Goal: Task Accomplishment & Management: Complete application form

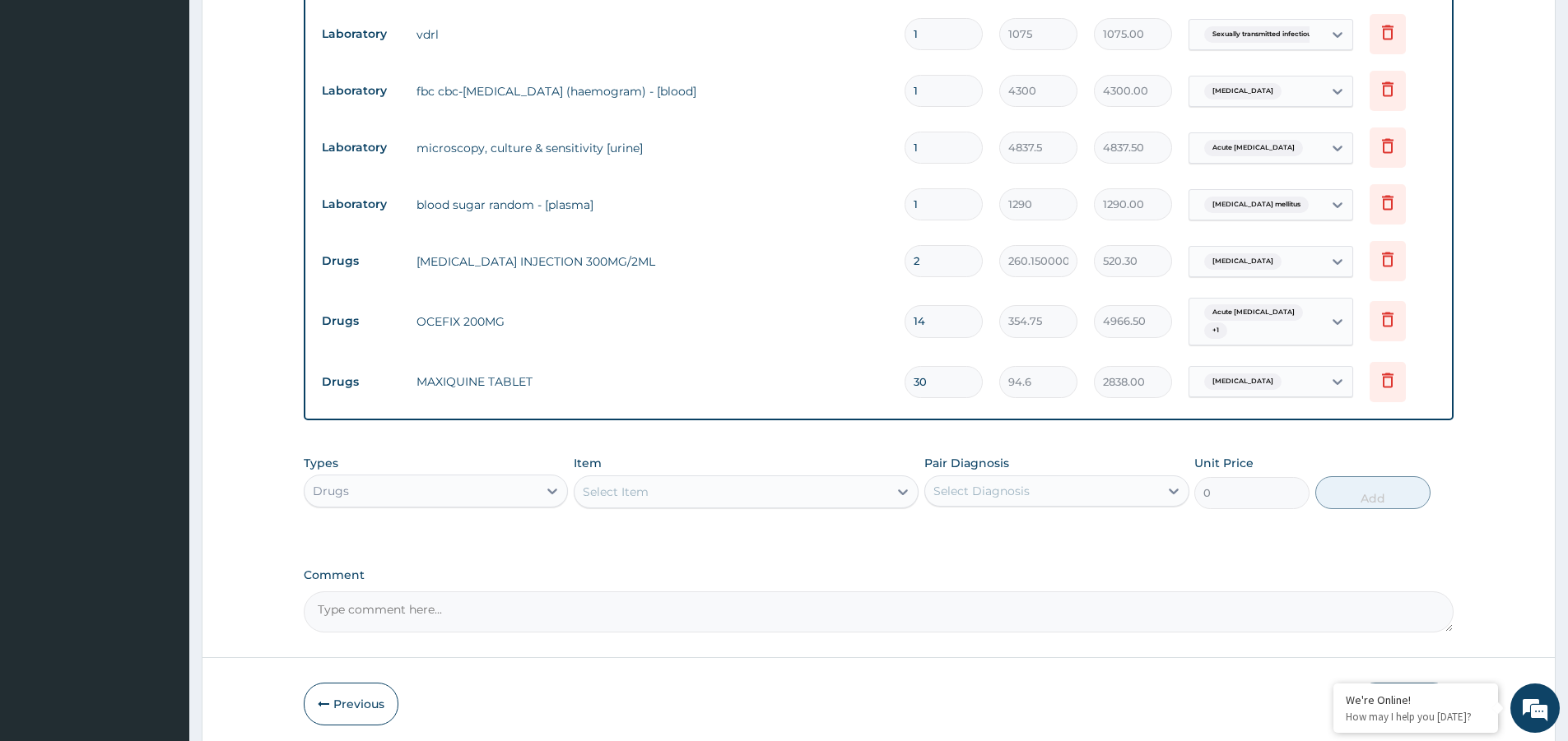
click at [618, 483] on div "Select Item" at bounding box center [615, 491] width 66 height 16
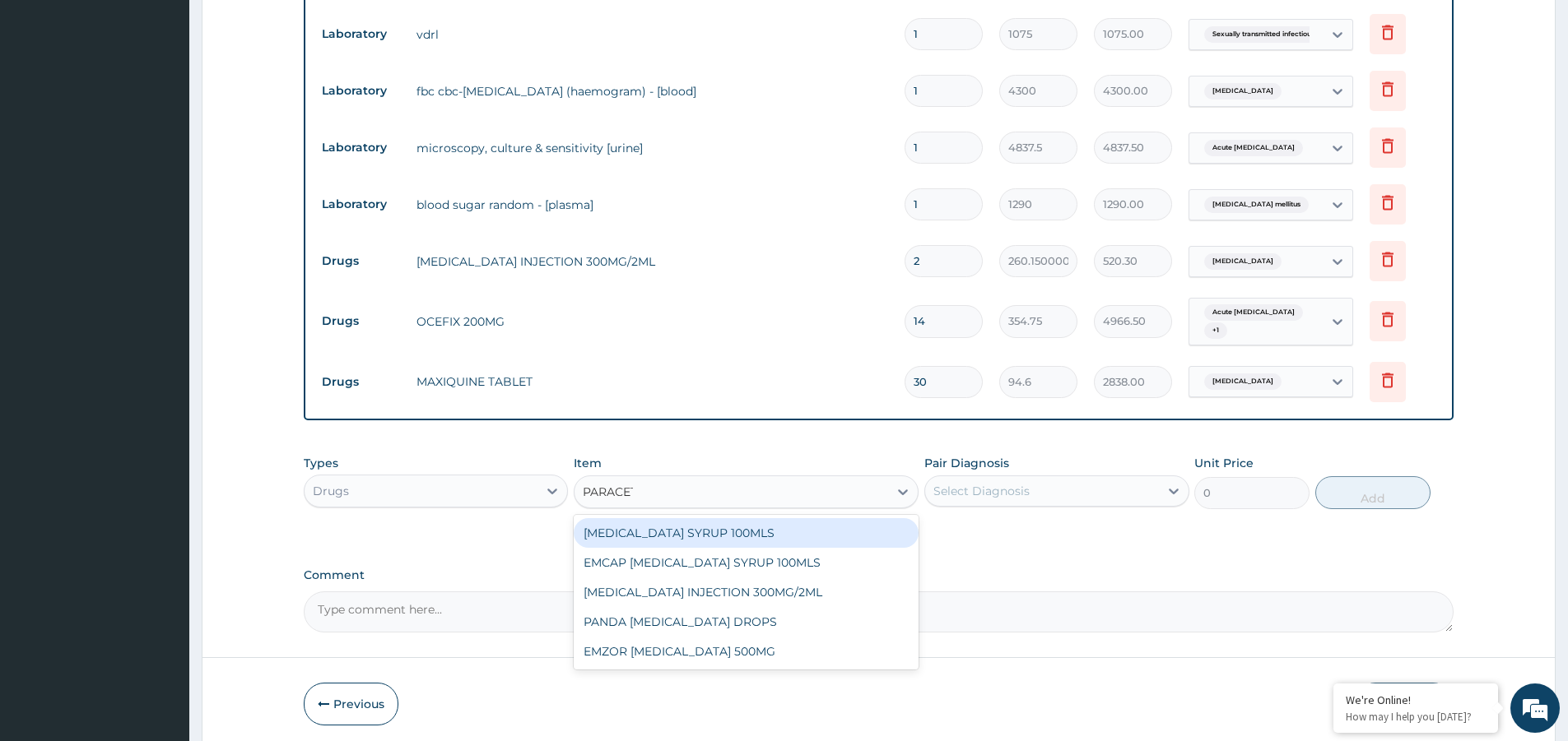
type input "PARACETA"
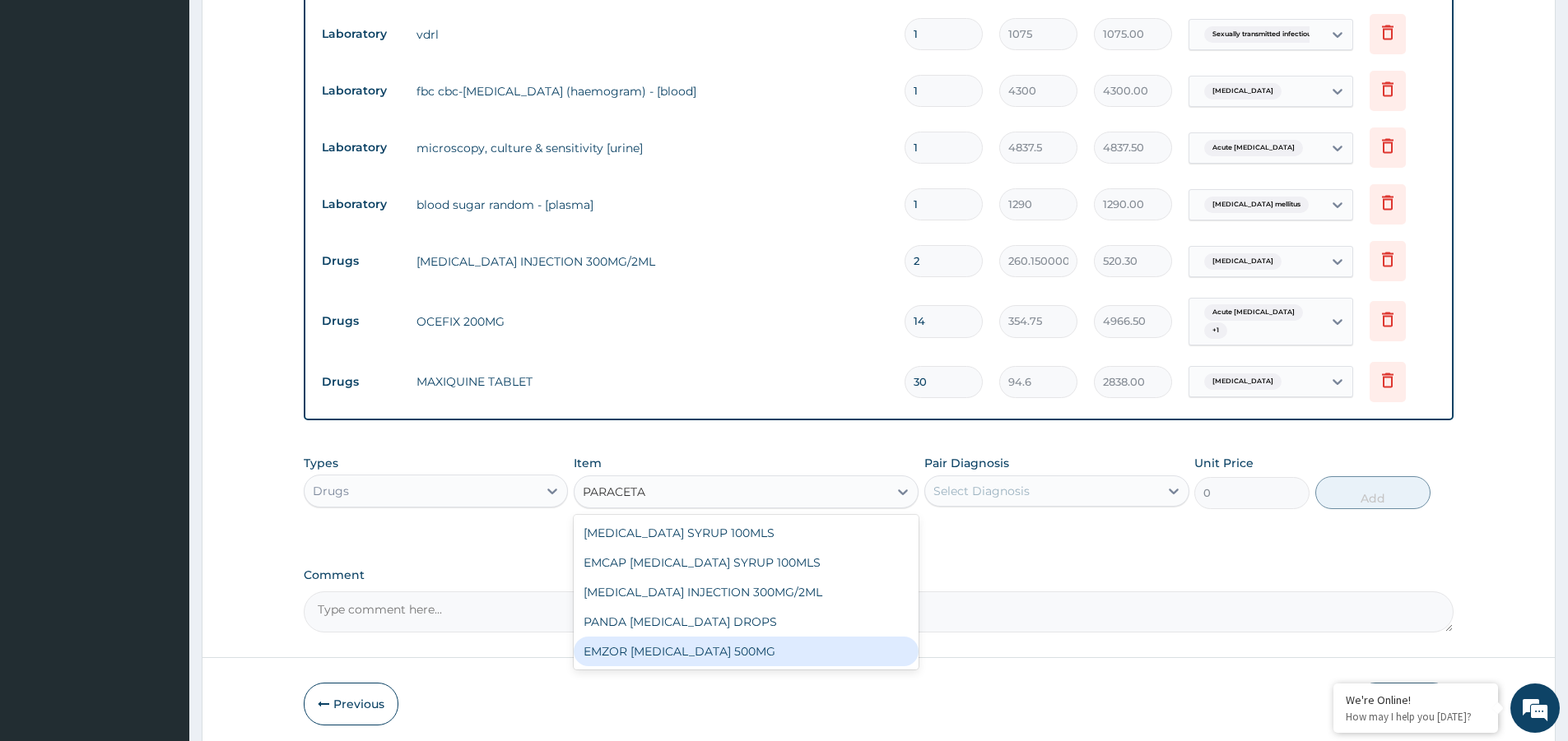
click at [698, 648] on div "EMZOR PARACETAMOL 500MG" at bounding box center [745, 651] width 345 height 30
type input "23.65"
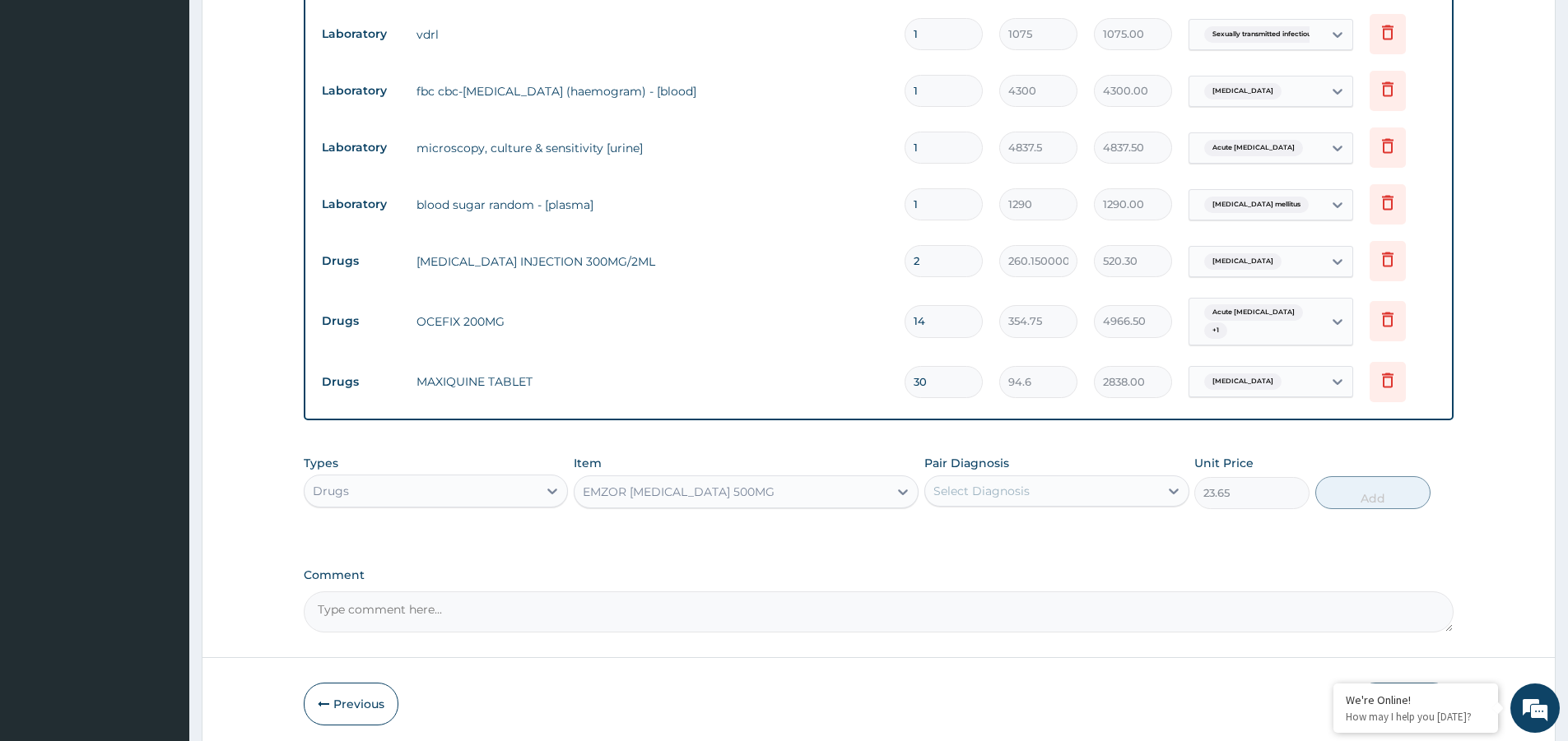
click at [1005, 483] on div "Select Diagnosis" at bounding box center [981, 491] width 97 height 16
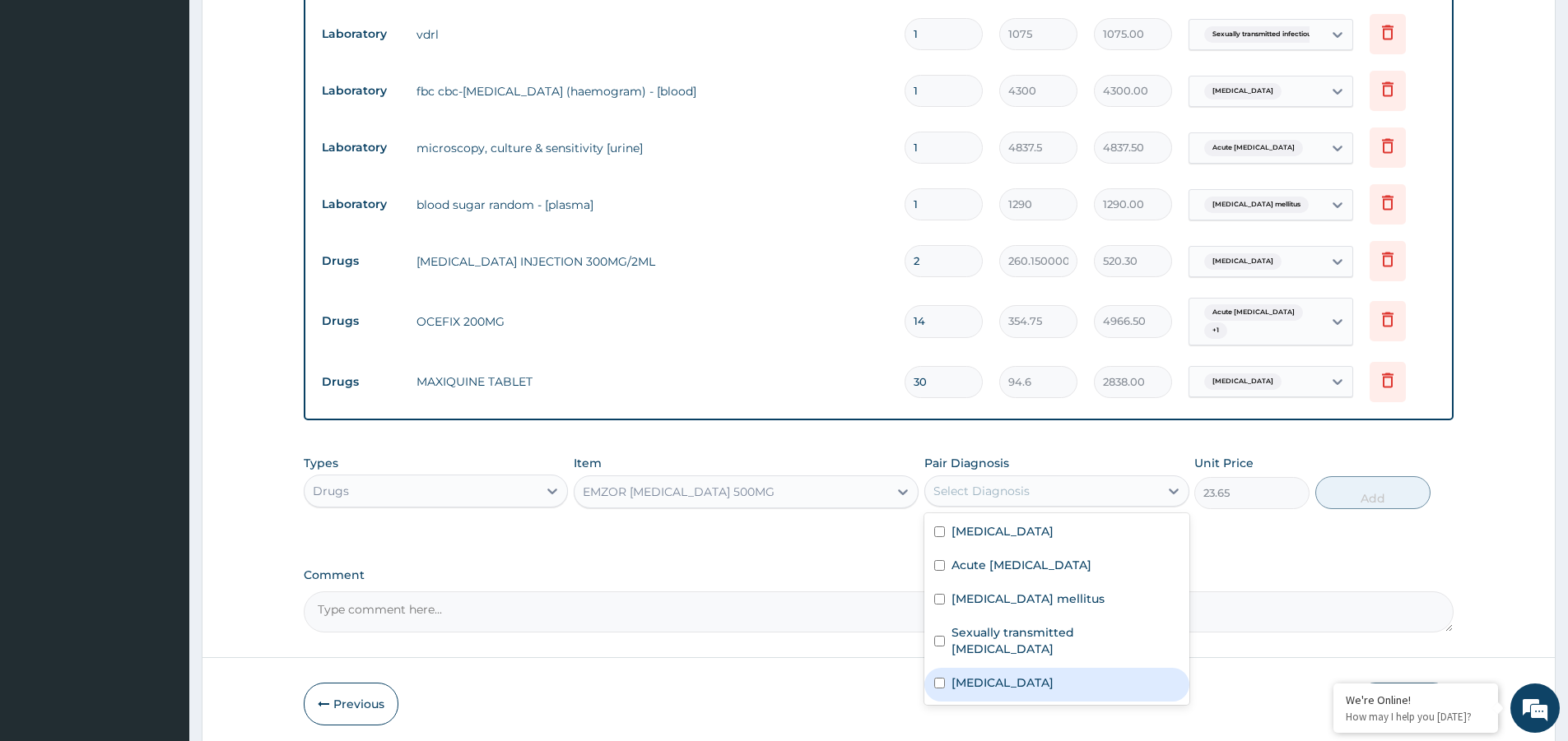
click at [1085, 667] on div "Malaria" at bounding box center [1056, 684] width 264 height 33
checkbox input "true"
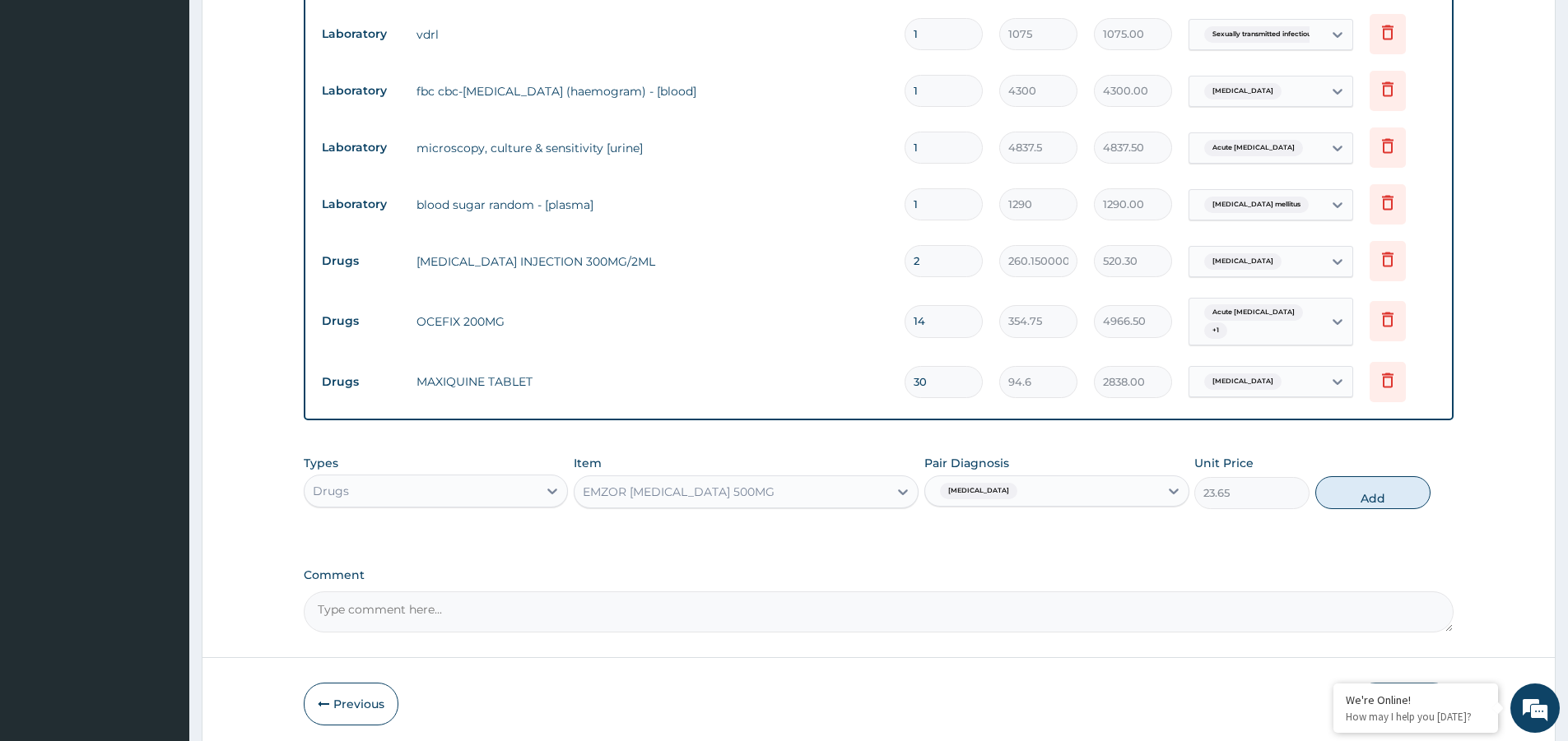
drag, startPoint x: 1365, startPoint y: 494, endPoint x: 1348, endPoint y: 497, distance: 17.3
click at [1366, 494] on button "Add" at bounding box center [1372, 493] width 116 height 32
type input "0"
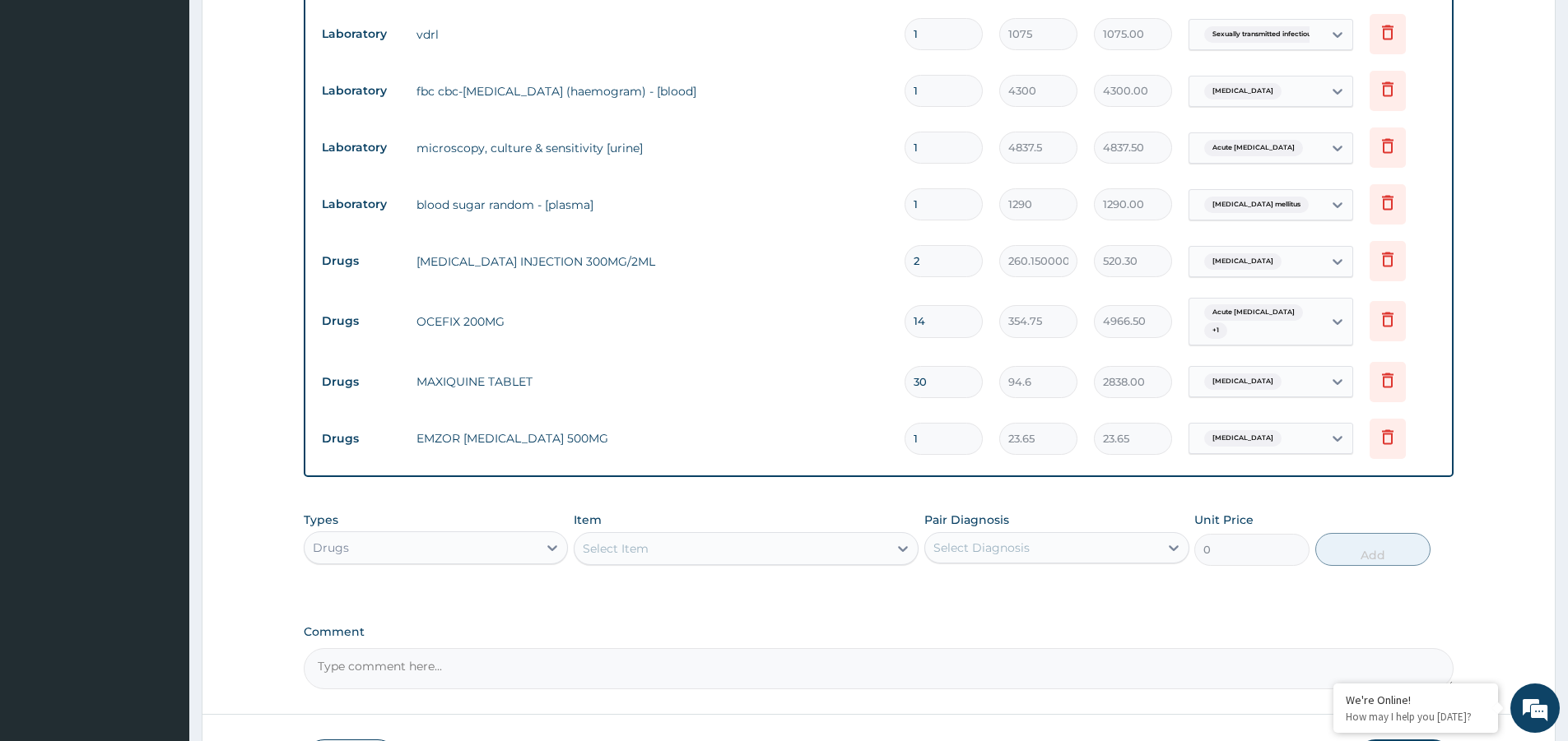
type input "18"
type input "425.70"
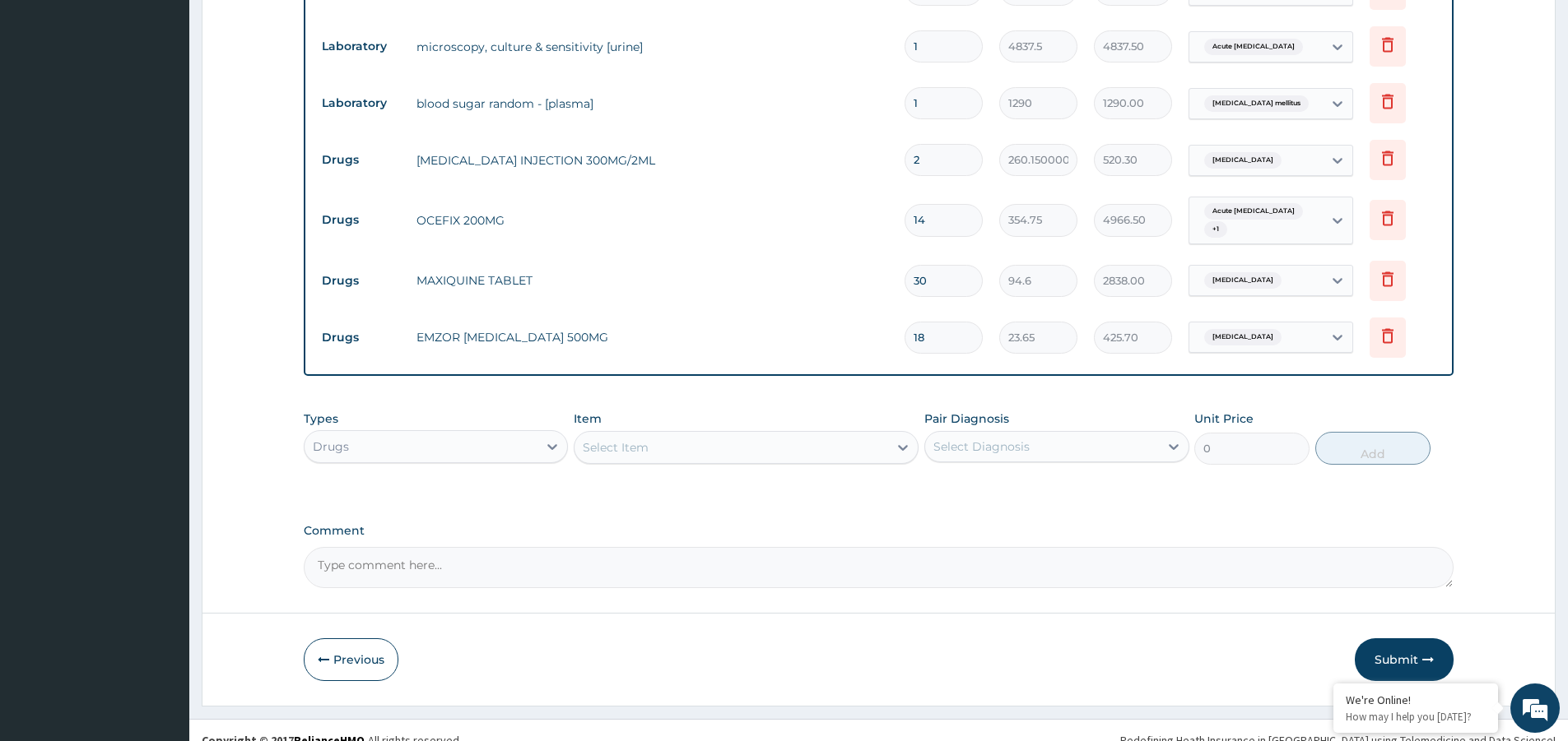
scroll to position [868, 0]
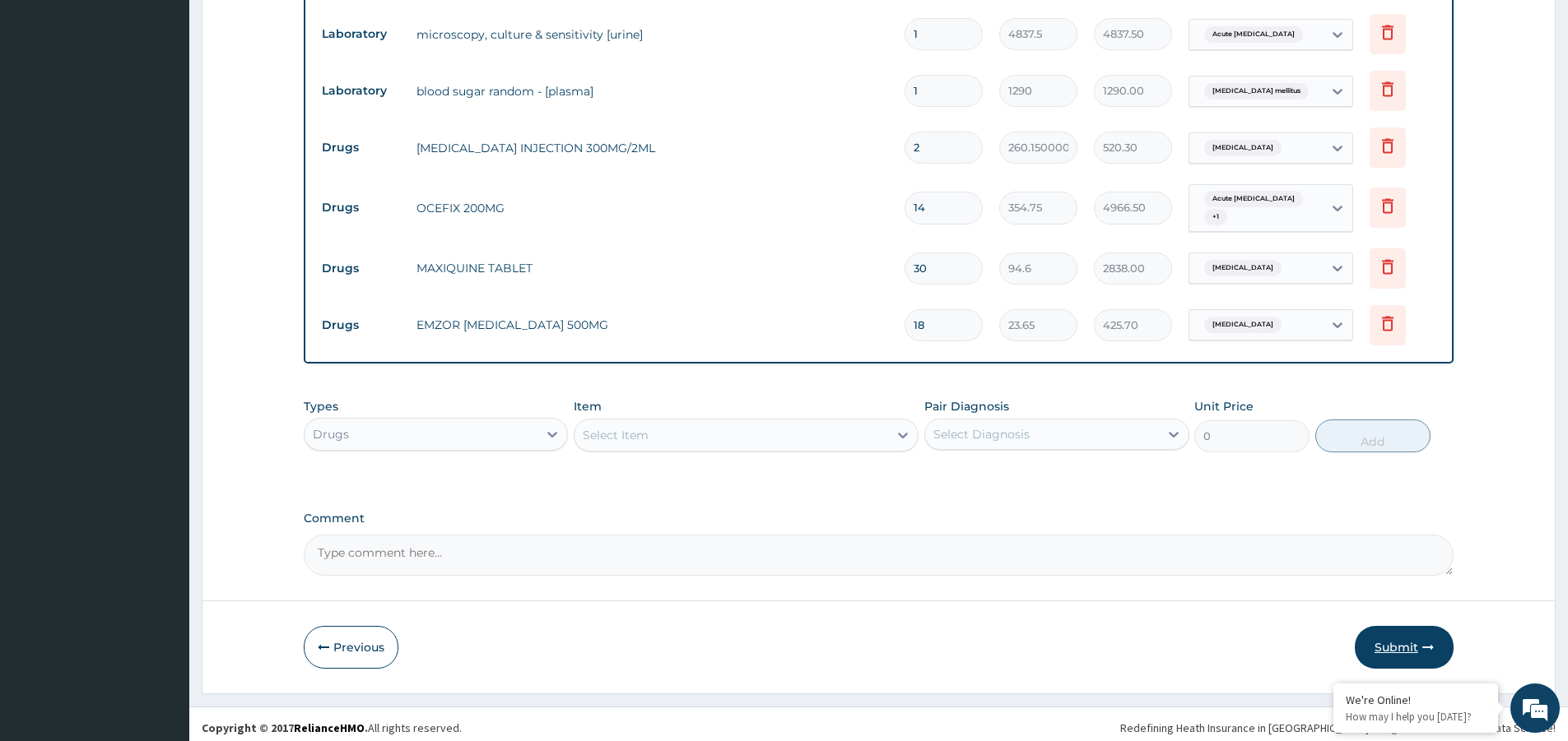
type input "18"
click at [1384, 632] on button "Submit" at bounding box center [1403, 646] width 98 height 43
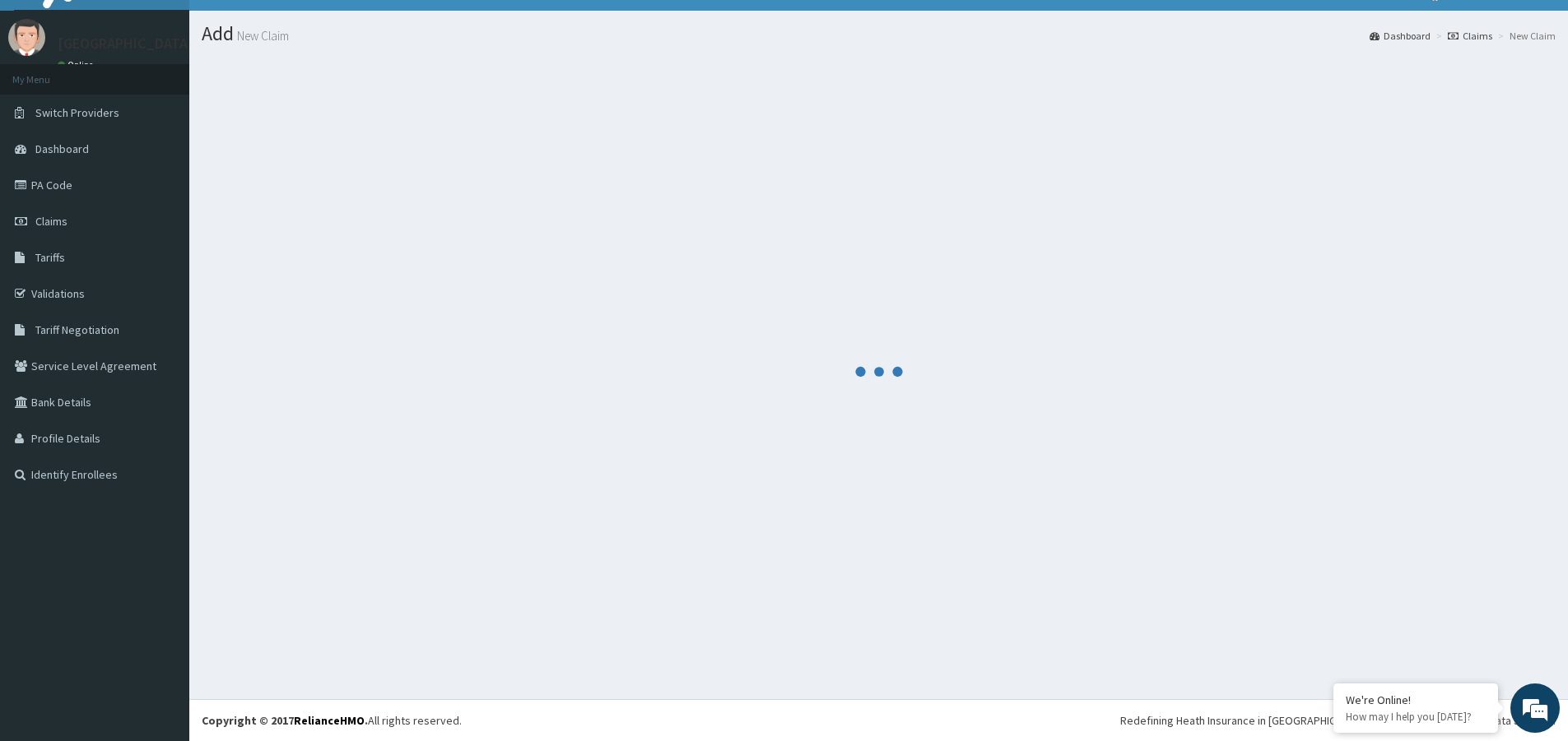
scroll to position [31, 0]
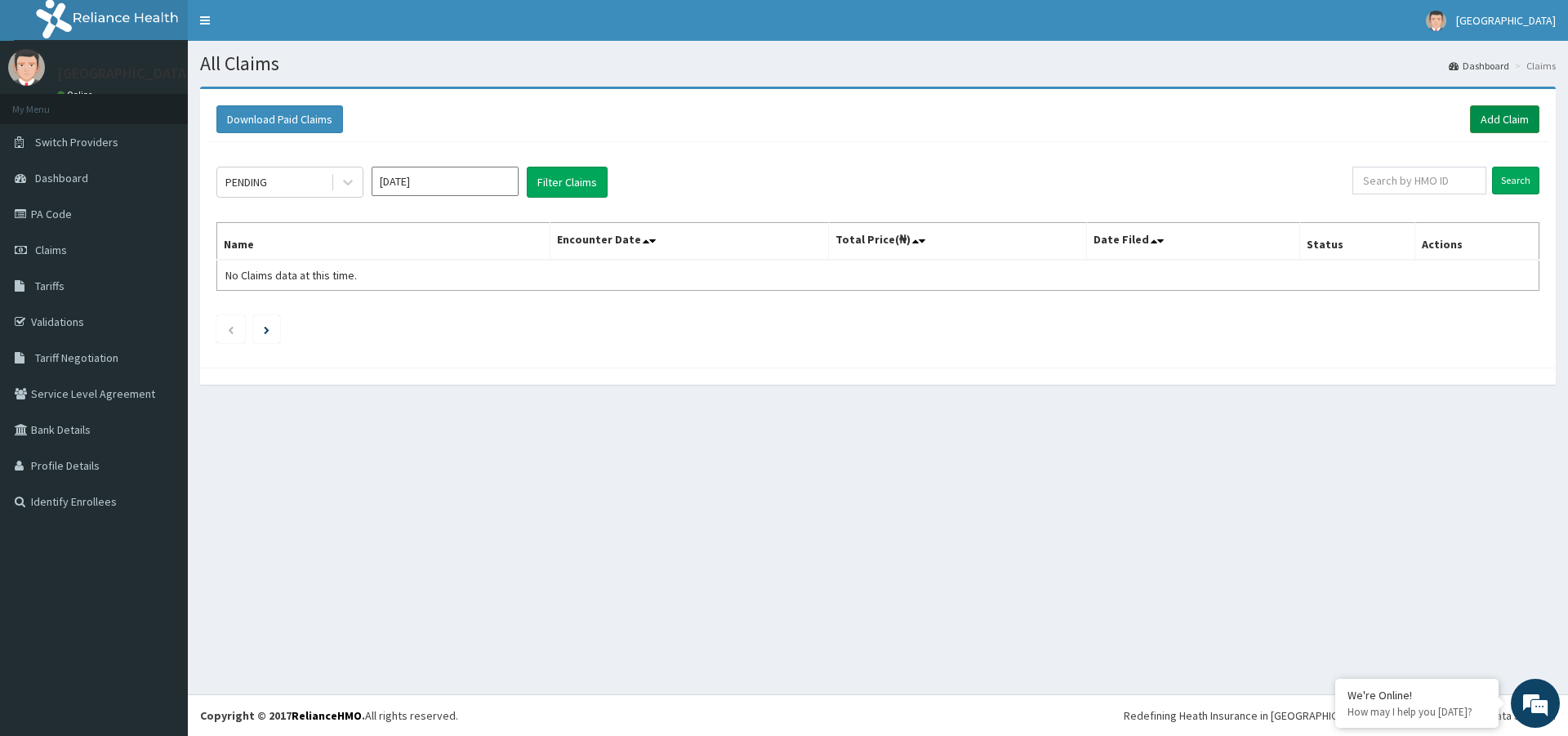
click at [1490, 120] on link "Add Claim" at bounding box center [1504, 119] width 69 height 28
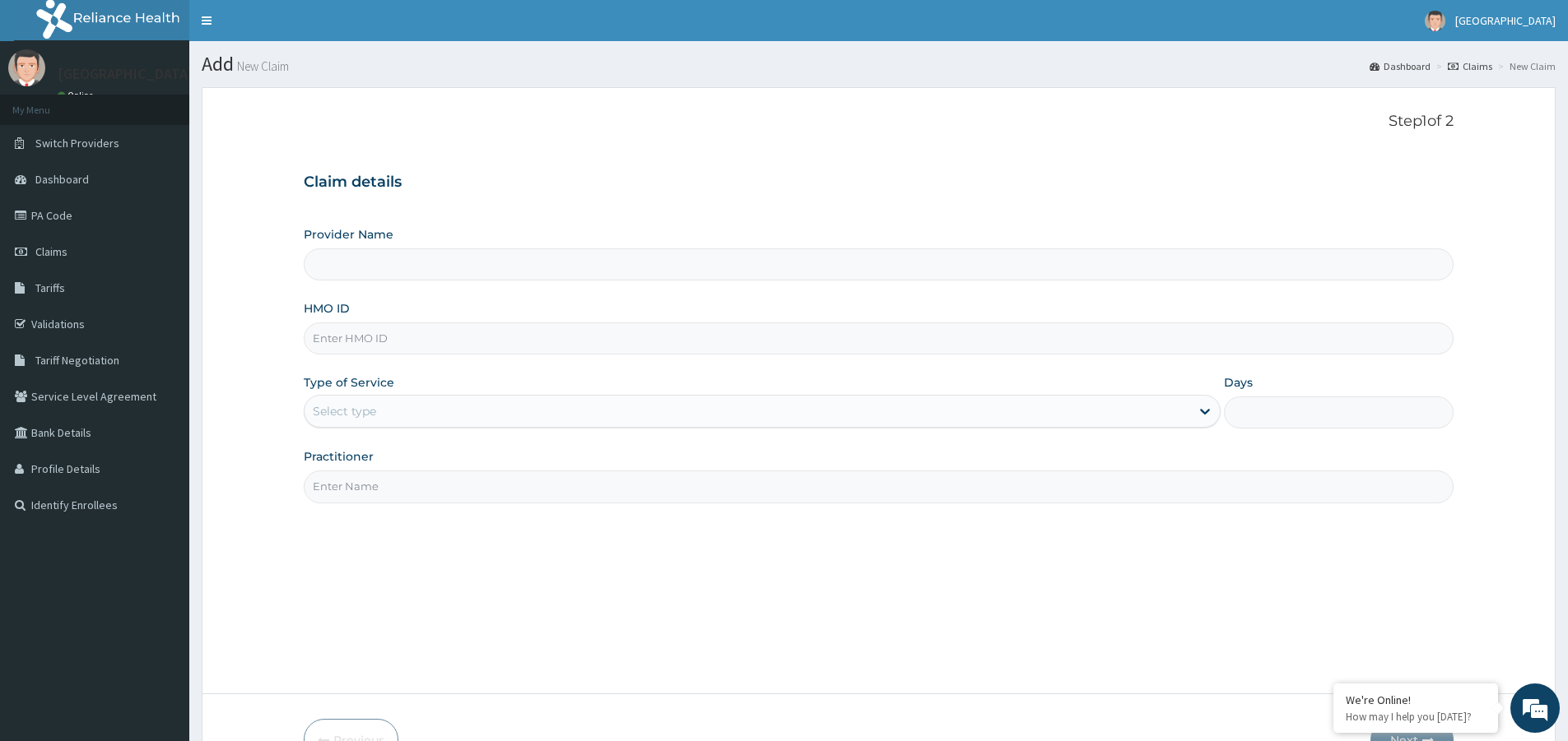
type input "[GEOGRAPHIC_DATA]"
paste input "DCH/10160/A"
type input "DCH/10160/A"
click at [518, 423] on div "Select type" at bounding box center [747, 412] width 886 height 27
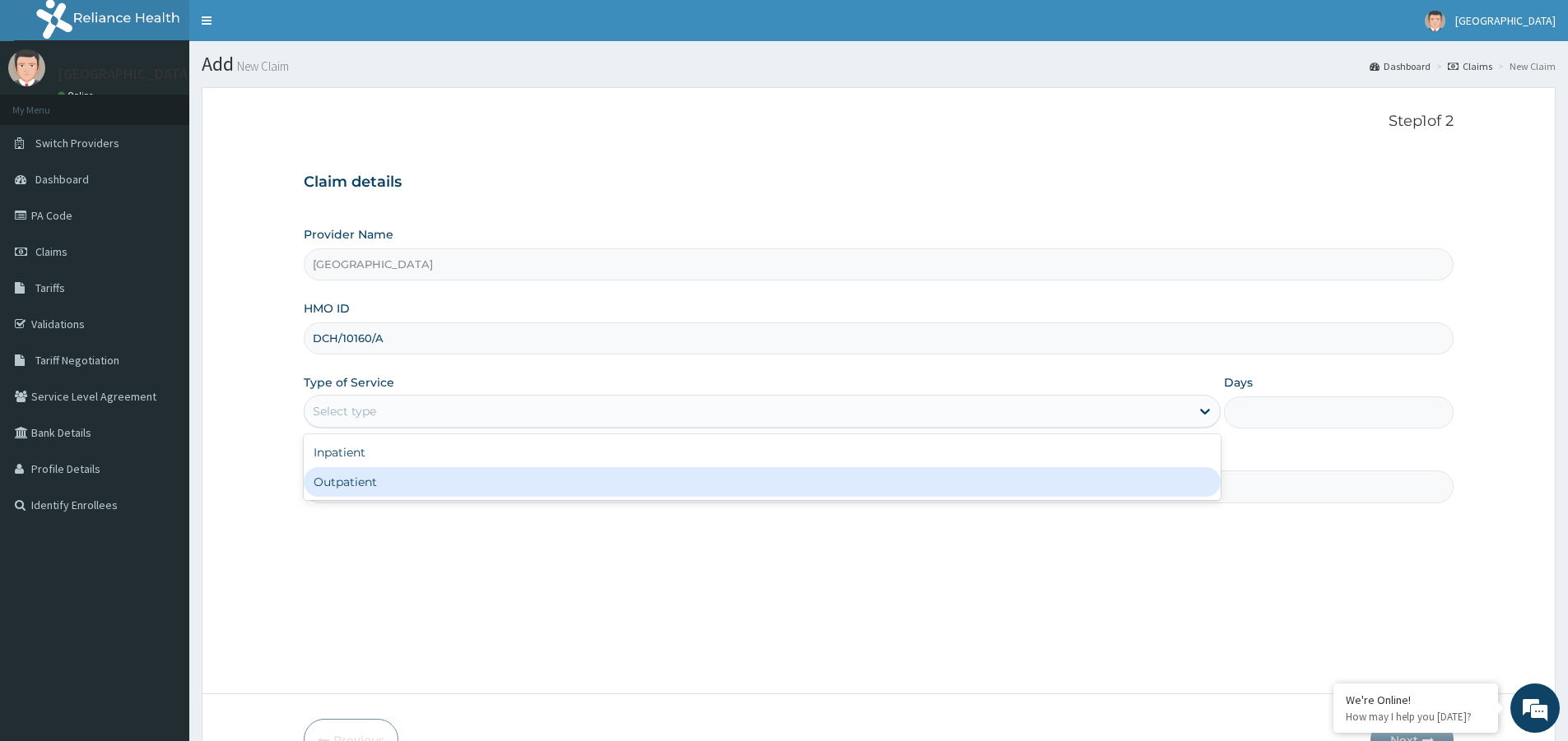
click at [519, 472] on div "Outpatient" at bounding box center [762, 481] width 916 height 30
type input "1"
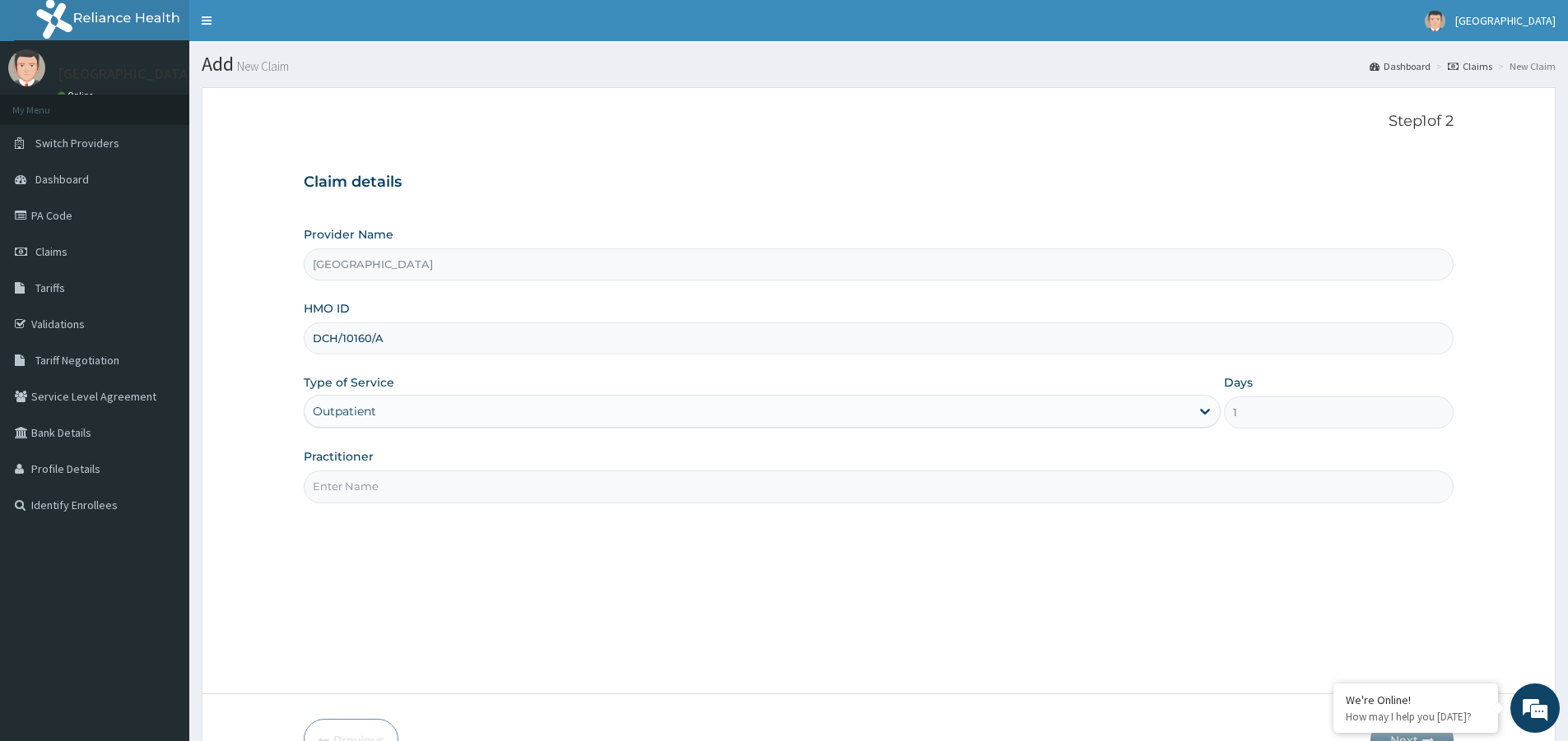
click at [525, 496] on input "Practitioner" at bounding box center [878, 487] width 1149 height 32
type input "DR. NGOZI"
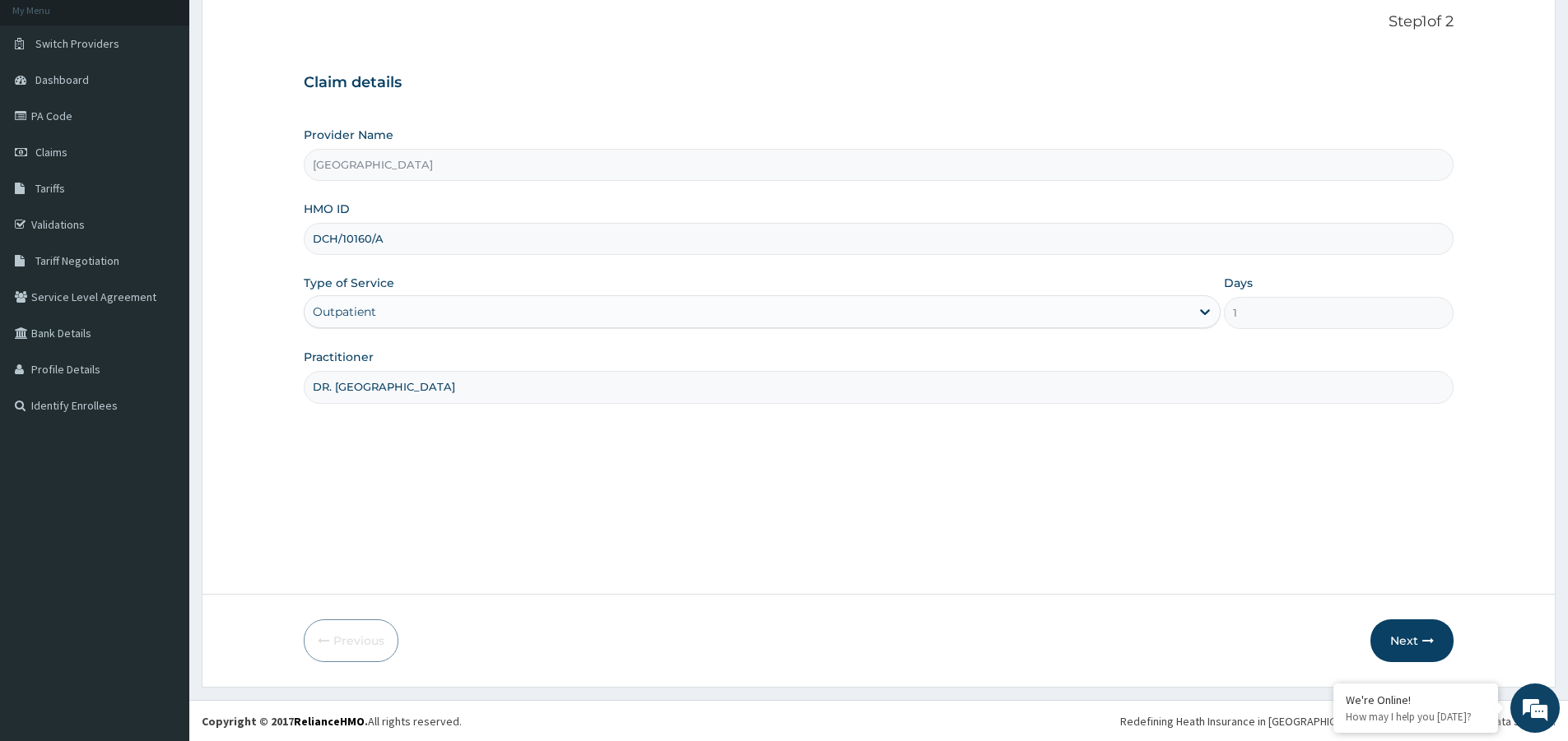
scroll to position [100, 0]
click at [1419, 644] on button "Next" at bounding box center [1411, 640] width 83 height 43
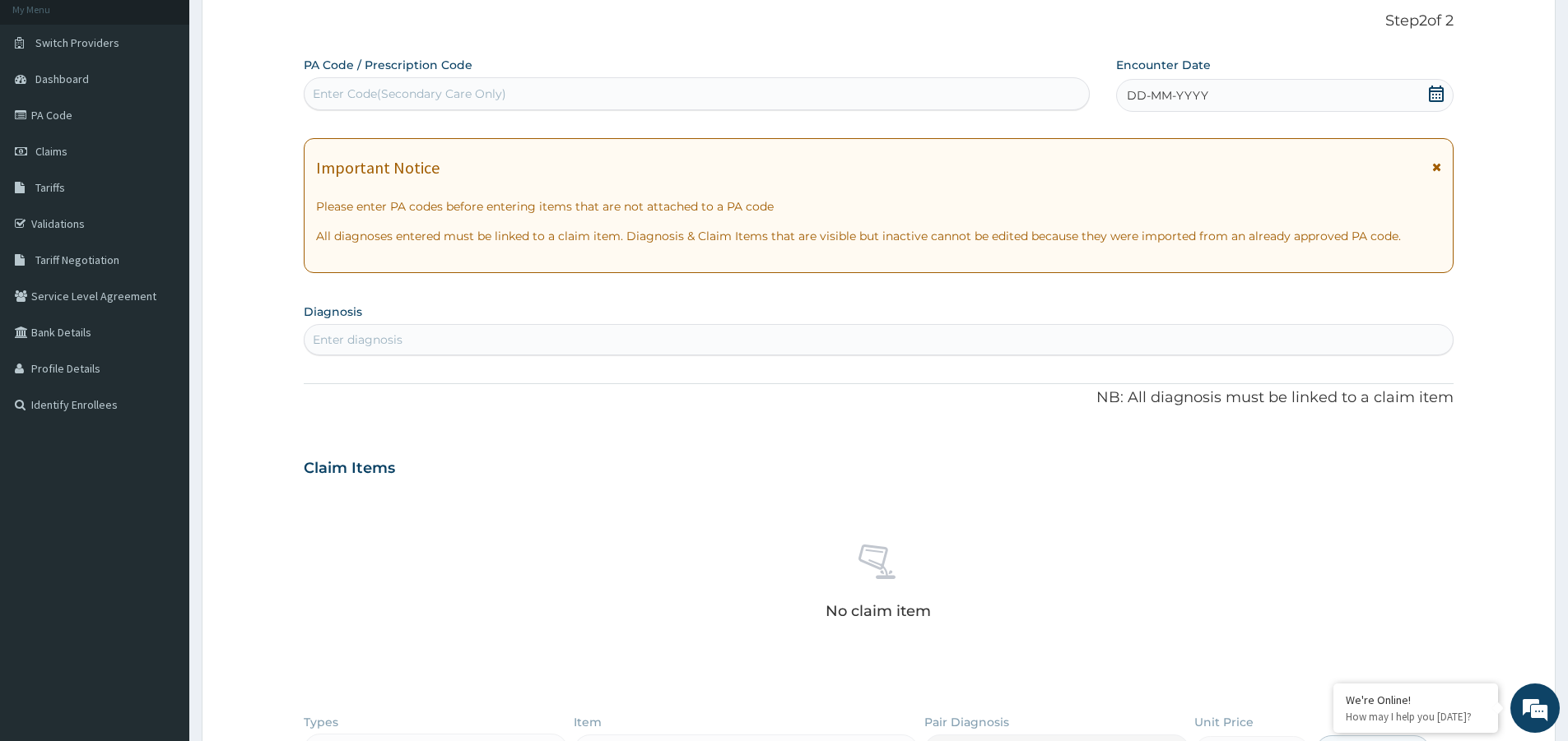
scroll to position [0, 0]
click at [508, 93] on div "Enter Code(Secondary Care Only)" at bounding box center [697, 94] width 784 height 27
type input "T"
click at [1437, 88] on icon at bounding box center [1436, 94] width 15 height 16
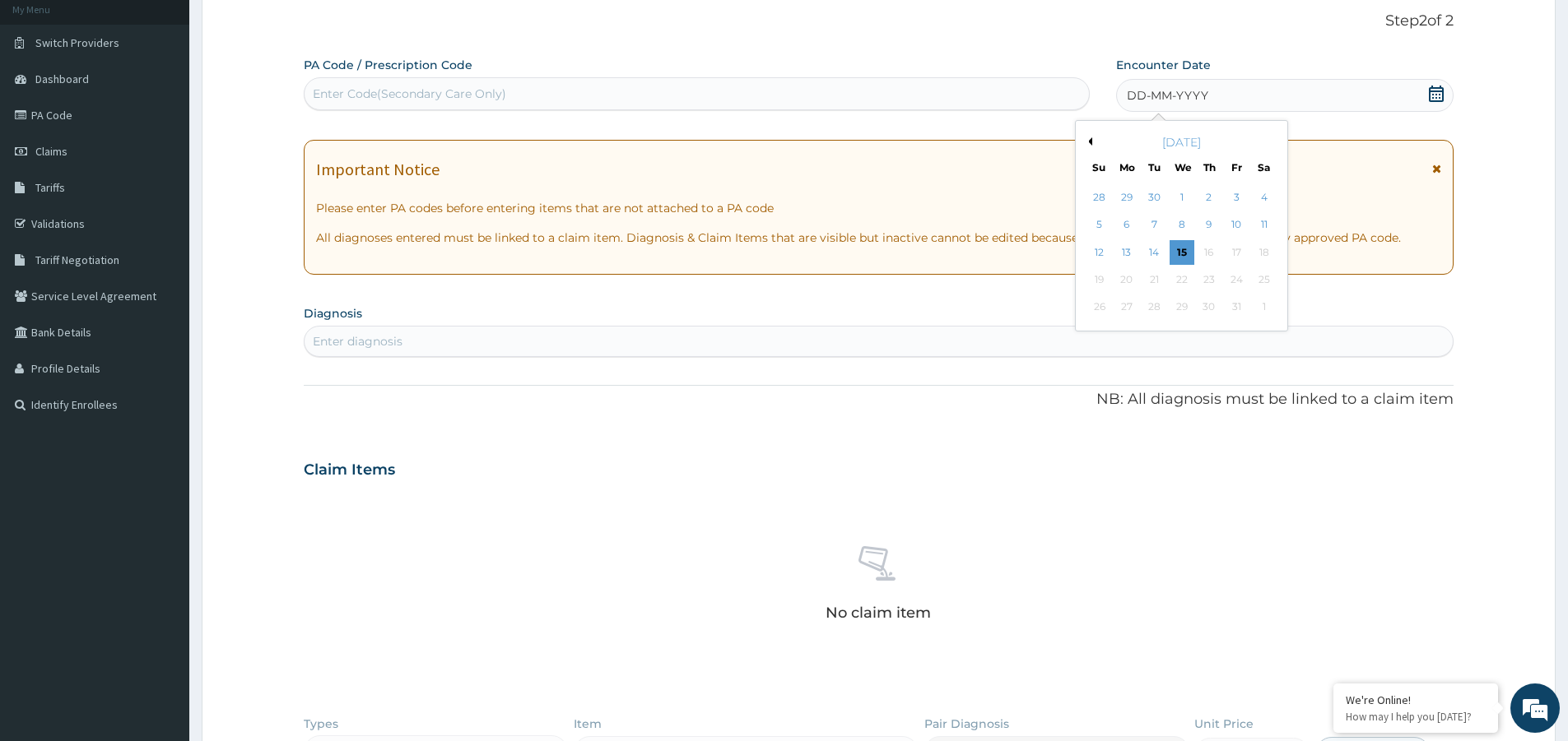
click at [1091, 139] on button "Previous Month" at bounding box center [1087, 141] width 9 height 9
click at [1212, 281] on div "21" at bounding box center [1209, 280] width 25 height 25
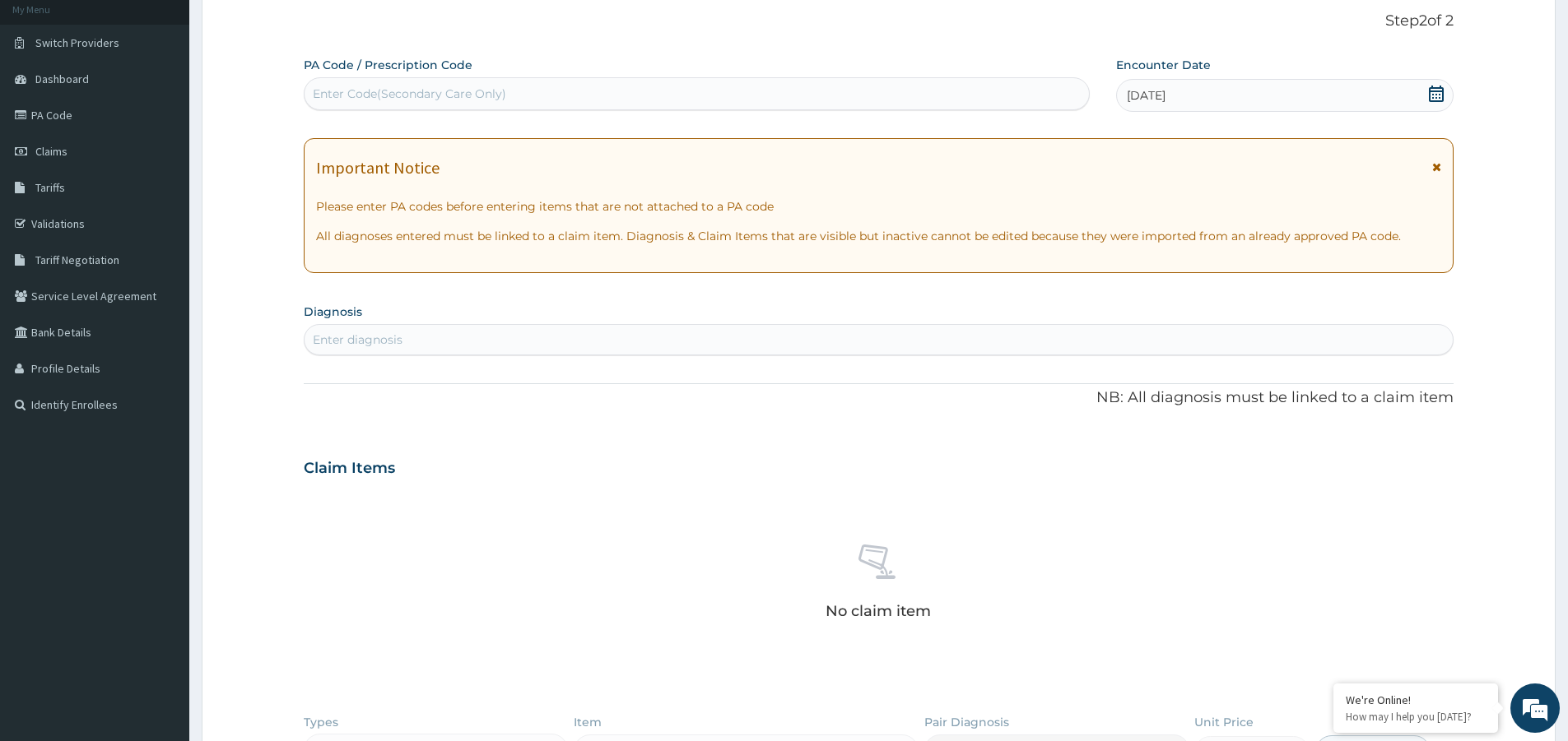
click at [846, 336] on div "Enter diagnosis" at bounding box center [878, 340] width 1148 height 27
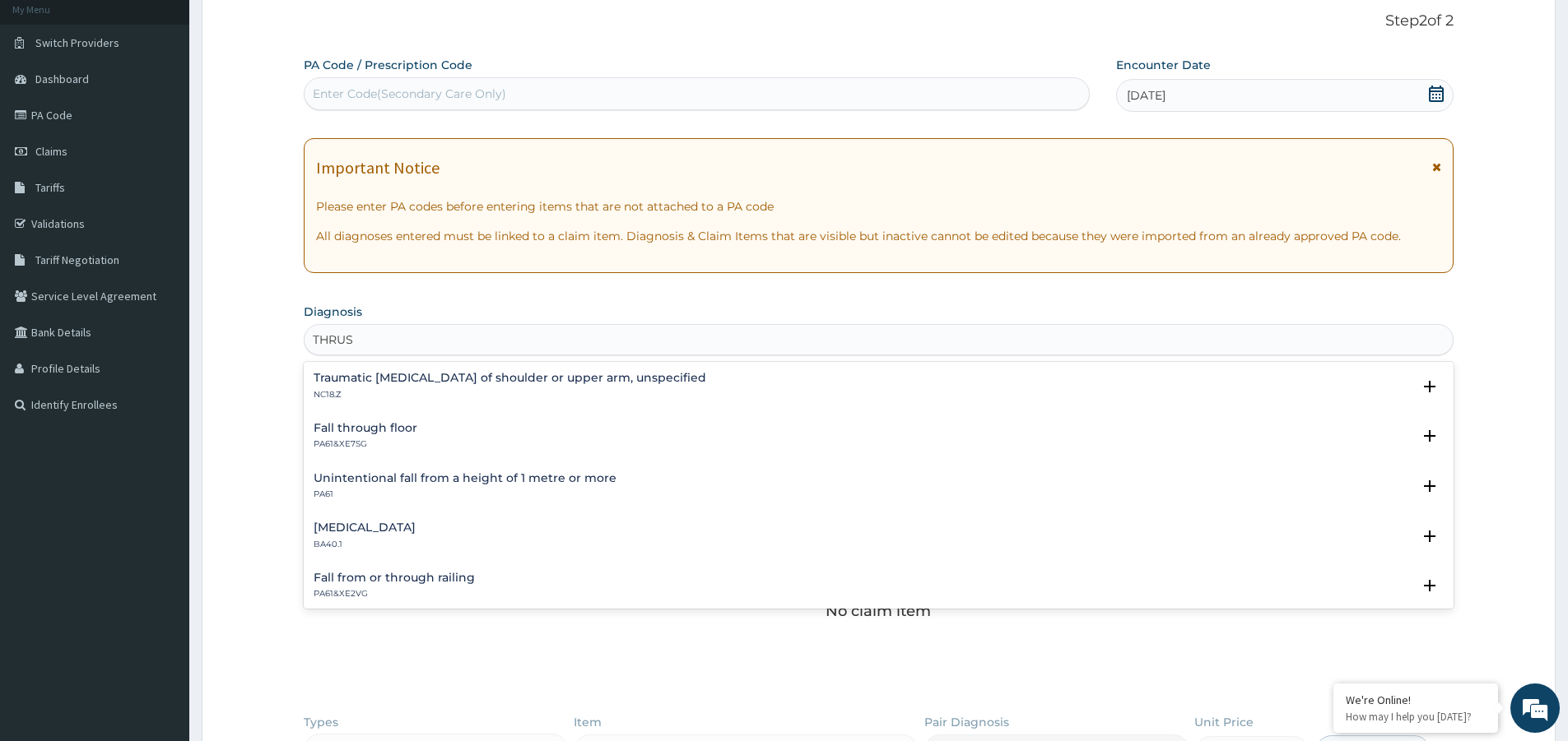
type input "THRUSH"
click at [395, 488] on div "Vulvovaginal candidosis 1F23.10" at bounding box center [403, 486] width 181 height 29
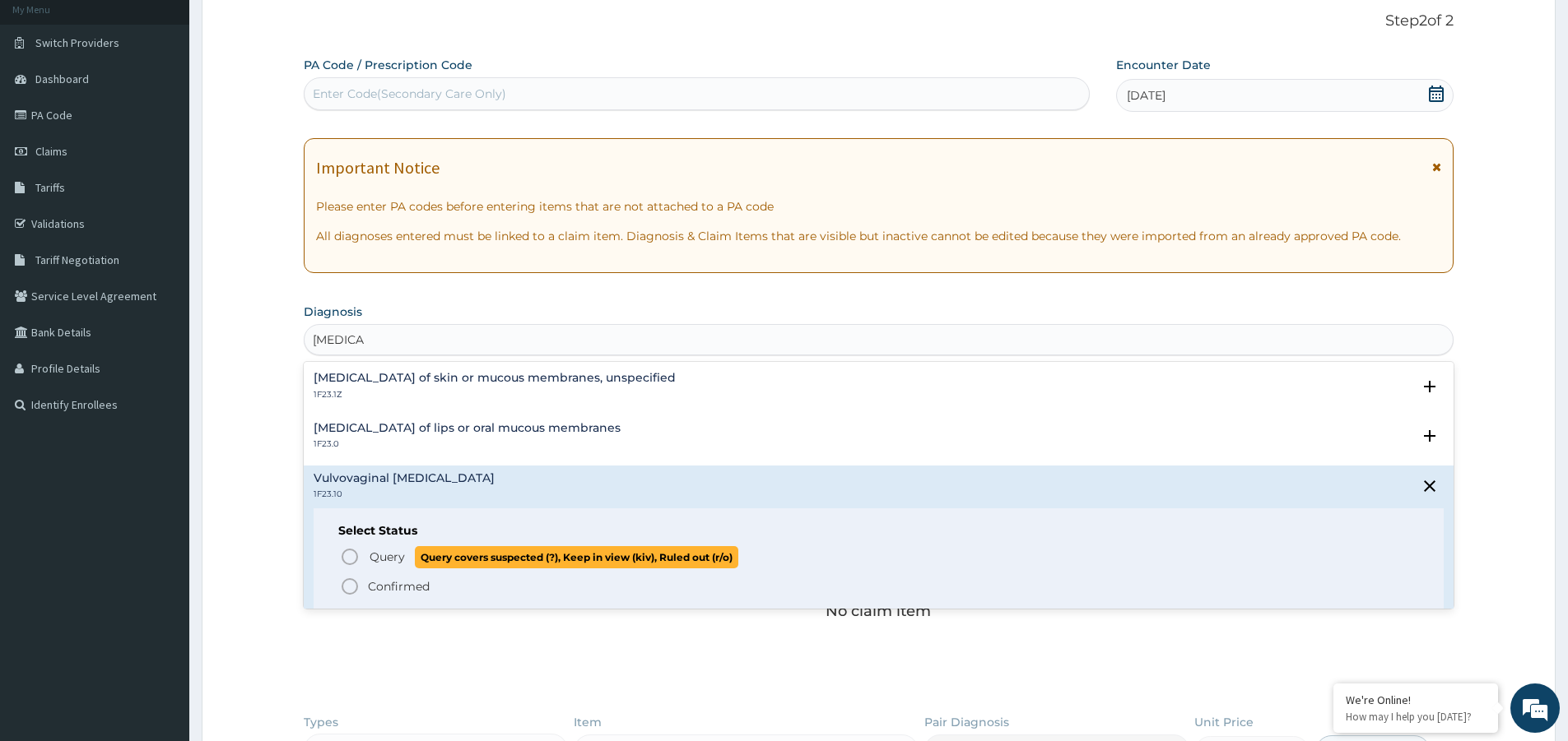
click at [369, 550] on p "Query Query covers suspected (?), Keep in view (kiv), Ruled out (r/o)" at bounding box center [553, 557] width 371 height 22
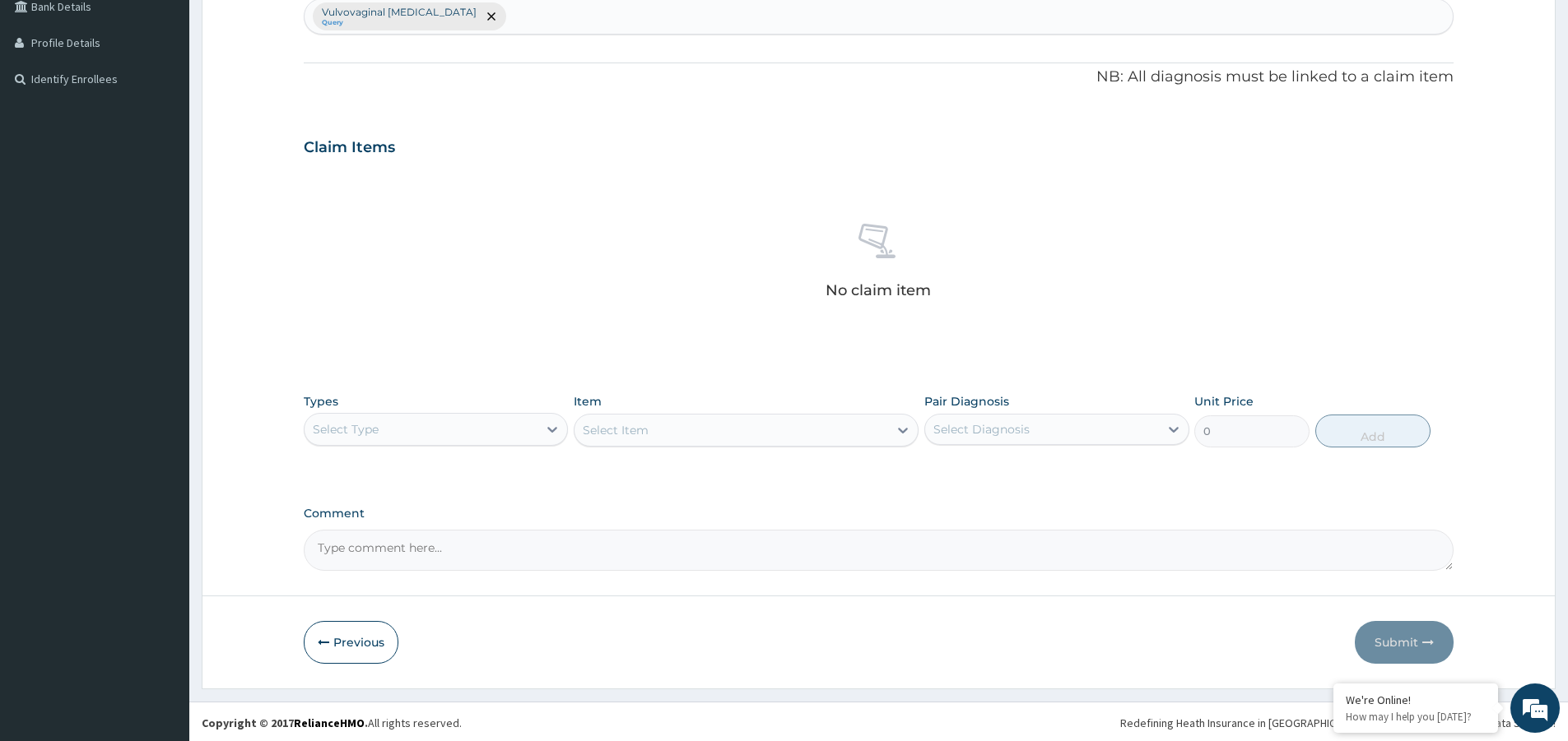
scroll to position [429, 0]
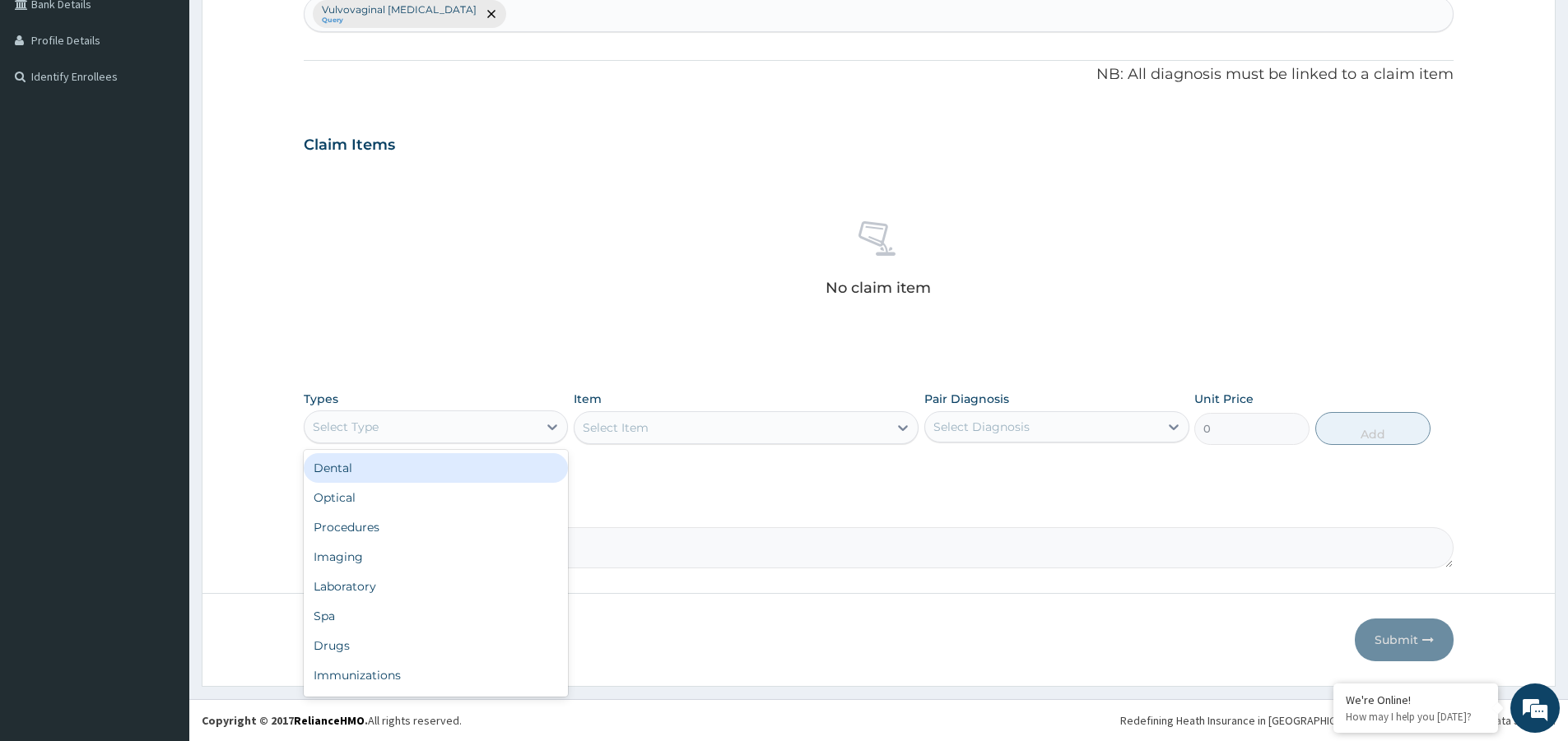
click at [504, 424] on div "Select Type" at bounding box center [421, 427] width 233 height 27
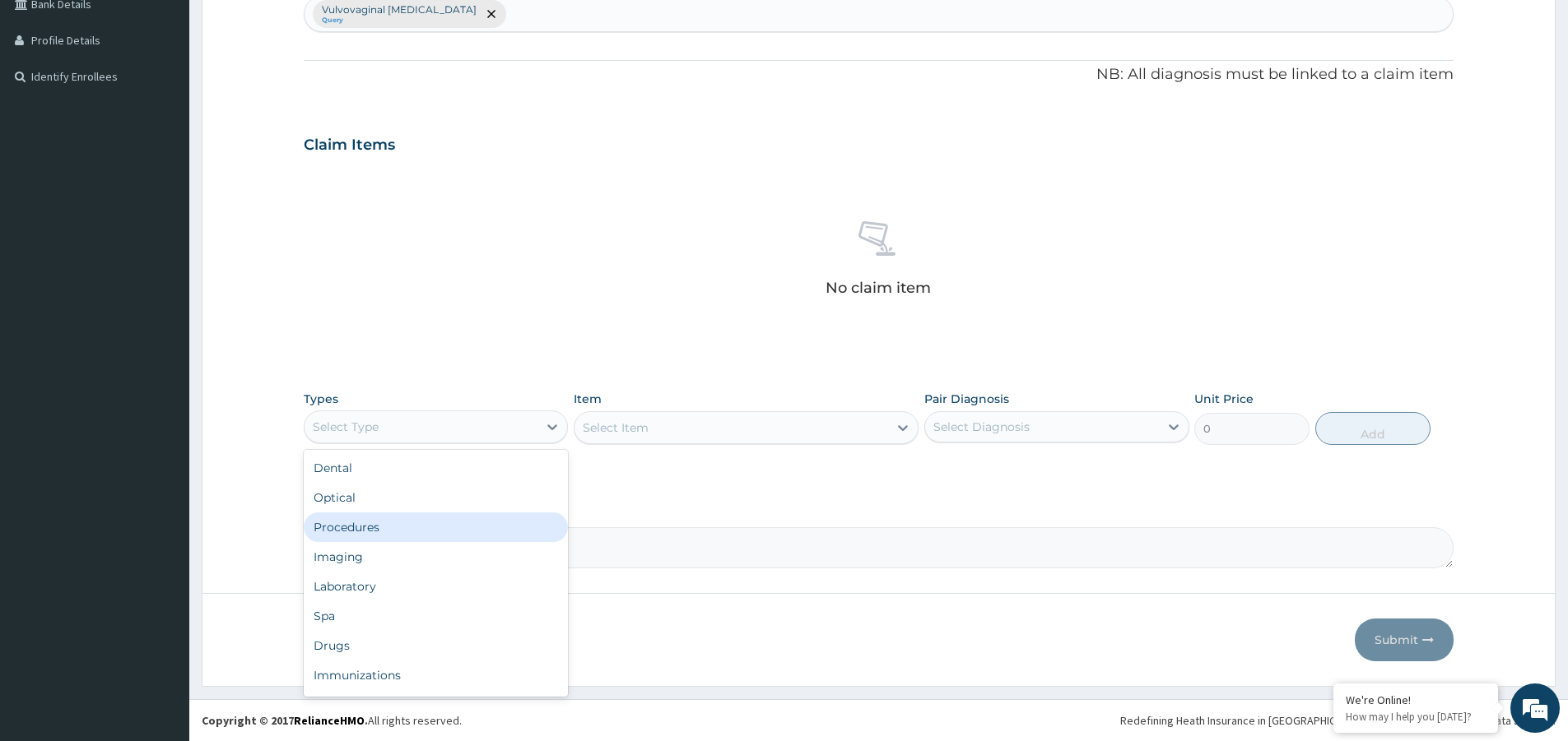
click at [479, 524] on div "Procedures" at bounding box center [436, 527] width 264 height 30
click at [698, 423] on div "Select Item" at bounding box center [731, 428] width 313 height 27
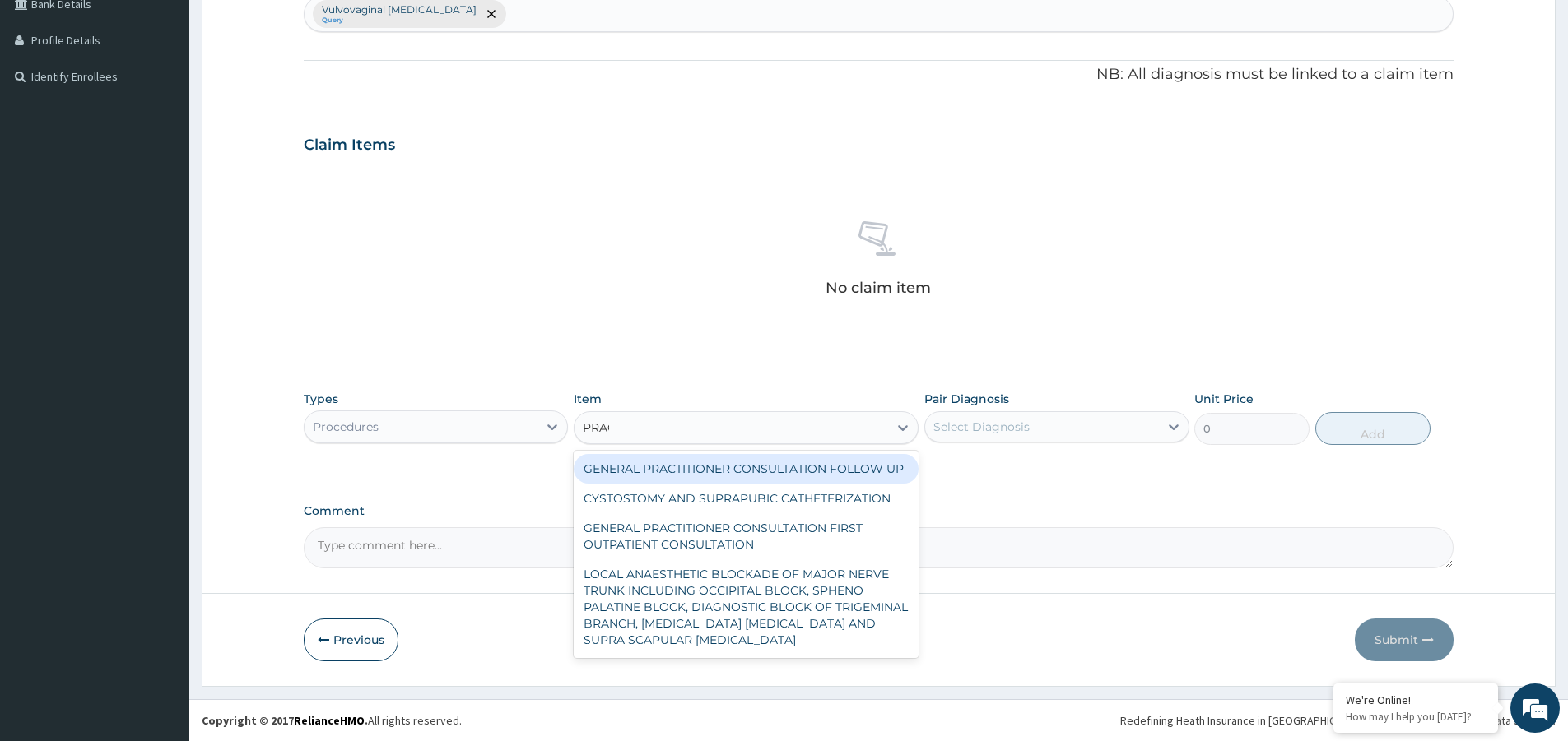
type input "PRACT"
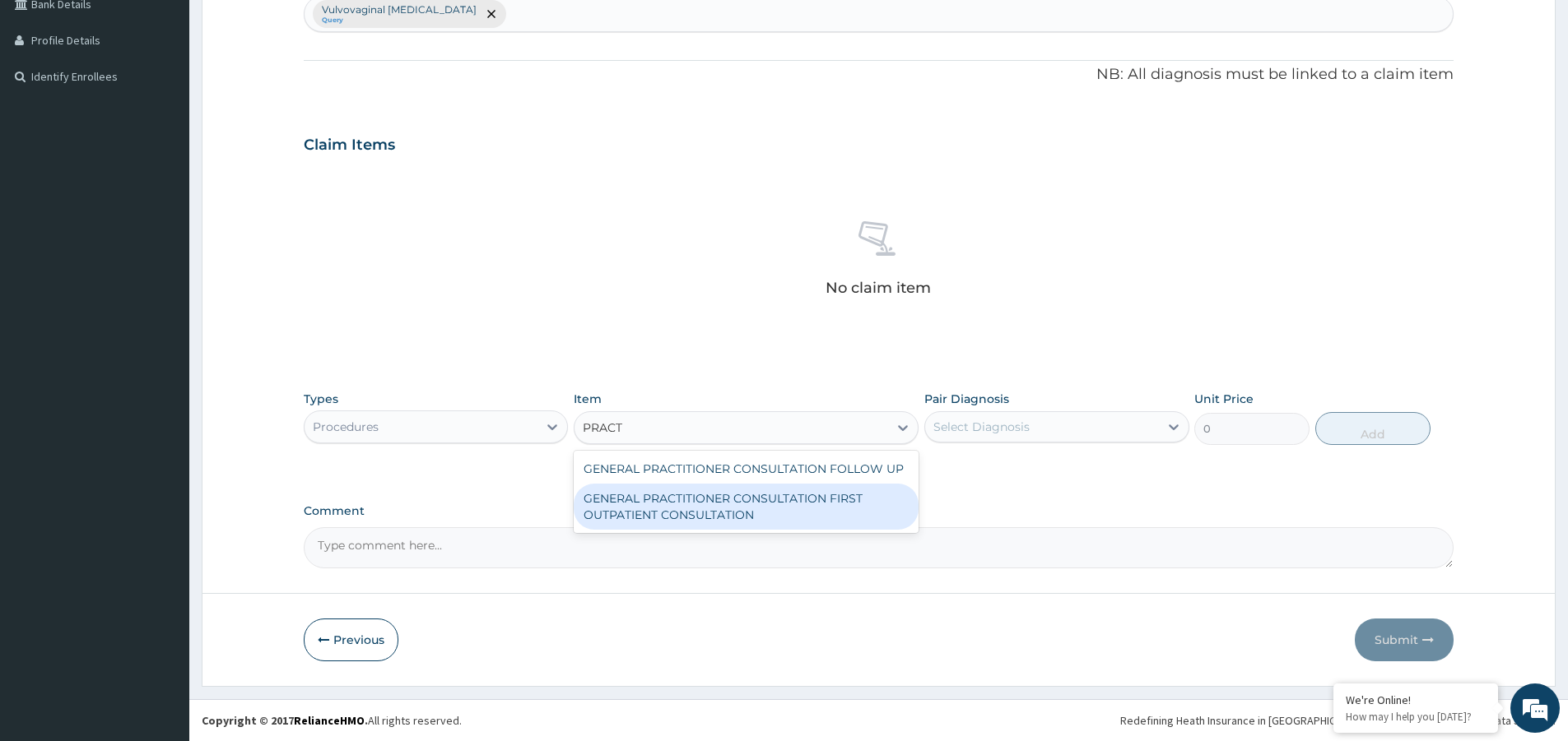
drag, startPoint x: 743, startPoint y: 489, endPoint x: 962, endPoint y: 448, distance: 222.8
click at [758, 490] on div "GENERAL PRACTITIONER CONSULTATION FIRST OUTPATIENT CONSULTATION" at bounding box center [745, 506] width 345 height 46
type input "3547.5"
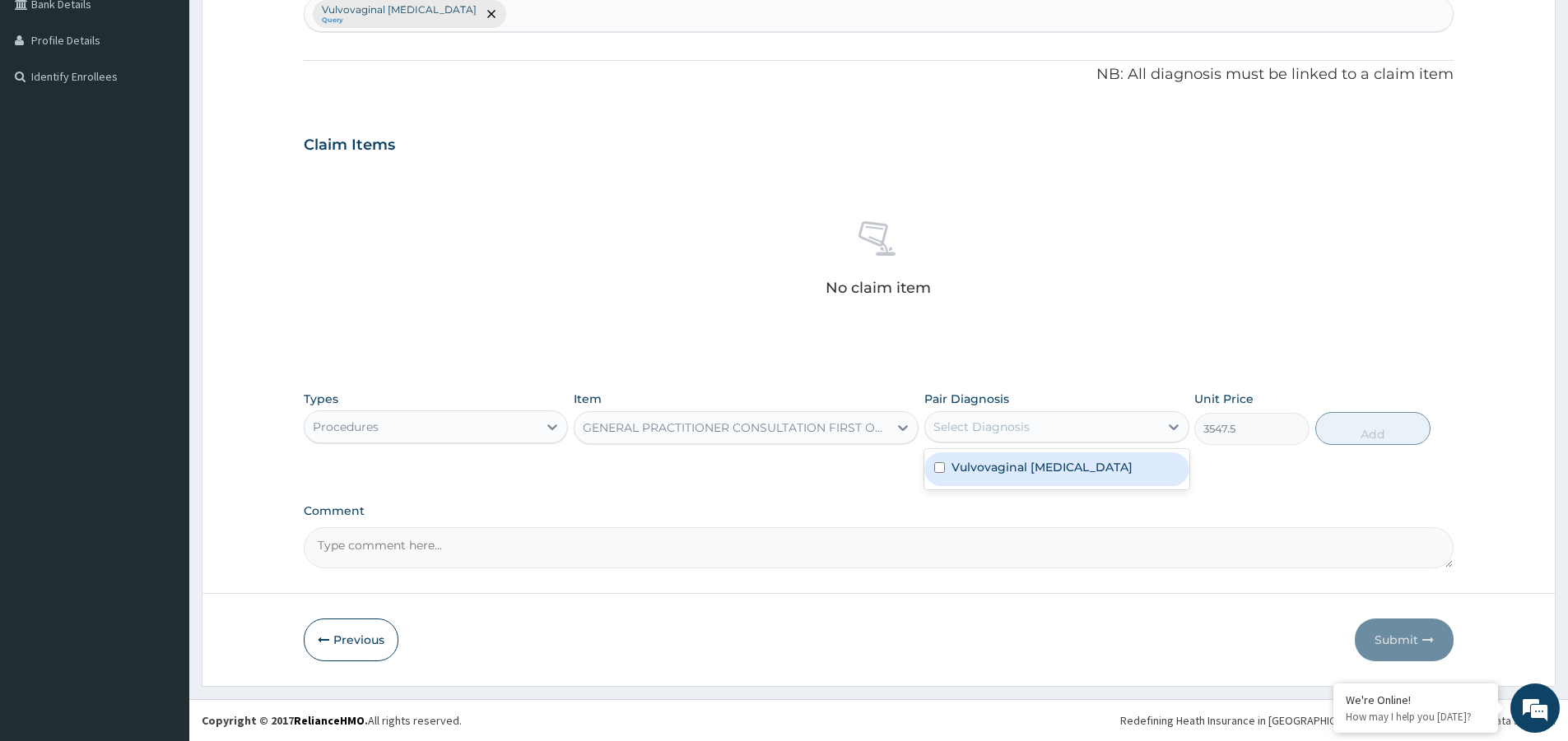
drag, startPoint x: 1007, startPoint y: 429, endPoint x: 1044, endPoint y: 465, distance: 51.6
click at [1008, 429] on div "Select Diagnosis" at bounding box center [981, 426] width 97 height 16
drag, startPoint x: 1047, startPoint y: 466, endPoint x: 1386, endPoint y: 455, distance: 339.2
click at [1055, 466] on label "Vulvovaginal candidosis" at bounding box center [1042, 467] width 181 height 16
checkbox input "true"
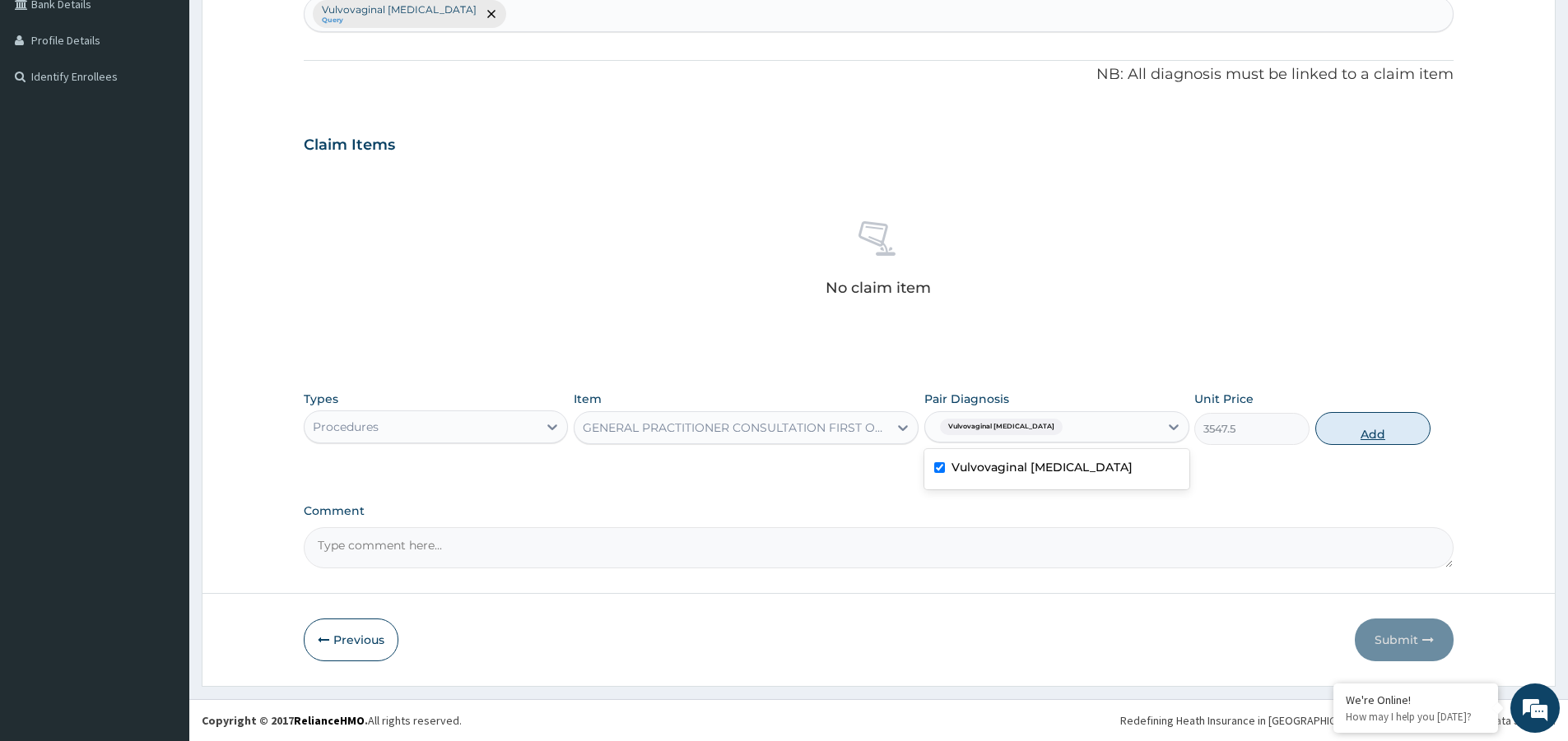
click at [1424, 433] on button "Add" at bounding box center [1372, 428] width 116 height 32
type input "0"
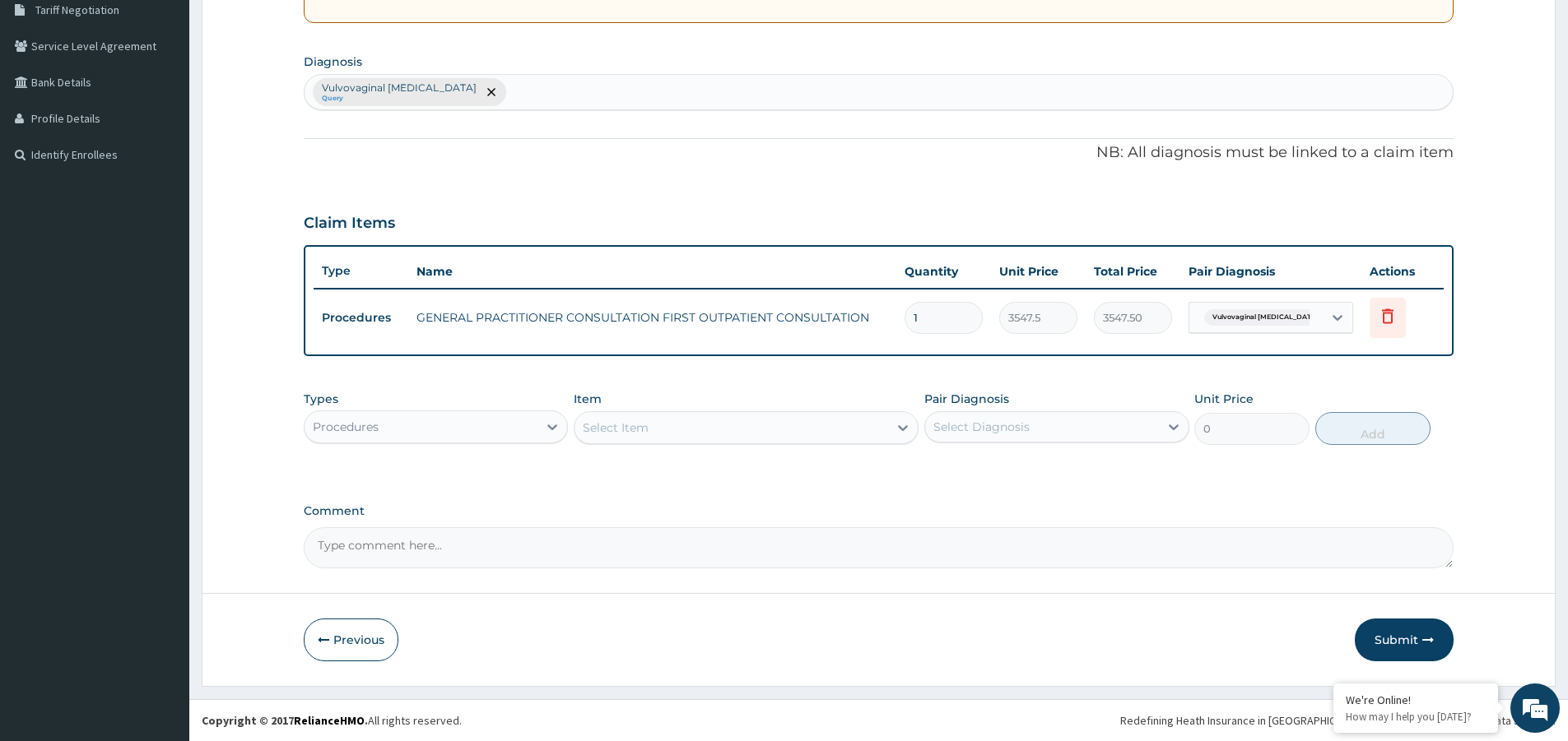
scroll to position [350, 0]
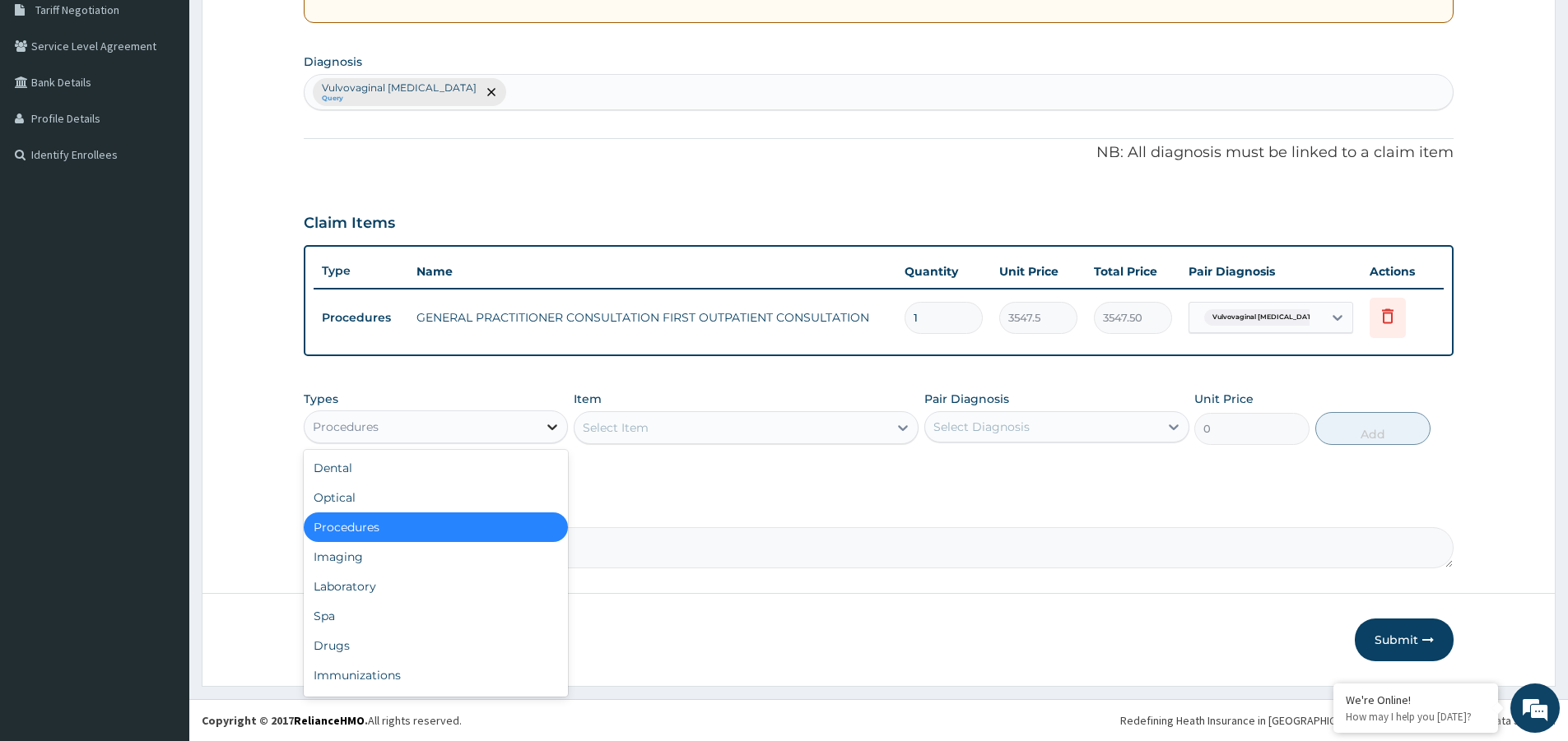
click at [556, 418] on icon at bounding box center [551, 426] width 16 height 16
click at [488, 637] on div "Drugs" at bounding box center [436, 646] width 264 height 30
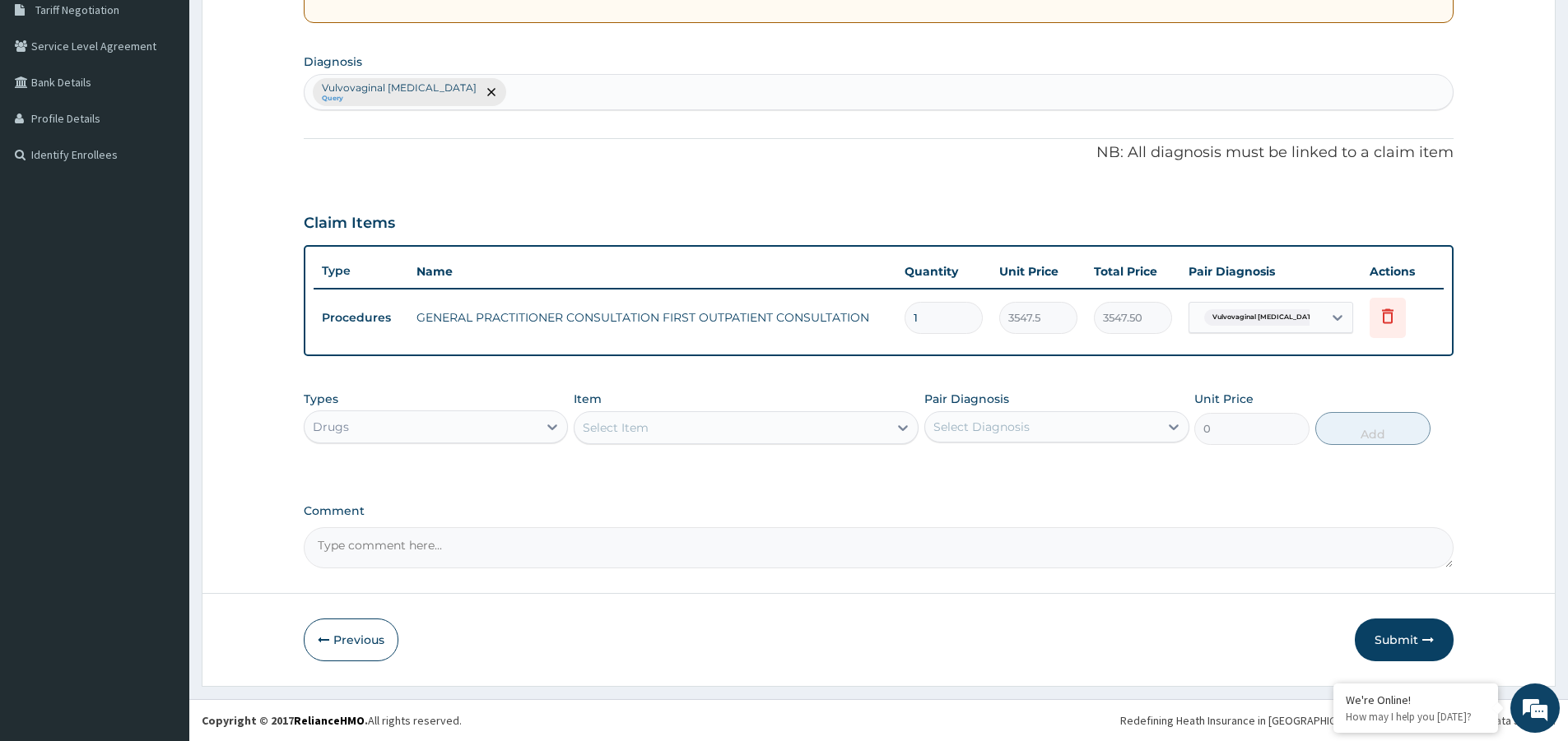
click at [781, 432] on div "Select Item" at bounding box center [731, 428] width 313 height 27
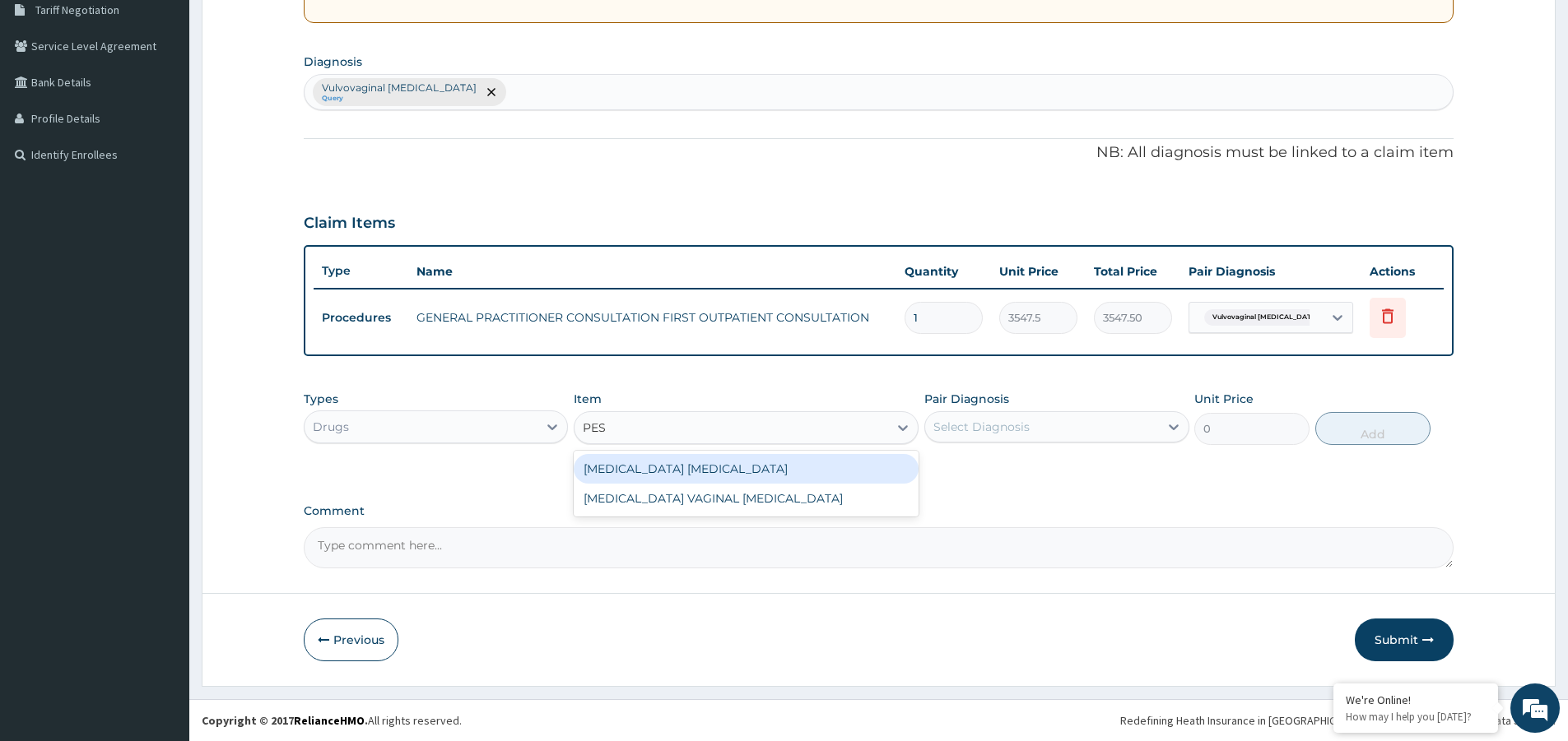
type input "PESS"
click at [768, 474] on div "[MEDICAL_DATA] [MEDICAL_DATA]" at bounding box center [745, 468] width 345 height 30
type input "7686.250000000001"
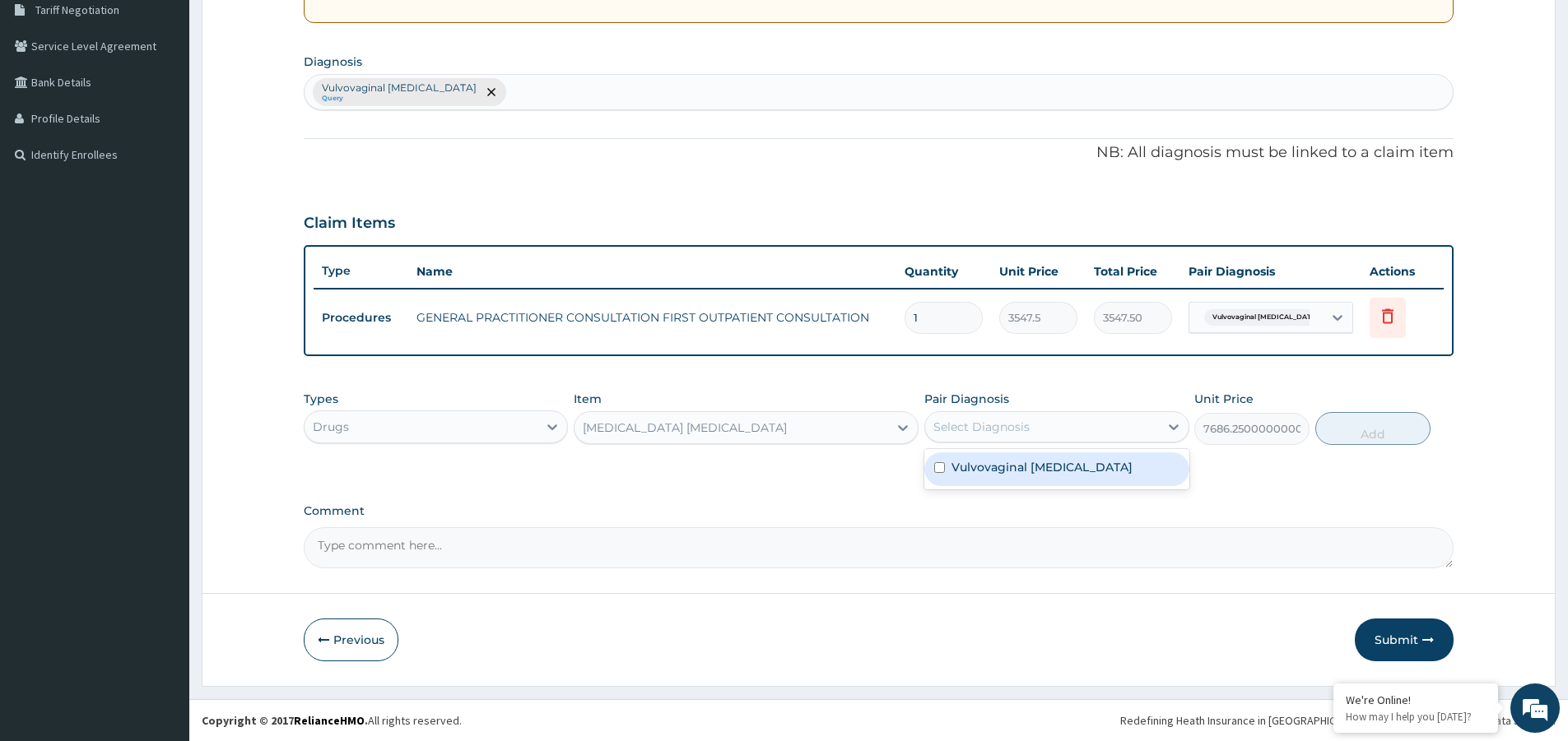
click at [1053, 436] on div "Select Diagnosis" at bounding box center [1042, 427] width 233 height 27
click at [1065, 471] on label "Vulvovaginal candidosis" at bounding box center [1042, 467] width 181 height 16
checkbox input "true"
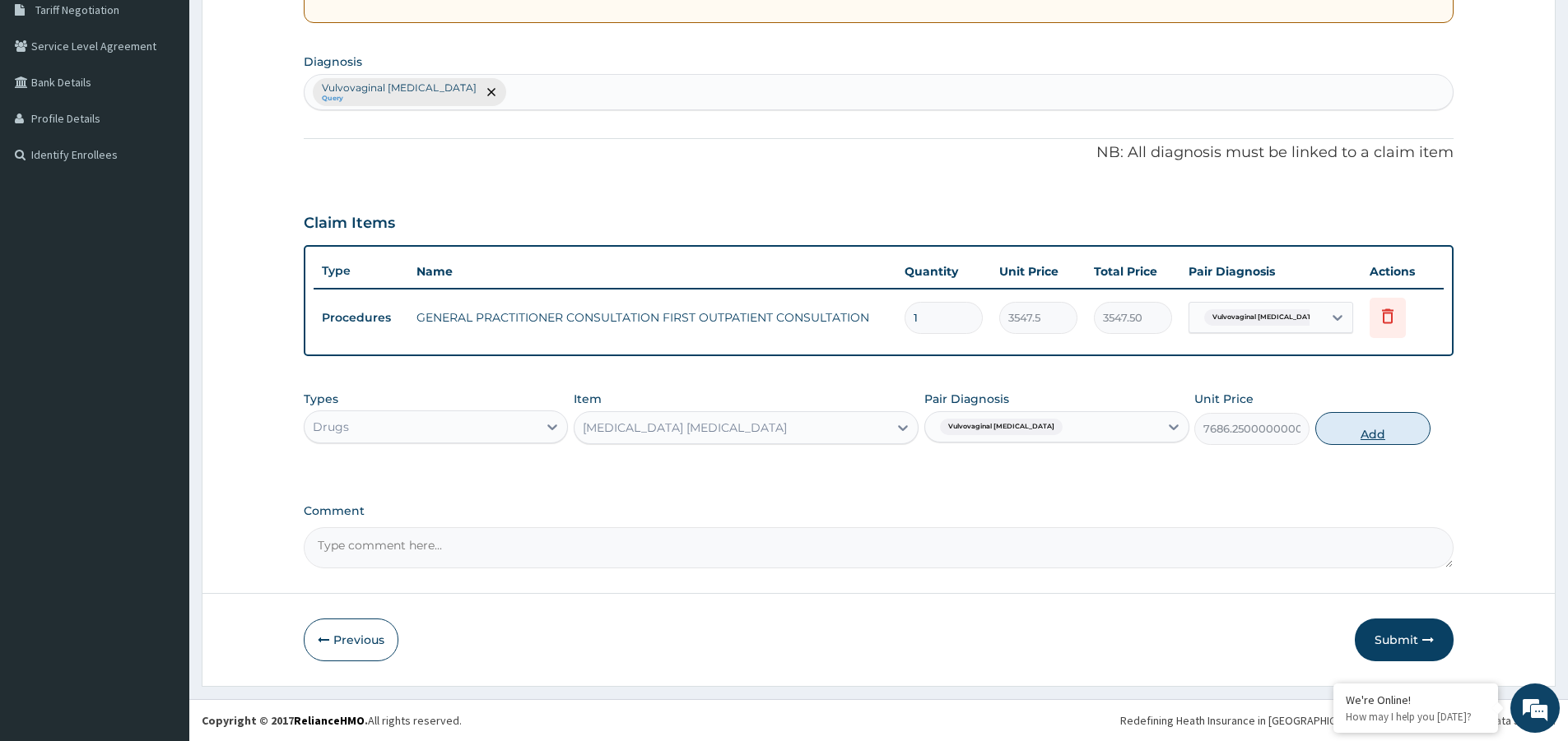
click at [1378, 432] on button "Add" at bounding box center [1372, 428] width 116 height 32
type input "0"
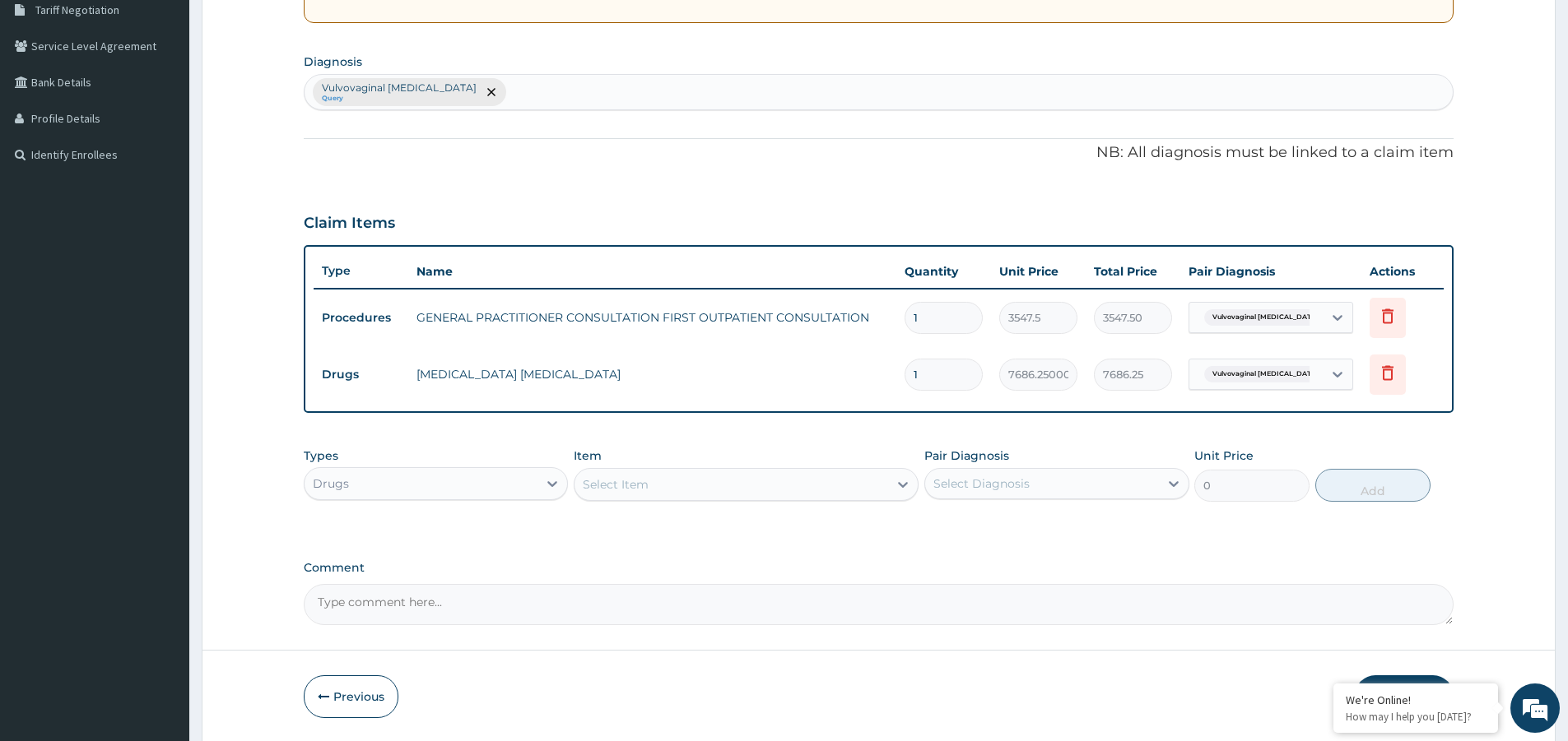
click at [531, 476] on div "Drugs" at bounding box center [421, 484] width 233 height 27
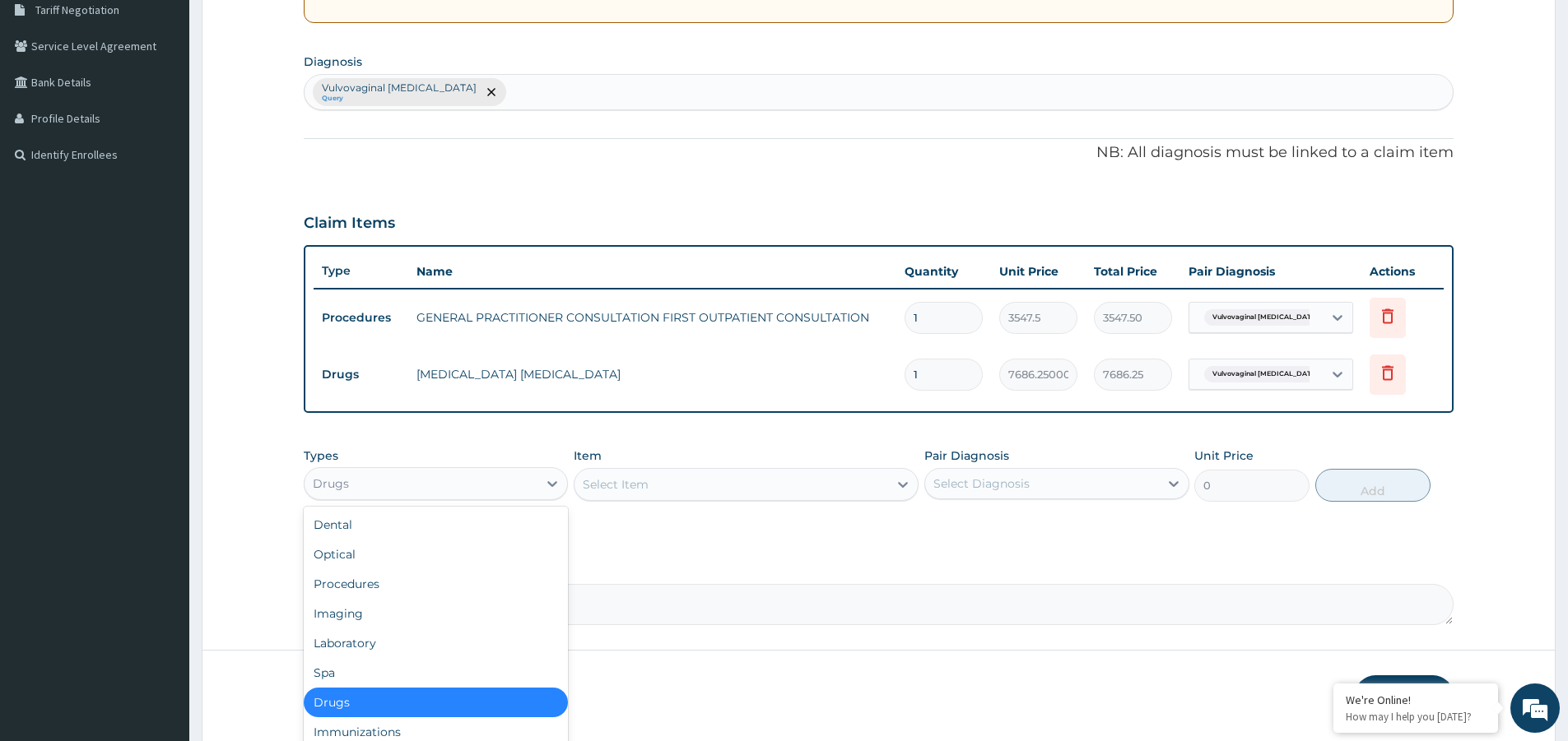
click at [720, 485] on div "Select Item" at bounding box center [731, 484] width 313 height 27
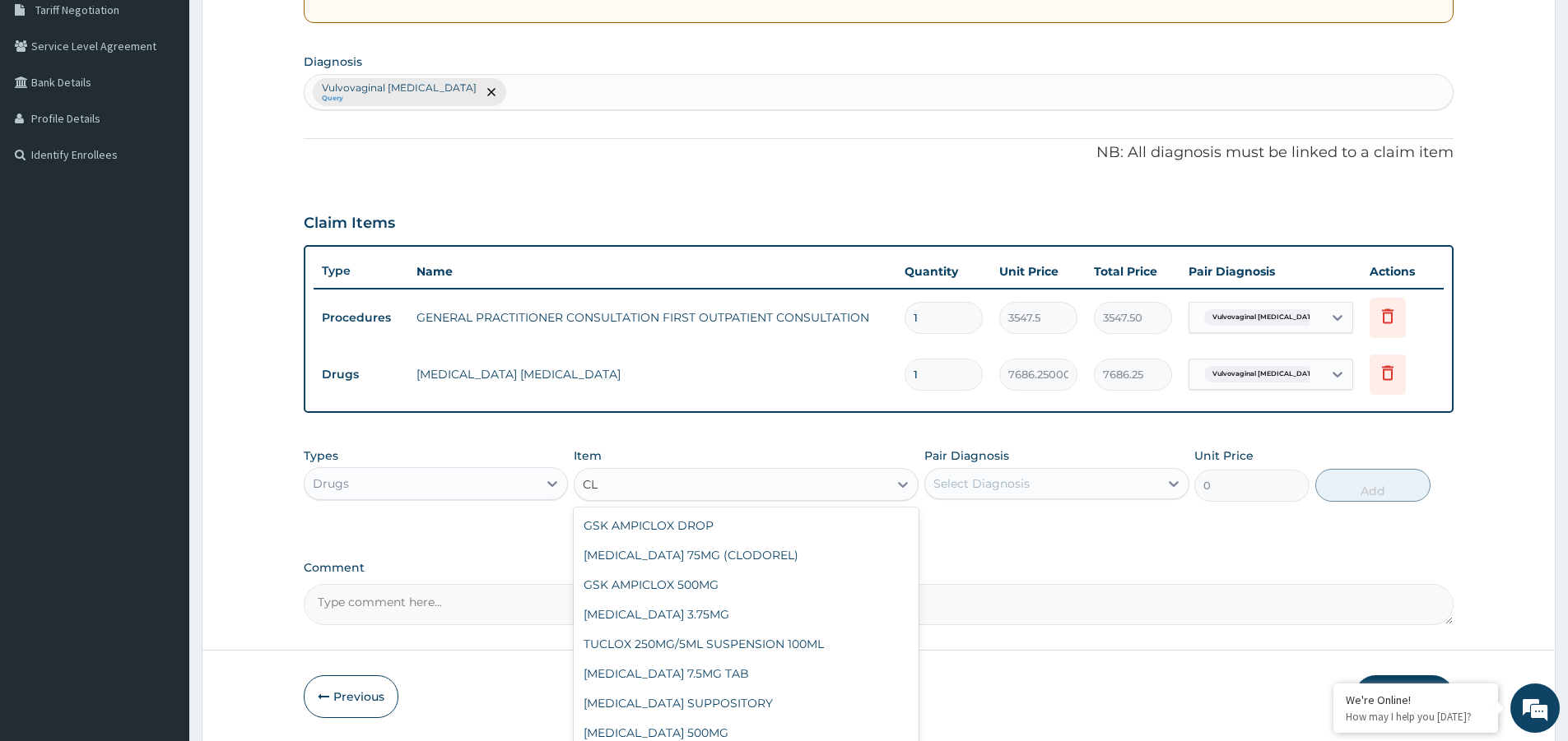
type input "C"
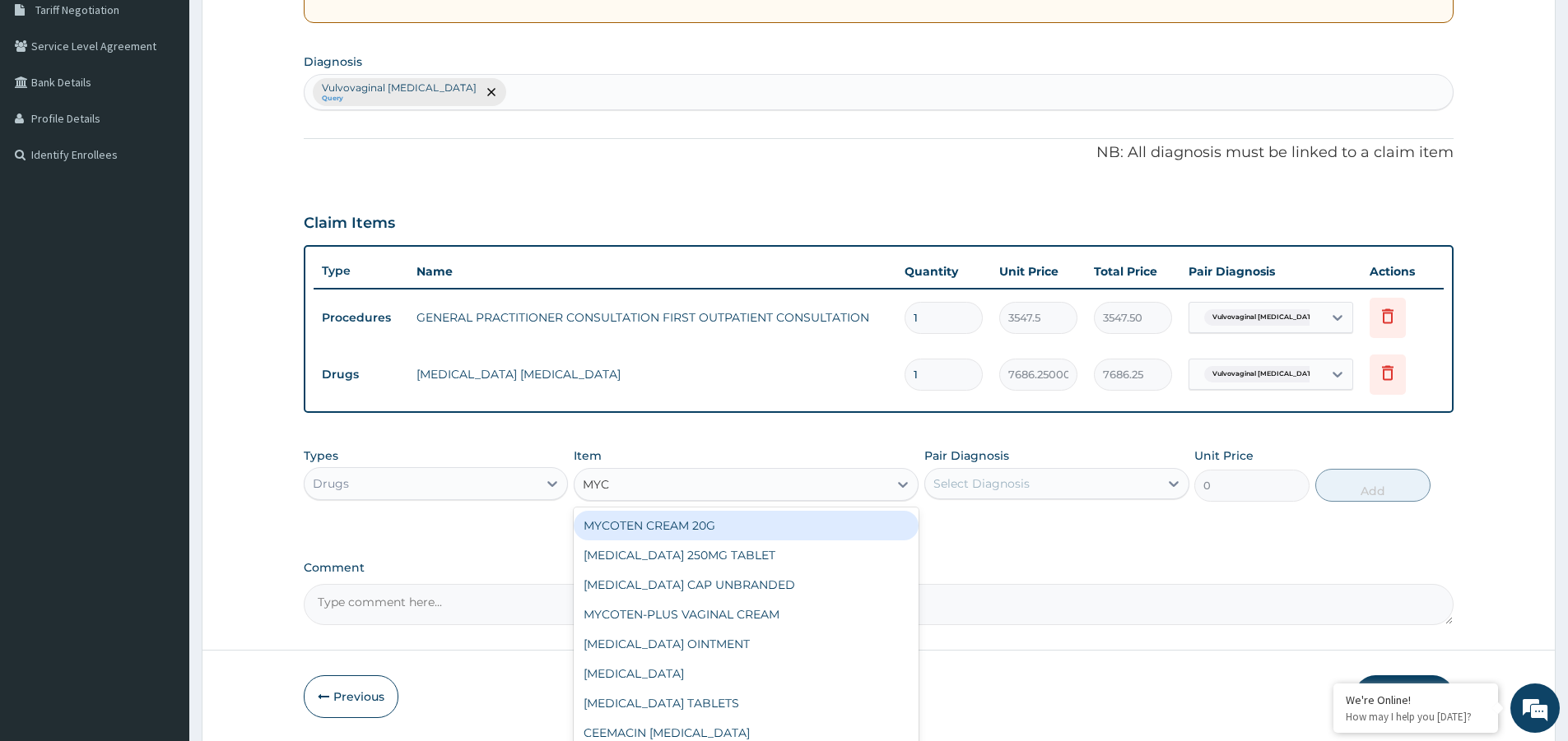
type input "MYCO"
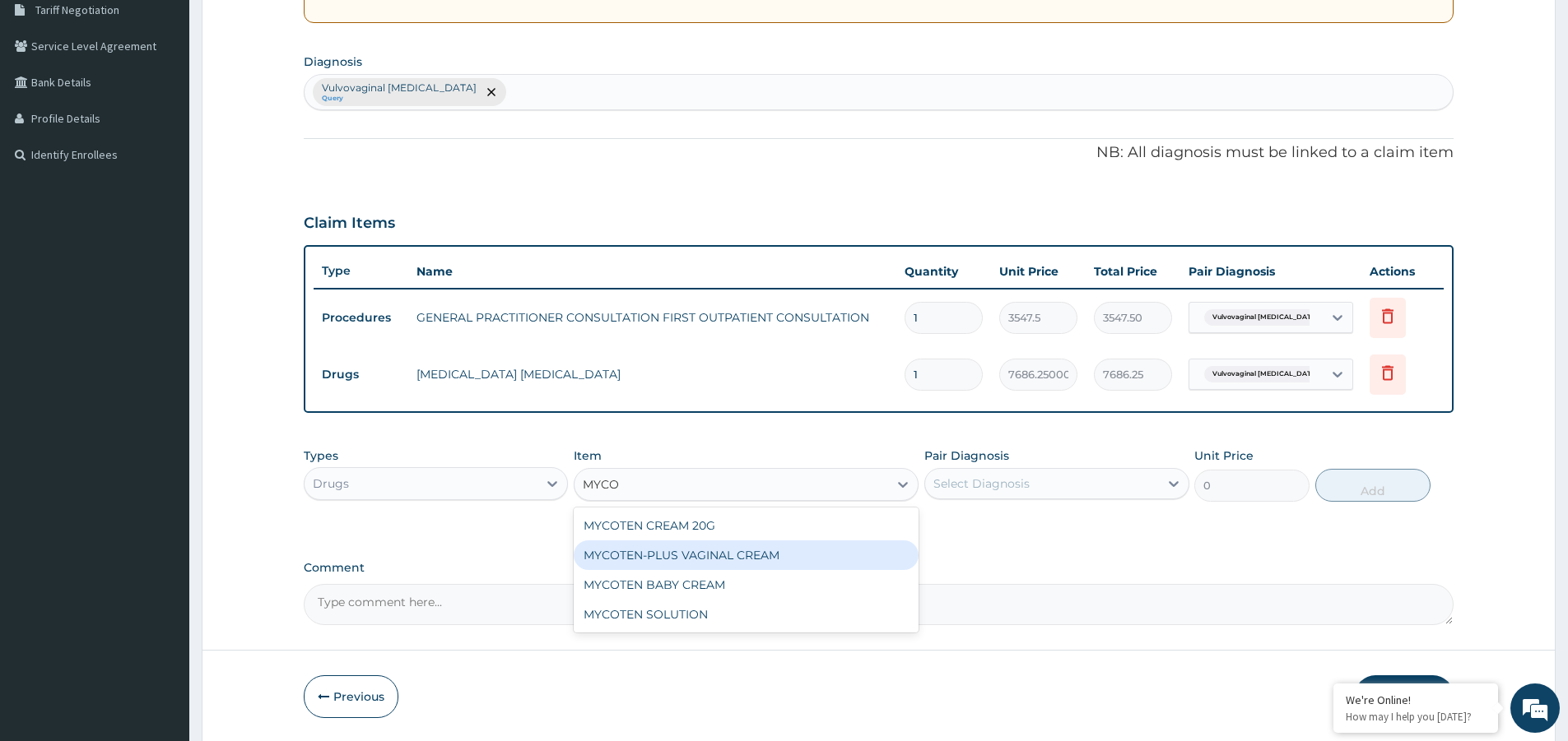
drag, startPoint x: 700, startPoint y: 554, endPoint x: 824, endPoint y: 534, distance: 125.6
click at [726, 555] on div "MYCOTEN-PLUS VAGINAL CREAM" at bounding box center [745, 555] width 345 height 30
type input "2365"
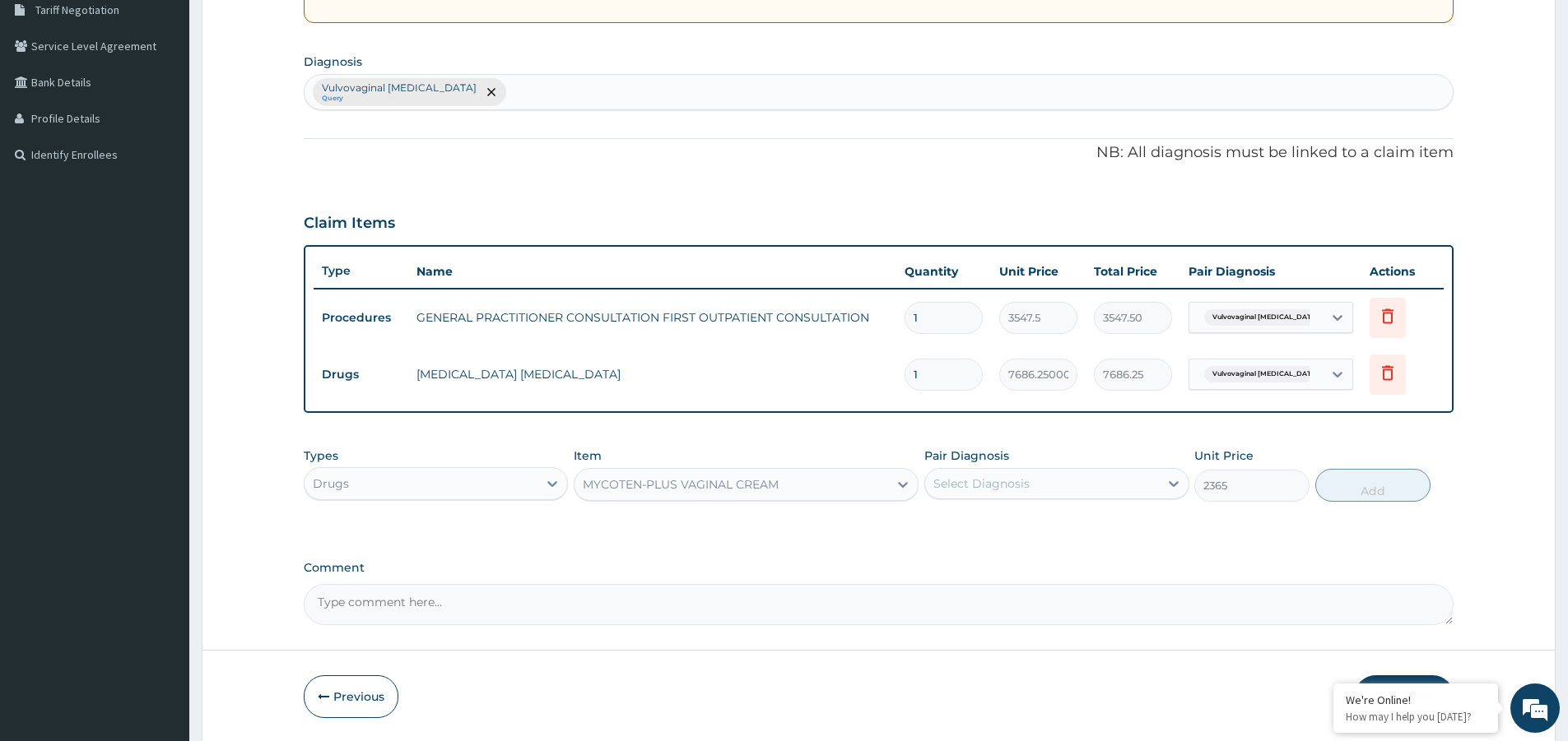
click at [973, 488] on div "Select Diagnosis" at bounding box center [981, 483] width 97 height 16
click at [991, 524] on label "Vulvovaginal candidosis" at bounding box center [1042, 523] width 181 height 16
checkbox input "true"
click at [1327, 486] on button "Add" at bounding box center [1372, 485] width 116 height 32
type input "0"
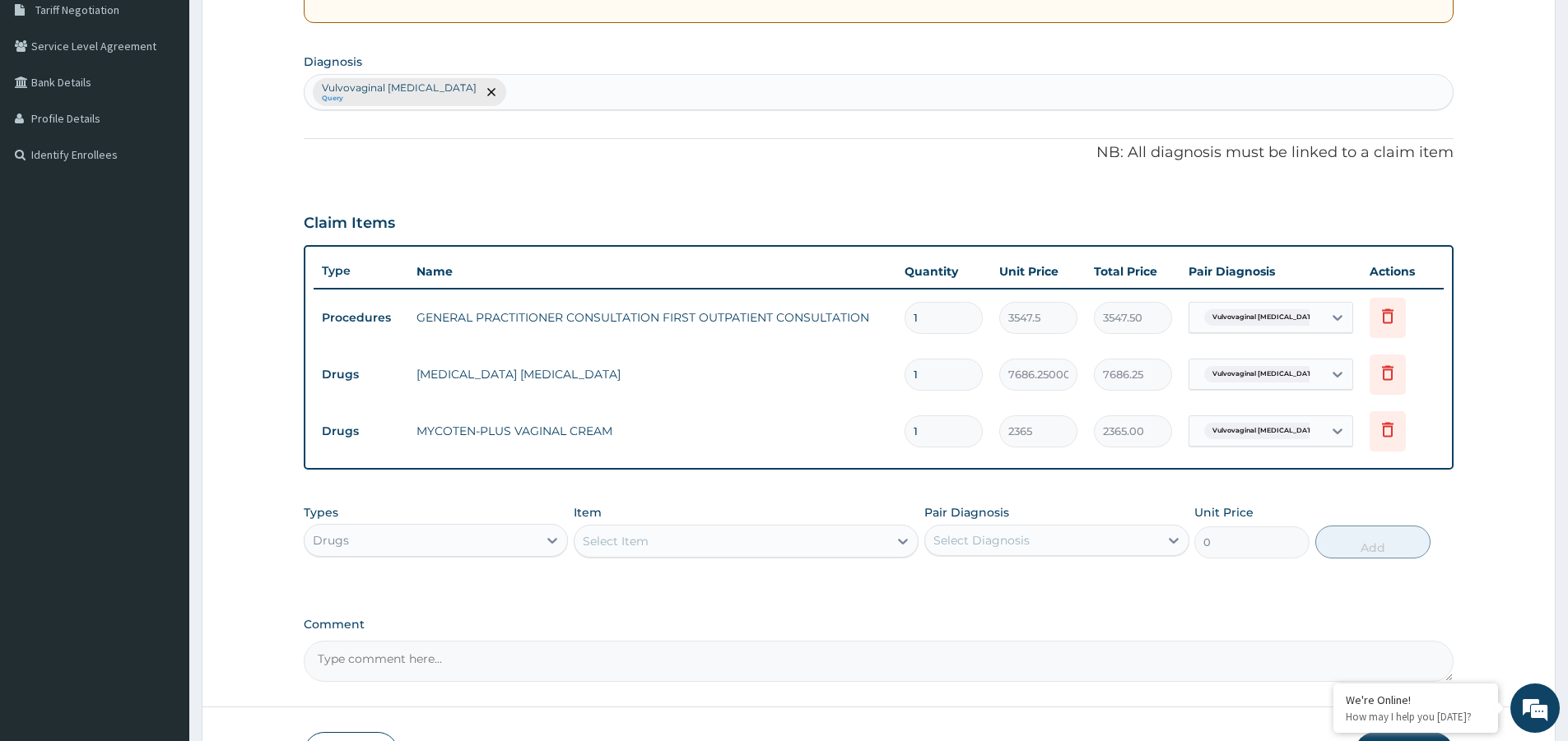
click at [619, 529] on div "Select Item" at bounding box center [731, 541] width 313 height 27
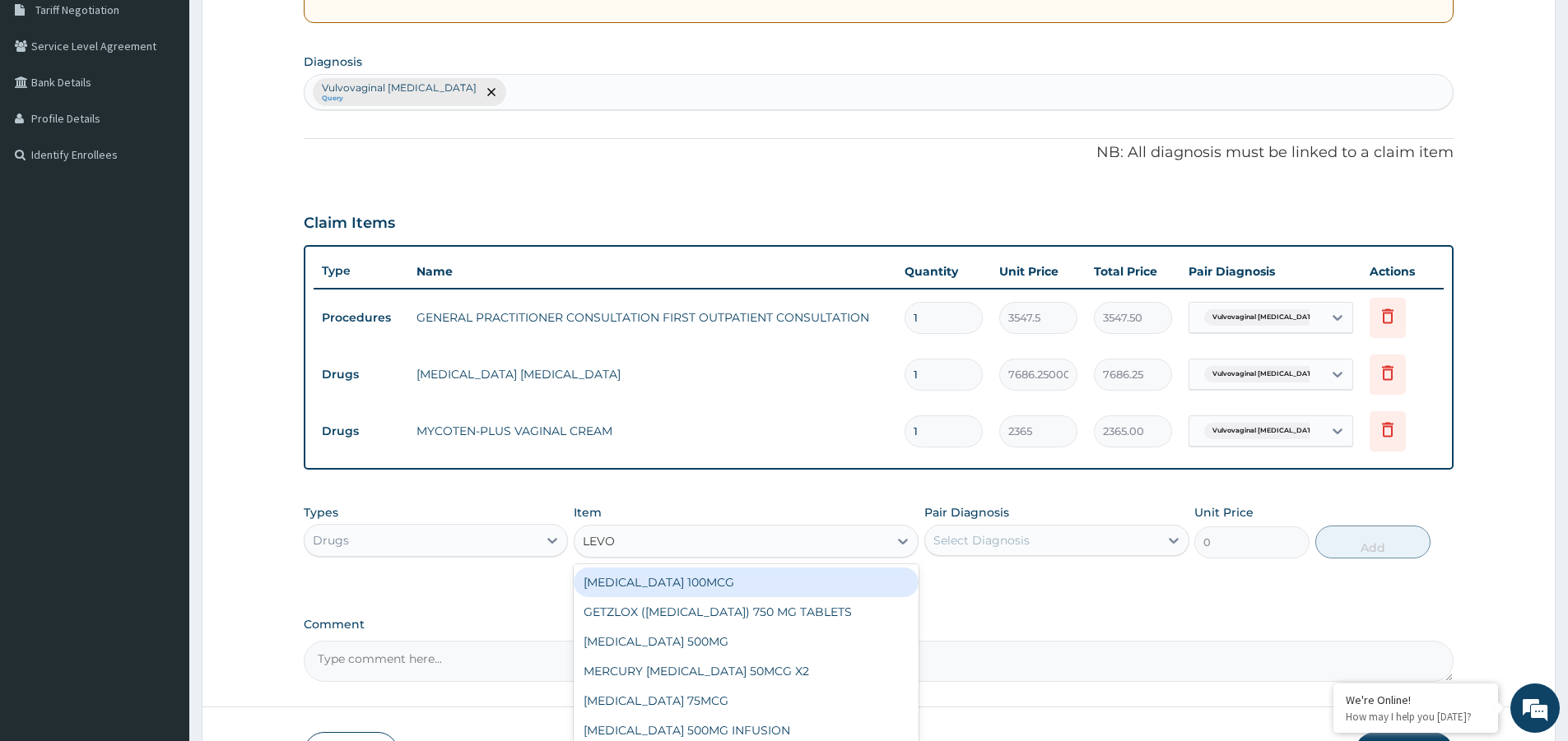
type input "LEVOF"
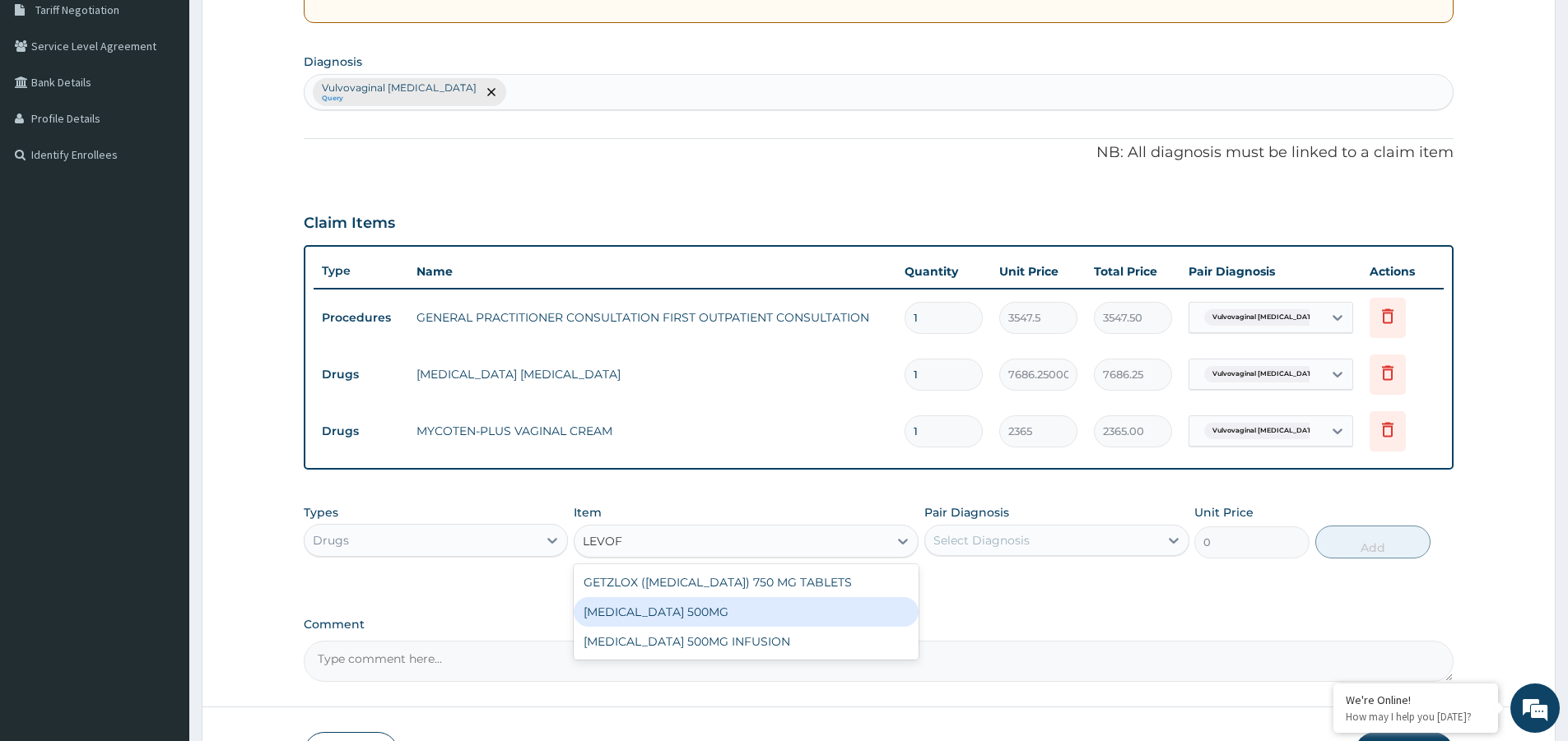
click at [690, 615] on div "[MEDICAL_DATA] 500MG" at bounding box center [745, 611] width 345 height 30
type input "236.50000000000003"
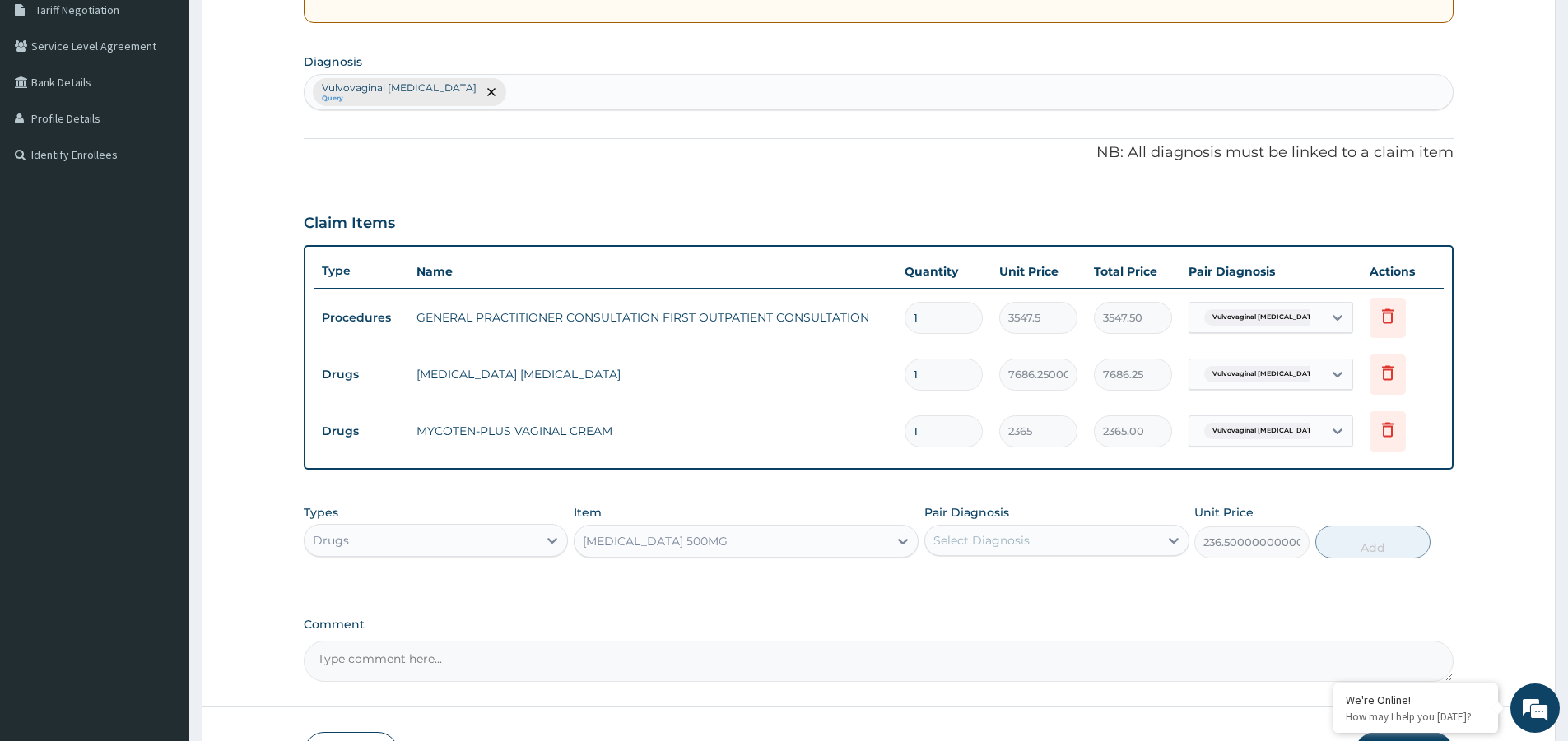
click at [981, 539] on div "Select Diagnosis" at bounding box center [981, 540] width 97 height 16
drag, startPoint x: 984, startPoint y: 572, endPoint x: 1158, endPoint y: 567, distance: 174.1
click at [985, 572] on label "Vulvovaginal candidosis" at bounding box center [1042, 580] width 181 height 16
checkbox input "true"
click at [1342, 535] on button "Add" at bounding box center [1372, 541] width 116 height 32
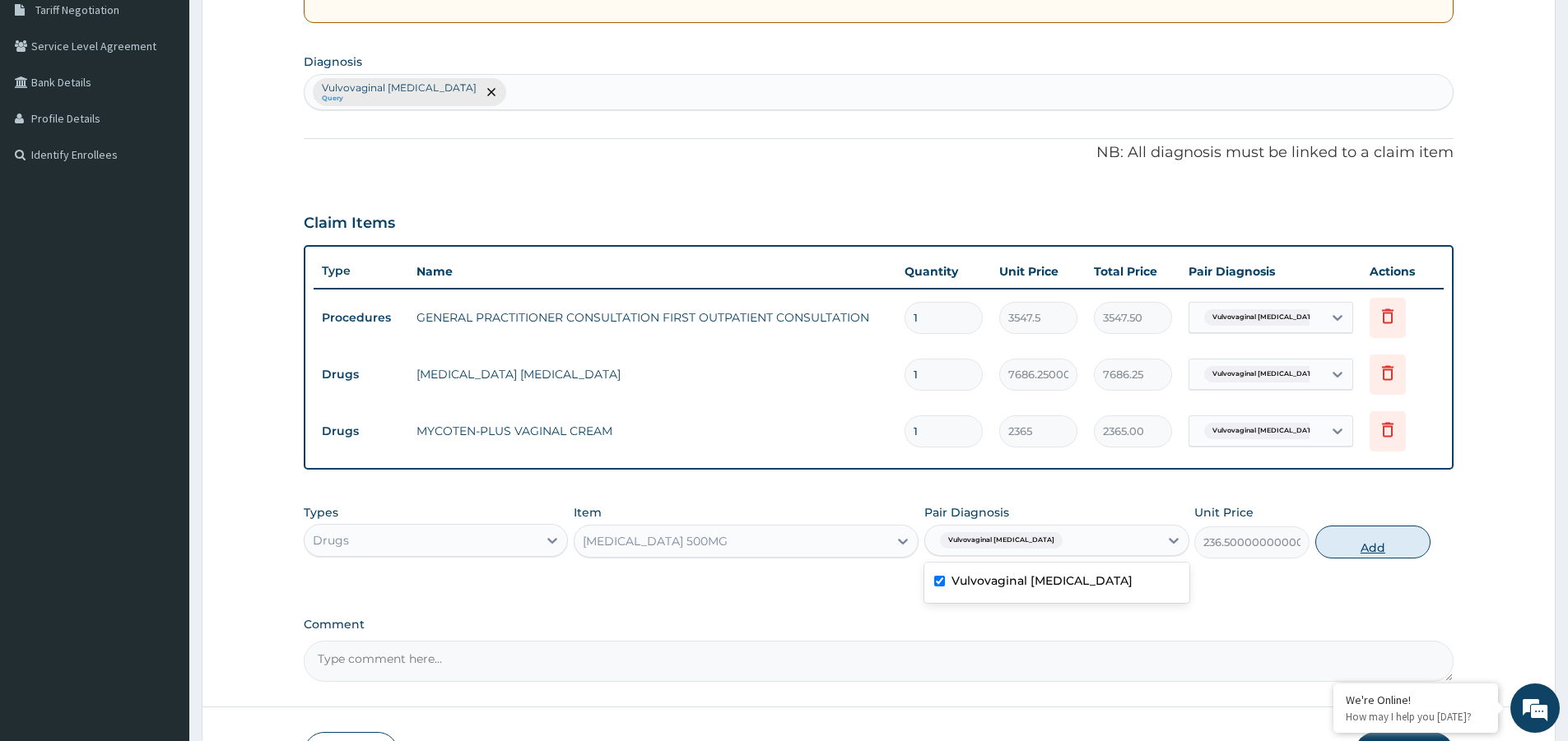
type input "0"
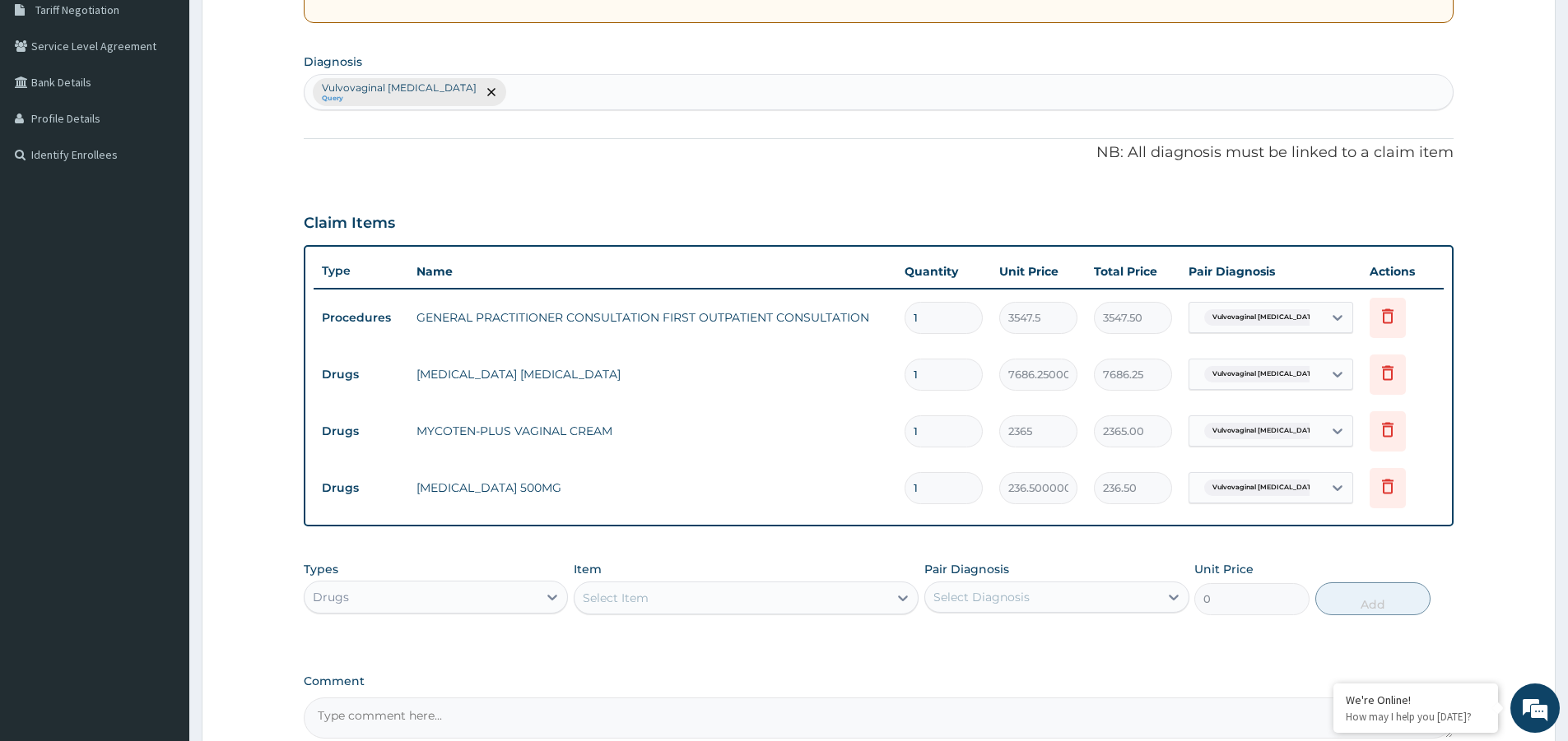
type input "10"
type input "2365.00"
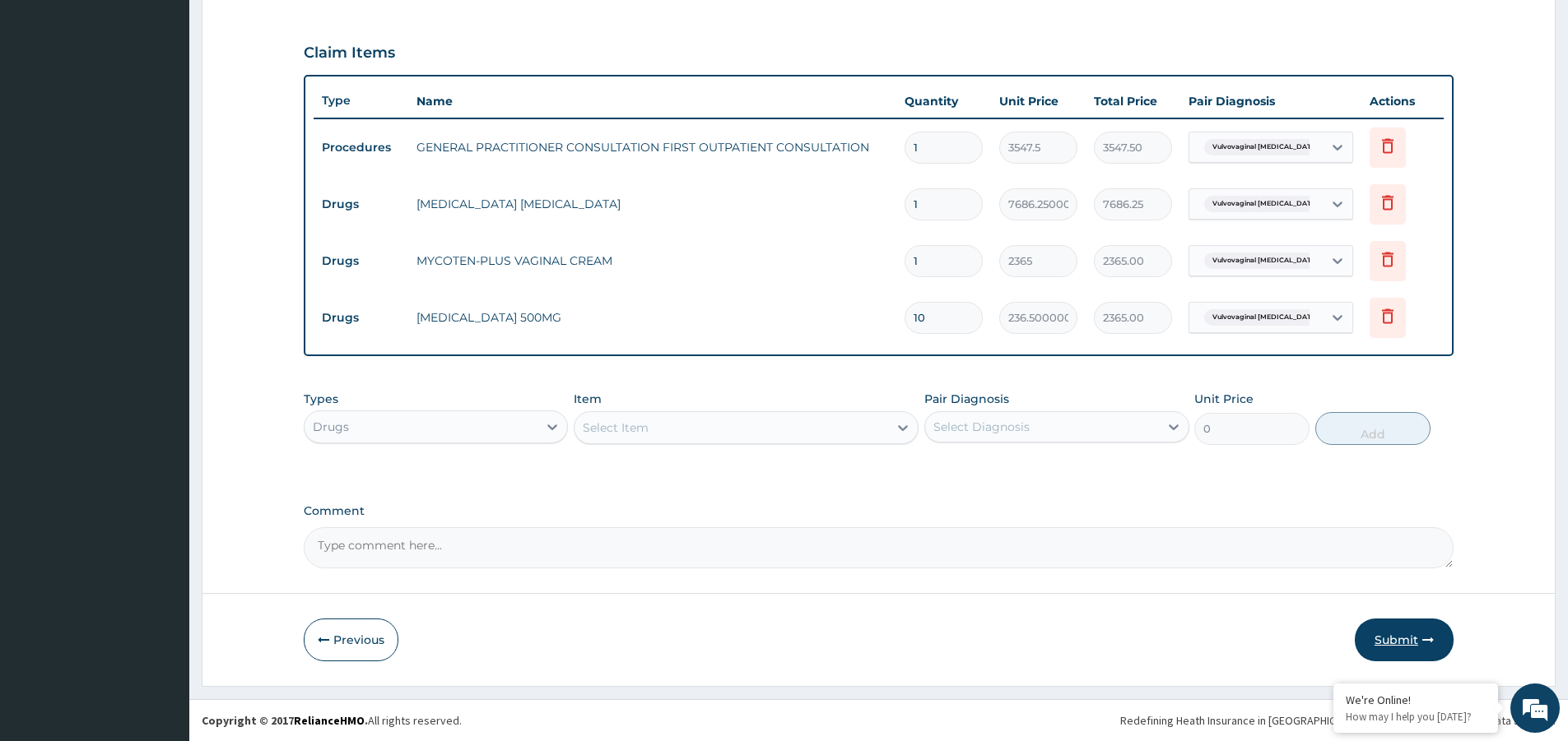
type input "10"
click at [1428, 648] on button "Submit" at bounding box center [1403, 640] width 98 height 43
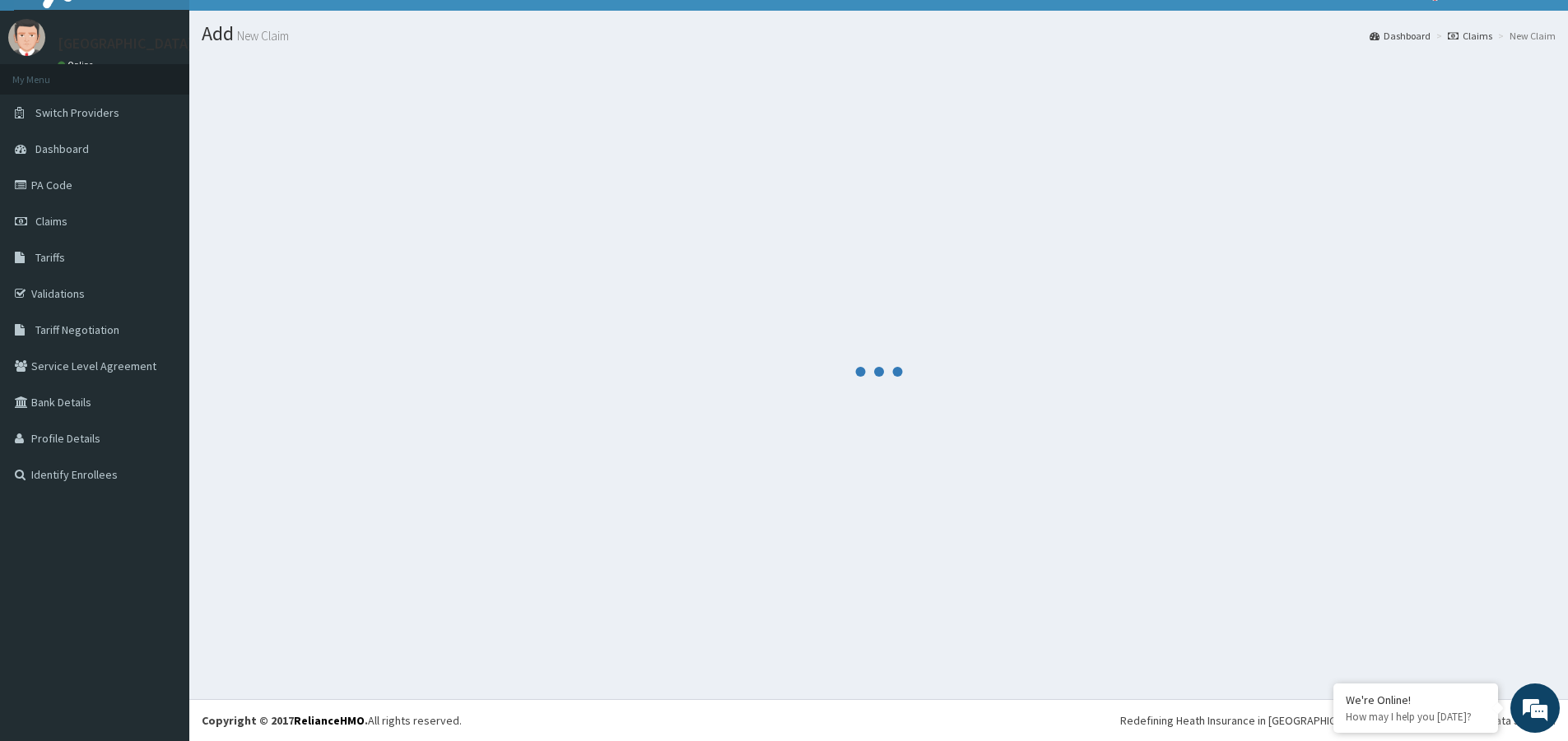
scroll to position [31, 0]
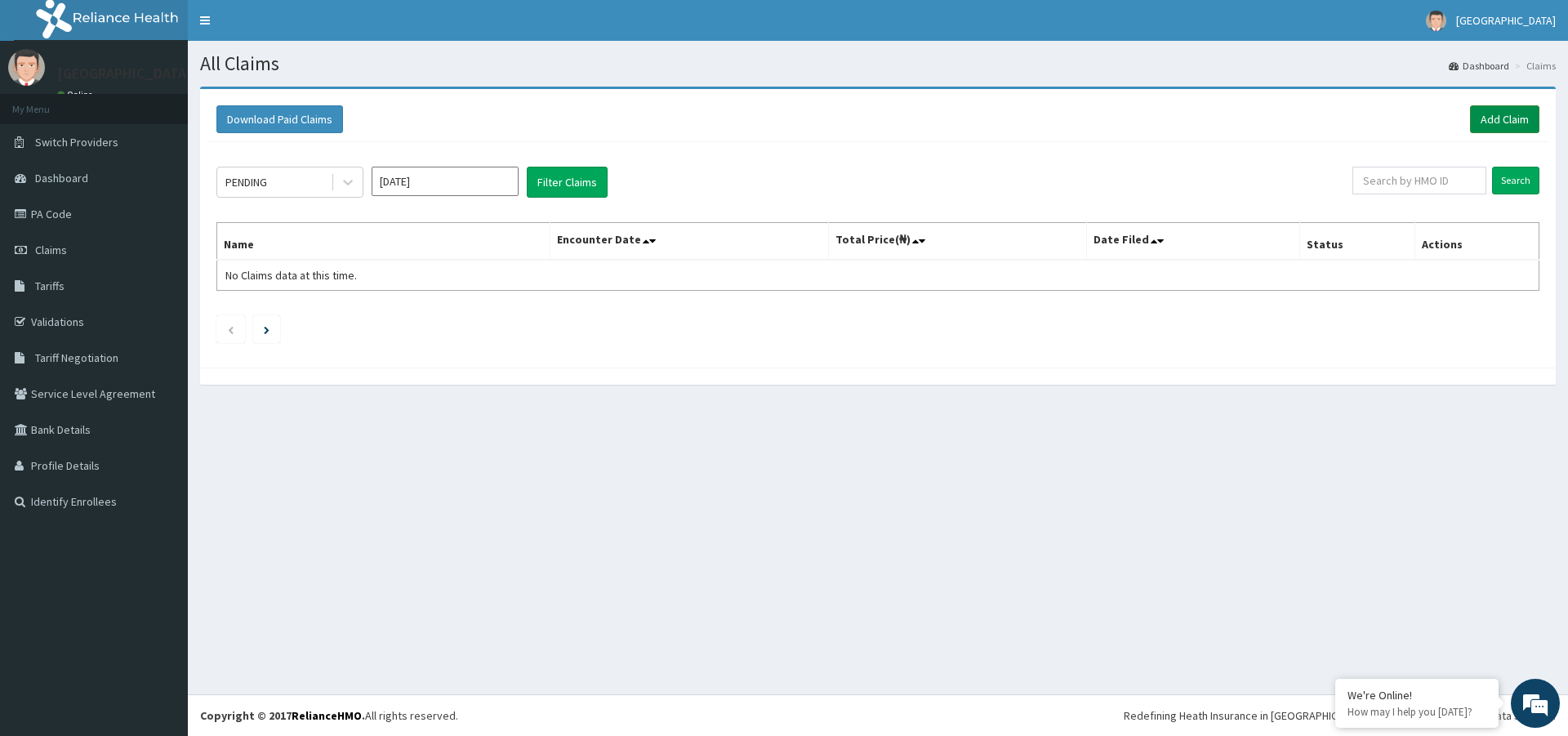
click at [1494, 120] on link "Add Claim" at bounding box center [1504, 119] width 69 height 28
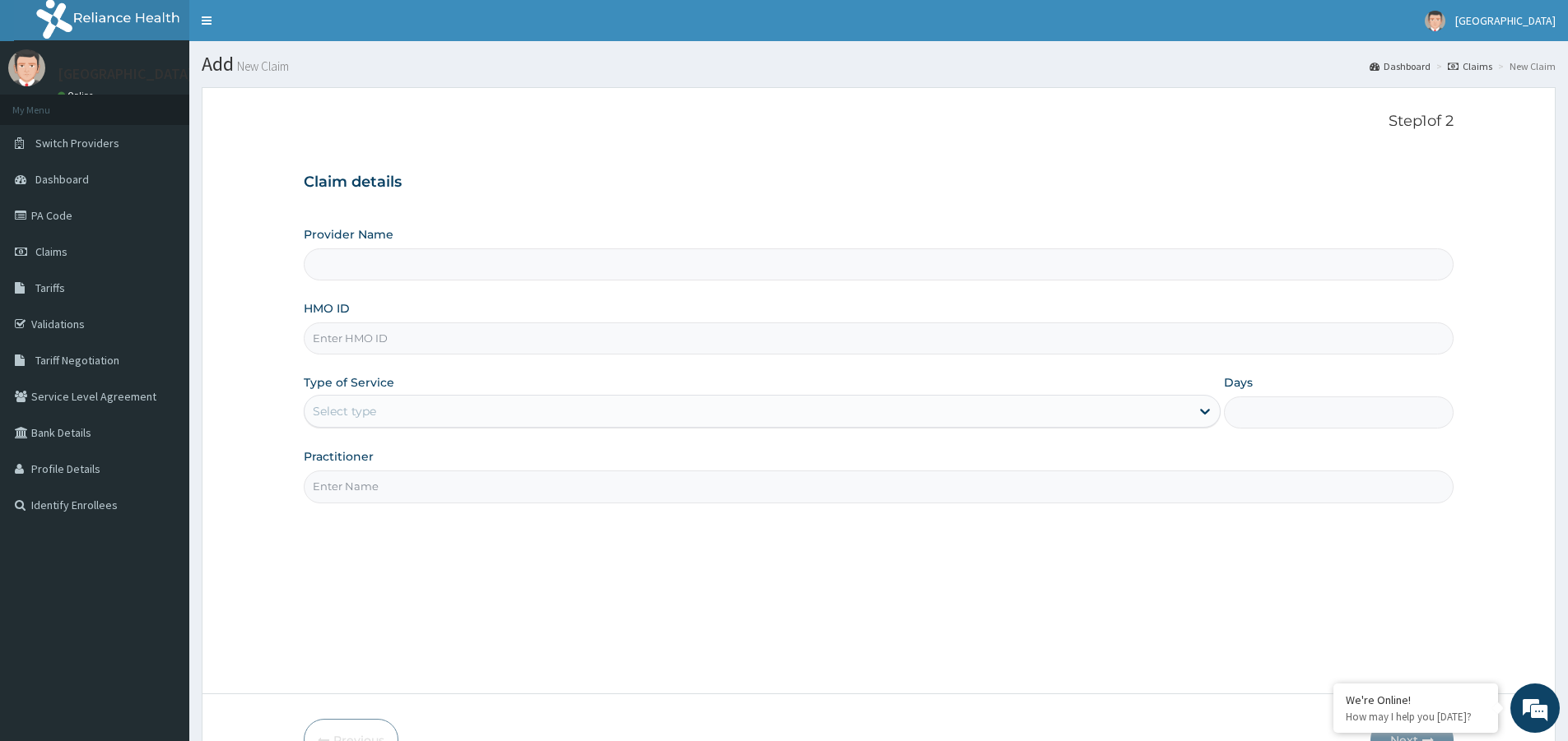
type input "[GEOGRAPHIC_DATA]"
paste input "CHL/11645/D"
type input "CHL/11645/D"
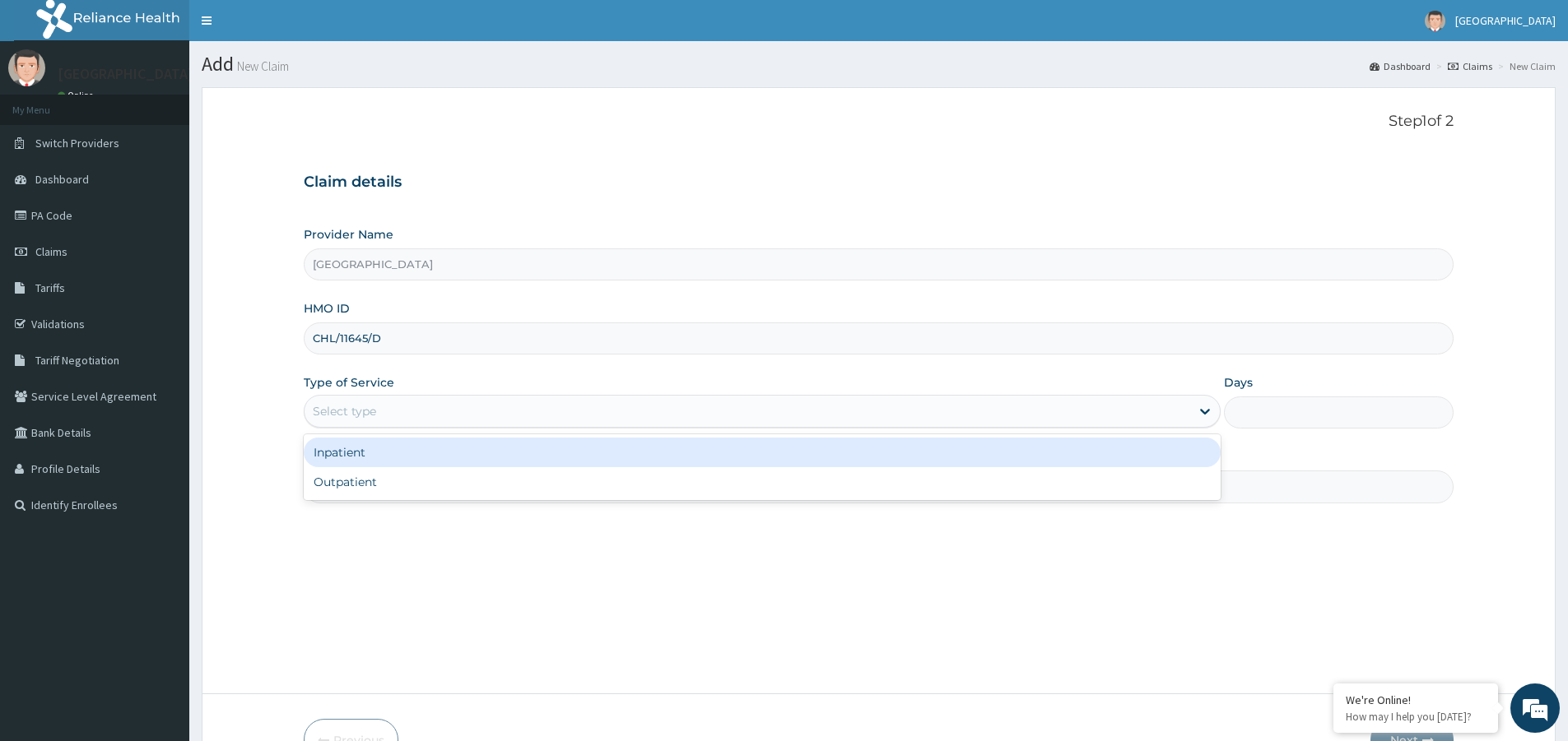
click at [593, 410] on div "Select type" at bounding box center [747, 412] width 886 height 27
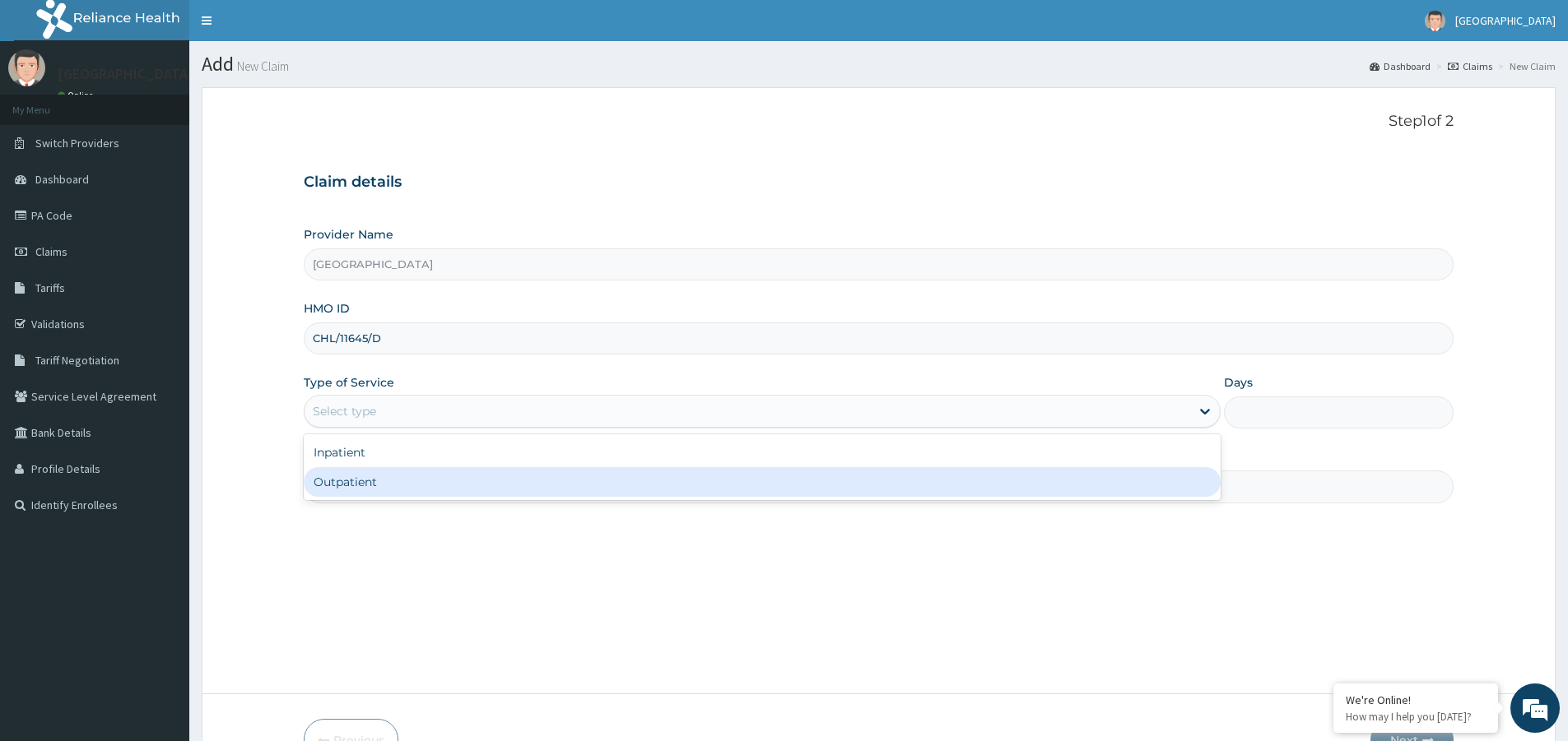
click at [605, 472] on div "Outpatient" at bounding box center [762, 481] width 916 height 30
type input "1"
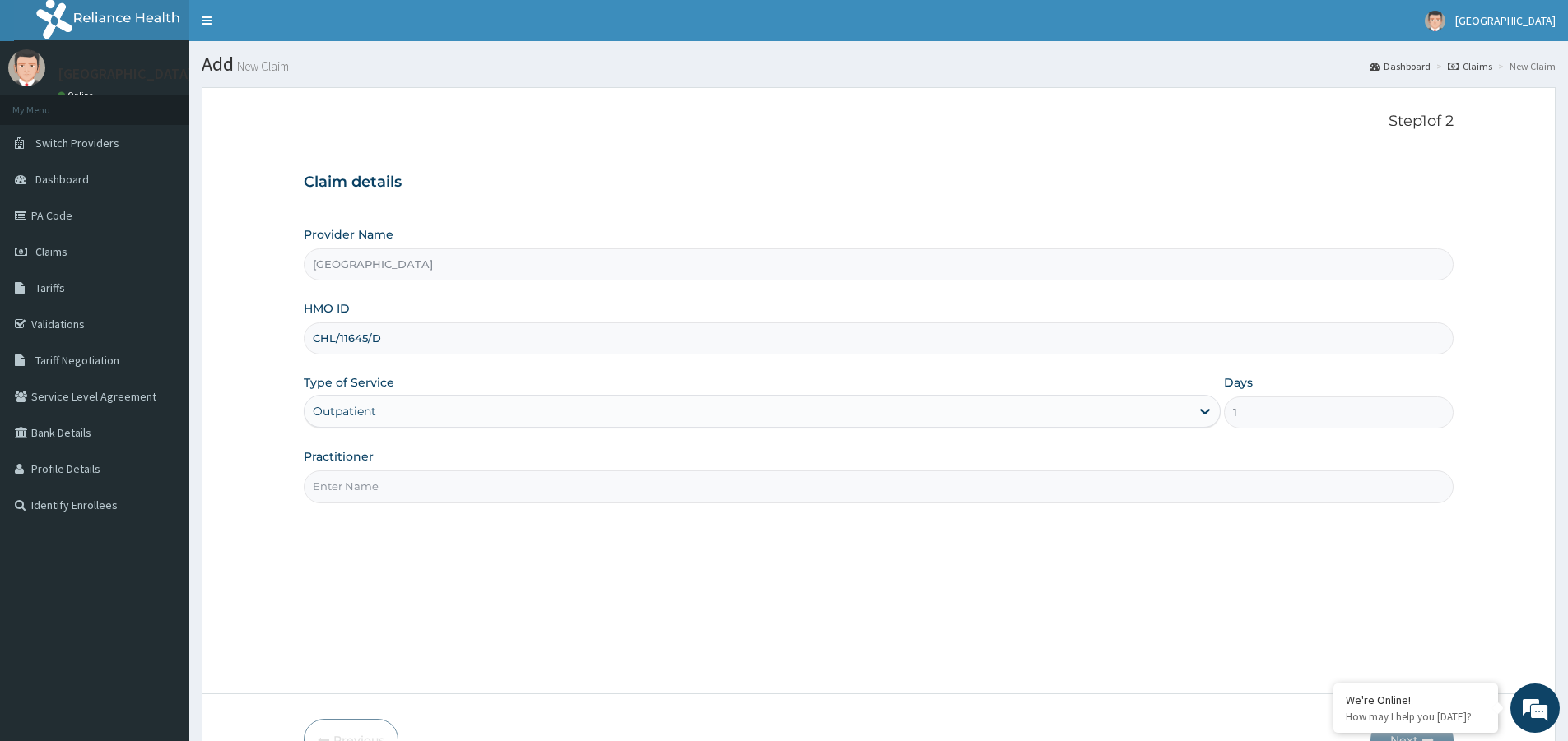
click at [605, 472] on input "Practitioner" at bounding box center [878, 487] width 1149 height 32
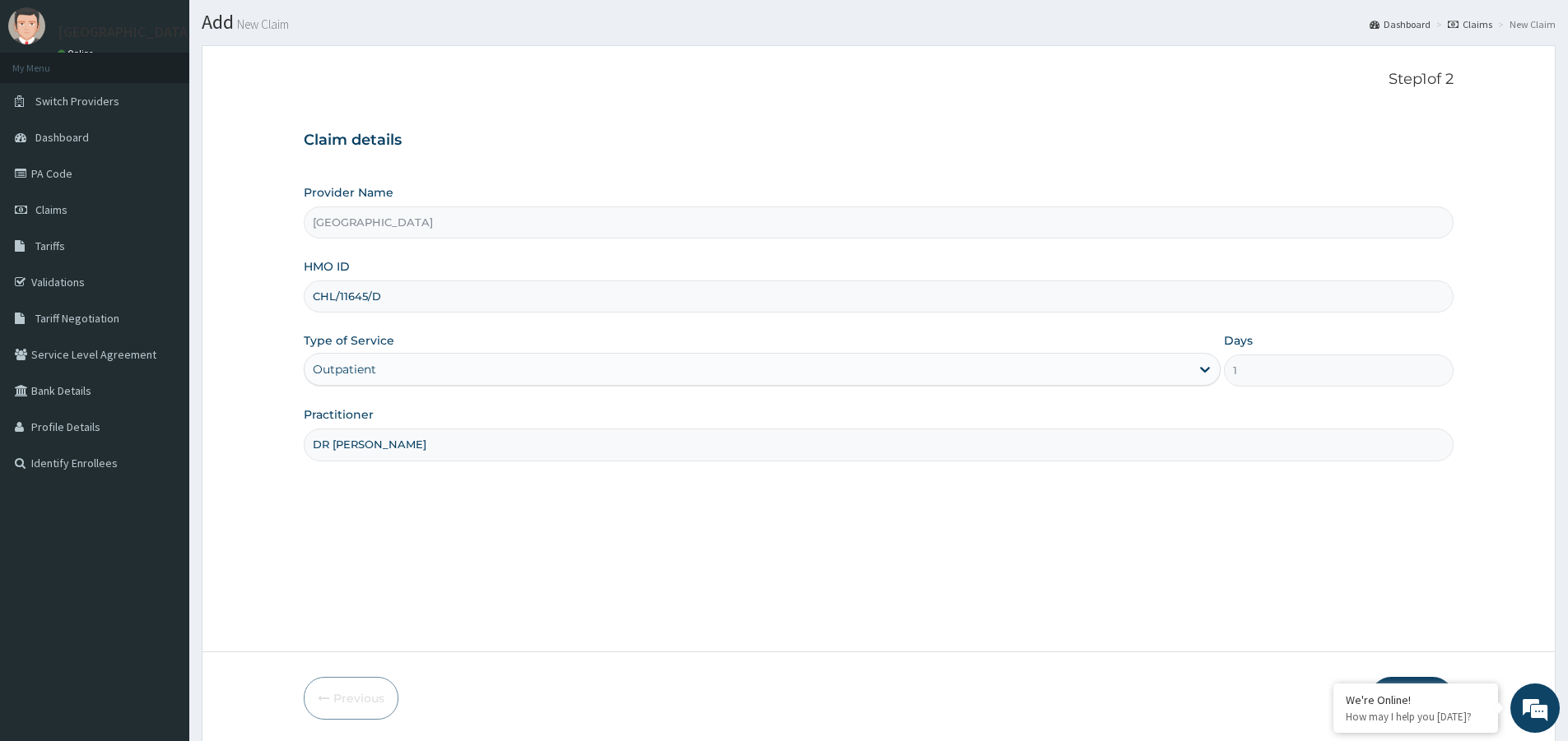
scroll to position [100, 0]
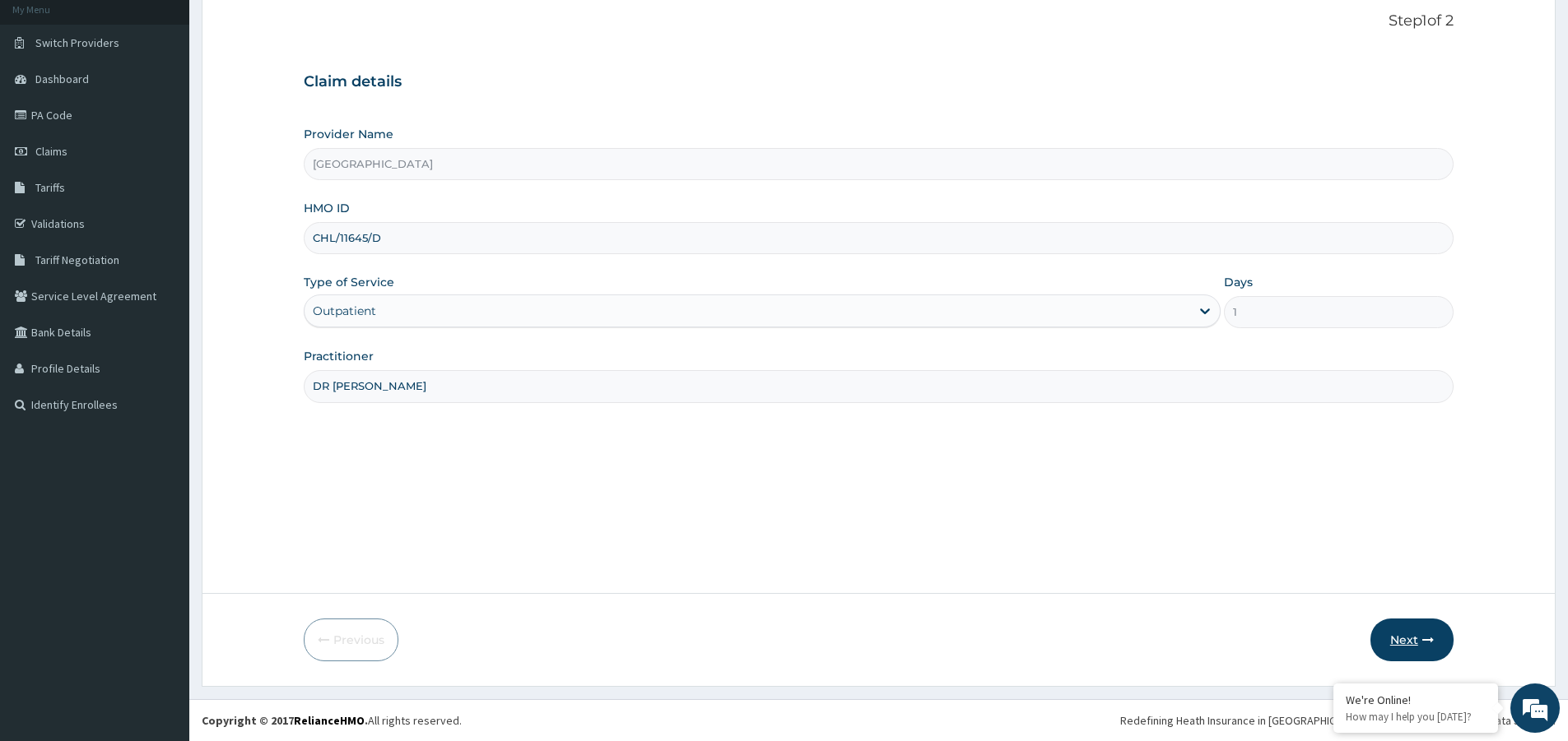
type input "DR JAJA"
click at [1397, 639] on button "Next" at bounding box center [1411, 640] width 83 height 43
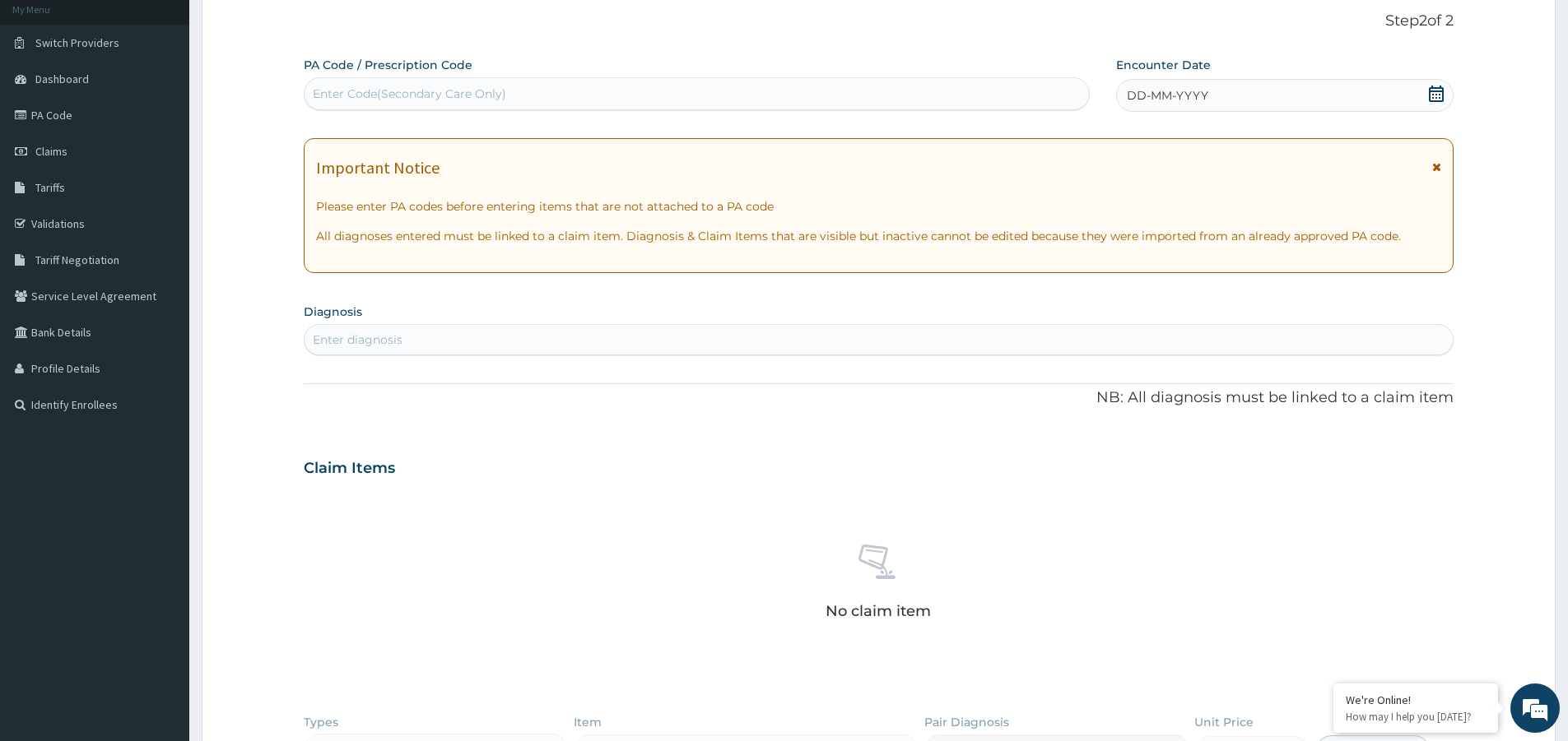
click at [407, 81] on div "Enter Code(Secondary Care Only)" at bounding box center [697, 94] width 784 height 27
paste input "PA/9893B2"
type input "PA/9893B2"
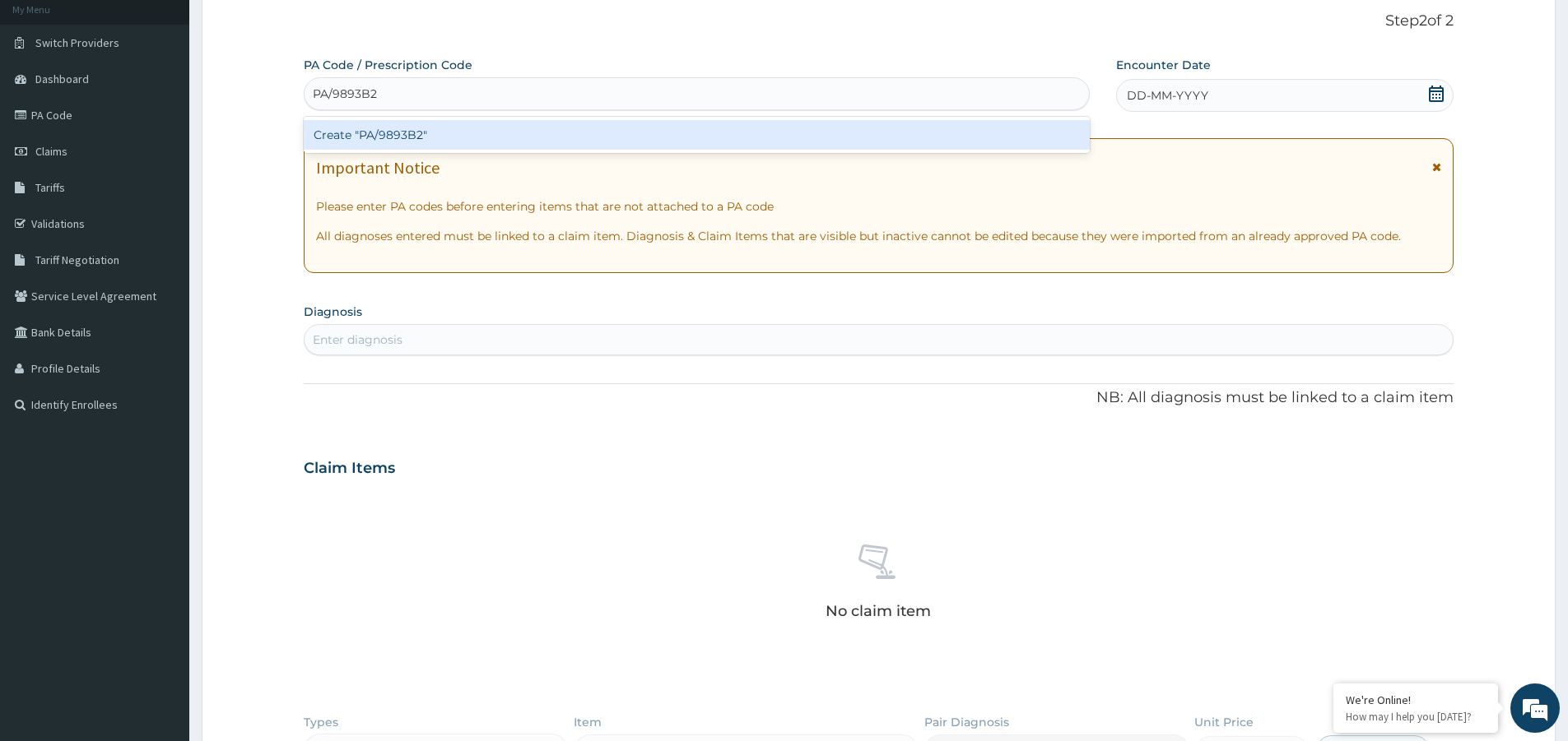
click at [388, 135] on div "Create "PA/9893B2"" at bounding box center [697, 135] width 785 height 30
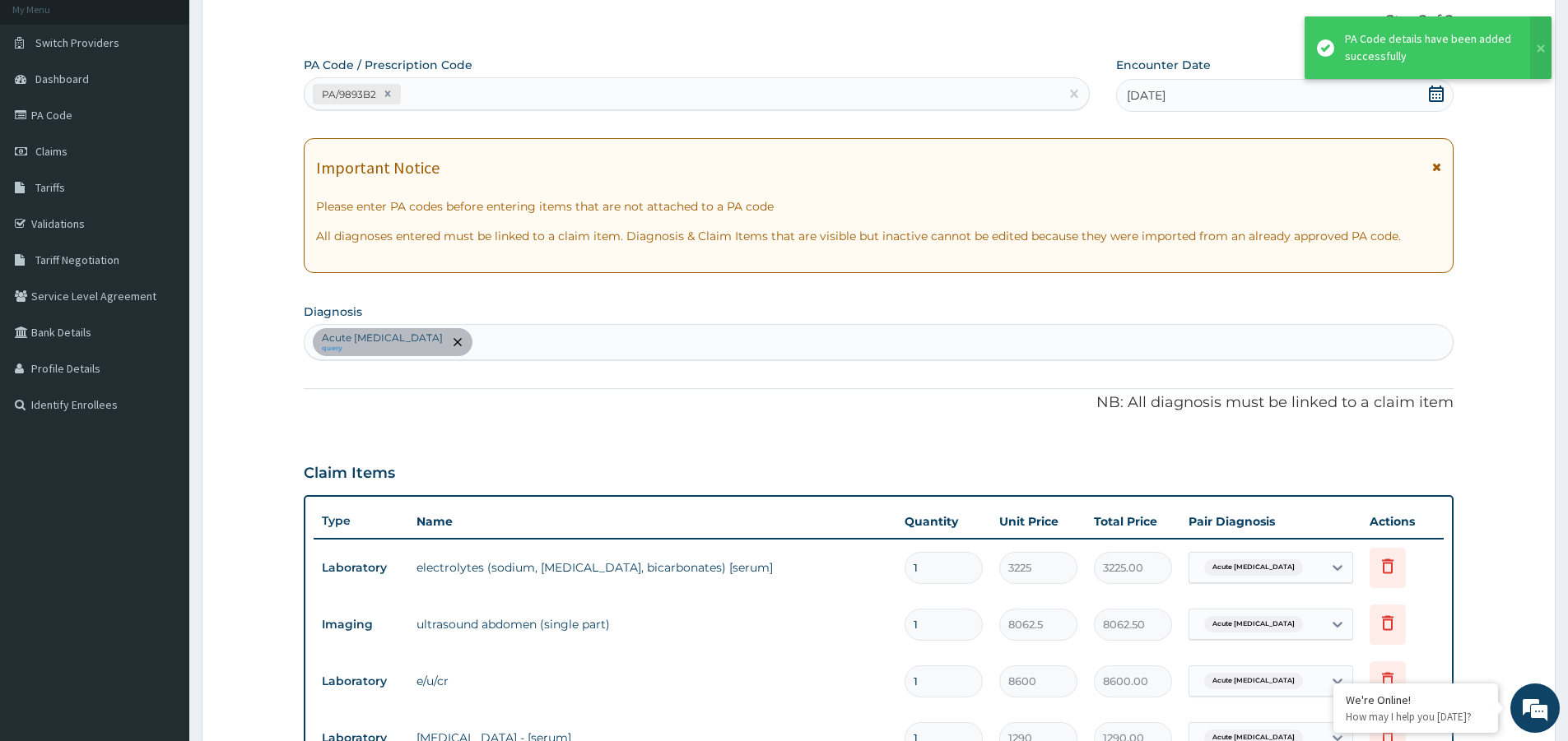
scroll to position [524, 0]
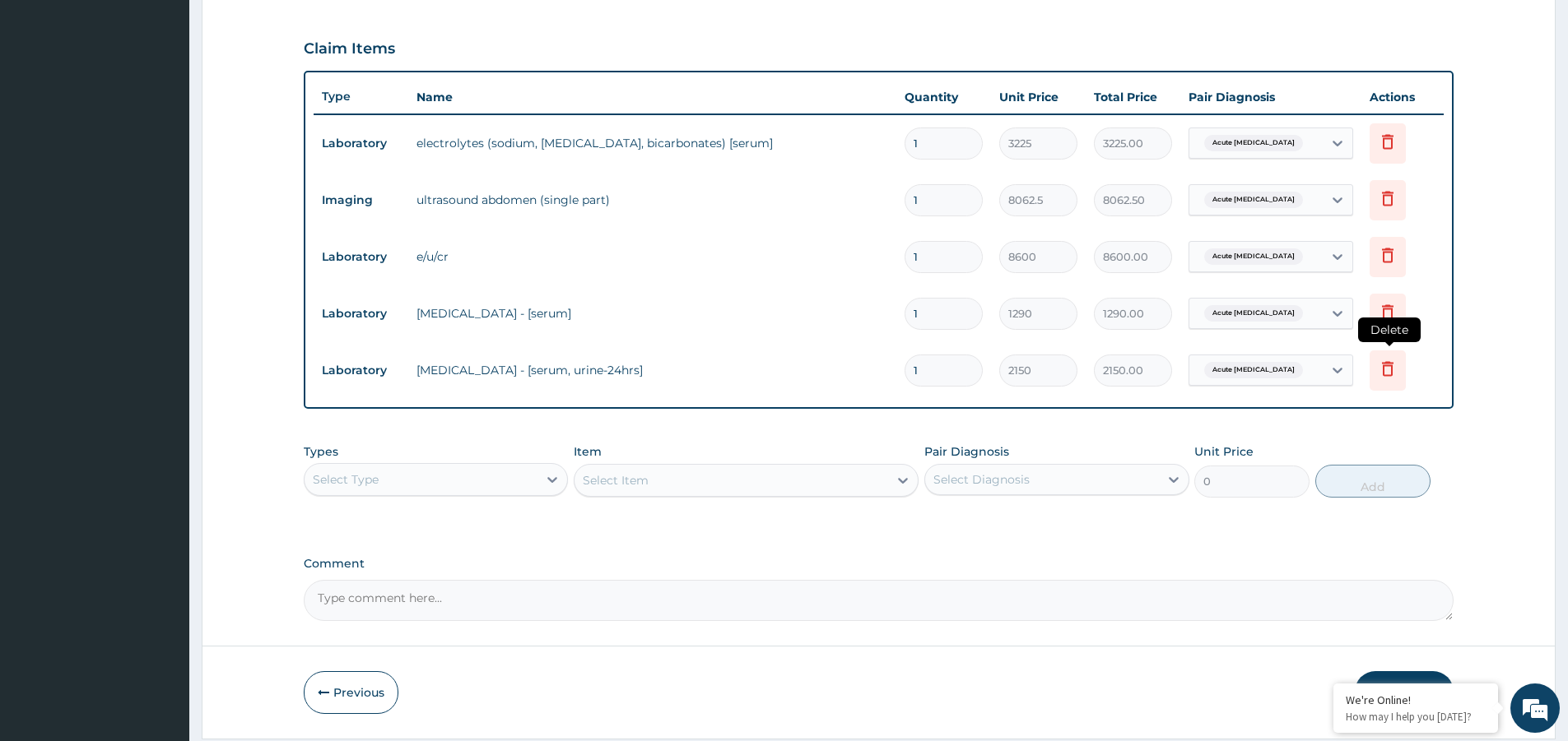
click at [1387, 375] on icon at bounding box center [1387, 369] width 11 height 15
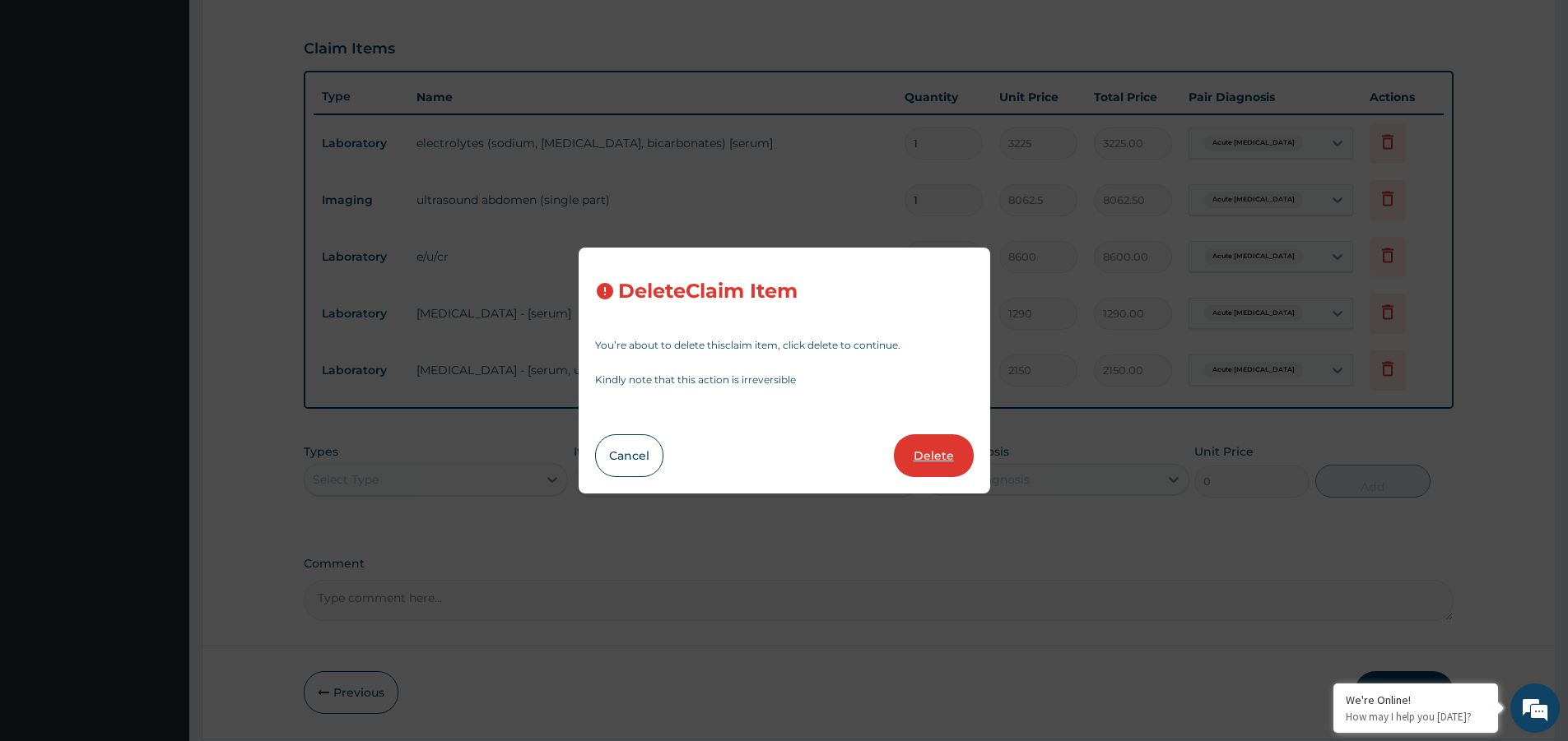
click at [958, 457] on button "Delete" at bounding box center [934, 455] width 80 height 43
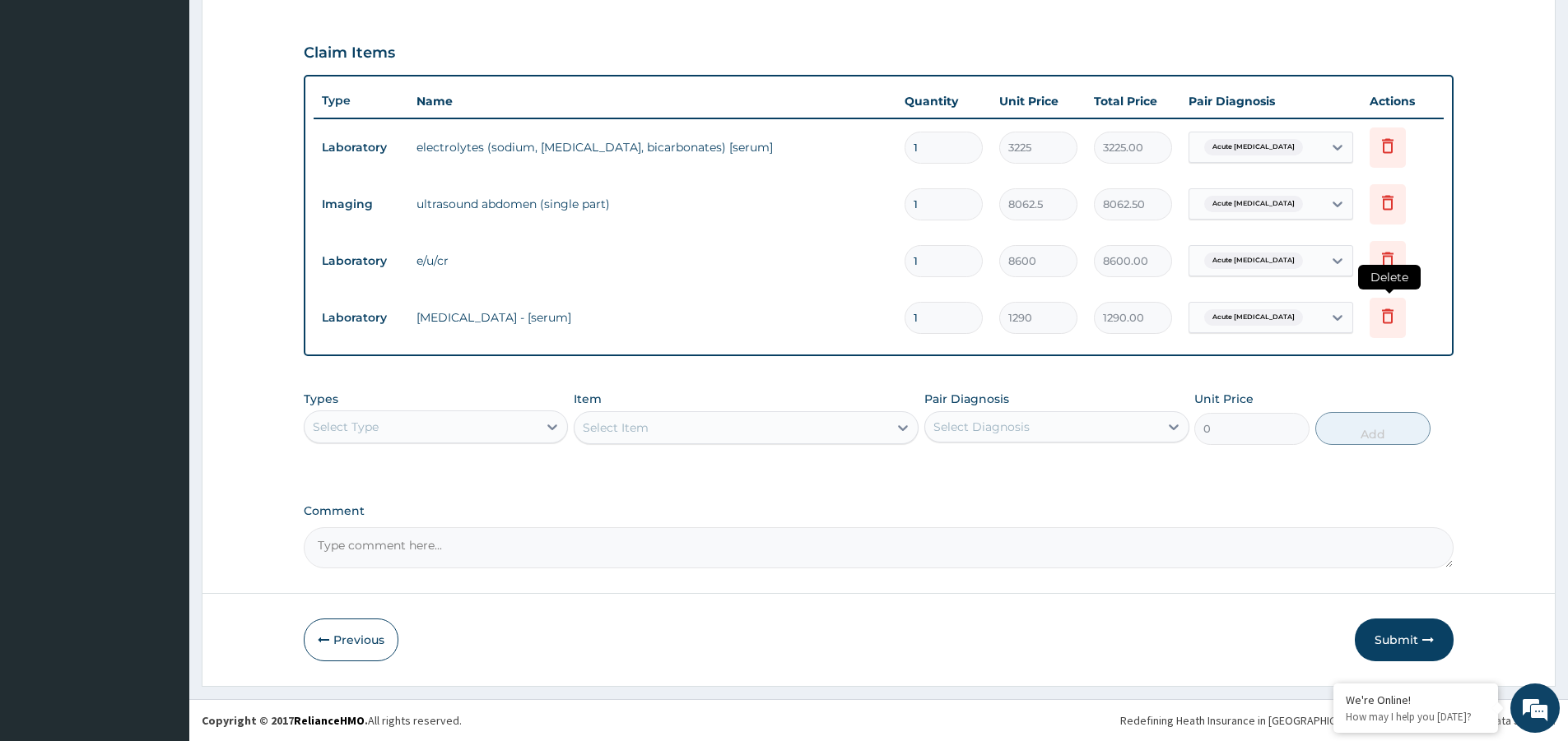
click at [1385, 320] on icon at bounding box center [1387, 315] width 20 height 20
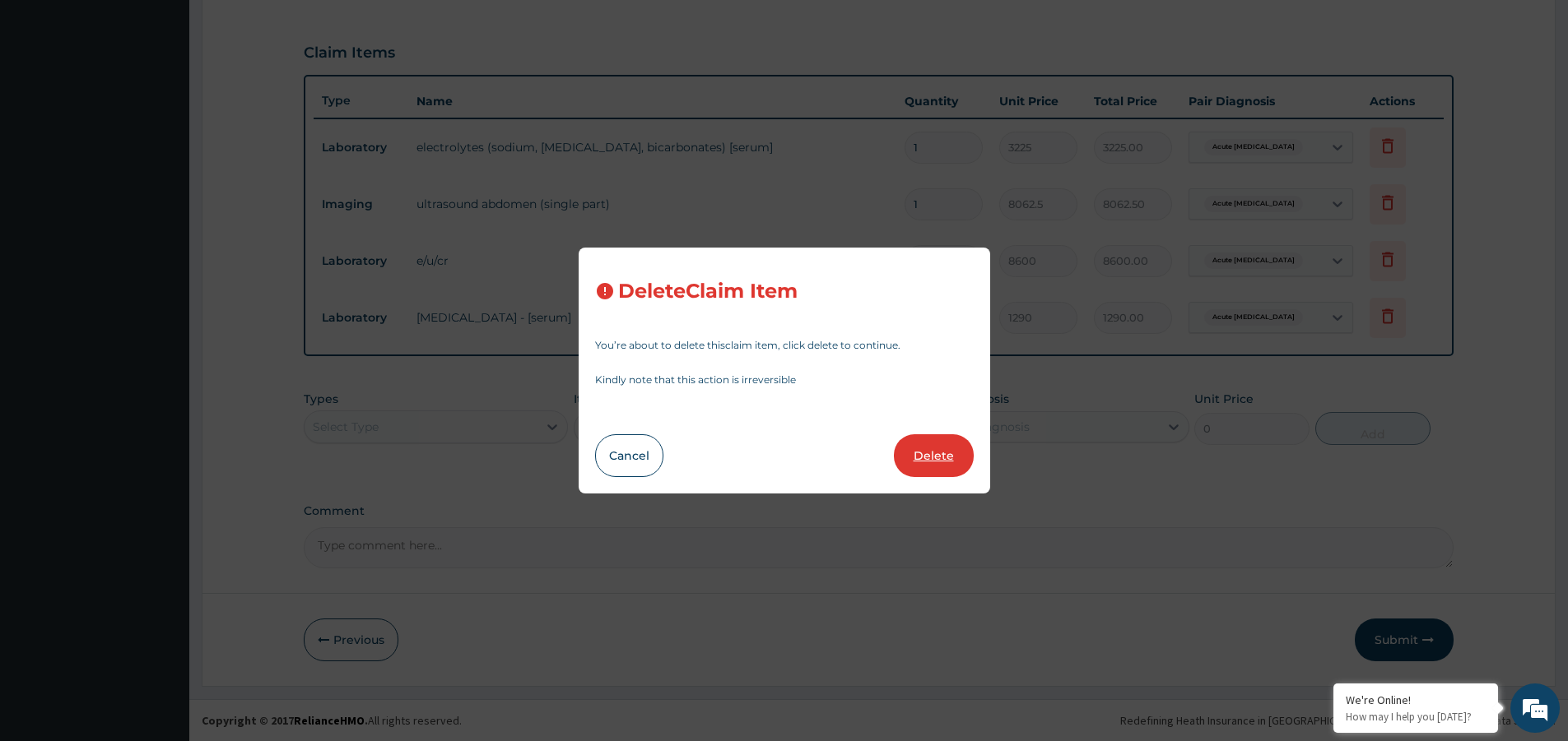
drag, startPoint x: 953, startPoint y: 450, endPoint x: 963, endPoint y: 429, distance: 23.3
click at [952, 450] on button "Delete" at bounding box center [934, 455] width 80 height 43
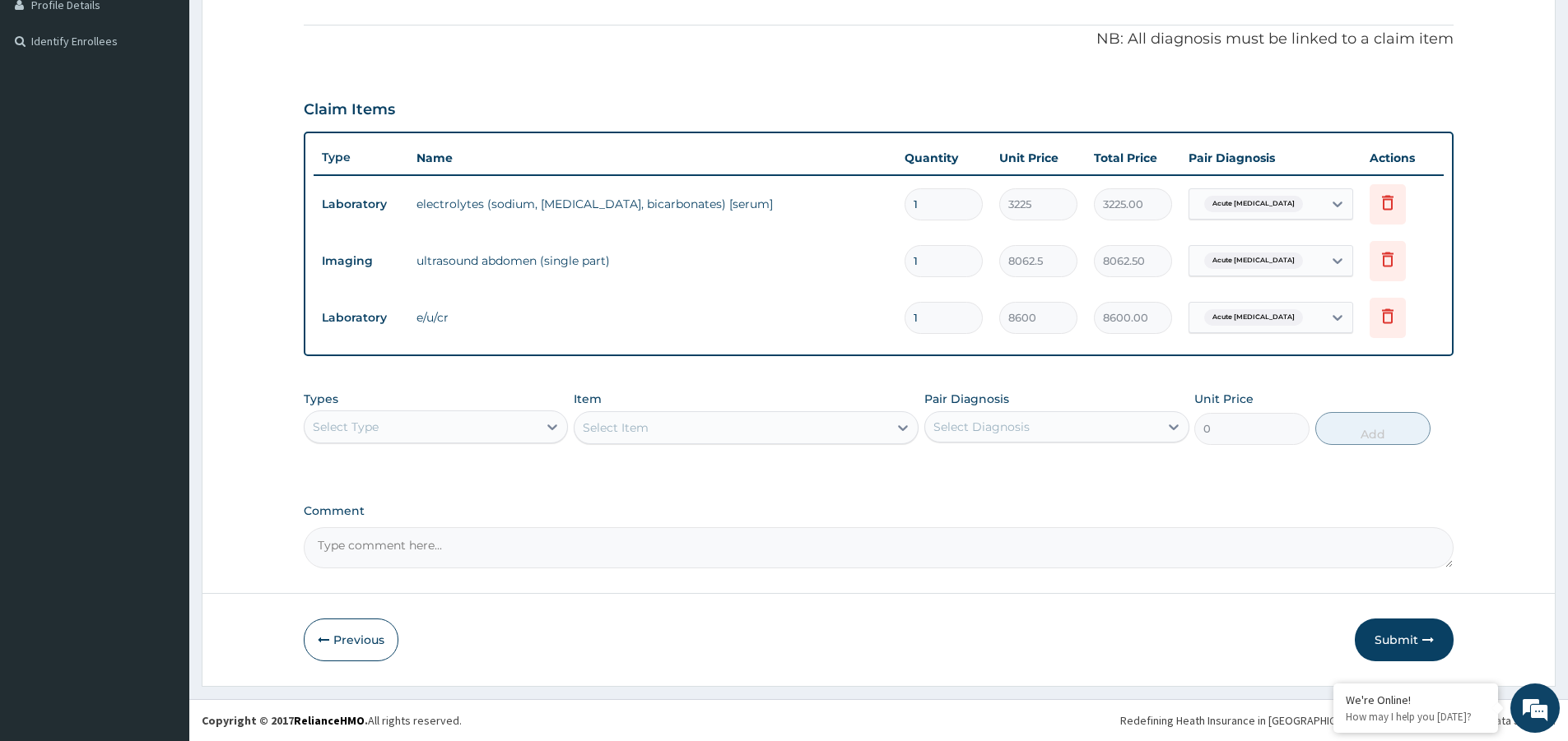
scroll to position [464, 0]
click at [1387, 203] on icon at bounding box center [1387, 202] width 20 height 20
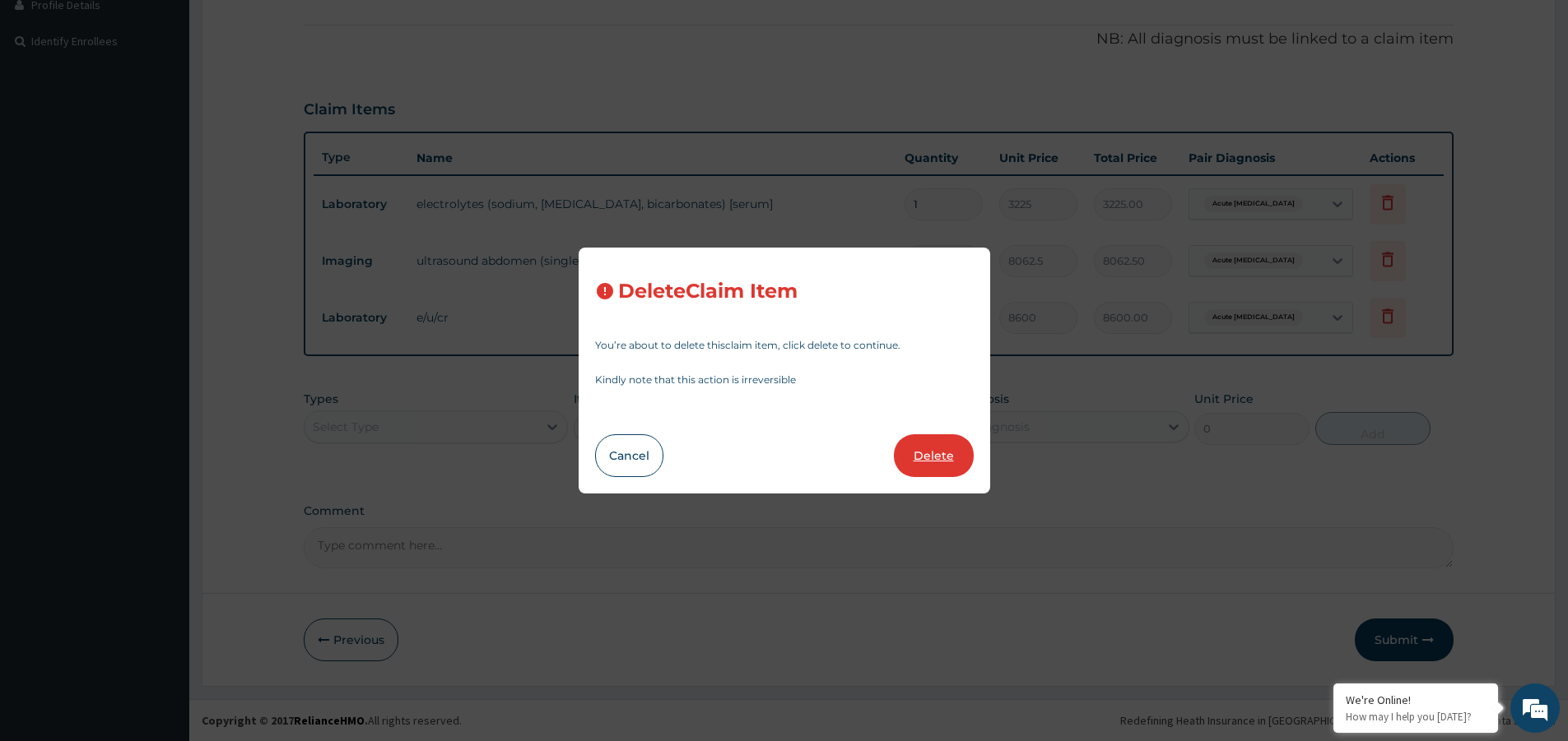
click at [947, 448] on button "Delete" at bounding box center [934, 455] width 80 height 43
type input "8062.5"
type input "8062.50"
type input "8600"
type input "8600.00"
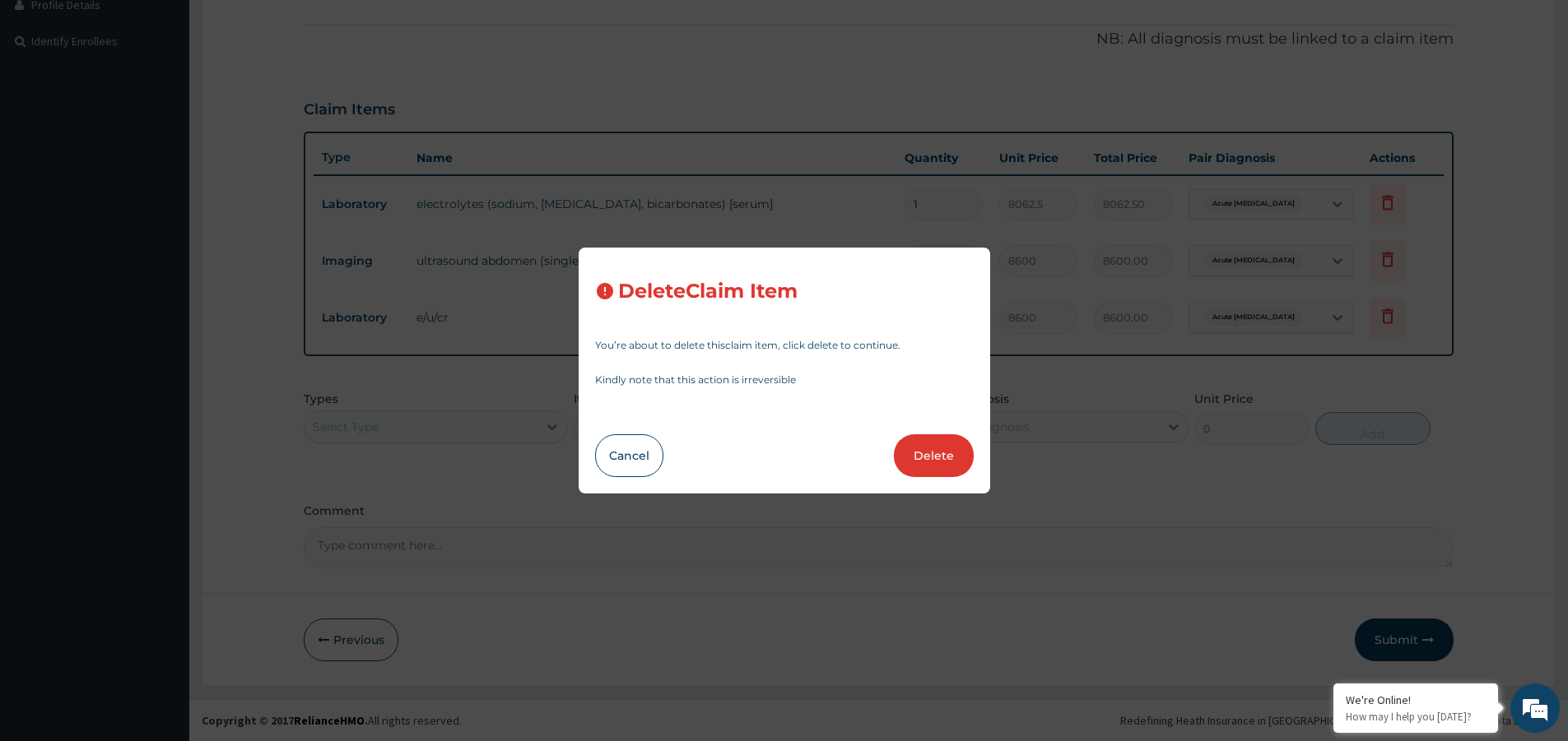
scroll to position [407, 0]
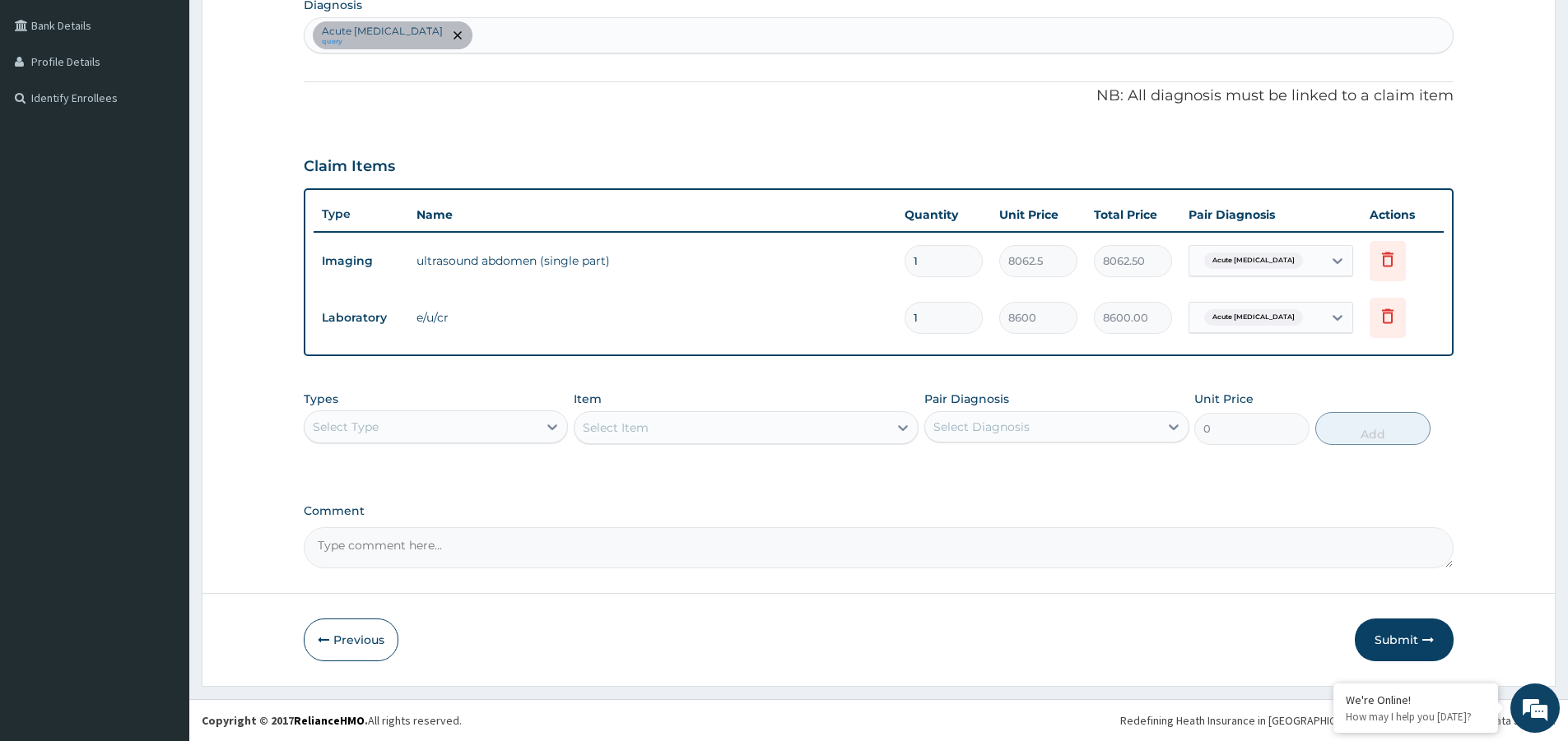
click at [444, 430] on div "Select Type" at bounding box center [421, 427] width 233 height 27
click at [426, 518] on div "Procedures" at bounding box center [436, 527] width 264 height 30
click at [677, 426] on div "Select Item" at bounding box center [731, 428] width 313 height 27
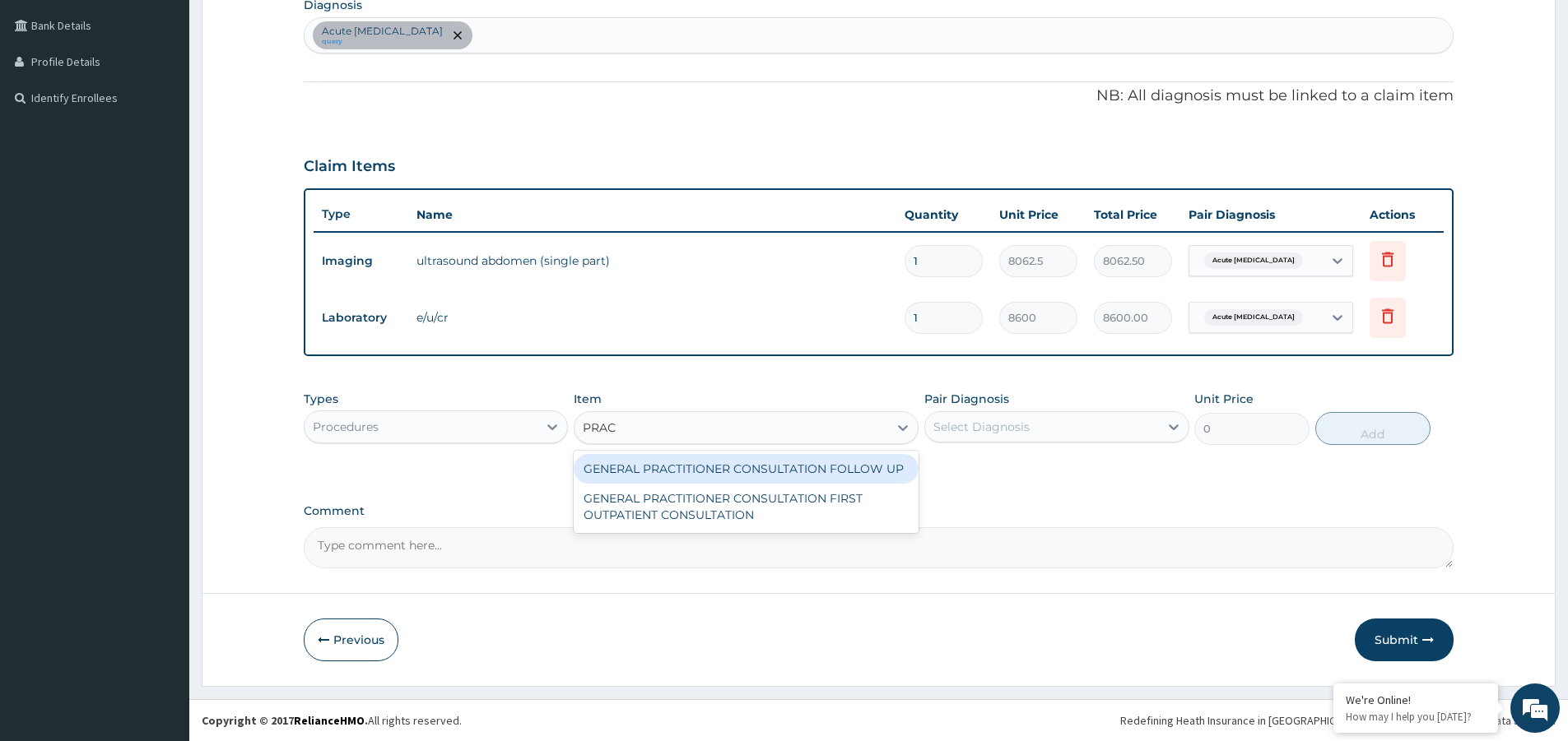
type input "PRACT"
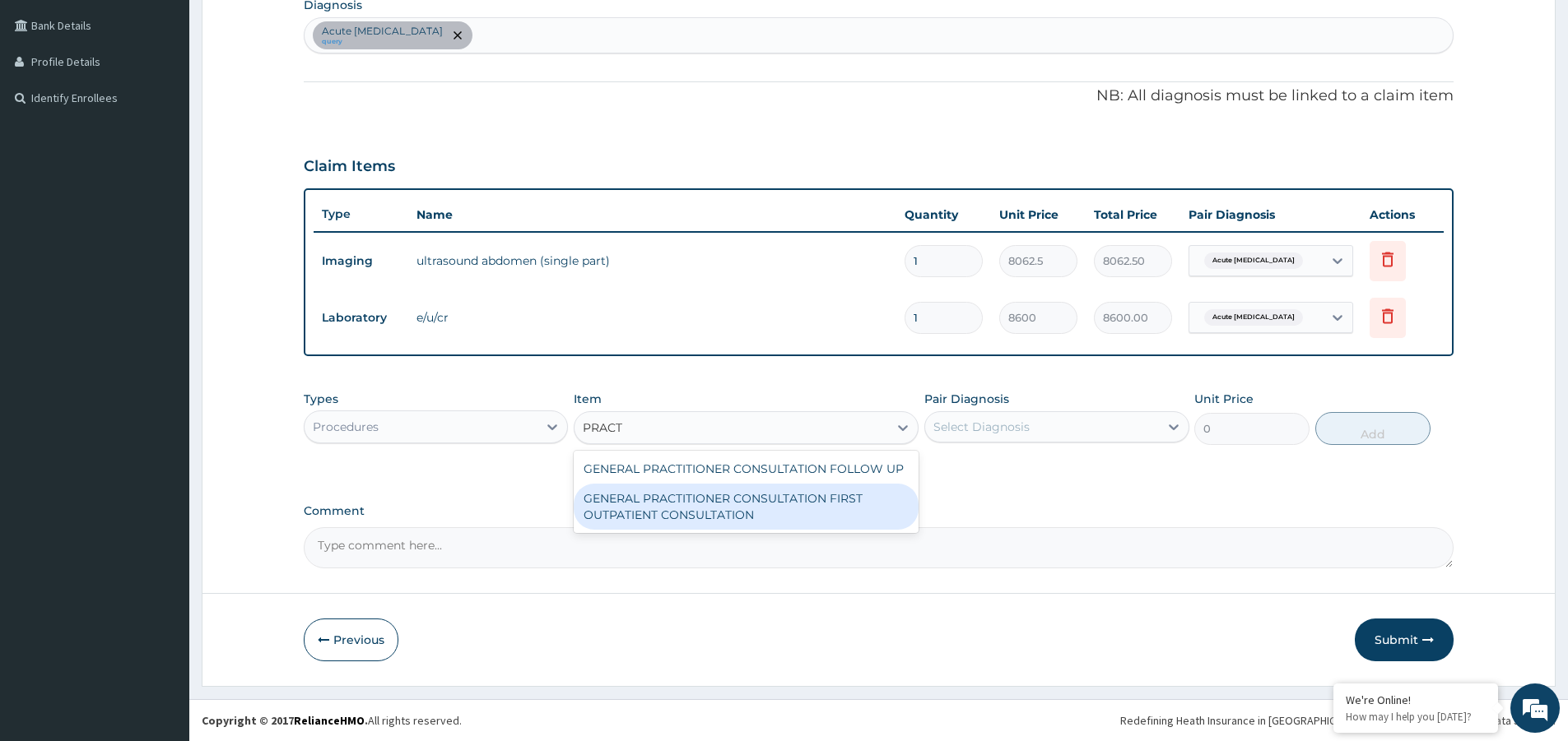
drag, startPoint x: 700, startPoint y: 495, endPoint x: 857, endPoint y: 468, distance: 159.3
click at [701, 495] on div "GENERAL PRACTITIONER CONSULTATION FIRST OUTPATIENT CONSULTATION" at bounding box center [745, 506] width 345 height 46
type input "3547.5"
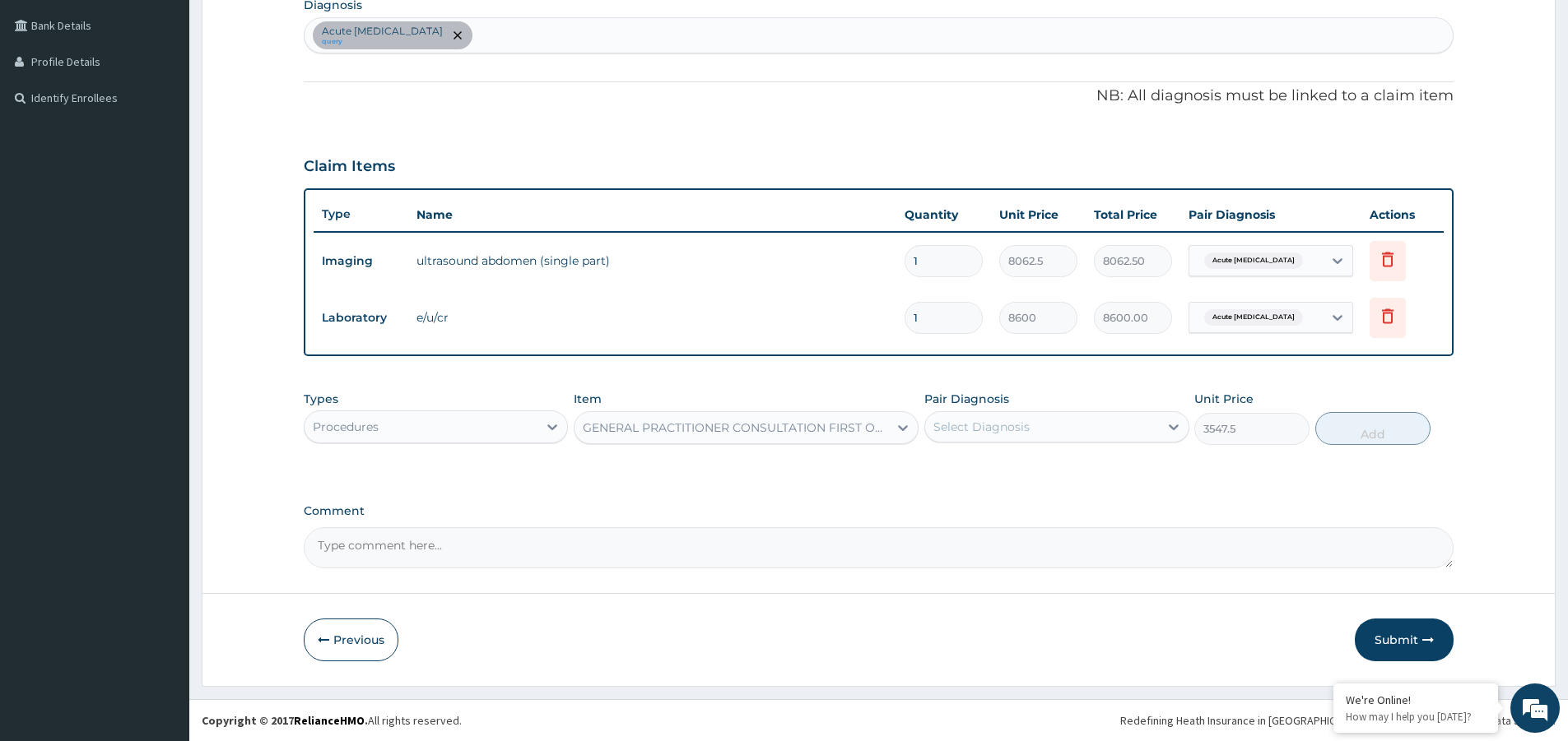
click at [1005, 418] on div "Select Diagnosis" at bounding box center [981, 426] width 97 height 16
click at [1024, 461] on label "Acute nephropathy" at bounding box center [1021, 467] width 140 height 16
checkbox input "true"
drag, startPoint x: 1378, startPoint y: 415, endPoint x: 1328, endPoint y: 417, distance: 50.0
click at [1378, 415] on button "Add" at bounding box center [1372, 428] width 116 height 32
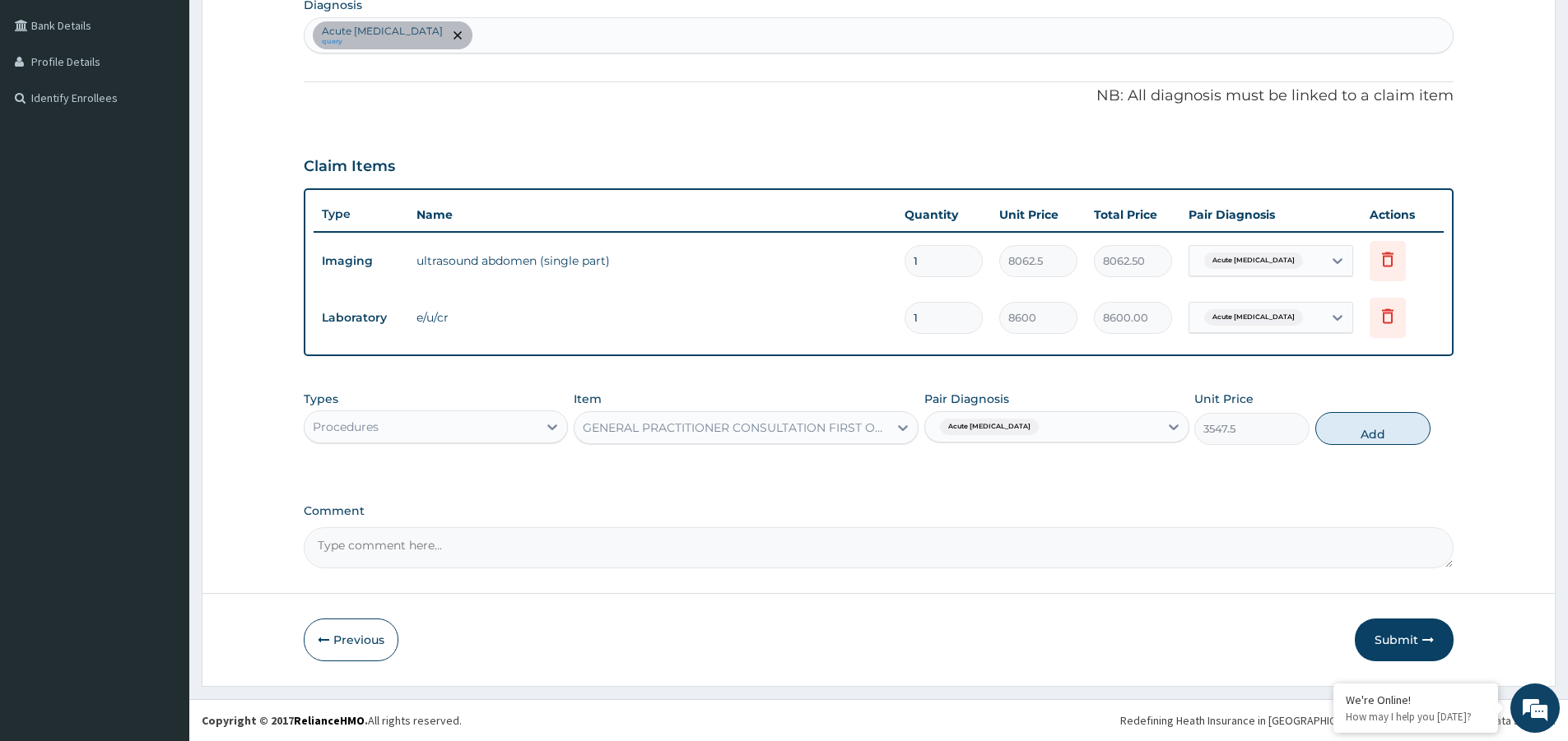
type input "0"
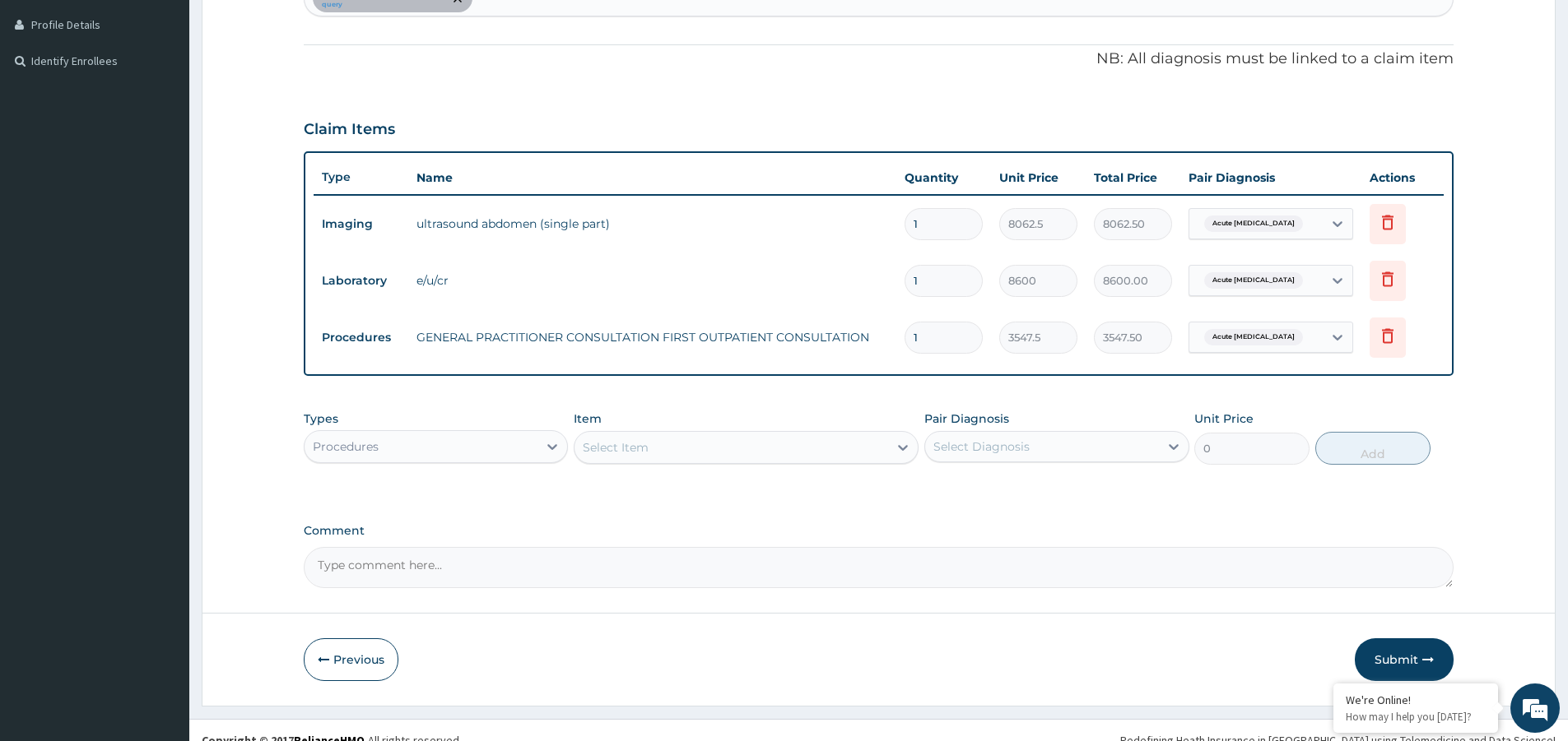
scroll to position [464, 0]
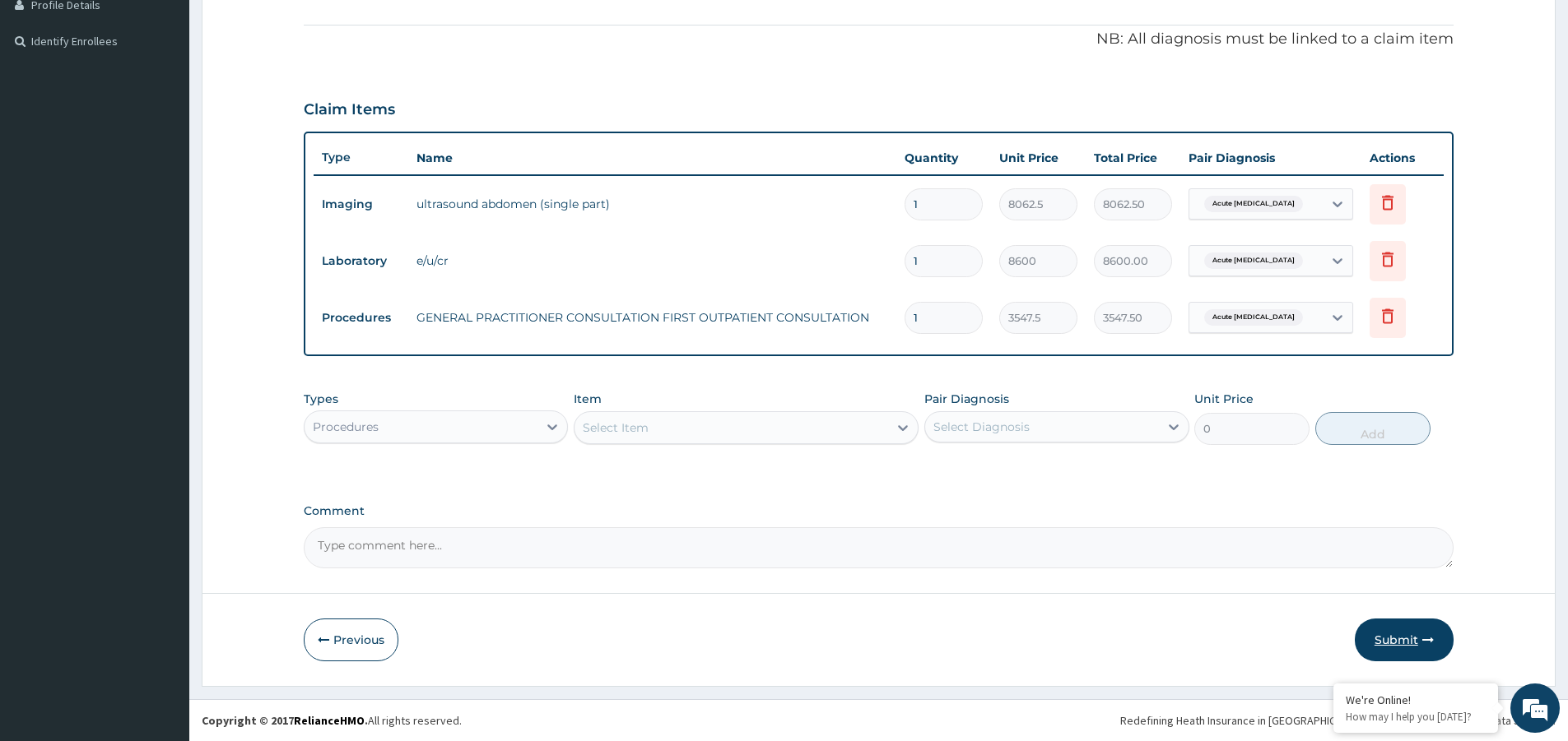
click at [1407, 632] on button "Submit" at bounding box center [1403, 640] width 98 height 43
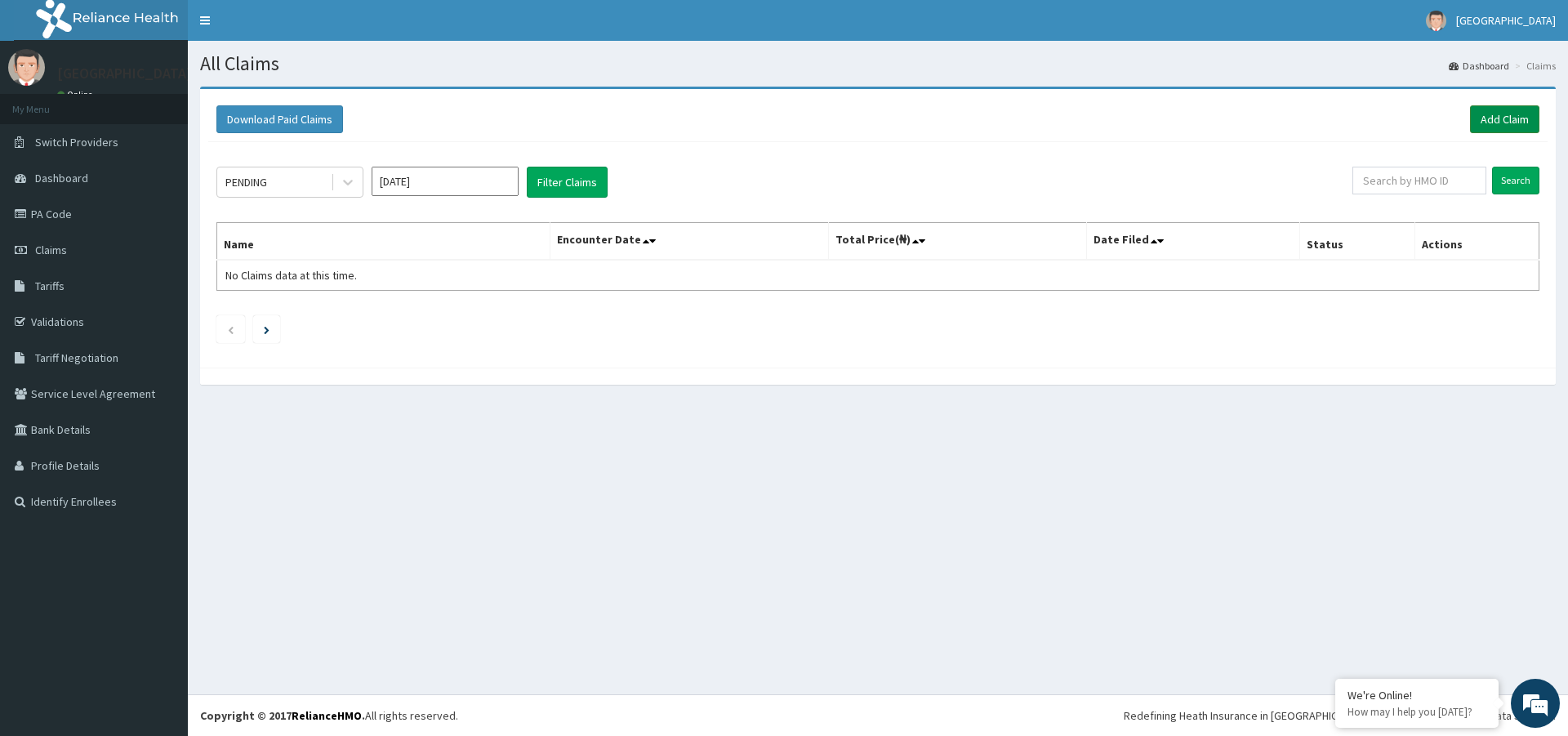
click at [1497, 127] on link "Add Claim" at bounding box center [1504, 119] width 69 height 28
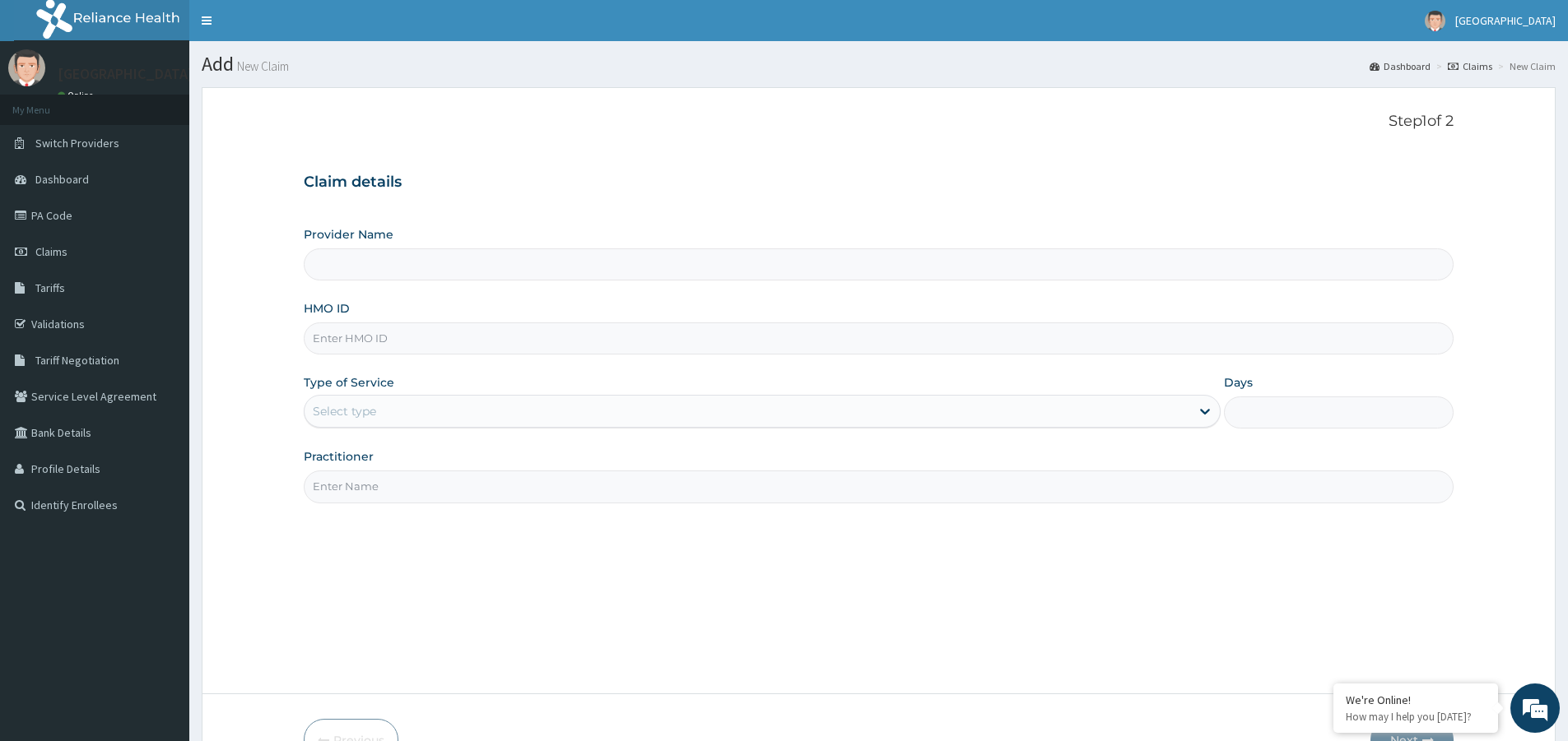
type input "[GEOGRAPHIC_DATA]"
paste input "ERM/10117/B"
type input "ERM/10117/B"
click at [618, 390] on div "Type of Service Select type" at bounding box center [762, 401] width 916 height 54
click at [617, 410] on div "Select type" at bounding box center [747, 412] width 886 height 27
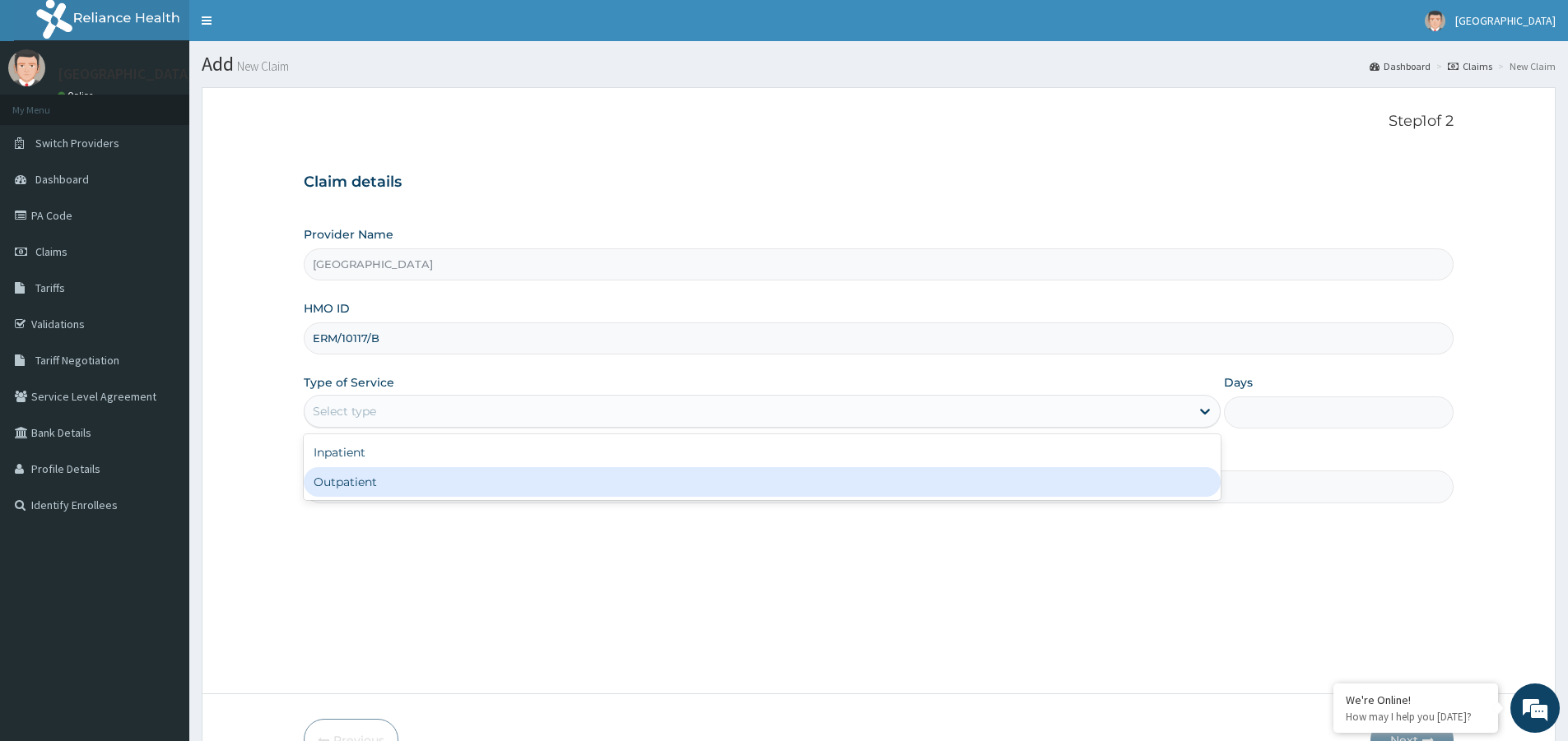
click at [610, 476] on div "Outpatient" at bounding box center [762, 481] width 916 height 30
type input "1"
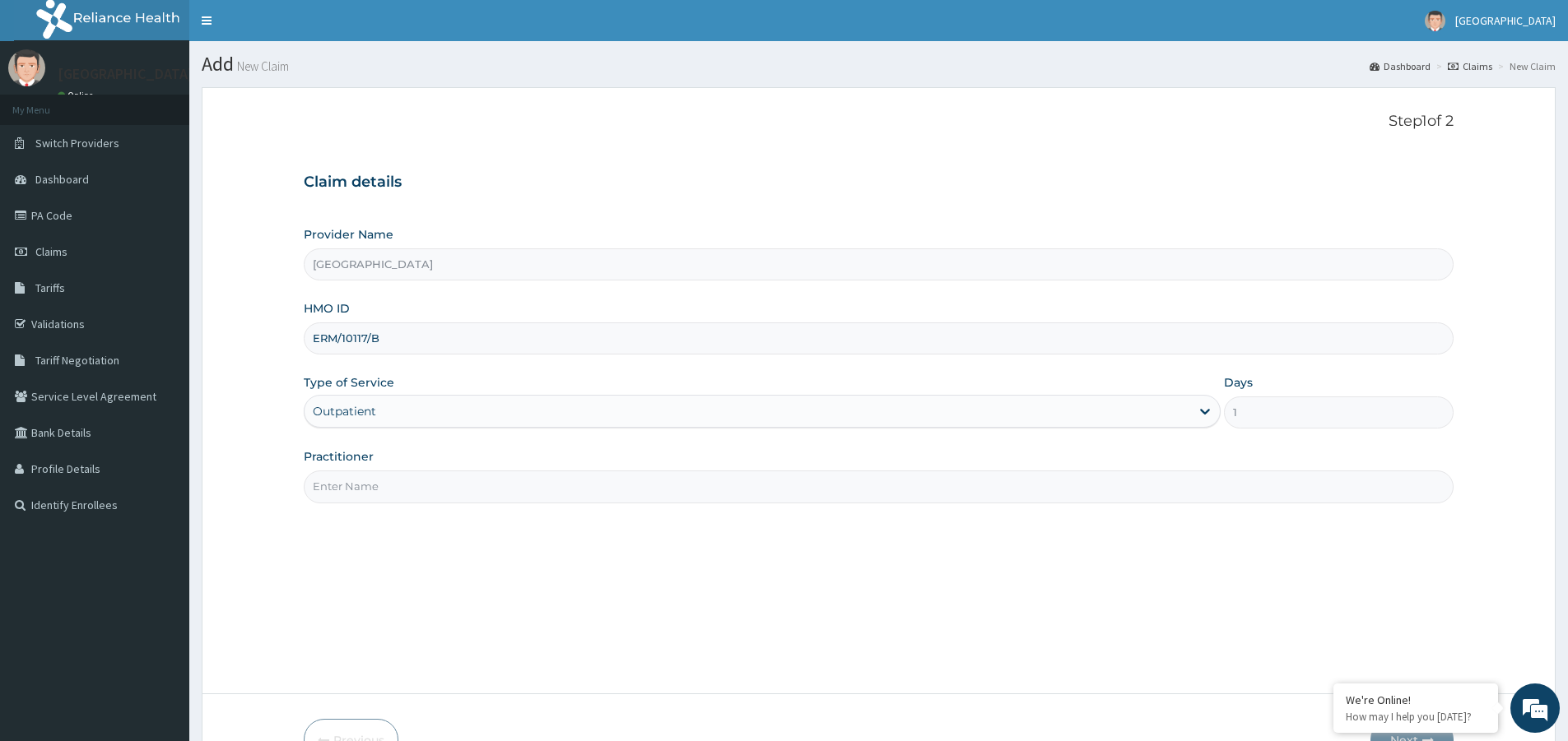
click at [610, 489] on input "Practitioner" at bounding box center [878, 487] width 1149 height 32
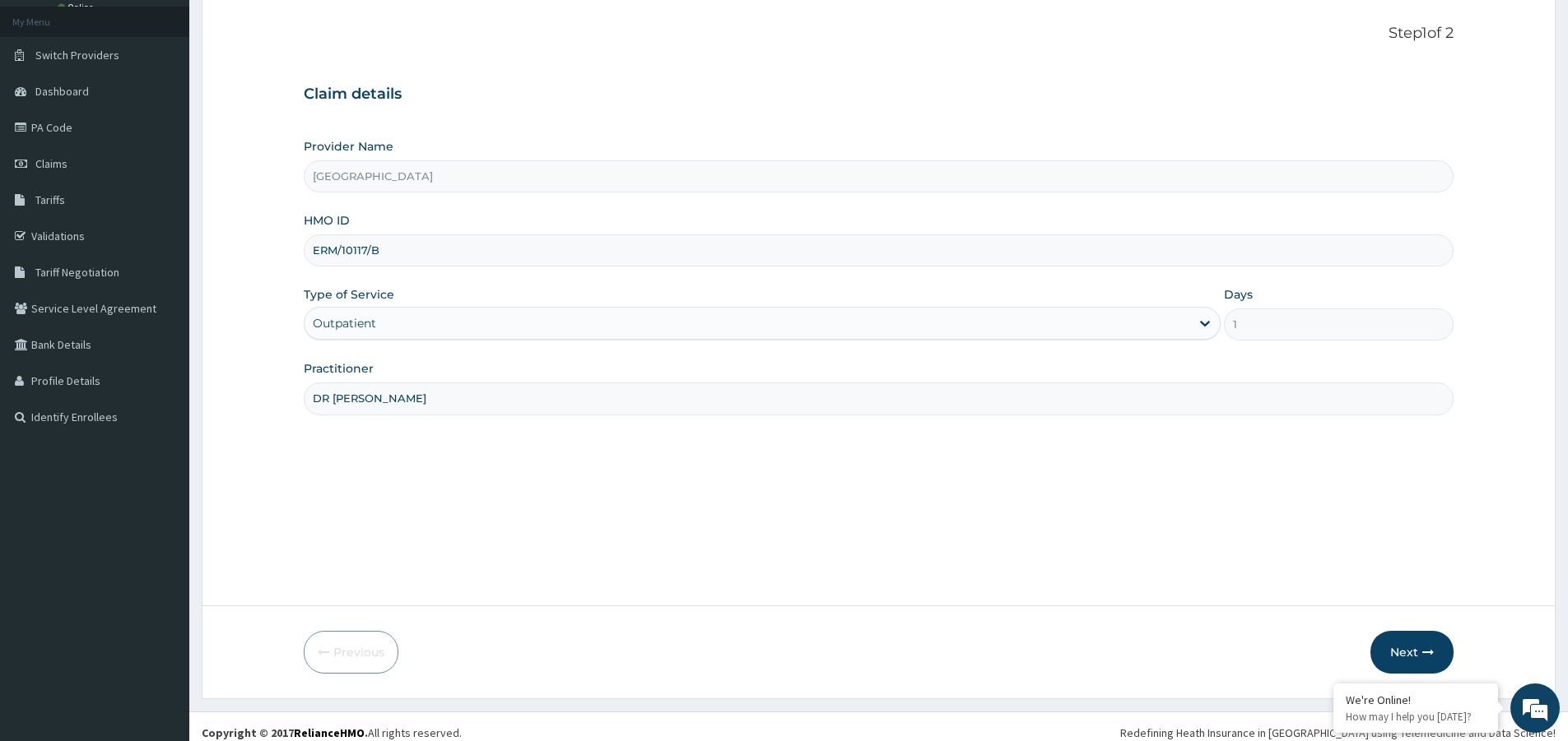
scroll to position [100, 0]
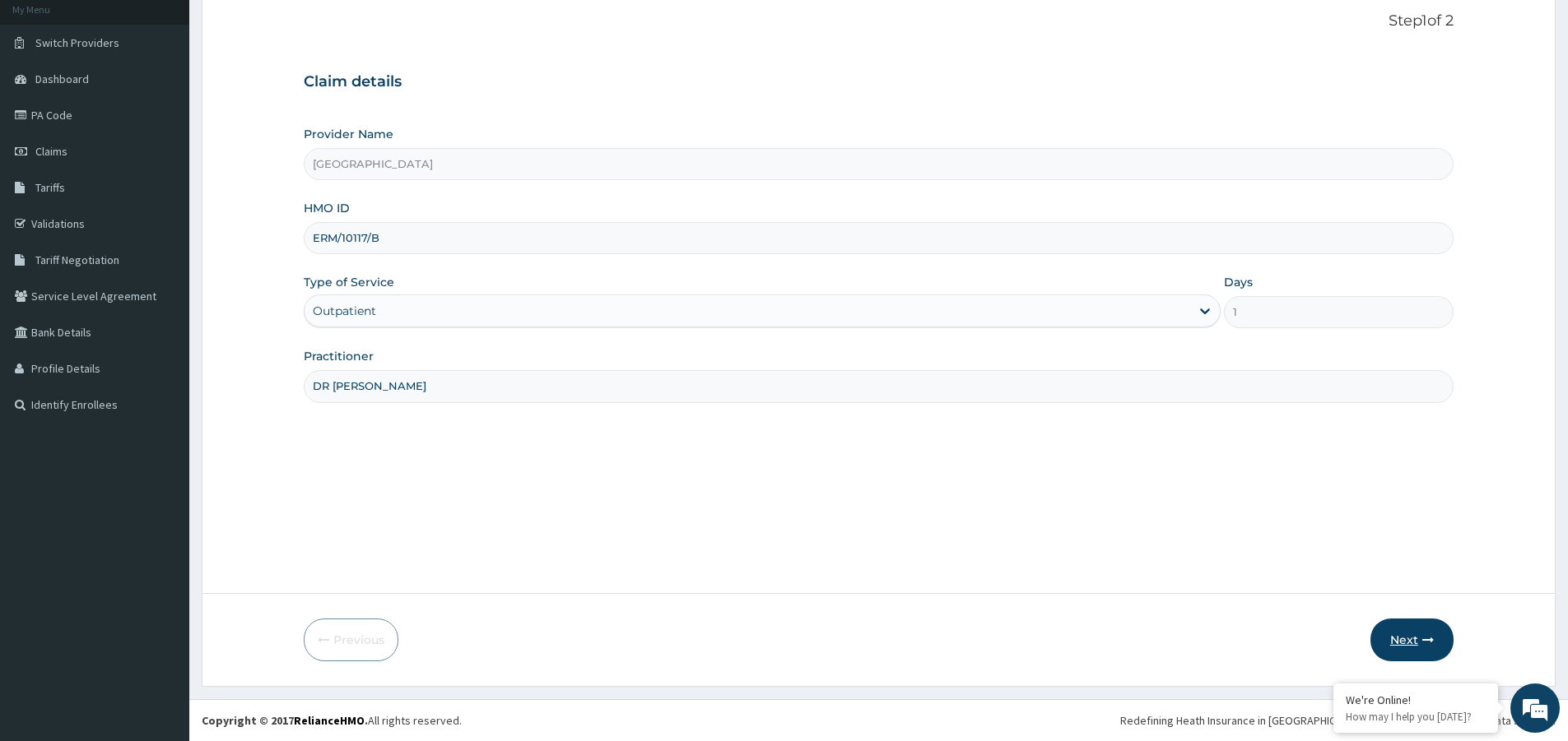
type input "DR JAJA"
click at [1413, 640] on button "Next" at bounding box center [1411, 640] width 83 height 43
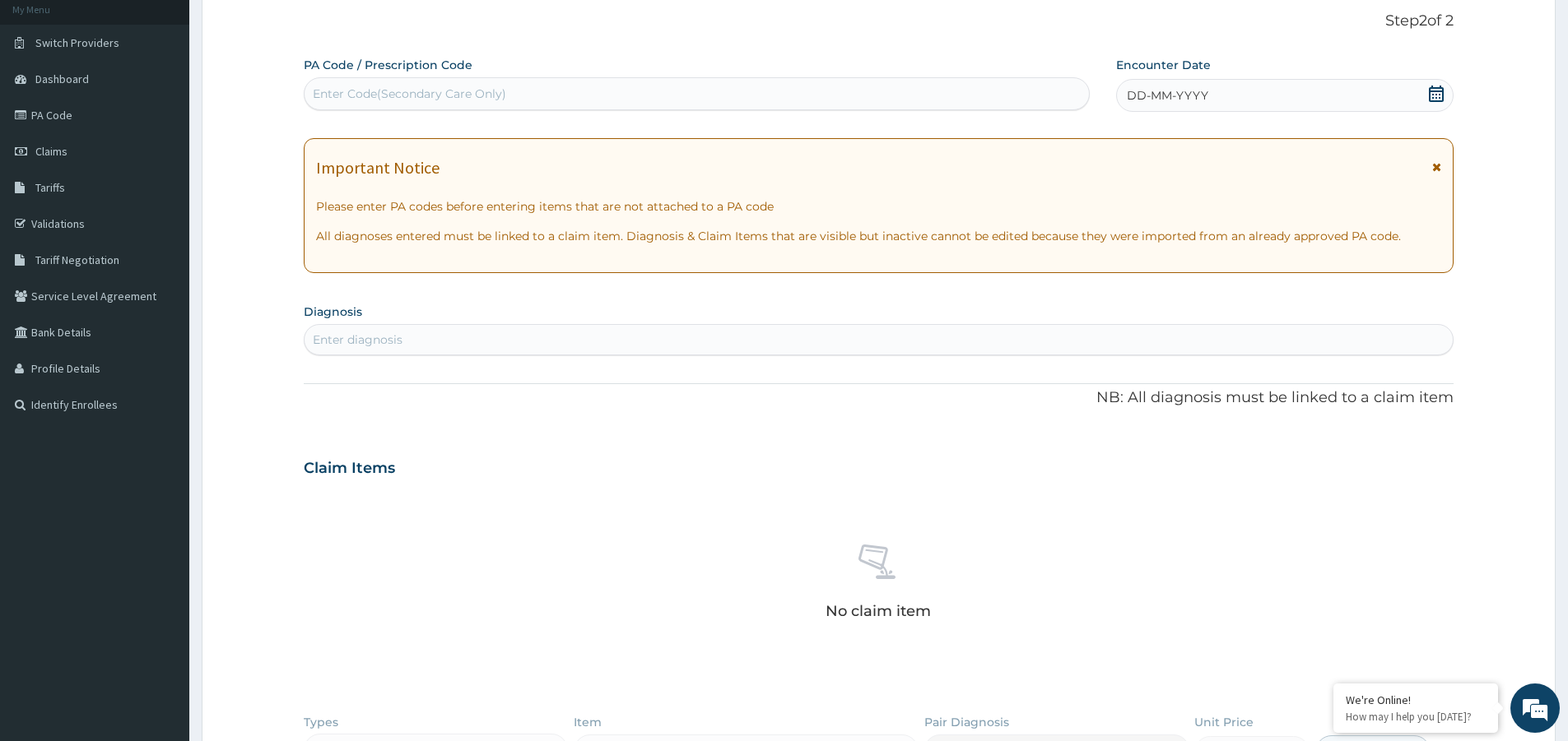
click at [1429, 90] on icon at bounding box center [1436, 94] width 15 height 16
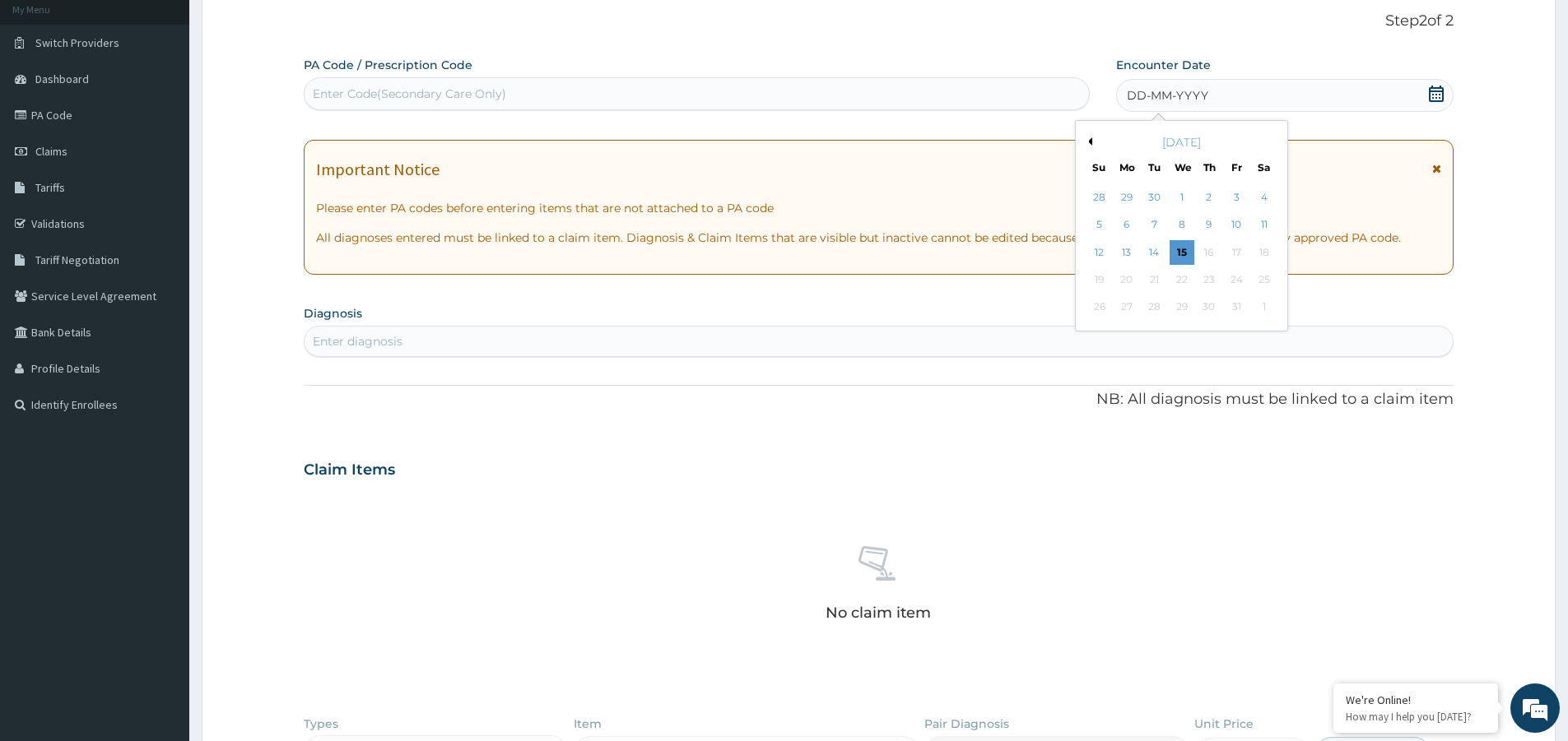
click at [1091, 145] on div "October 2025" at bounding box center [1181, 141] width 199 height 16
click at [1092, 142] on div "October 2025" at bounding box center [1181, 141] width 199 height 16
click at [1088, 144] on button "Previous Month" at bounding box center [1087, 141] width 9 height 9
click at [1235, 277] on div "22" at bounding box center [1236, 280] width 25 height 25
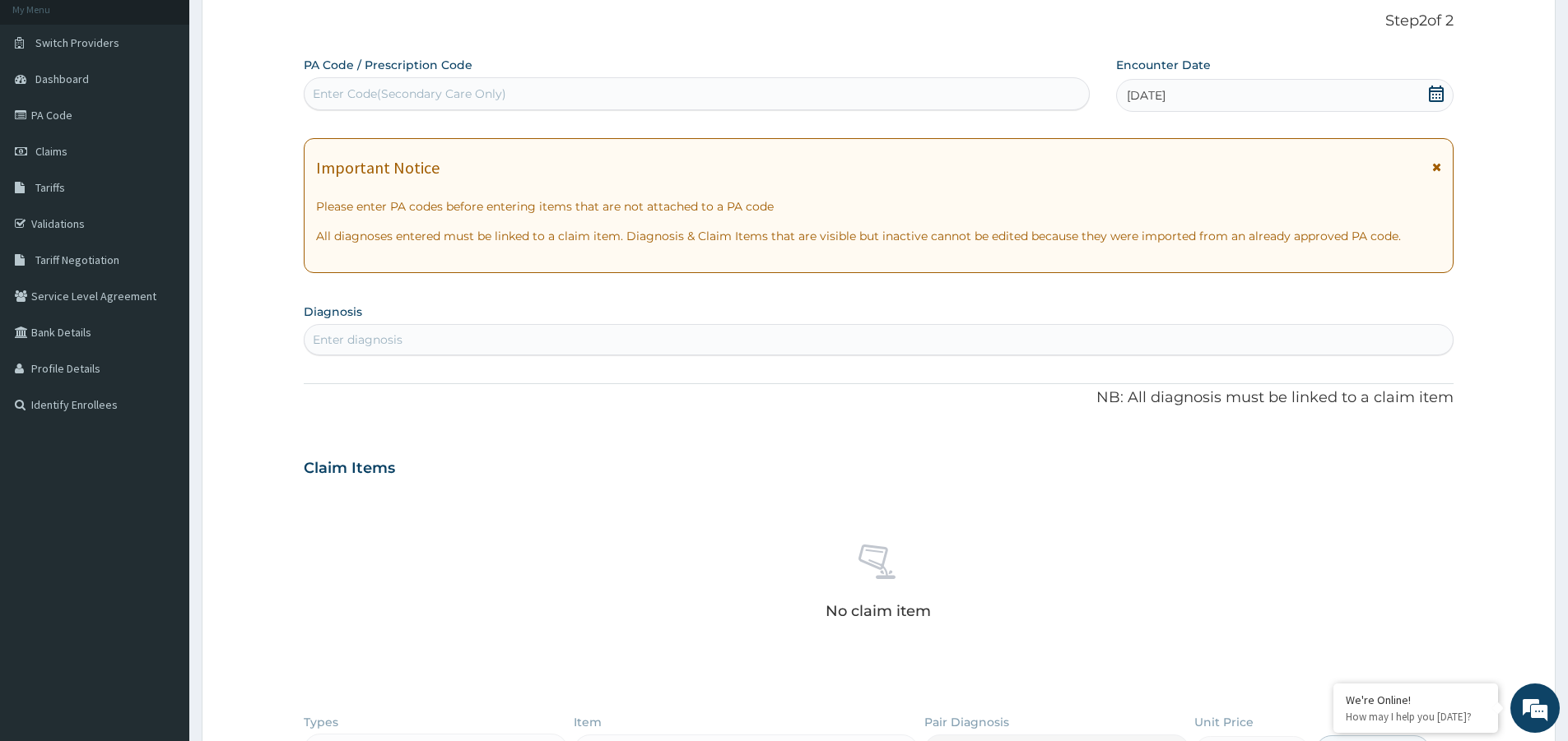
click at [785, 335] on div "Enter diagnosis" at bounding box center [878, 340] width 1148 height 27
type input "MALARIA"
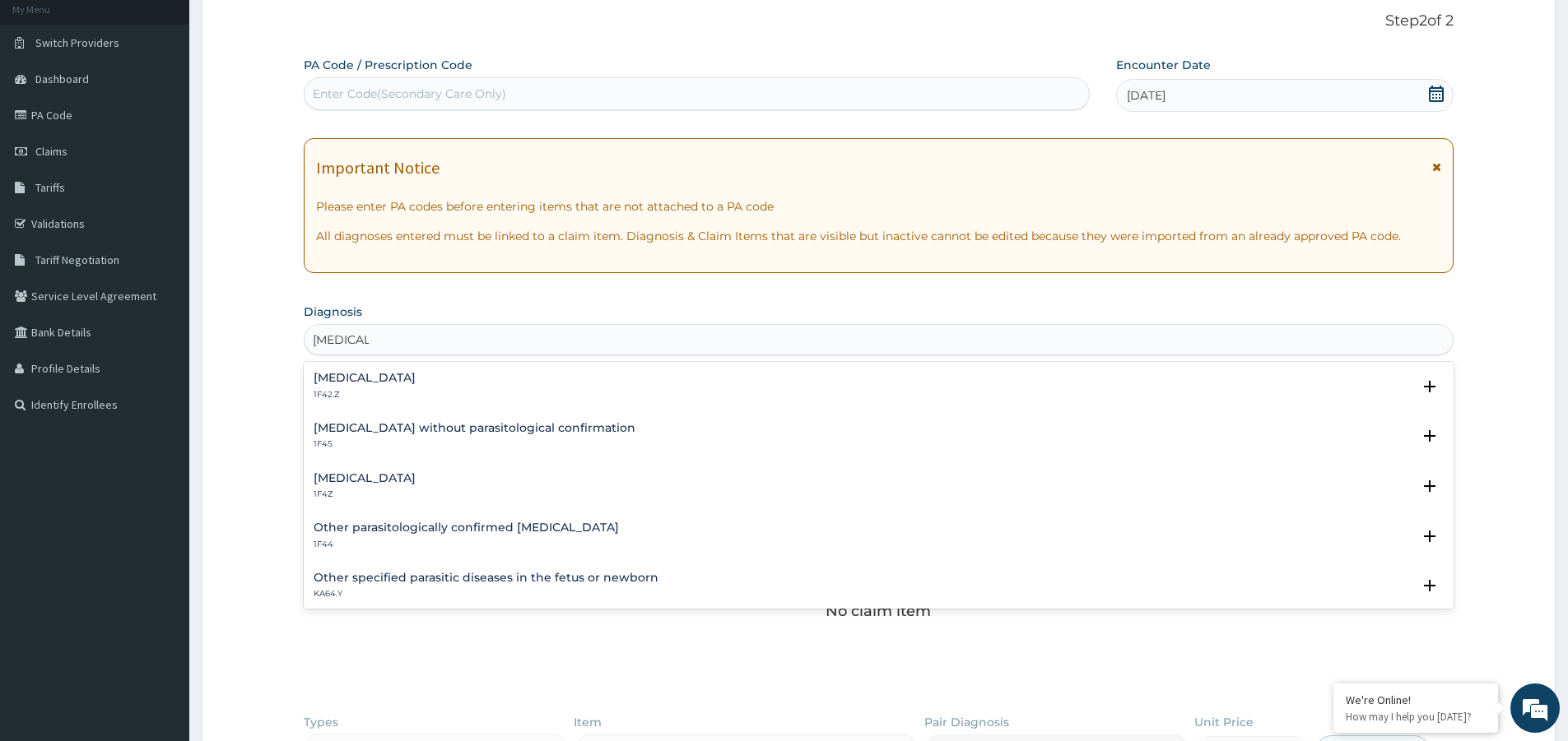
click at [371, 485] on div "Malaria, unspecified 1F4Z" at bounding box center [364, 486] width 102 height 29
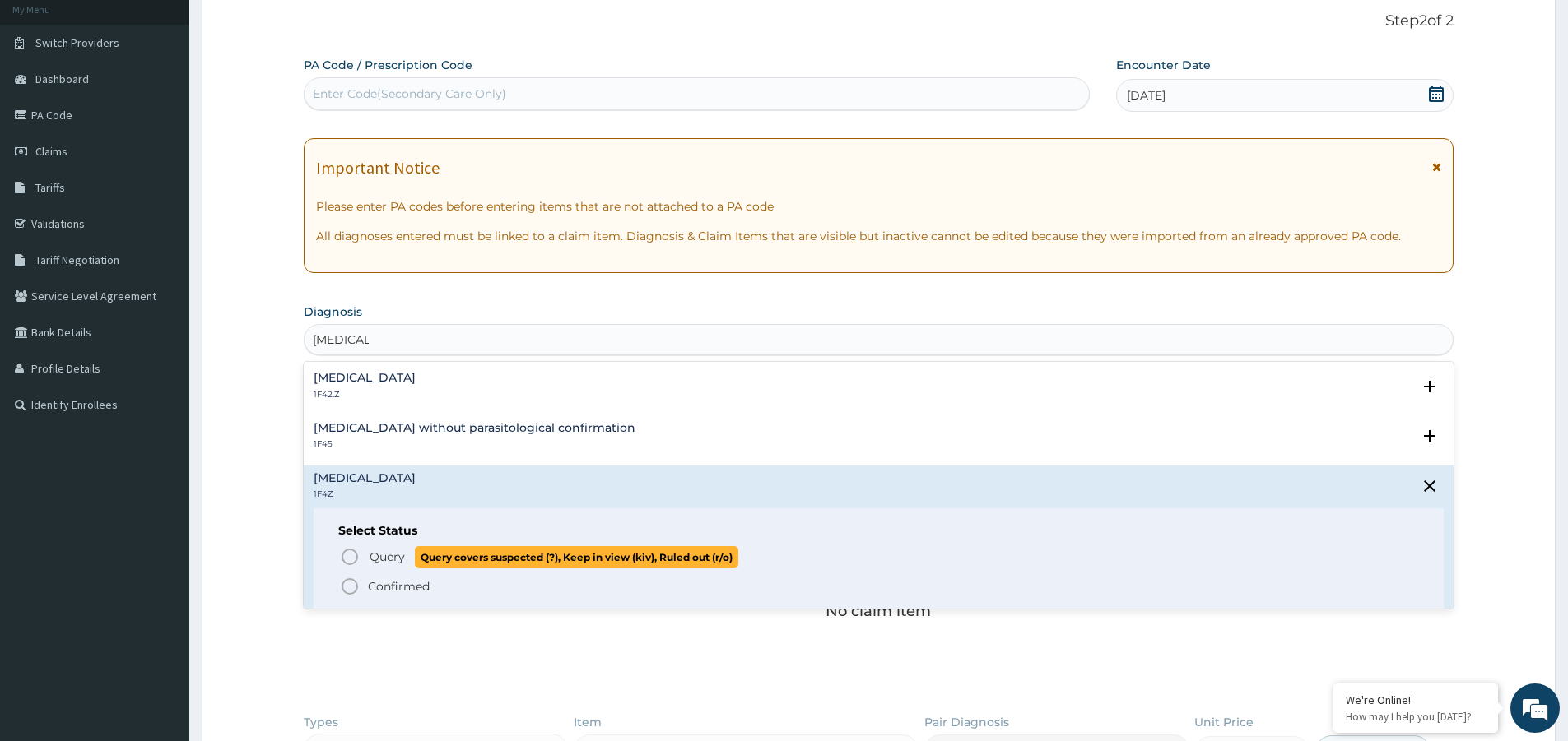
drag, startPoint x: 377, startPoint y: 560, endPoint x: 392, endPoint y: 548, distance: 19.2
click at [382, 557] on span "Query" at bounding box center [387, 556] width 35 height 16
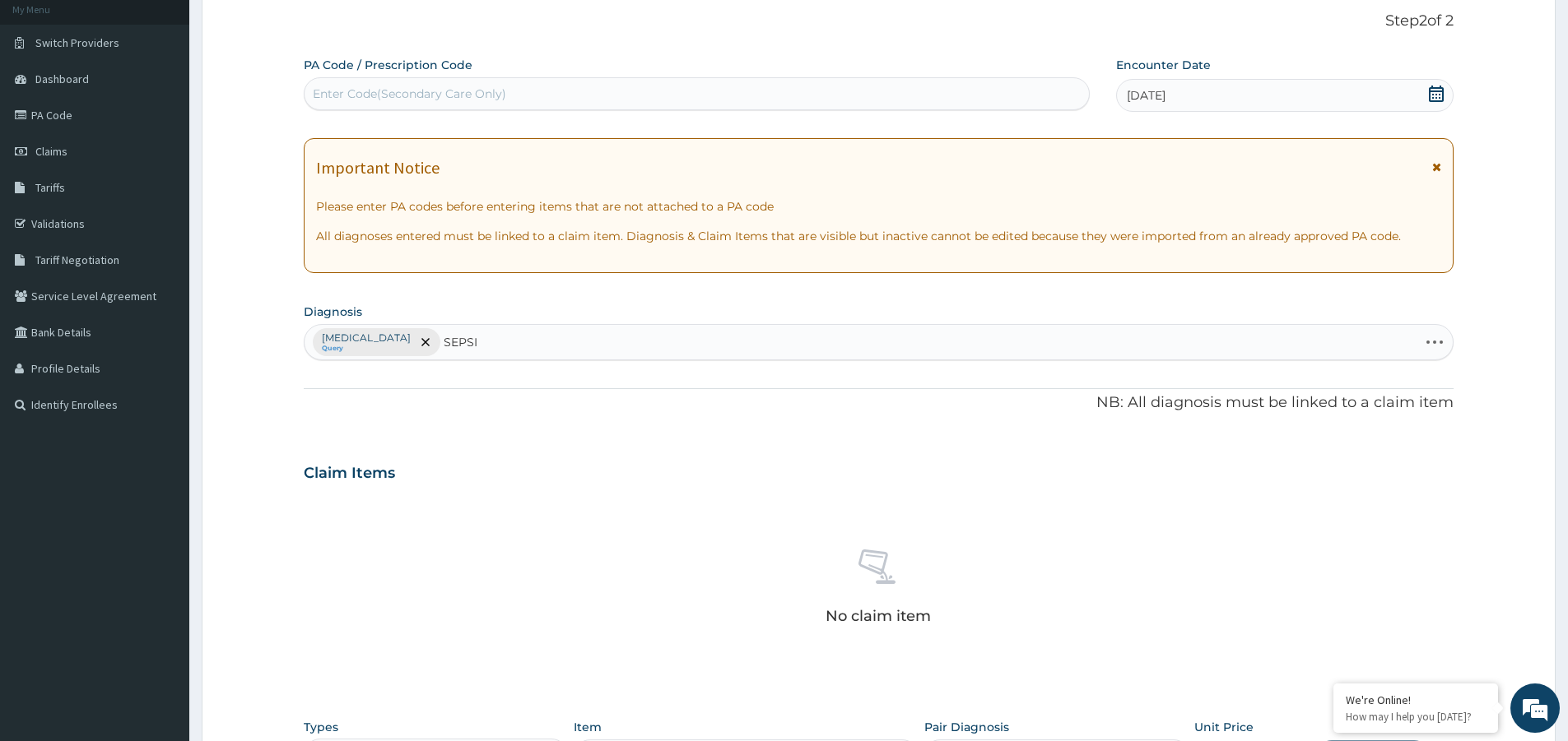
type input "SEPSIS"
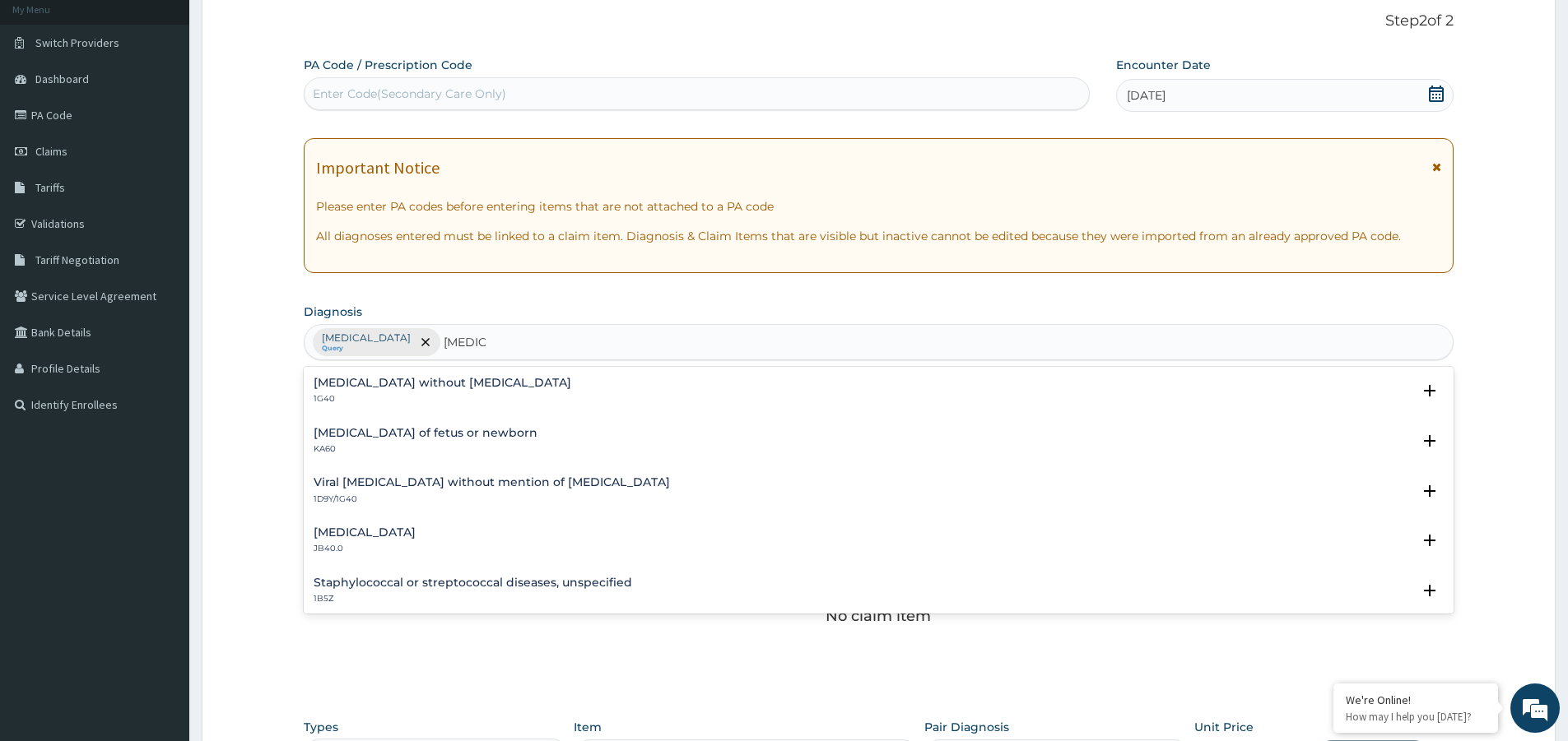
click at [395, 385] on h4 "Sepsis without septic shock" at bounding box center [442, 382] width 258 height 12
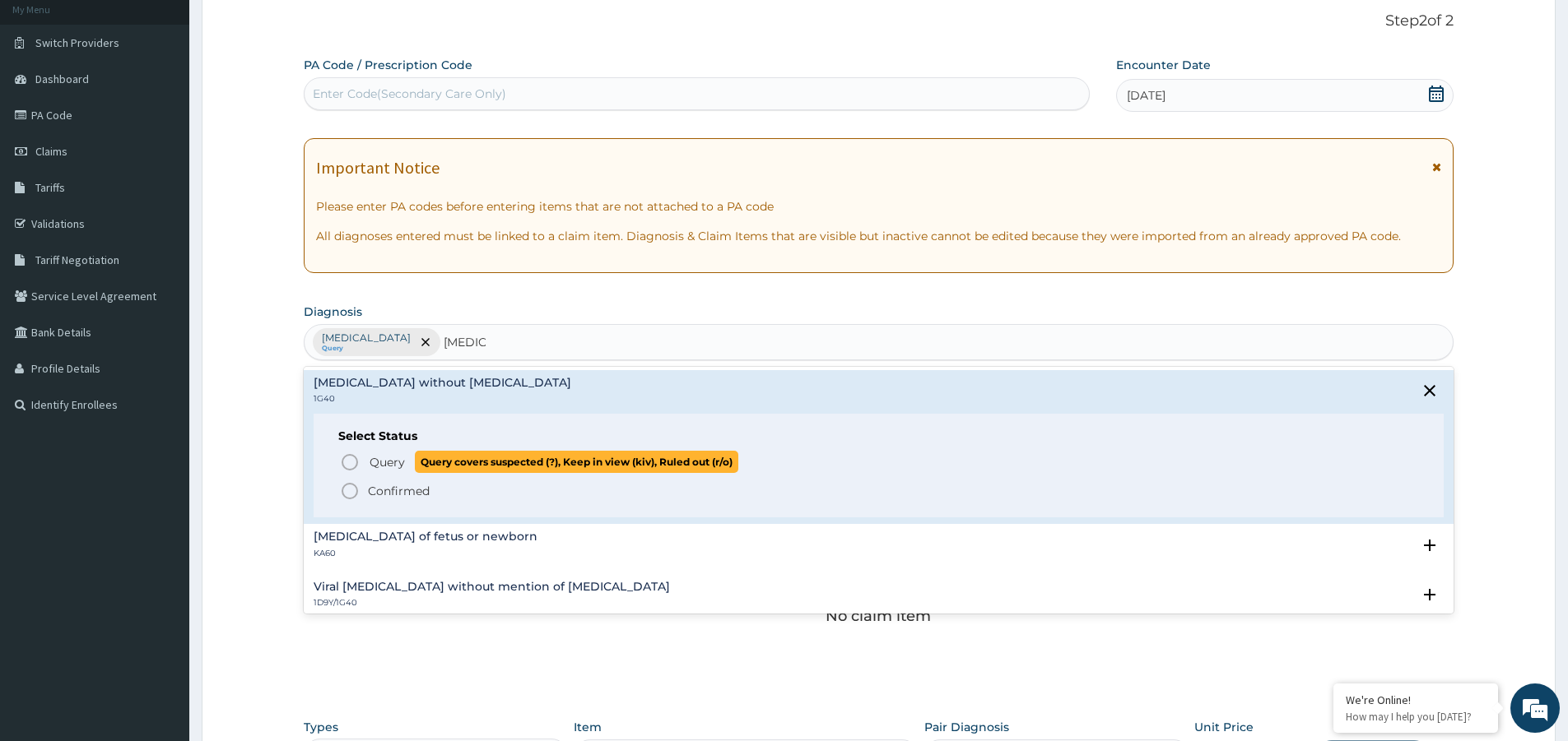
click at [383, 457] on span "Query" at bounding box center [387, 461] width 35 height 16
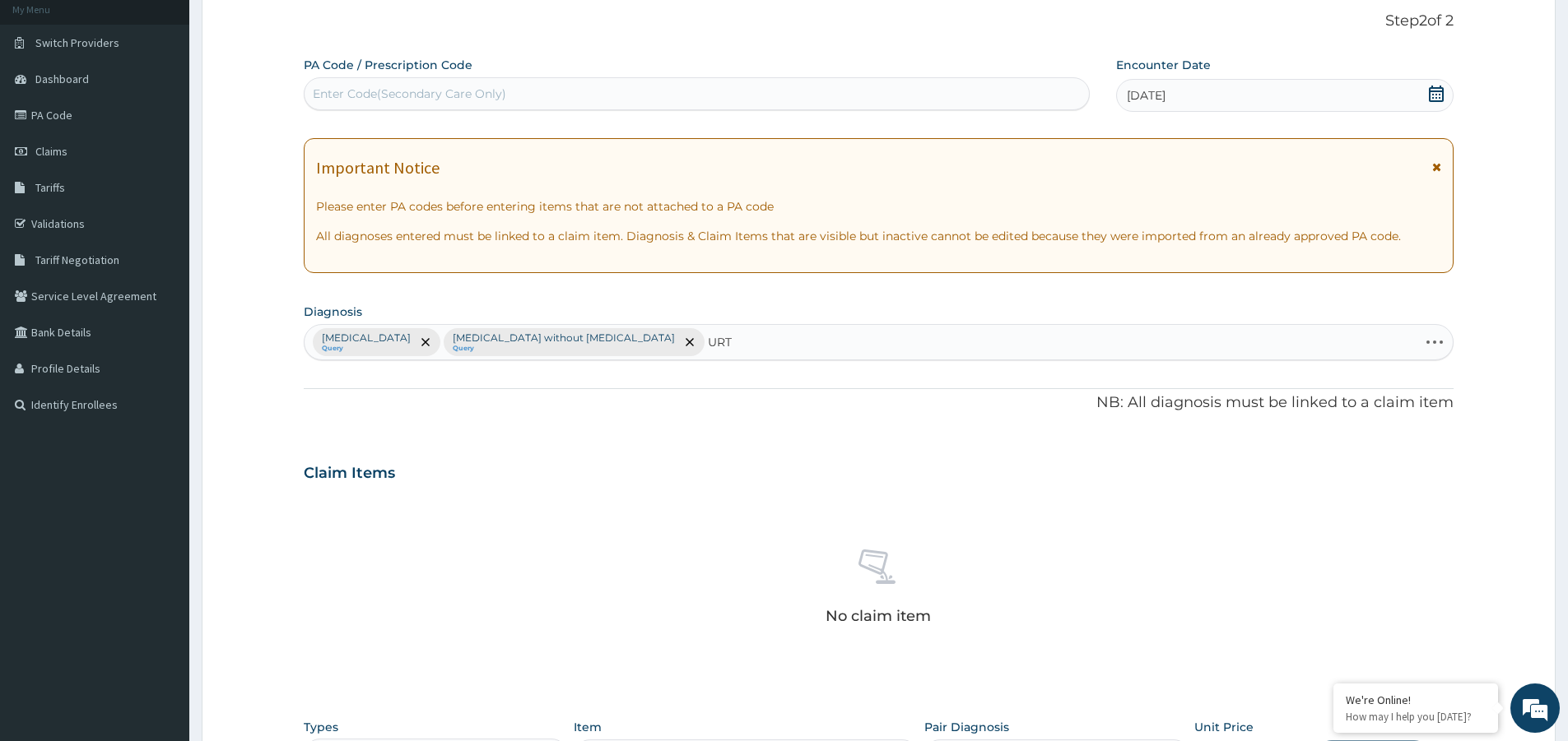
type input "URTI"
click at [508, 400] on p "CA07.0" at bounding box center [433, 399] width 240 height 11
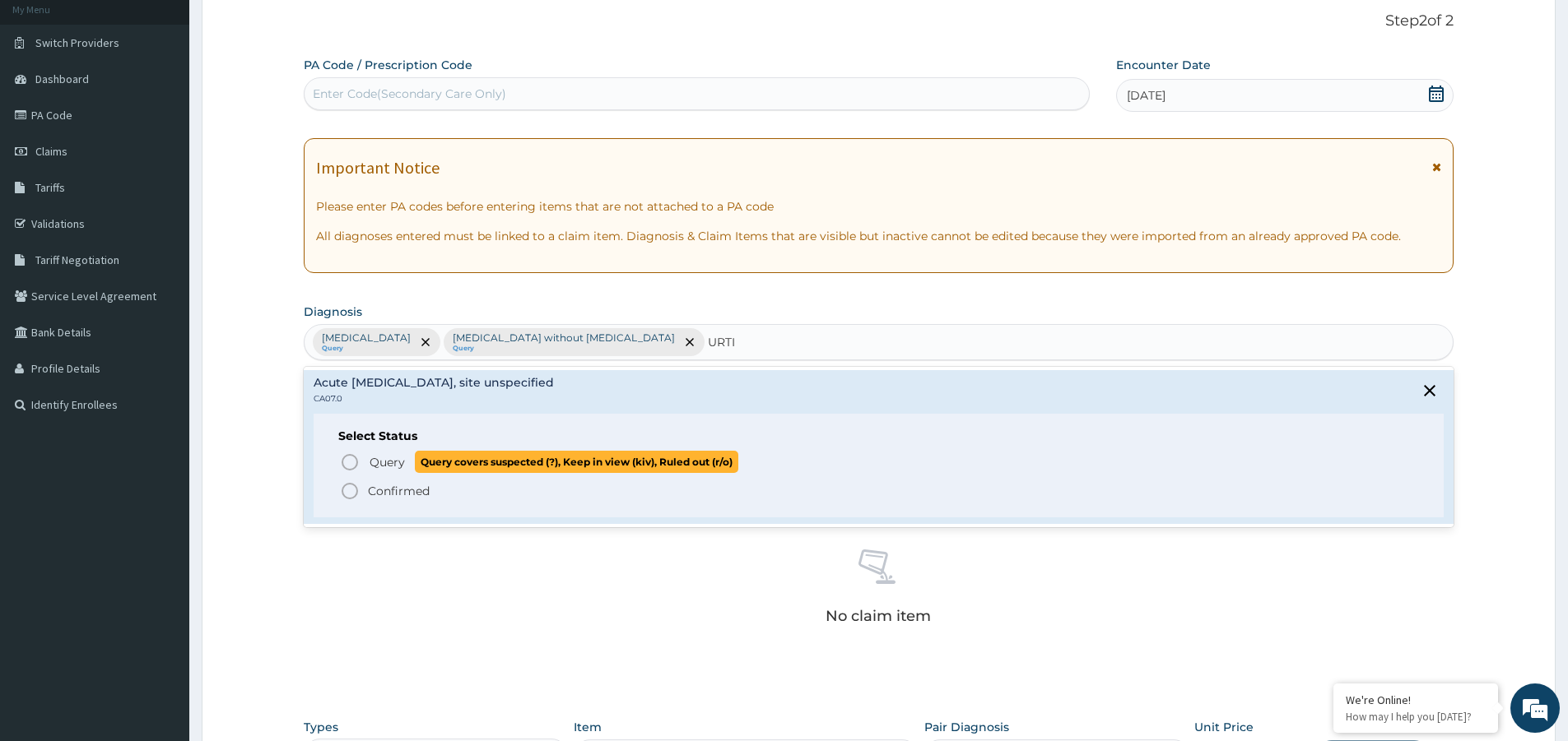
click at [349, 459] on icon "status option query" at bounding box center [350, 462] width 20 height 20
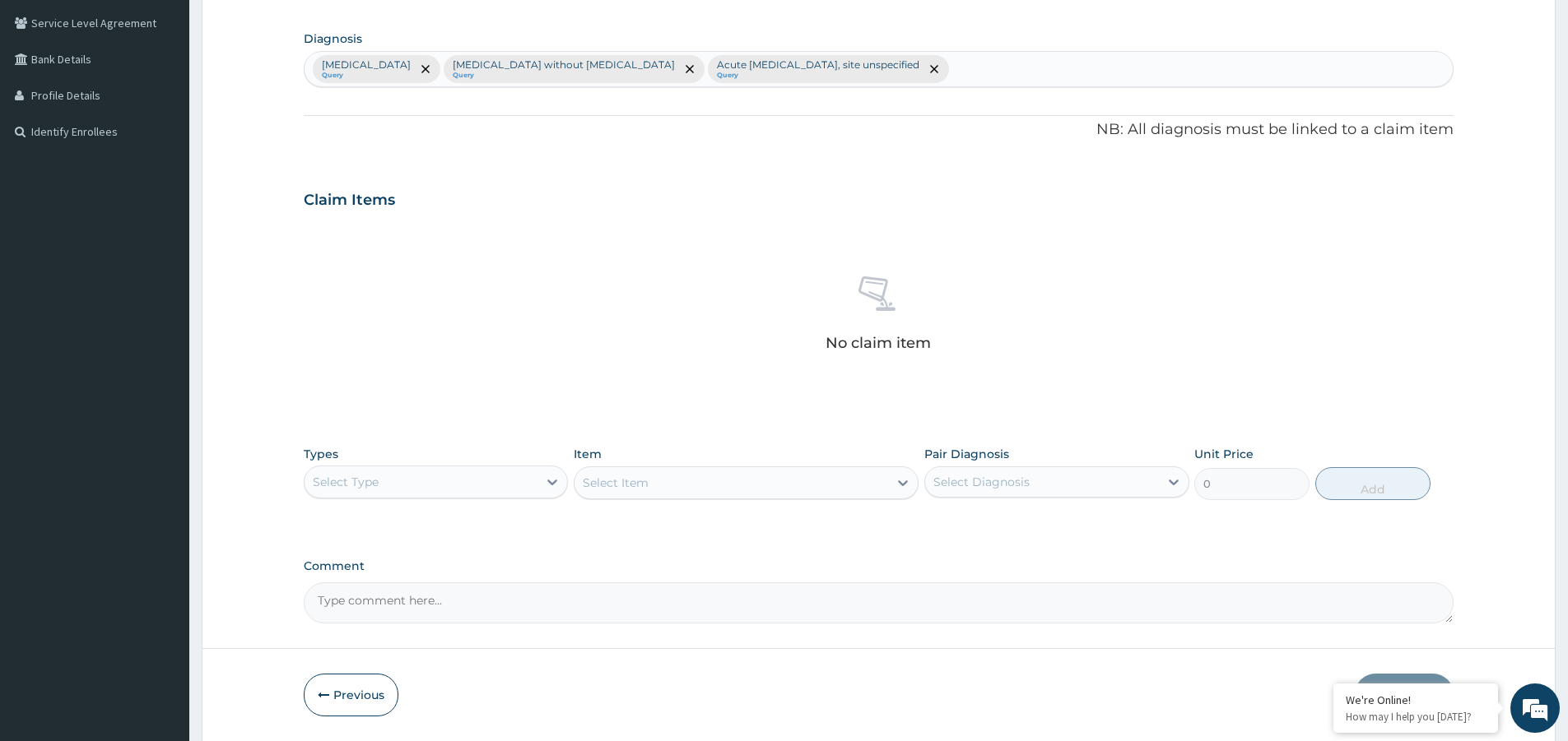
scroll to position [429, 0]
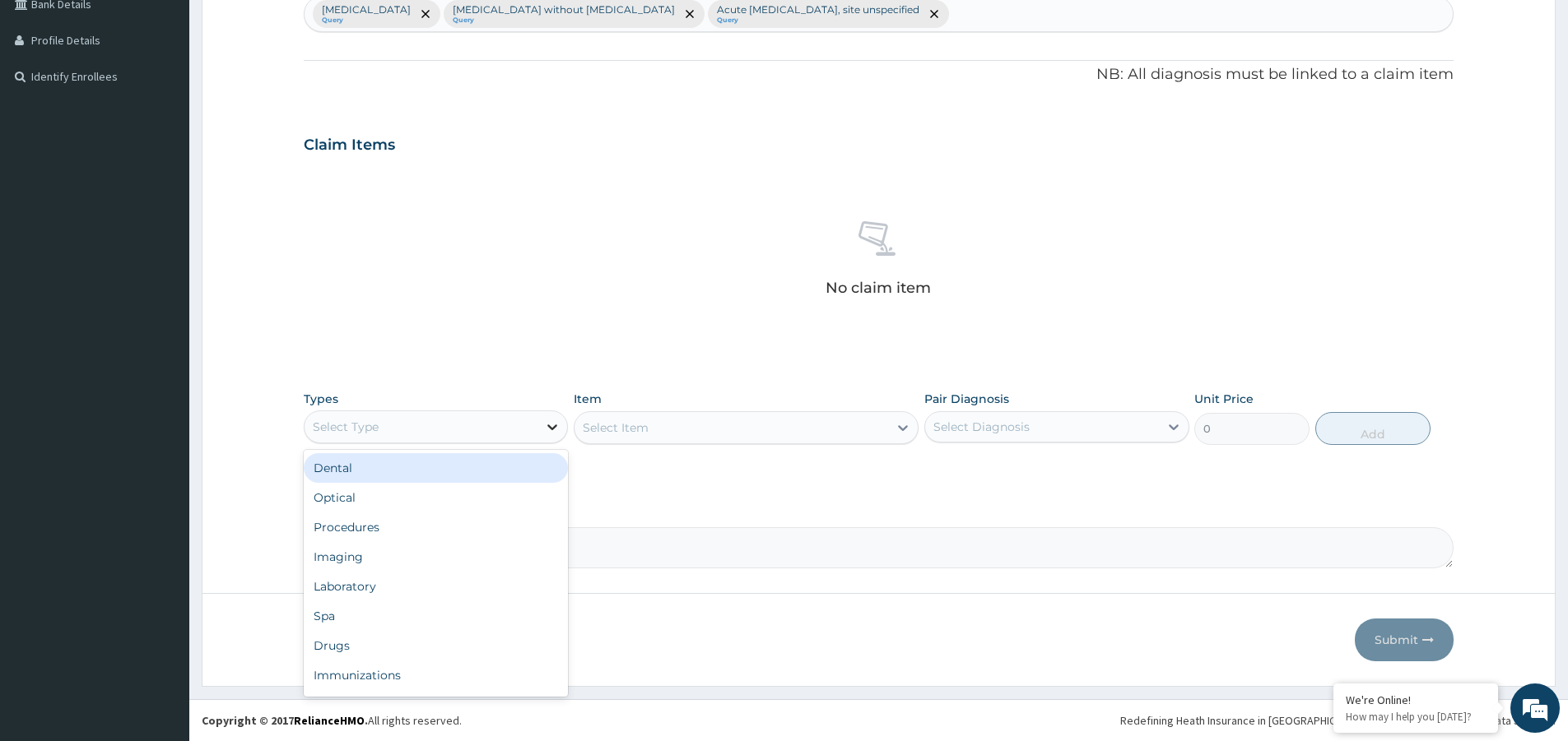
click at [548, 428] on icon at bounding box center [551, 426] width 16 height 16
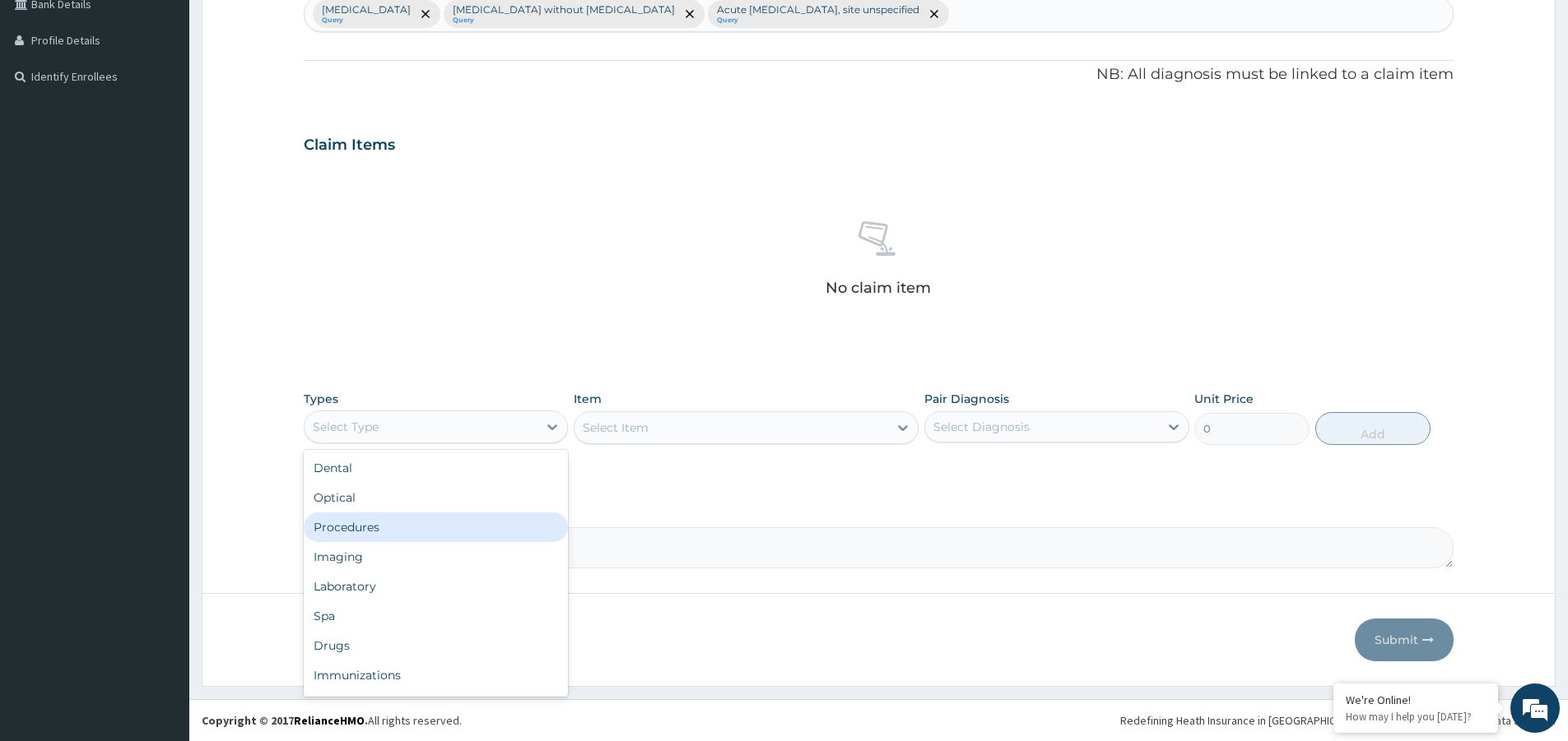
click at [471, 529] on div "Procedures" at bounding box center [436, 527] width 264 height 30
click at [656, 439] on div "Select Item" at bounding box center [745, 428] width 345 height 32
click at [673, 450] on div "Types Procedures Item Select Item Pair Diagnosis Select Diagnosis Unit Price 0 …" at bounding box center [878, 417] width 1149 height 71
click at [674, 436] on div "Select Item" at bounding box center [731, 428] width 313 height 27
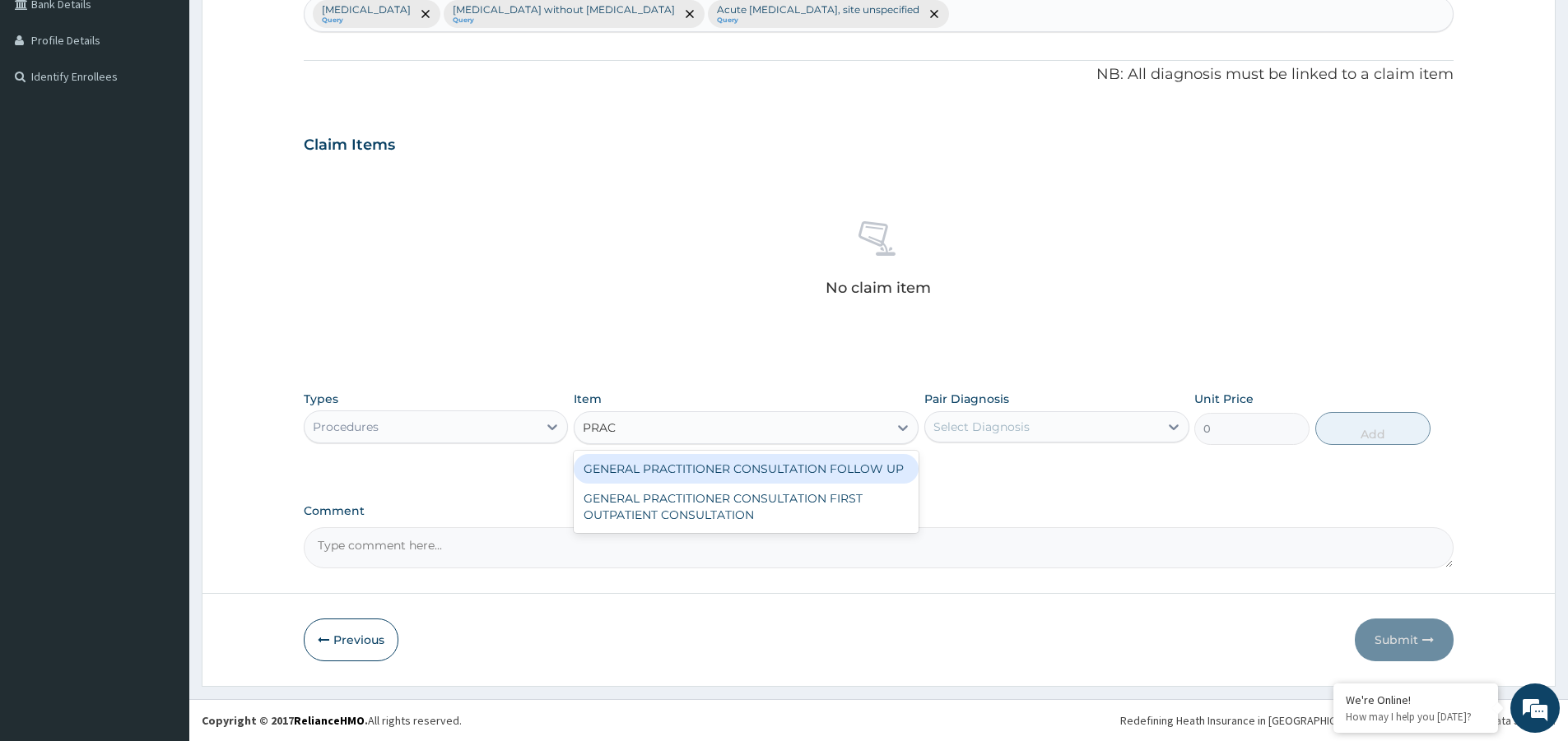
type input "PRACT"
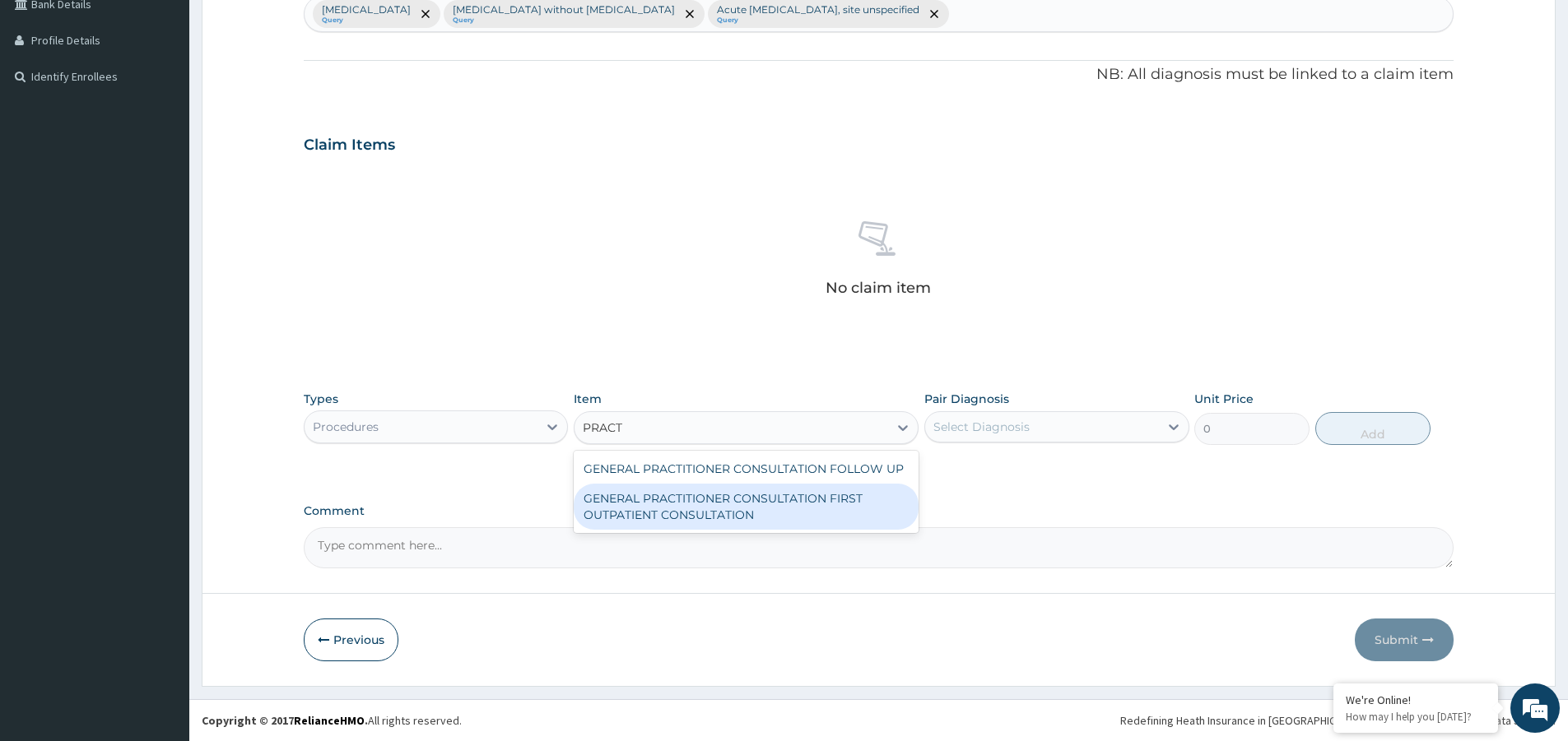
drag, startPoint x: 860, startPoint y: 489, endPoint x: 993, endPoint y: 346, distance: 195.3
click at [859, 489] on div "GENERAL PRACTITIONER CONSULTATION FIRST OUTPATIENT CONSULTATION" at bounding box center [745, 506] width 345 height 46
type input "3547.5"
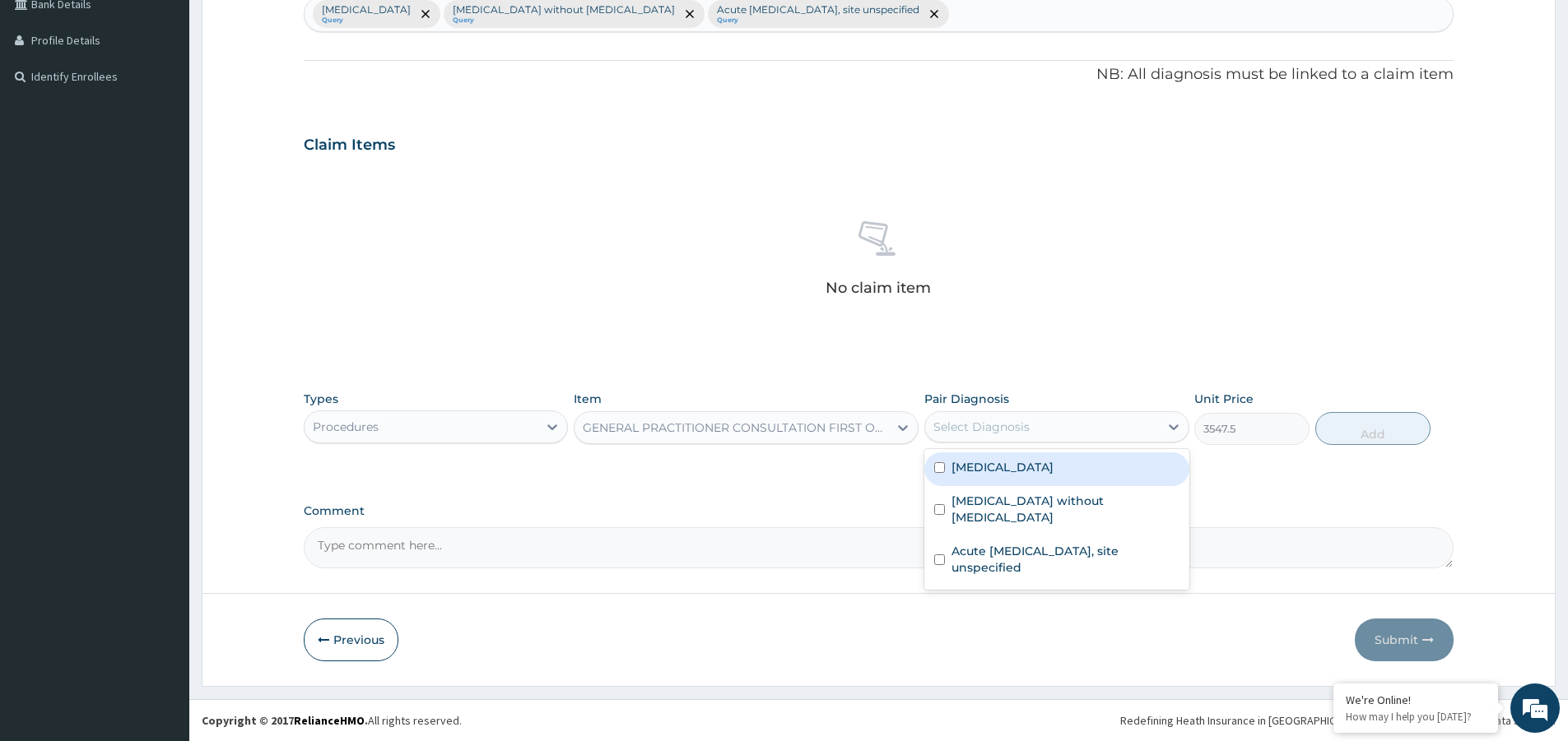
drag, startPoint x: 1108, startPoint y: 427, endPoint x: 1109, endPoint y: 482, distance: 55.0
click at [1109, 435] on div "Select Diagnosis" at bounding box center [1042, 427] width 233 height 27
click at [1109, 483] on div "[MEDICAL_DATA]" at bounding box center [1056, 469] width 264 height 33
checkbox input "true"
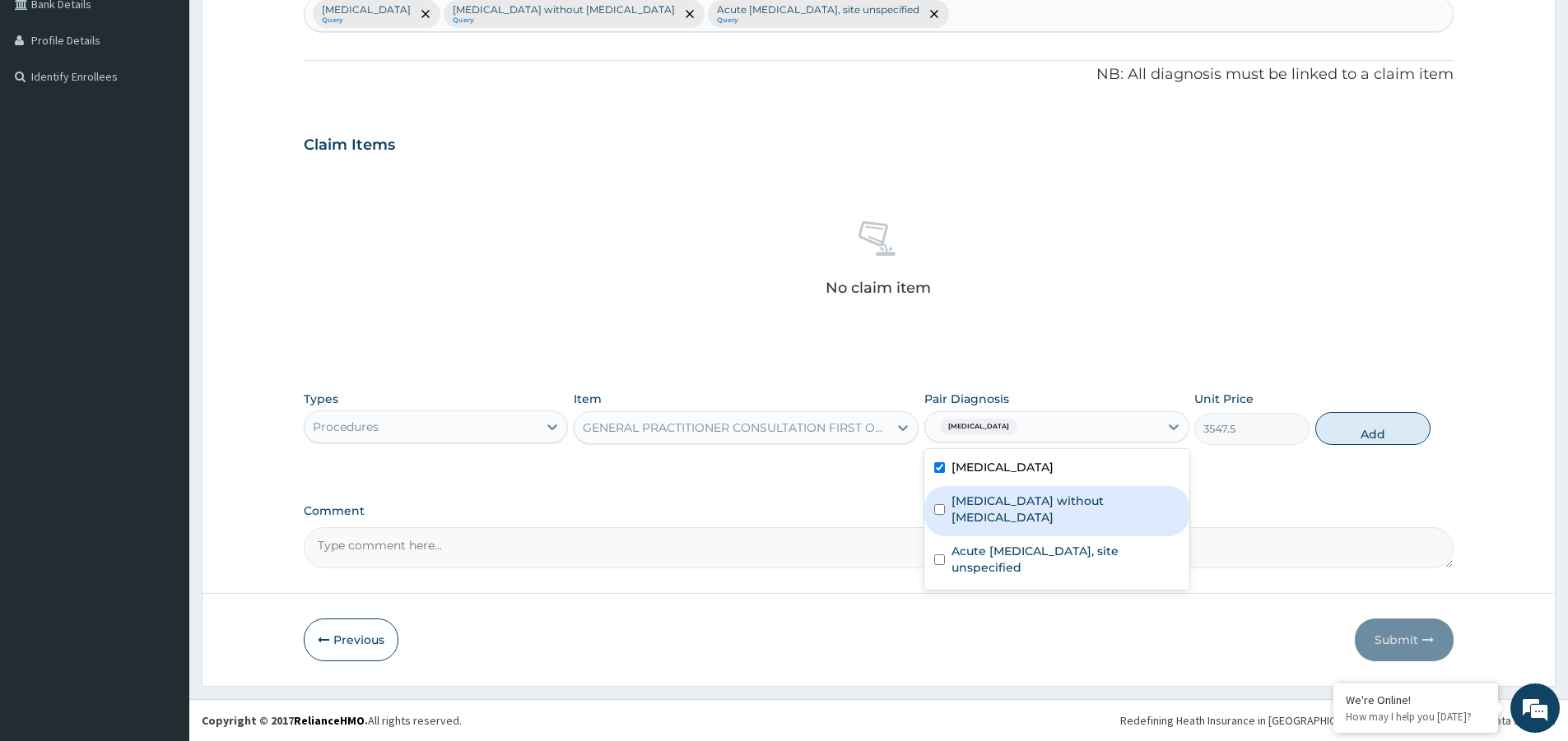
drag, startPoint x: 1116, startPoint y: 501, endPoint x: 1144, endPoint y: 582, distance: 85.7
click at [1116, 503] on div "[MEDICAL_DATA] without [MEDICAL_DATA]" at bounding box center [1056, 511] width 264 height 51
checkbox input "true"
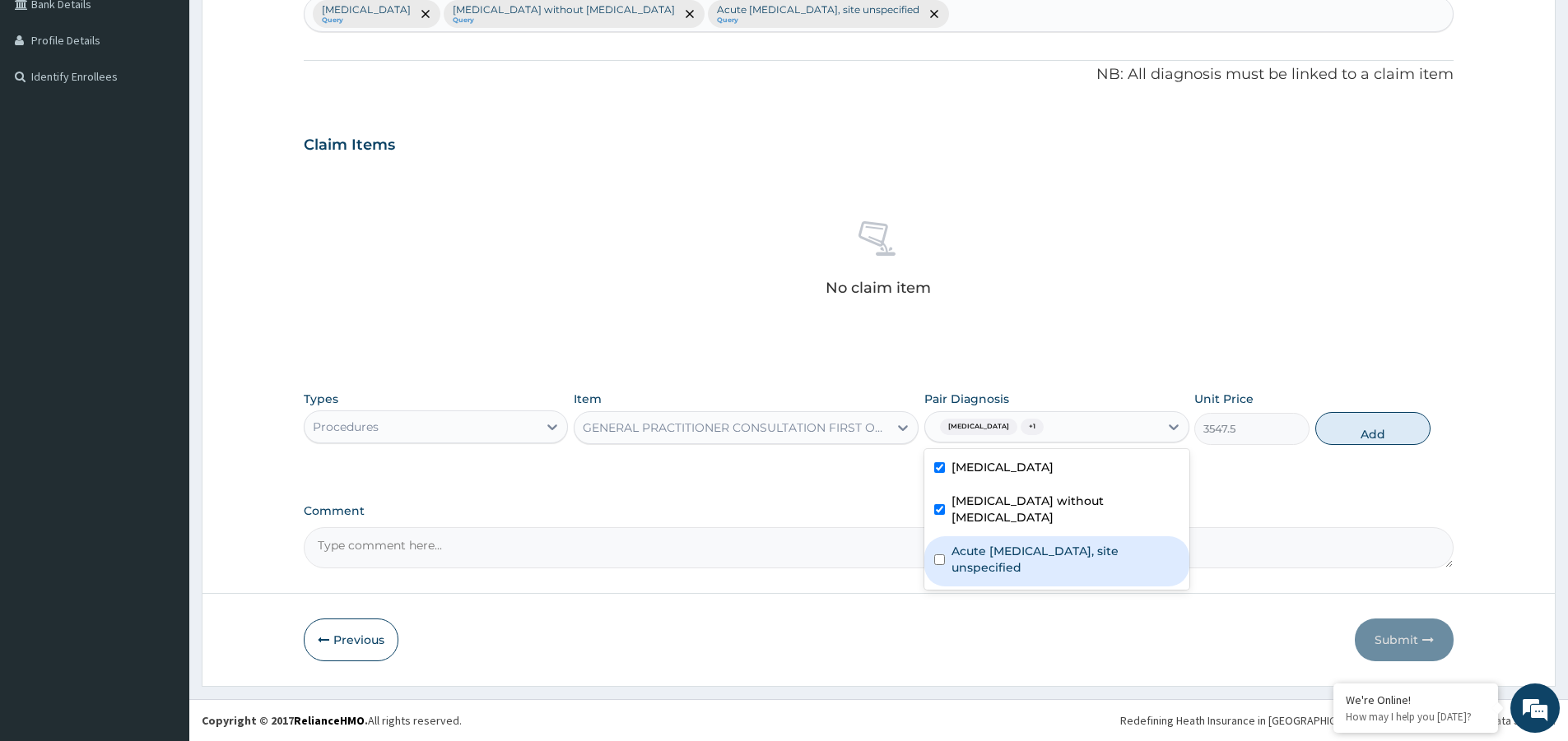
click at [1146, 578] on form "Step 2 of 2 PA Code / Prescription Code Enter Code(Secondary Care Only) Encount…" at bounding box center [878, 173] width 1354 height 1027
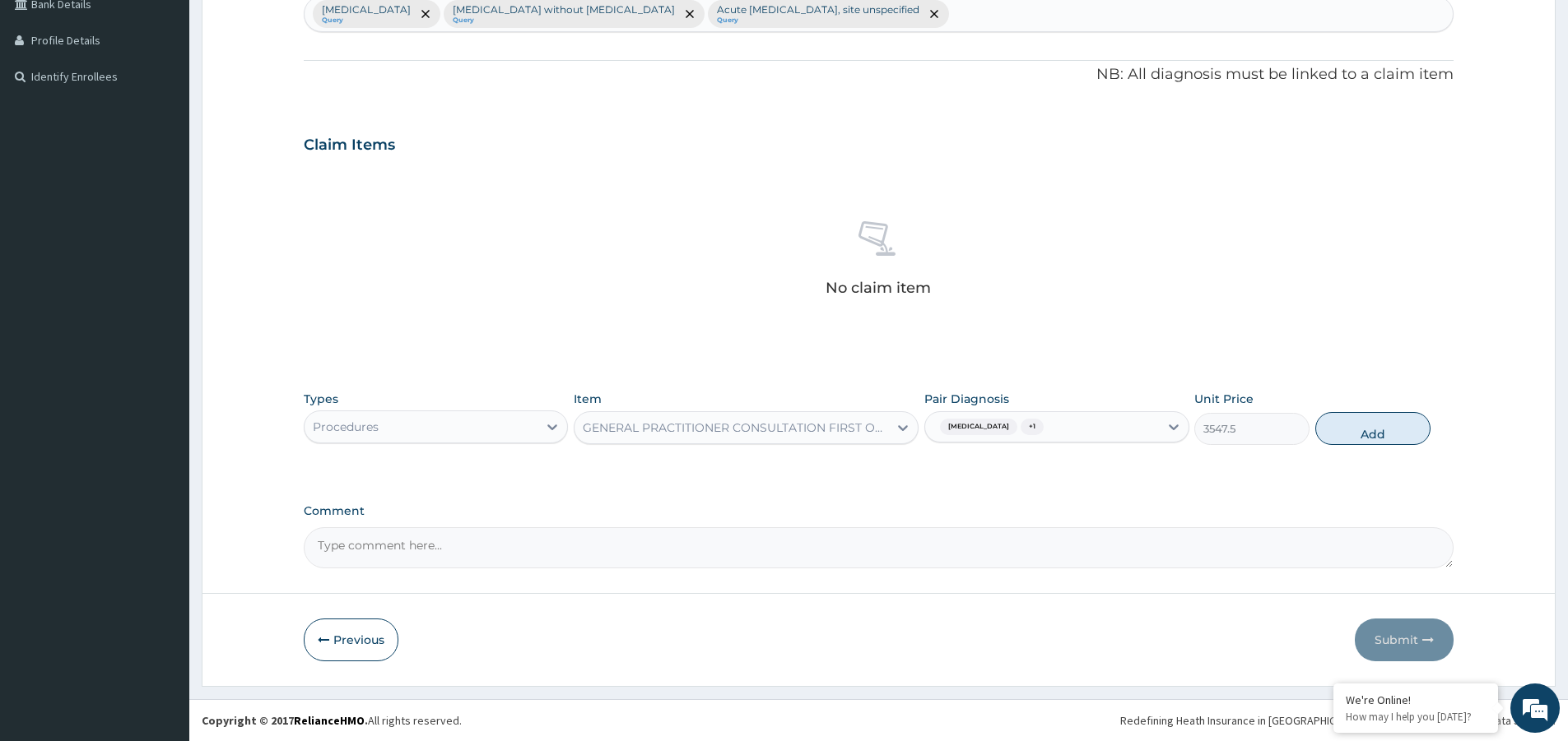
drag, startPoint x: 1117, startPoint y: 436, endPoint x: 1116, endPoint y: 447, distance: 11.0
click at [1117, 438] on div "Malaria, unspecified + 1" at bounding box center [1042, 426] width 233 height 28
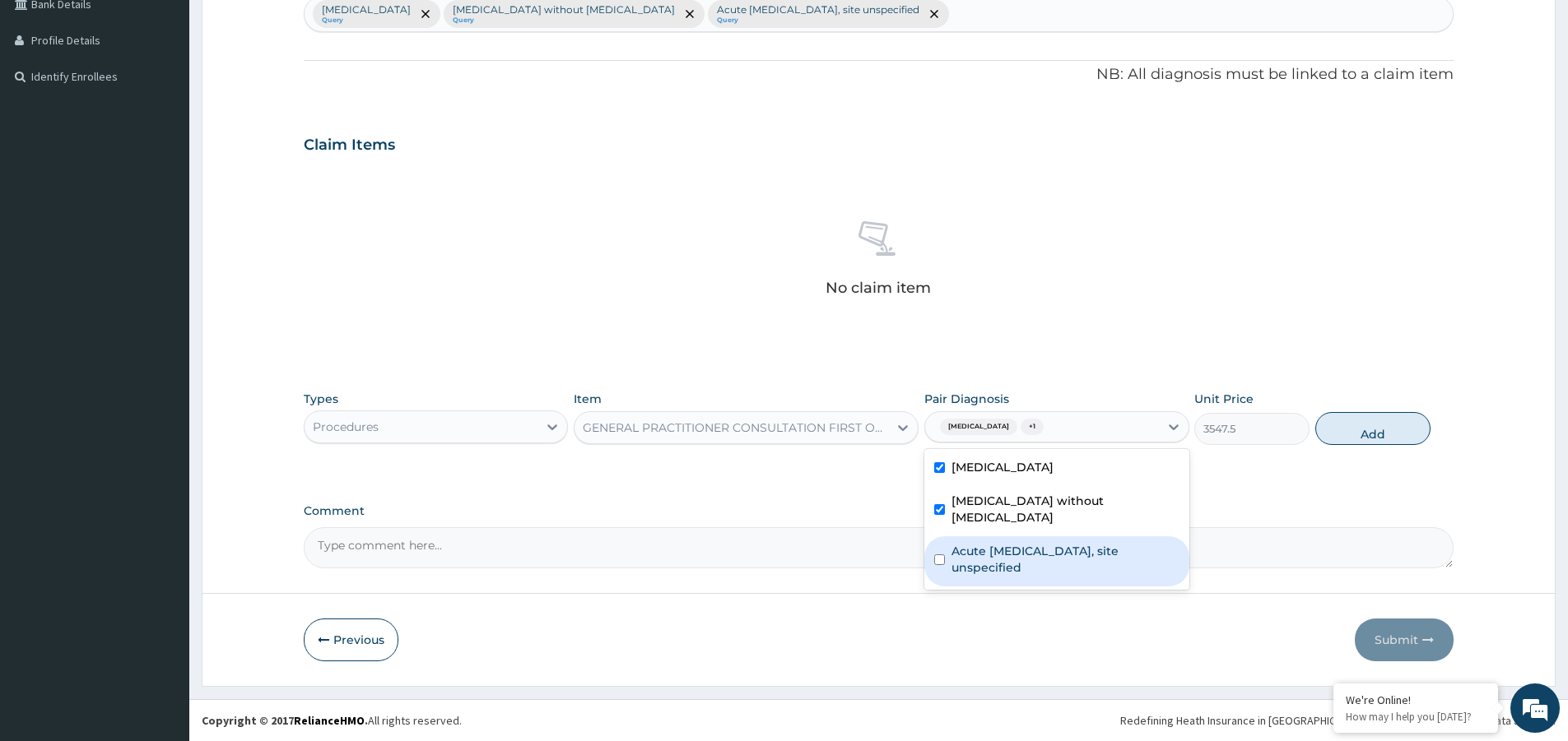
drag, startPoint x: 1109, startPoint y: 524, endPoint x: 1265, endPoint y: 503, distance: 157.4
click at [1111, 536] on div "Acute [MEDICAL_DATA], site unspecified" at bounding box center [1056, 561] width 264 height 51
checkbox input "true"
click at [1385, 427] on button "Add" at bounding box center [1372, 428] width 116 height 32
type input "0"
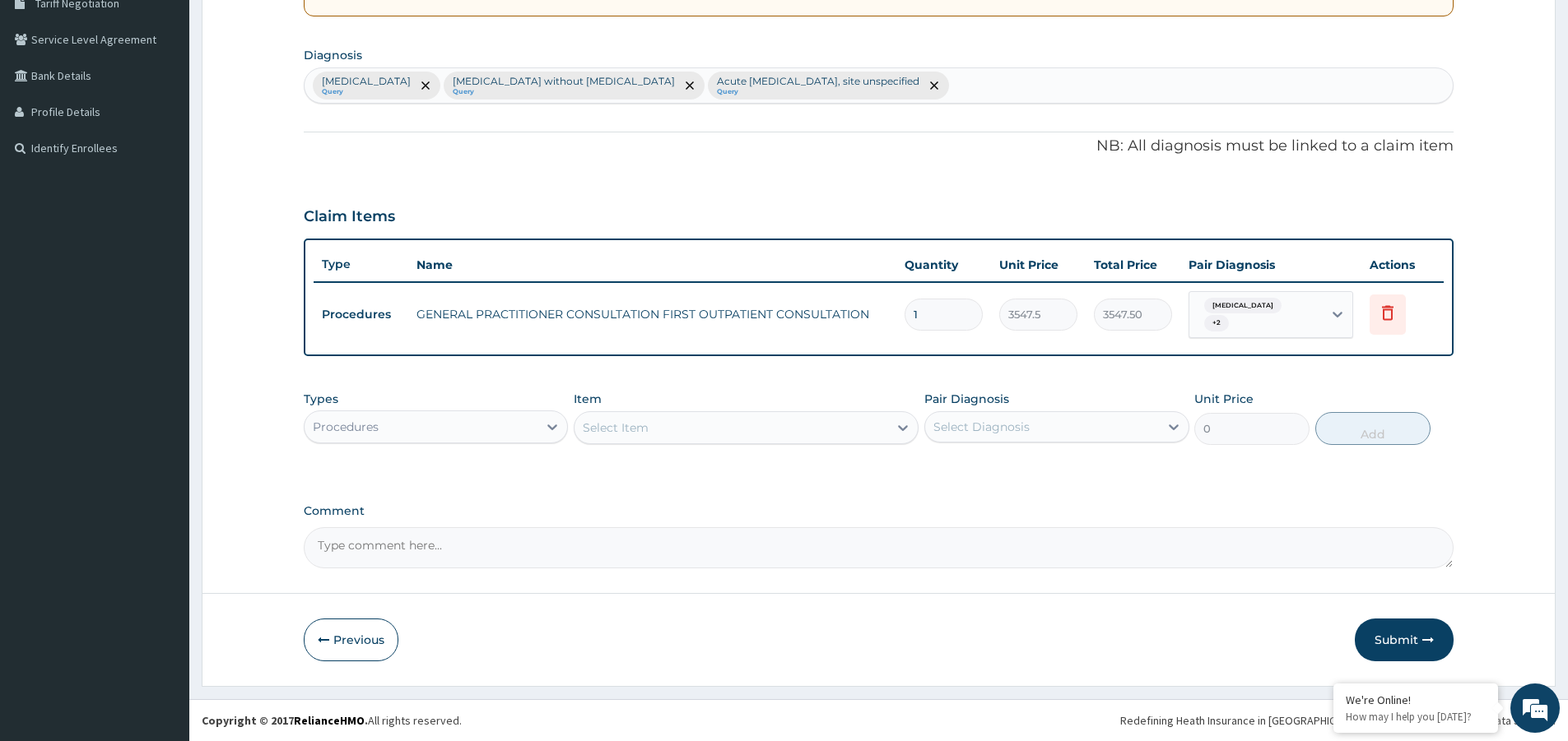
scroll to position [357, 0]
drag, startPoint x: 531, startPoint y: 422, endPoint x: 526, endPoint y: 436, distance: 14.9
click at [531, 424] on div "Procedures" at bounding box center [421, 427] width 233 height 27
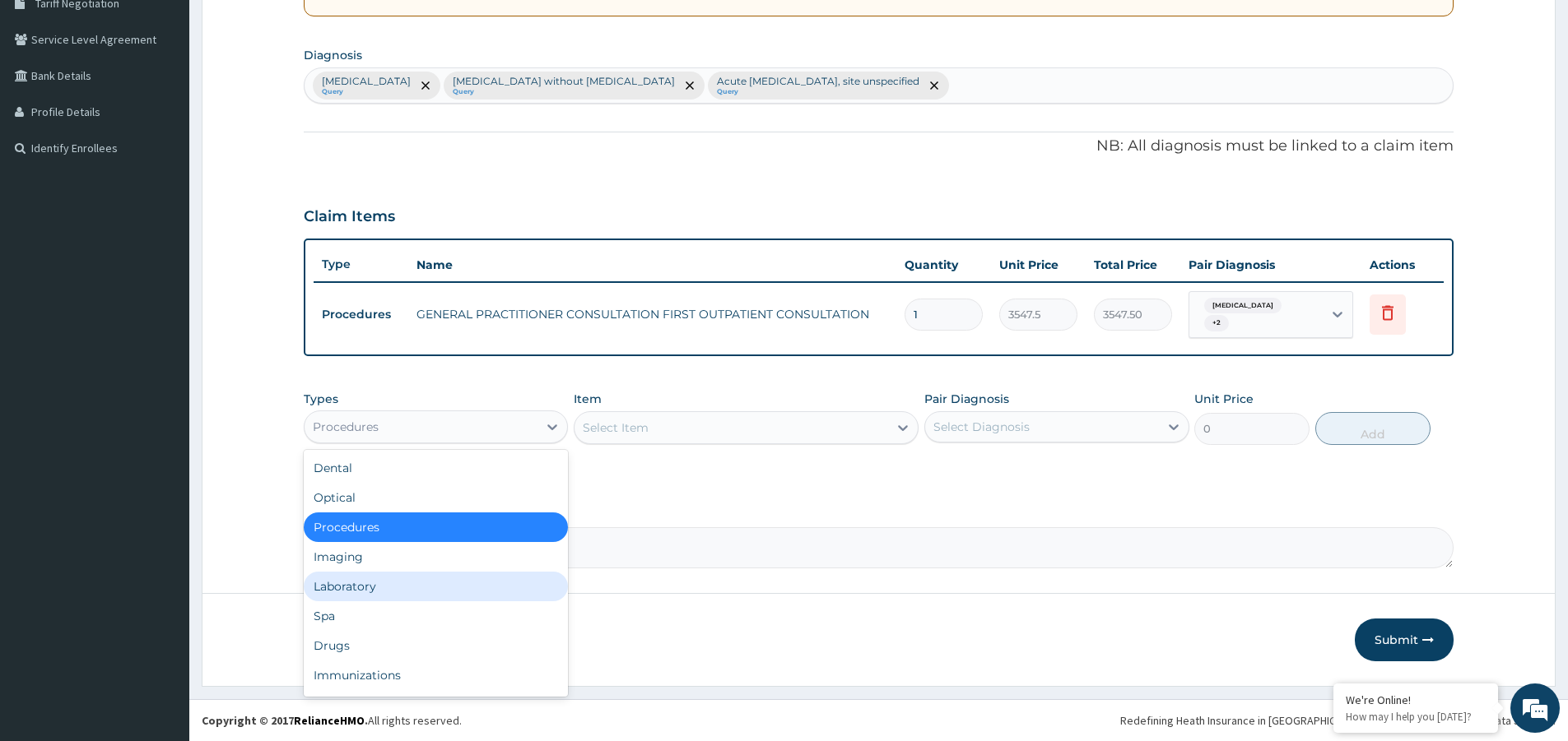
click at [447, 588] on div "Laboratory" at bounding box center [436, 586] width 264 height 30
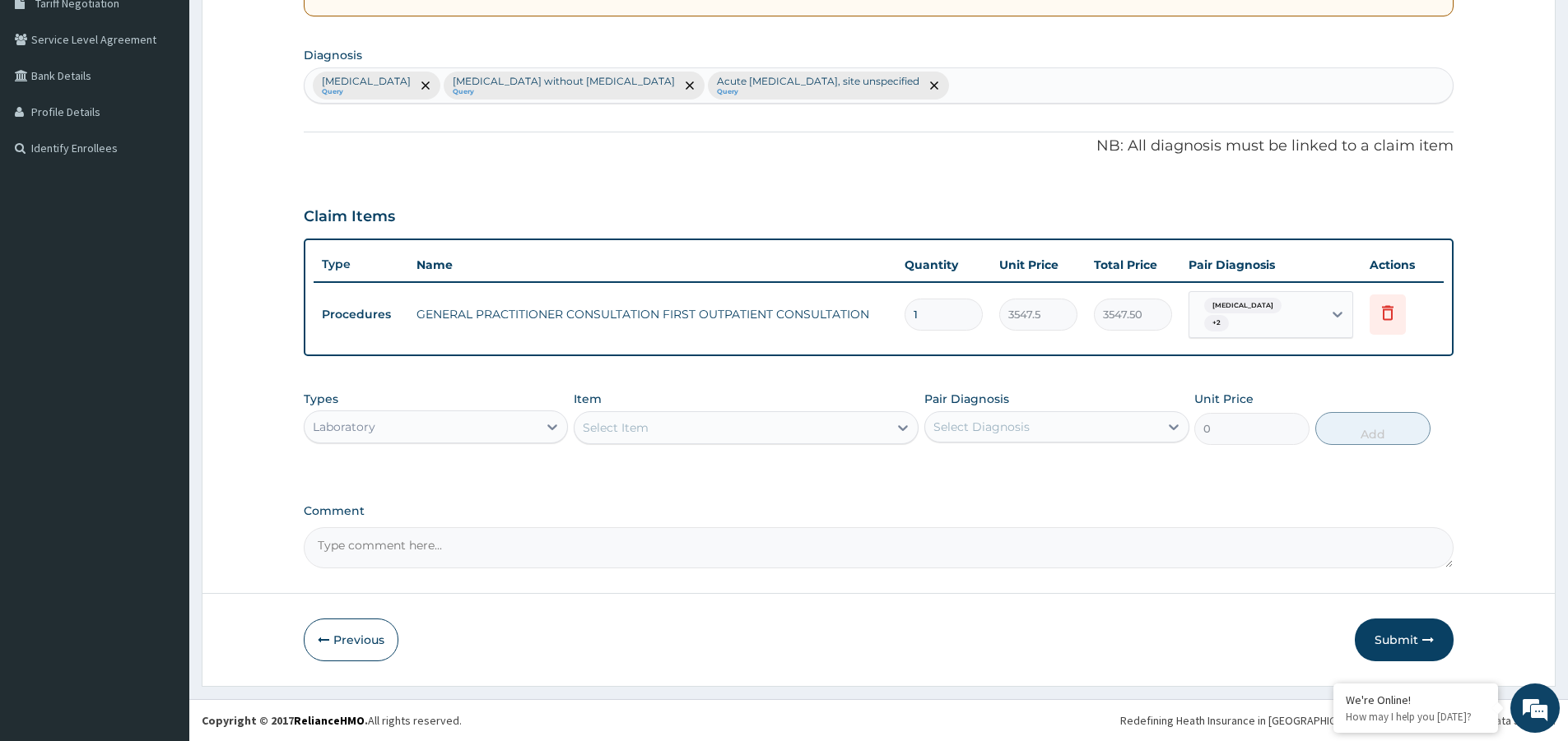
click at [670, 434] on div "Select Item" at bounding box center [731, 428] width 313 height 27
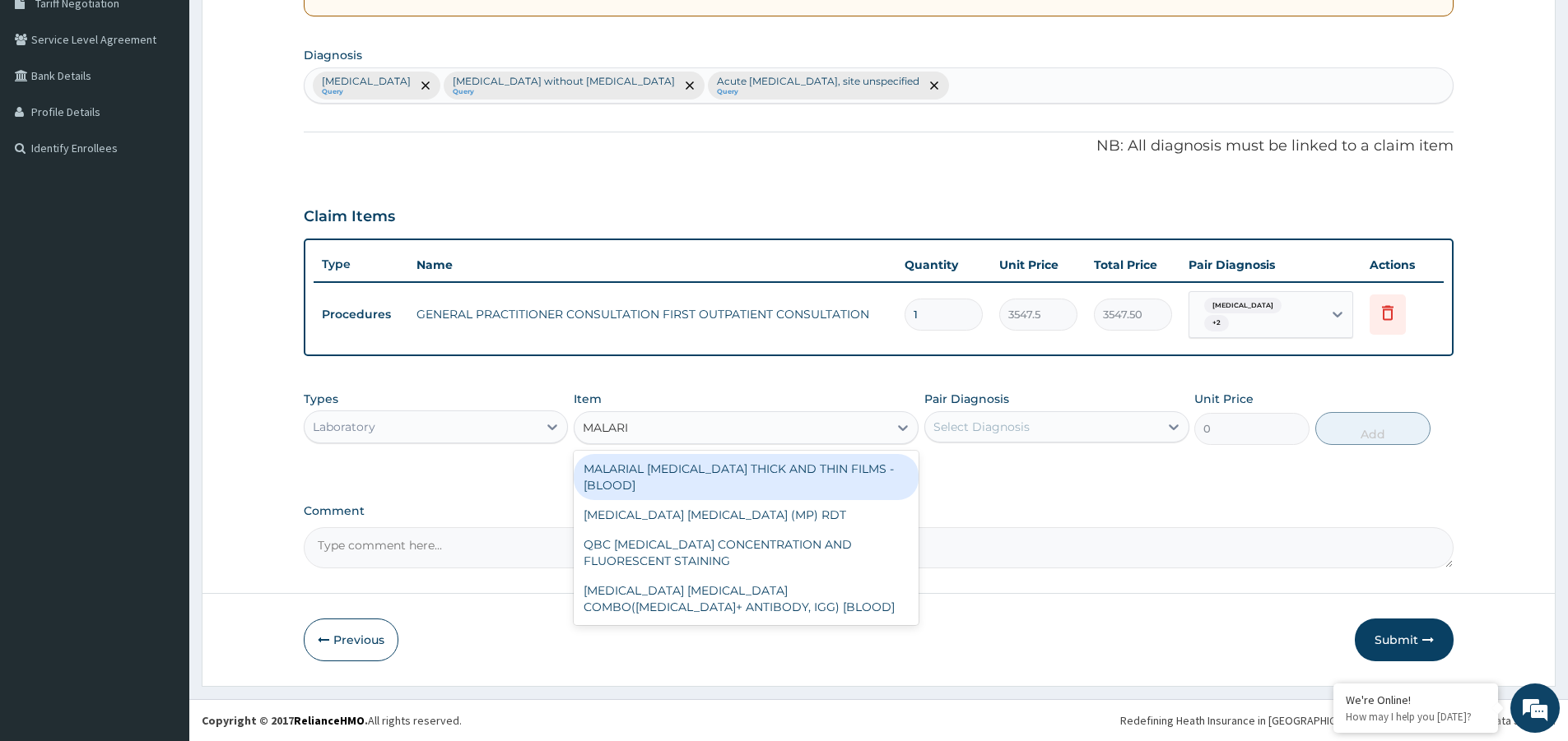
type input "[MEDICAL_DATA]"
drag, startPoint x: 774, startPoint y: 471, endPoint x: 993, endPoint y: 449, distance: 220.1
click at [788, 471] on div "MALARIAL [MEDICAL_DATA] THICK AND THIN FILMS - [BLOOD]" at bounding box center [745, 476] width 345 height 46
type input "1612.5"
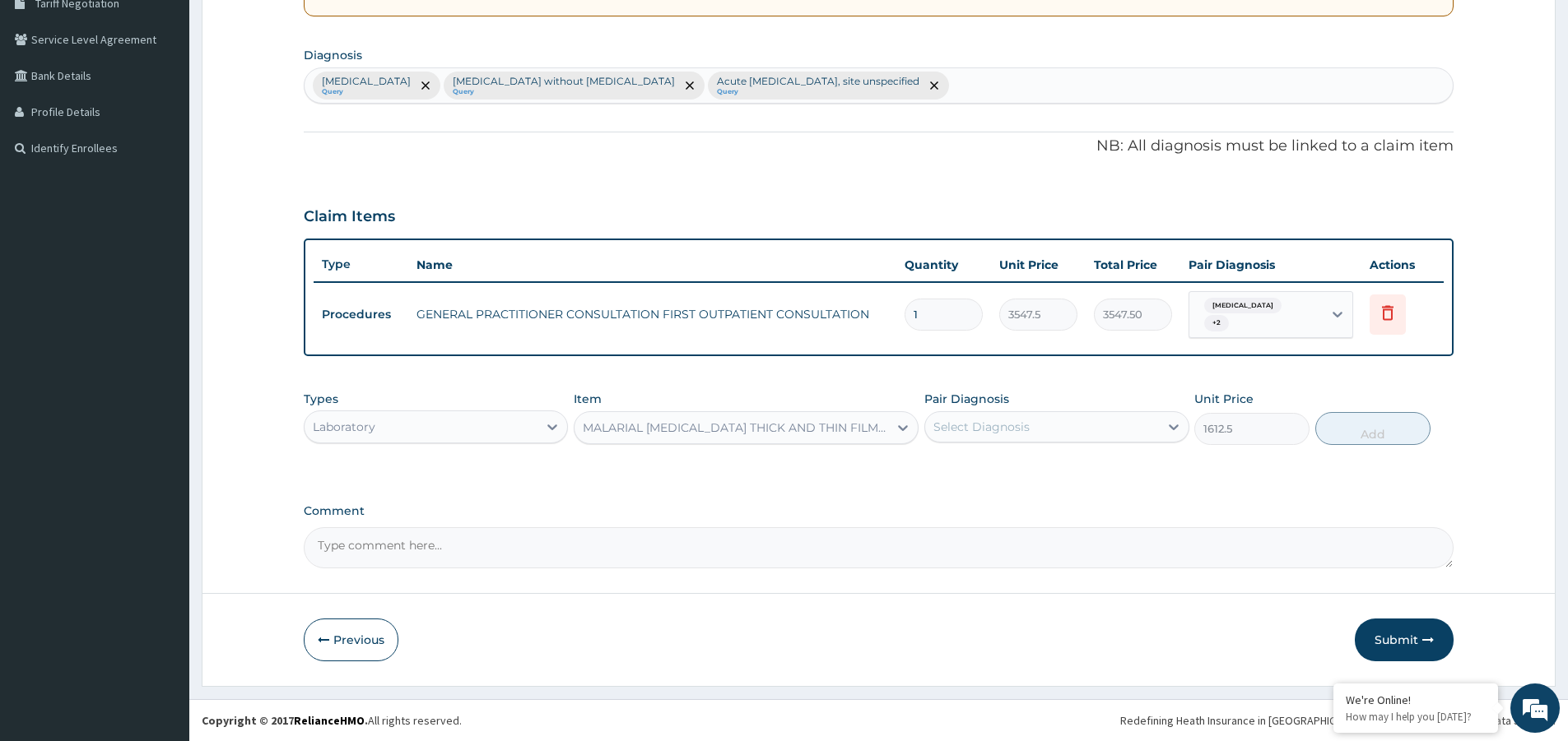
click at [1034, 421] on div "Select Diagnosis" at bounding box center [1042, 427] width 233 height 27
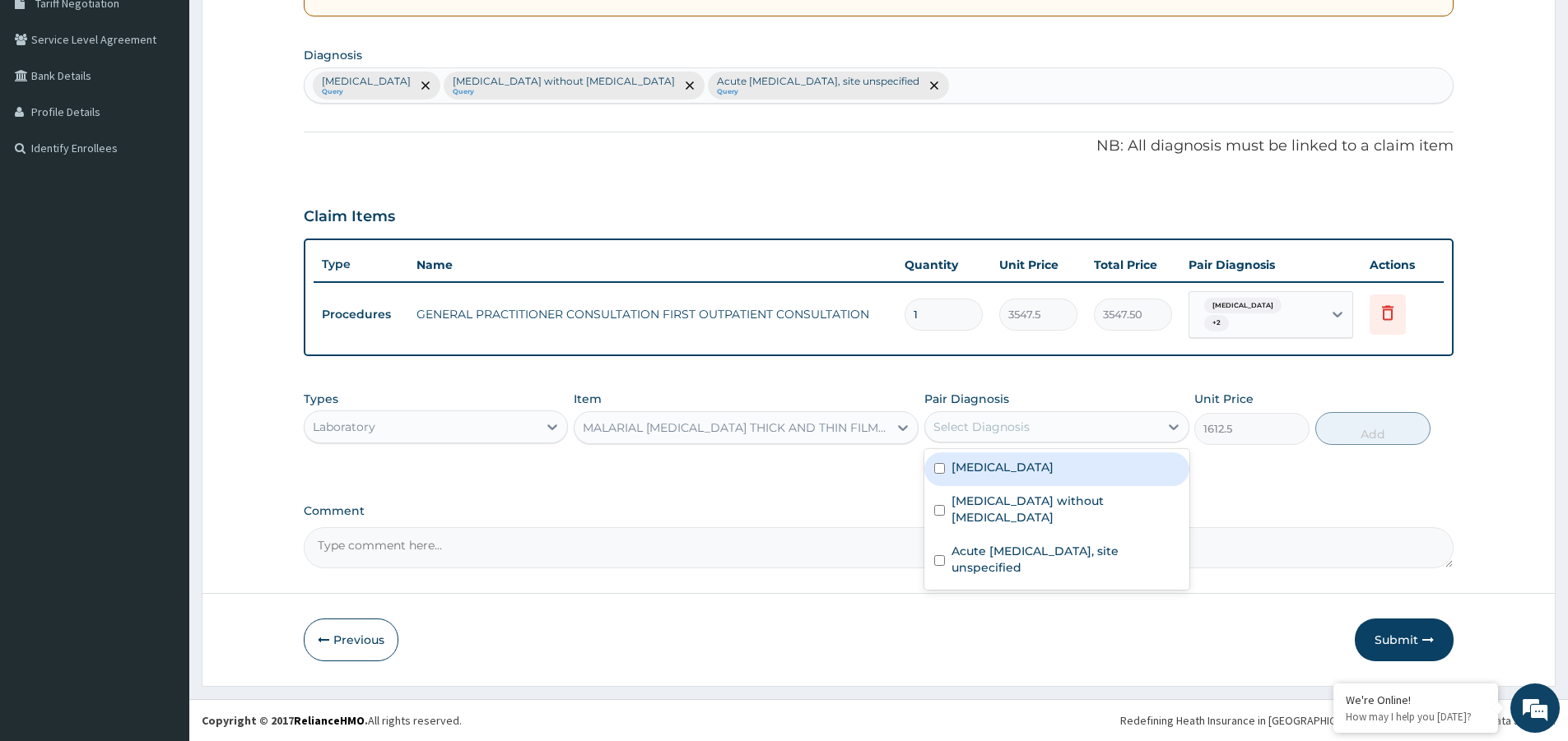
click at [1045, 475] on label "[MEDICAL_DATA]" at bounding box center [1002, 467] width 102 height 16
checkbox input "true"
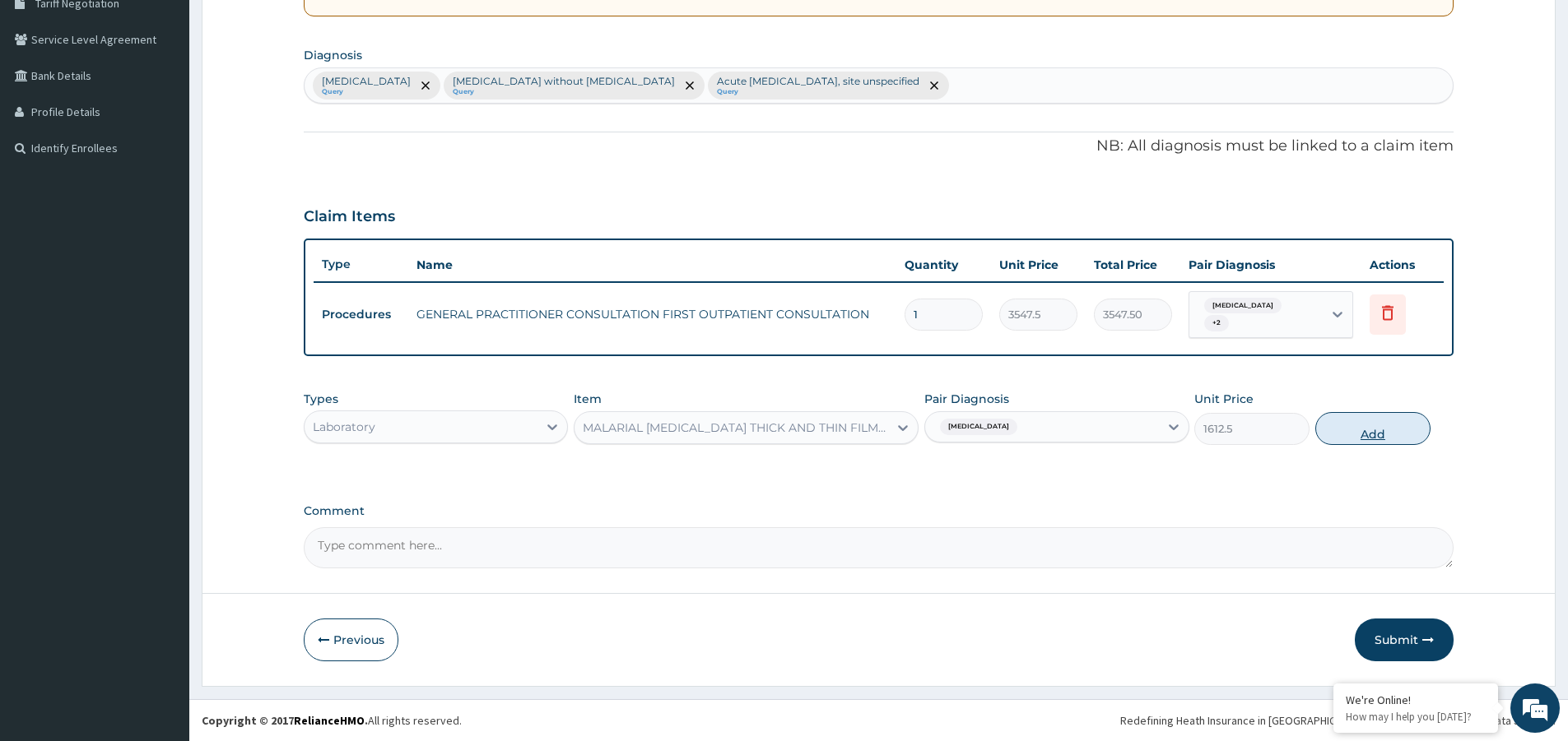
click at [1366, 417] on button "Add" at bounding box center [1372, 428] width 116 height 32
type input "0"
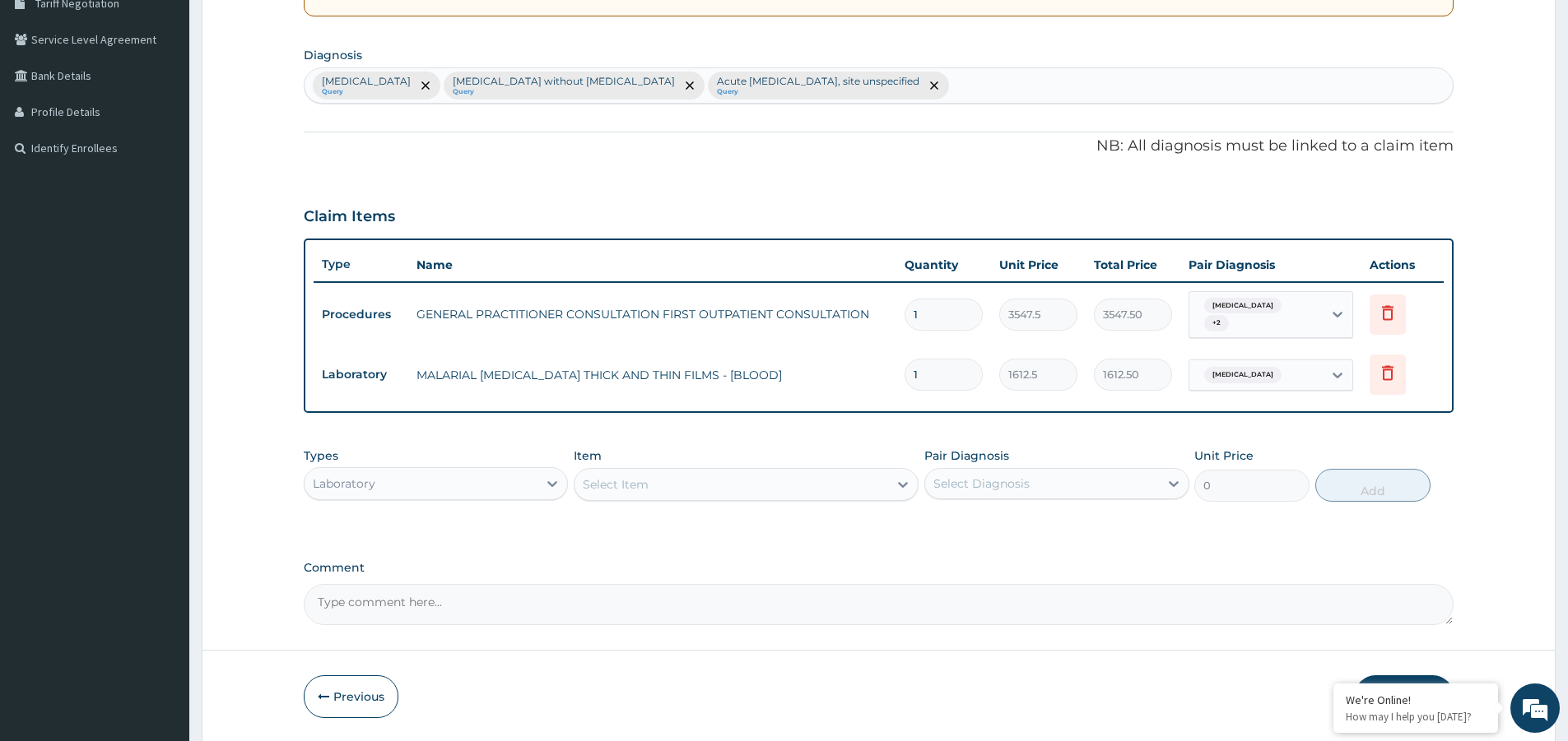
click at [678, 470] on div "Select Item" at bounding box center [745, 484] width 345 height 32
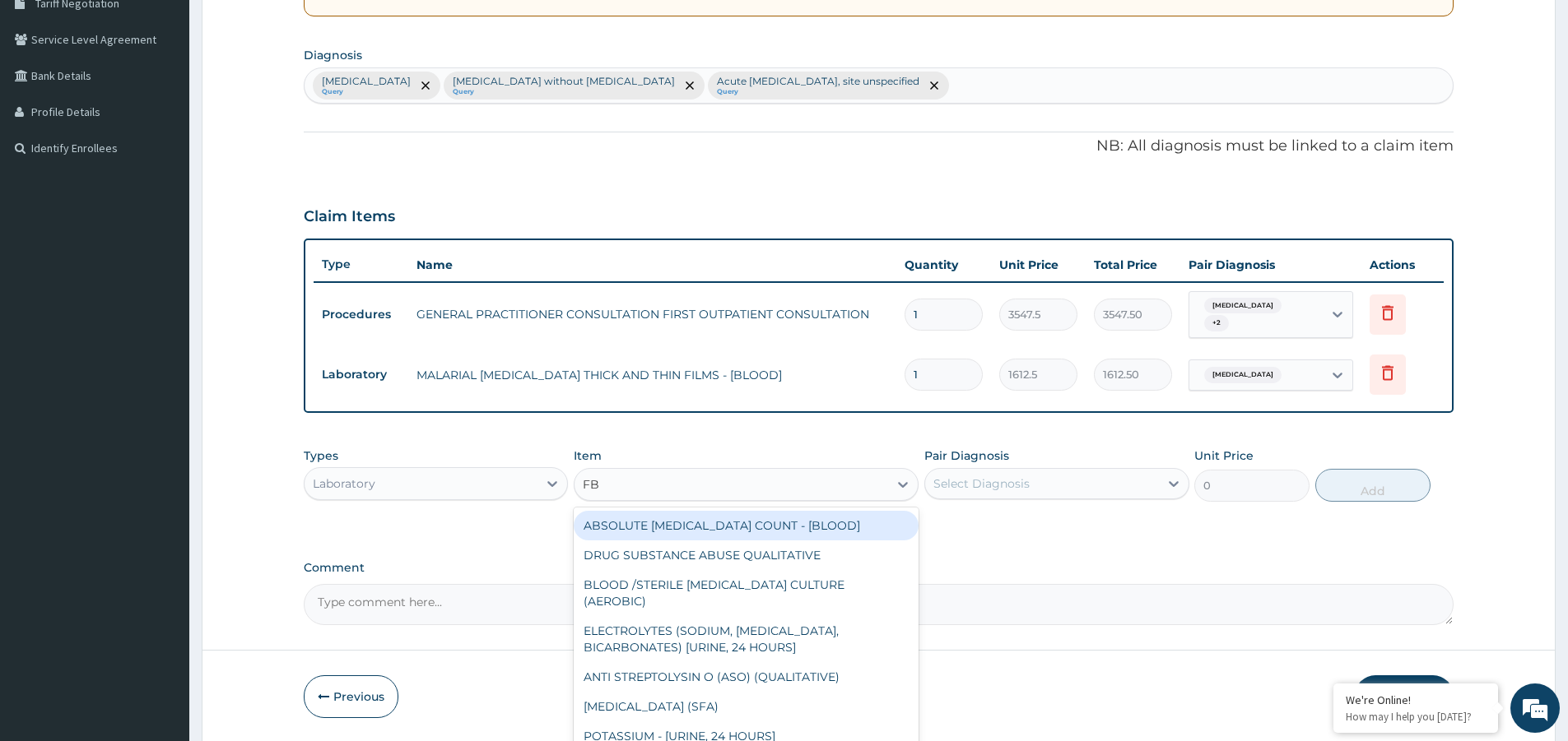
type input "FBC"
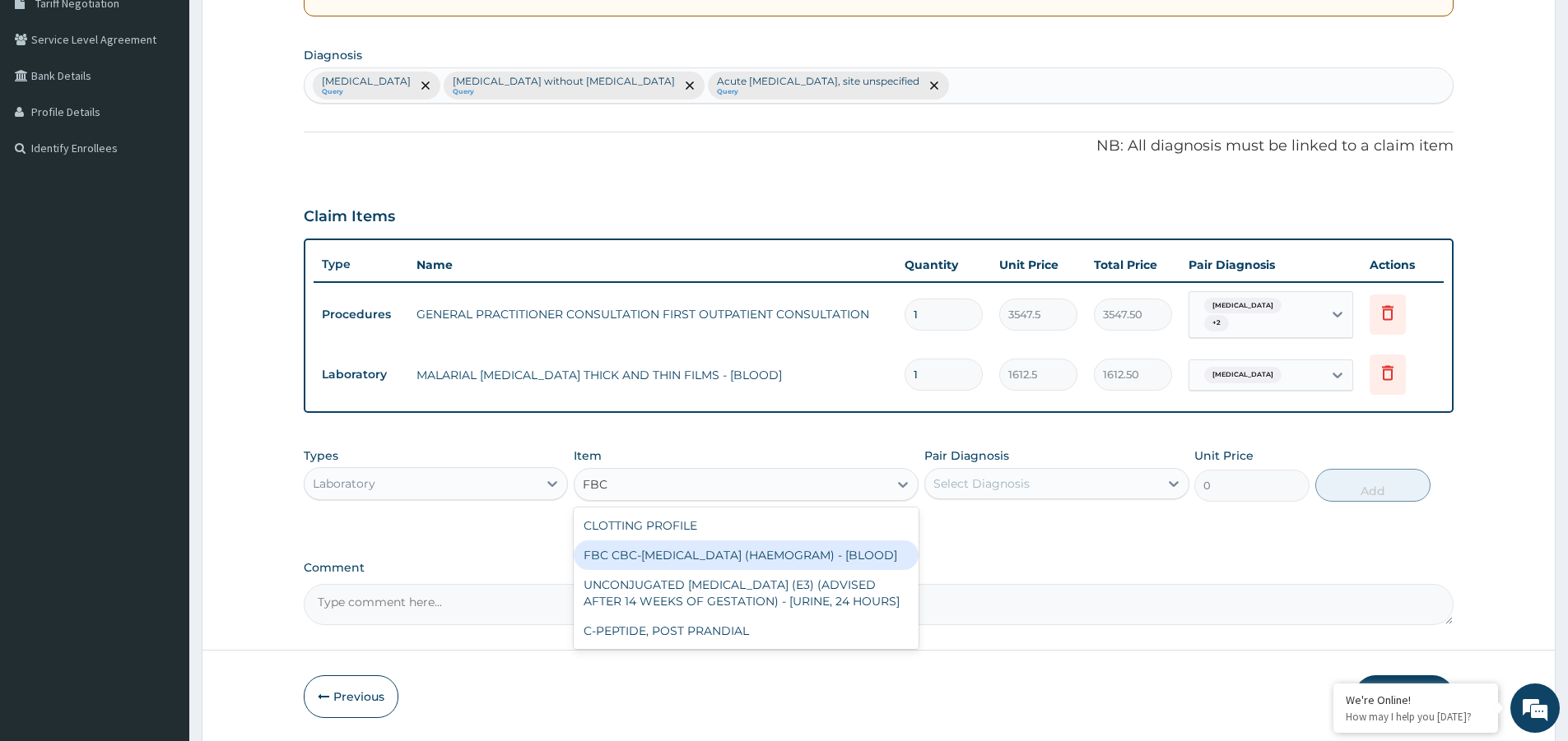
drag, startPoint x: 715, startPoint y: 559, endPoint x: 867, endPoint y: 560, distance: 152.0
click at [717, 560] on div "FBC CBC-[MEDICAL_DATA] (HAEMOGRAM) - [BLOOD]" at bounding box center [745, 555] width 345 height 30
type input "4300"
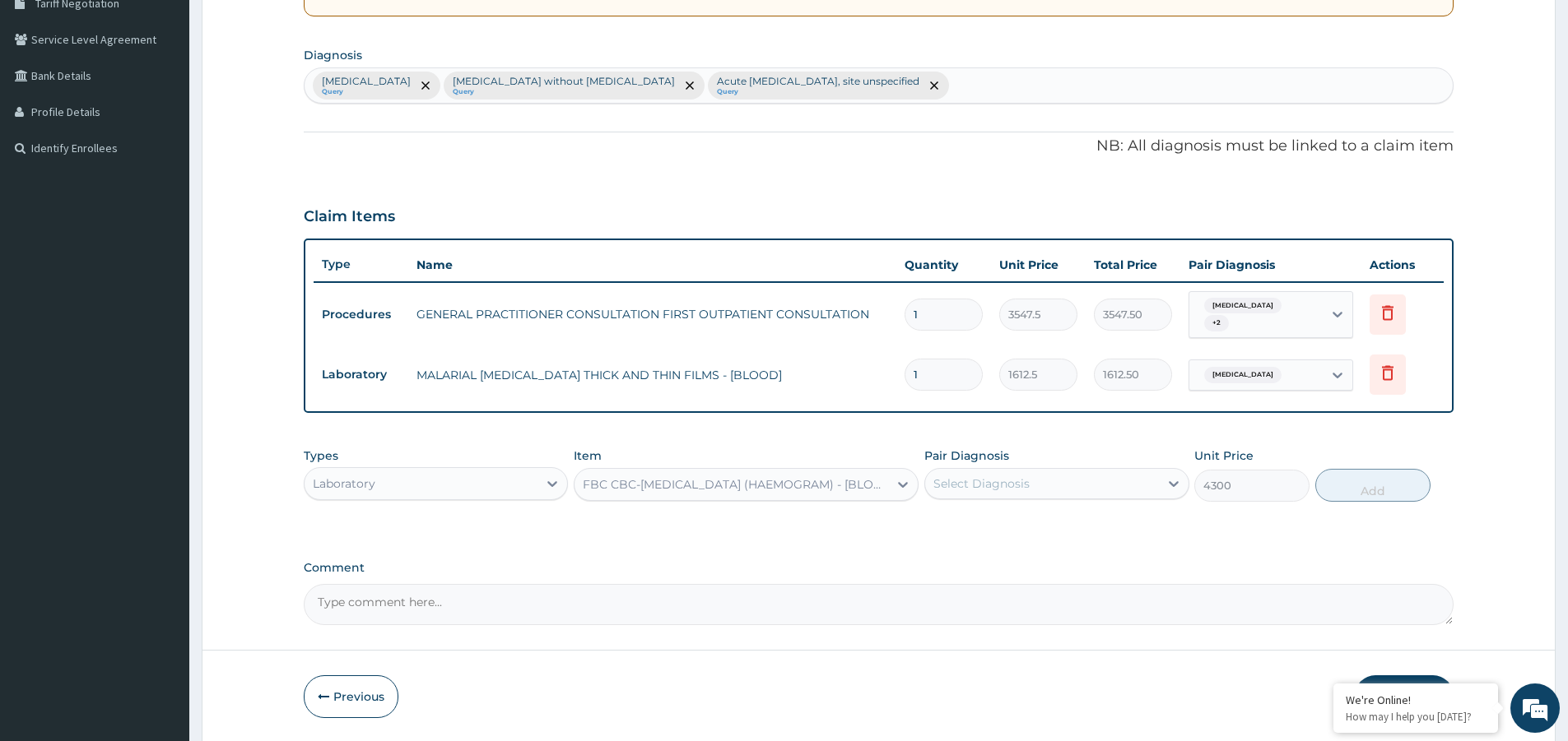
click at [999, 489] on div "Select Diagnosis" at bounding box center [981, 483] width 97 height 16
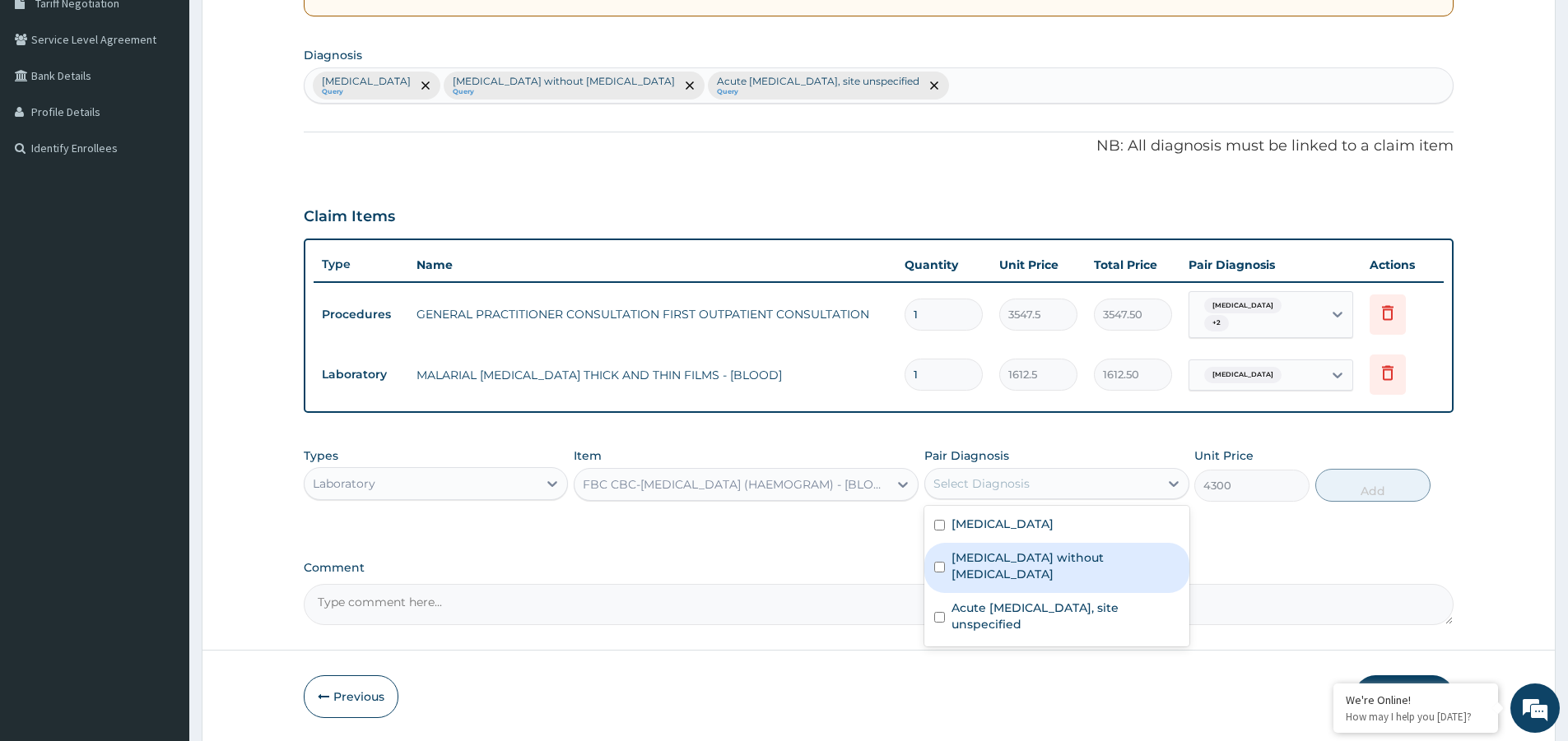
click at [1003, 554] on label "Sepsis without septic shock" at bounding box center [1065, 565] width 227 height 32
checkbox input "true"
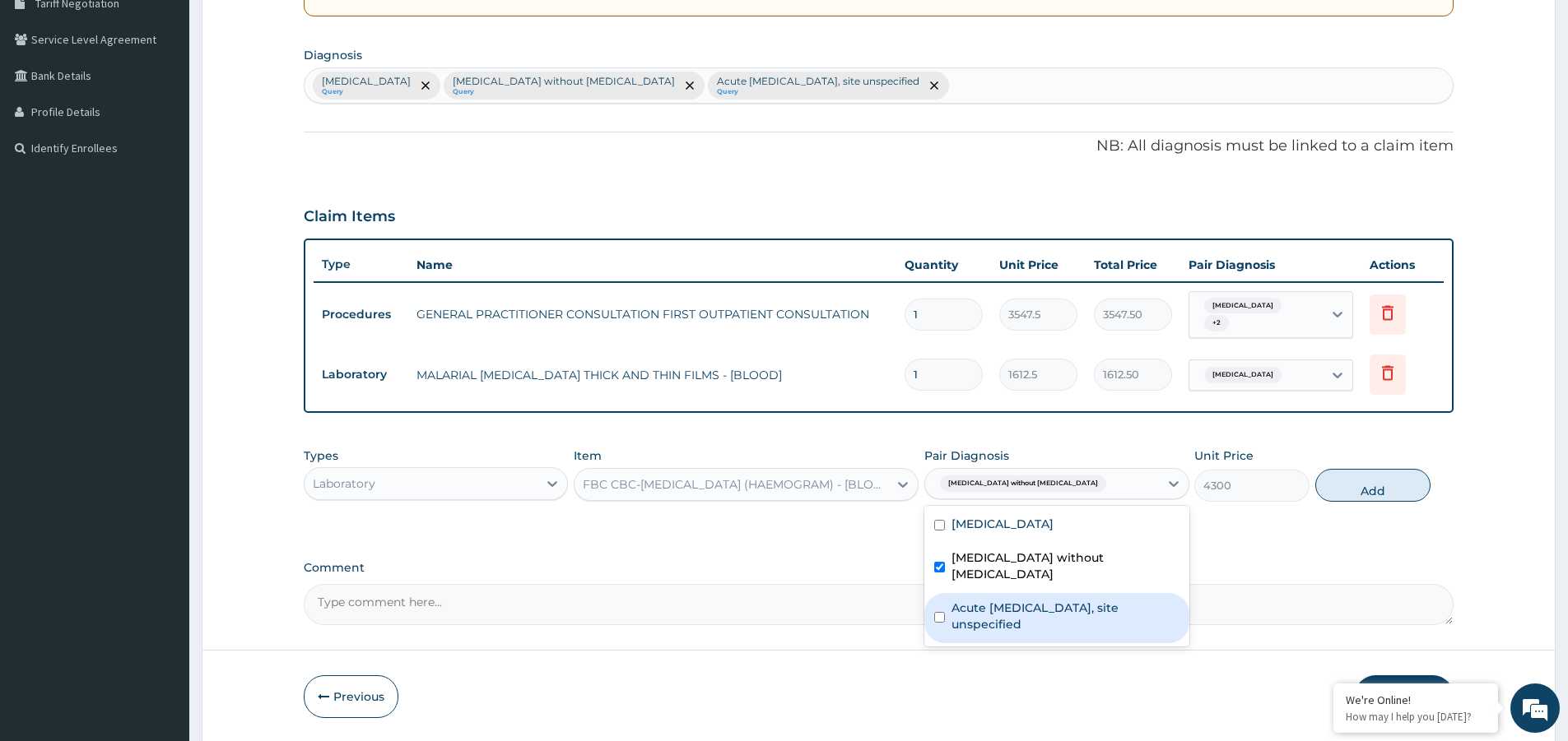
drag, startPoint x: 1011, startPoint y: 594, endPoint x: 1048, endPoint y: 591, distance: 37.1
click at [1012, 600] on label "Acute upper respiratory infection, site unspecified" at bounding box center [1065, 616] width 227 height 32
checkbox input "true"
click at [1389, 491] on button "Add" at bounding box center [1372, 485] width 116 height 32
type input "0"
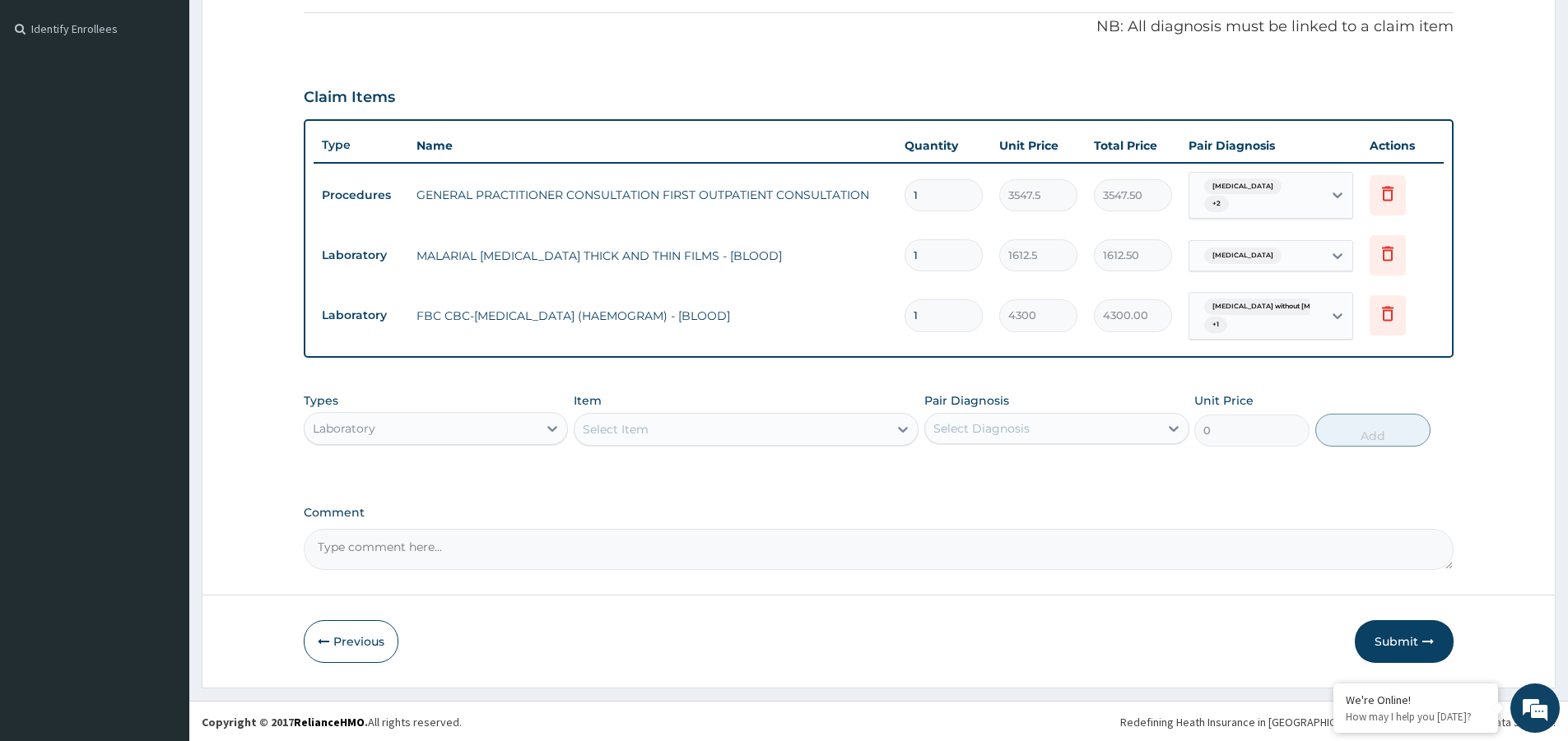
scroll to position [477, 0]
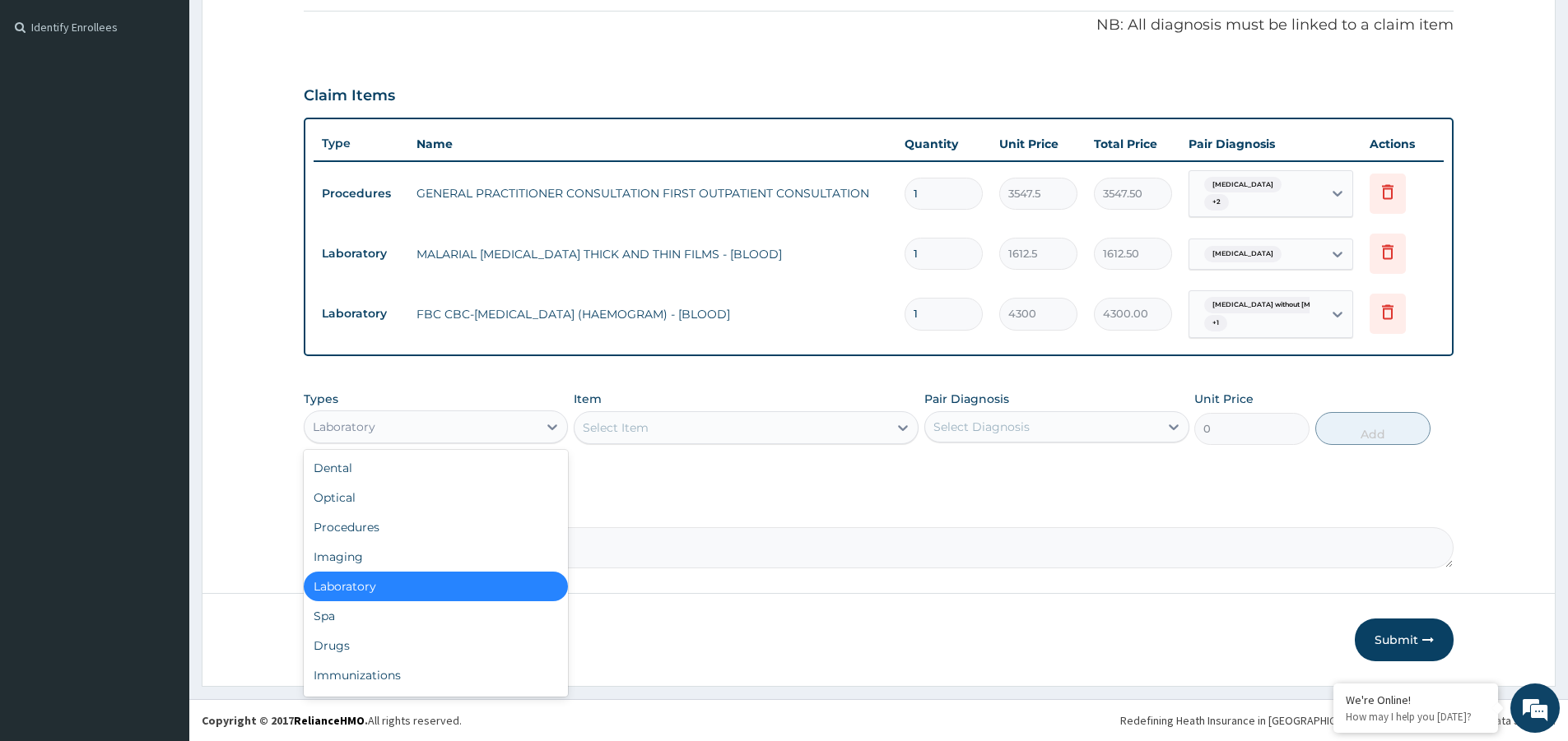
click at [504, 428] on div "Laboratory" at bounding box center [421, 427] width 233 height 27
click at [437, 634] on div "Drugs" at bounding box center [436, 646] width 264 height 30
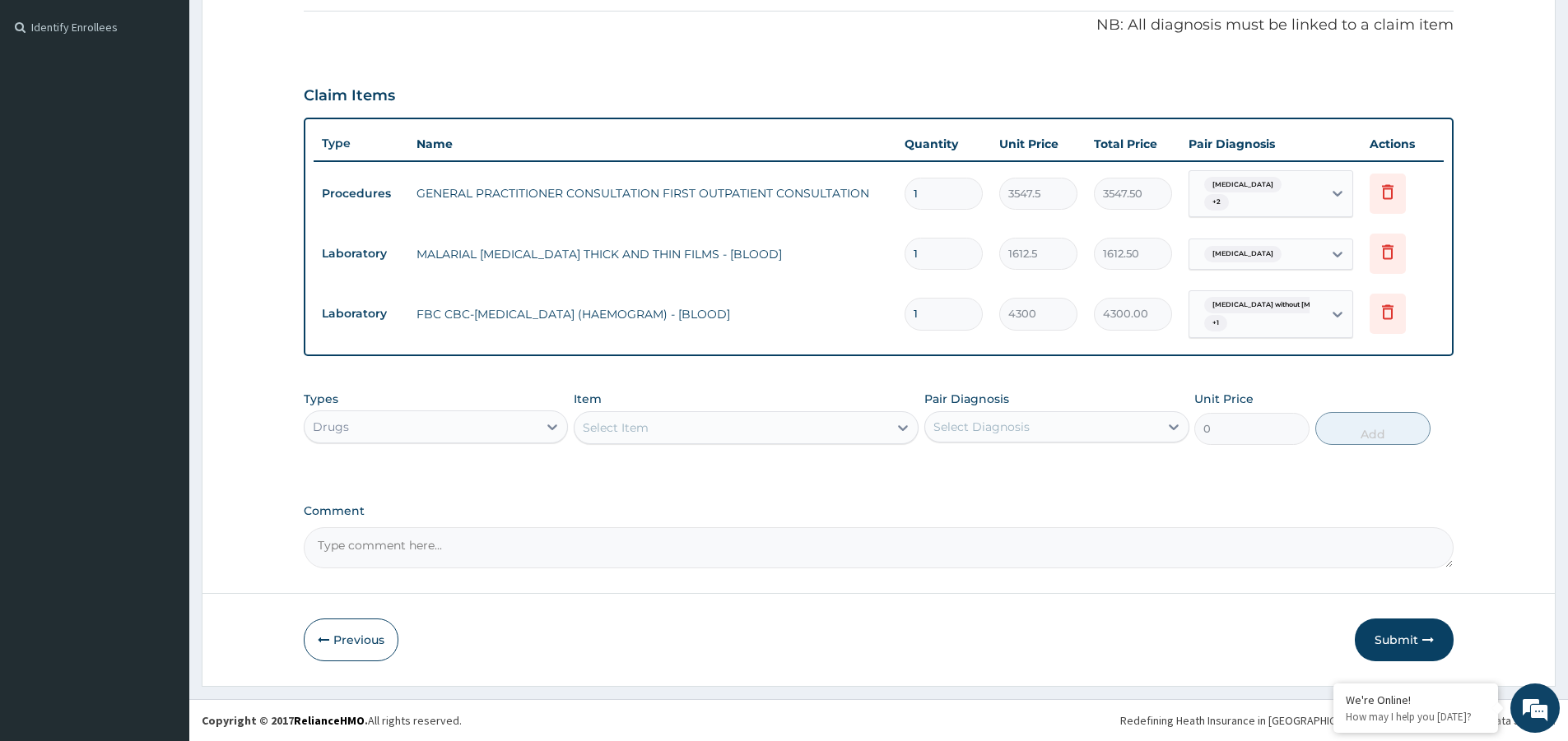
click at [664, 416] on div "Select Item" at bounding box center [731, 428] width 313 height 27
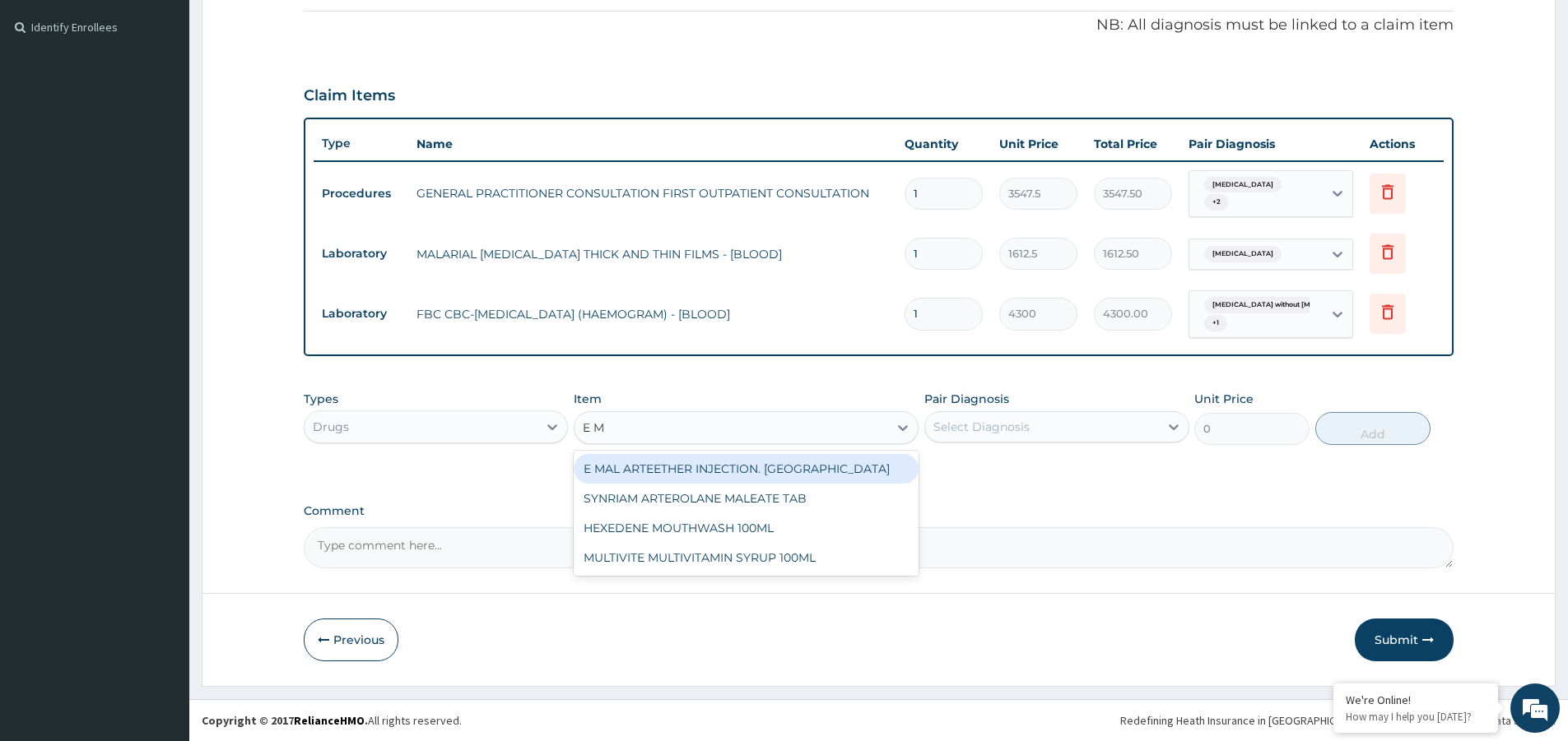
type input "E MA"
click at [783, 467] on div "E MAL ARTEETHER INJECTION. [GEOGRAPHIC_DATA]" at bounding box center [745, 468] width 345 height 30
type input "1773.7500000000002"
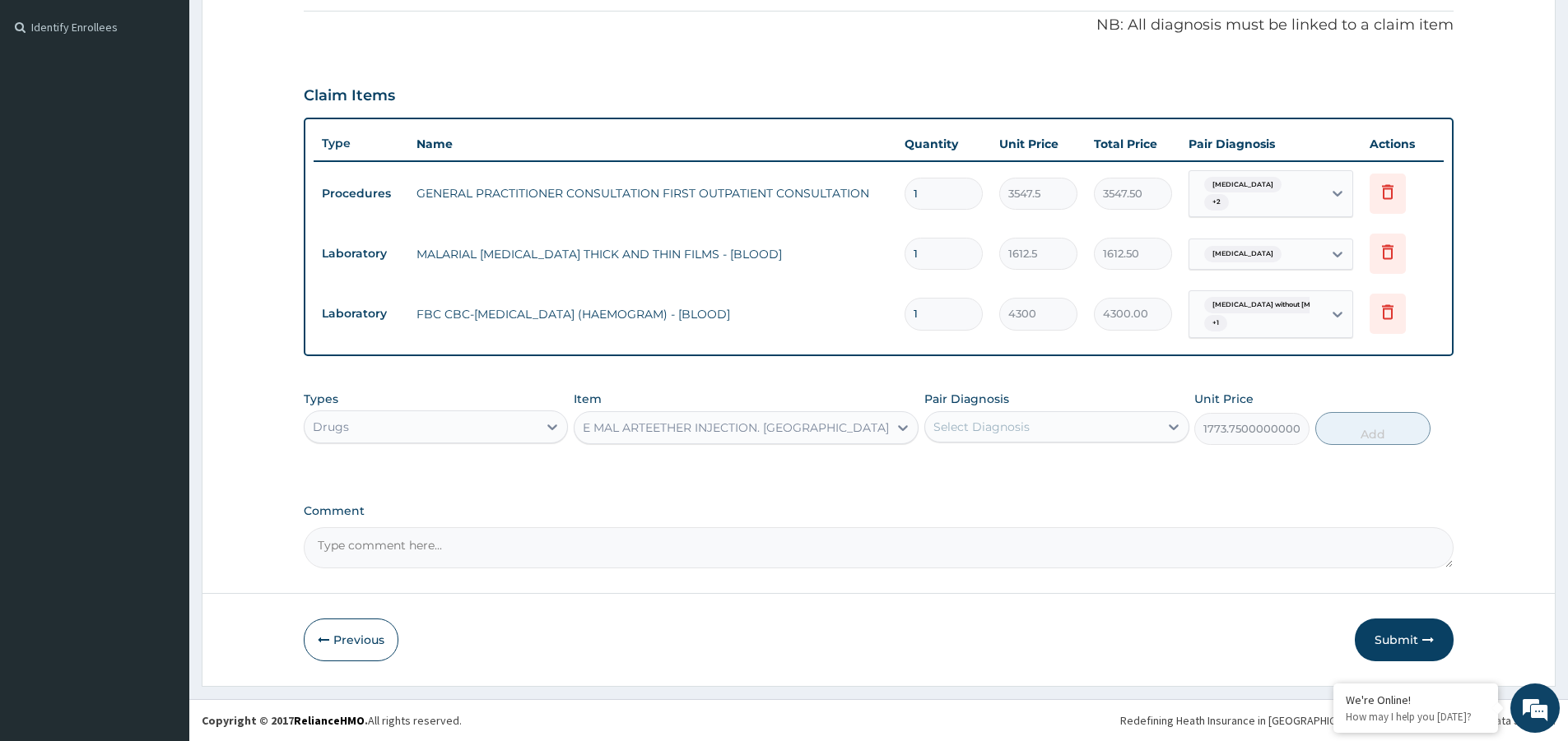
click at [1044, 430] on div "Select Diagnosis" at bounding box center [1042, 427] width 233 height 27
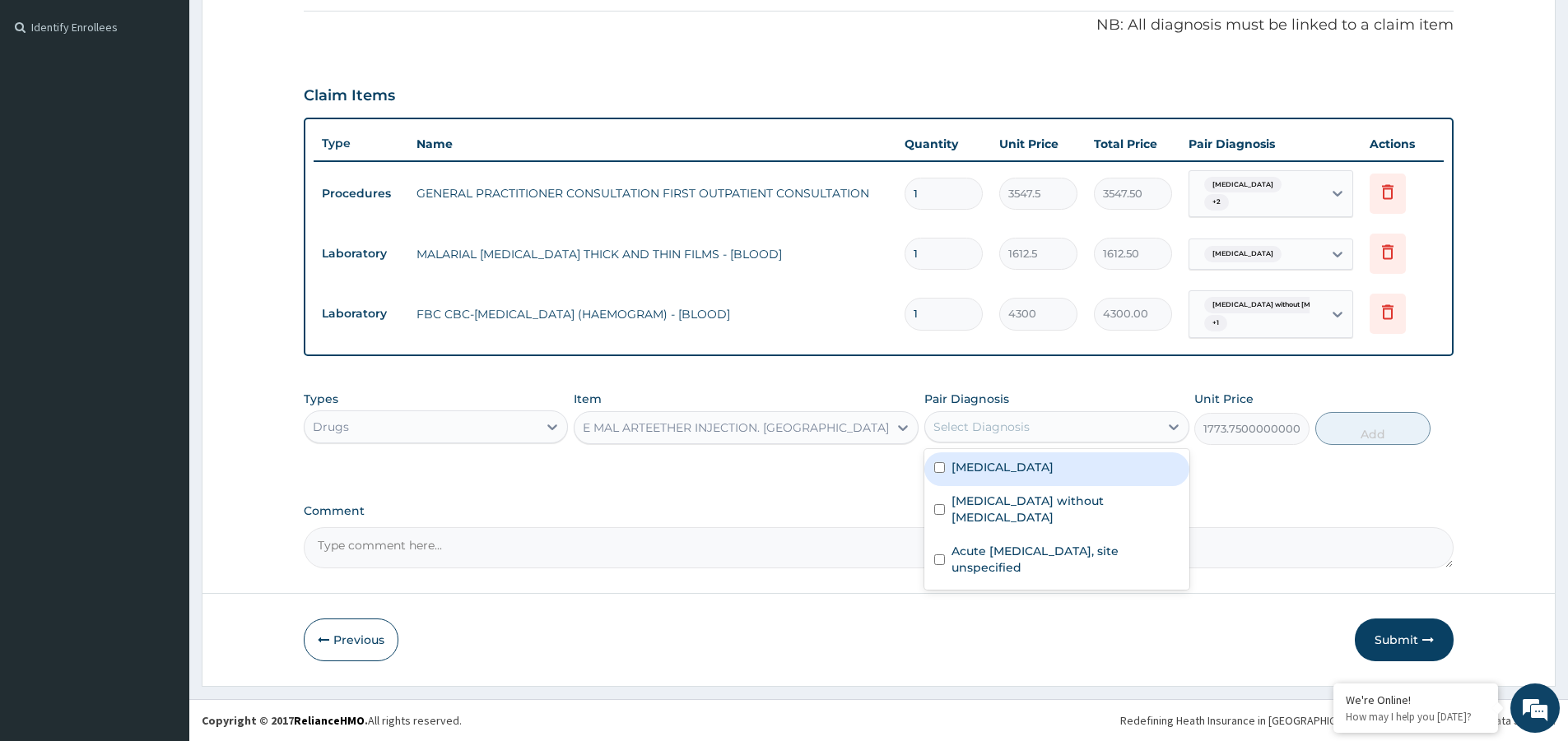
drag, startPoint x: 1052, startPoint y: 470, endPoint x: 1167, endPoint y: 493, distance: 117.3
click at [1053, 469] on label "Malaria, unspecified" at bounding box center [1002, 467] width 102 height 16
checkbox input "true"
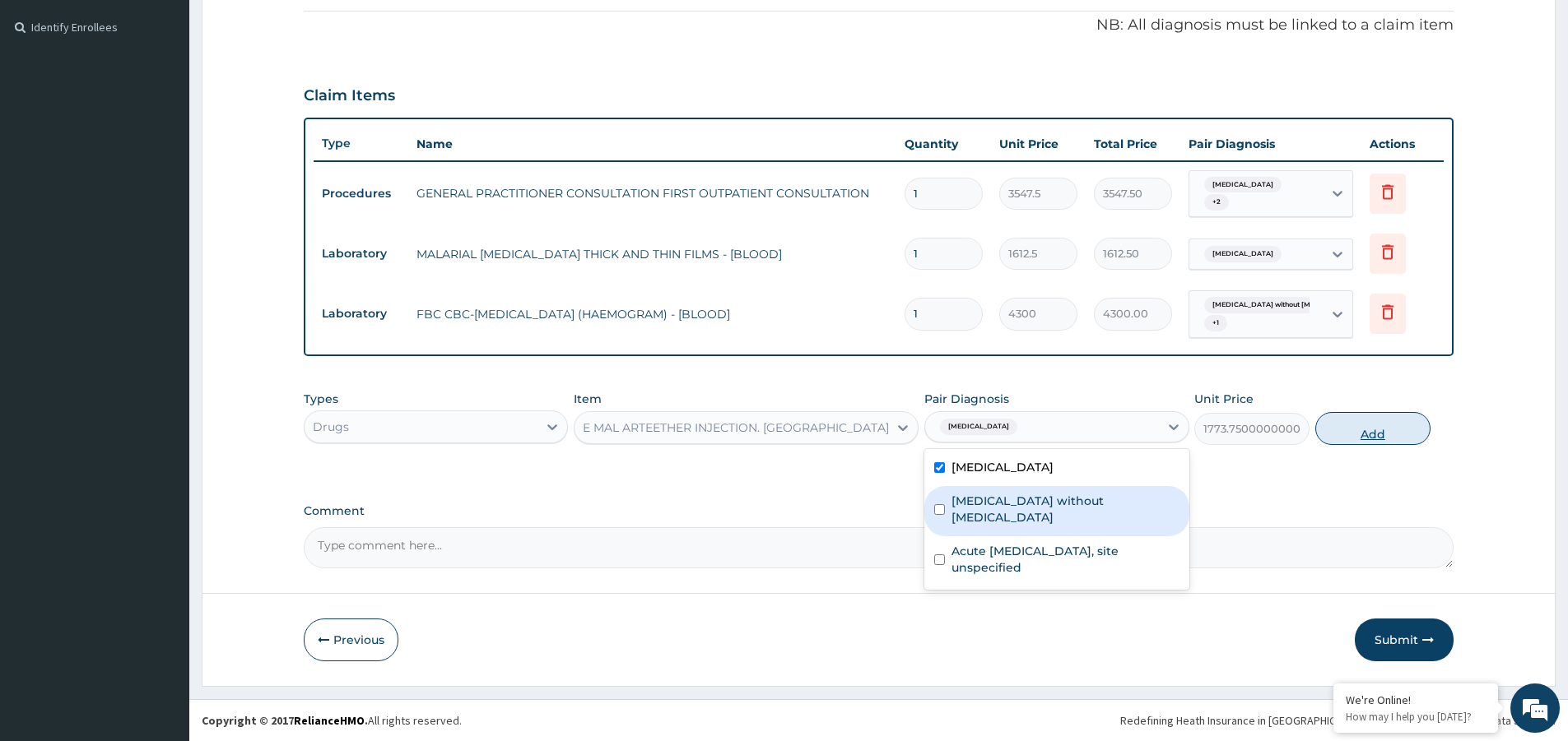
click at [1335, 432] on button "Add" at bounding box center [1372, 428] width 116 height 32
type input "0"
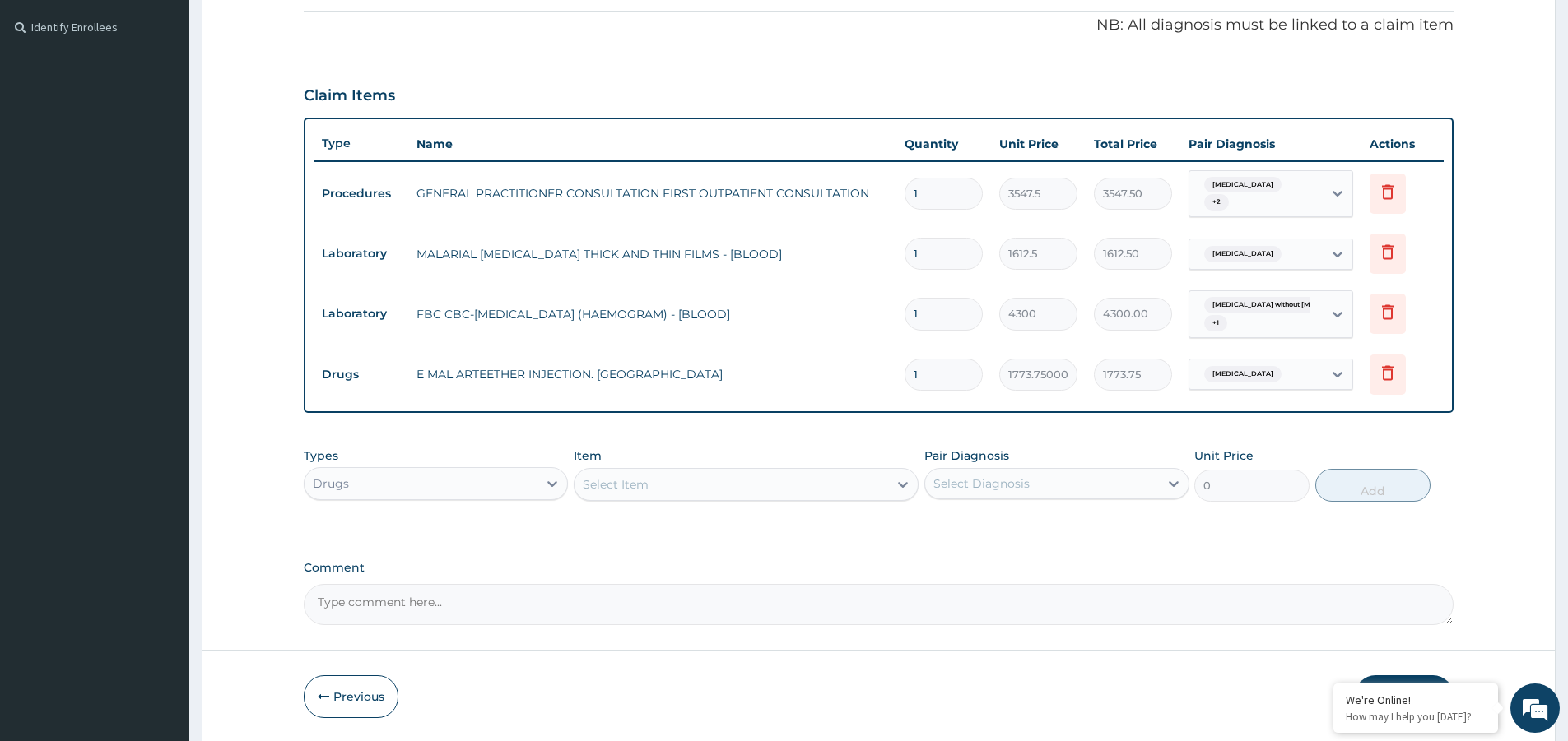
type input "0.00"
type input "3"
type input "5321.25"
type input "3"
click at [797, 483] on div "Select Item" at bounding box center [731, 484] width 313 height 27
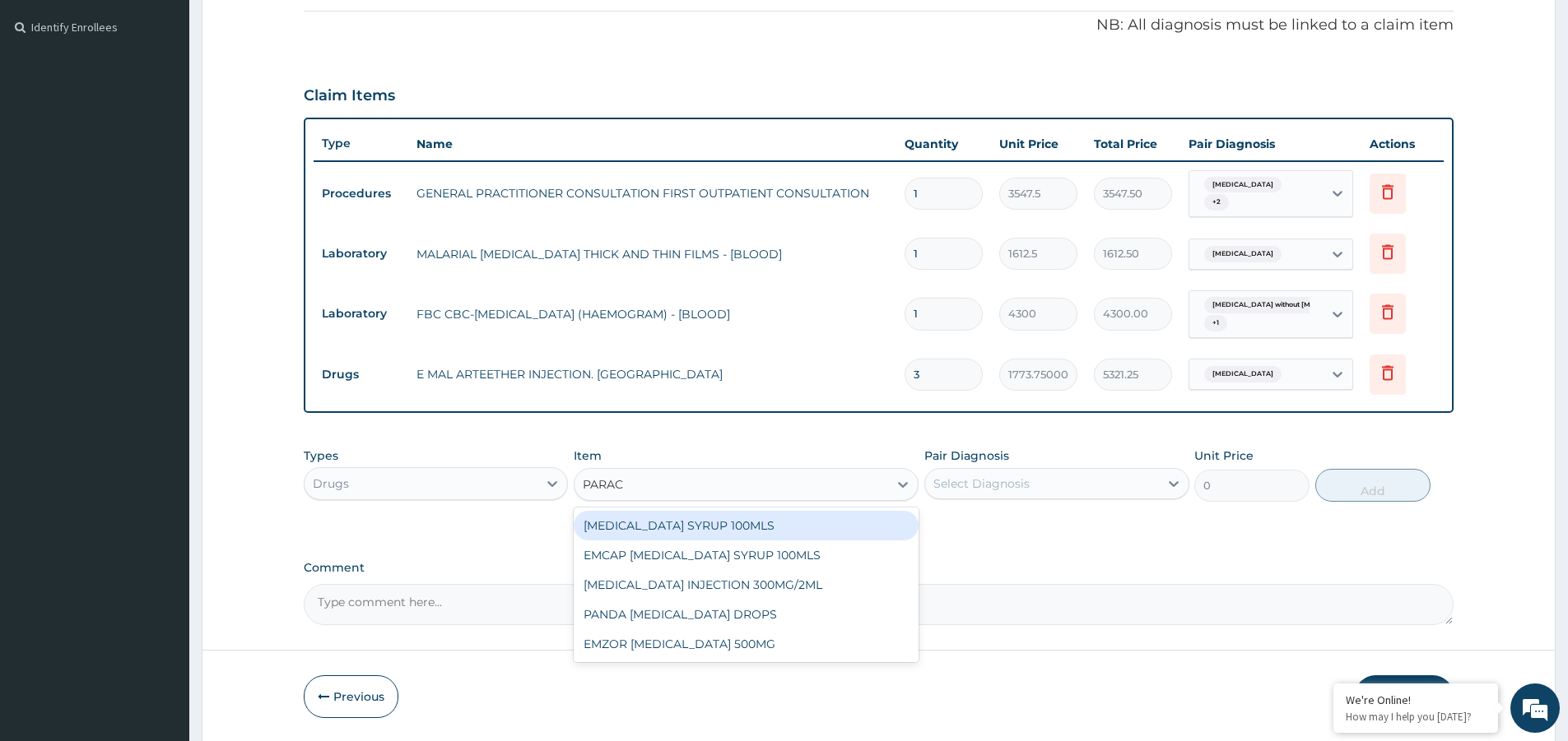
type input "PARACE"
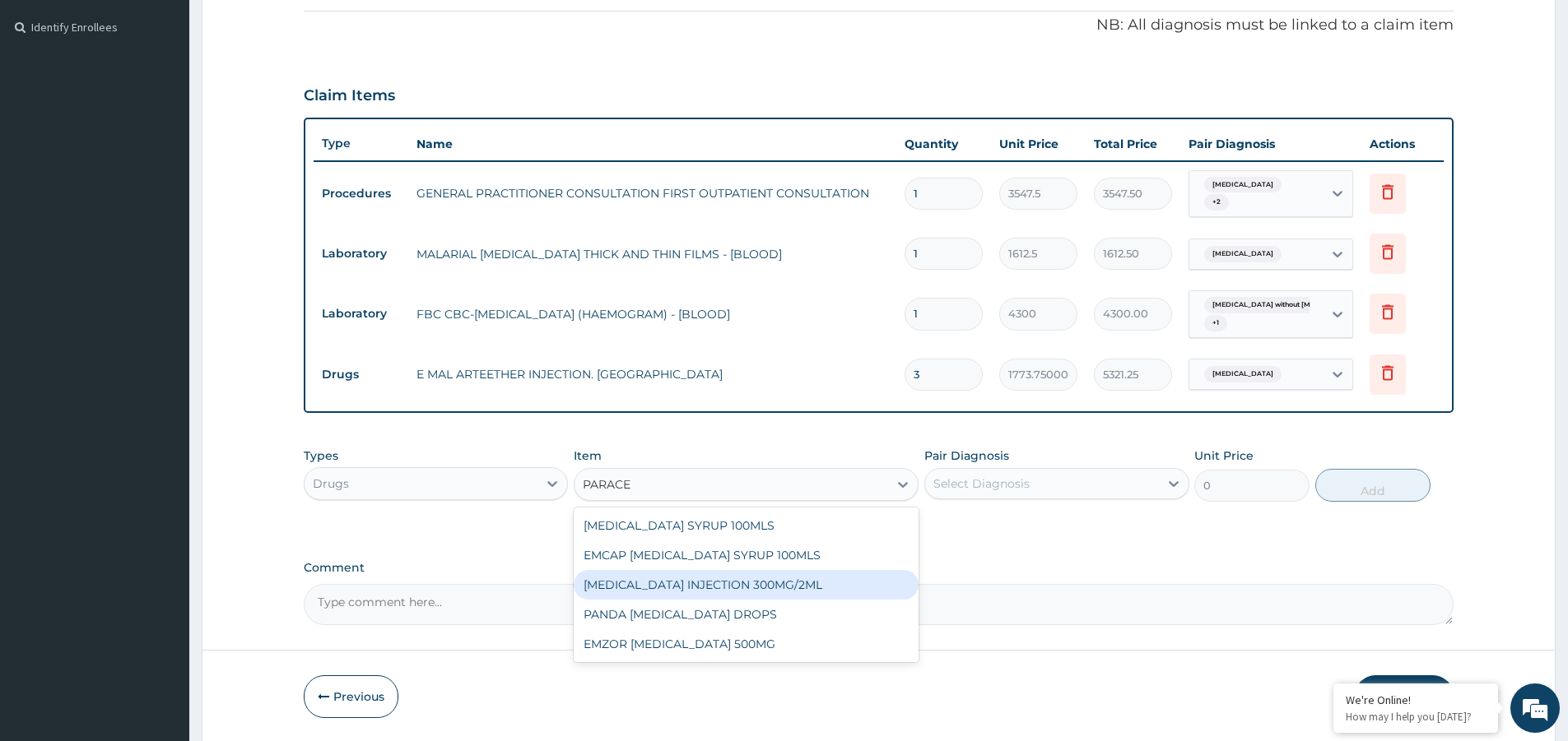
drag, startPoint x: 797, startPoint y: 584, endPoint x: 902, endPoint y: 550, distance: 110.4
click at [806, 584] on div "PARACETAMOL INJECTION 300MG/2ML" at bounding box center [745, 584] width 345 height 30
type input "260.15000000000003"
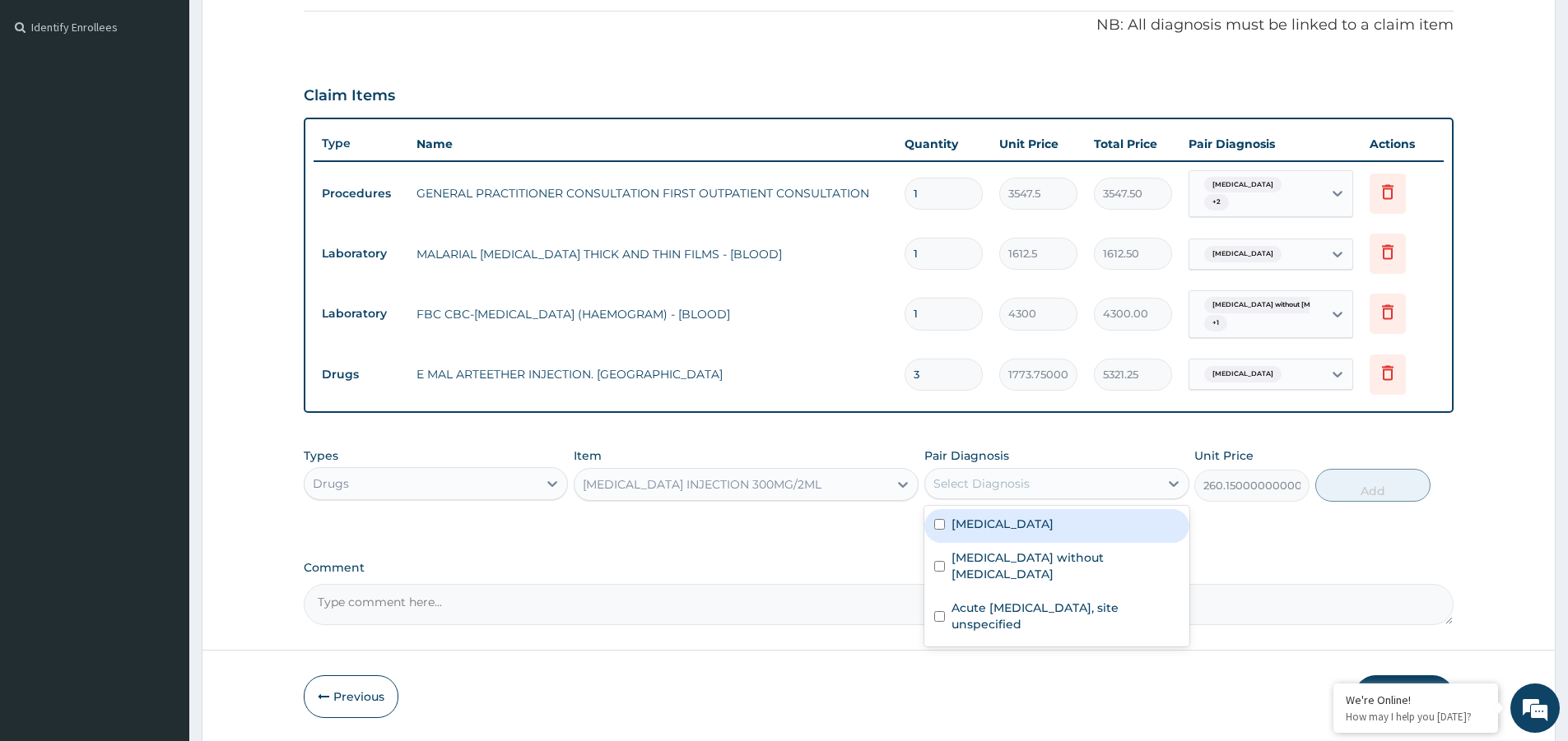
click at [1033, 485] on div "Select Diagnosis" at bounding box center [1042, 484] width 233 height 27
click at [1053, 530] on label "Malaria, unspecified" at bounding box center [1002, 523] width 102 height 16
checkbox input "true"
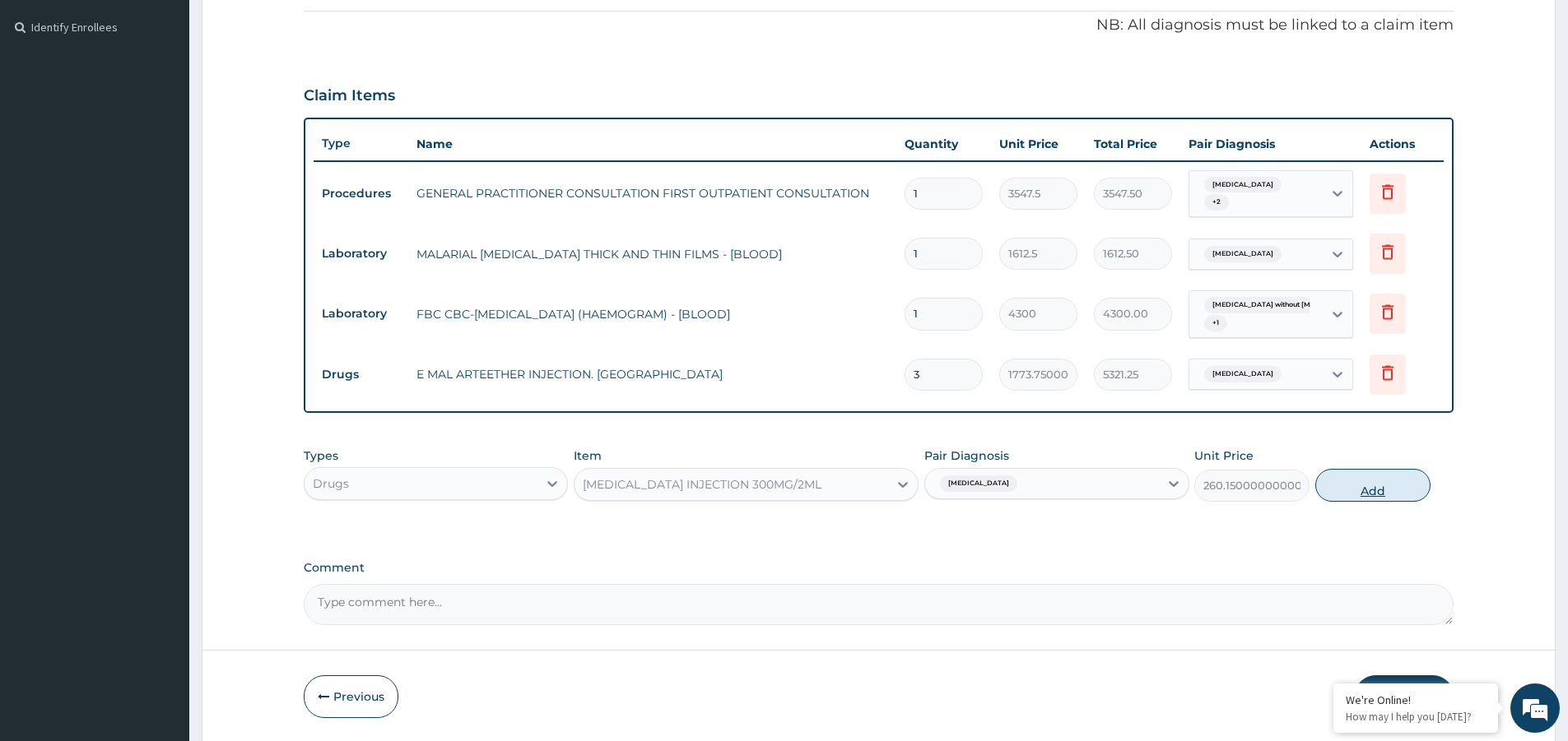
click at [1372, 490] on button "Add" at bounding box center [1372, 485] width 116 height 32
type input "0"
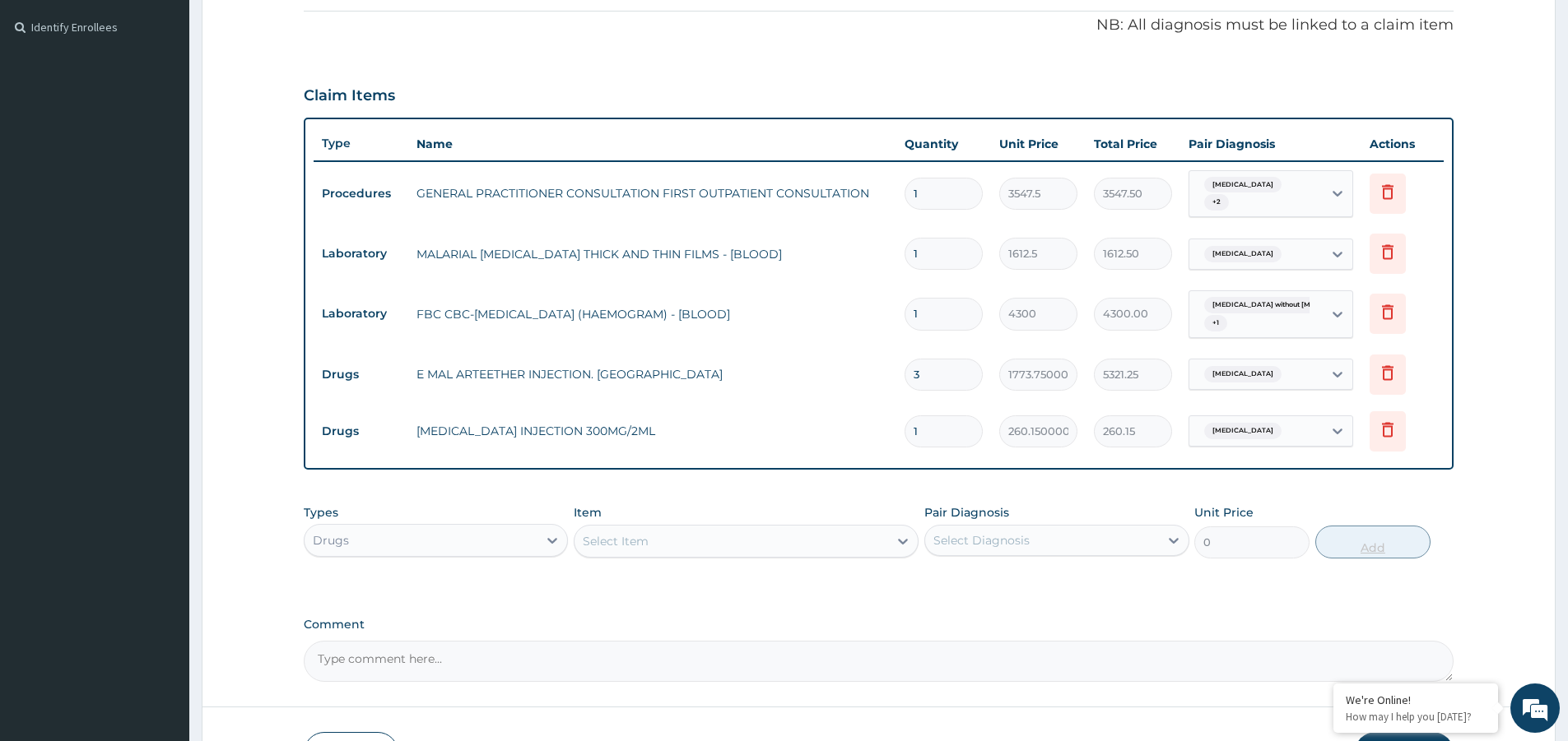
type input "0.00"
type input "3"
type input "780.45"
type input "3"
click at [607, 549] on div "Select Item" at bounding box center [731, 541] width 313 height 27
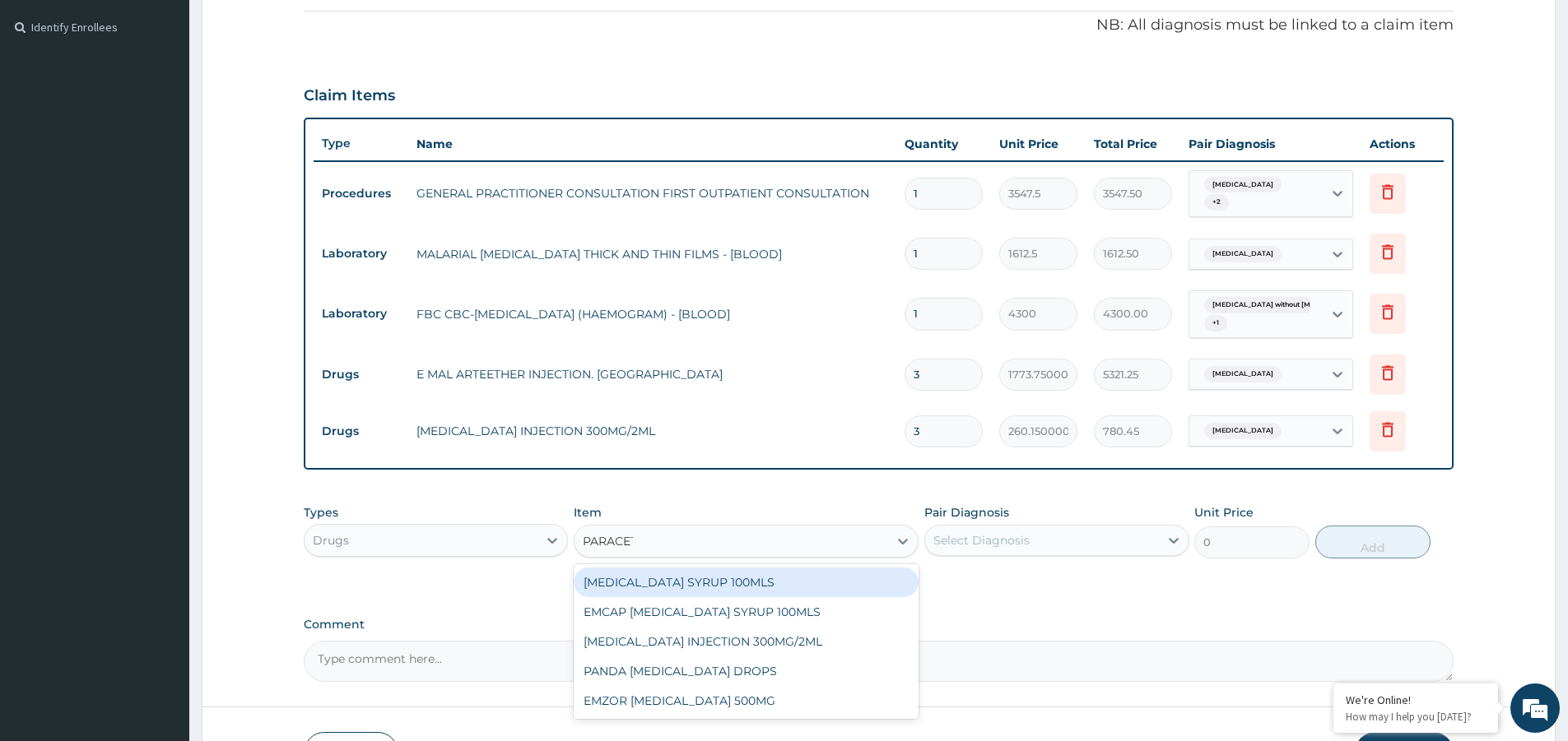
type input "PARACETA"
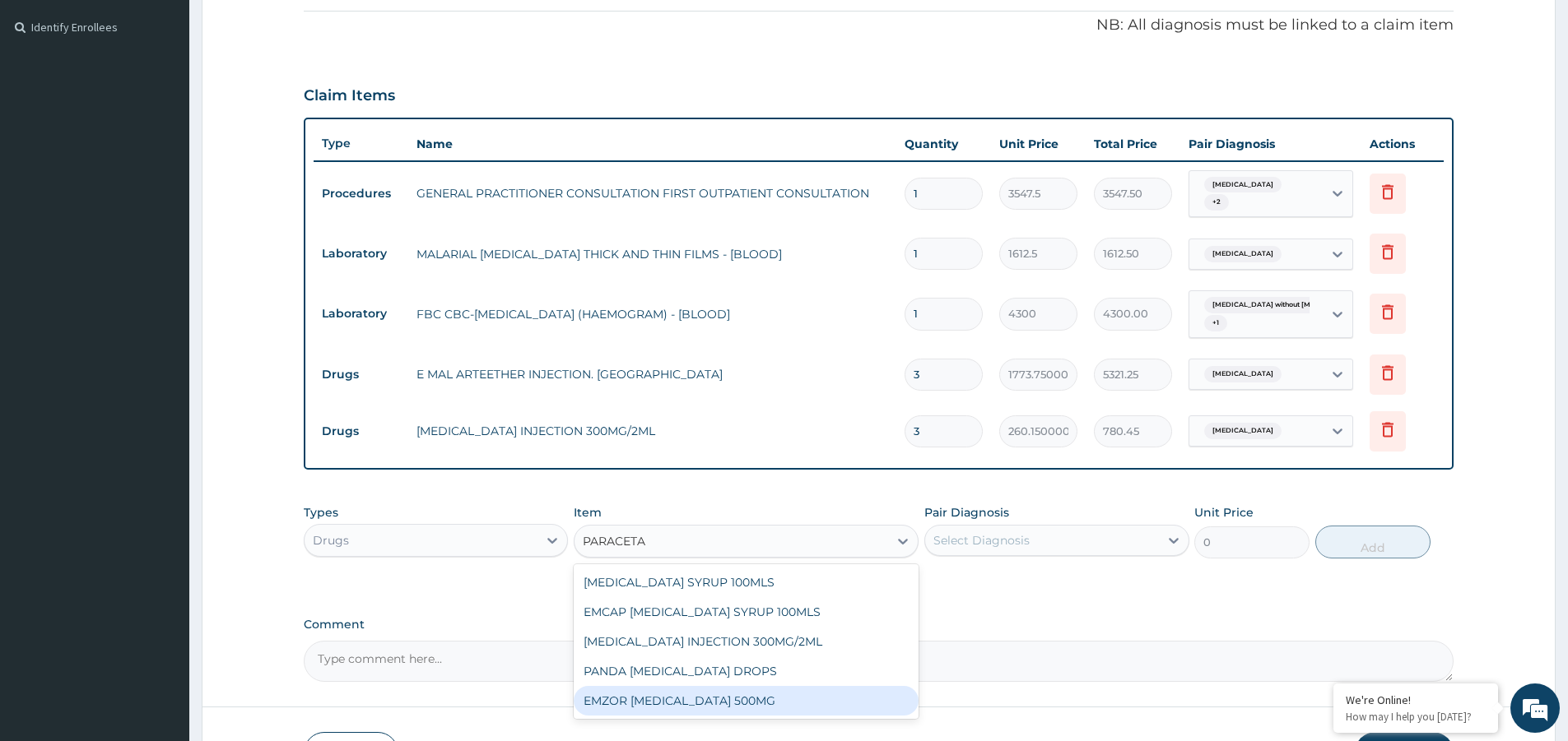
drag, startPoint x: 743, startPoint y: 700, endPoint x: 855, endPoint y: 665, distance: 117.3
click at [752, 700] on div "EMZOR PARACETAMOL 500MG" at bounding box center [745, 700] width 345 height 30
type input "23.65"
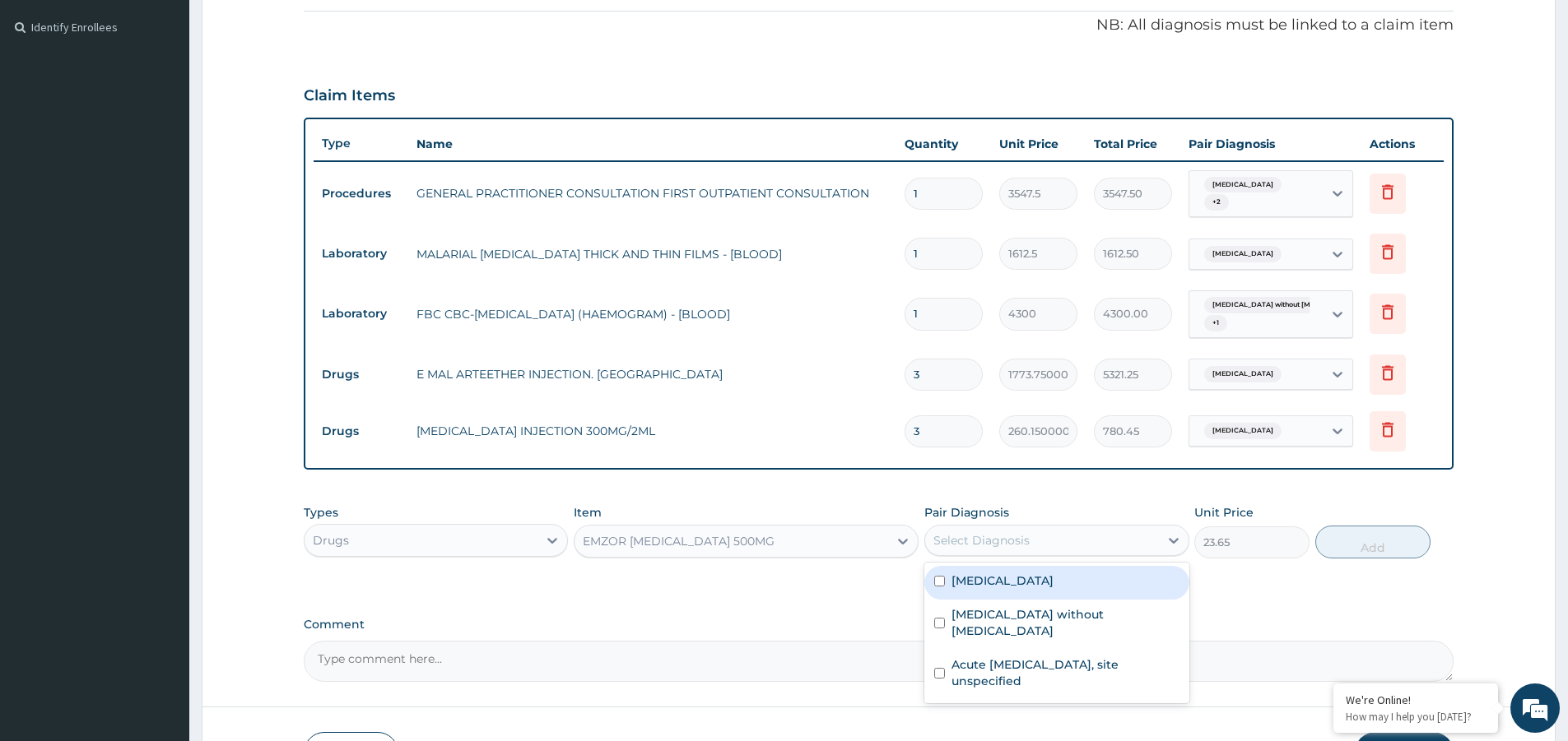
click at [1046, 545] on div "Select Diagnosis" at bounding box center [1042, 540] width 233 height 27
click at [1044, 580] on label "Malaria, unspecified" at bounding box center [1002, 580] width 102 height 16
checkbox input "true"
click at [1331, 559] on div "Types Drugs Item EMZOR PARACETAMOL 500MG Pair Diagnosis option Malaria, unspeci…" at bounding box center [878, 531] width 1149 height 71
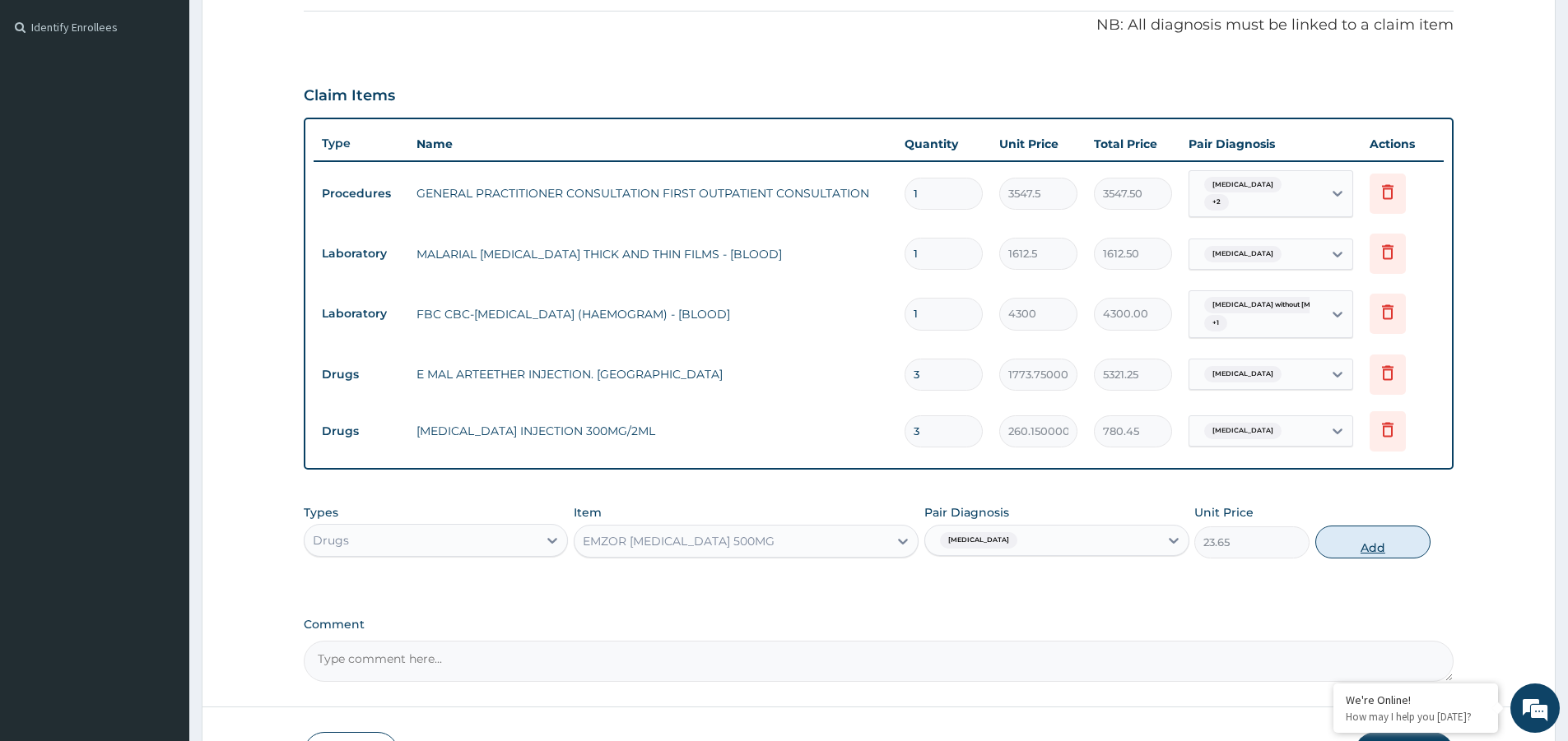
click at [1346, 544] on button "Add" at bounding box center [1372, 541] width 116 height 32
type input "0"
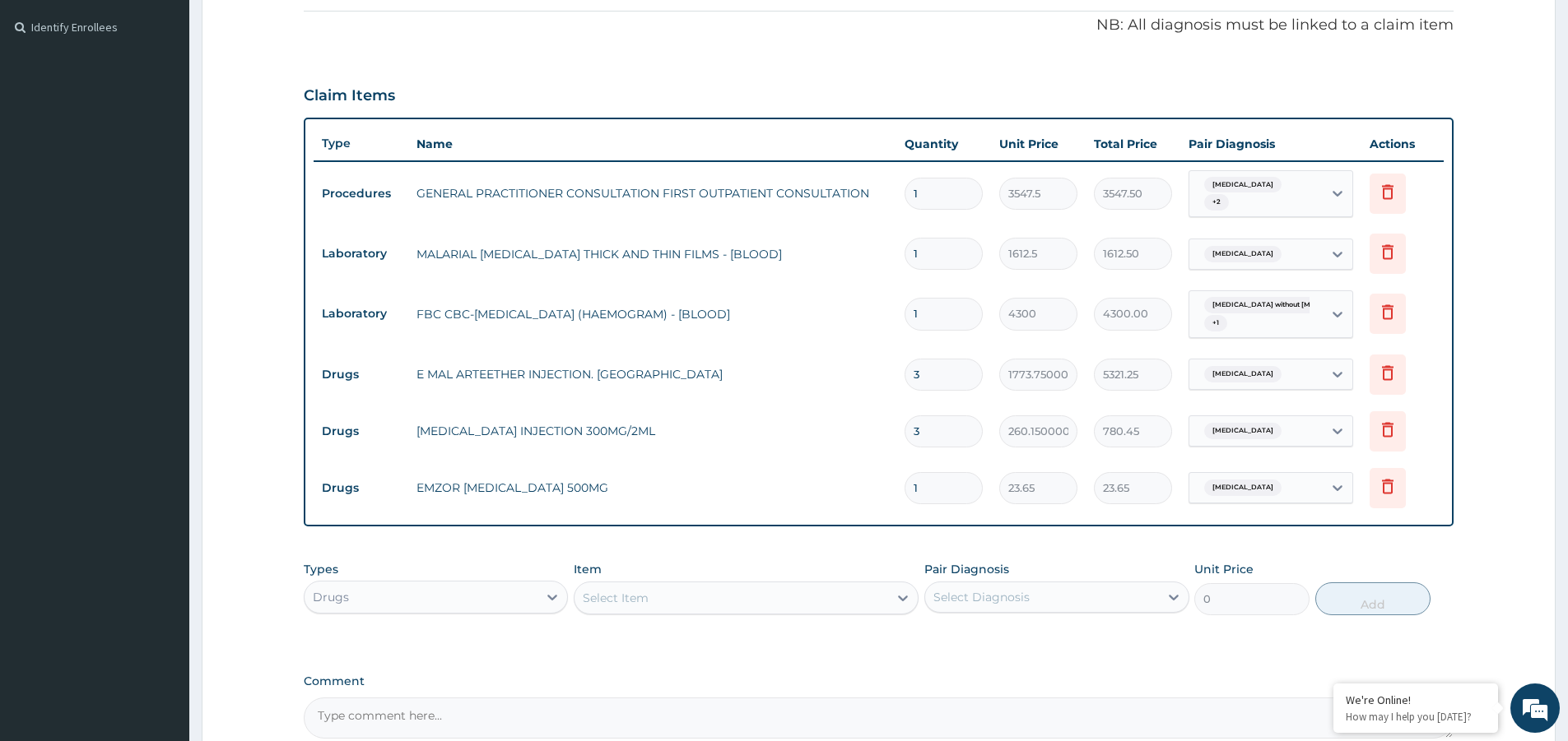
type input "18"
type input "425.70"
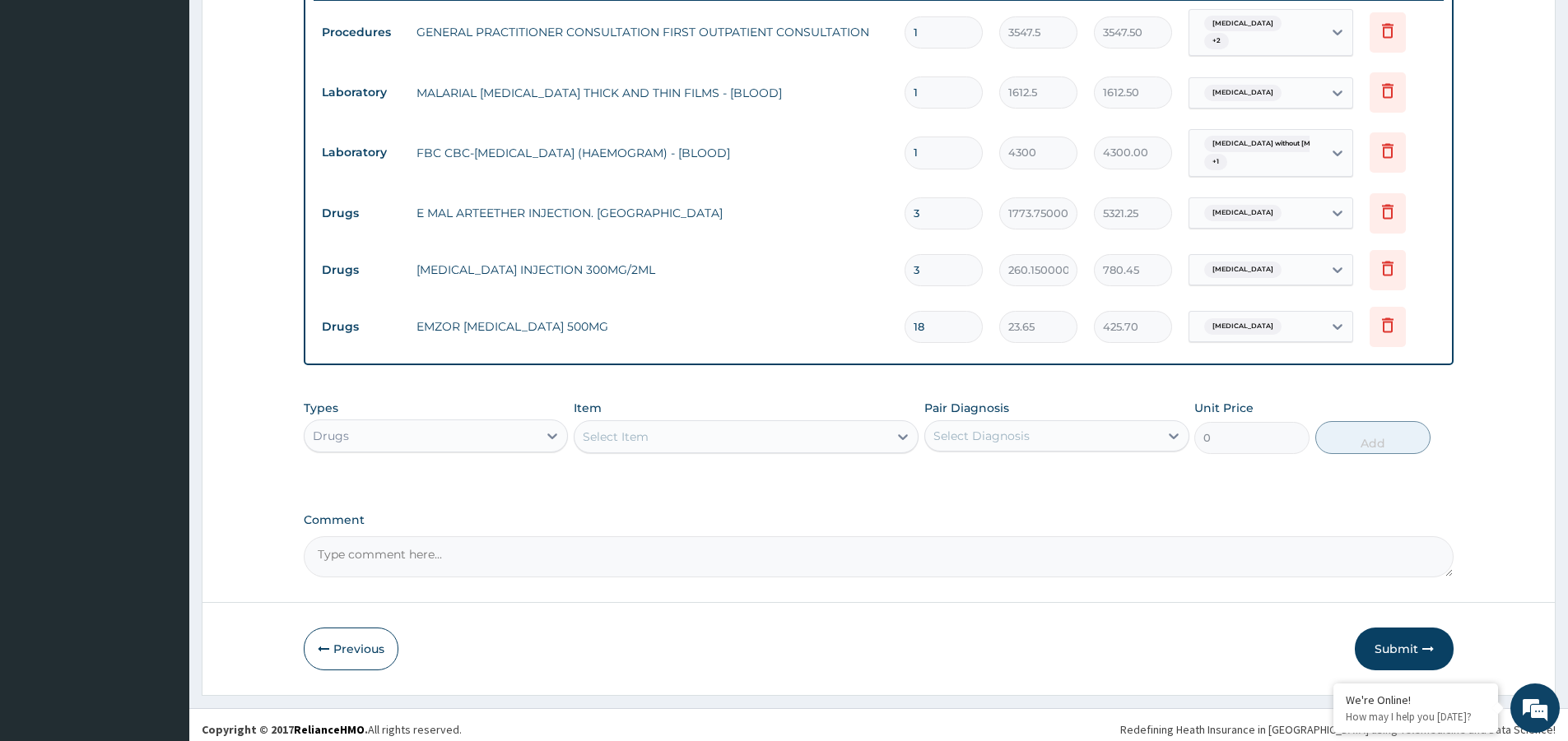
scroll to position [648, 0]
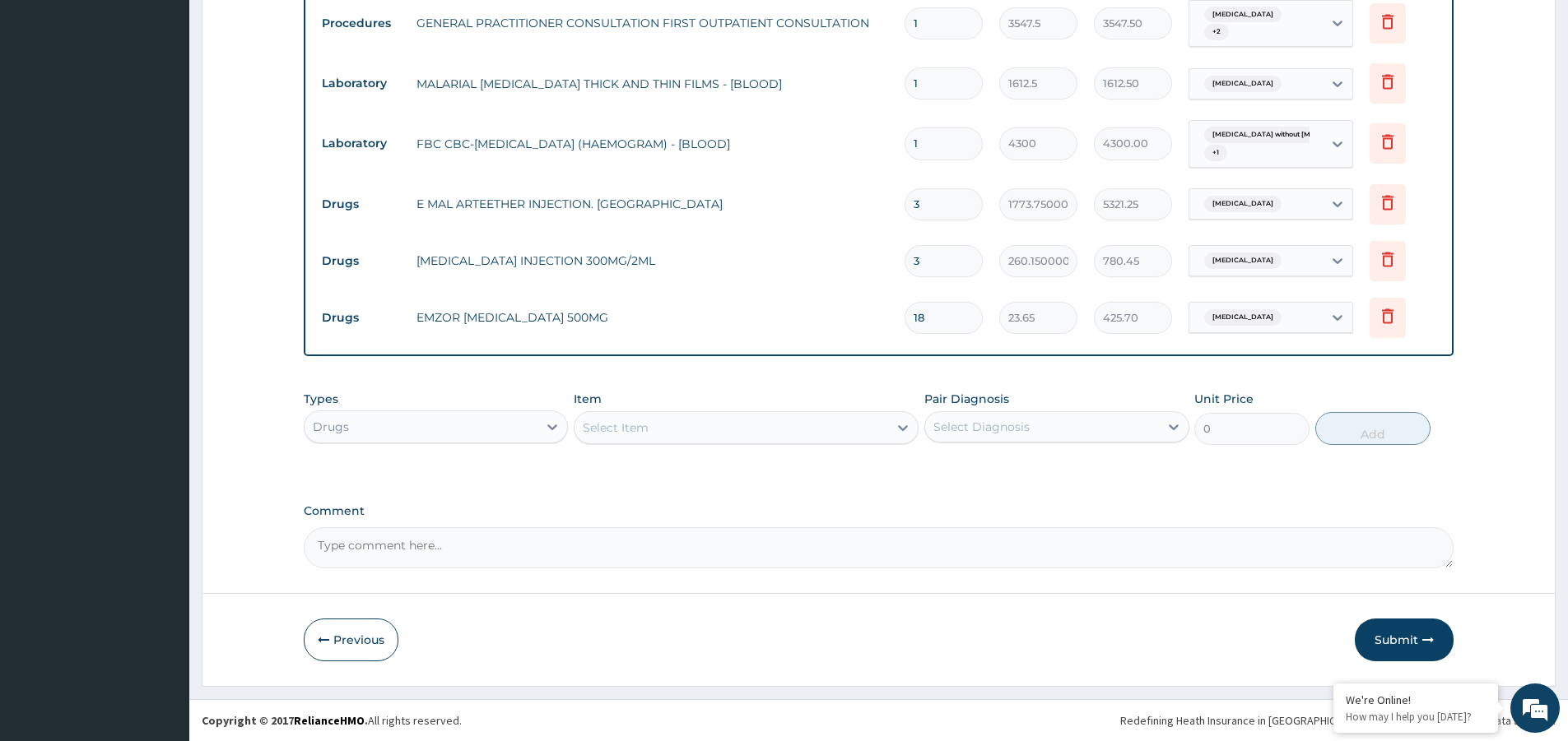
type input "18"
click at [702, 433] on div "Select Item" at bounding box center [731, 428] width 313 height 27
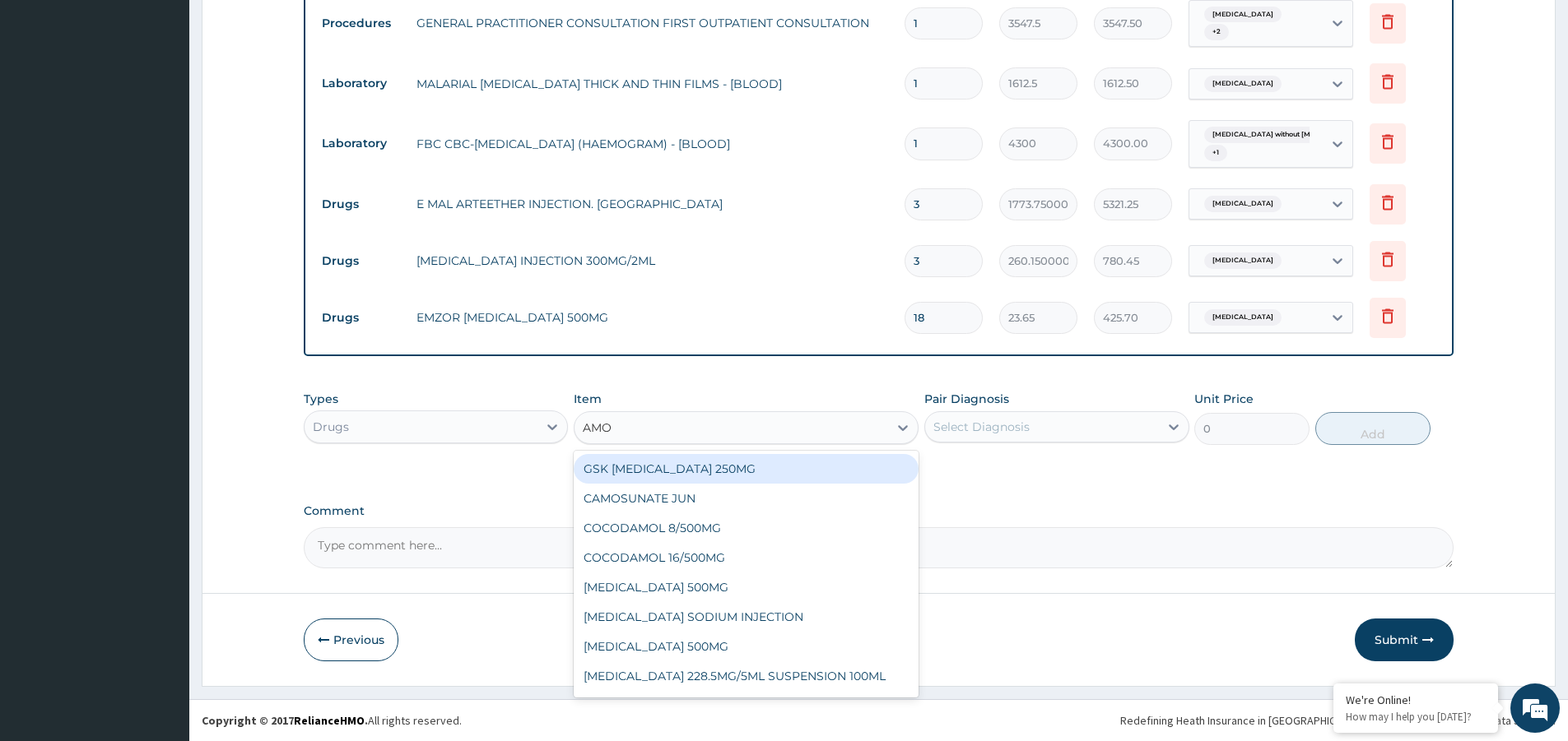
type input "AMOX"
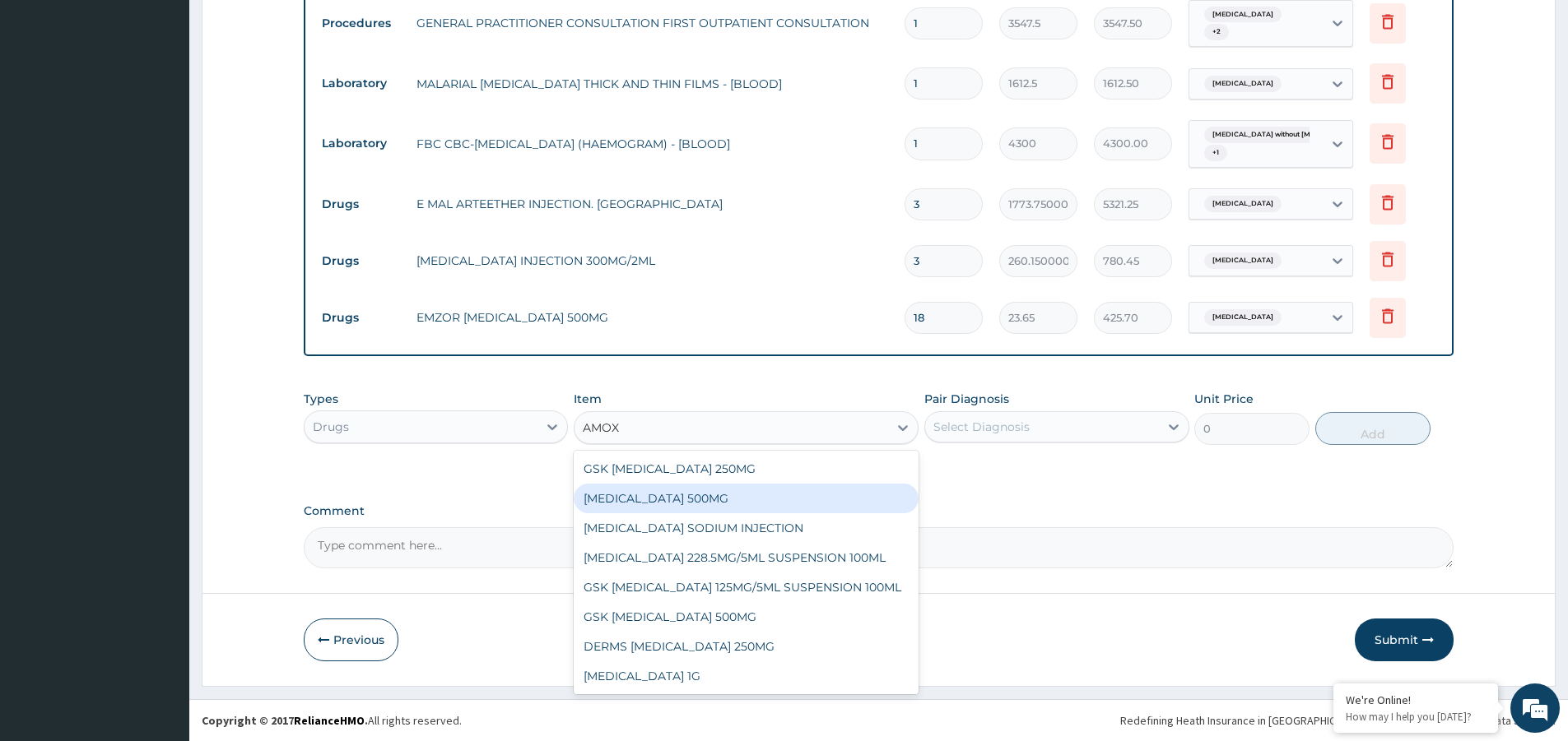
drag, startPoint x: 696, startPoint y: 495, endPoint x: 778, endPoint y: 492, distance: 82.1
click at [704, 497] on div "AMOXICILLIN 500MG" at bounding box center [745, 498] width 345 height 30
type input "70.95"
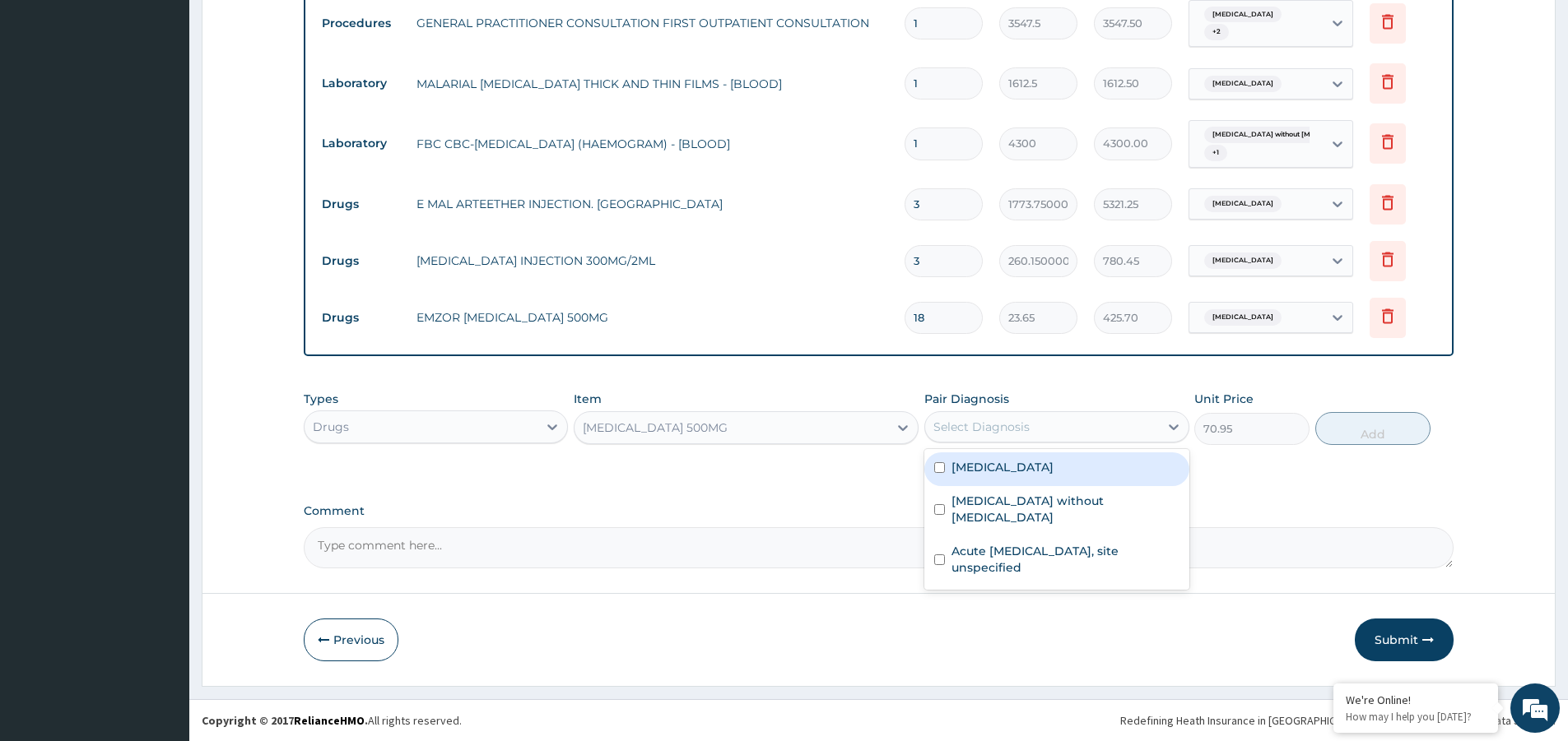
drag, startPoint x: 1000, startPoint y: 424, endPoint x: 1020, endPoint y: 452, distance: 34.4
click at [1002, 425] on div "Select Diagnosis" at bounding box center [981, 426] width 97 height 16
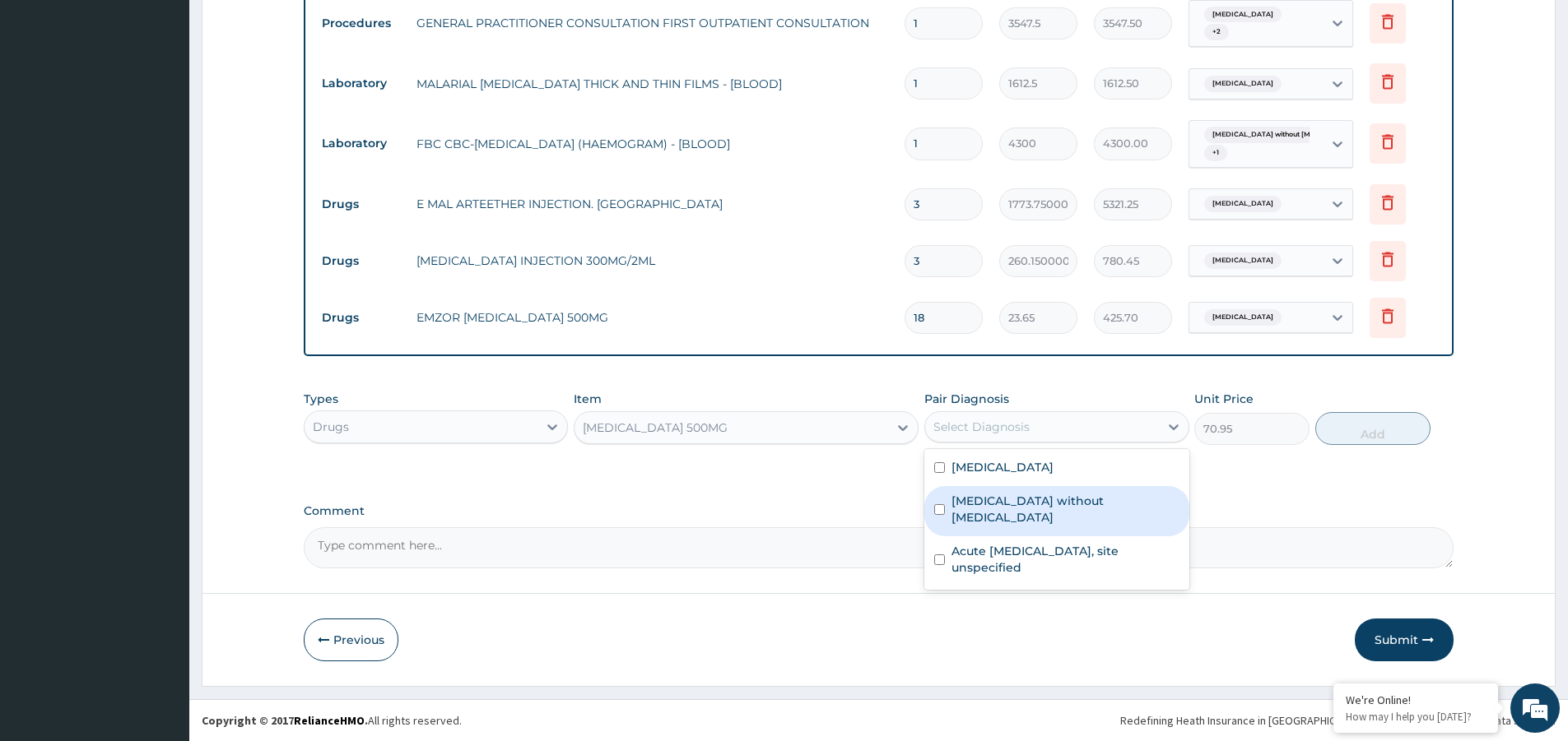
drag, startPoint x: 1052, startPoint y: 490, endPoint x: 1102, endPoint y: 492, distance: 50.0
click at [1070, 492] on div "Sepsis without septic shock" at bounding box center [1056, 511] width 264 height 51
checkbox input "true"
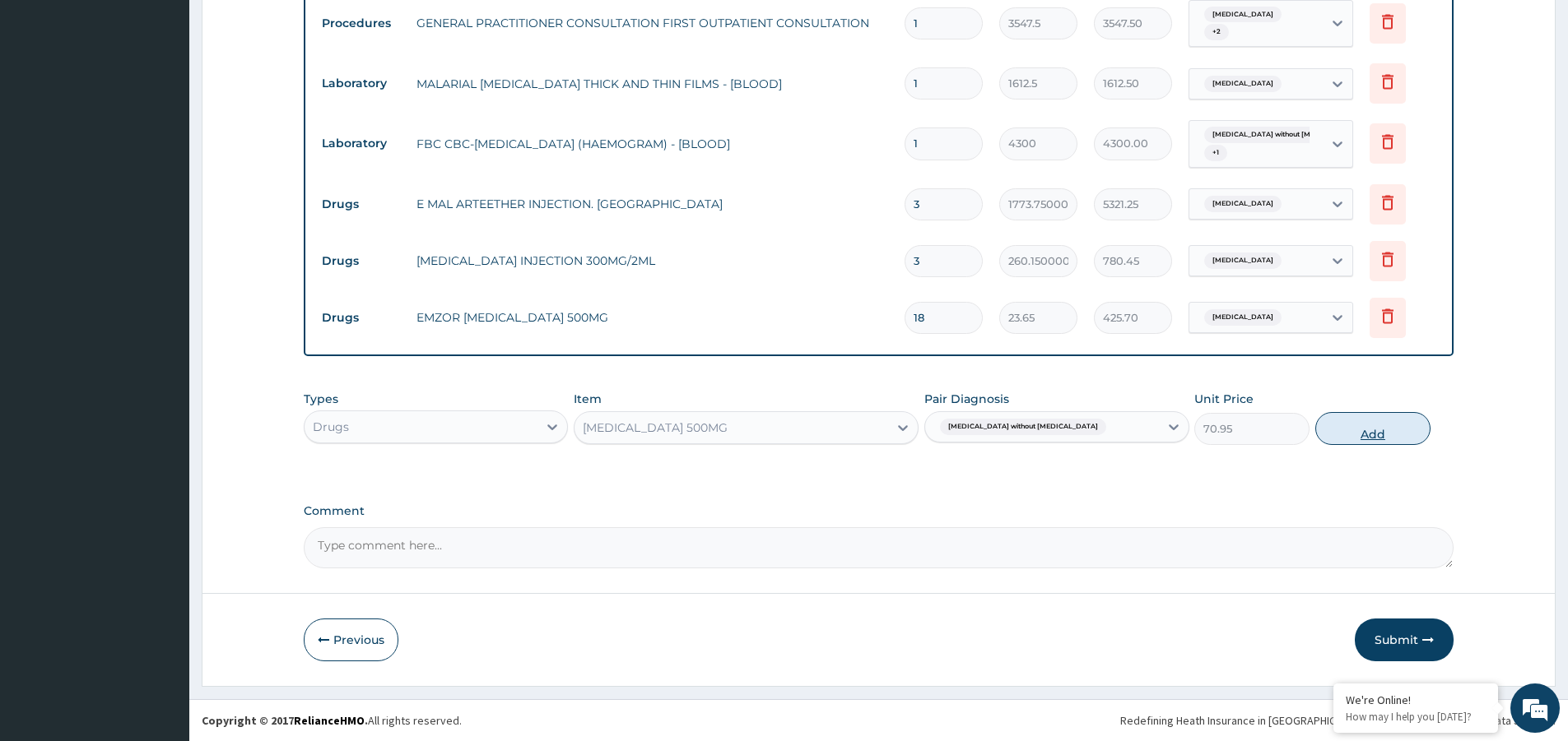
click at [1405, 440] on button "Add" at bounding box center [1372, 428] width 116 height 32
type input "0"
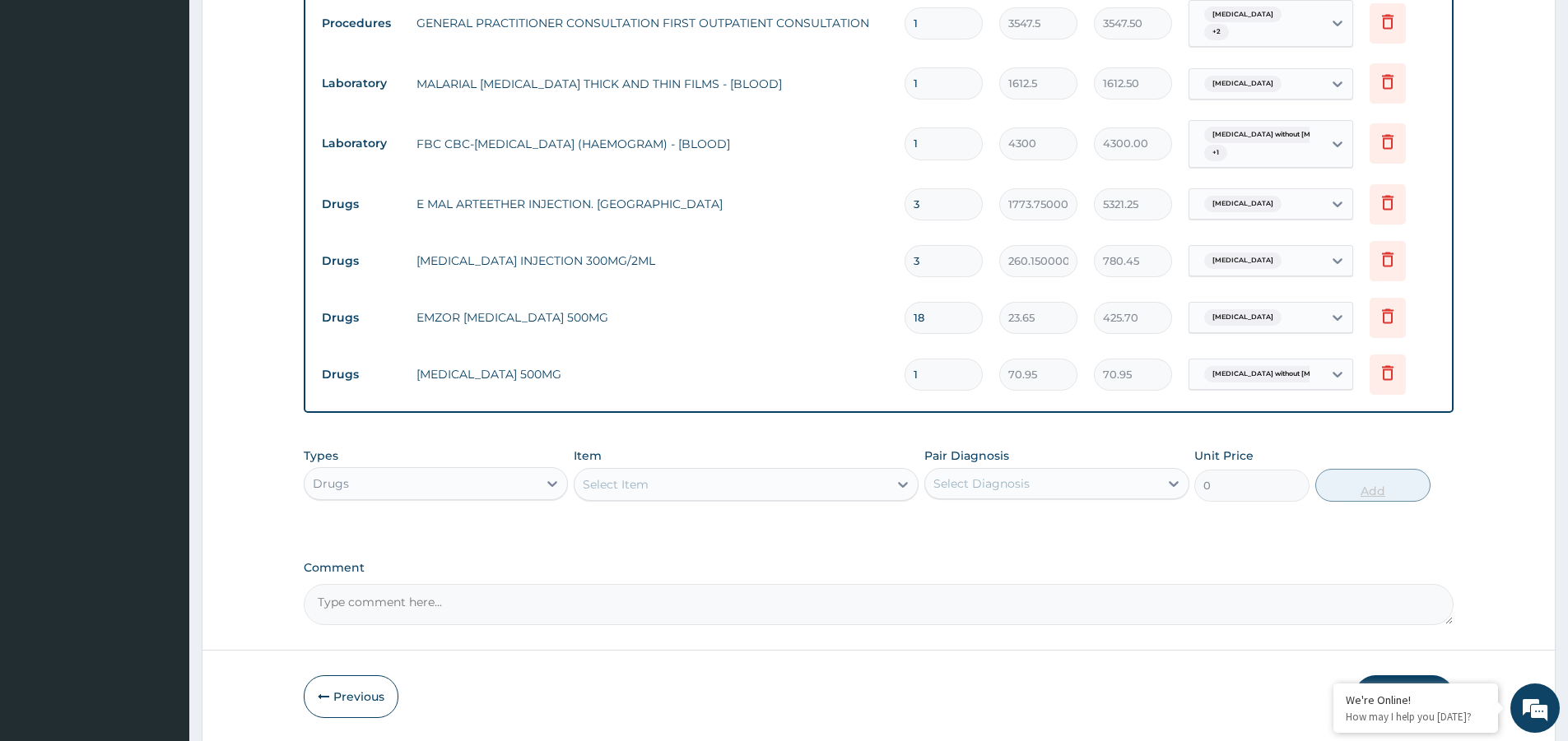
type input "15"
type input "1064.25"
type input "15"
click at [685, 483] on div "Select Item" at bounding box center [731, 484] width 313 height 27
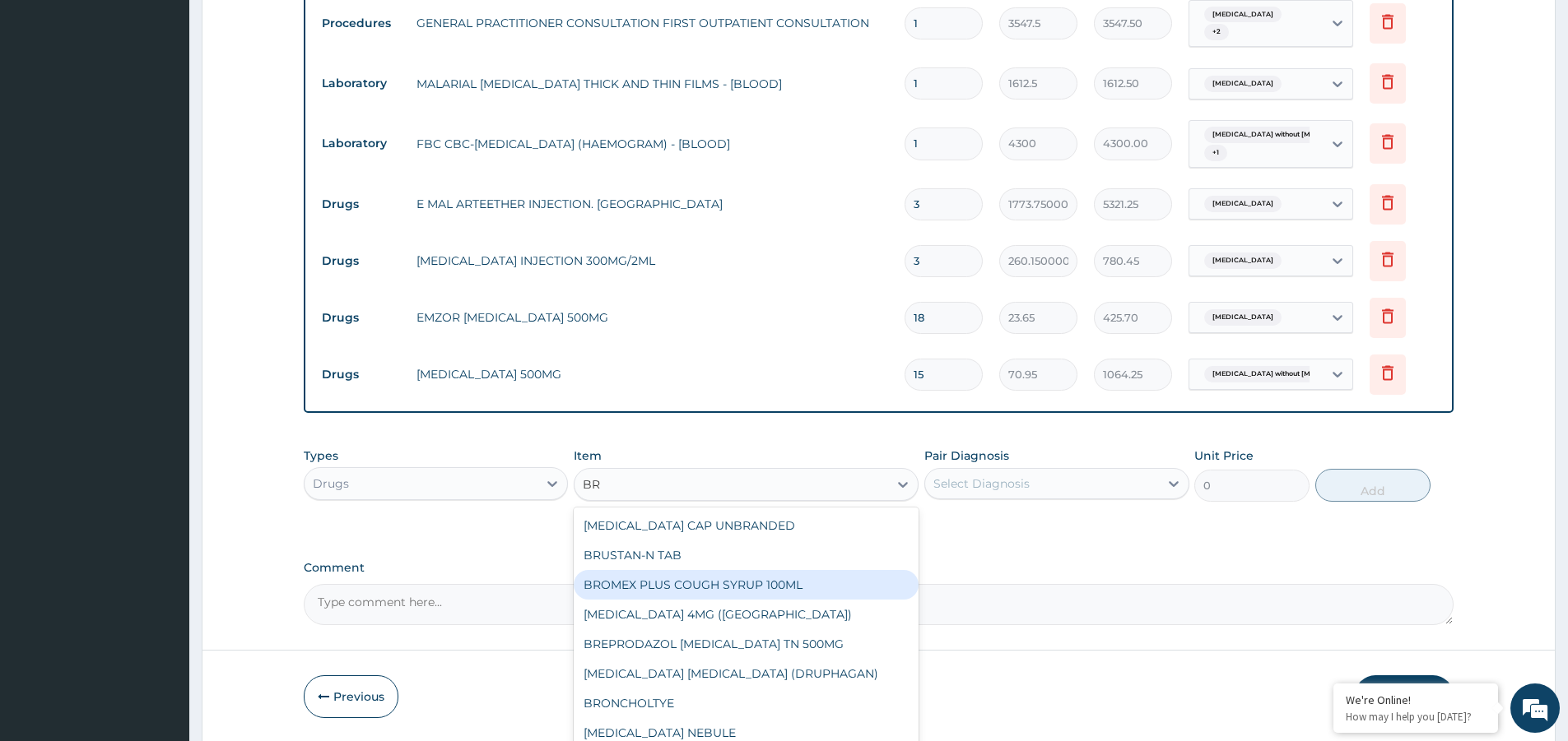
type input "B"
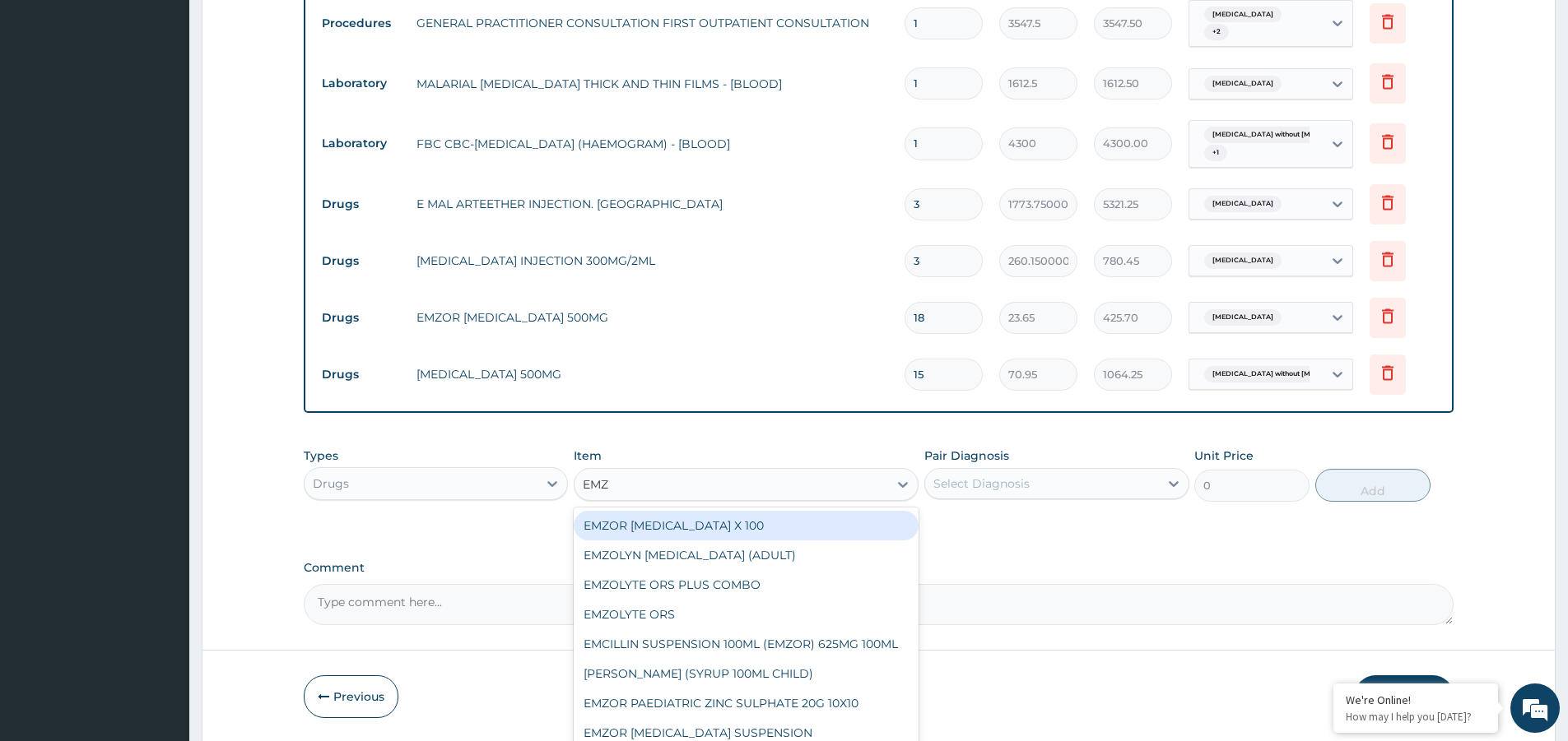
type input "EMZO"
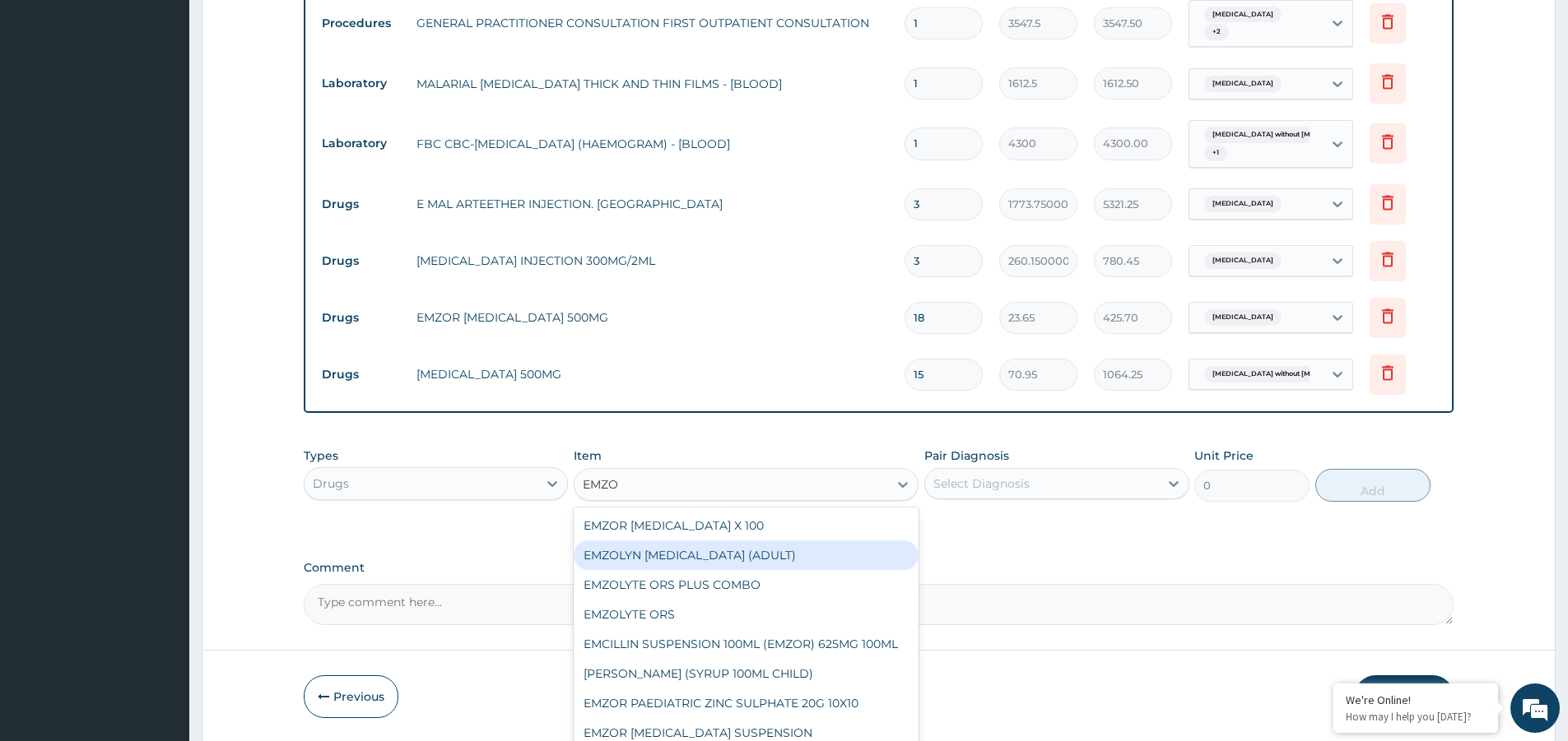
drag, startPoint x: 720, startPoint y: 552, endPoint x: 887, endPoint y: 555, distance: 167.0
click at [756, 555] on div "EMZOLYN EXPECTORANT (ADULT)" at bounding box center [745, 555] width 345 height 30
type input "1182.5"
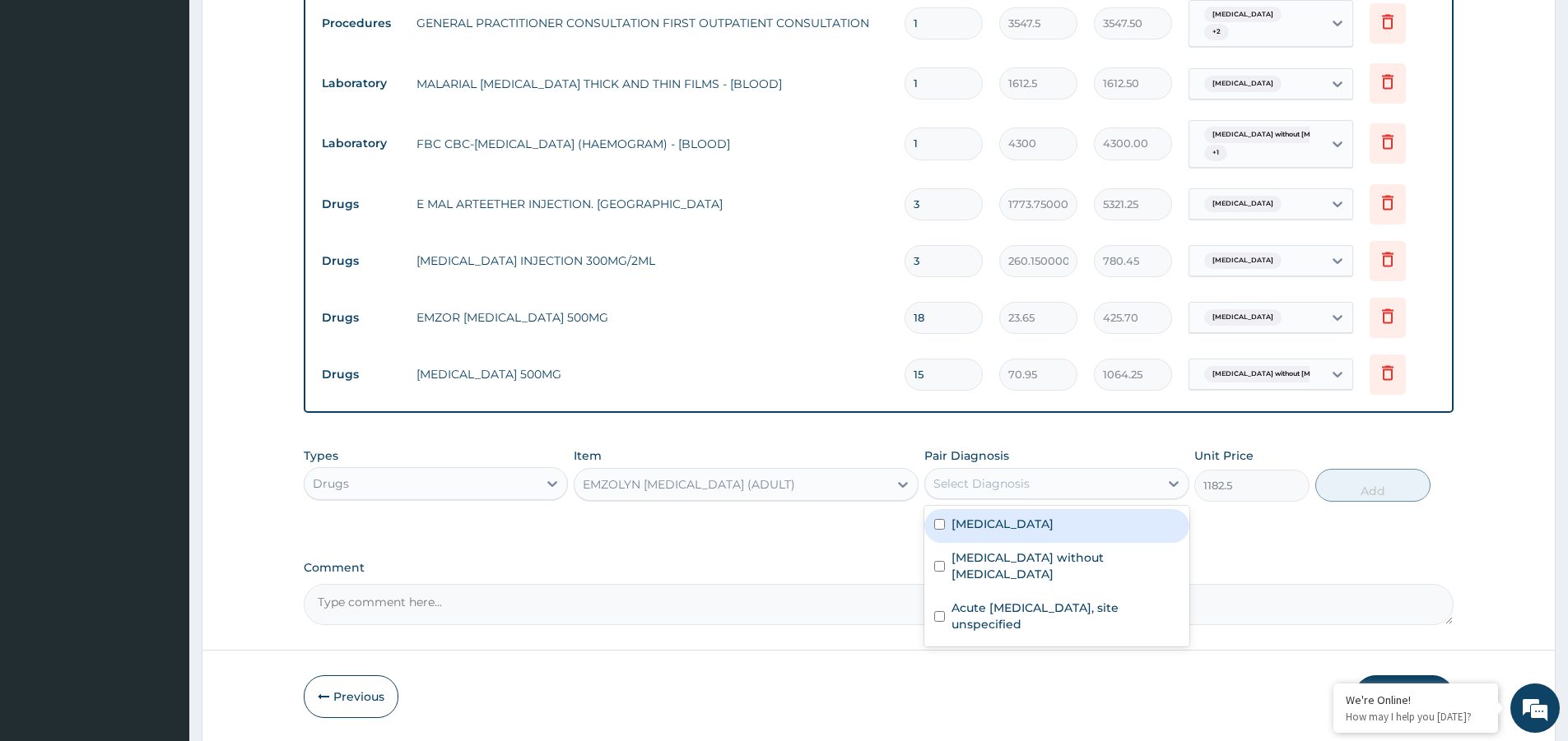
click at [1045, 495] on div "Select Diagnosis" at bounding box center [1042, 484] width 233 height 27
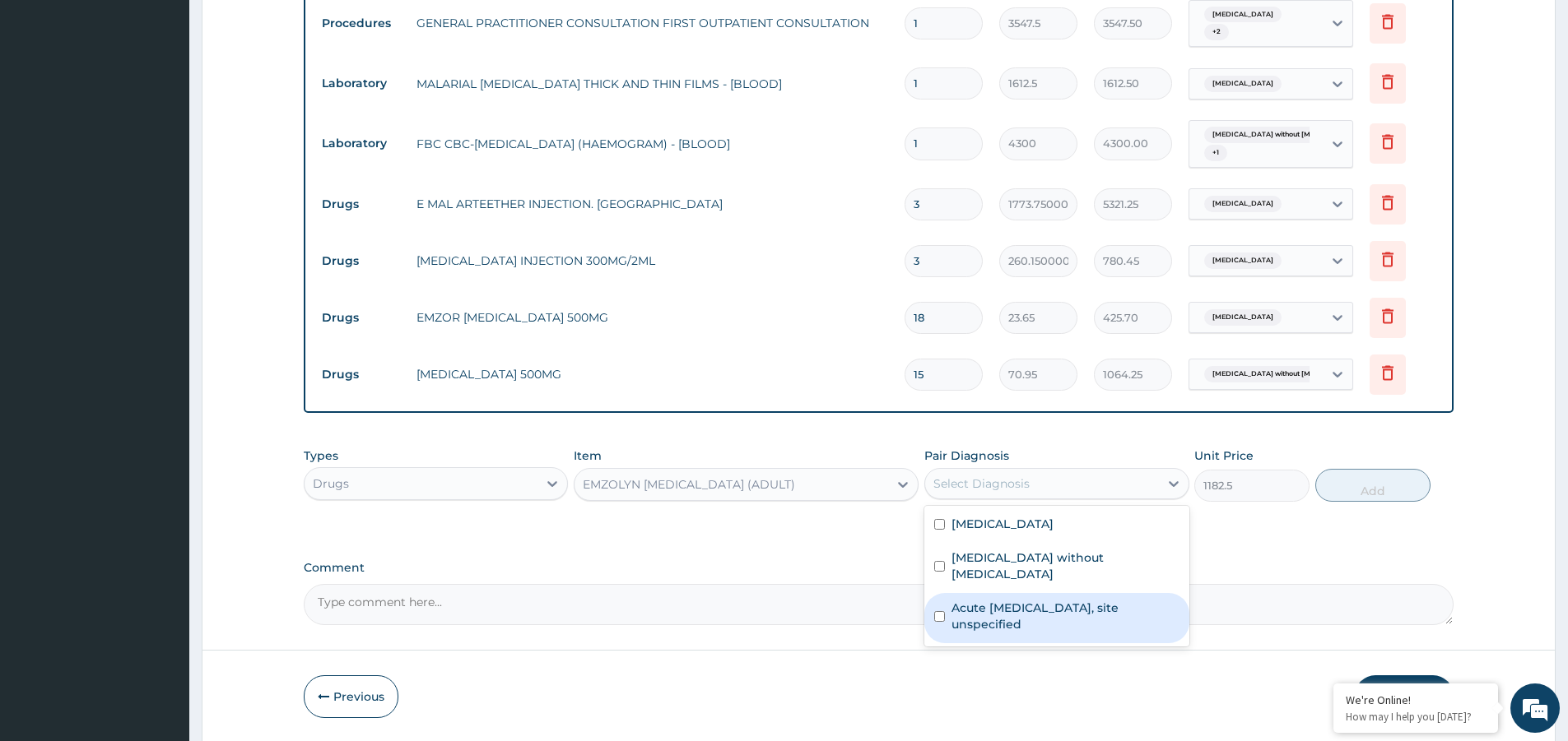
drag, startPoint x: 1076, startPoint y: 600, endPoint x: 1189, endPoint y: 567, distance: 117.7
click at [1091, 600] on label "Acute upper respiratory infection, site unspecified" at bounding box center [1065, 616] width 227 height 32
checkbox input "true"
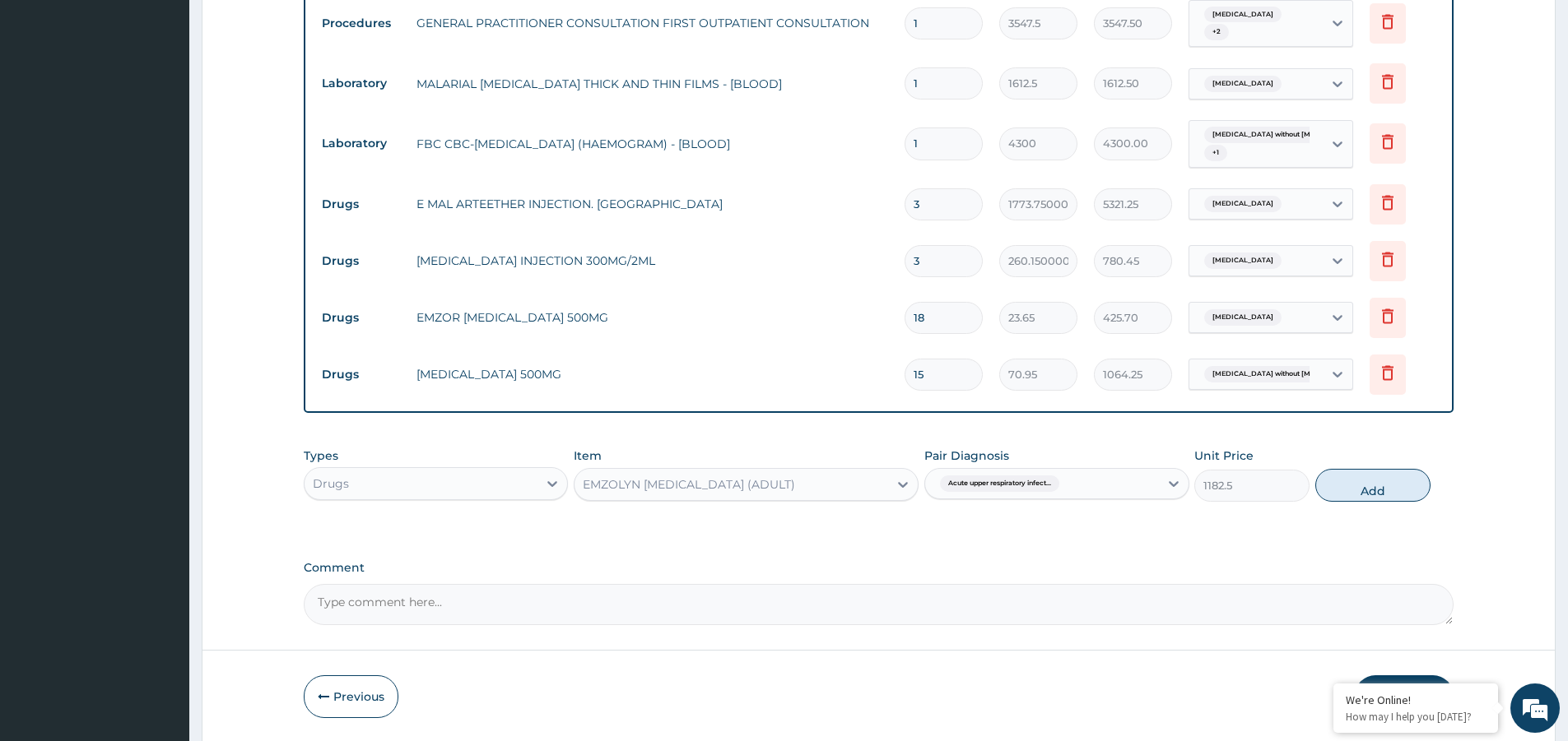
drag, startPoint x: 1364, startPoint y: 484, endPoint x: 1320, endPoint y: 526, distance: 60.8
click at [1361, 491] on button "Add" at bounding box center [1372, 485] width 116 height 32
type input "0"
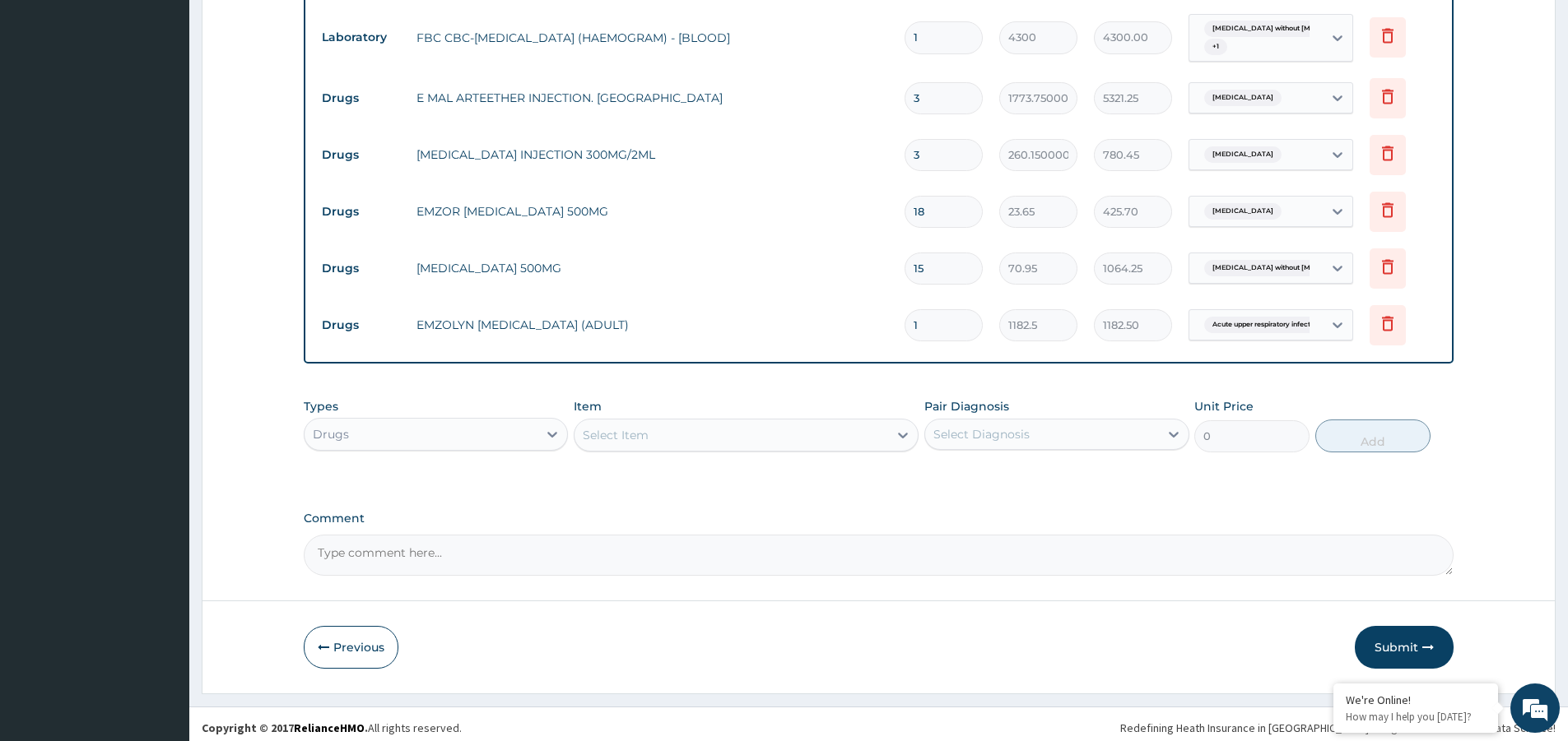
scroll to position [761, 0]
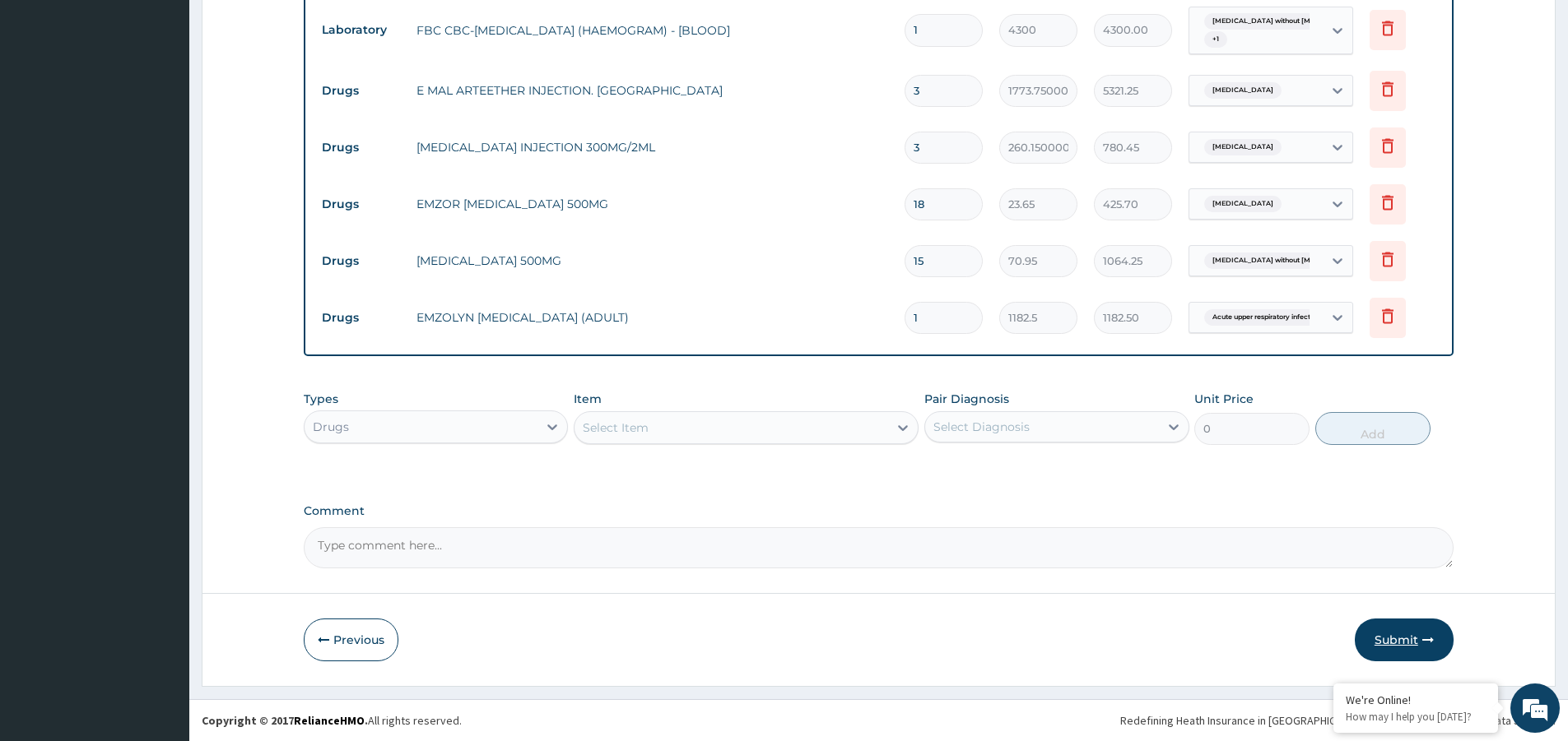
click at [1390, 631] on button "Submit" at bounding box center [1403, 640] width 98 height 43
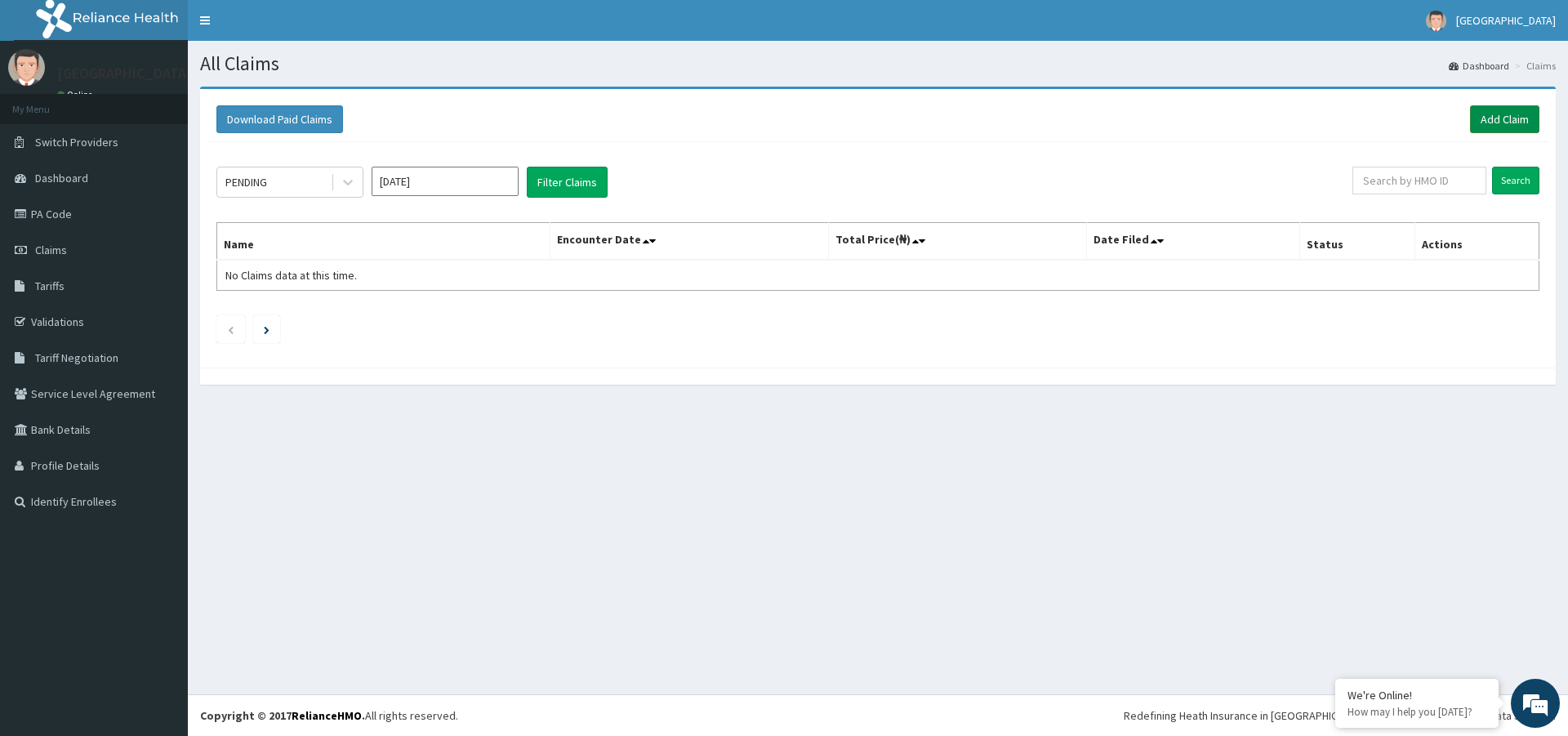
click at [1500, 119] on link "Add Claim" at bounding box center [1504, 119] width 69 height 28
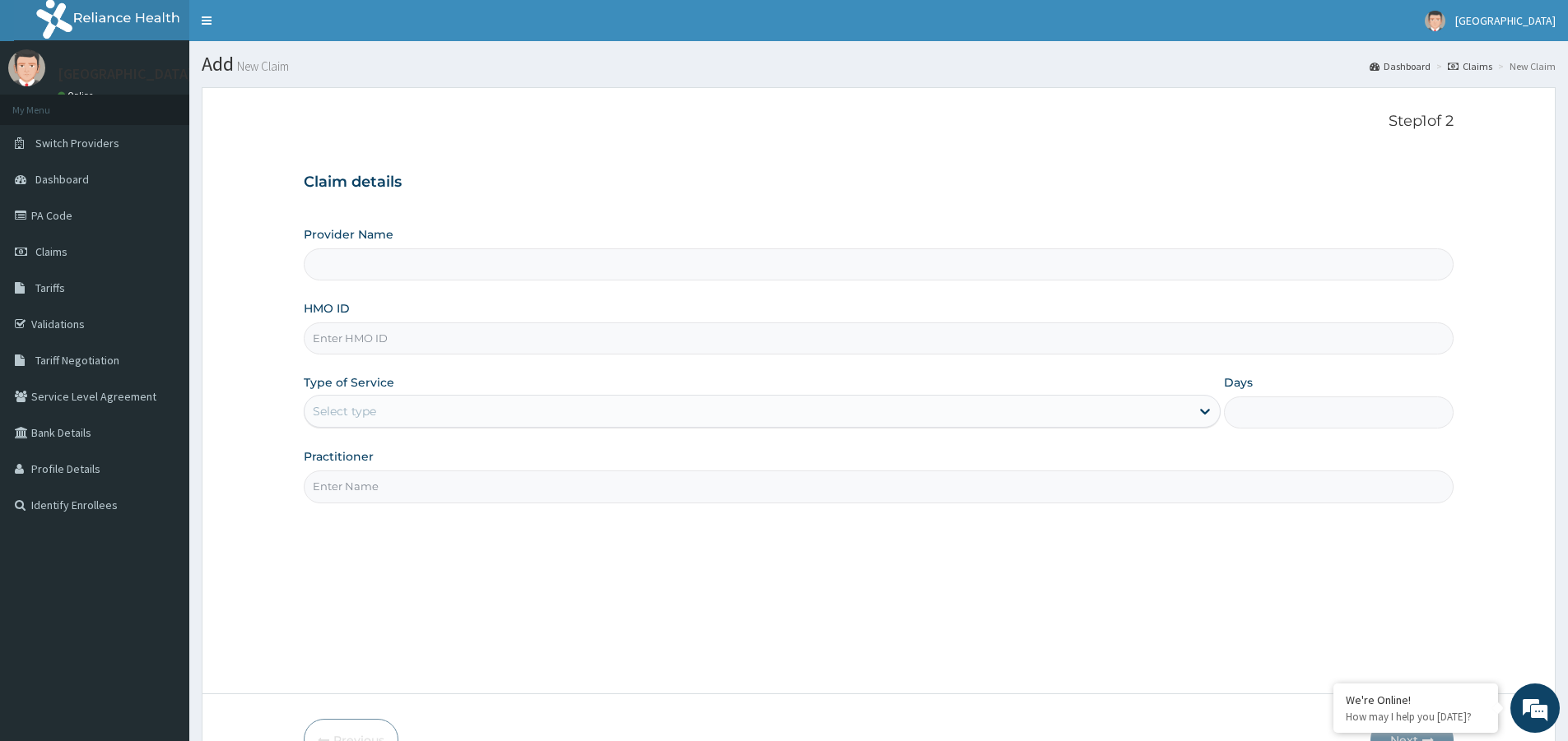
type input "[GEOGRAPHIC_DATA]"
paste input "ERM/10117/D"
type input "ERM/10117/D"
click at [578, 411] on div "Select type" at bounding box center [747, 412] width 886 height 27
click at [545, 506] on div "Step 1 of 2 Claim details Provider Name NEW MILE ONE HOSPITAL HMO ID ERM/10117/…" at bounding box center [878, 391] width 1149 height 556
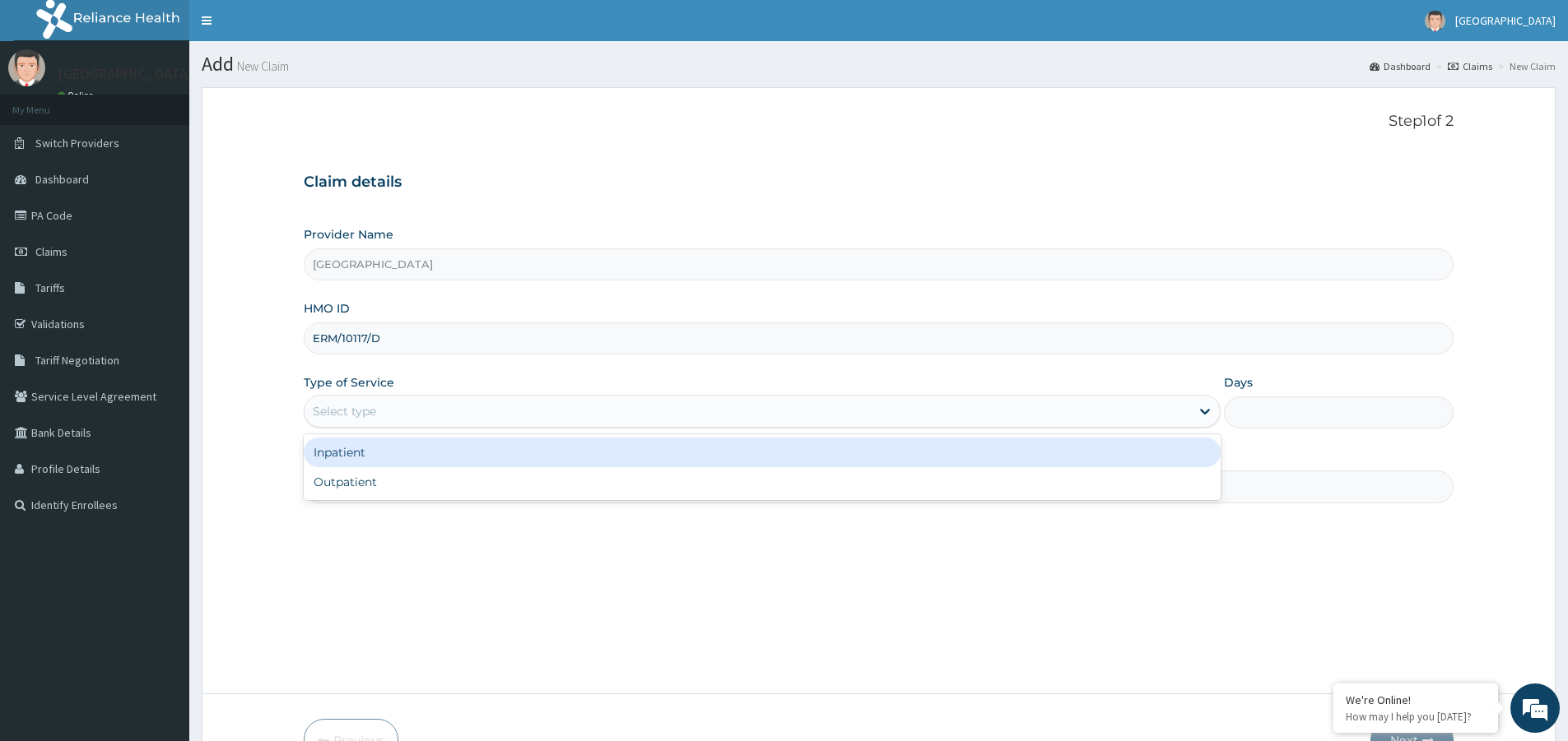
drag, startPoint x: 526, startPoint y: 416, endPoint x: 521, endPoint y: 460, distance: 44.3
click at [526, 421] on div "Select type" at bounding box center [747, 412] width 886 height 27
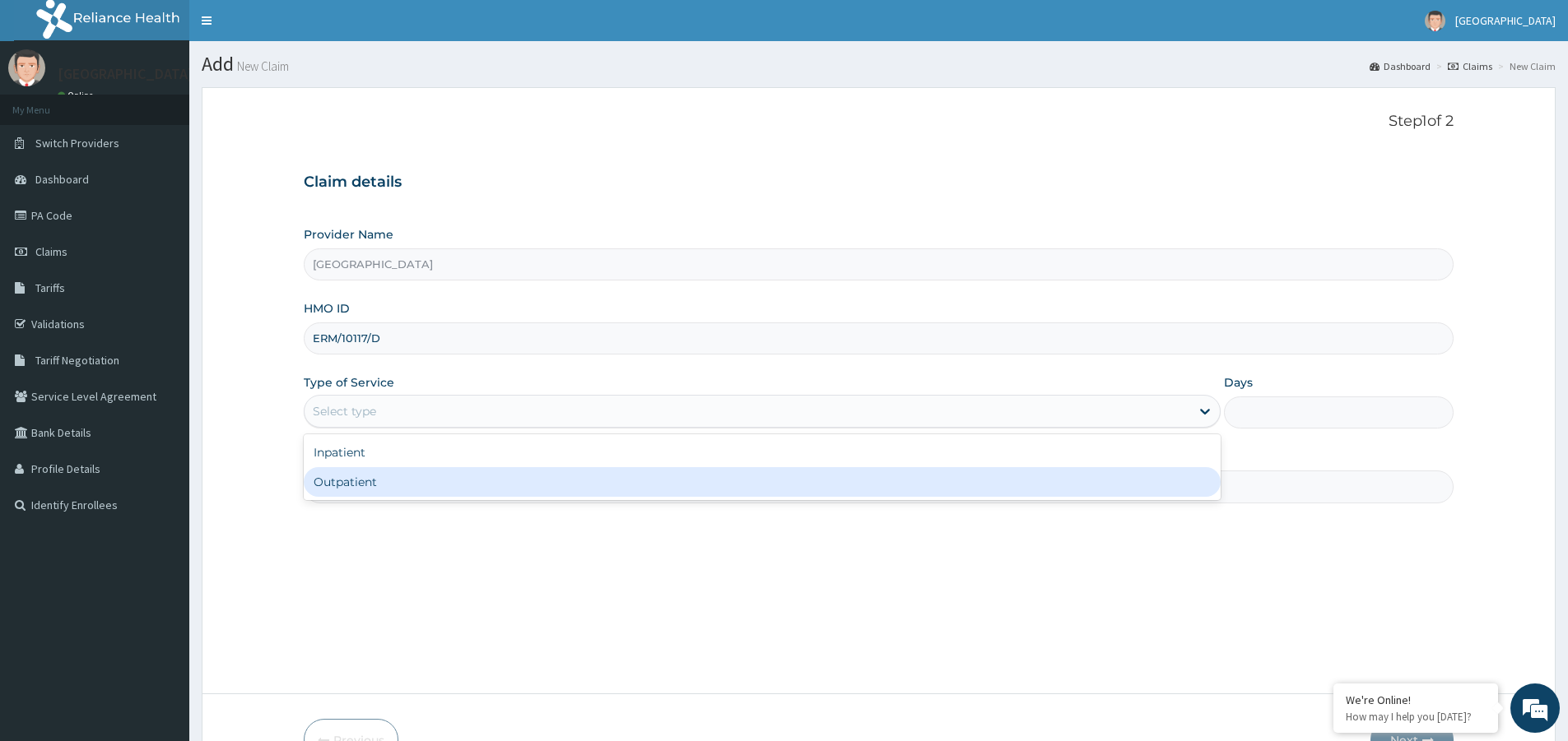
drag, startPoint x: 521, startPoint y: 476, endPoint x: 519, endPoint y: 503, distance: 27.1
click at [520, 478] on div "Outpatient" at bounding box center [762, 481] width 916 height 30
type input "1"
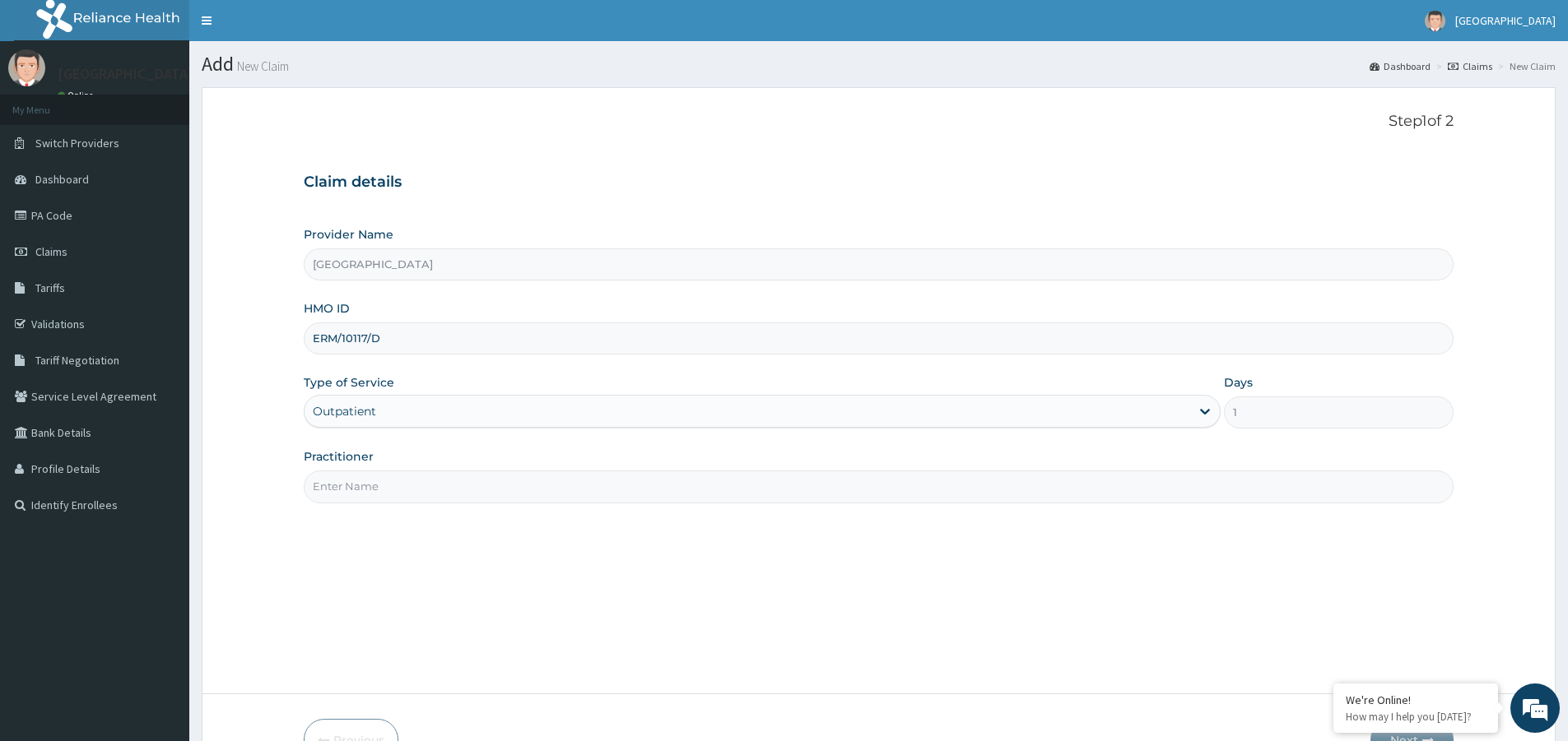
click at [434, 481] on input "Practitioner" at bounding box center [878, 487] width 1149 height 32
type input "[PERSON_NAME]"
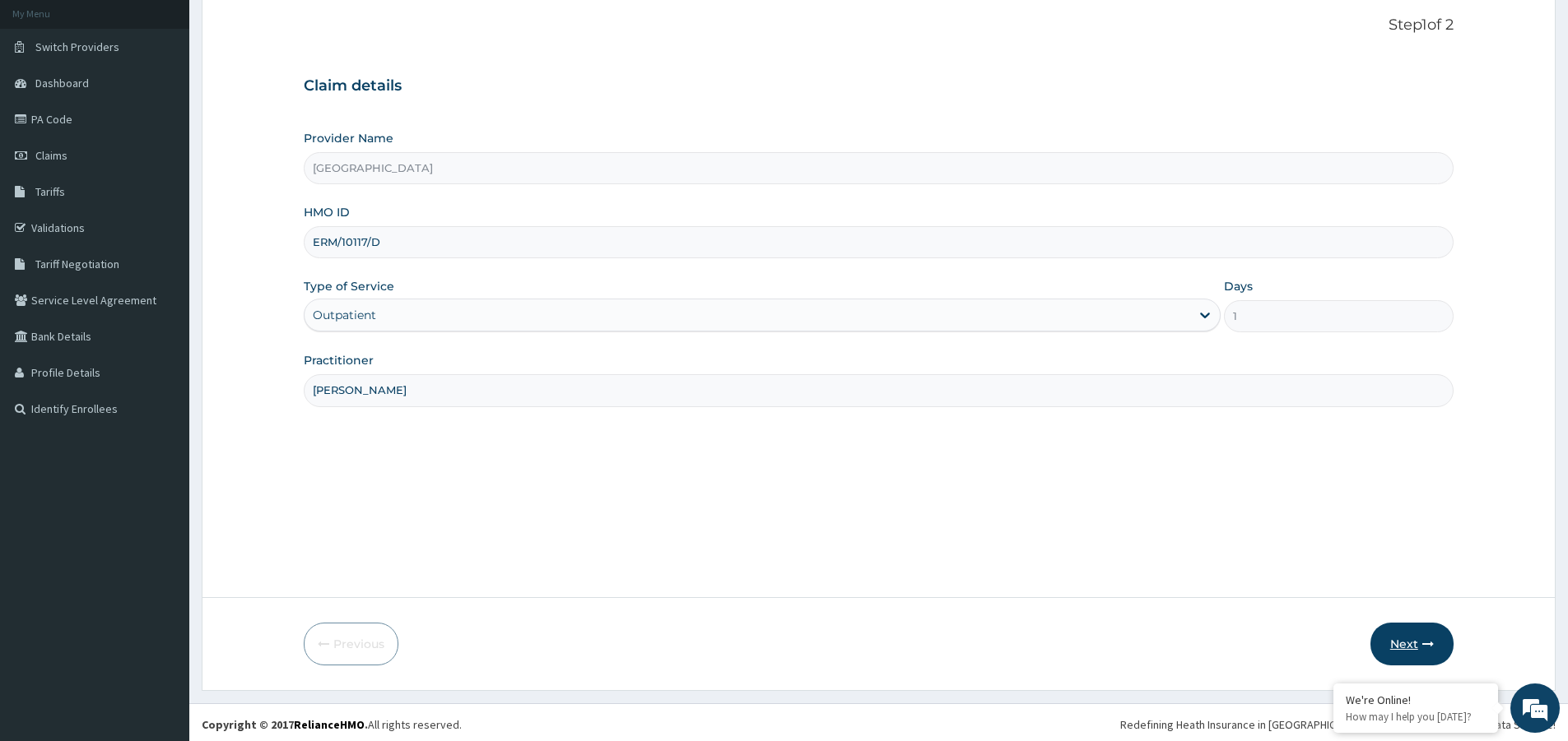
scroll to position [100, 0]
click at [1406, 626] on button "Next" at bounding box center [1411, 640] width 83 height 43
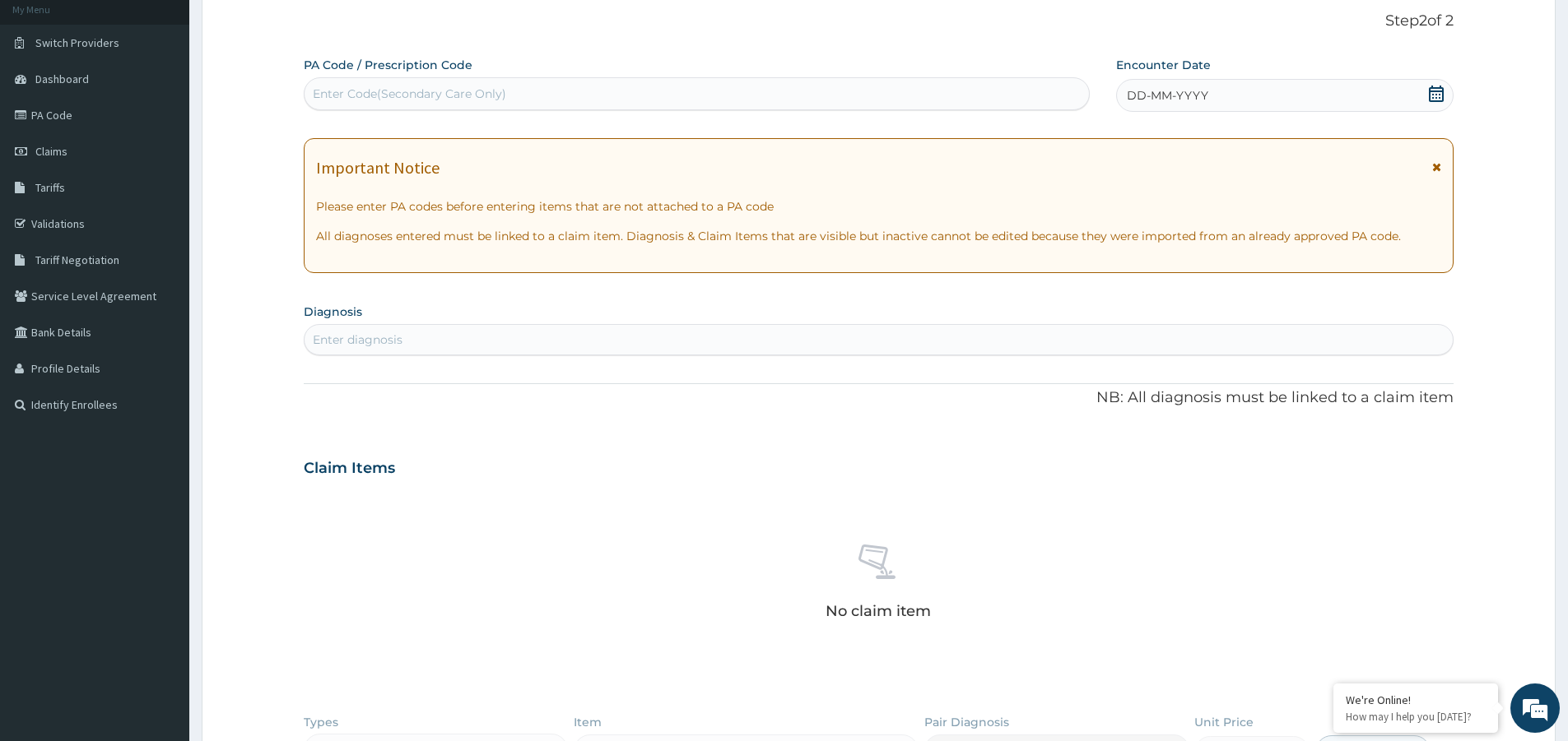
click at [519, 93] on div "Enter Code(Secondary Care Only)" at bounding box center [697, 94] width 784 height 27
paste input "PA/C4592F"
type input "PA/C4592F"
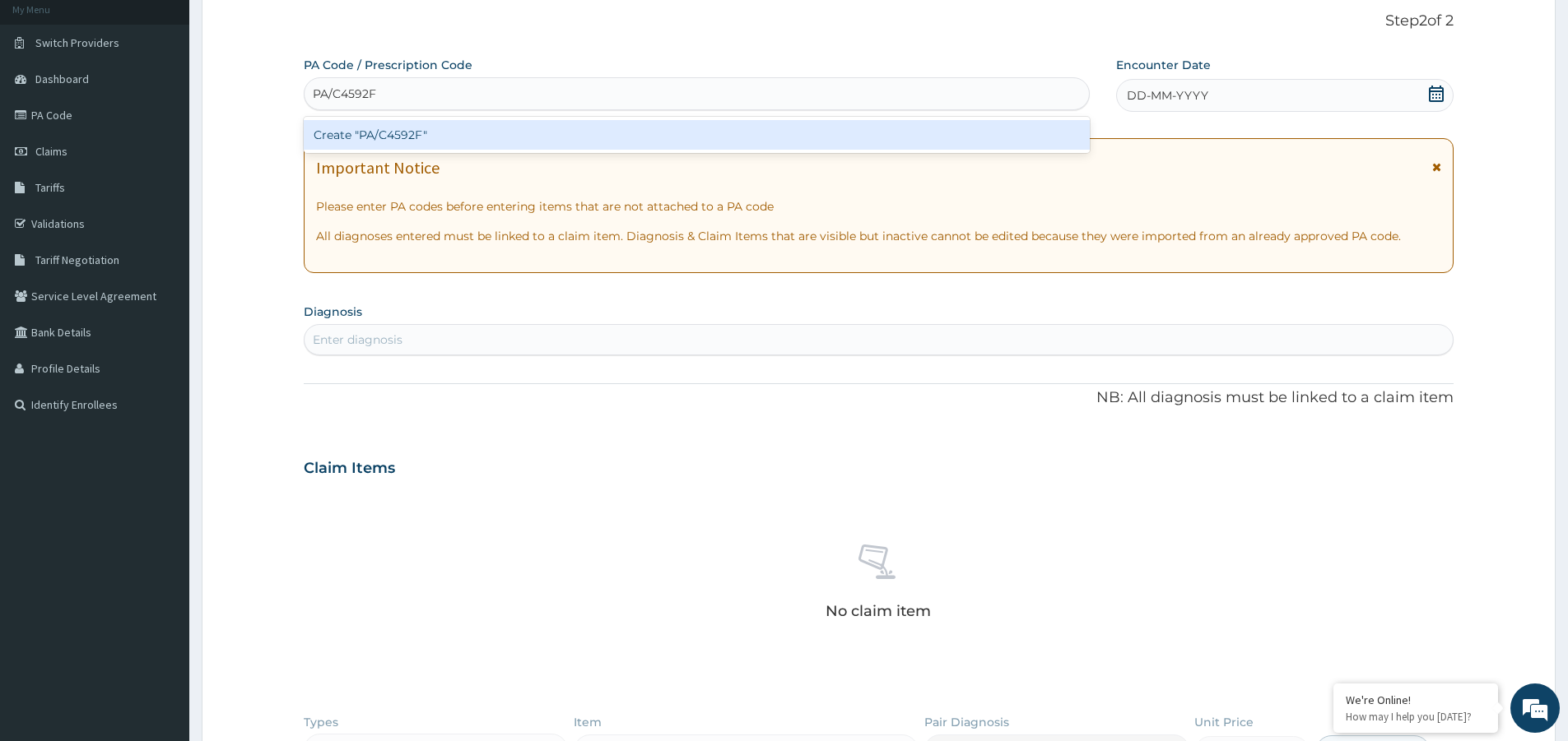
click at [394, 123] on div "Create "PA/C4592F"" at bounding box center [697, 135] width 785 height 30
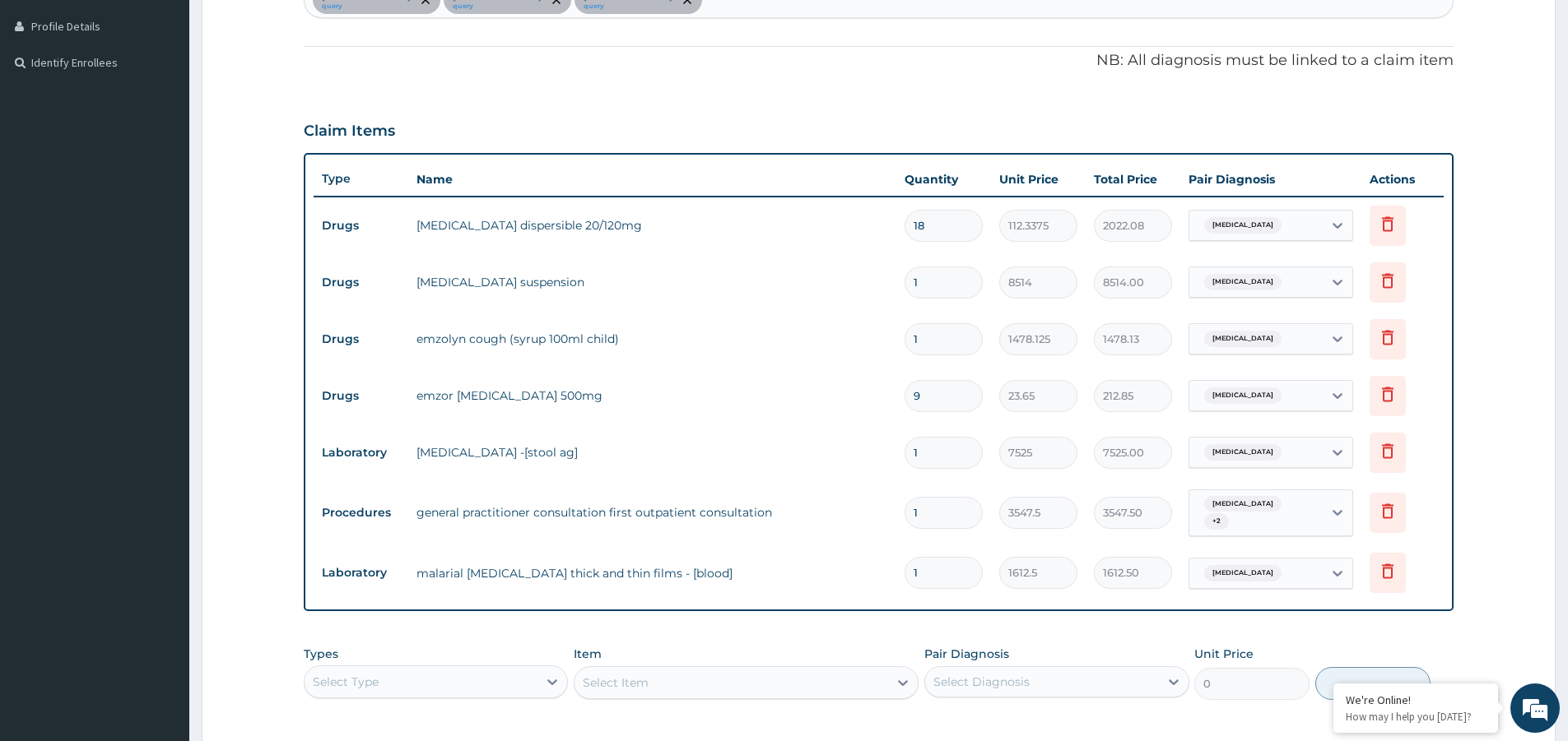
scroll to position [480, 0]
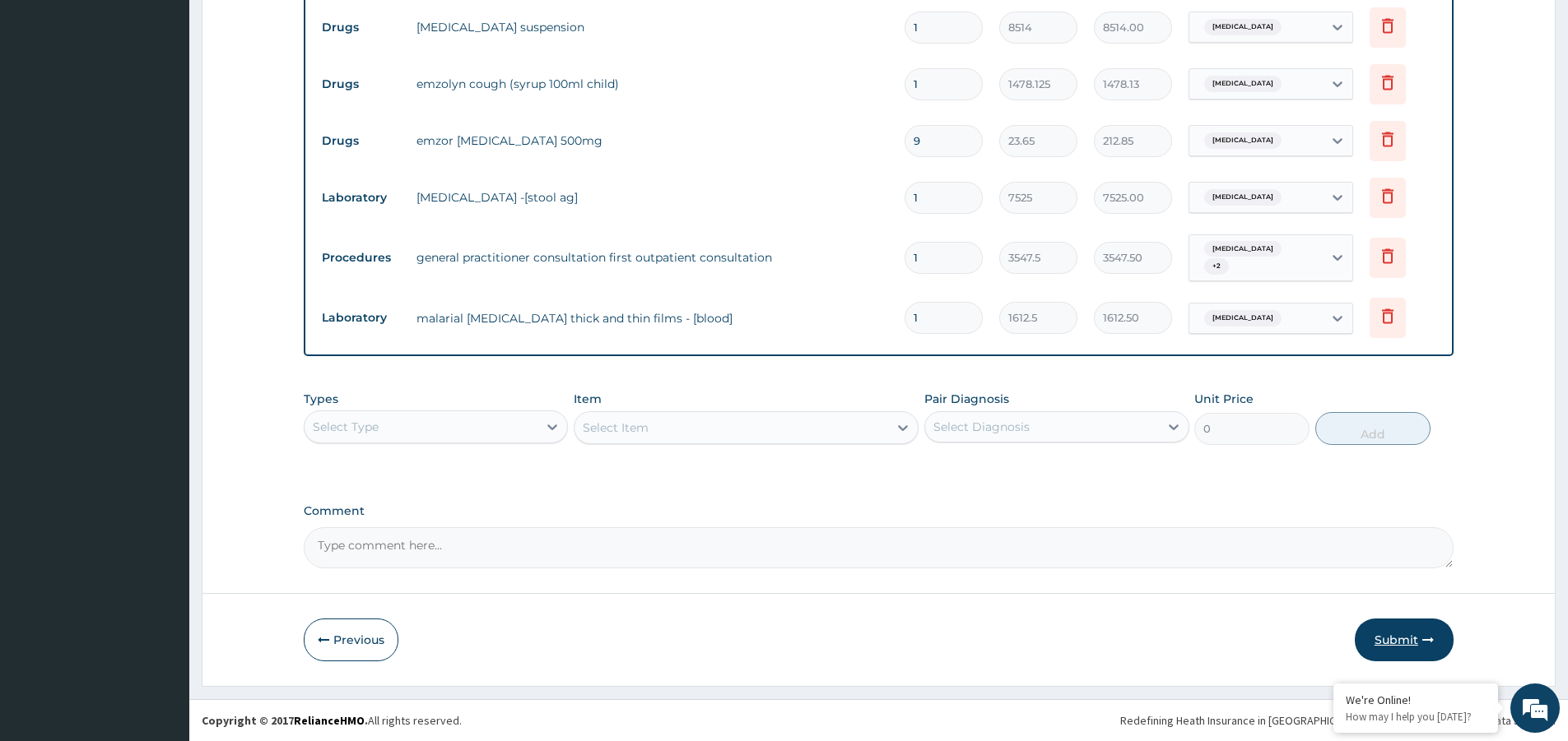
click at [1397, 632] on button "Submit" at bounding box center [1403, 640] width 98 height 43
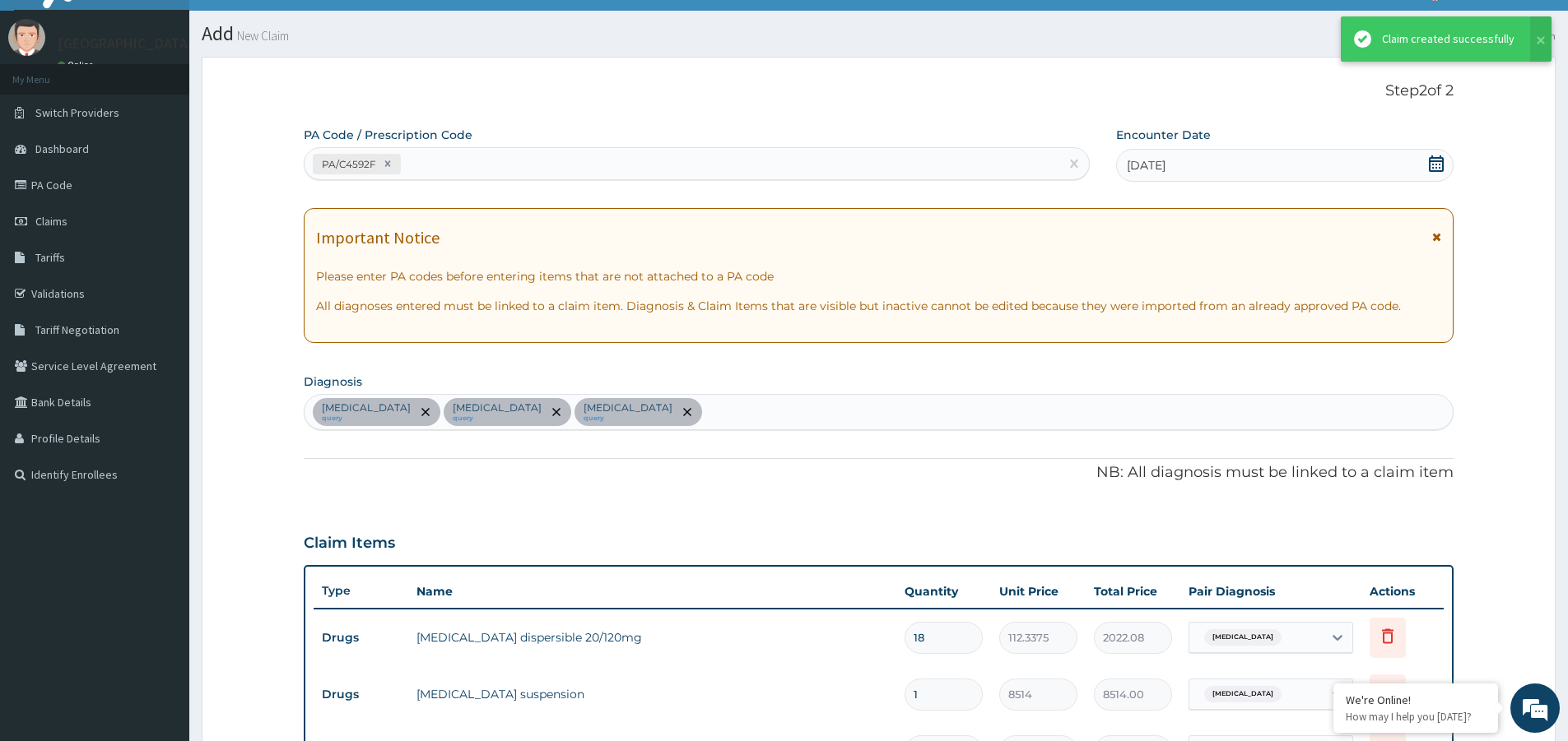
scroll to position [697, 0]
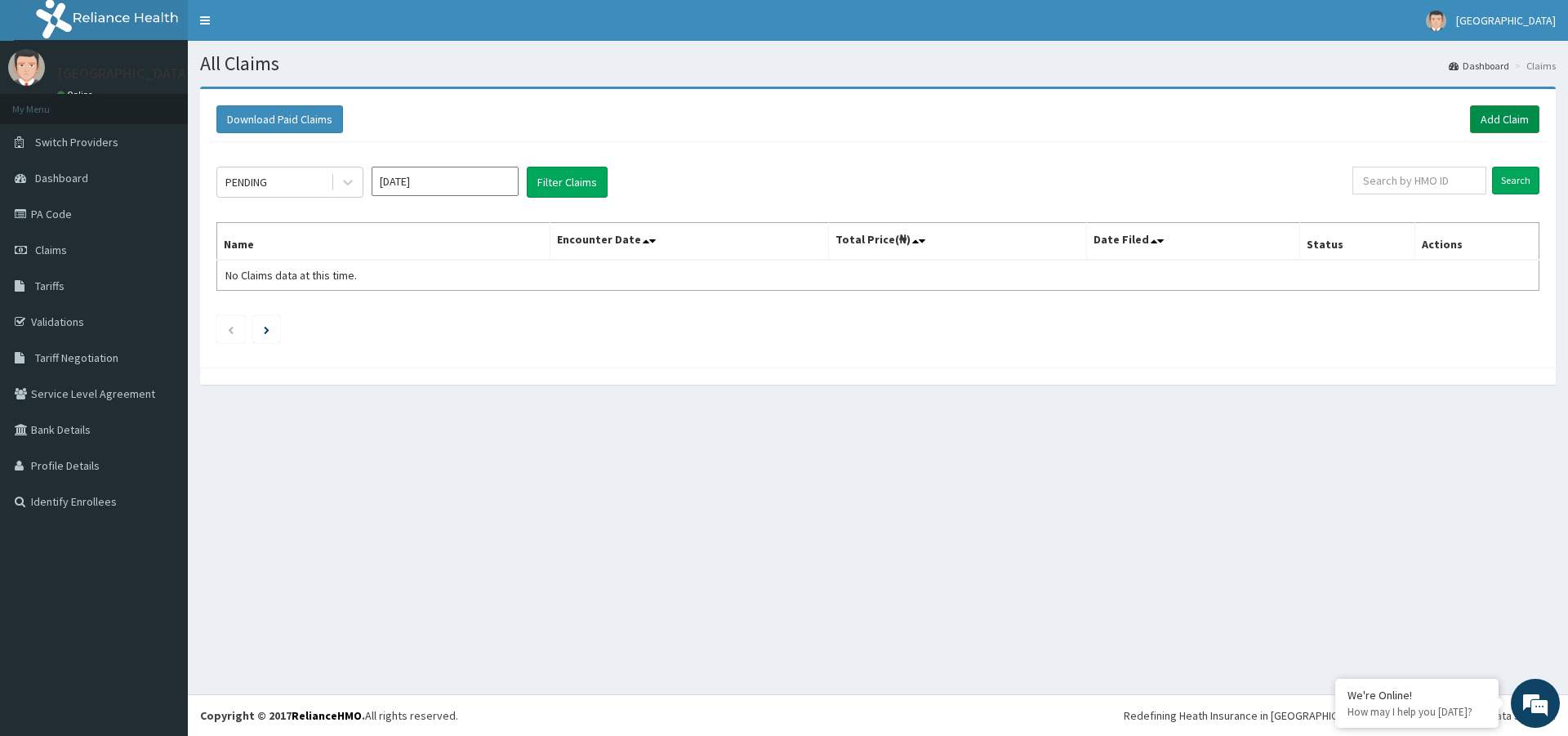
click at [1509, 115] on link "Add Claim" at bounding box center [1504, 119] width 69 height 28
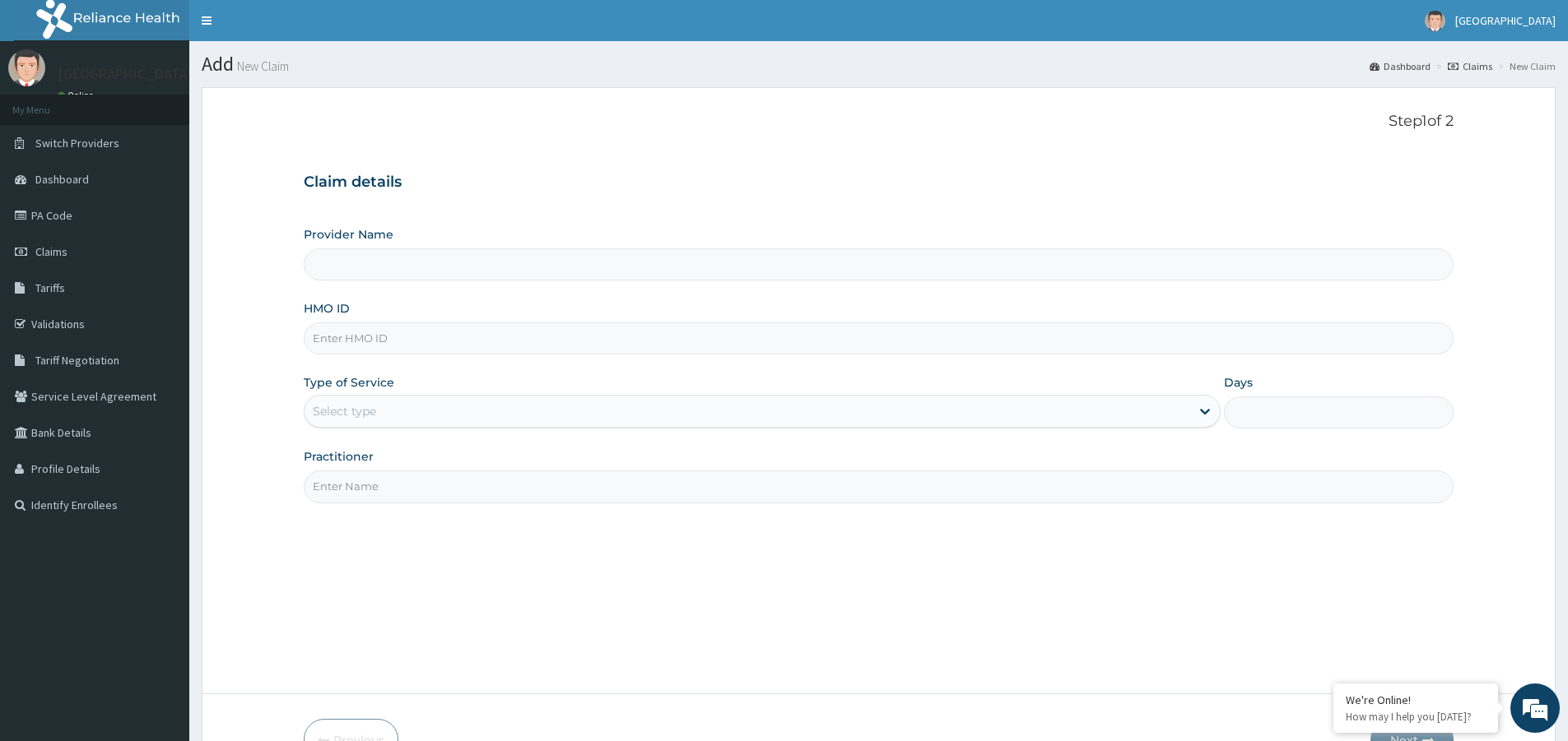
type input "[GEOGRAPHIC_DATA]"
paste input "ERM/10117/E"
type input "ERM/10117/E"
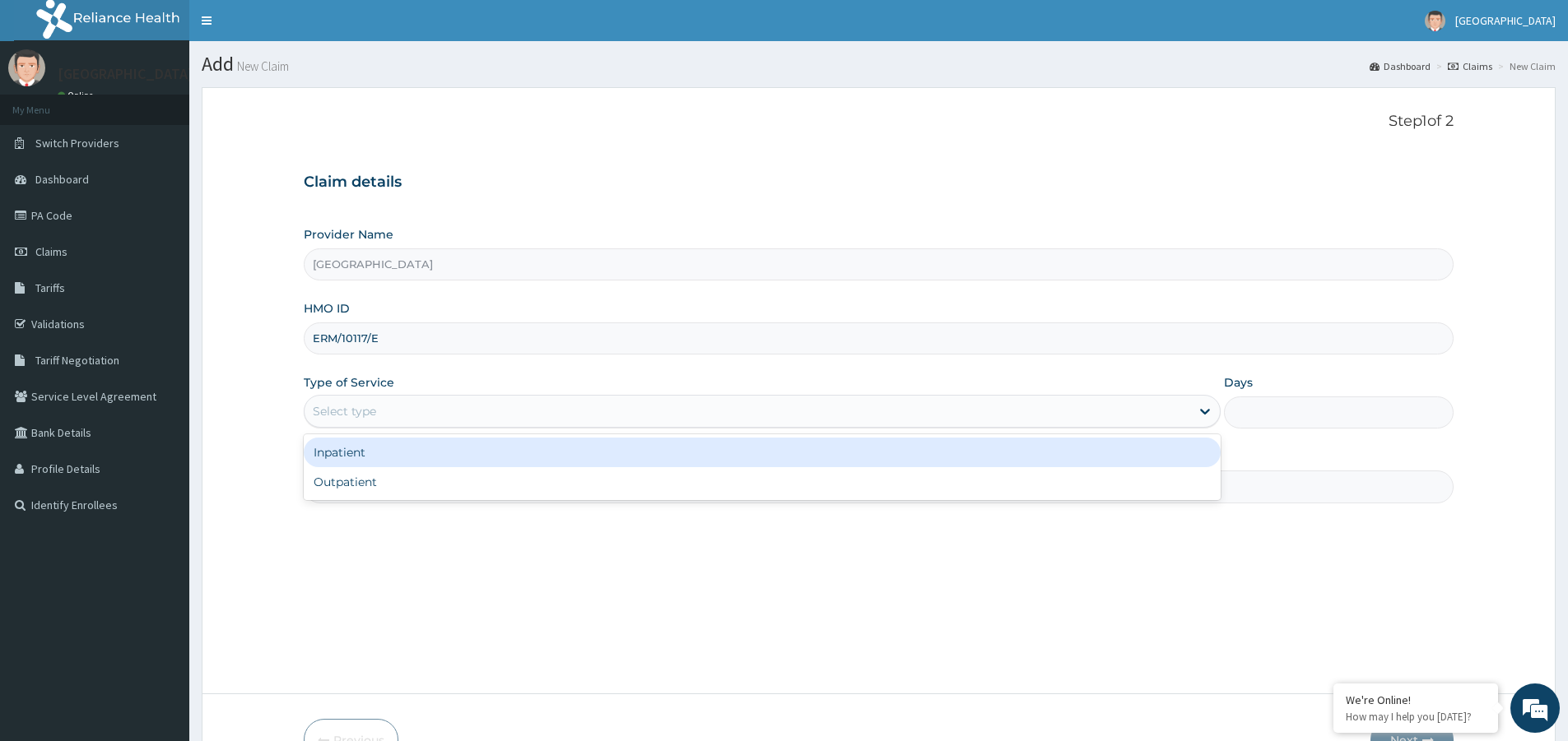
click at [495, 395] on div "Select type" at bounding box center [762, 411] width 916 height 32
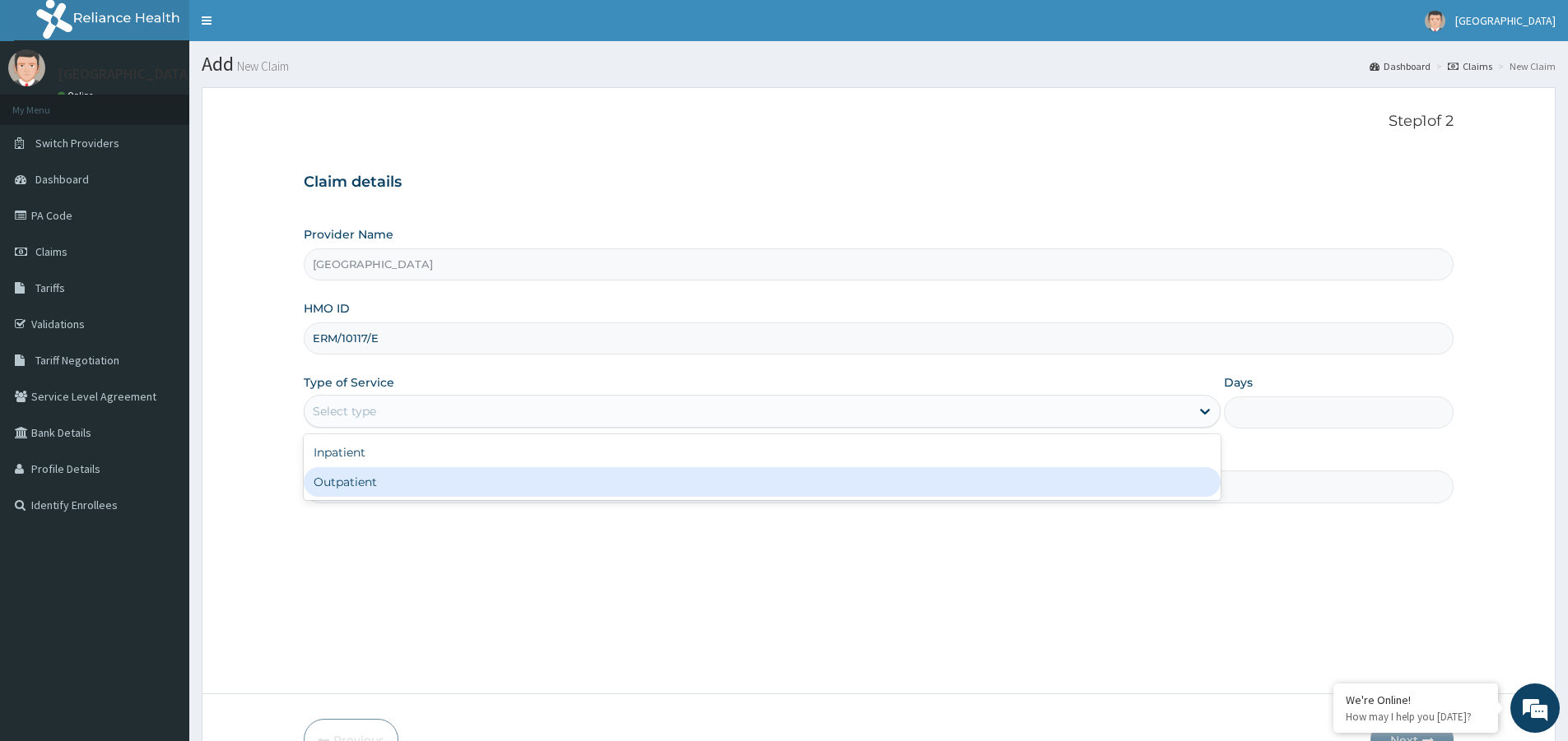
click at [499, 476] on div "Outpatient" at bounding box center [762, 481] width 916 height 30
type input "1"
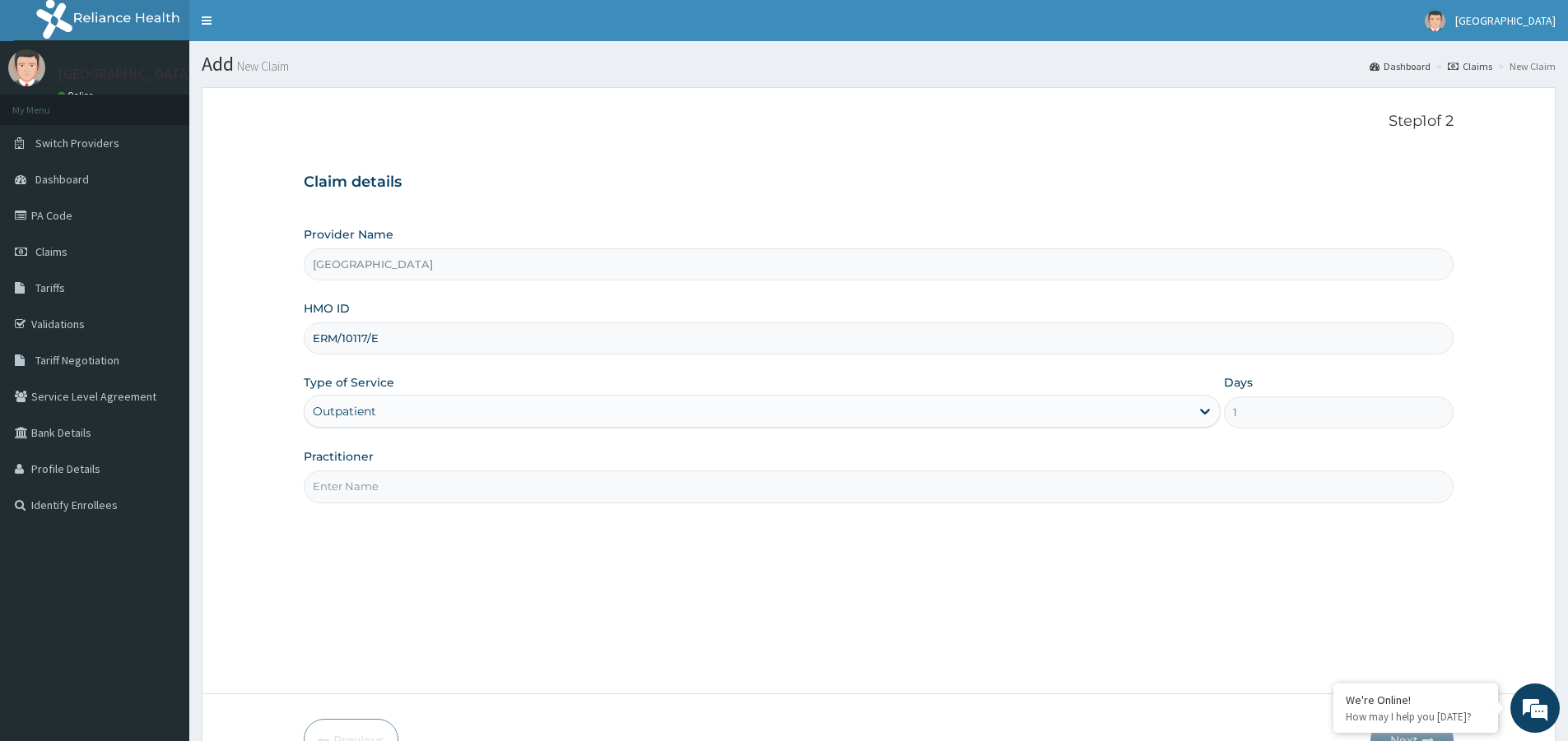
click at [499, 477] on input "Practitioner" at bounding box center [878, 487] width 1149 height 32
type input "[PERSON_NAME]"
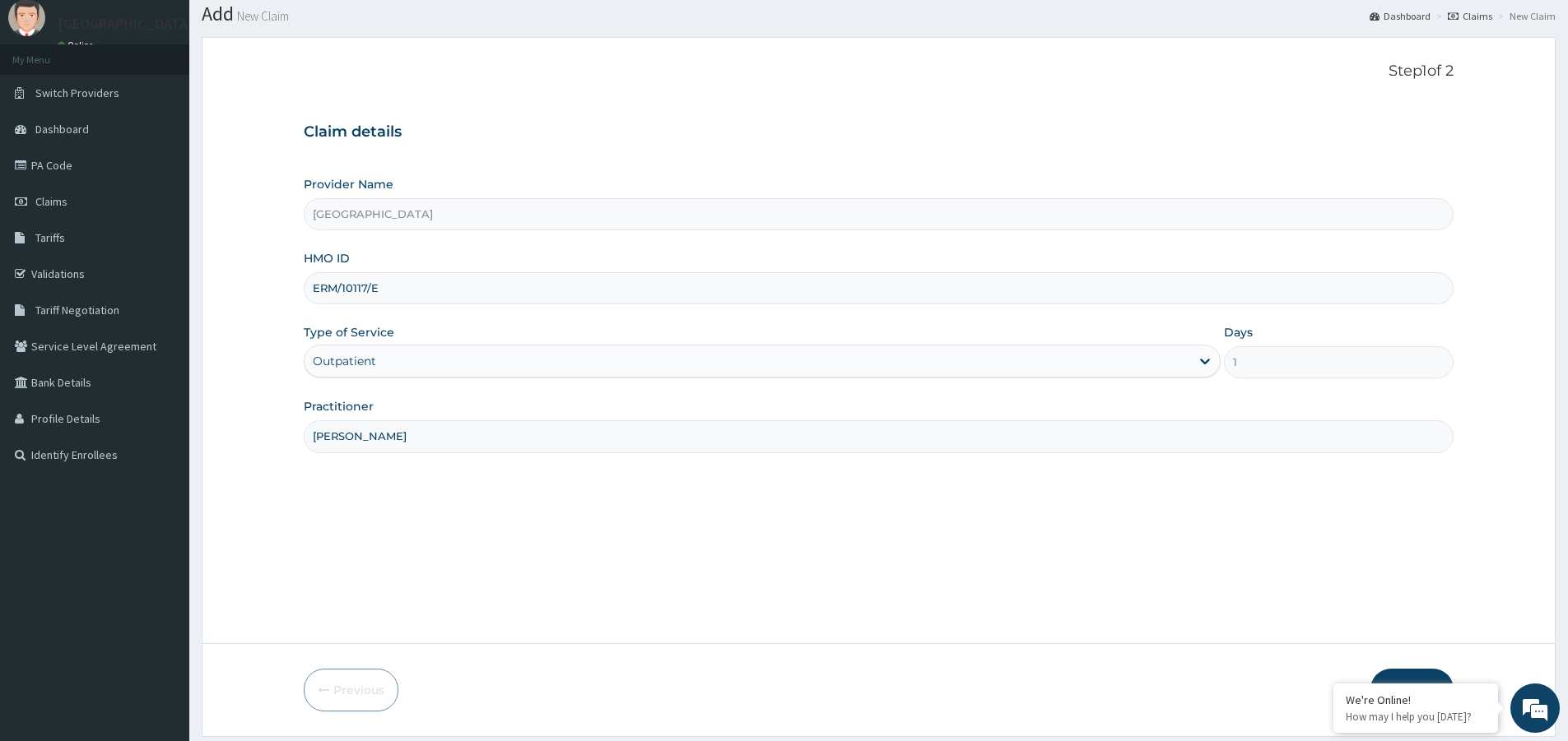
scroll to position [100, 0]
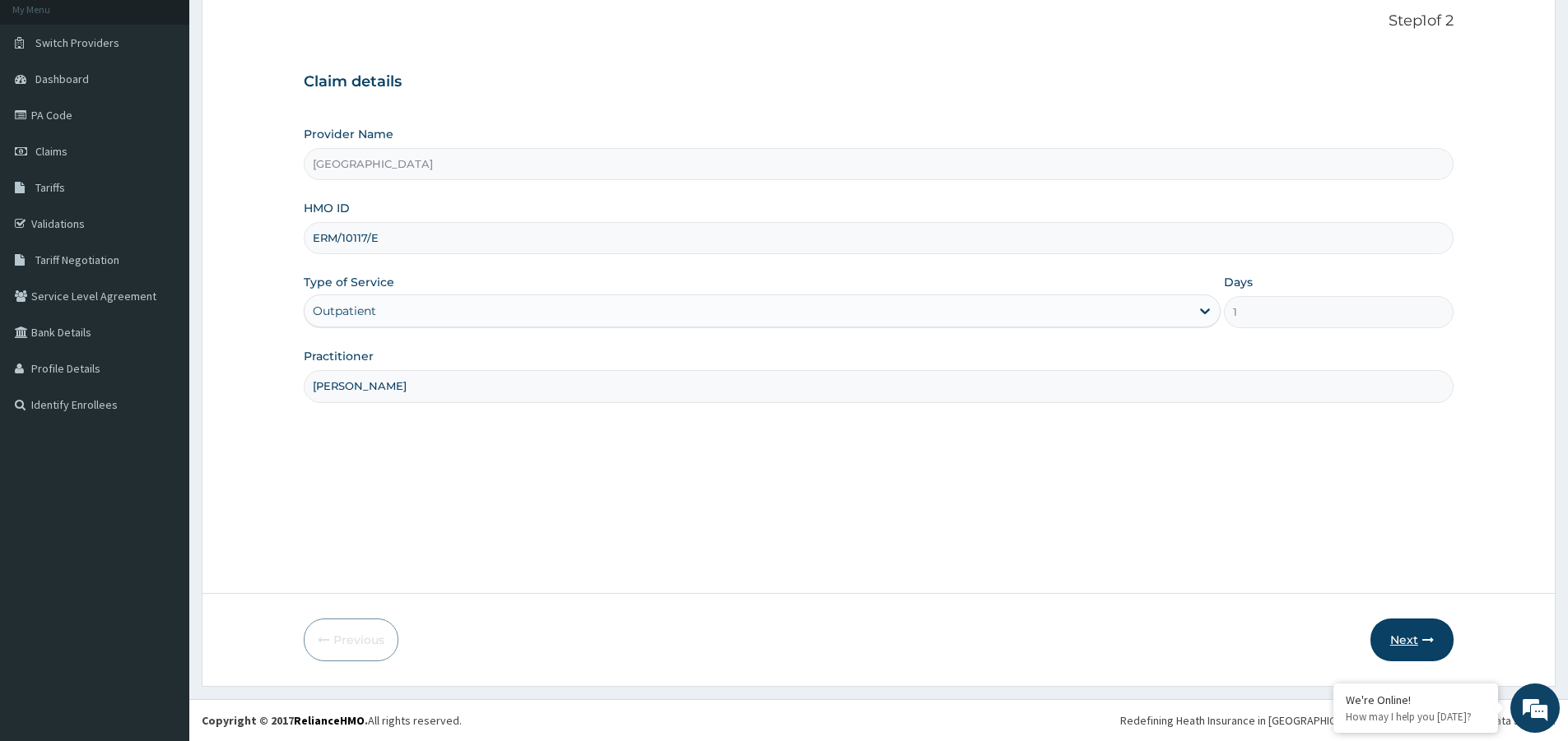
click at [1409, 648] on button "Next" at bounding box center [1411, 640] width 83 height 43
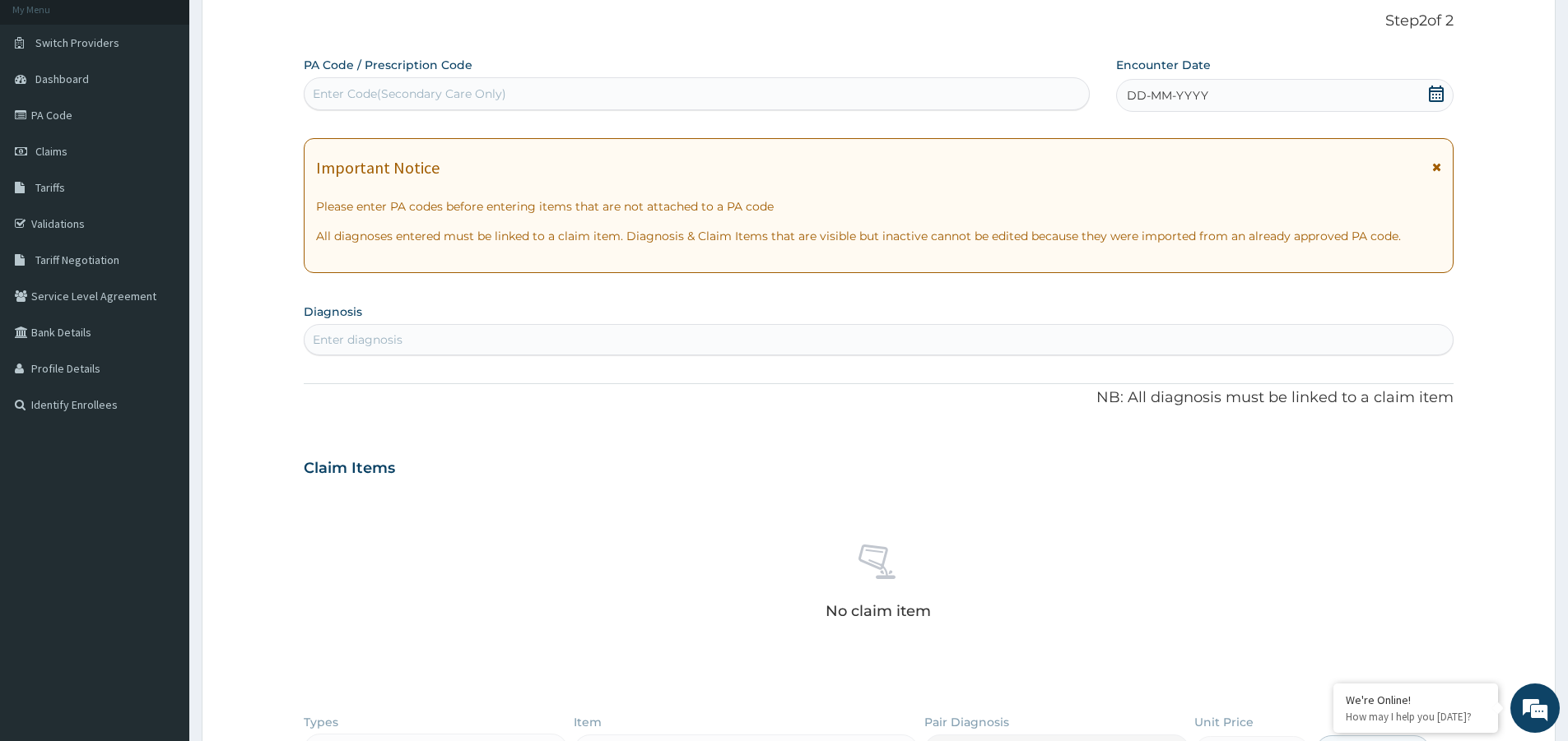
drag, startPoint x: 1440, startPoint y: 86, endPoint x: 1413, endPoint y: 119, distance: 42.6
click at [1439, 94] on icon at bounding box center [1436, 94] width 15 height 16
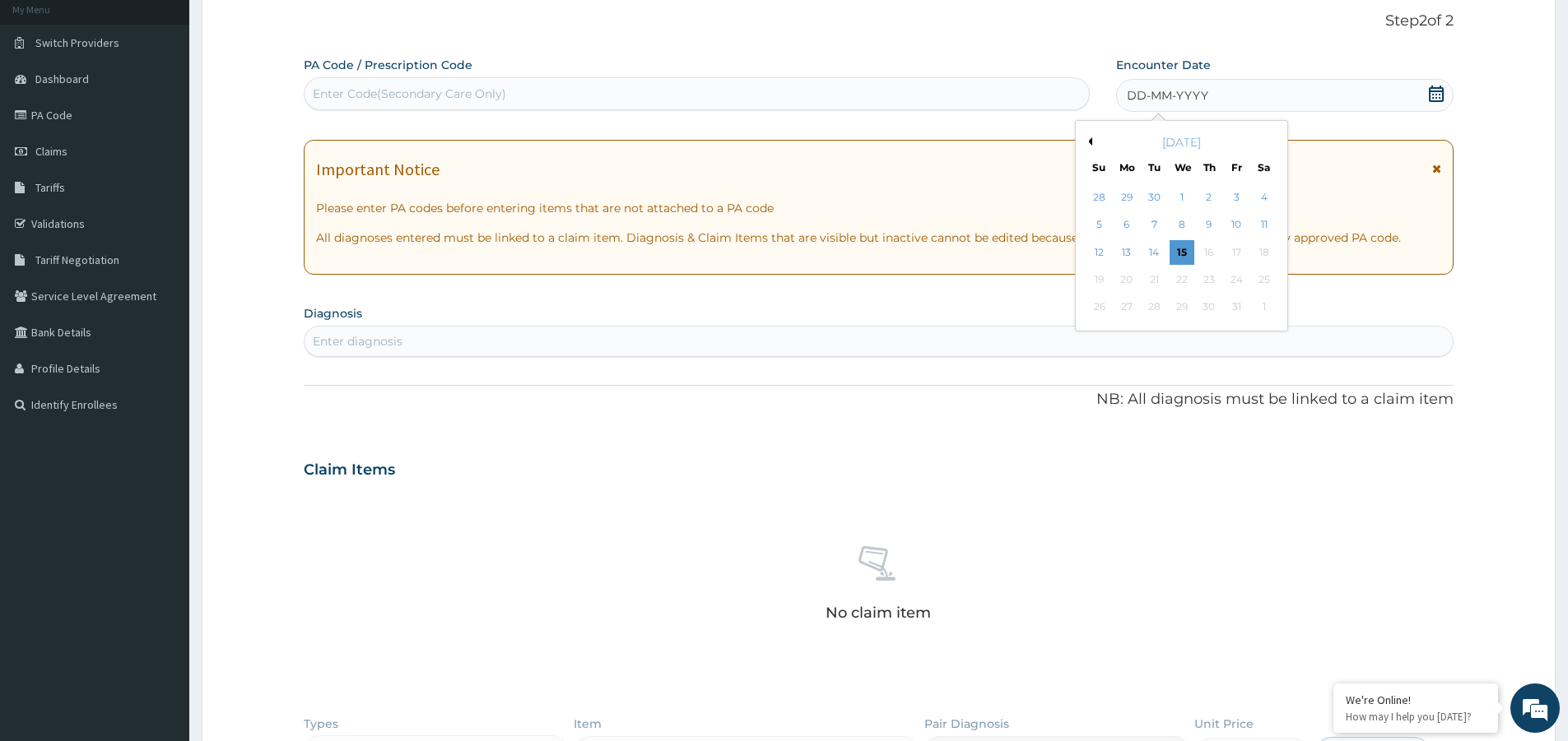
click at [1093, 140] on div "[DATE]" at bounding box center [1181, 141] width 199 height 16
click at [1094, 140] on div "[DATE]" at bounding box center [1181, 141] width 199 height 16
click at [1090, 141] on button "Previous Month" at bounding box center [1087, 141] width 9 height 9
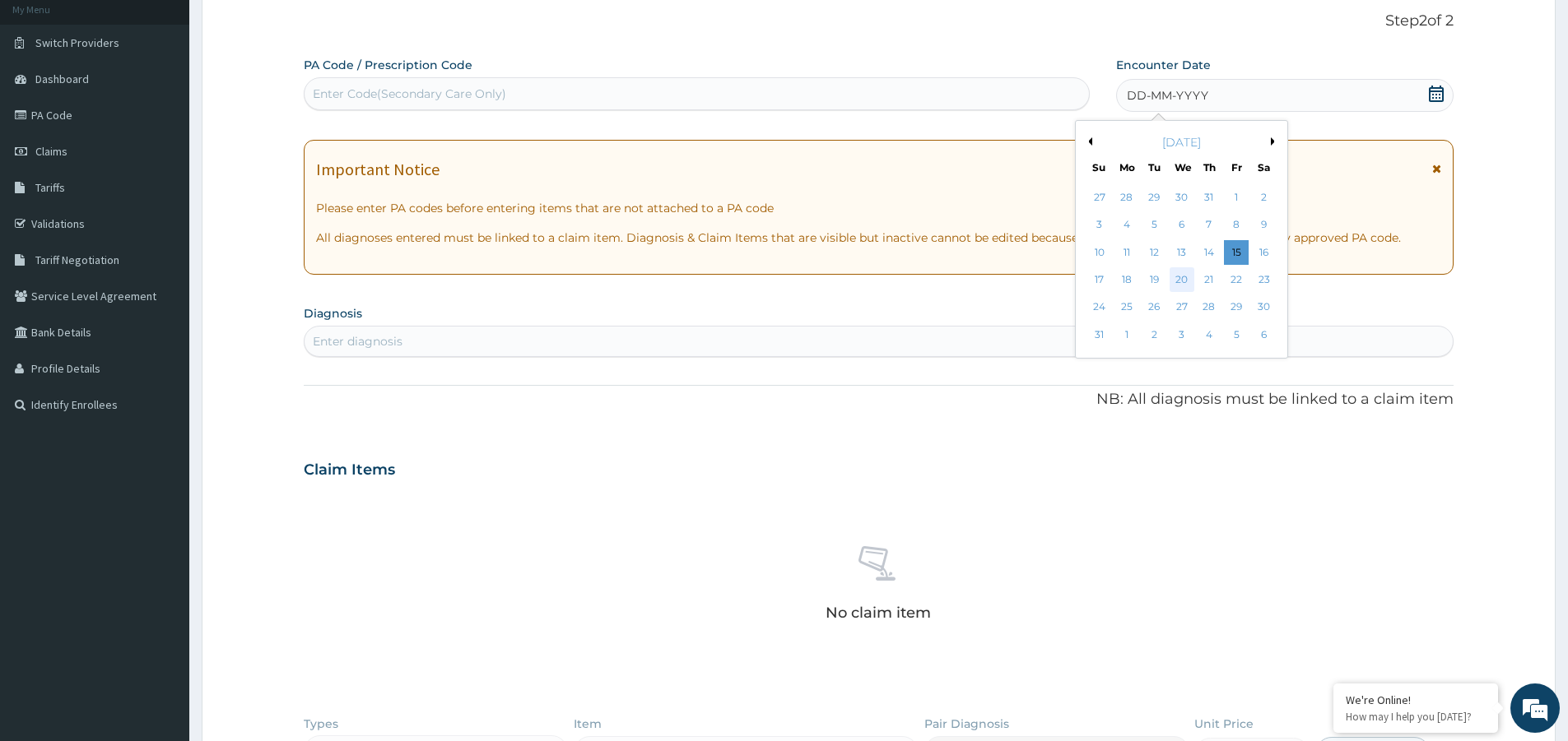
click at [1188, 282] on div "20" at bounding box center [1182, 280] width 25 height 25
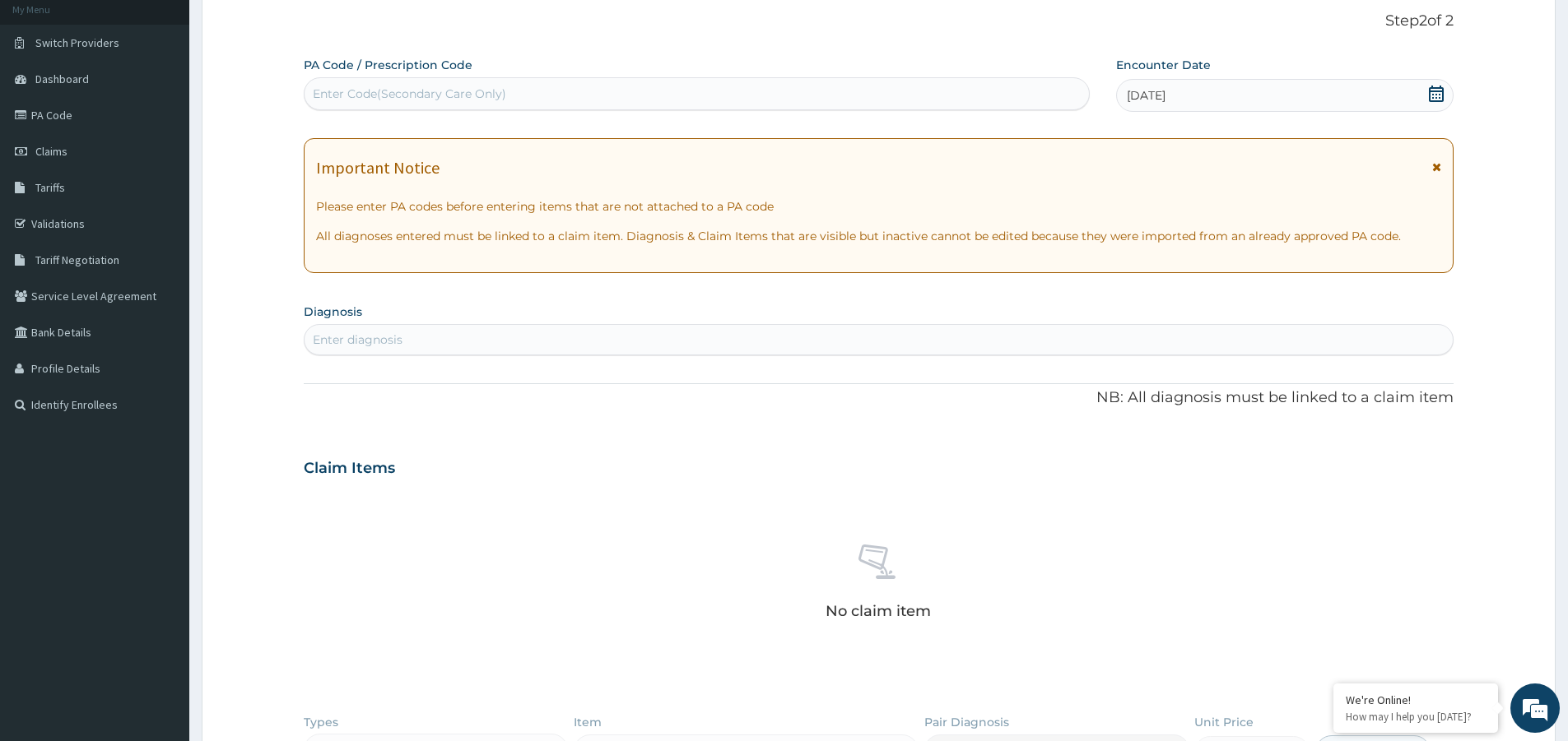
drag, startPoint x: 1158, startPoint y: 98, endPoint x: 1198, endPoint y: 117, distance: 44.3
click at [1165, 104] on span "[DATE]" at bounding box center [1146, 95] width 38 height 16
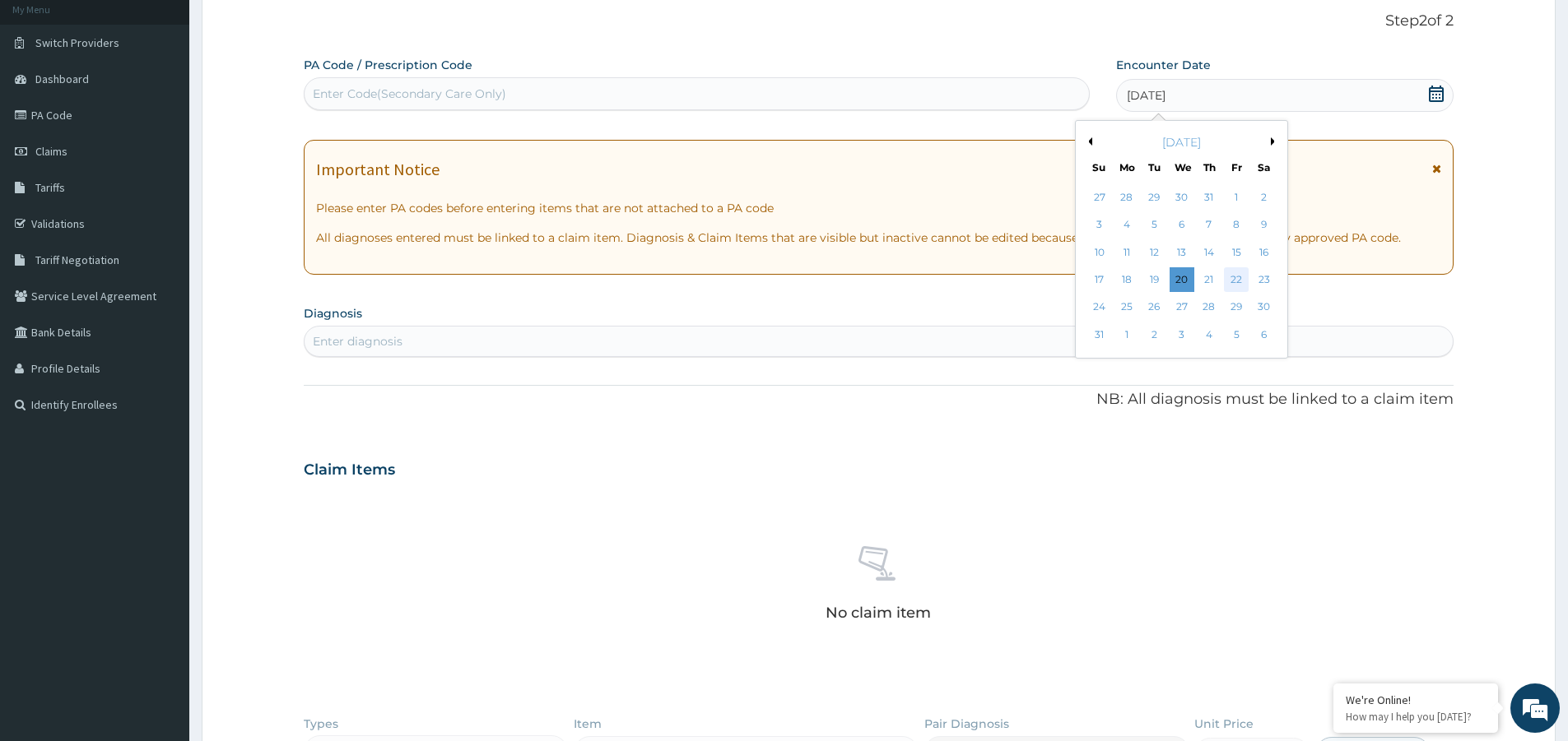
click at [1241, 280] on div "22" at bounding box center [1236, 280] width 25 height 25
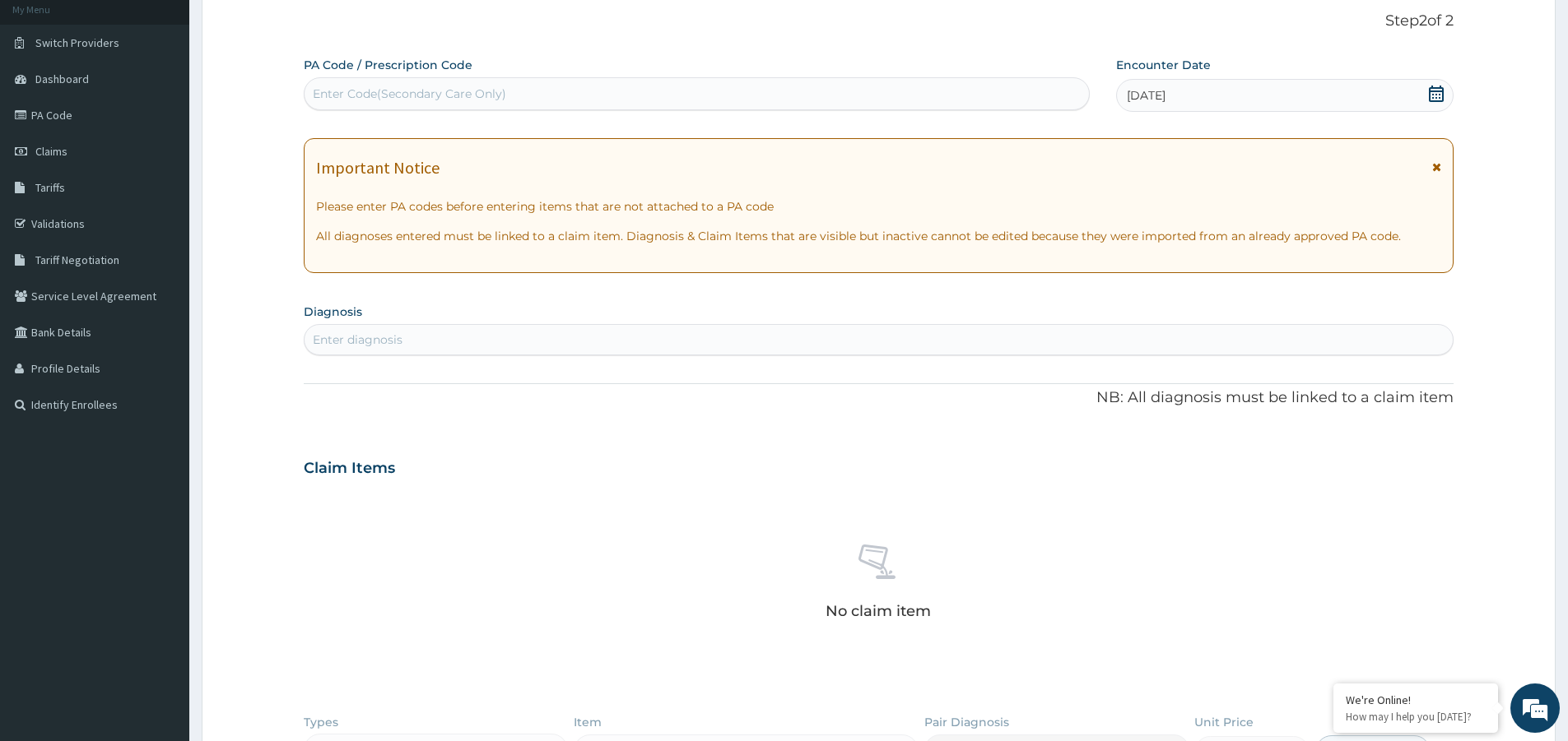
click at [858, 339] on div "Enter diagnosis" at bounding box center [878, 340] width 1148 height 27
type input "[MEDICAL_DATA]"
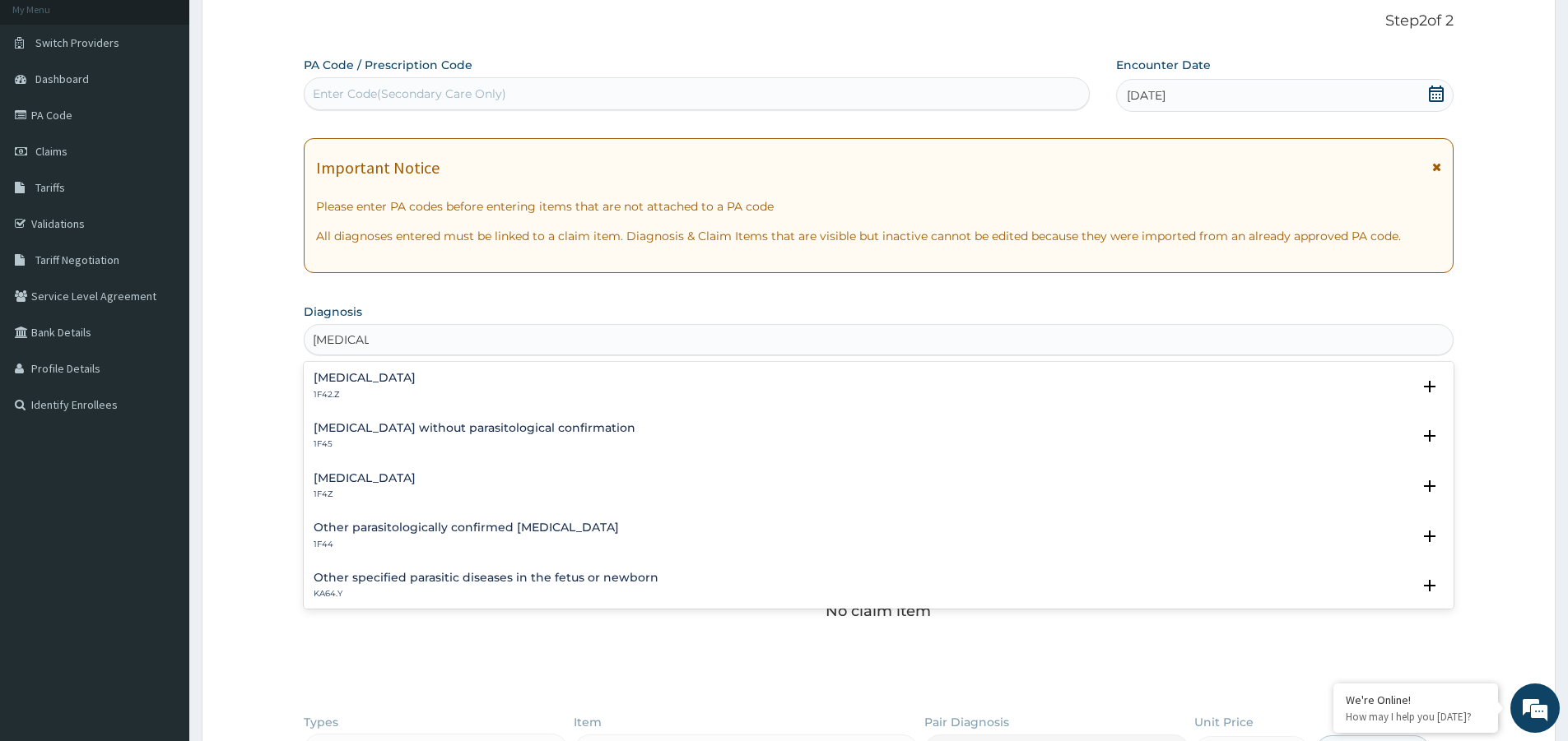
click at [436, 486] on div "[MEDICAL_DATA] 1F4Z" at bounding box center [878, 486] width 1129 height 29
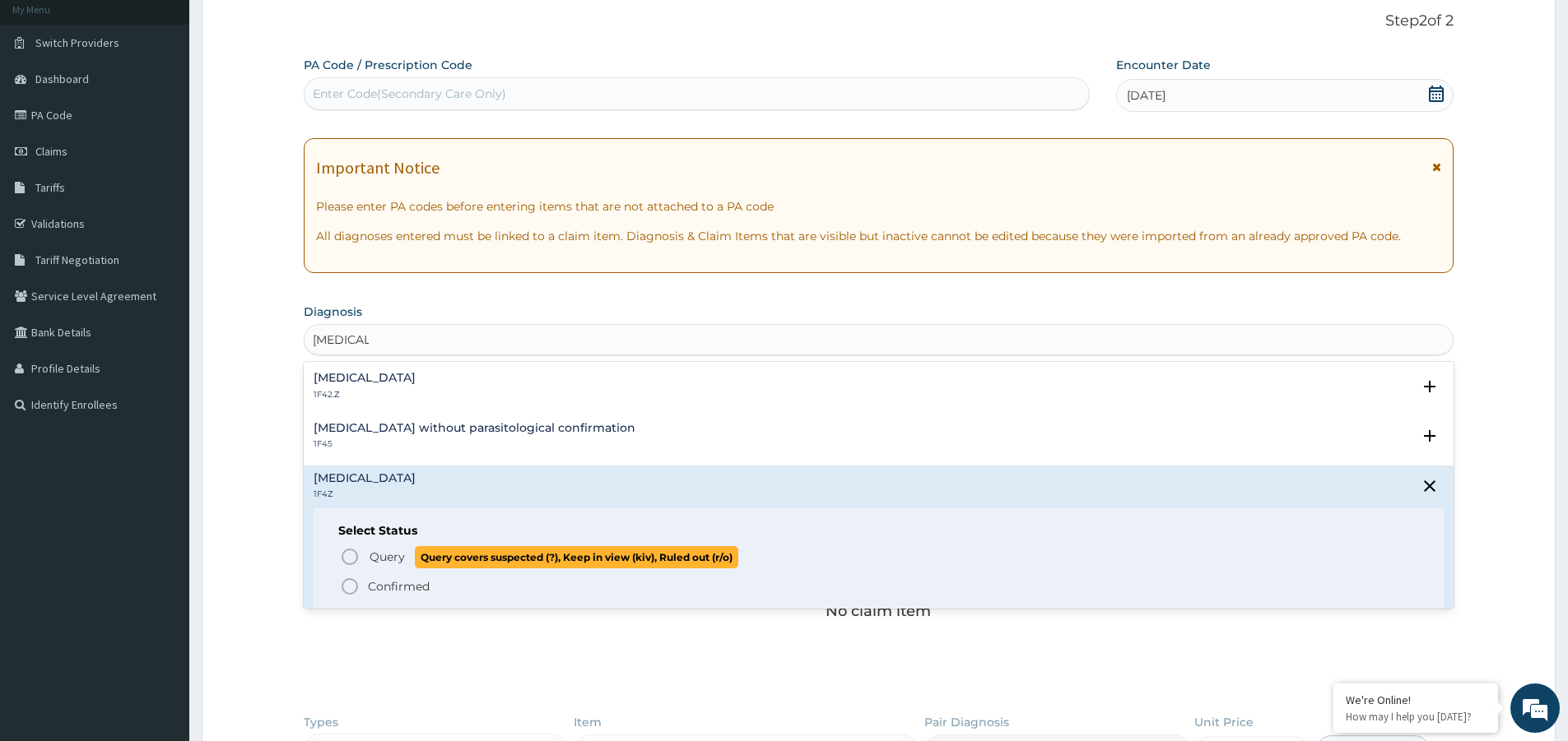
drag, startPoint x: 389, startPoint y: 561, endPoint x: 397, endPoint y: 544, distance: 18.8
click at [389, 561] on span "Query" at bounding box center [387, 556] width 35 height 16
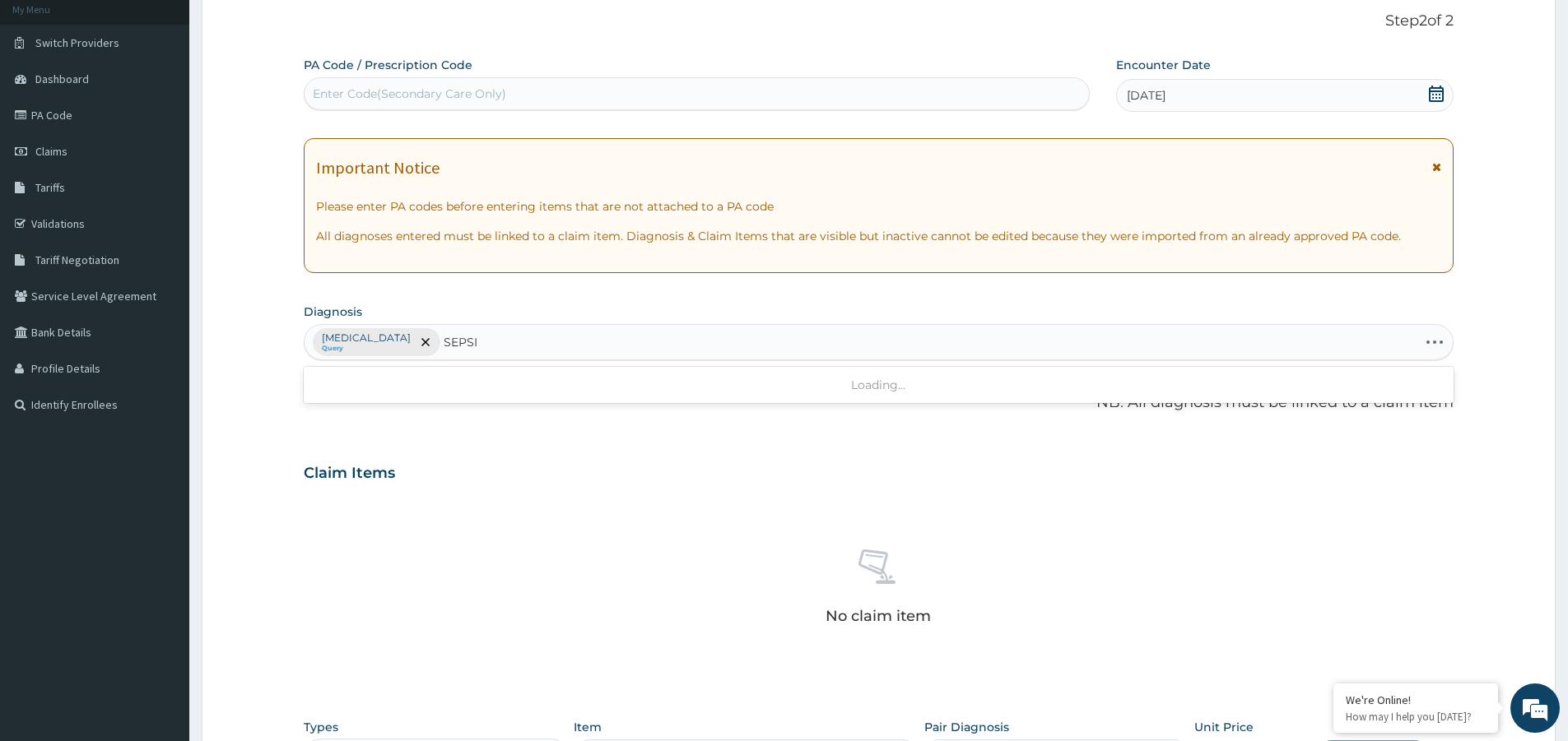
type input "SEPSIS"
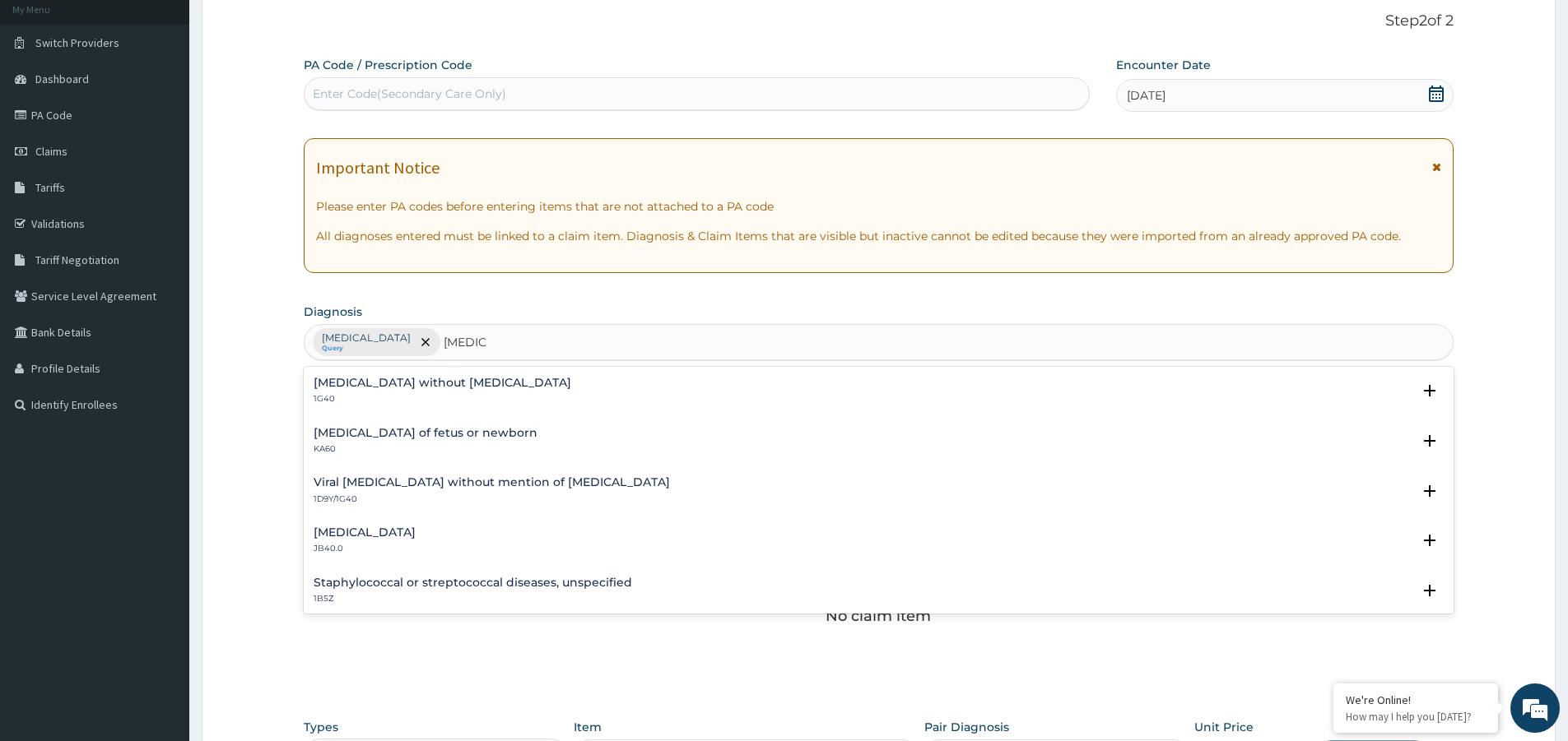
click at [420, 388] on h4 "Sepsis without septic shock" at bounding box center [442, 382] width 258 height 12
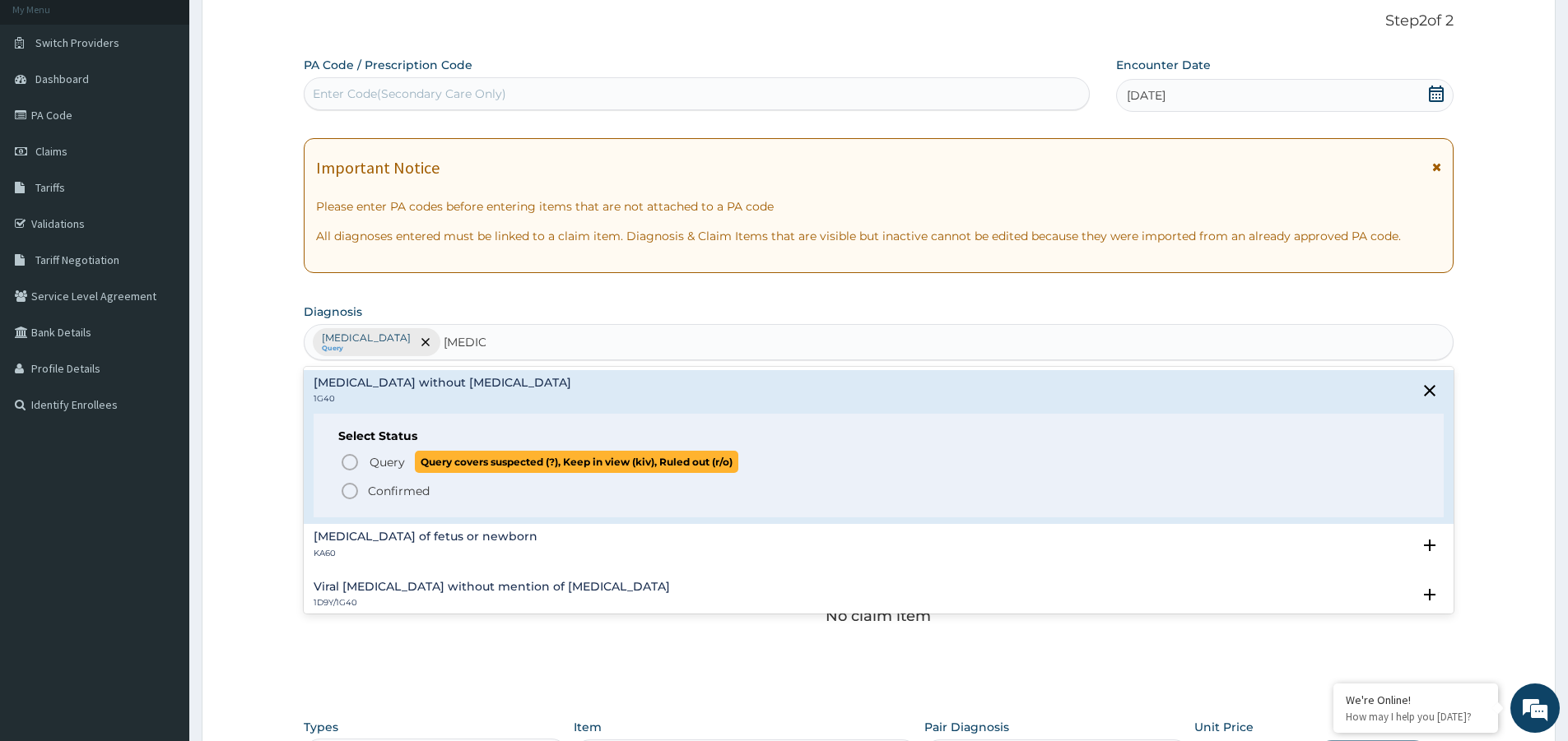
click at [384, 473] on p "Query Query covers suspected (?), Keep in view (kiv), Ruled out (r/o)" at bounding box center [553, 461] width 371 height 22
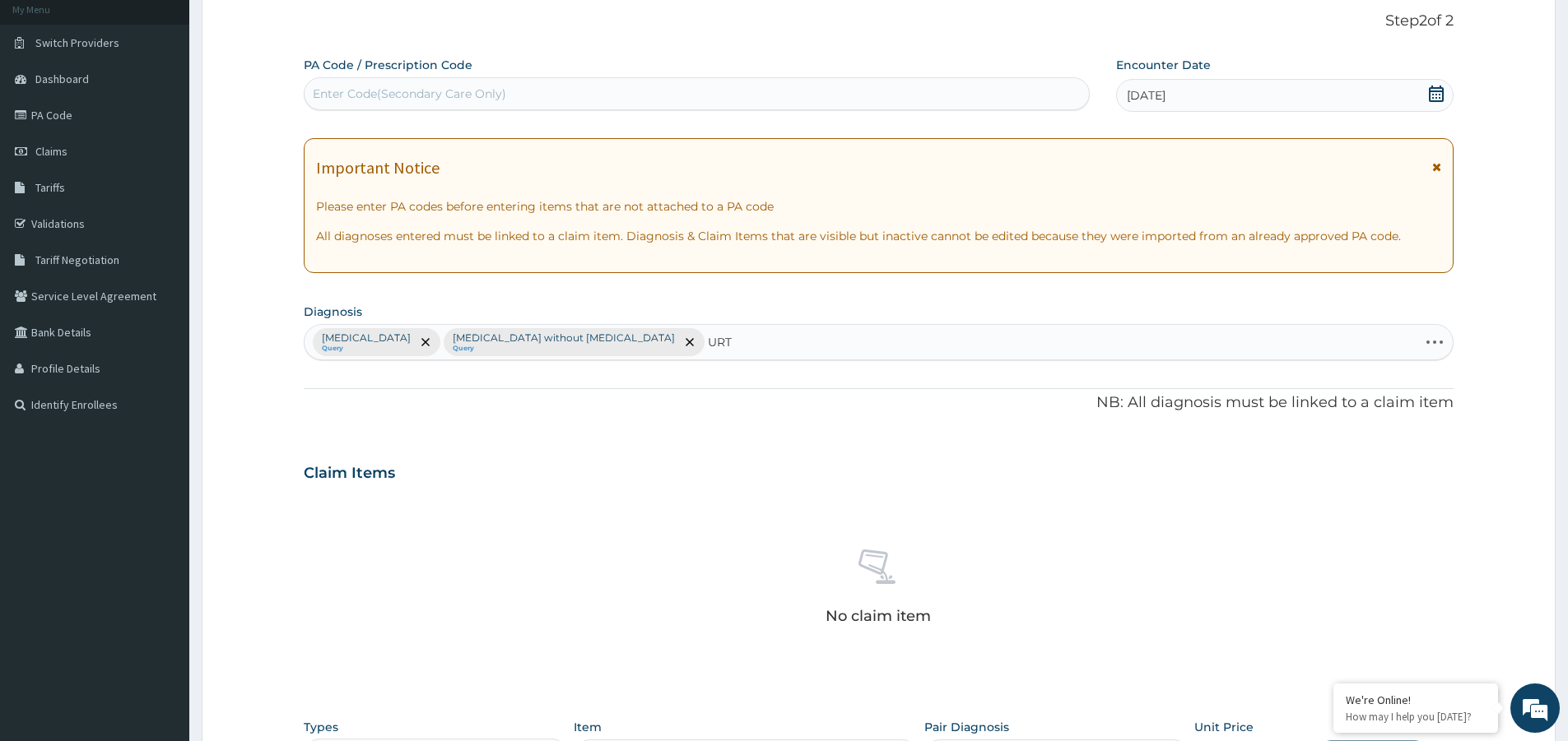
type input "URTI"
click at [433, 406] on div "Acute upper respiratory infection, site unspecified CA07.0 Select Status Query …" at bounding box center [878, 394] width 1129 height 37
click at [418, 400] on p "CA07.0" at bounding box center [433, 399] width 240 height 11
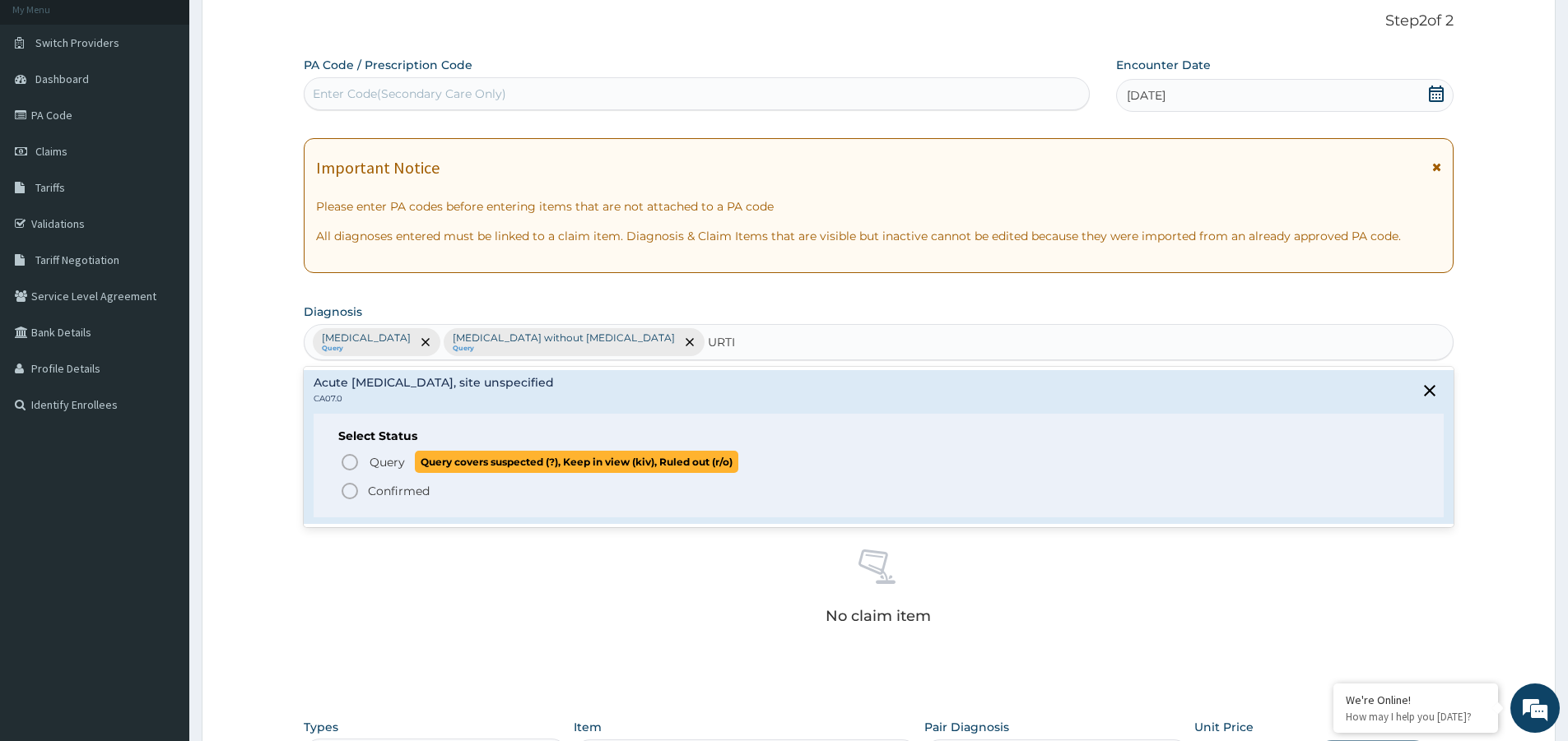
click at [387, 454] on span "Query" at bounding box center [387, 461] width 35 height 16
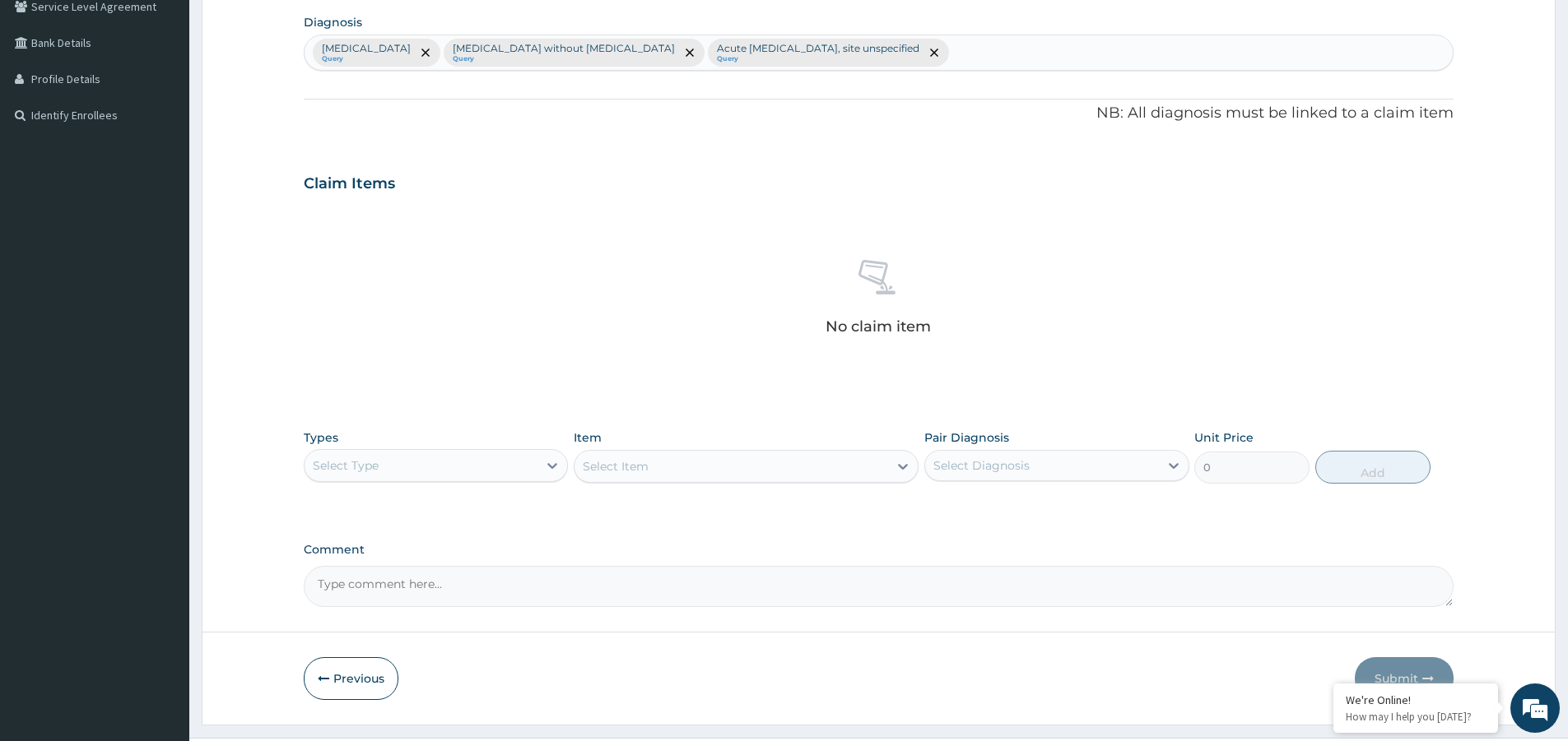
scroll to position [429, 0]
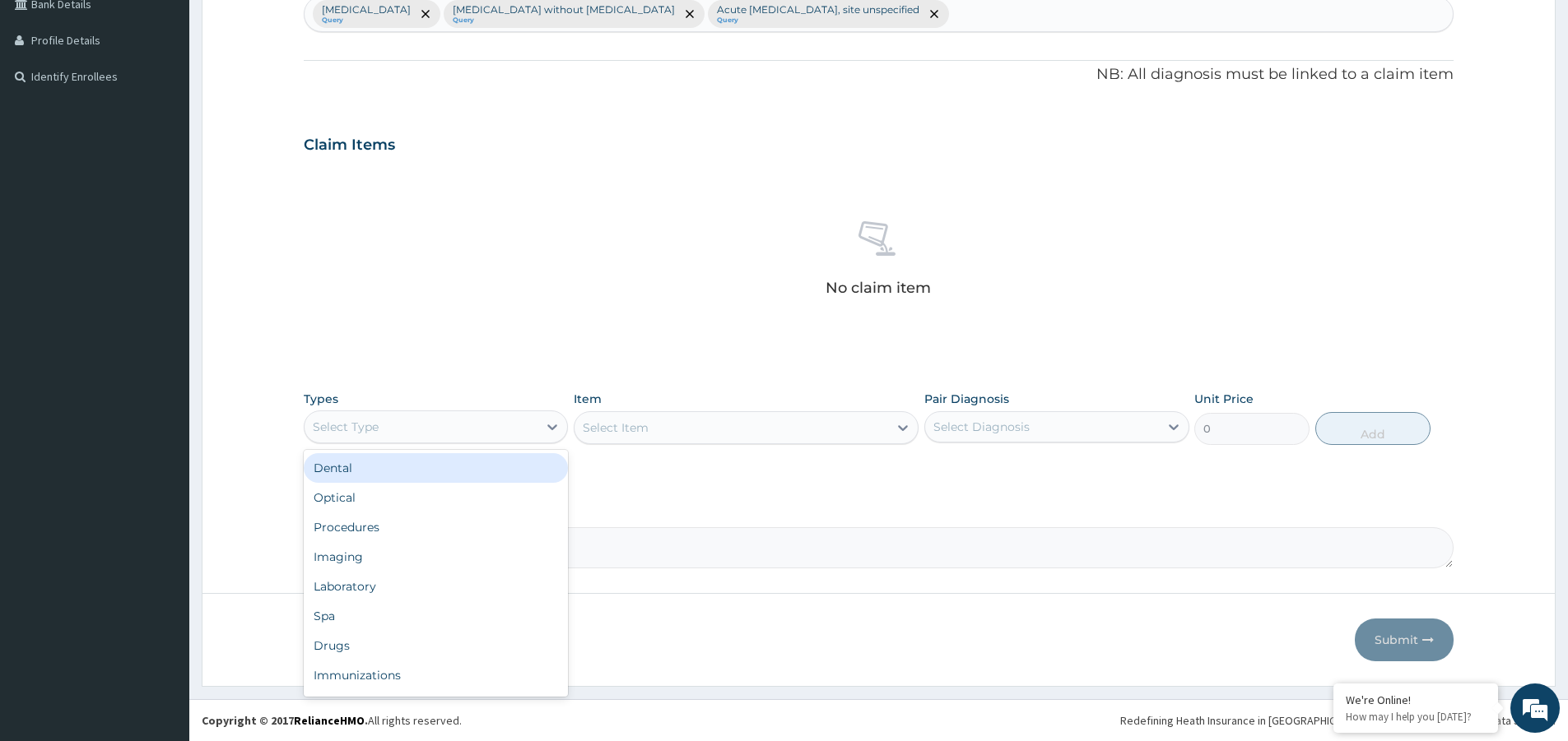
click at [442, 430] on div "Select Type" at bounding box center [421, 427] width 233 height 27
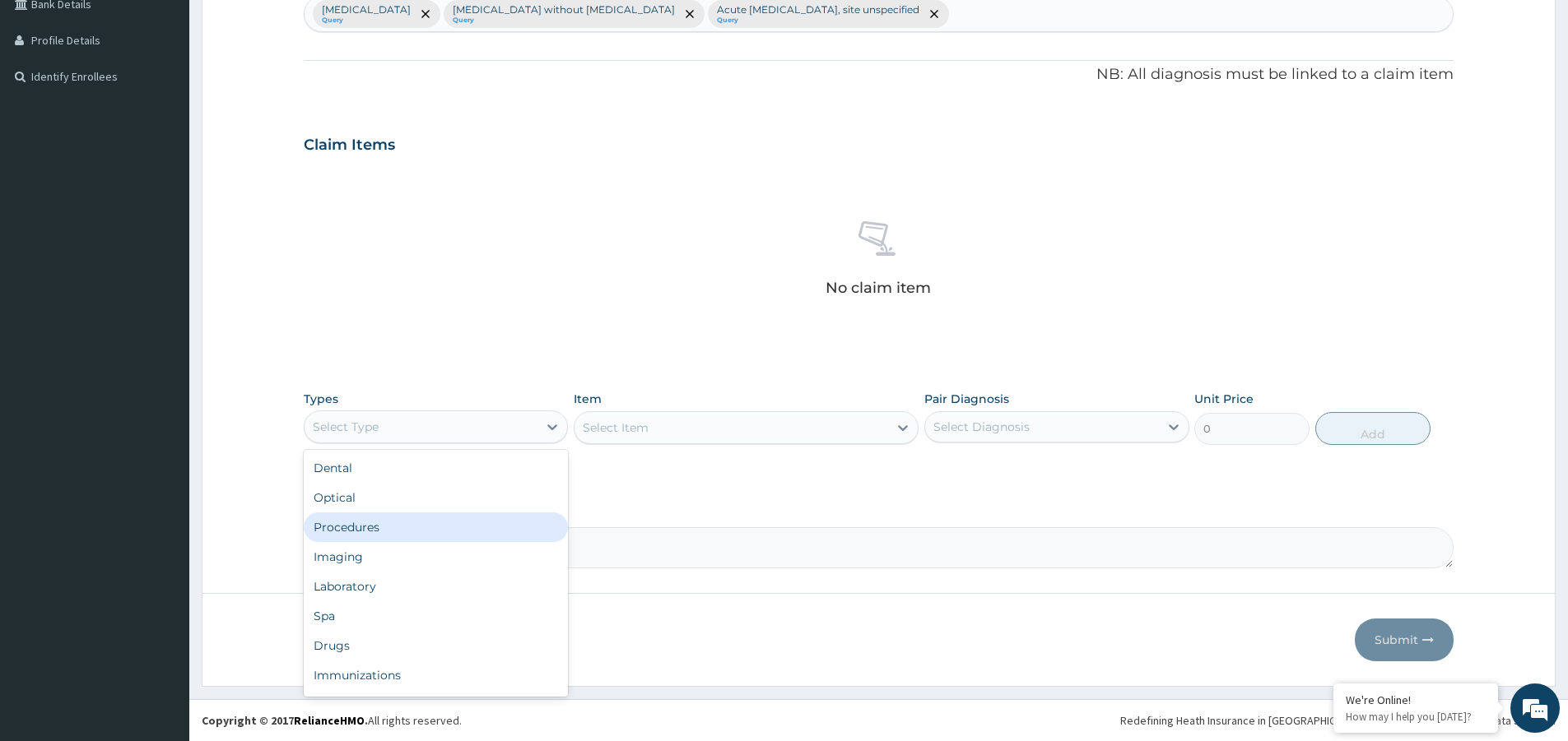
click at [440, 529] on div "Procedures" at bounding box center [436, 527] width 264 height 30
click at [780, 430] on div "Select Item" at bounding box center [731, 428] width 313 height 27
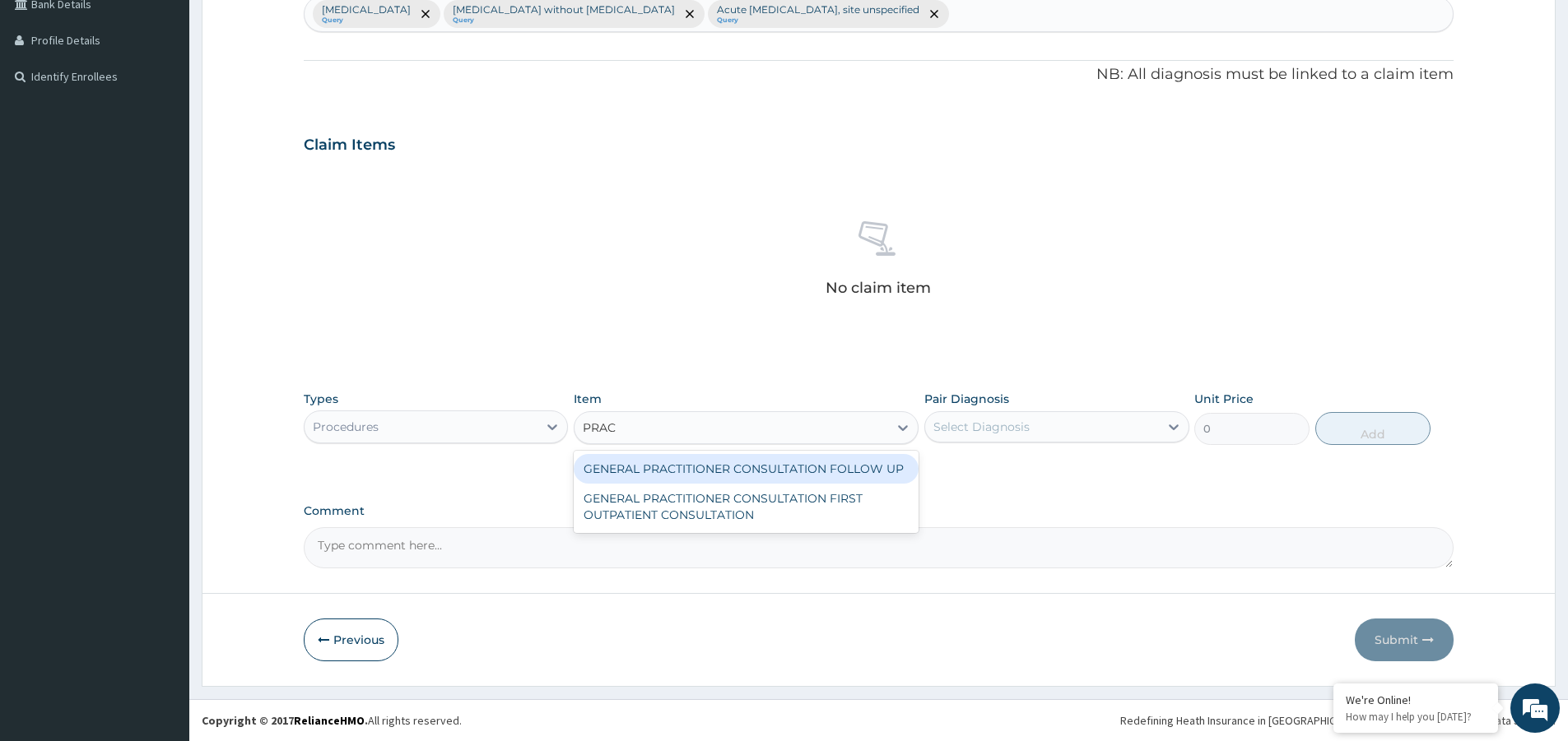
type input "PRACT"
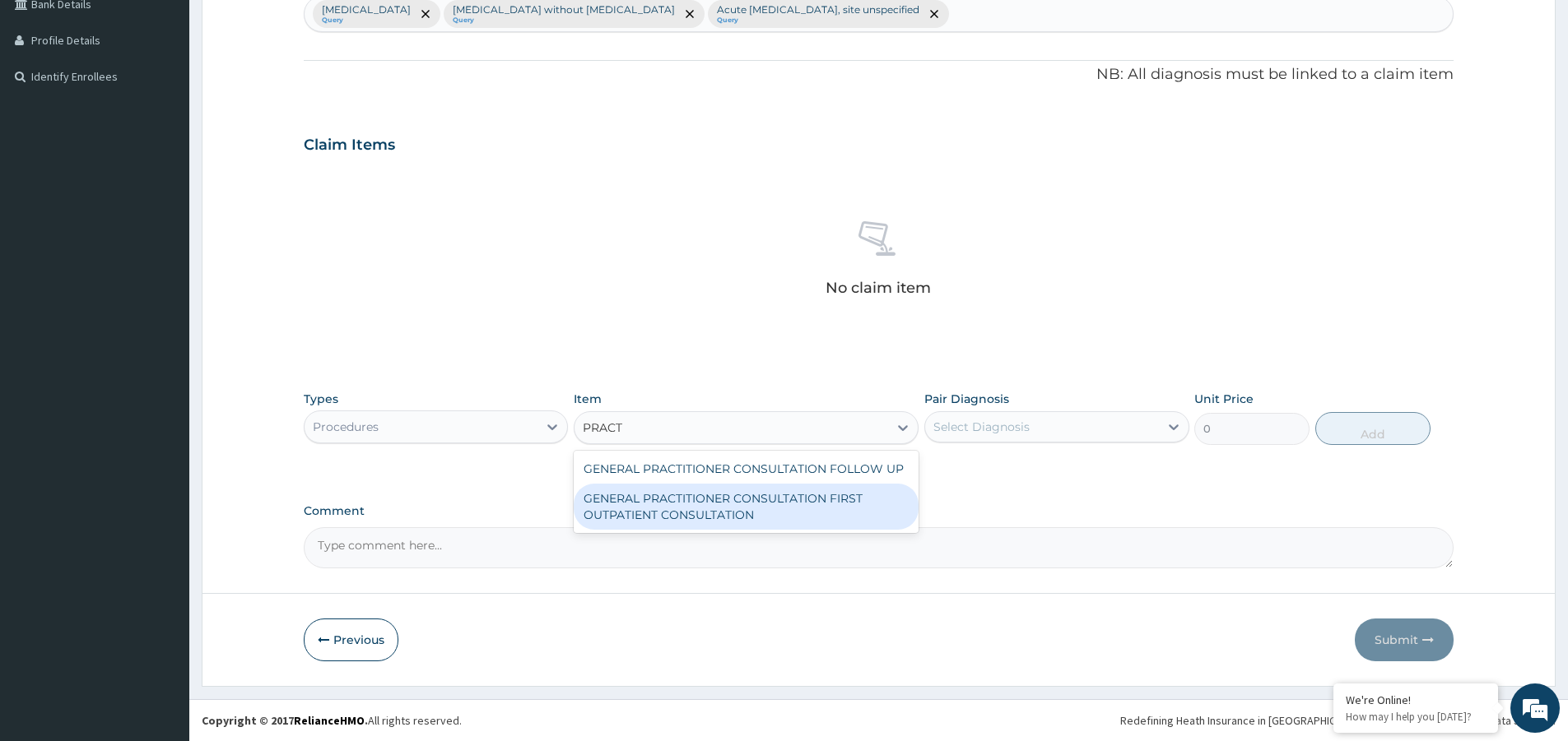
drag, startPoint x: 763, startPoint y: 510, endPoint x: 809, endPoint y: 499, distance: 47.3
click at [766, 510] on div "GENERAL PRACTITIONER CONSULTATION FIRST OUTPATIENT CONSULTATION" at bounding box center [745, 506] width 345 height 46
type input "3547.5"
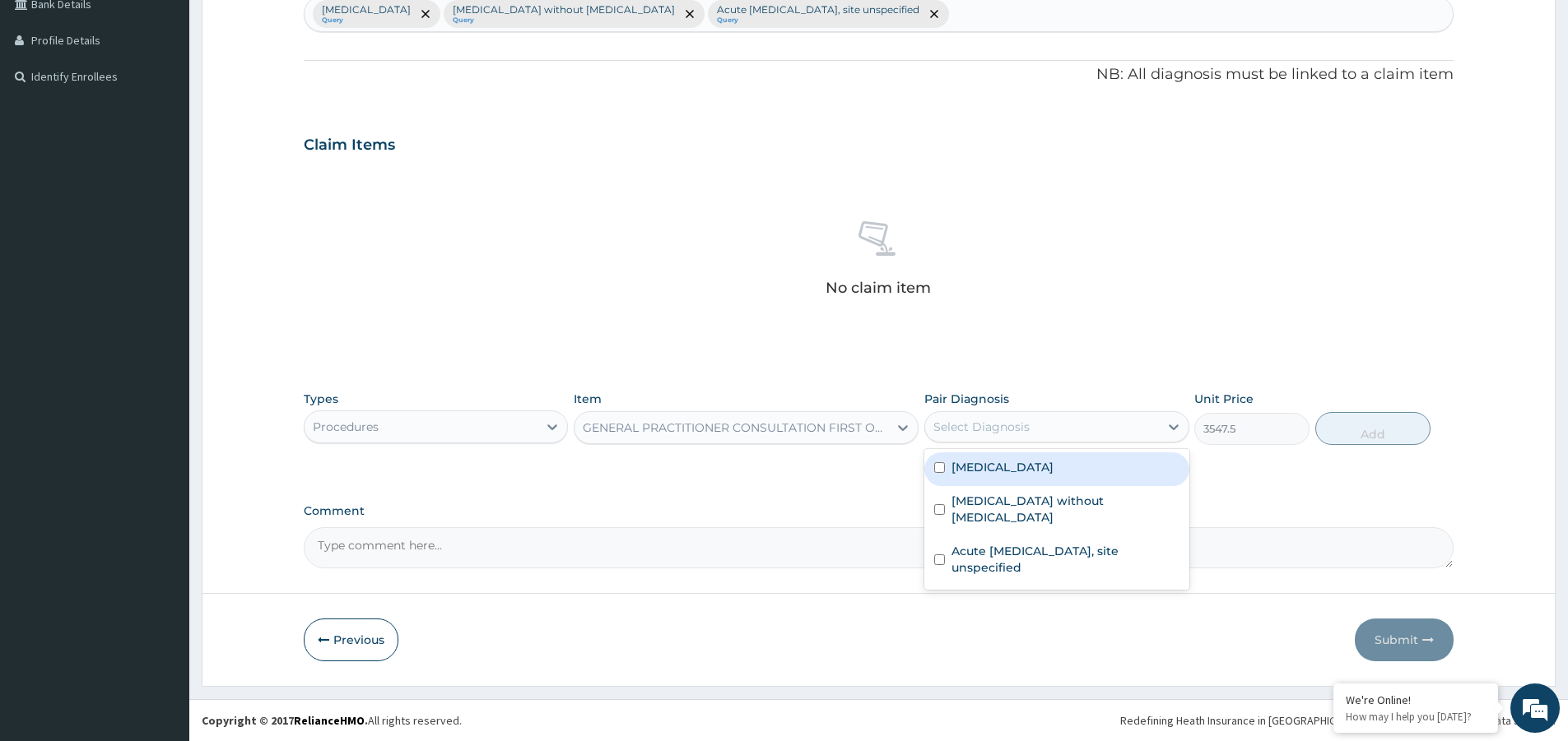
click at [1011, 433] on div "Select Diagnosis" at bounding box center [981, 426] width 97 height 16
drag, startPoint x: 1011, startPoint y: 466, endPoint x: 1011, endPoint y: 486, distance: 20.0
click at [1011, 471] on label "Malaria, unspecified" at bounding box center [1002, 467] width 102 height 16
checkbox input "true"
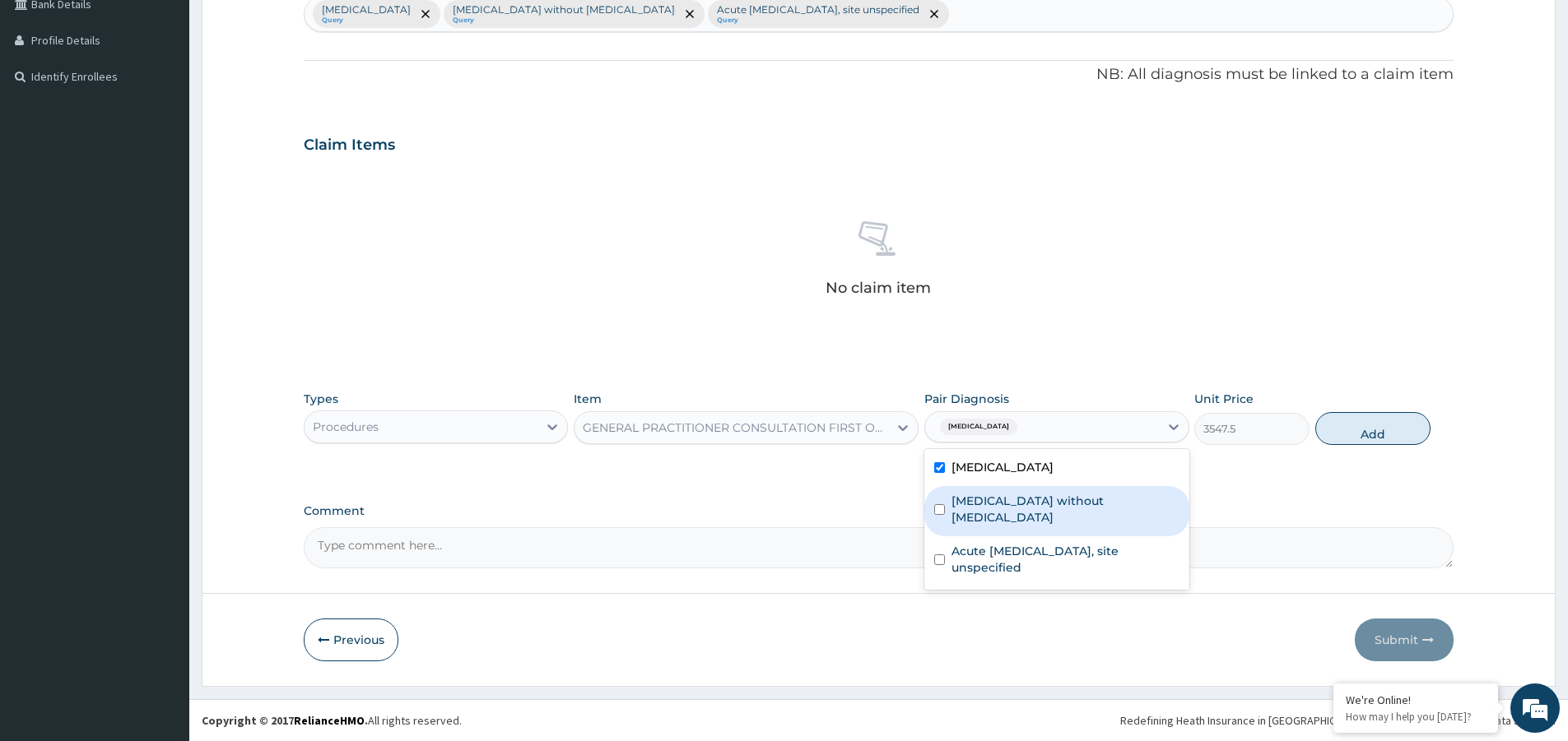
drag, startPoint x: 1032, startPoint y: 505, endPoint x: 1028, endPoint y: 517, distance: 12.6
click at [1031, 505] on label "Sepsis without septic shock" at bounding box center [1065, 509] width 227 height 32
checkbox input "true"
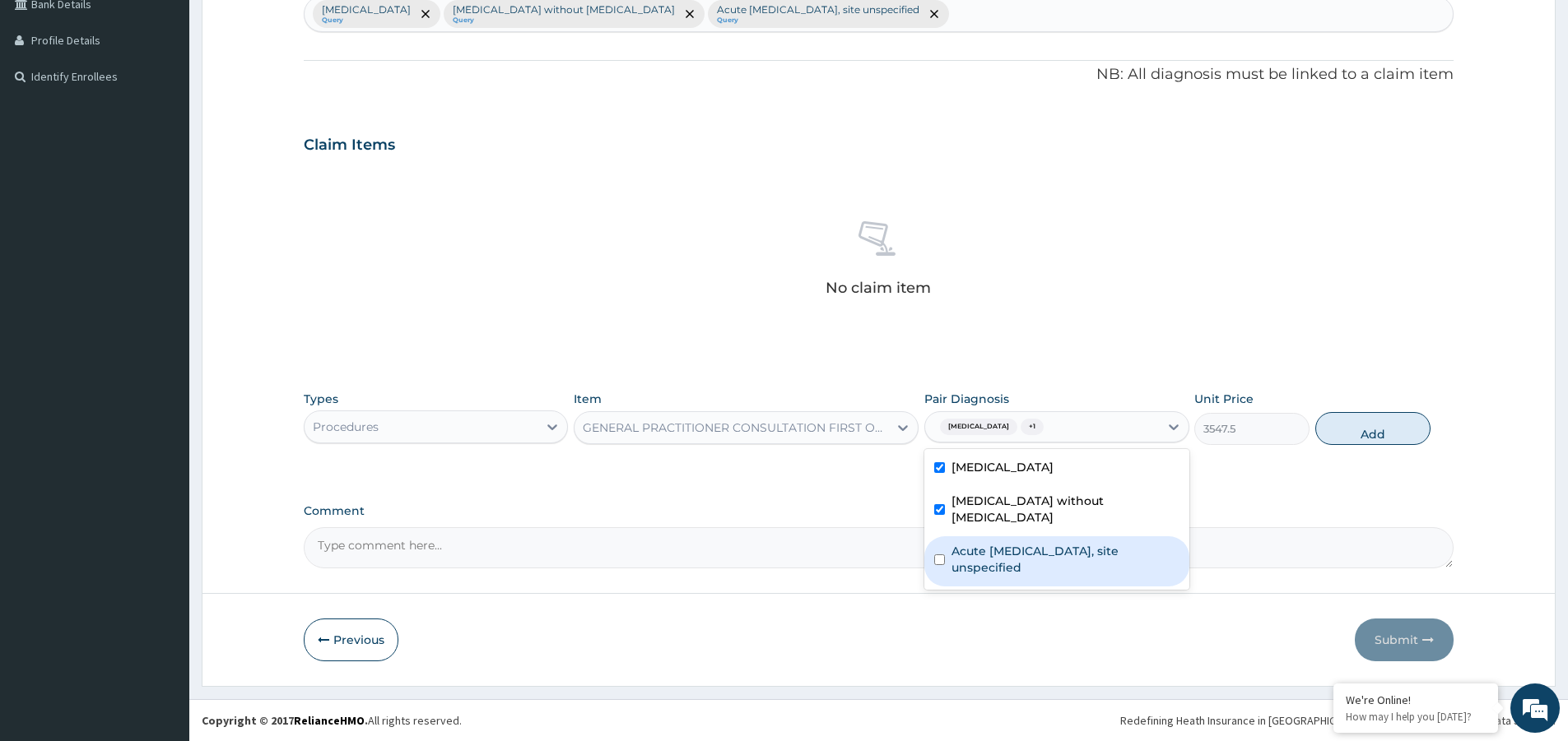
drag, startPoint x: 1029, startPoint y: 534, endPoint x: 1099, endPoint y: 540, distance: 70.3
click at [1040, 542] on label "Acute upper respiratory infection, site unspecified" at bounding box center [1065, 559] width 227 height 32
checkbox input "true"
click at [1402, 433] on button "Add" at bounding box center [1372, 428] width 116 height 32
type input "0"
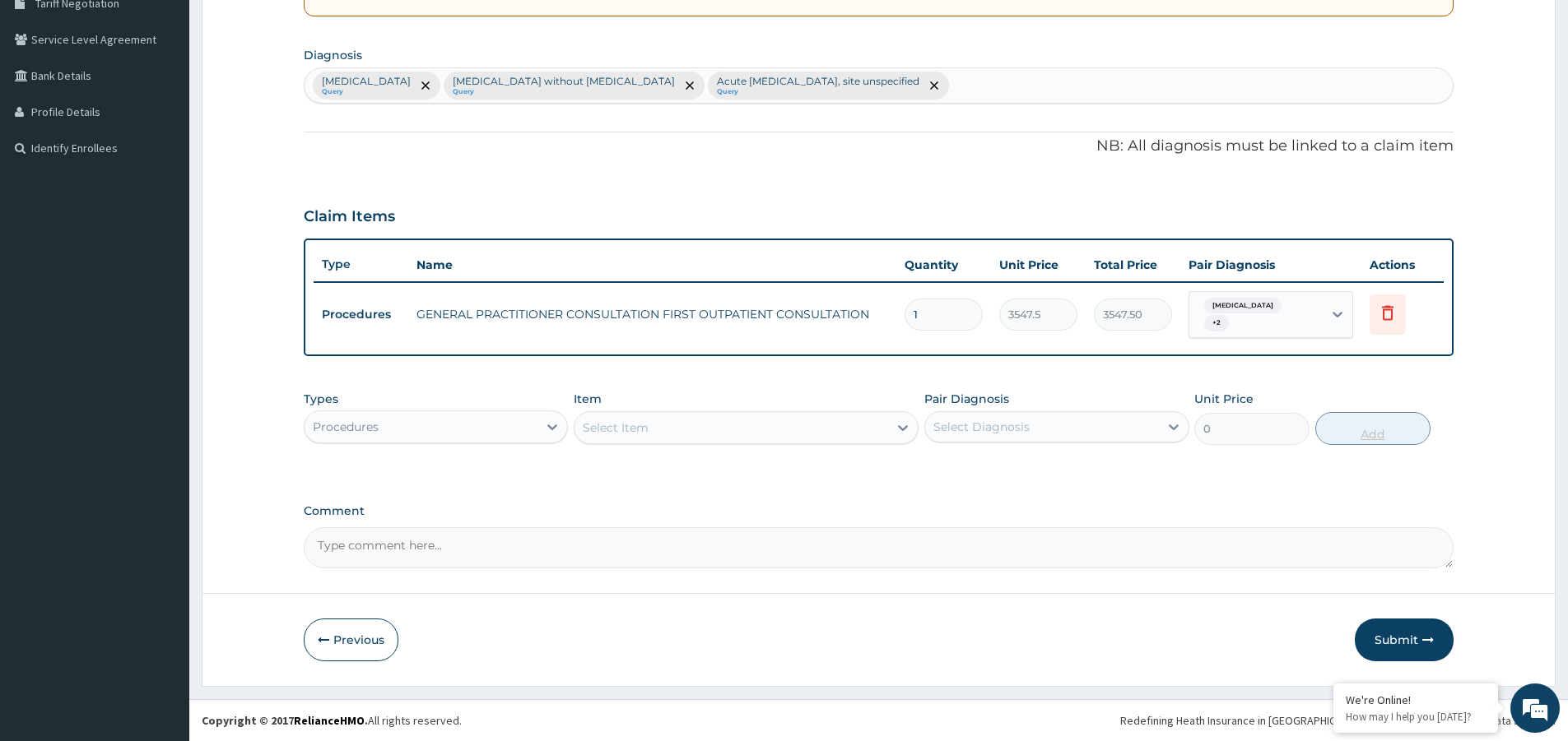
scroll to position [357, 0]
click at [520, 431] on div "Procedures" at bounding box center [421, 427] width 233 height 27
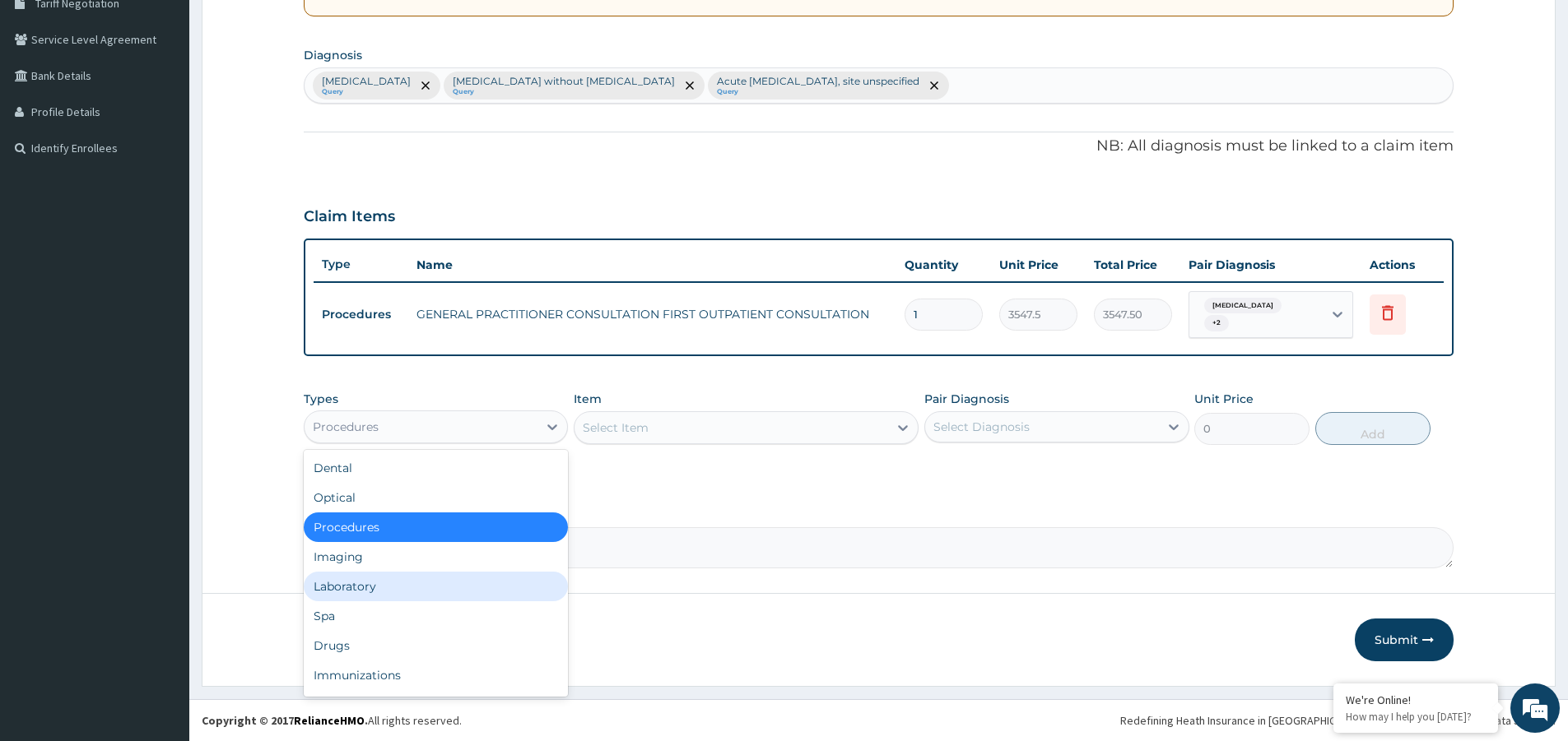
click at [483, 586] on div "Laboratory" at bounding box center [436, 586] width 264 height 30
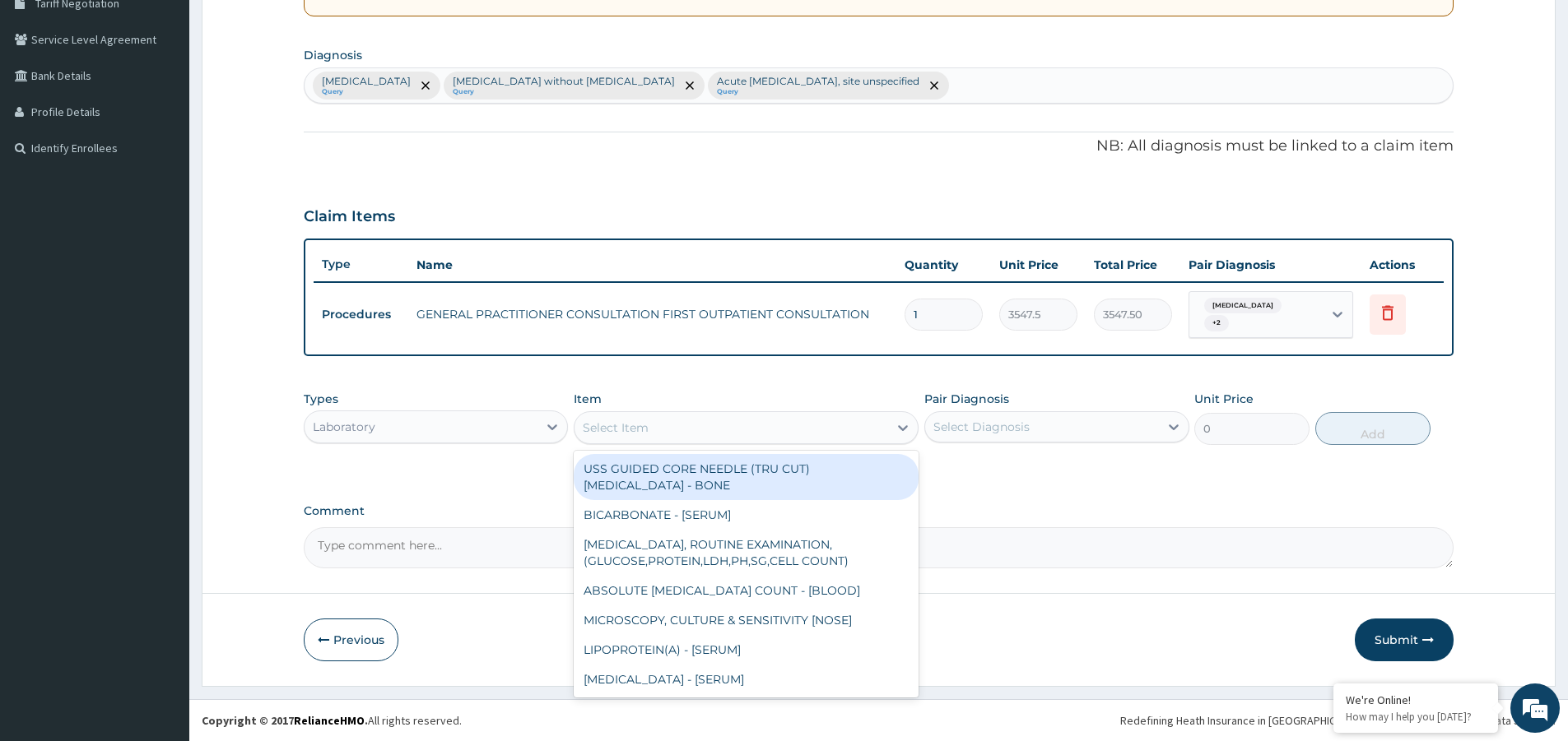
click at [624, 417] on div "Select Item" at bounding box center [731, 428] width 313 height 27
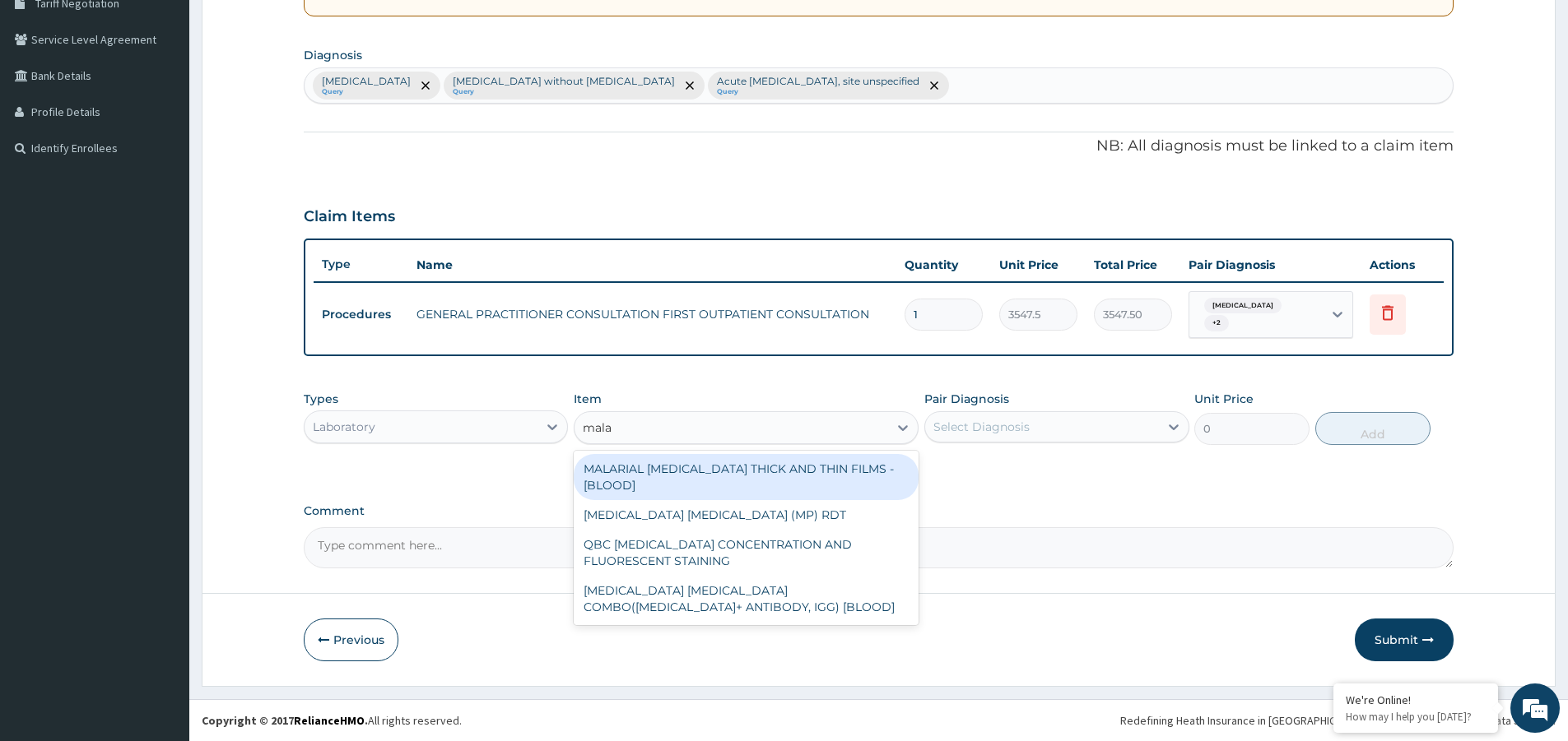
type input "malar"
click at [693, 465] on div "MALARIAL PARASITE THICK AND THIN FILMS - [BLOOD]" at bounding box center [745, 476] width 345 height 46
type input "1612.5"
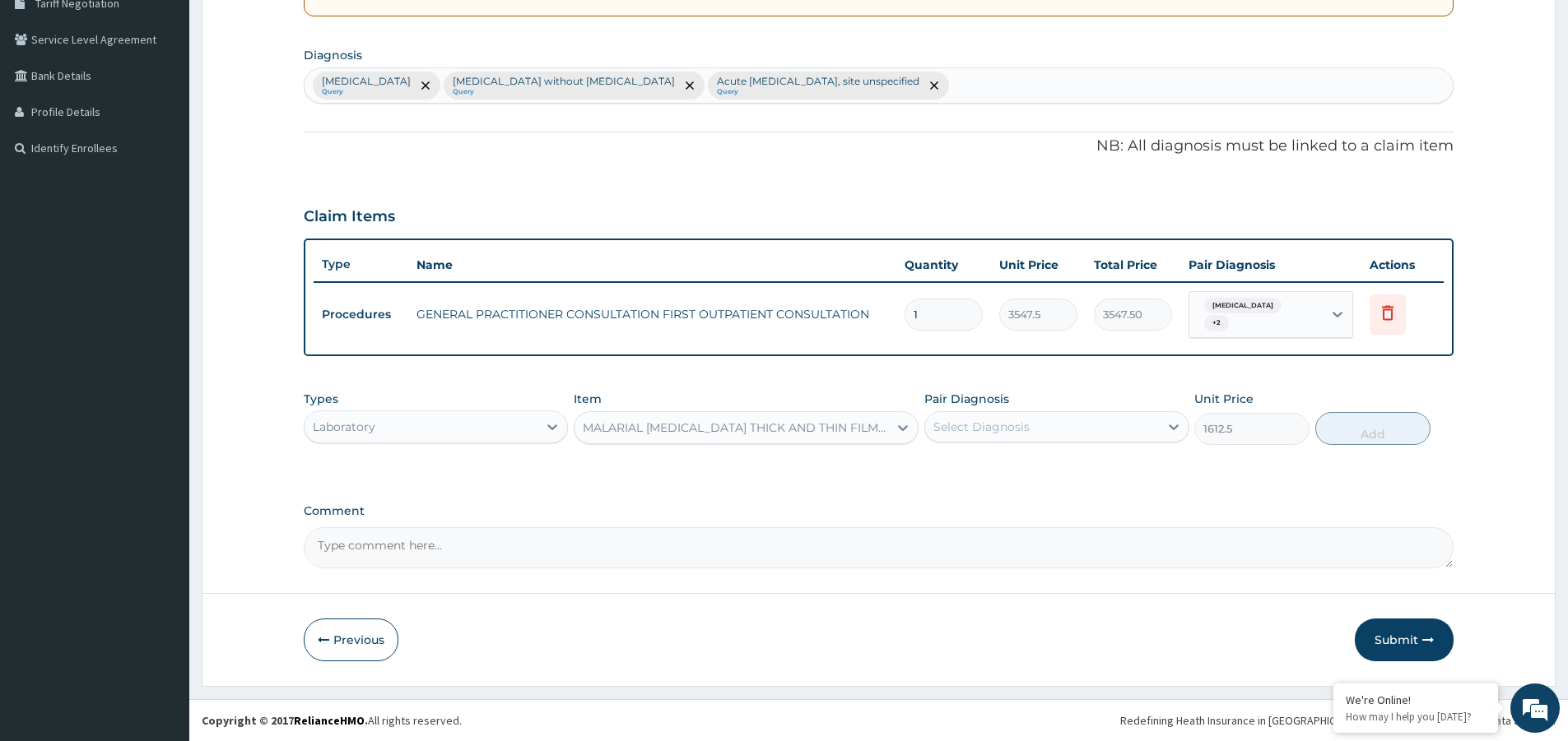
click at [988, 431] on div "Select Diagnosis" at bounding box center [981, 426] width 97 height 16
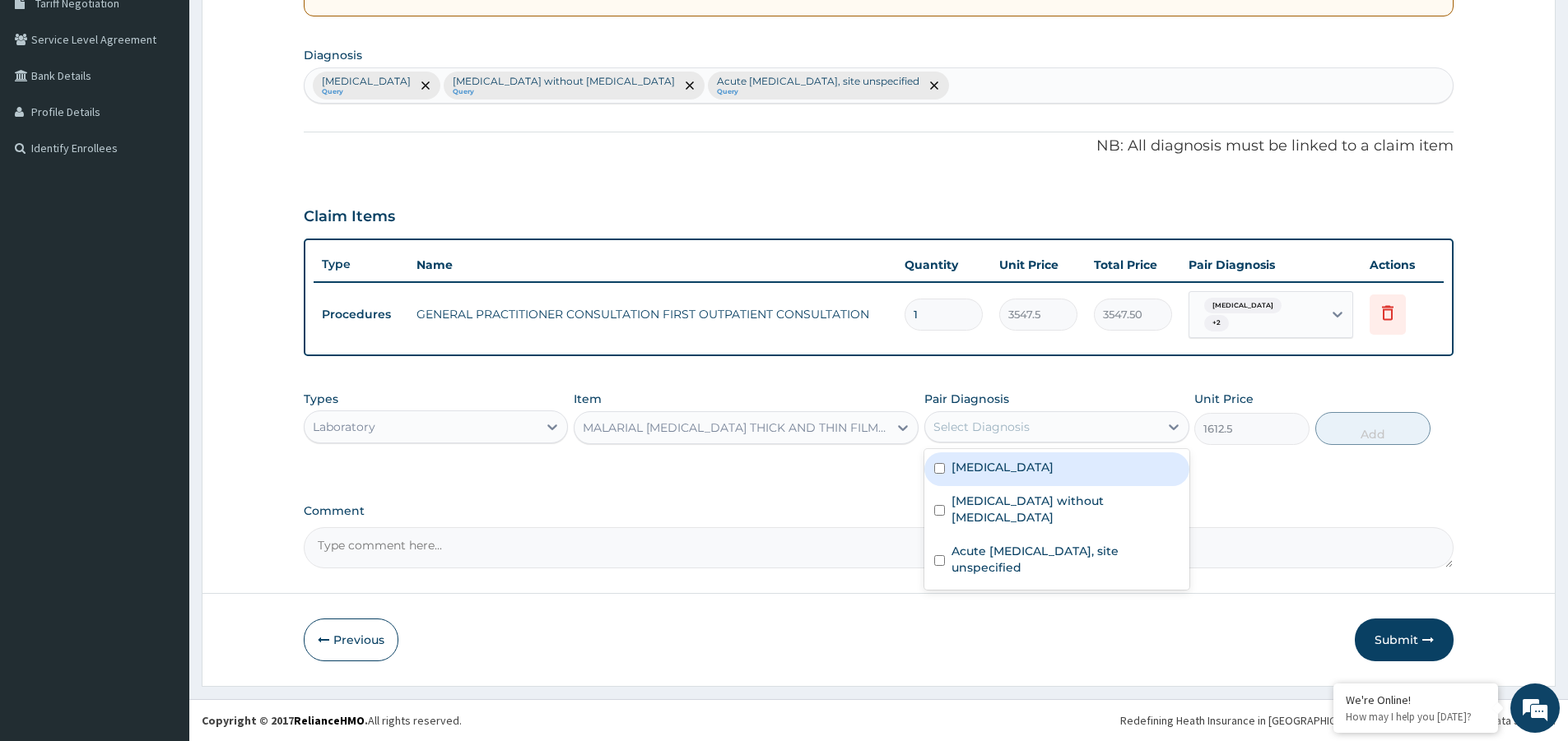
click at [1001, 467] on label "Malaria, unspecified" at bounding box center [1002, 467] width 102 height 16
checkbox input "true"
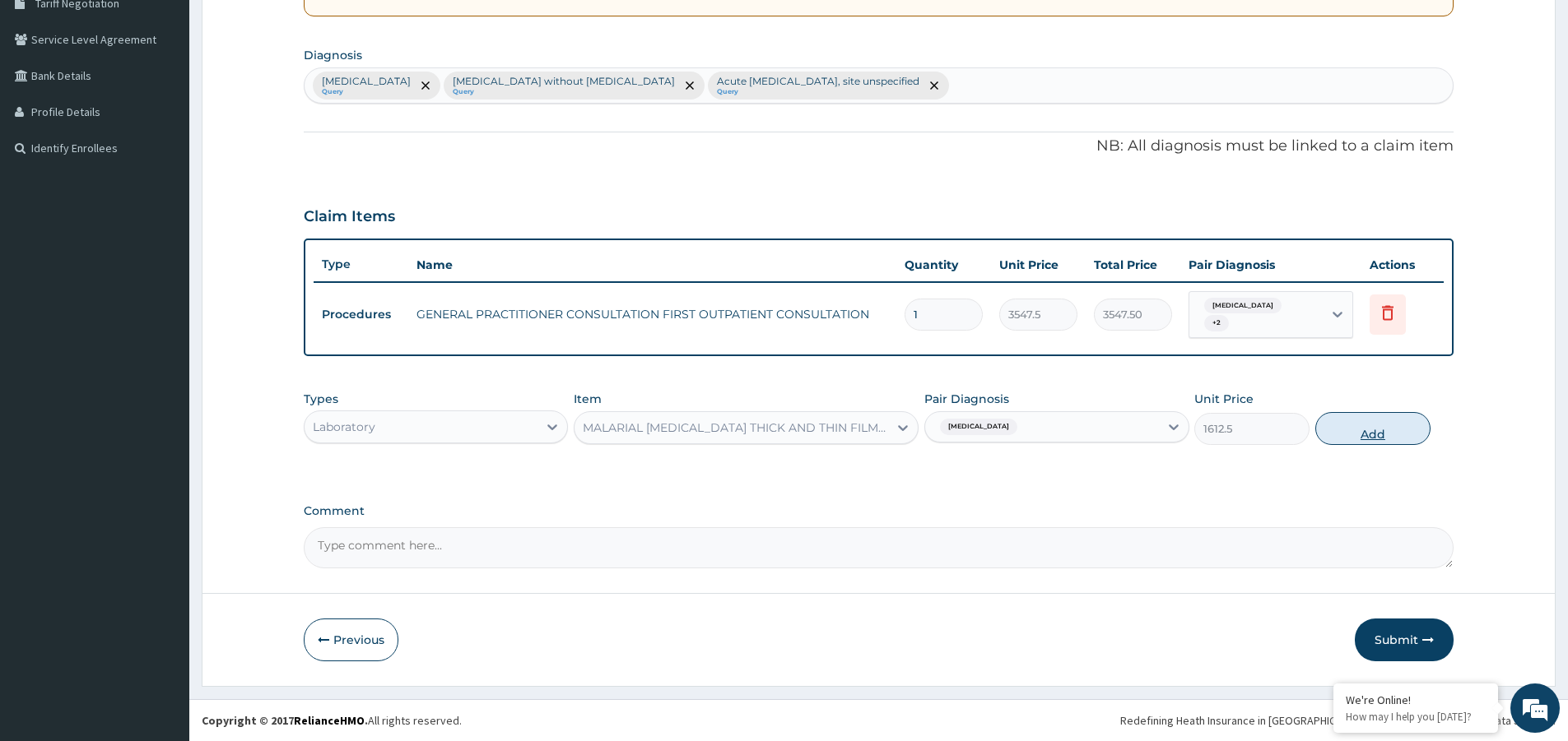
click at [1363, 429] on button "Add" at bounding box center [1372, 428] width 116 height 32
type input "0"
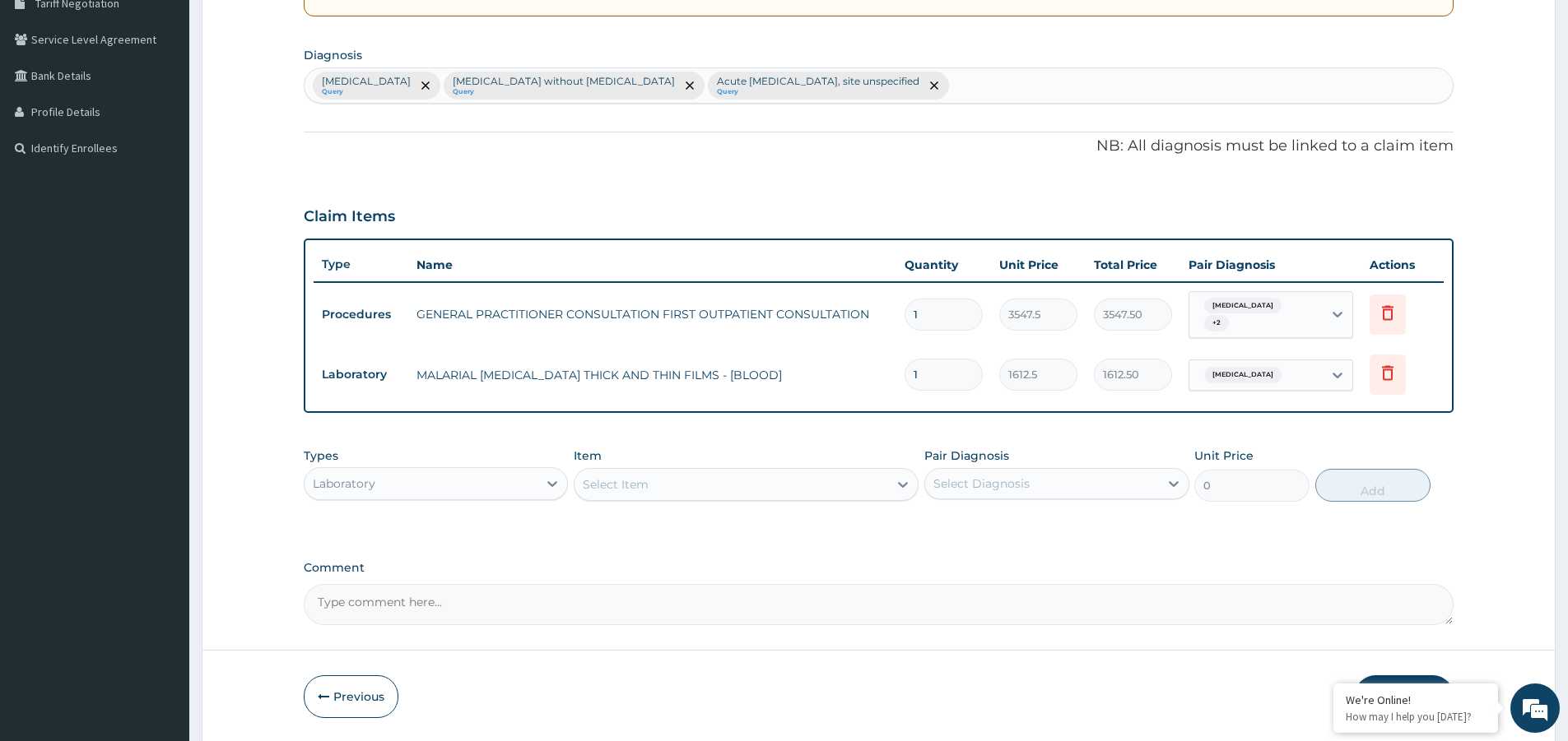
click at [644, 479] on div "Select Item" at bounding box center [615, 484] width 66 height 16
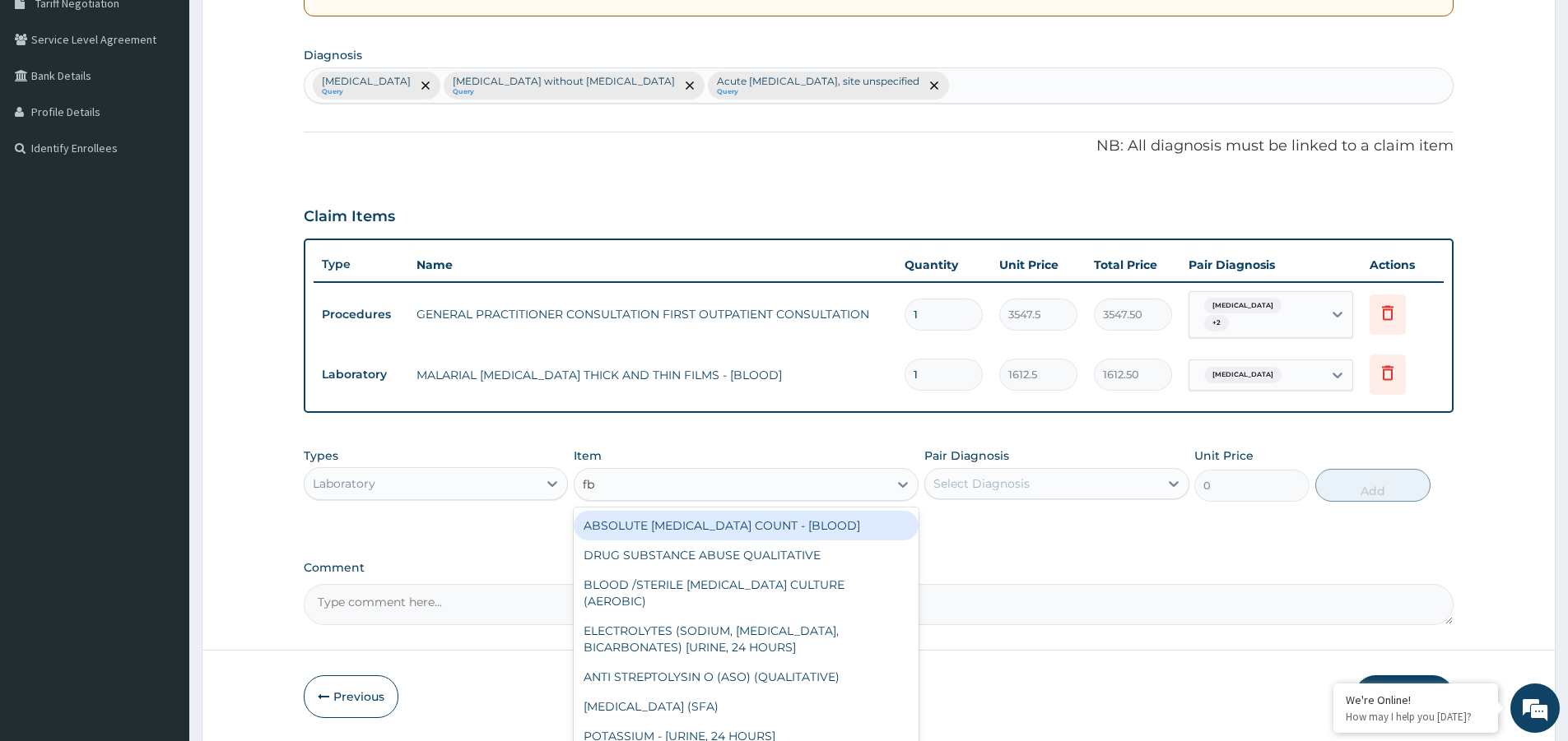
type input "fbc"
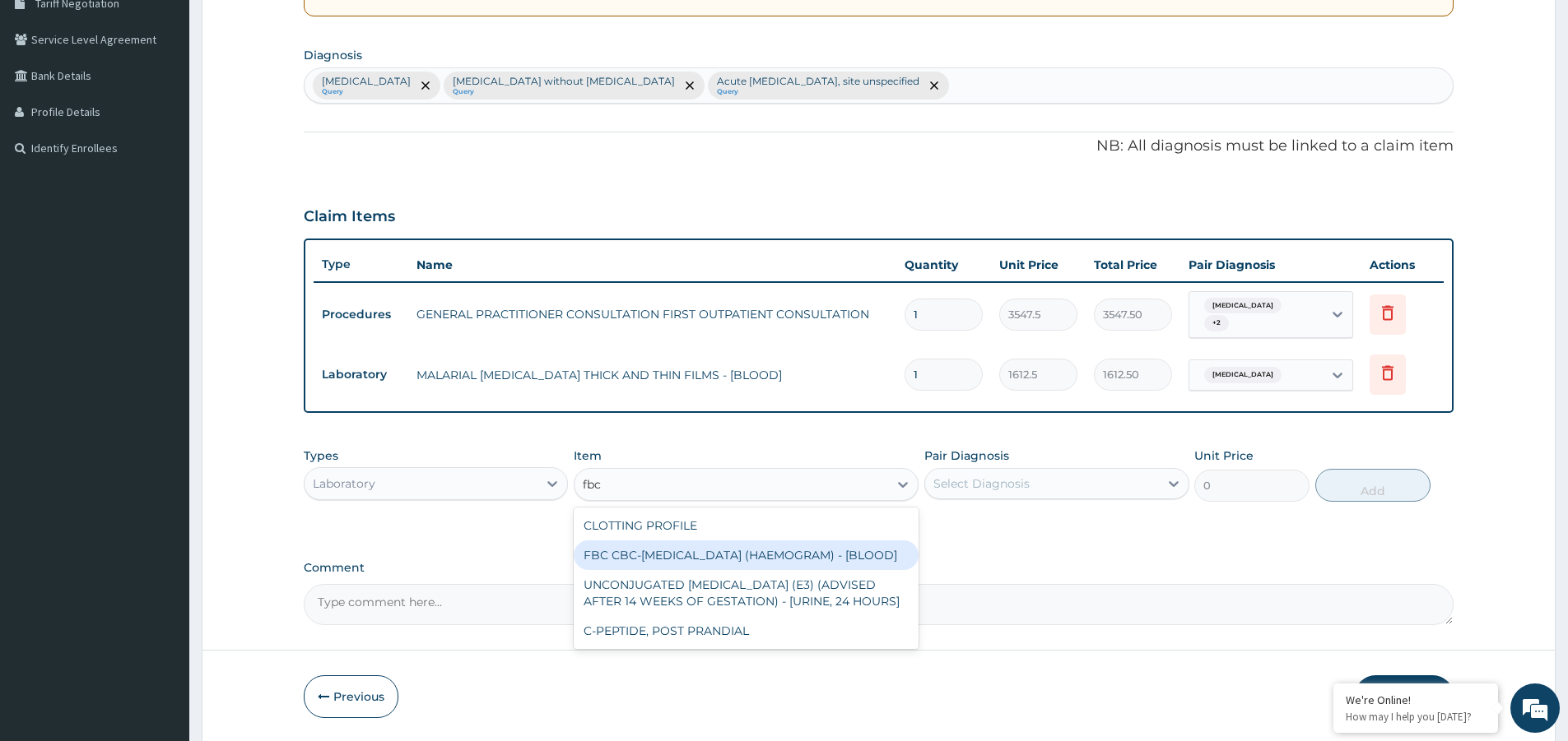
drag, startPoint x: 730, startPoint y: 566, endPoint x: 773, endPoint y: 564, distance: 43.0
click at [757, 565] on div "FBC CBC-COMPLETE BLOOD COUNT (HAEMOGRAM) - [BLOOD]" at bounding box center [745, 555] width 345 height 30
type input "4300"
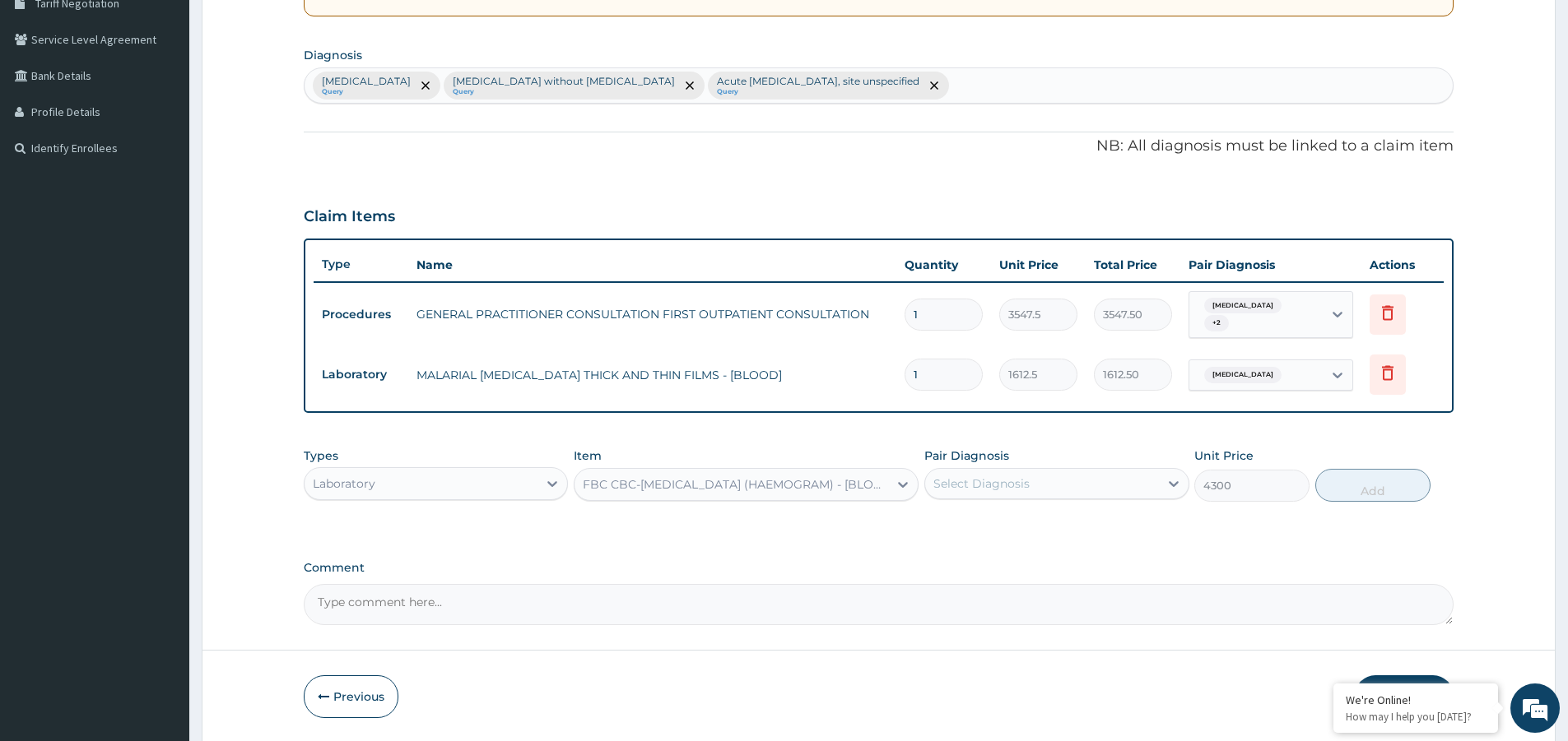
click at [1004, 492] on div "Select Diagnosis" at bounding box center [981, 483] width 97 height 16
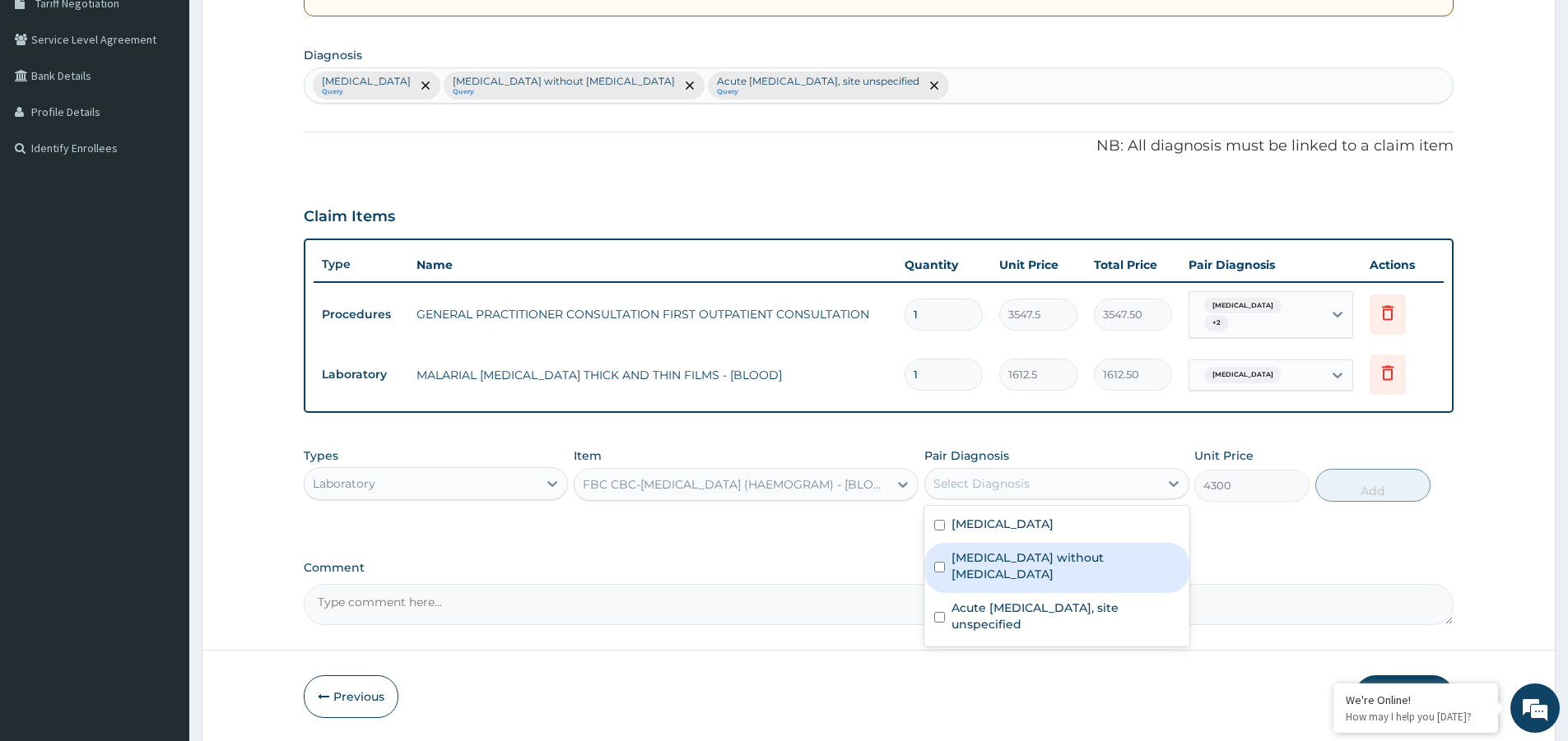
drag, startPoint x: 1023, startPoint y: 558, endPoint x: 1141, endPoint y: 554, distance: 118.1
click at [1036, 558] on label "Sepsis without septic shock" at bounding box center [1065, 565] width 227 height 32
checkbox input "true"
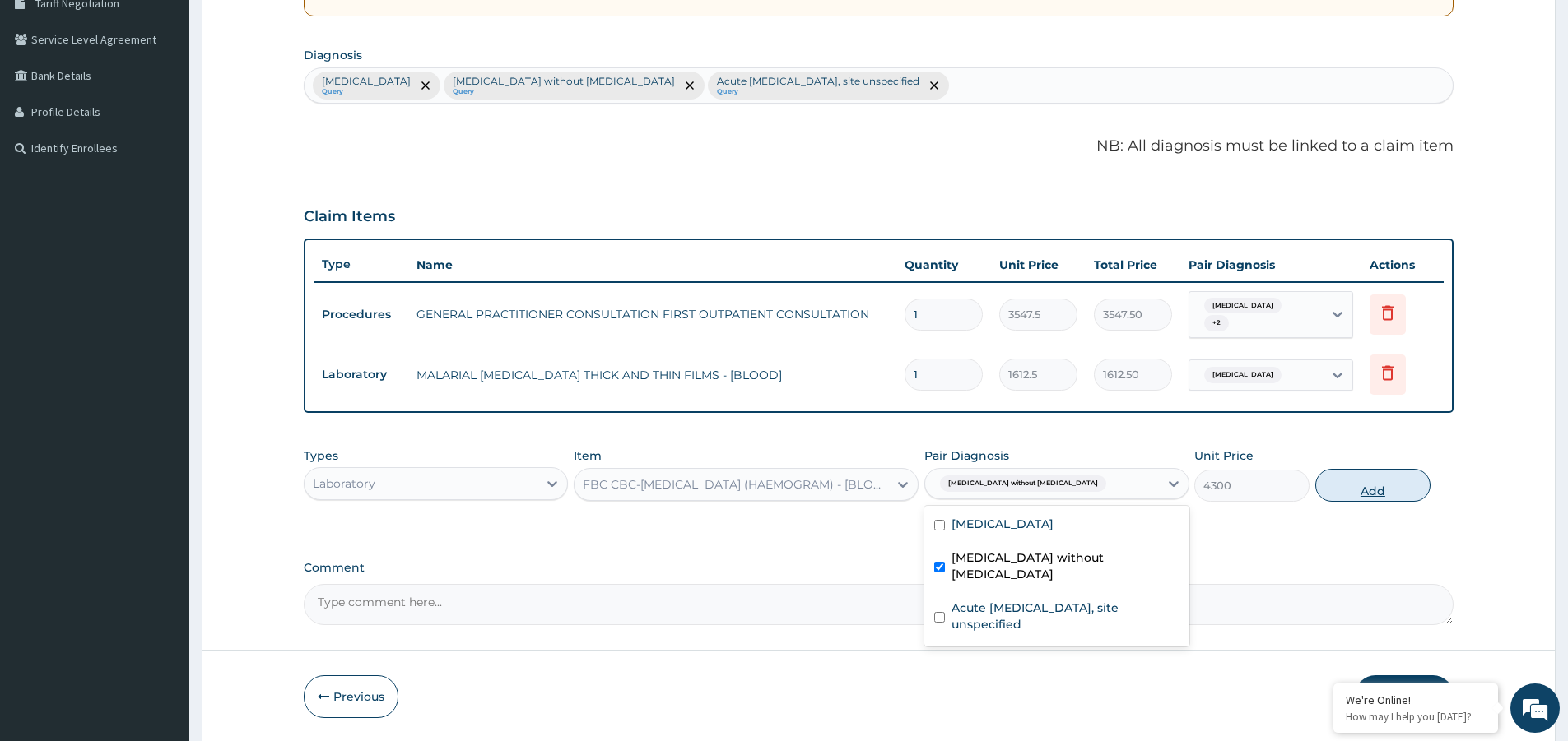
click at [1340, 490] on button "Add" at bounding box center [1372, 485] width 116 height 32
type input "0"
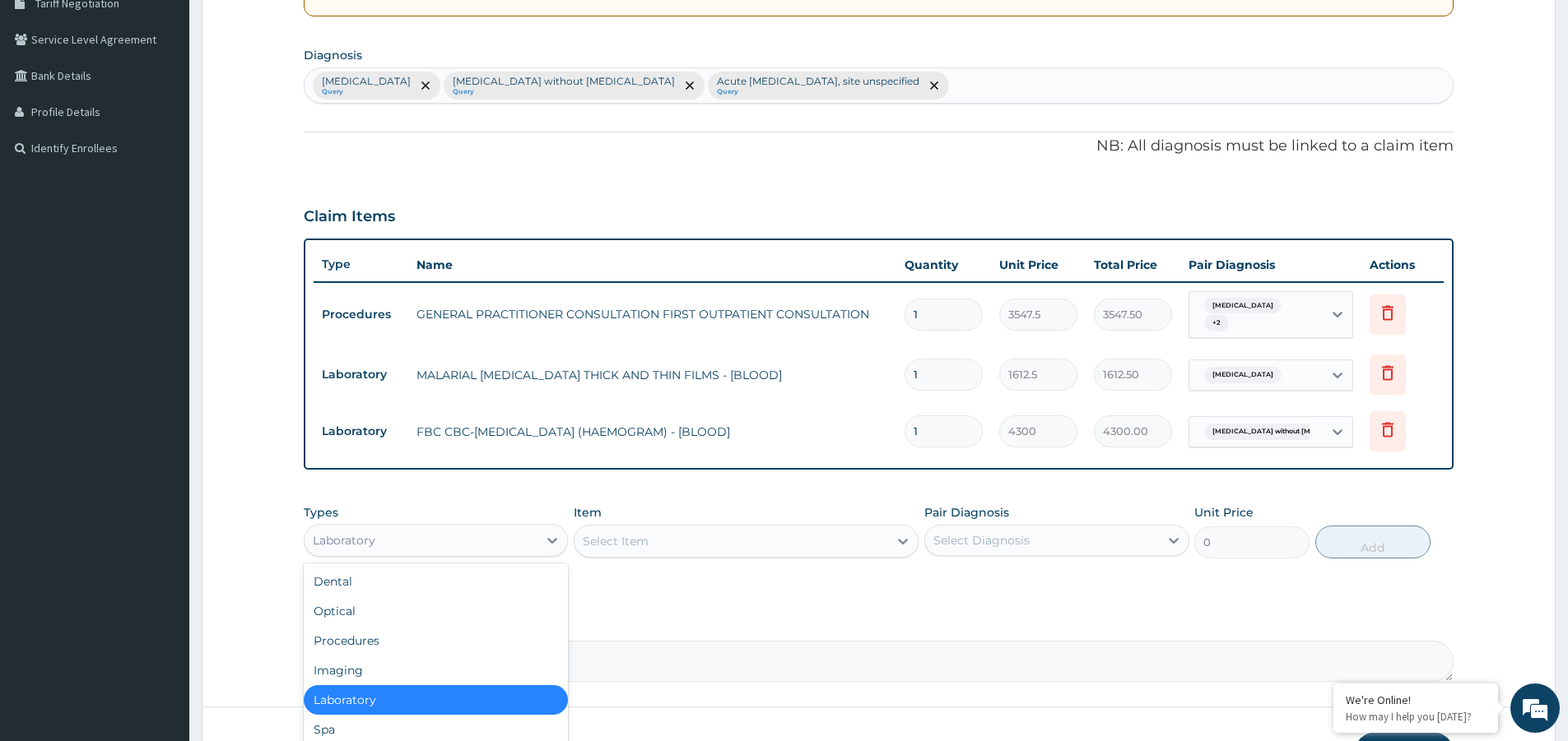
click at [445, 535] on div "Laboratory" at bounding box center [421, 540] width 233 height 27
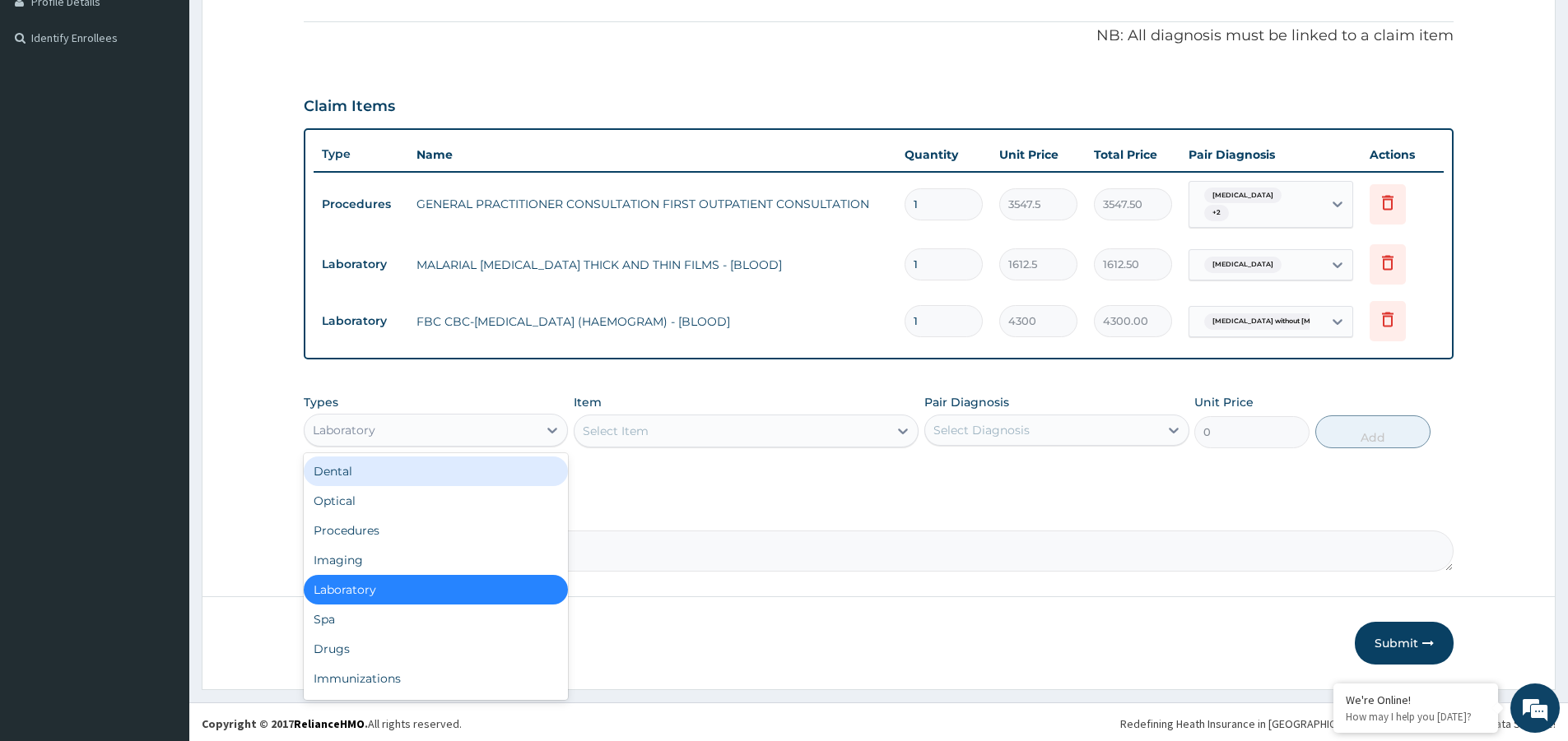
scroll to position [471, 0]
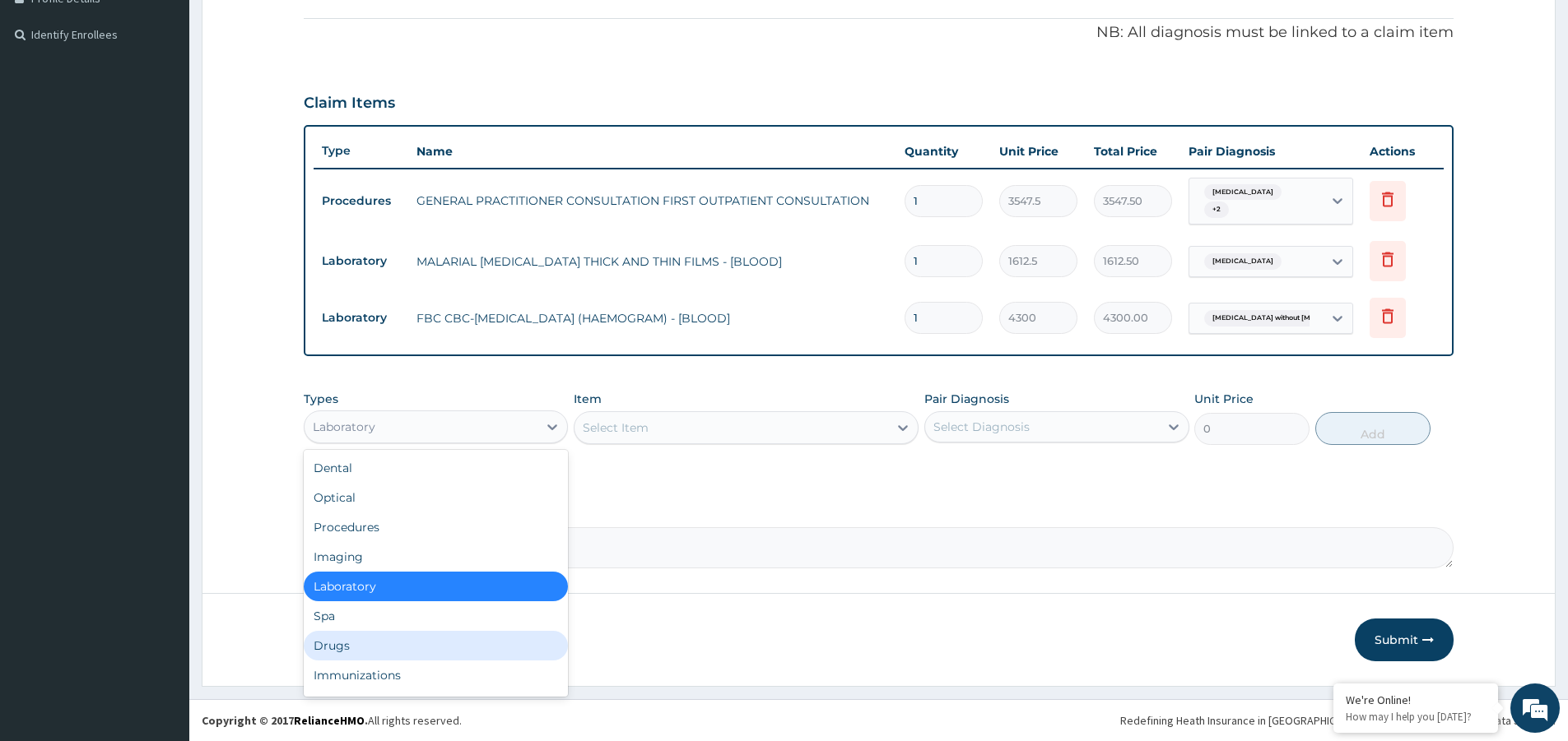
click at [439, 645] on div "Drugs" at bounding box center [436, 646] width 264 height 30
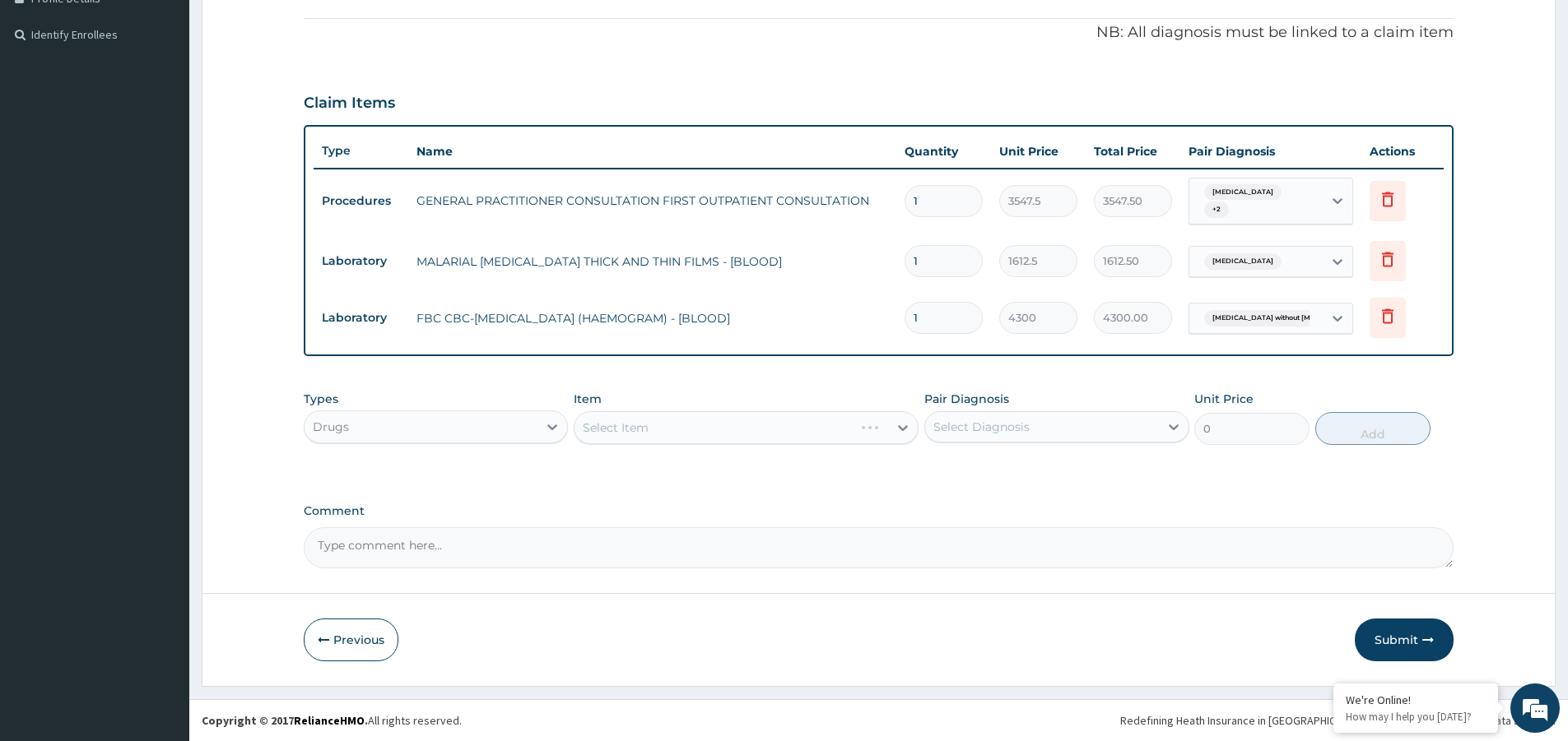
click at [778, 435] on div "Select Item" at bounding box center [745, 428] width 345 height 32
click at [764, 434] on div "Select Item" at bounding box center [731, 428] width 313 height 27
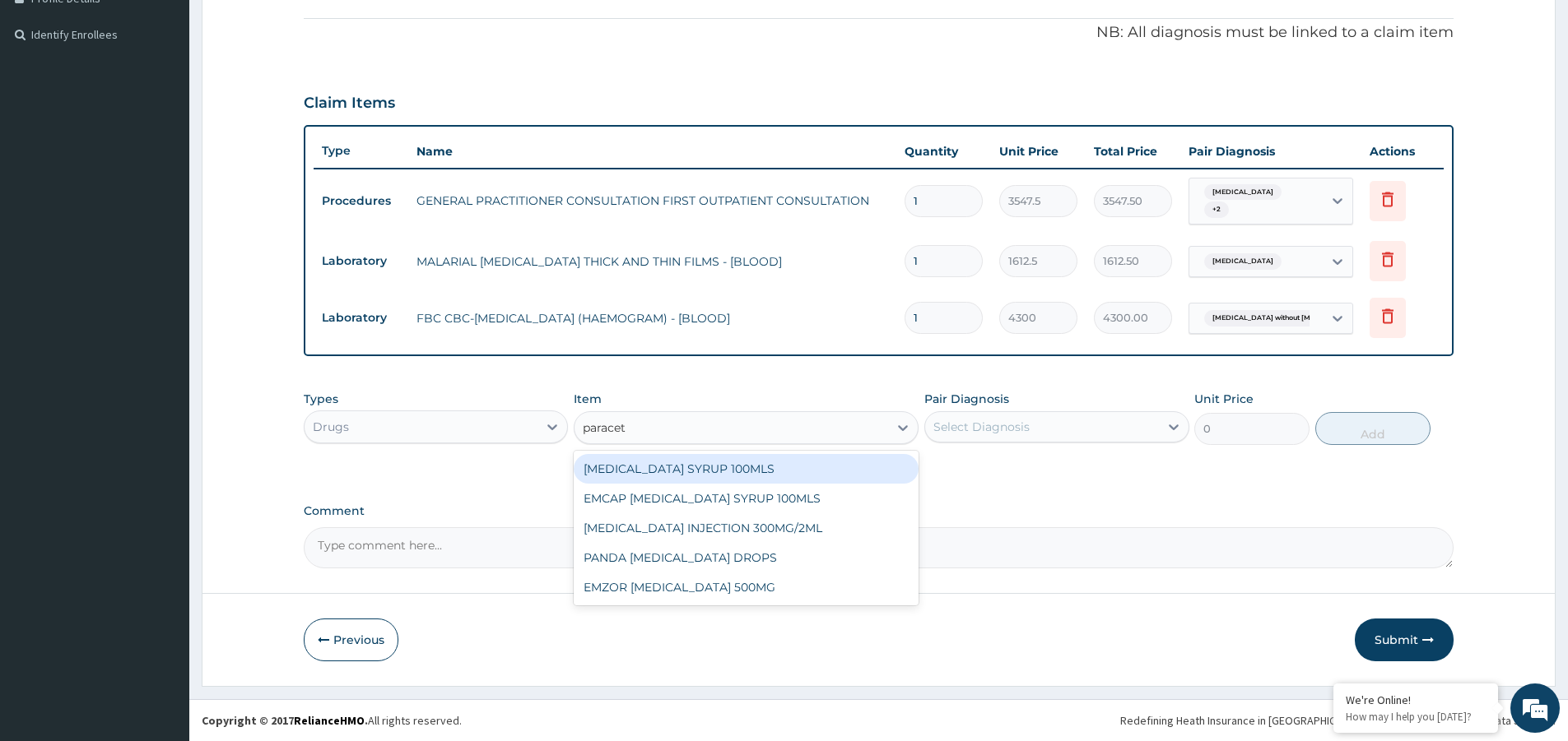
type input "paraceta"
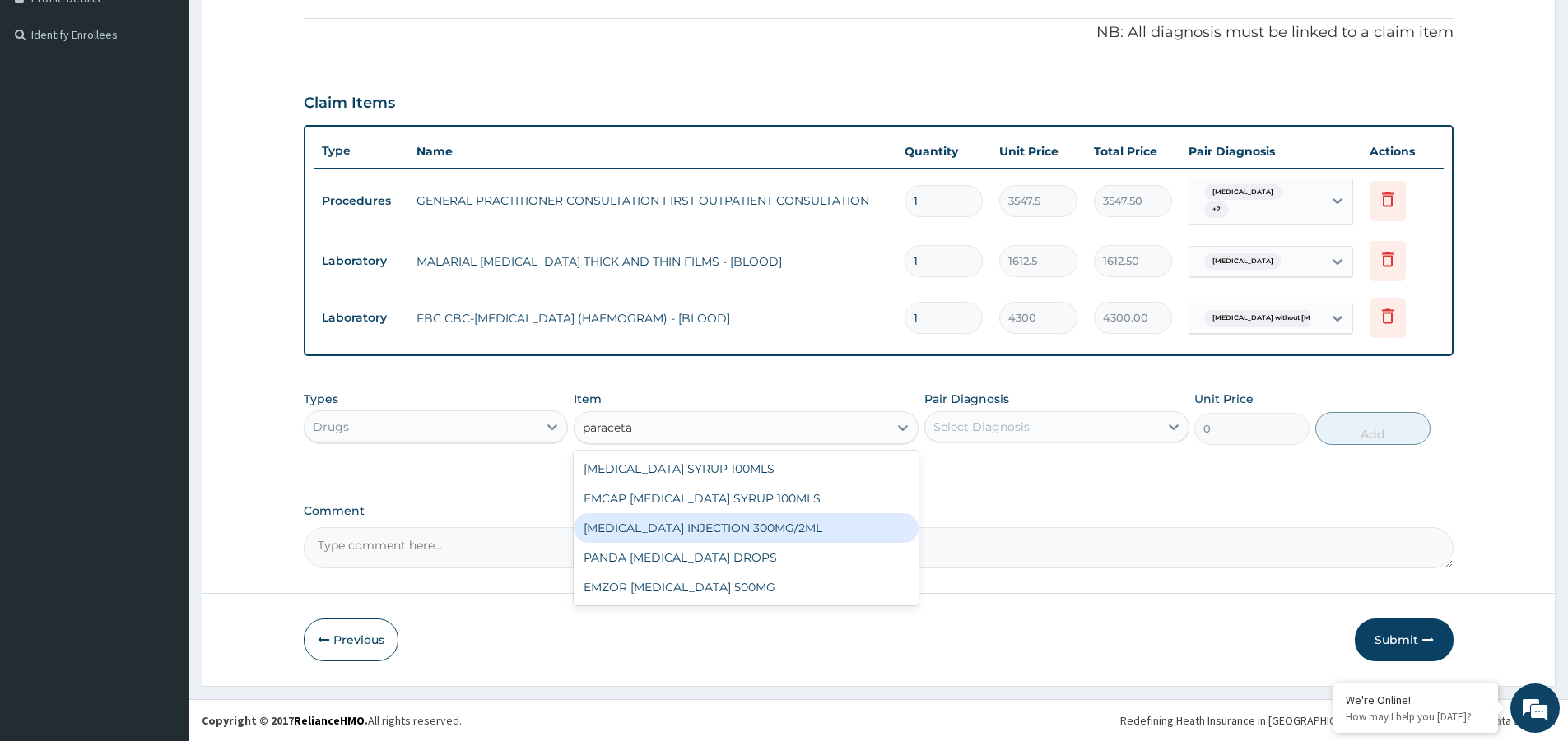
drag, startPoint x: 773, startPoint y: 533, endPoint x: 922, endPoint y: 483, distance: 157.2
click at [793, 529] on div "PARACETAMOL INJECTION 300MG/2ML" at bounding box center [745, 527] width 345 height 30
type input "260.15000000000003"
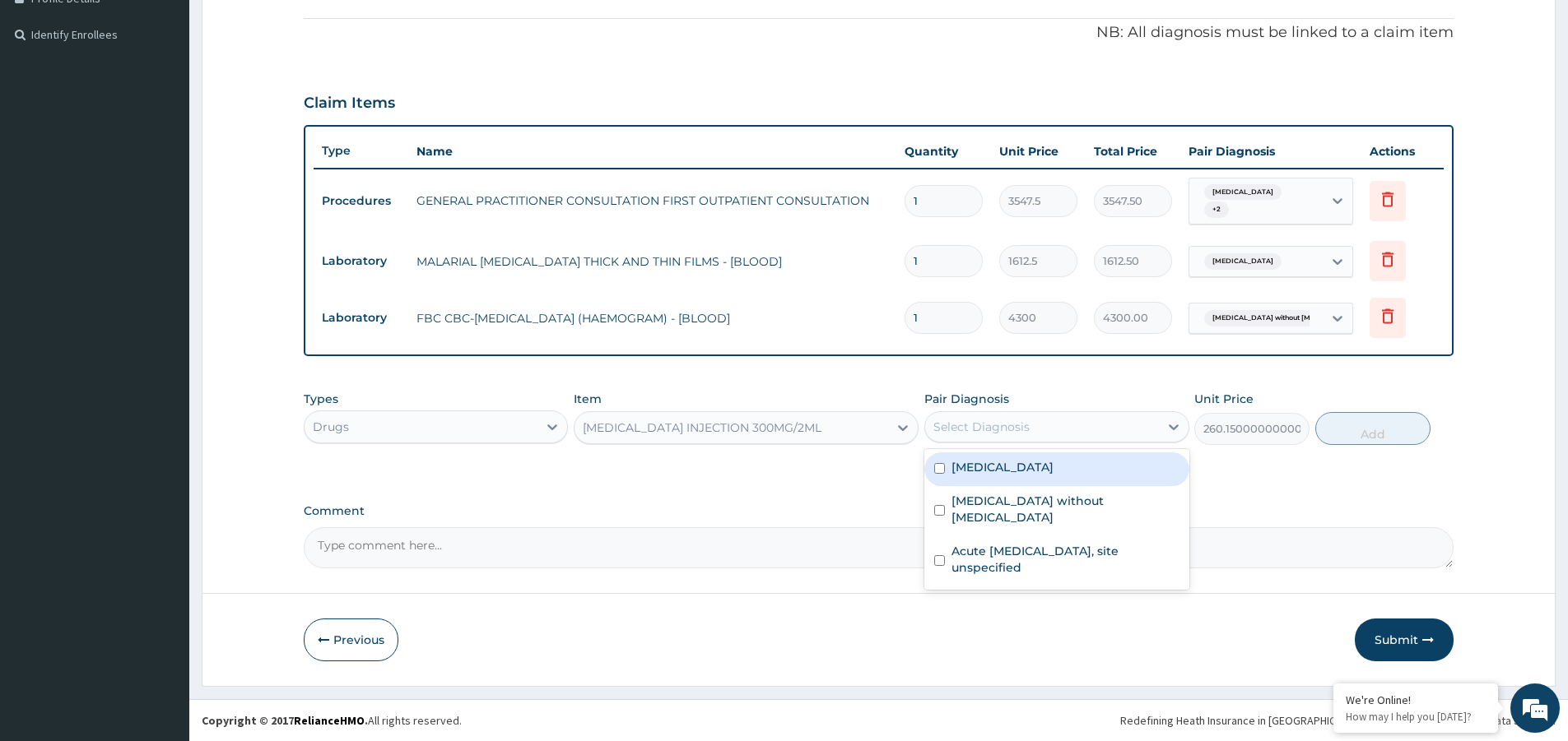
click at [999, 431] on div "Select Diagnosis" at bounding box center [981, 426] width 97 height 16
drag, startPoint x: 1022, startPoint y: 475, endPoint x: 1055, endPoint y: 471, distance: 33.2
click at [1030, 473] on label "Malaria, unspecified" at bounding box center [1002, 467] width 102 height 16
checkbox input "true"
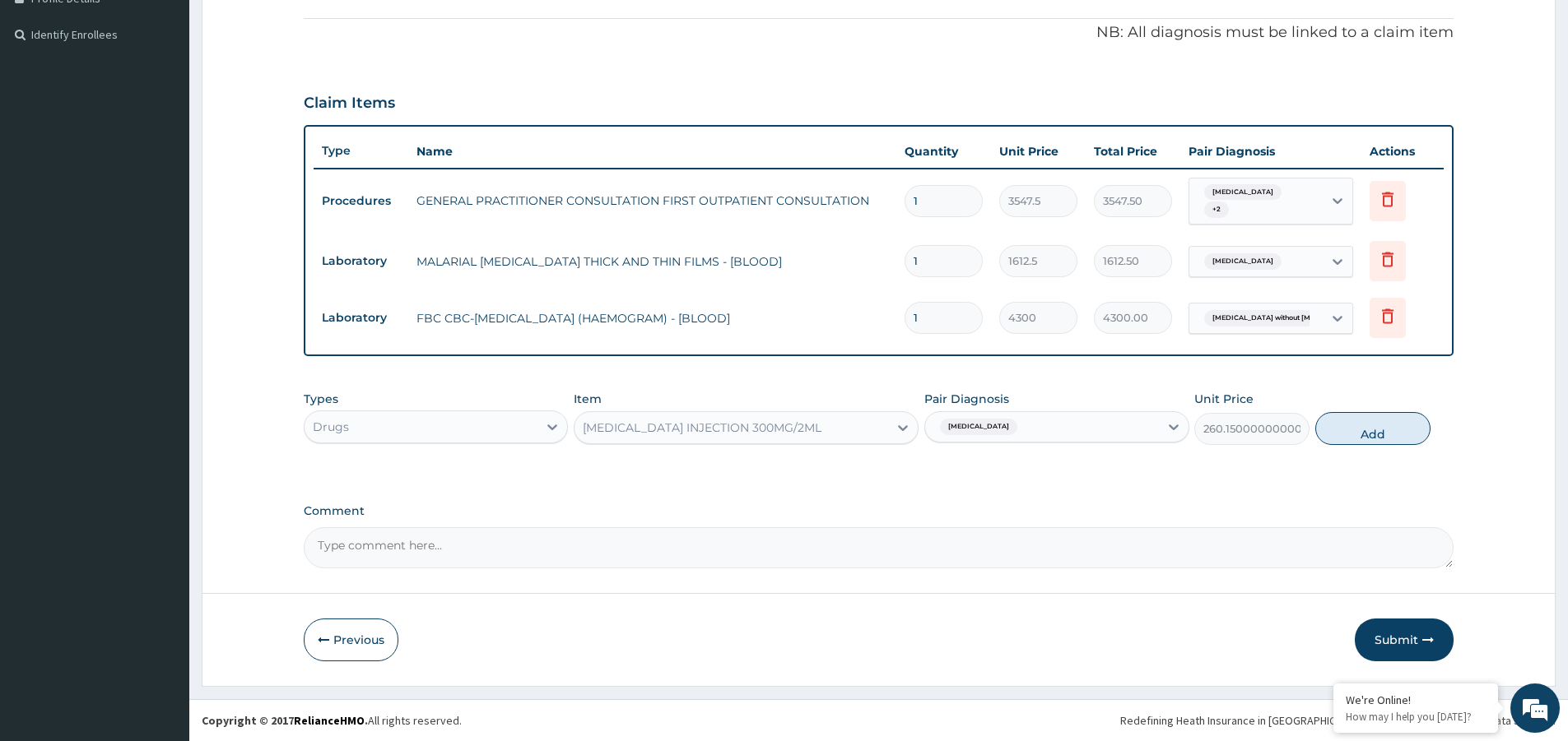
drag, startPoint x: 1390, startPoint y: 431, endPoint x: 1085, endPoint y: 485, distance: 309.7
click at [1388, 435] on button "Add" at bounding box center [1372, 428] width 116 height 32
type input "0"
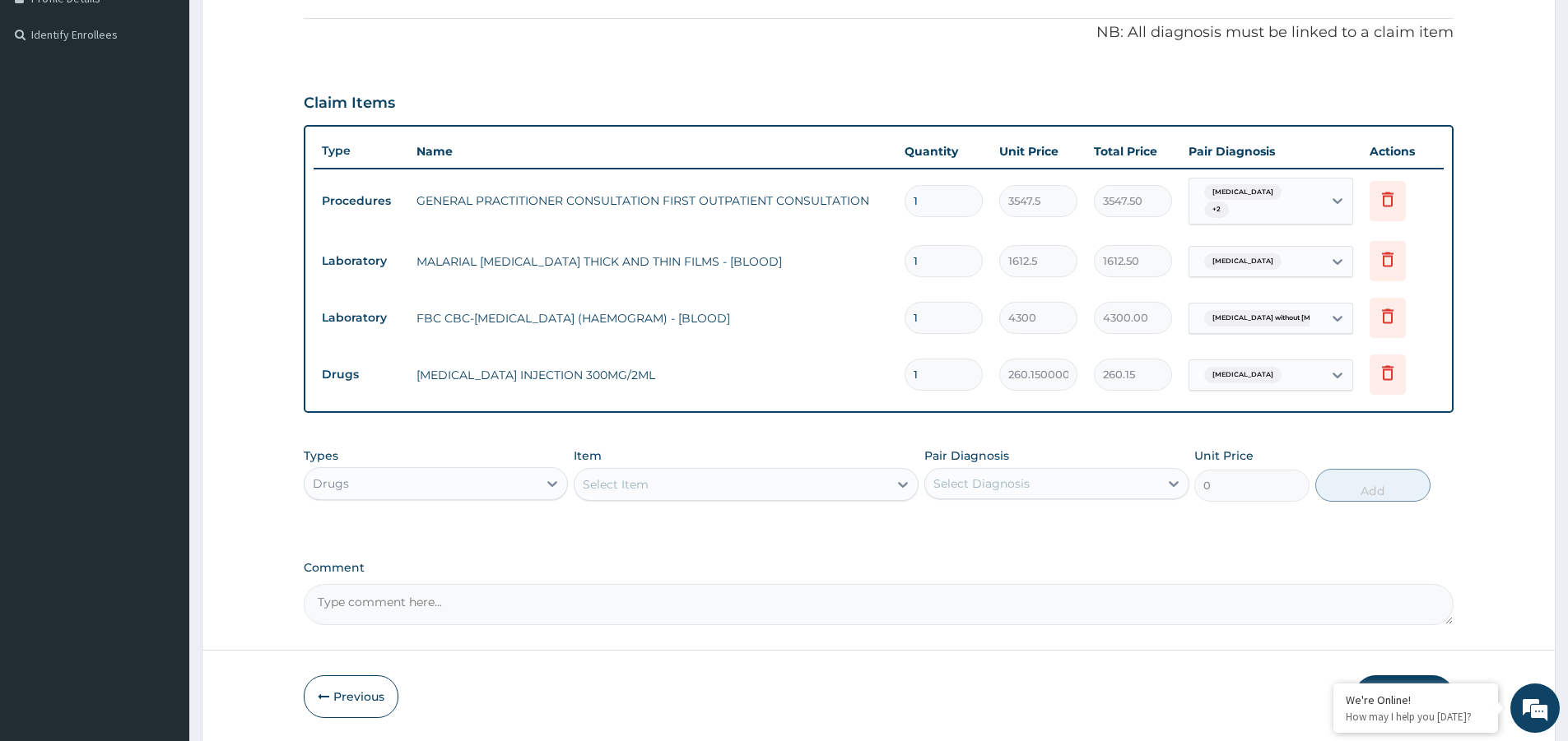
click at [708, 494] on div "Select Item" at bounding box center [731, 484] width 313 height 27
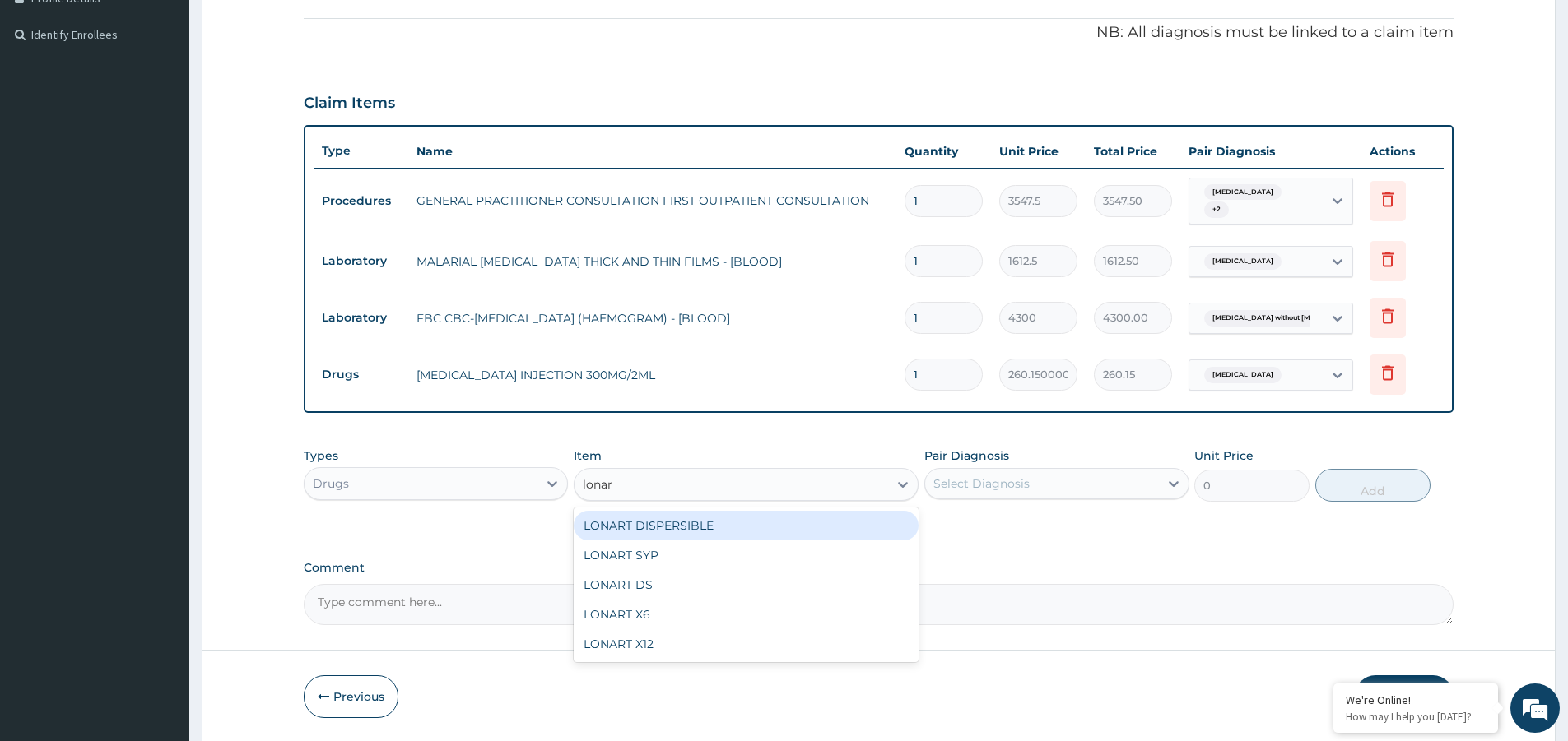
type input "lonart"
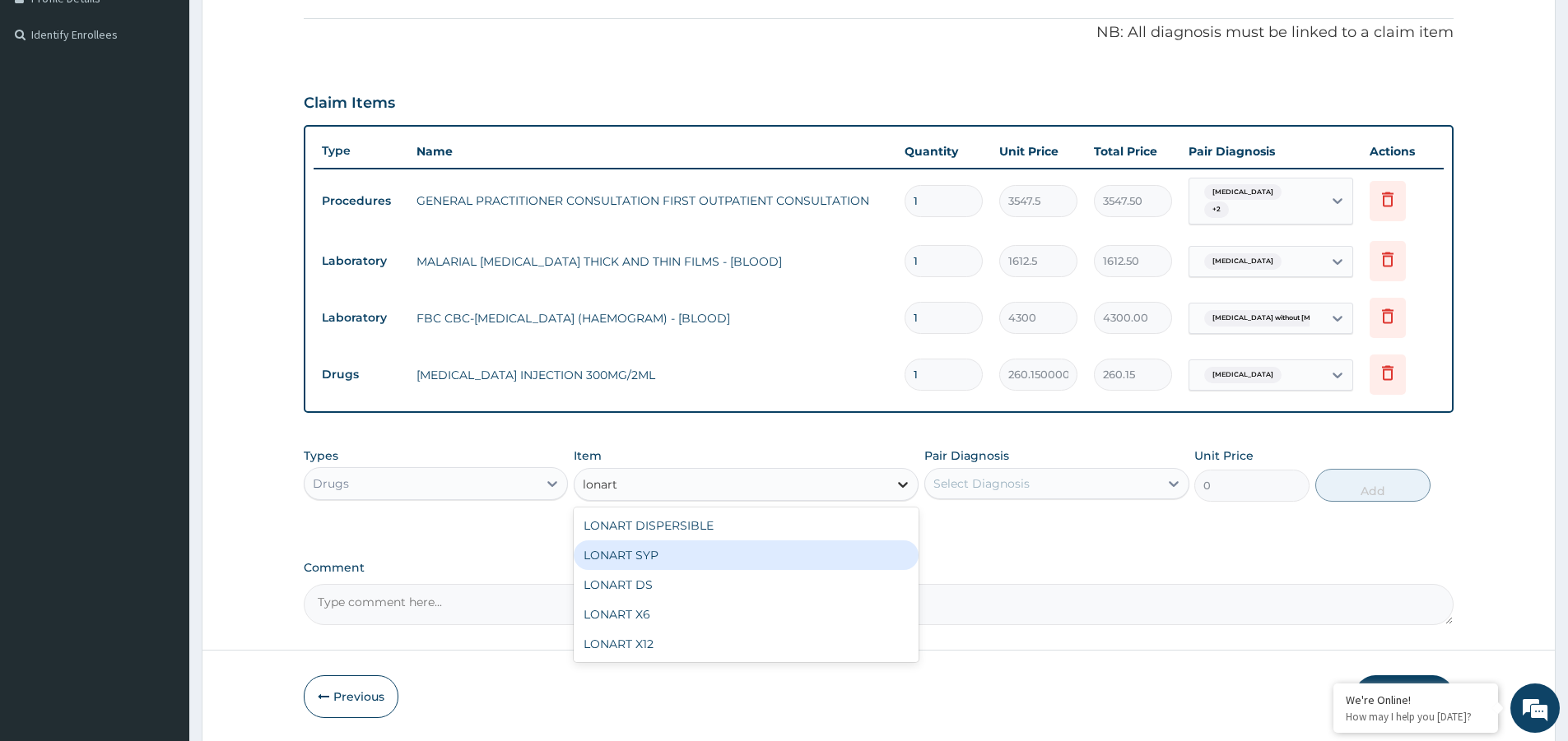
drag, startPoint x: 661, startPoint y: 554, endPoint x: 894, endPoint y: 495, distance: 240.4
click at [691, 554] on div "LONART SYP" at bounding box center [745, 555] width 345 height 30
type input "2719.75"
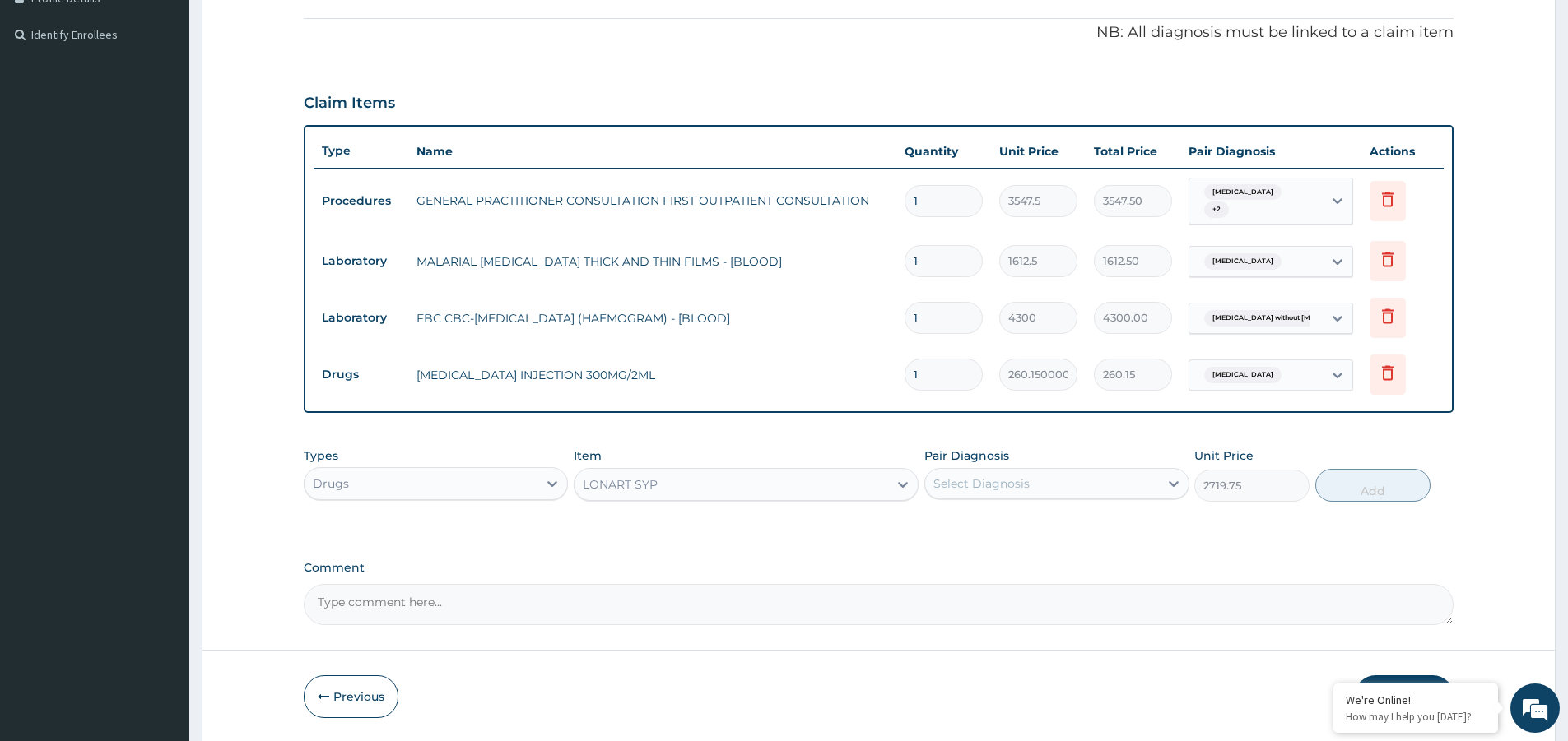
drag, startPoint x: 992, startPoint y: 483, endPoint x: 988, endPoint y: 498, distance: 15.5
click at [991, 488] on div "Select Diagnosis" at bounding box center [981, 483] width 97 height 16
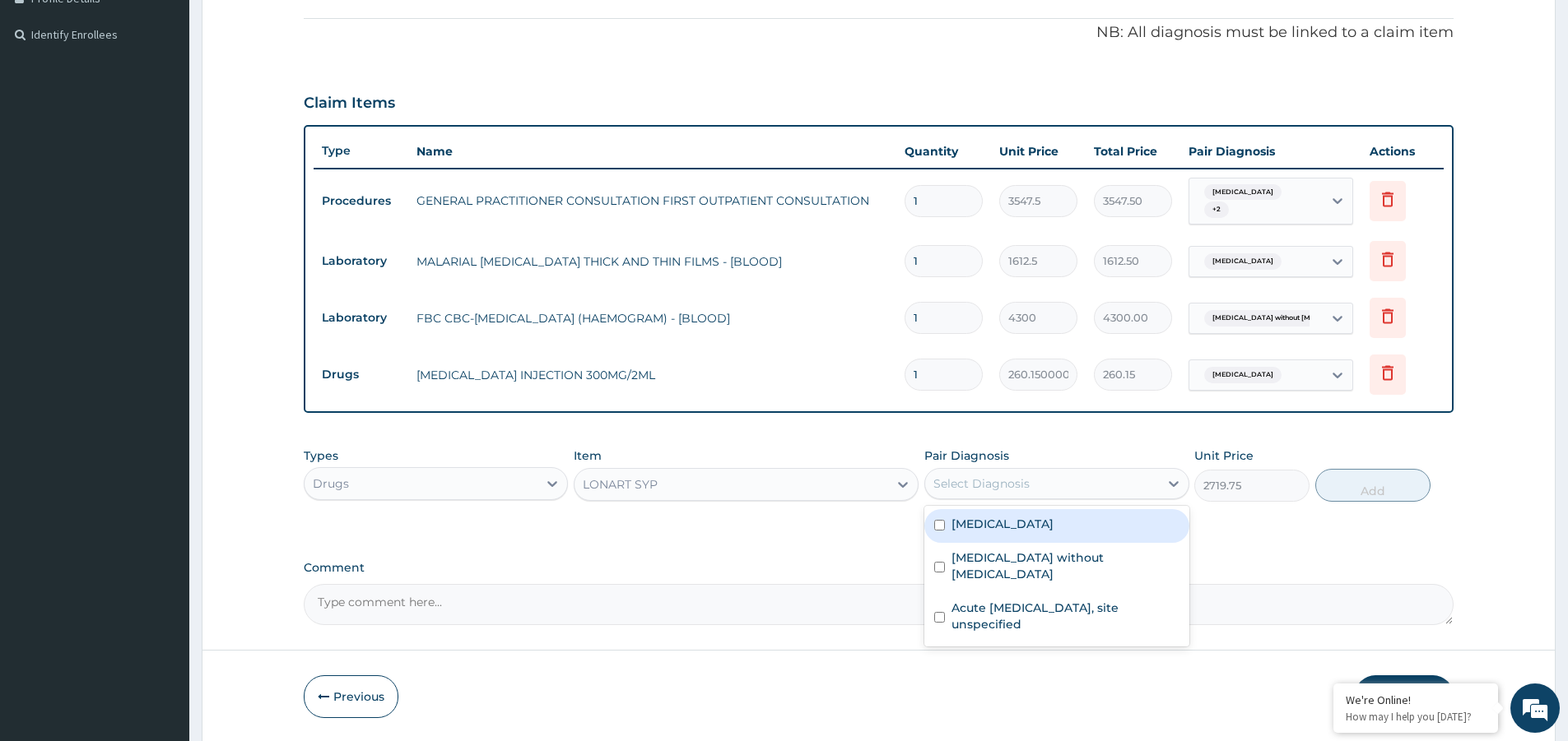
drag, startPoint x: 1004, startPoint y: 525, endPoint x: 1085, endPoint y: 512, distance: 82.0
click at [1046, 519] on label "Malaria, unspecified" at bounding box center [1002, 523] width 102 height 16
checkbox input "true"
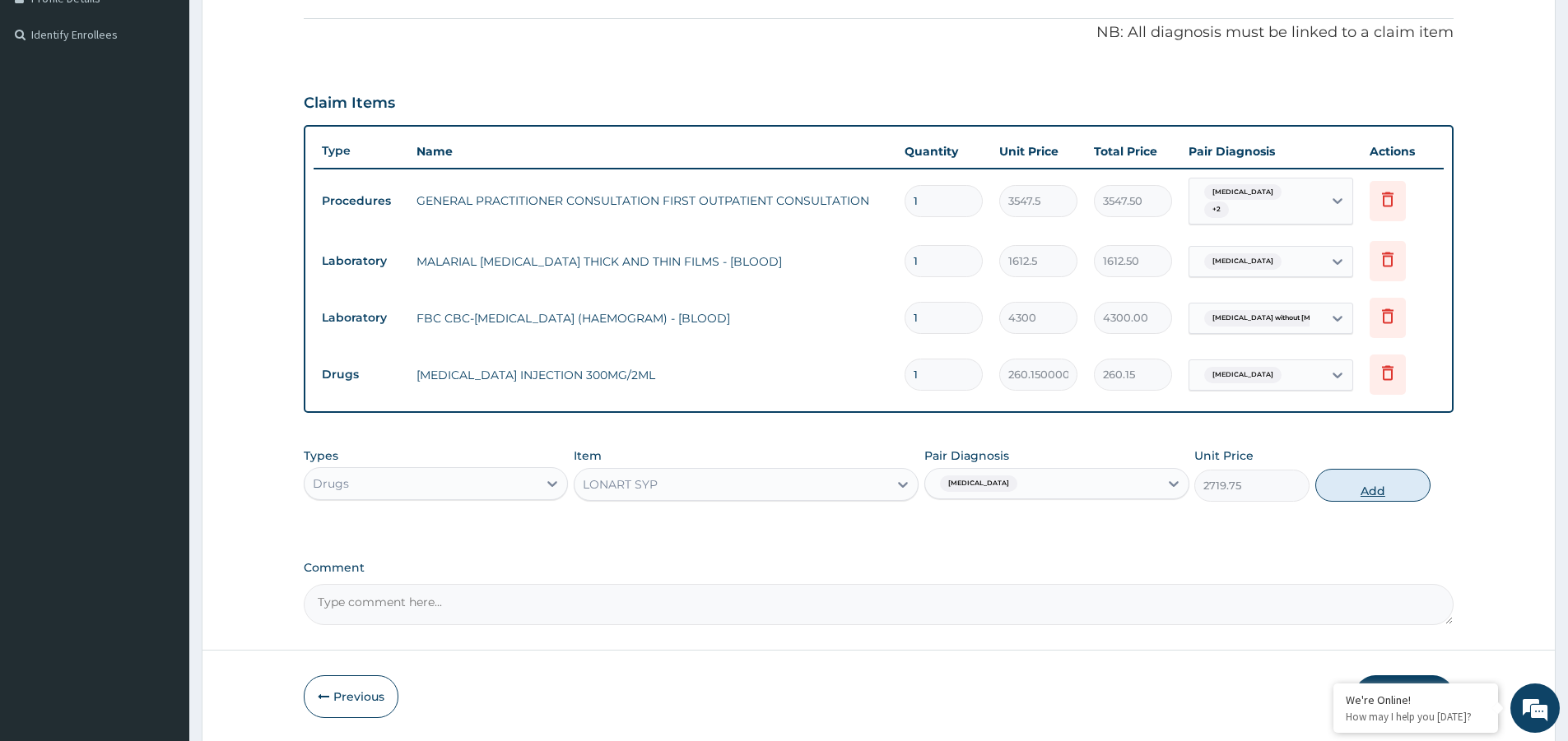
click at [1357, 492] on button "Add" at bounding box center [1372, 485] width 116 height 32
type input "0"
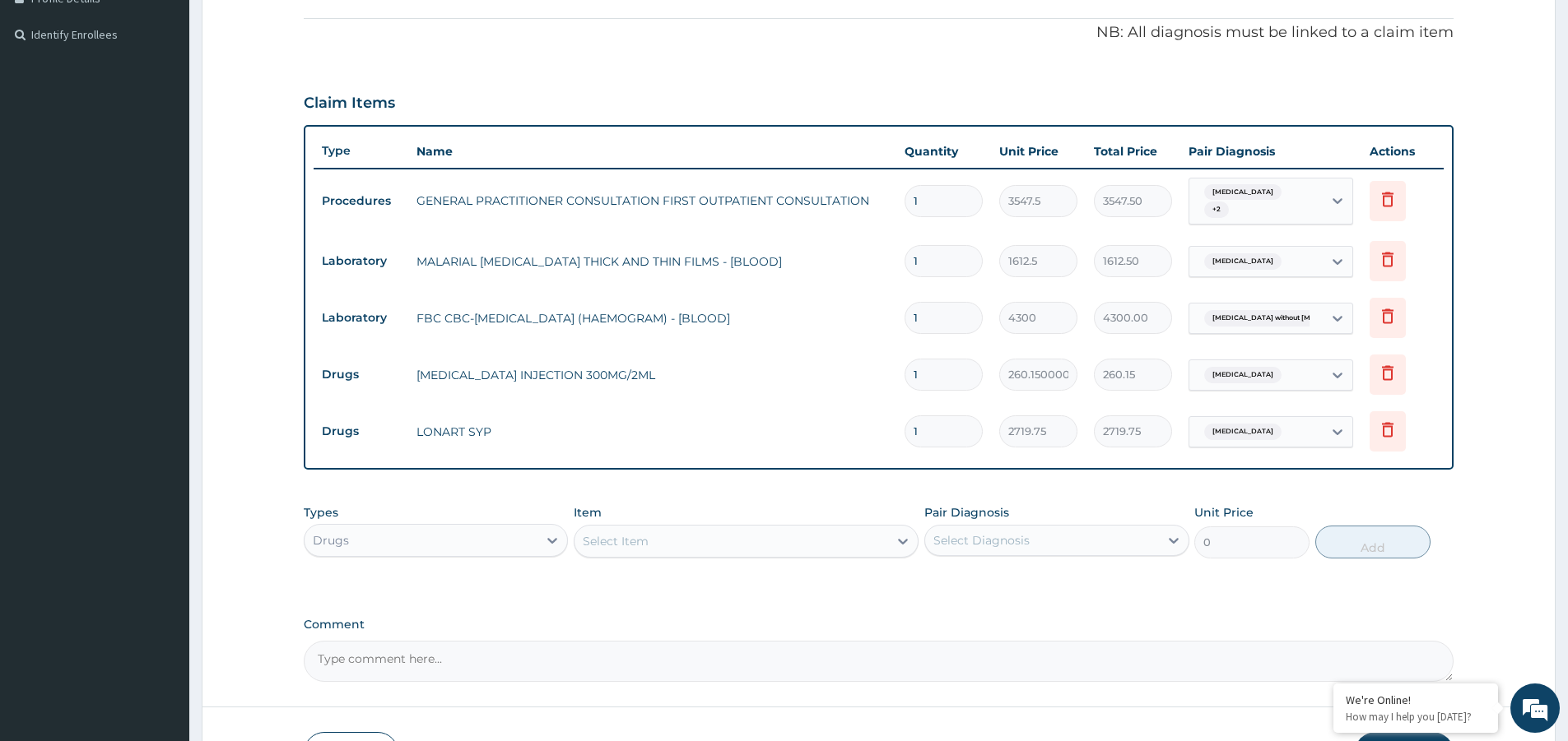
drag, startPoint x: 608, startPoint y: 535, endPoint x: 627, endPoint y: 538, distance: 19.2
click at [613, 535] on div "Select Item" at bounding box center [615, 540] width 66 height 16
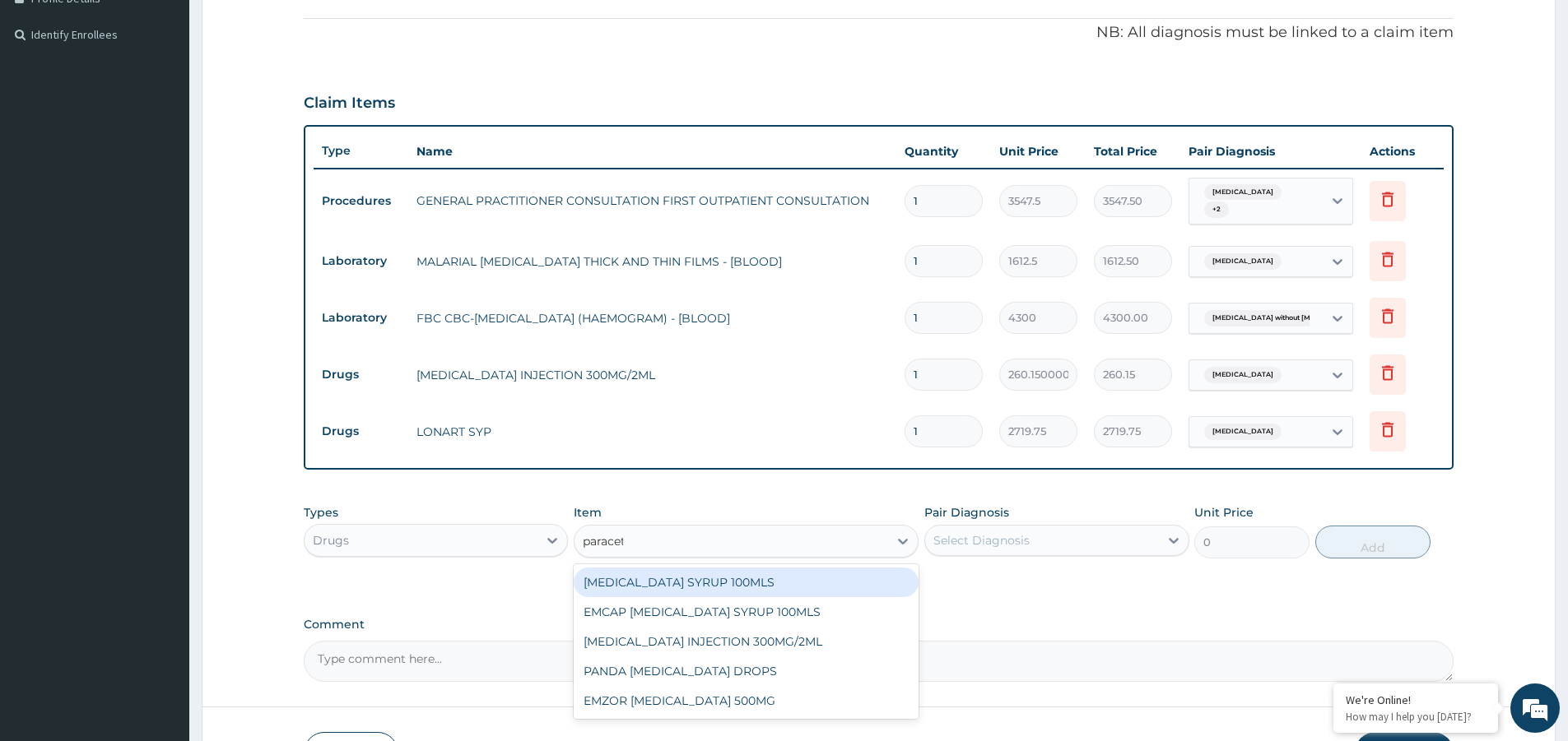
type input "paraceta"
drag, startPoint x: 738, startPoint y: 582, endPoint x: 828, endPoint y: 570, distance: 90.8
click at [750, 582] on div "PARACETAMOL SYRUP 100MLS" at bounding box center [745, 582] width 345 height 30
type input "709.5"
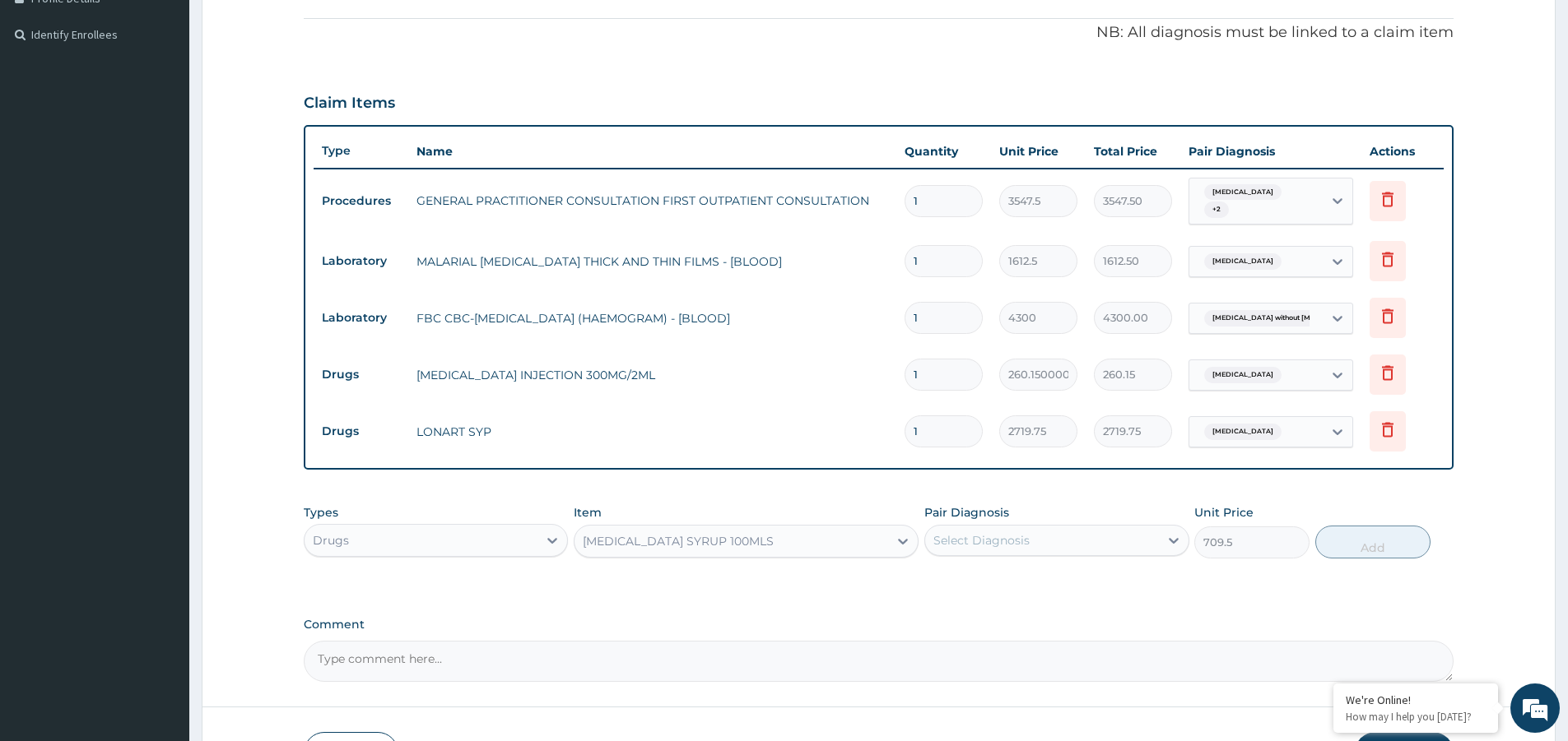
drag, startPoint x: 1045, startPoint y: 526, endPoint x: 1047, endPoint y: 536, distance: 10.2
click at [1047, 530] on div "Select Diagnosis" at bounding box center [1056, 540] width 264 height 32
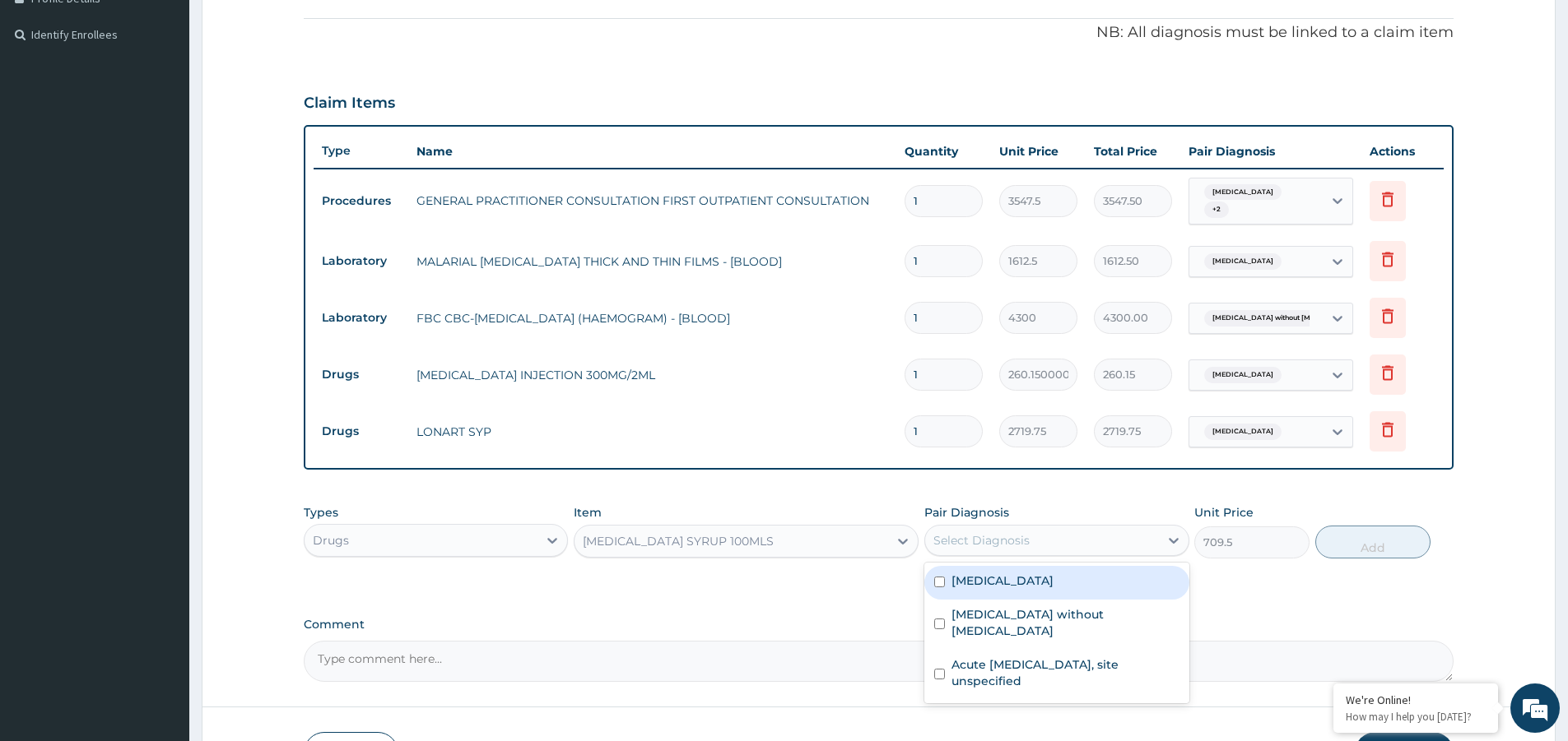
drag, startPoint x: 1082, startPoint y: 584, endPoint x: 1220, endPoint y: 580, distance: 138.1
click at [1100, 584] on div "Malaria, unspecified" at bounding box center [1056, 582] width 264 height 33
checkbox input "true"
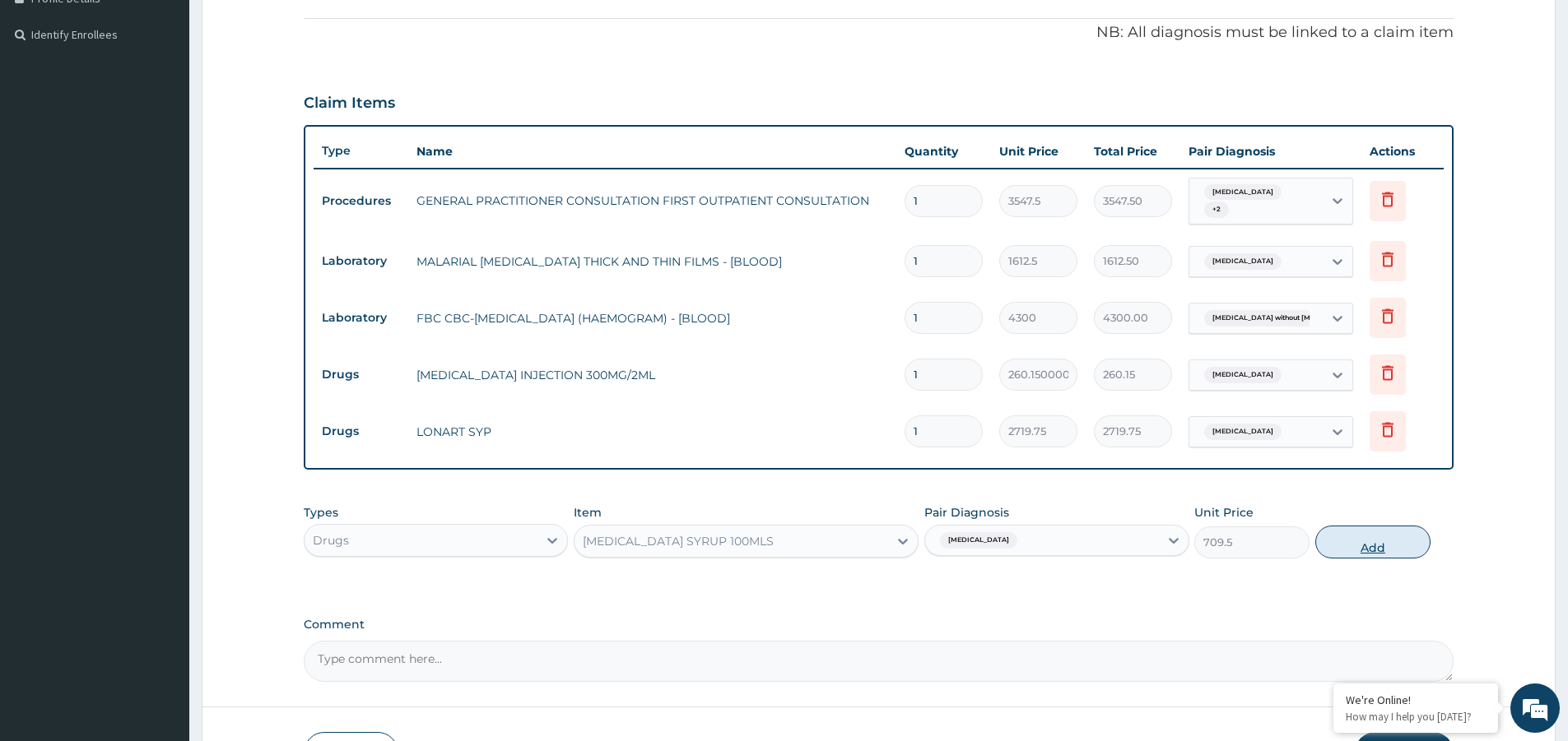
click at [1341, 544] on button "Add" at bounding box center [1372, 541] width 116 height 32
type input "0"
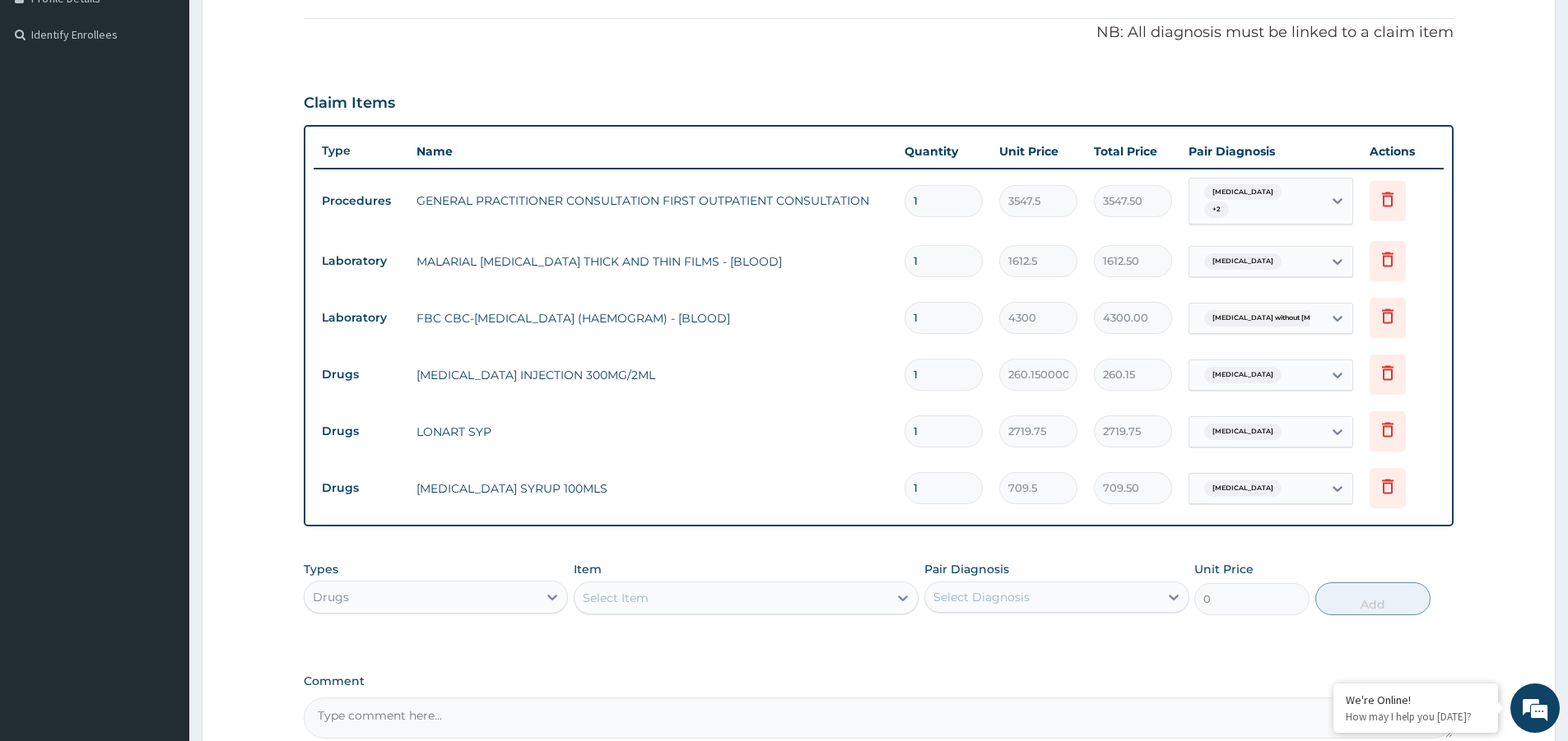
click at [721, 601] on div "Select Item" at bounding box center [731, 598] width 313 height 27
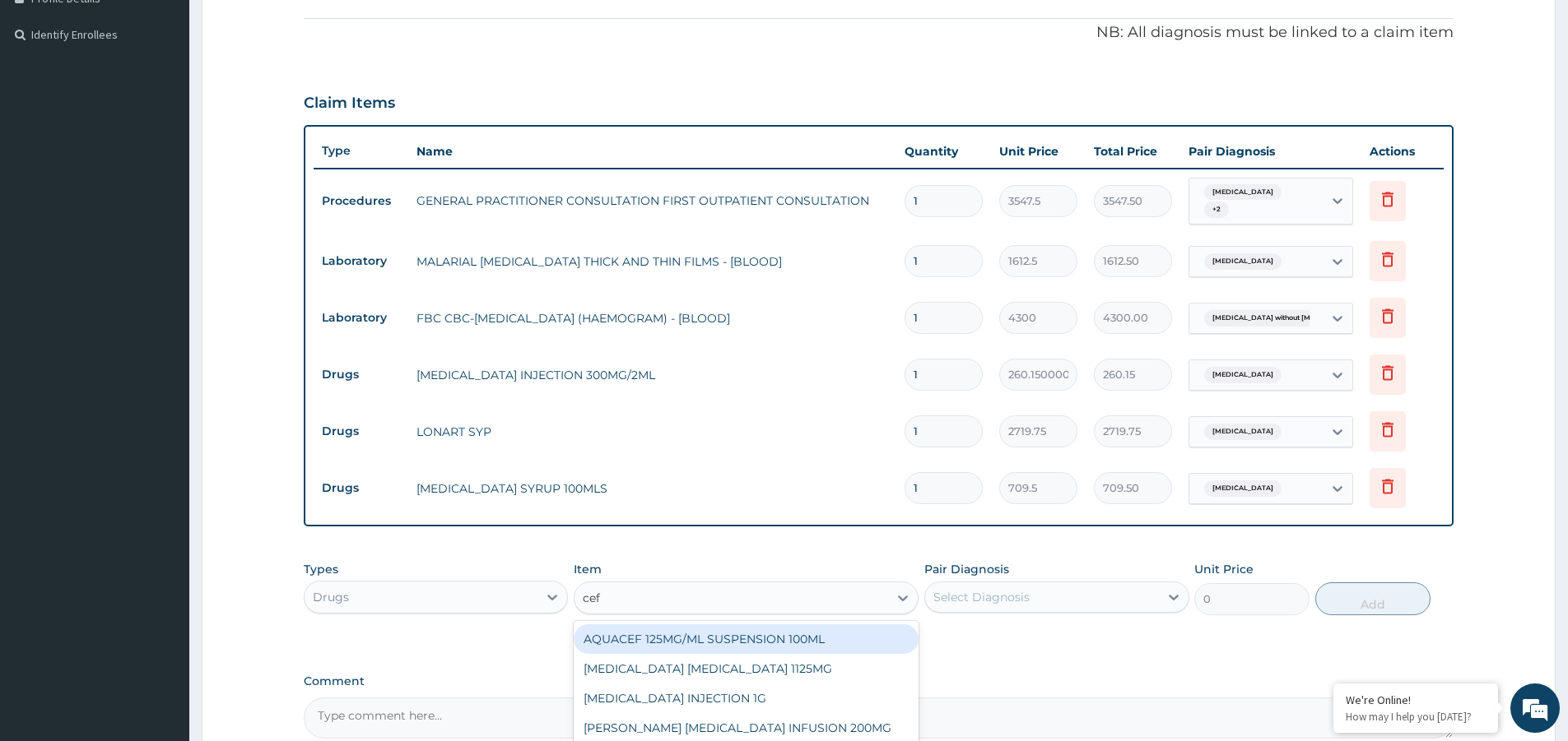
type input "cefu"
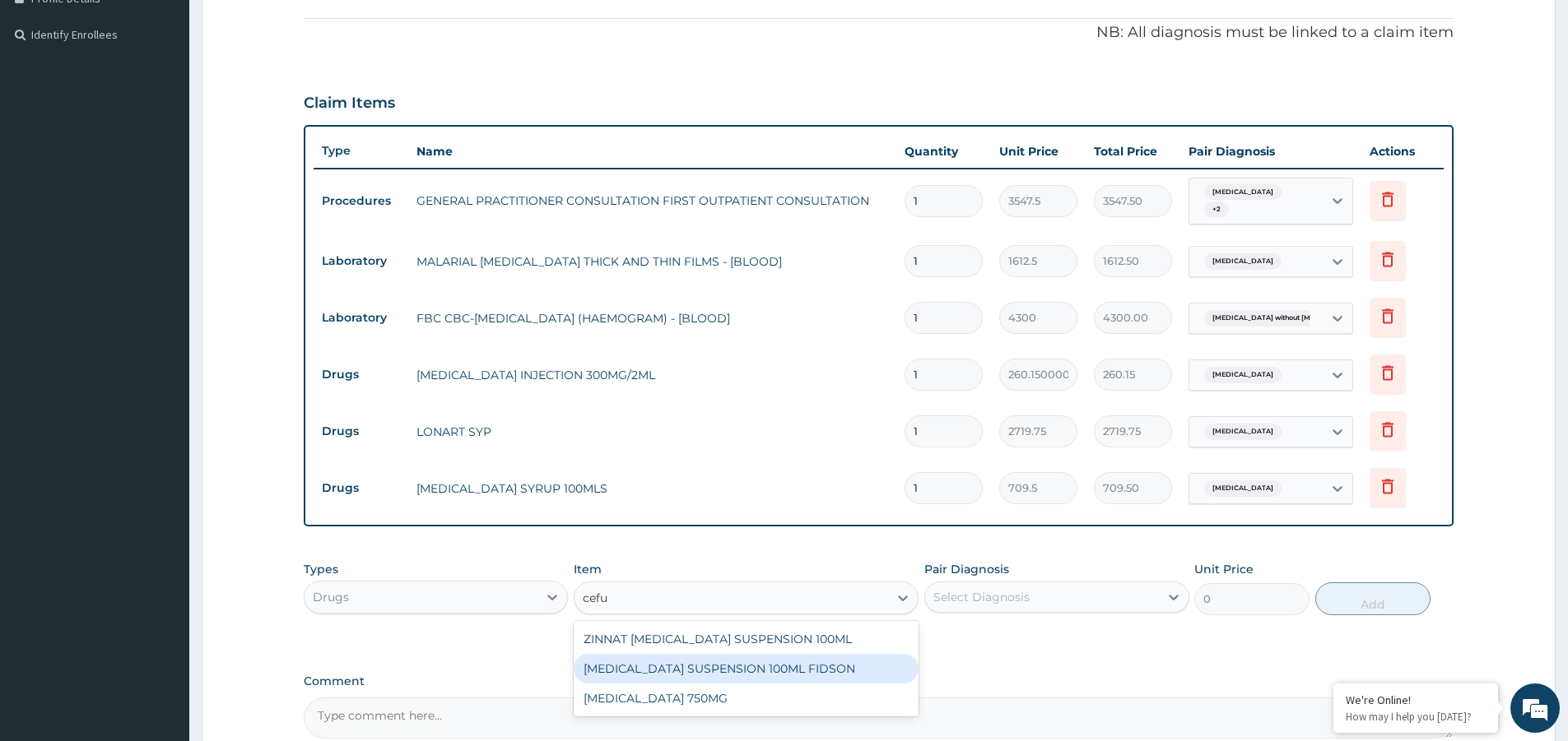
drag, startPoint x: 814, startPoint y: 656, endPoint x: 893, endPoint y: 647, distance: 79.5
click at [828, 657] on div "CEFUROXIME SUSPENSION 100ML FIDSON" at bounding box center [745, 668] width 345 height 30
type input "2365"
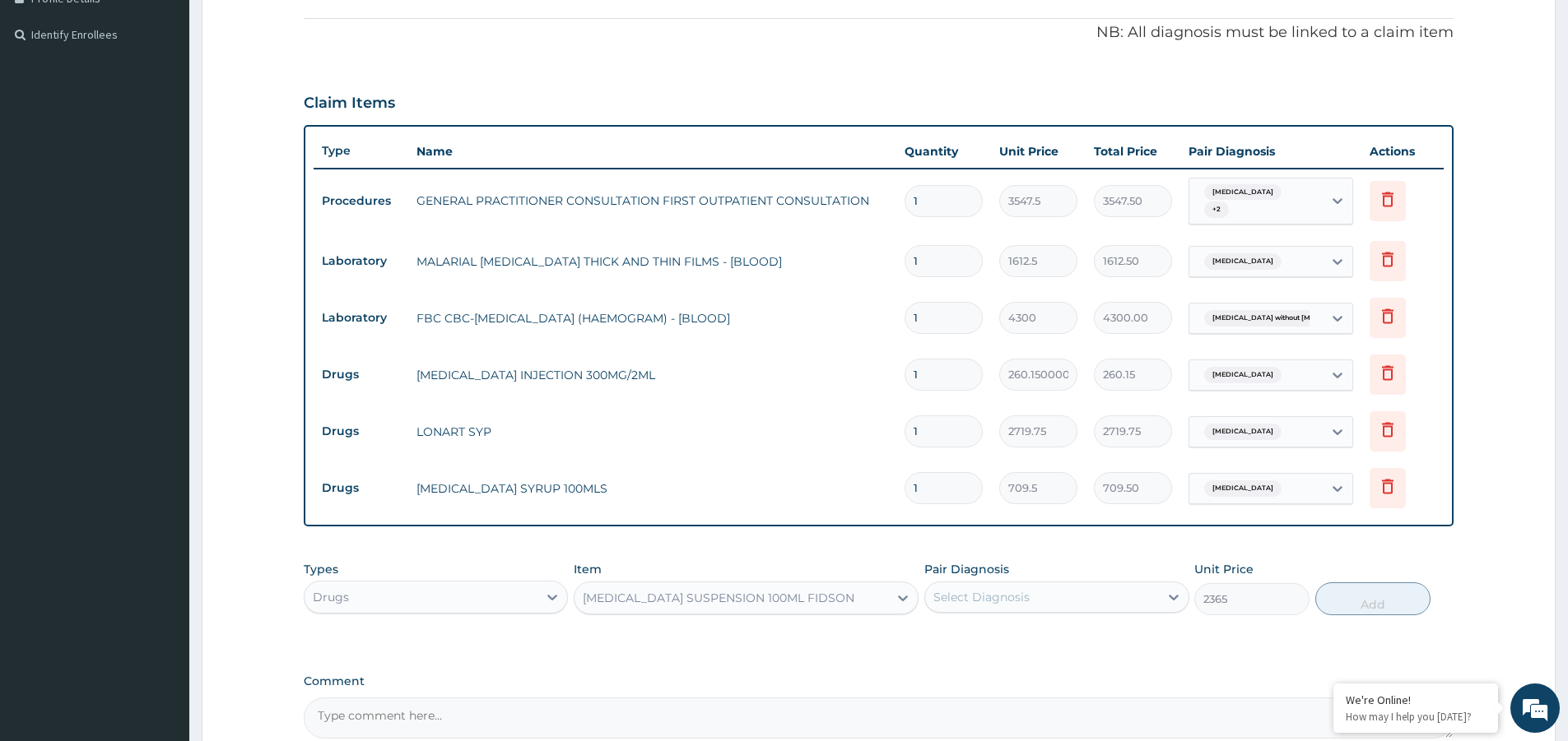
click at [1033, 580] on div "Pair Diagnosis Select Diagnosis" at bounding box center [1056, 587] width 264 height 54
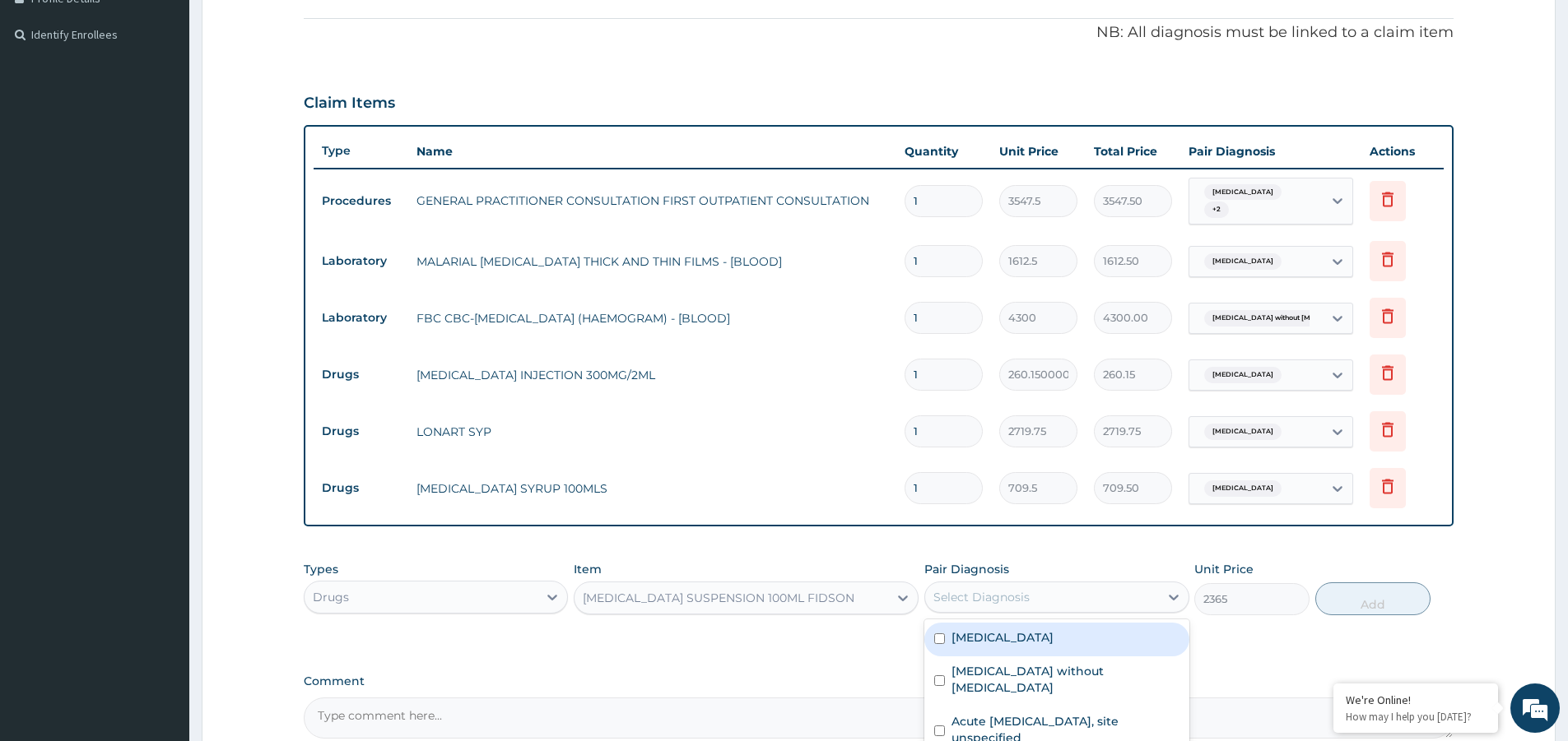
drag, startPoint x: 1042, startPoint y: 592, endPoint x: 1073, endPoint y: 622, distance: 43.1
click at [1043, 593] on div "Select Diagnosis" at bounding box center [1042, 597] width 233 height 27
click at [1096, 642] on div "Malaria, unspecified" at bounding box center [1056, 639] width 264 height 33
checkbox input "false"
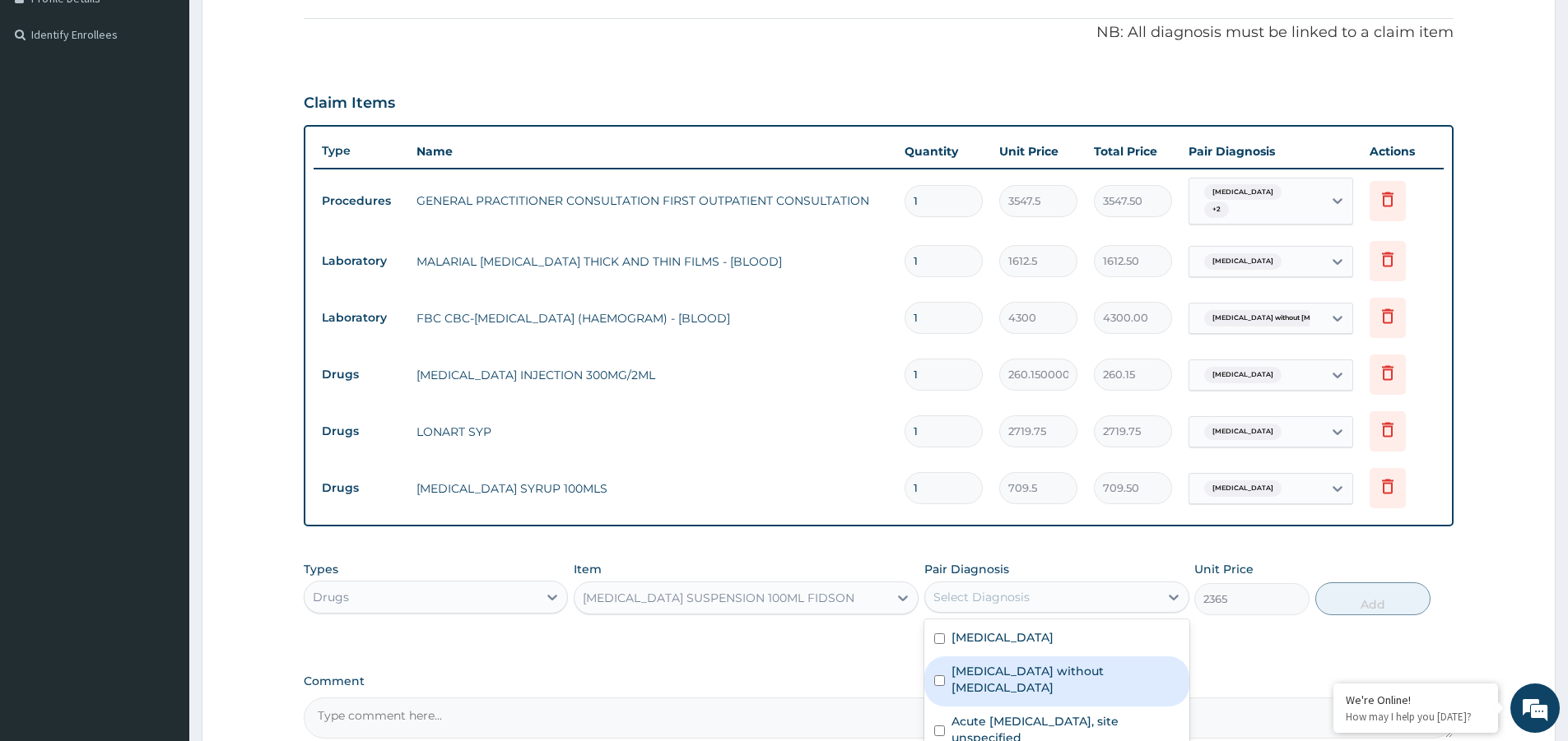
drag, startPoint x: 1103, startPoint y: 667, endPoint x: 1113, endPoint y: 706, distance: 40.3
click at [1107, 679] on label "Sepsis without septic shock" at bounding box center [1065, 679] width 227 height 32
checkbox input "true"
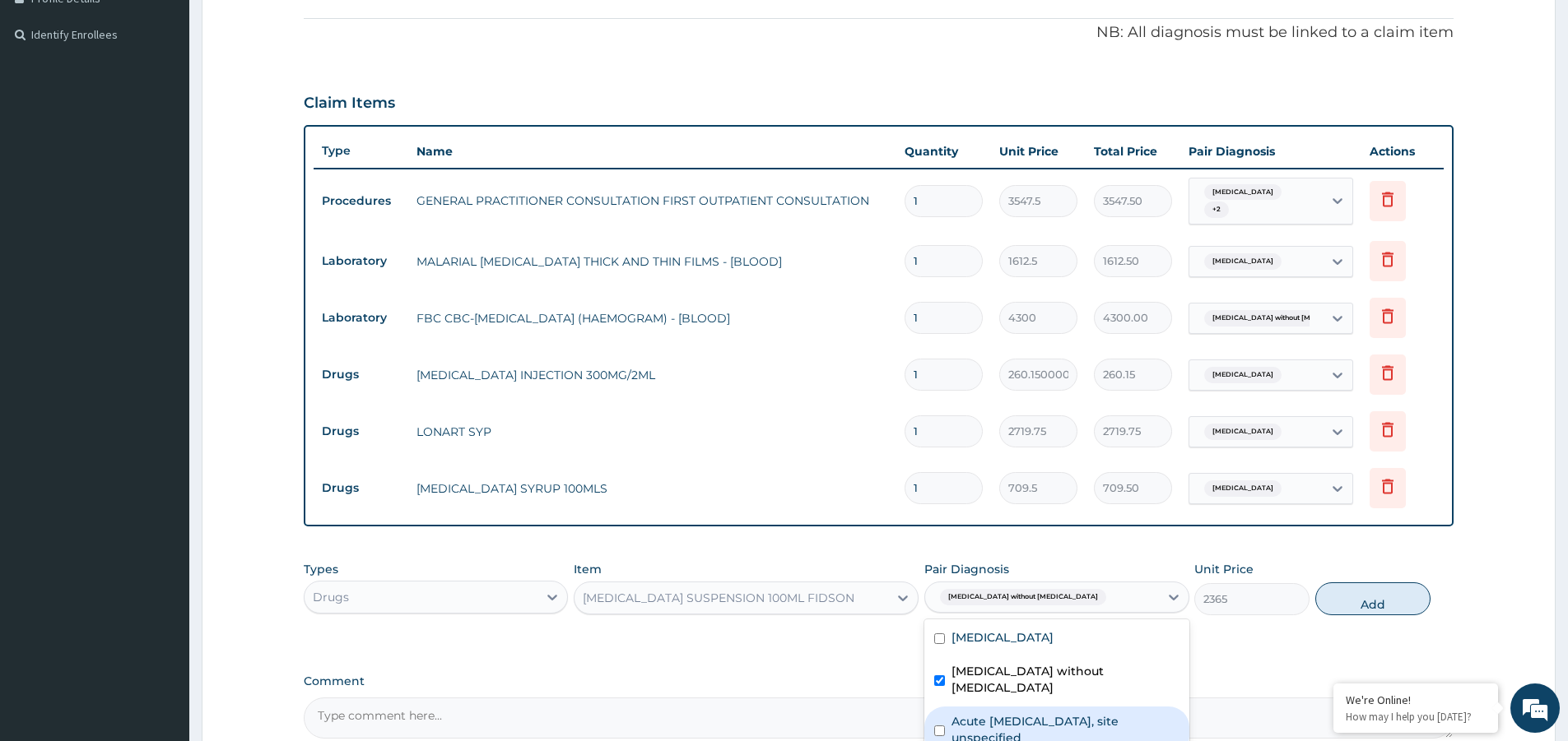
drag, startPoint x: 1113, startPoint y: 706, endPoint x: 1302, endPoint y: 709, distance: 189.0
click at [1114, 713] on label "Acute upper respiratory infection, site unspecified" at bounding box center [1065, 730] width 227 height 32
checkbox input "true"
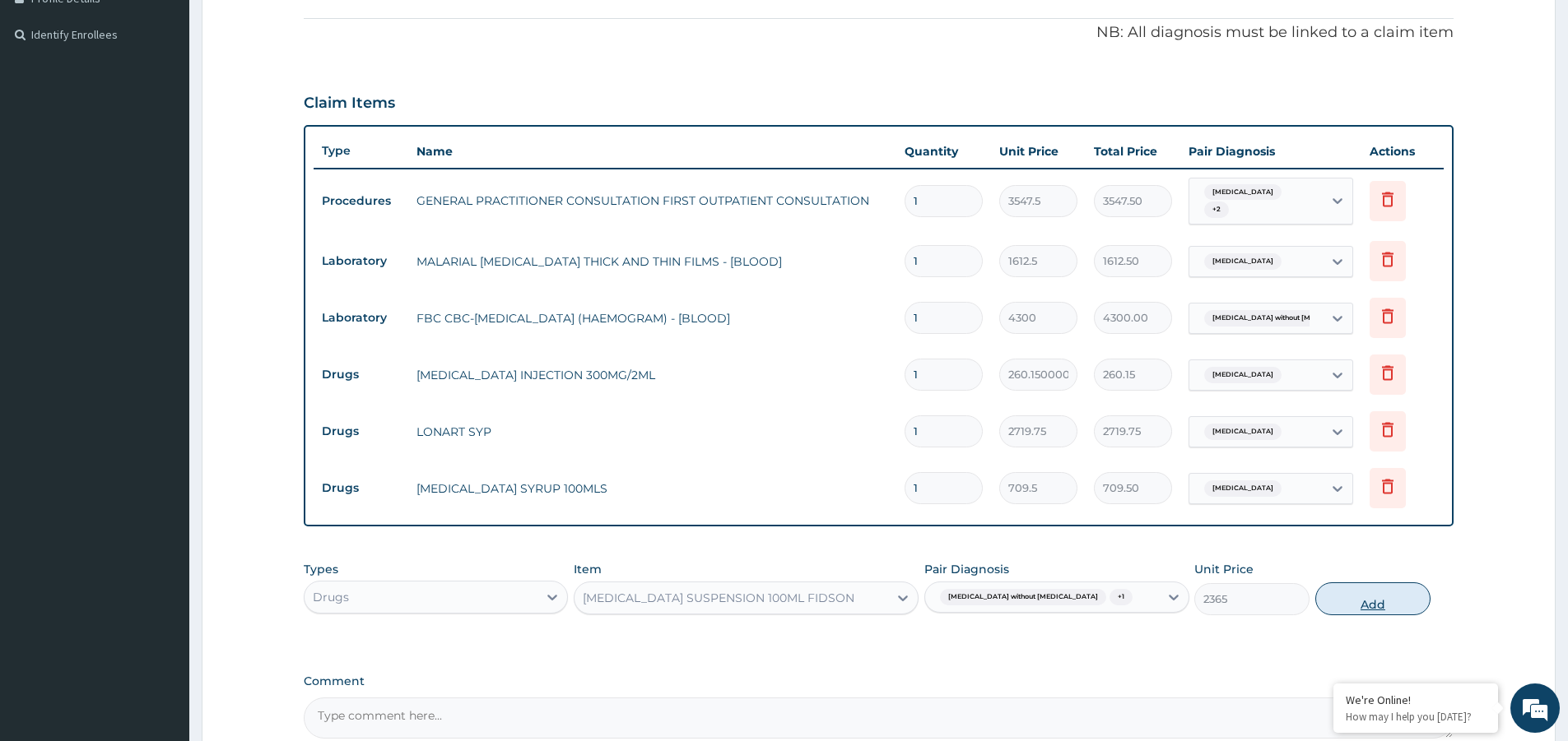
click at [1384, 603] on button "Add" at bounding box center [1372, 599] width 116 height 32
type input "0"
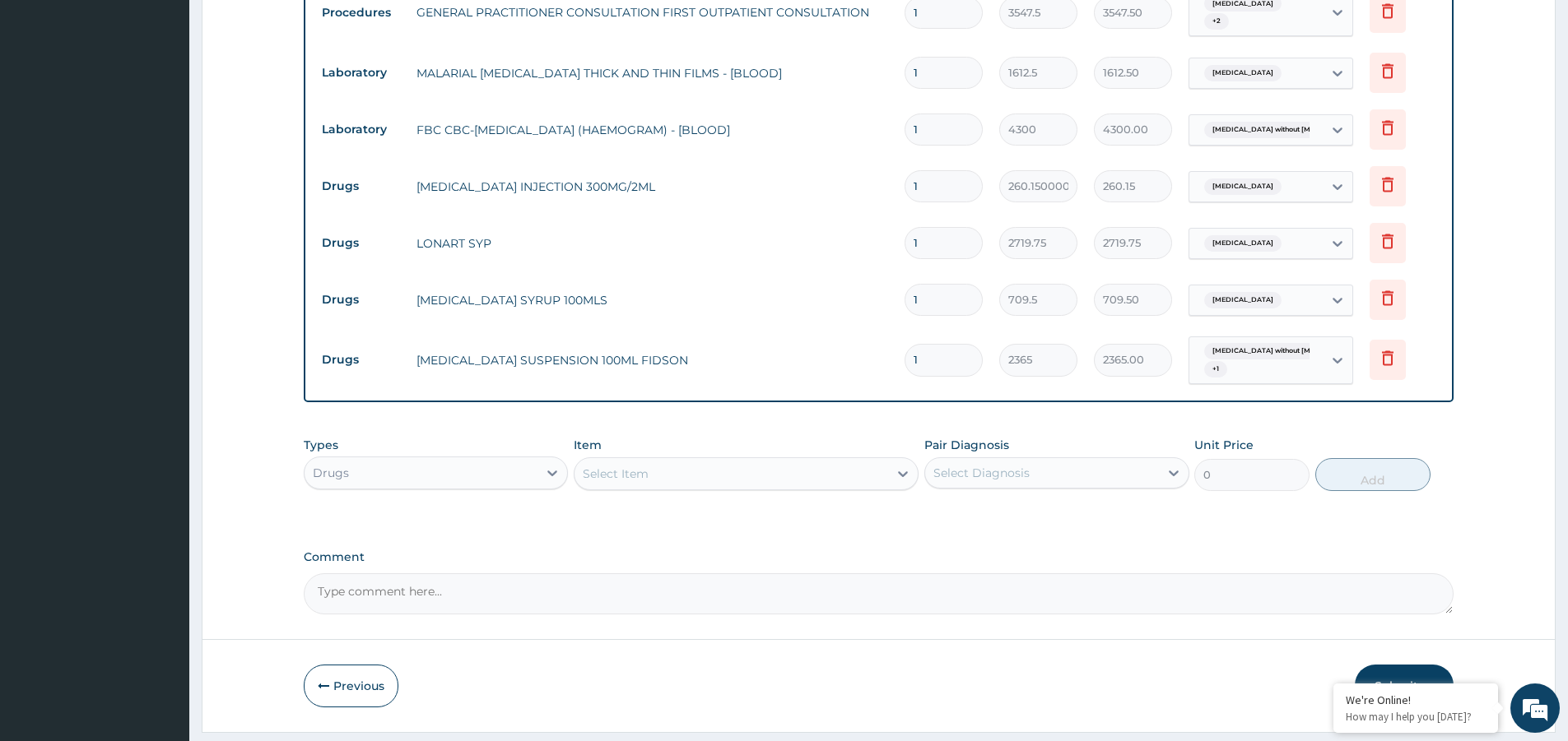
scroll to position [705, 0]
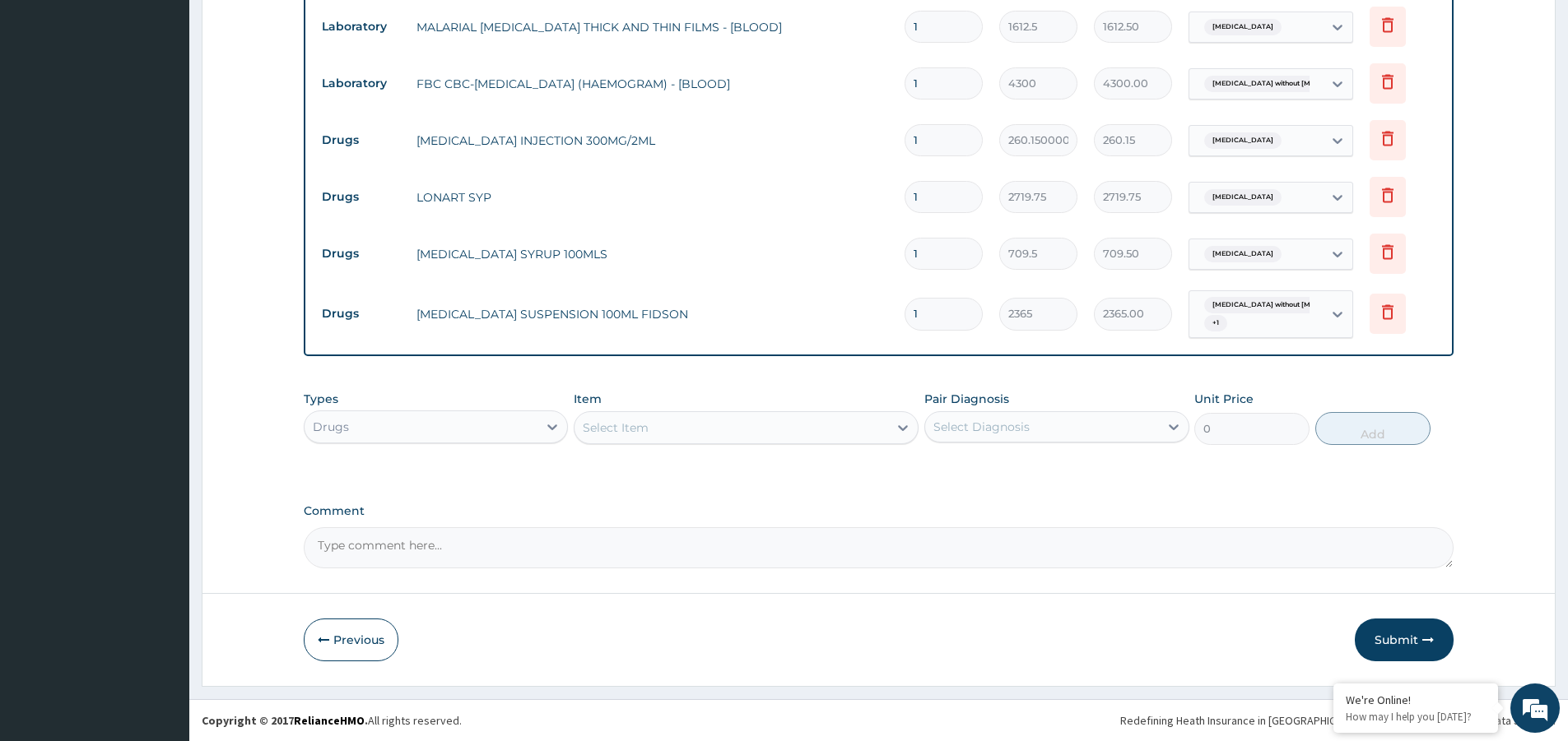
click at [698, 417] on div "Select Item" at bounding box center [731, 428] width 313 height 27
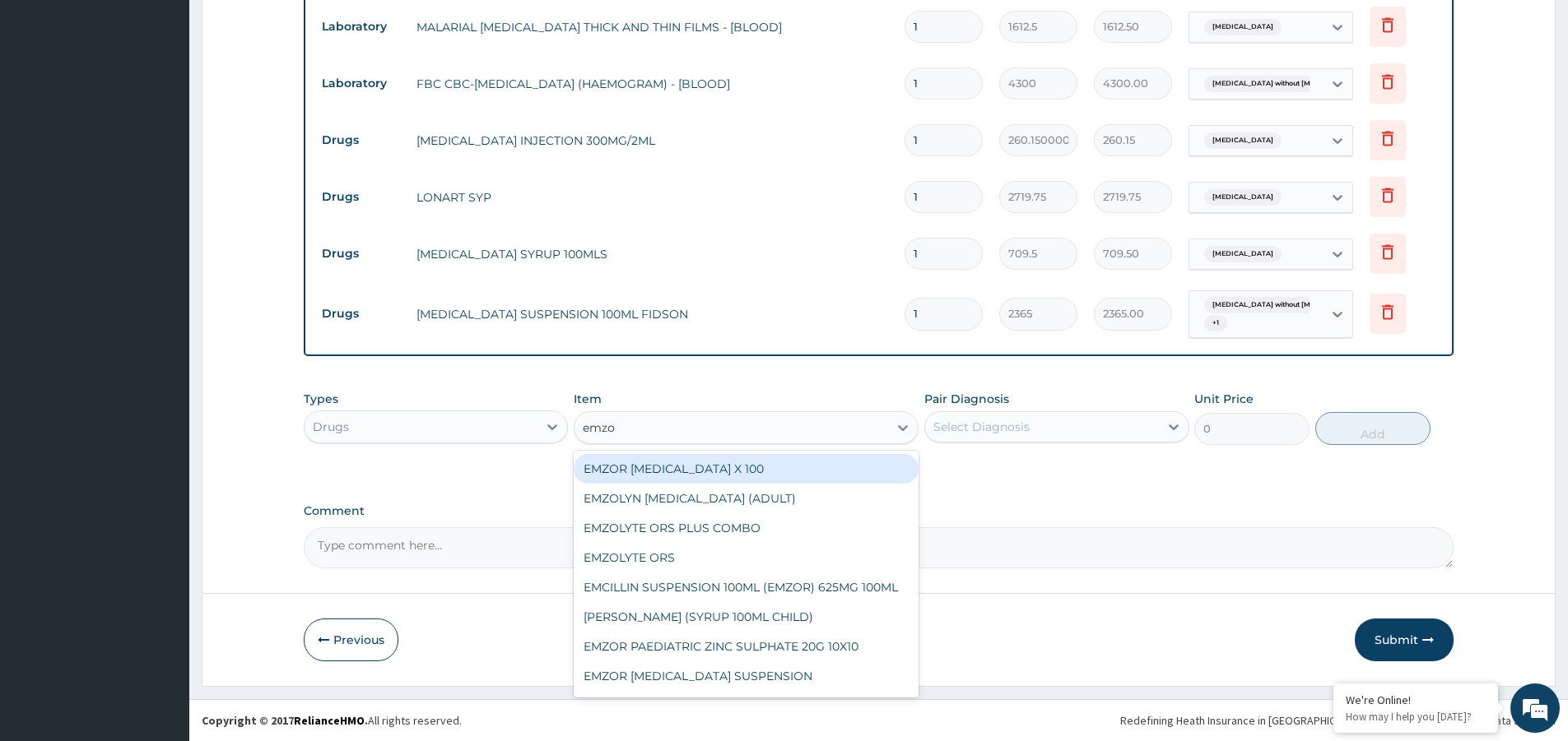
type input "emzol"
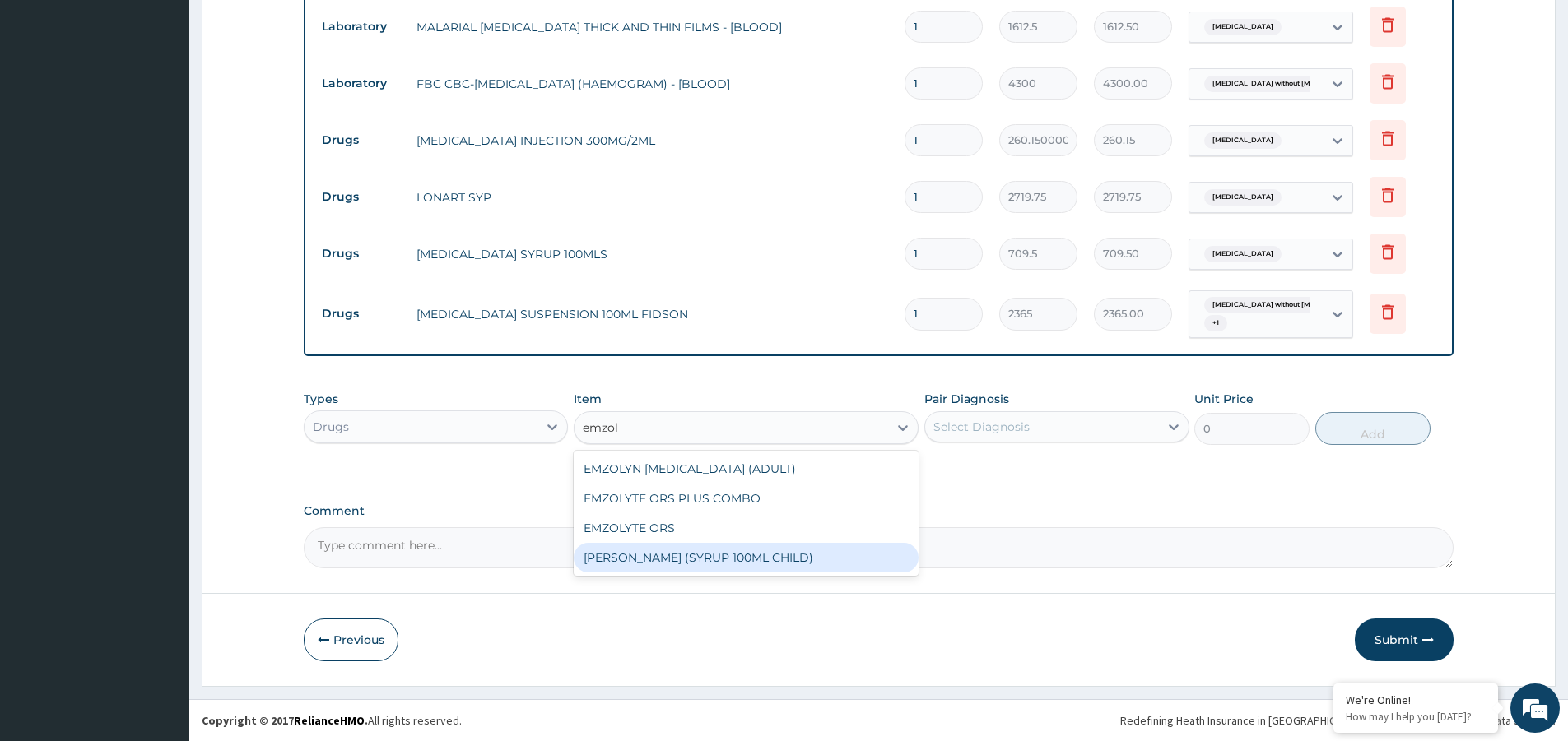
drag, startPoint x: 778, startPoint y: 551, endPoint x: 921, endPoint y: 532, distance: 144.3
click at [780, 551] on div "EMZOLYN COUGH (SYRUP 100ML CHILD)" at bounding box center [745, 557] width 345 height 30
type input "1478.125"
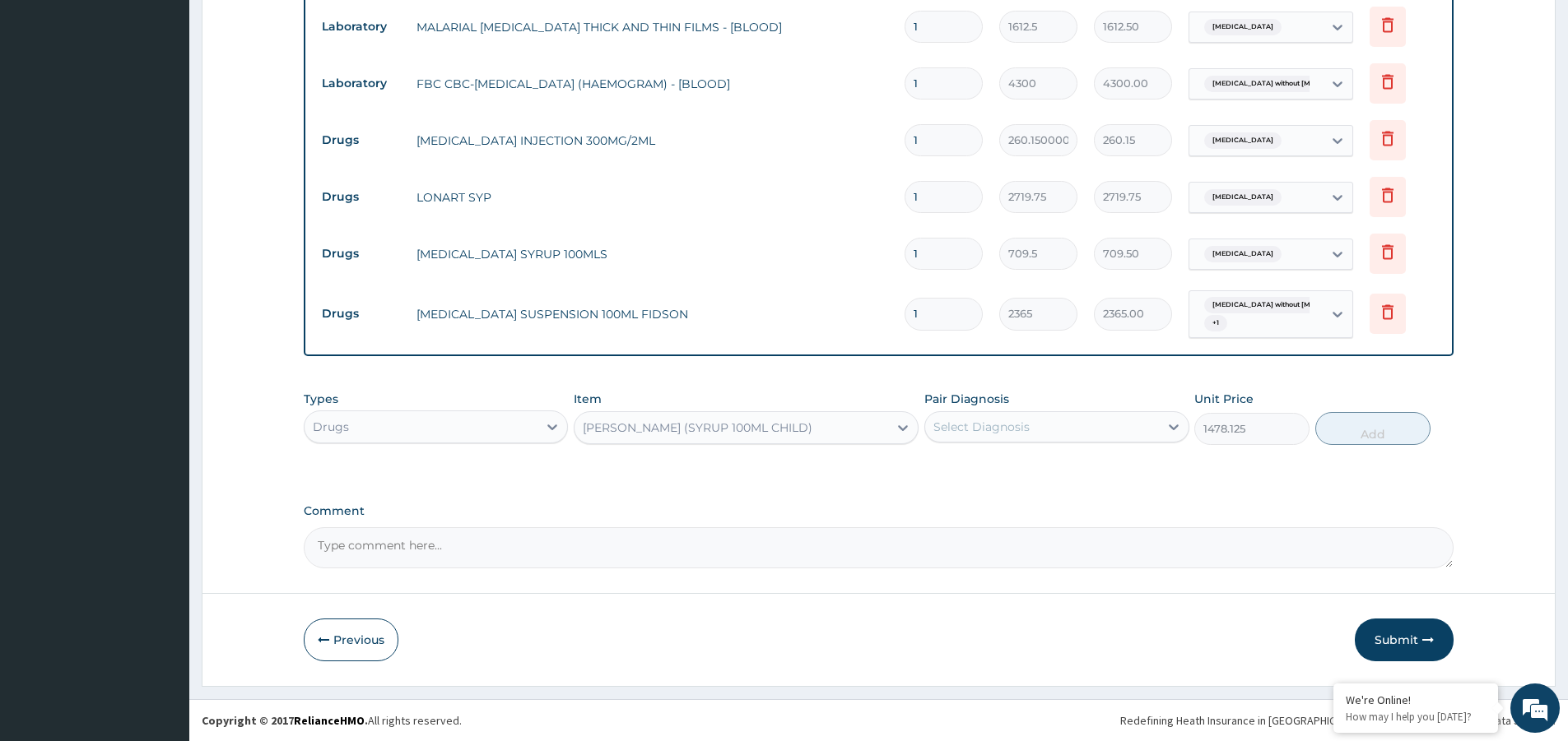
click at [1036, 415] on div "Select Diagnosis" at bounding box center [1042, 427] width 233 height 27
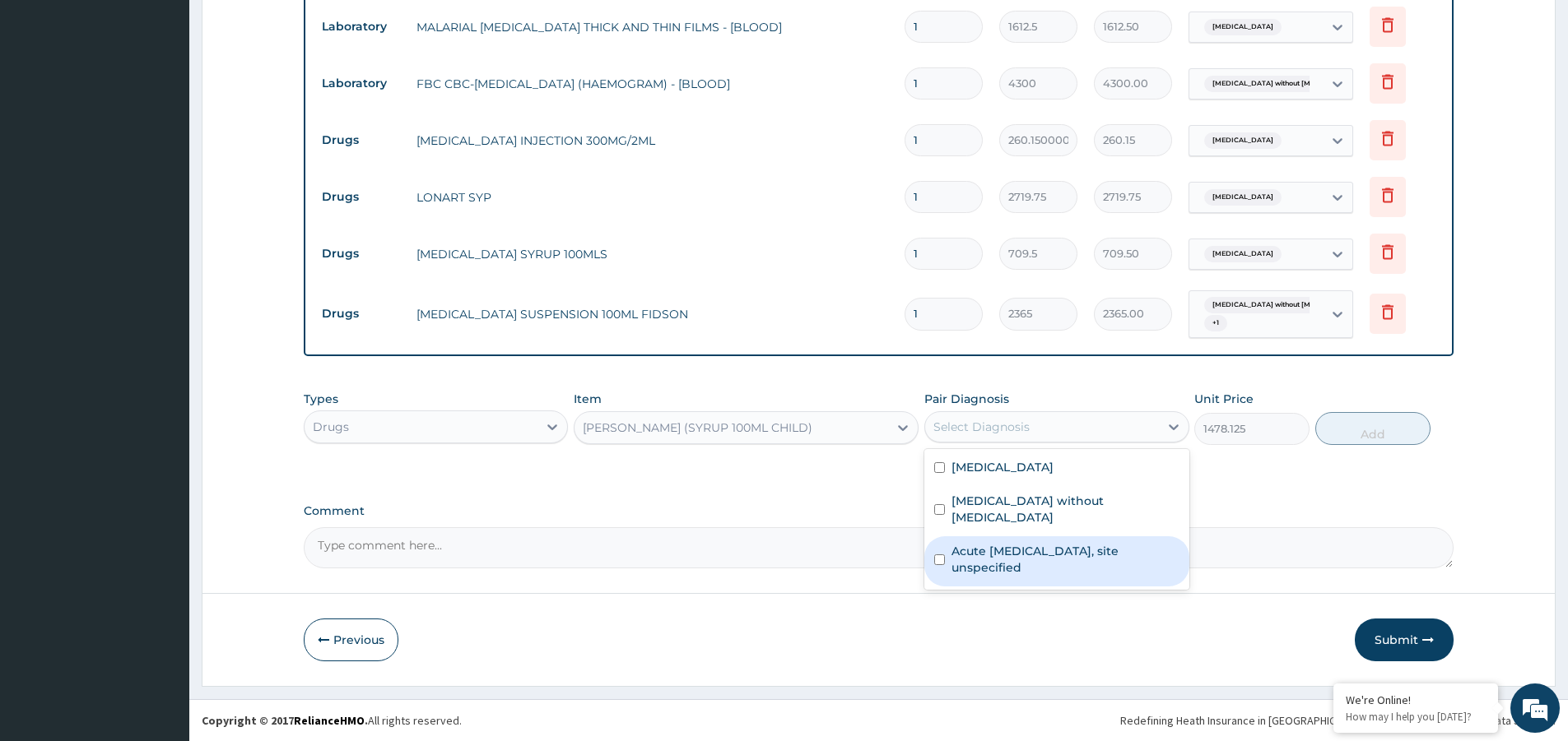
click at [1073, 542] on label "Acute upper respiratory infection, site unspecified" at bounding box center [1065, 559] width 227 height 32
checkbox input "true"
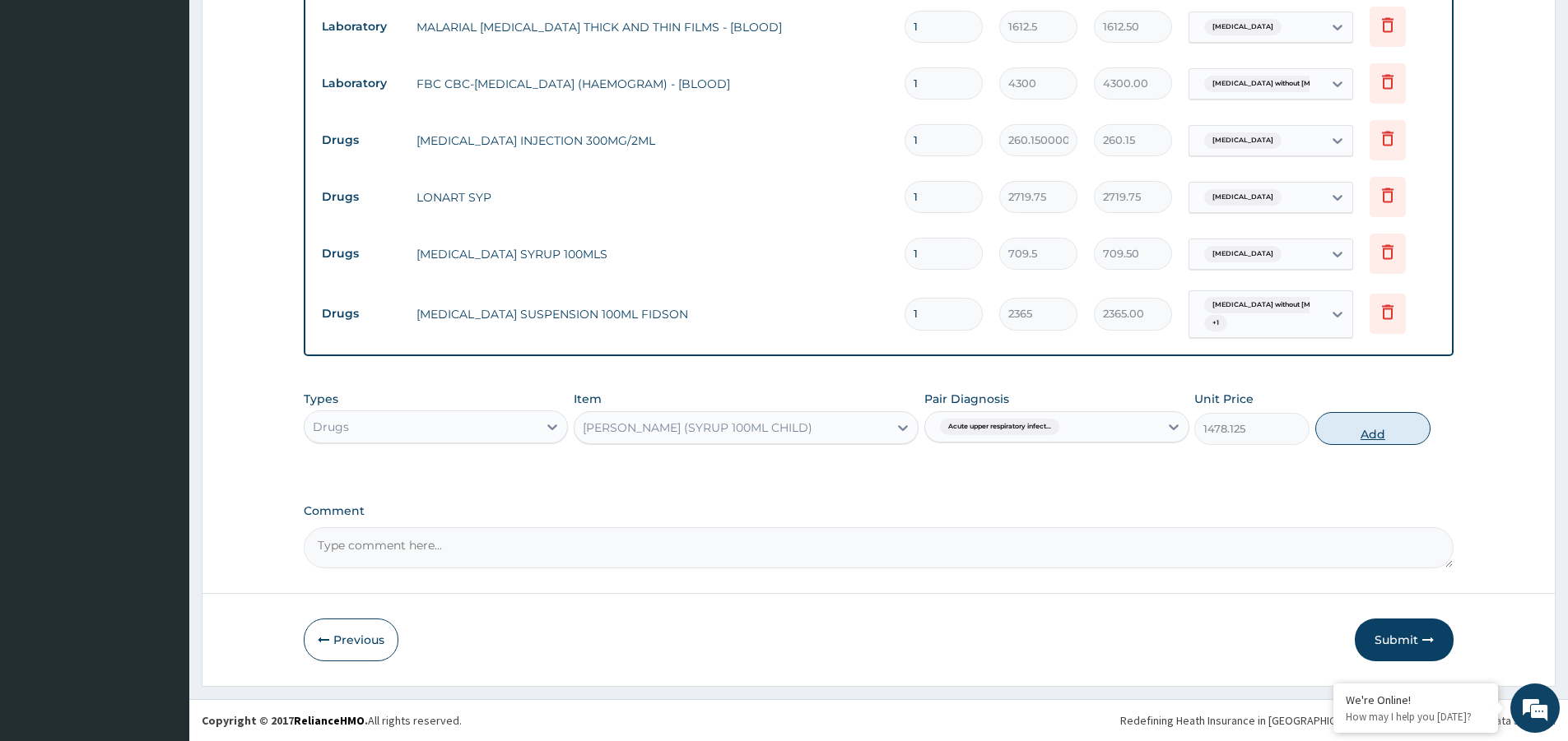
click at [1351, 438] on button "Add" at bounding box center [1372, 428] width 116 height 32
type input "0"
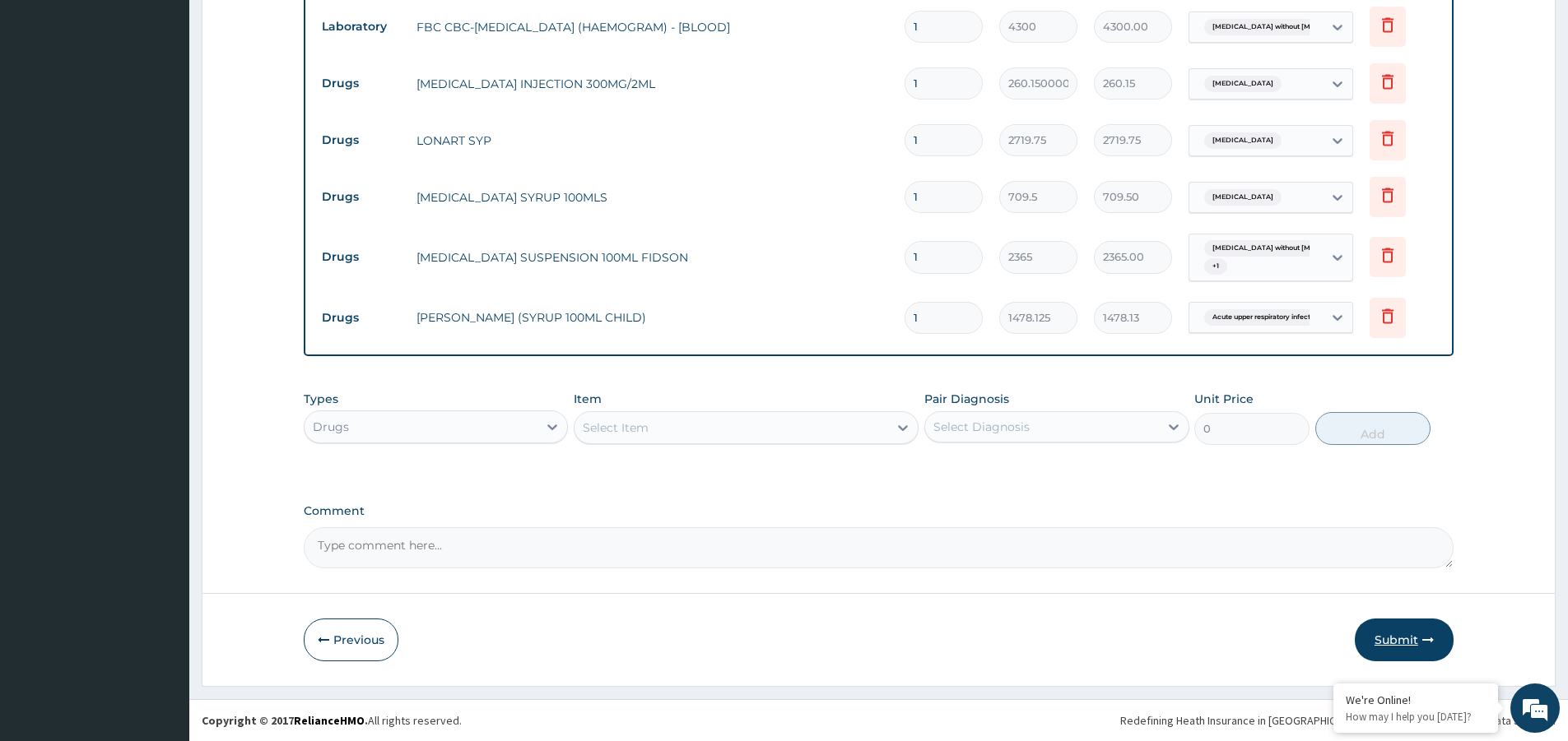
click at [1433, 626] on button "Submit" at bounding box center [1403, 640] width 98 height 43
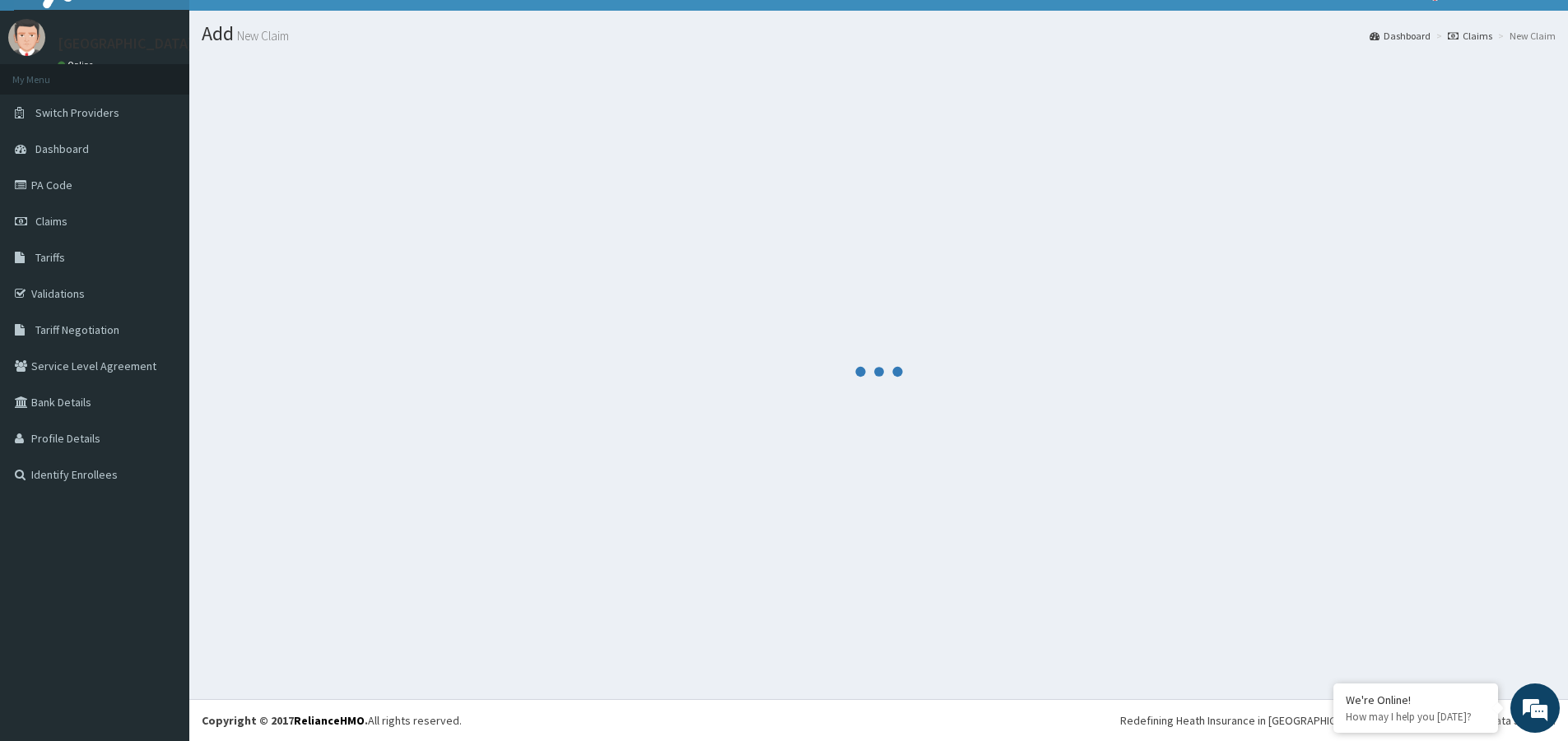
scroll to position [31, 0]
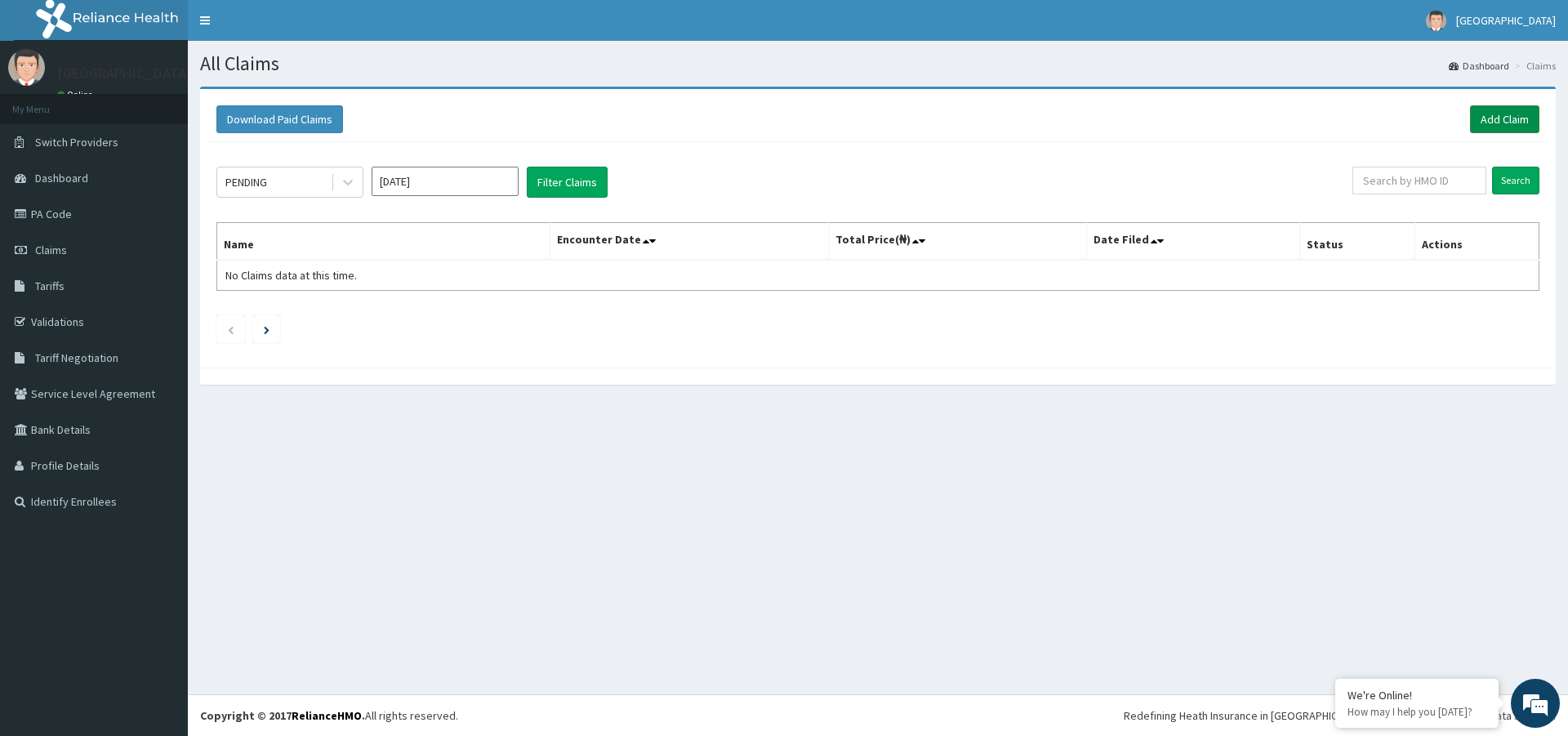
click at [1493, 120] on link "Add Claim" at bounding box center [1504, 119] width 69 height 28
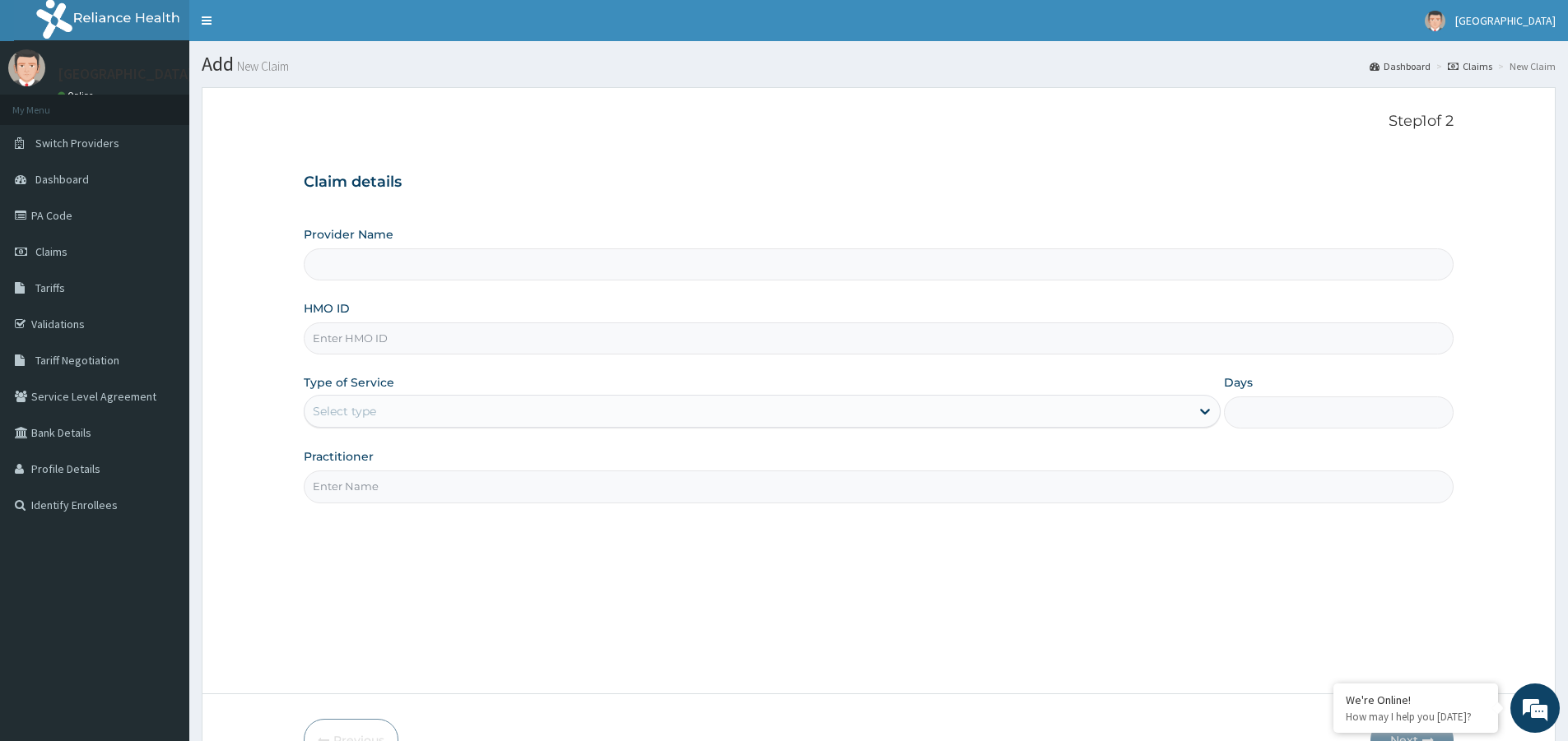
type input "[GEOGRAPHIC_DATA]"
paste input "ERM/10334/A"
type input "ERM/10334/A"
click at [618, 437] on div "Provider Name NEW MILE ONE HOSPITAL HMO ID ERM/10334/A Type of Service Select t…" at bounding box center [878, 364] width 1149 height 276
click at [624, 431] on div "Provider Name NEW MILE ONE HOSPITAL HMO ID ERM/10334/A Type of Service Select t…" at bounding box center [878, 364] width 1149 height 276
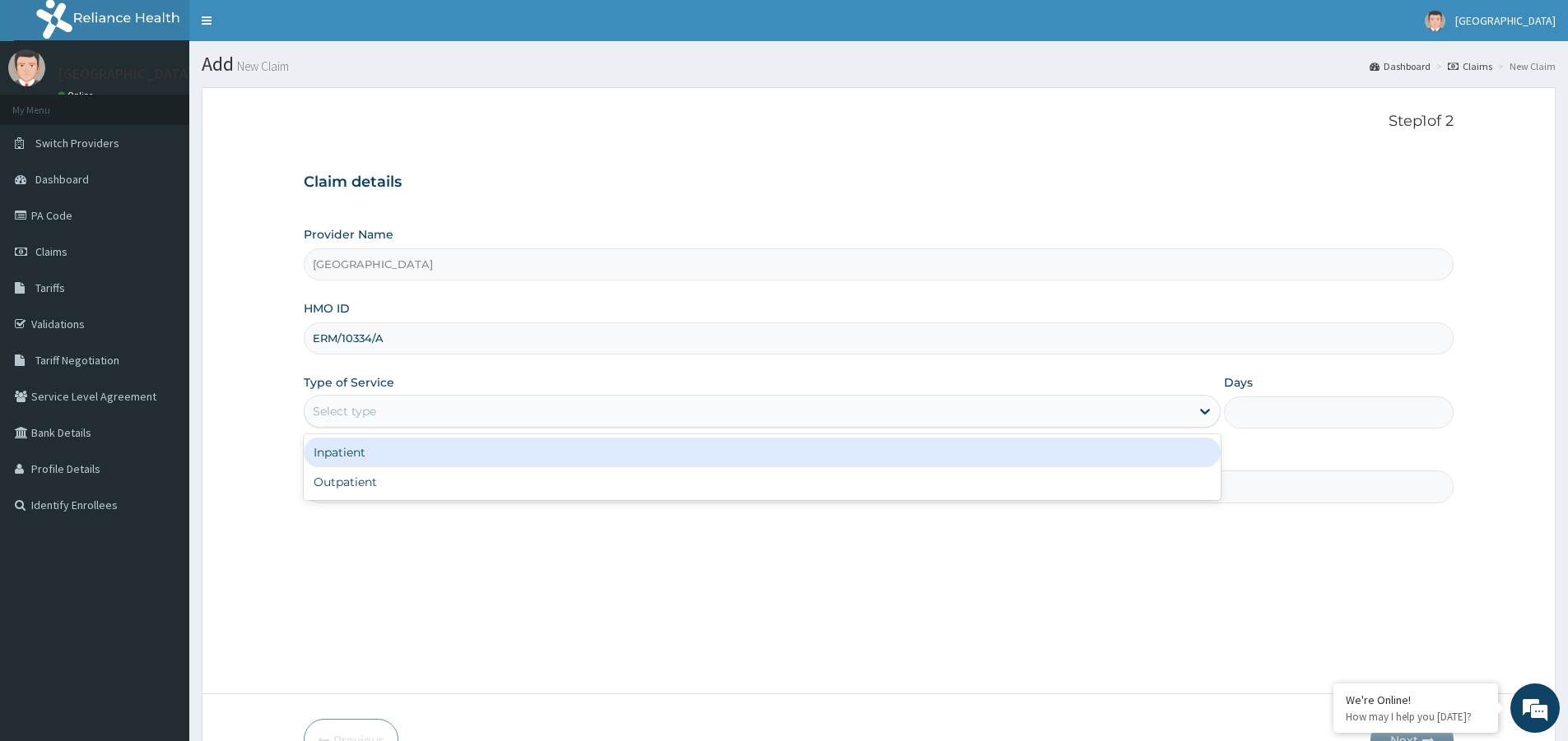
click at [629, 424] on div "Select type" at bounding box center [747, 412] width 886 height 27
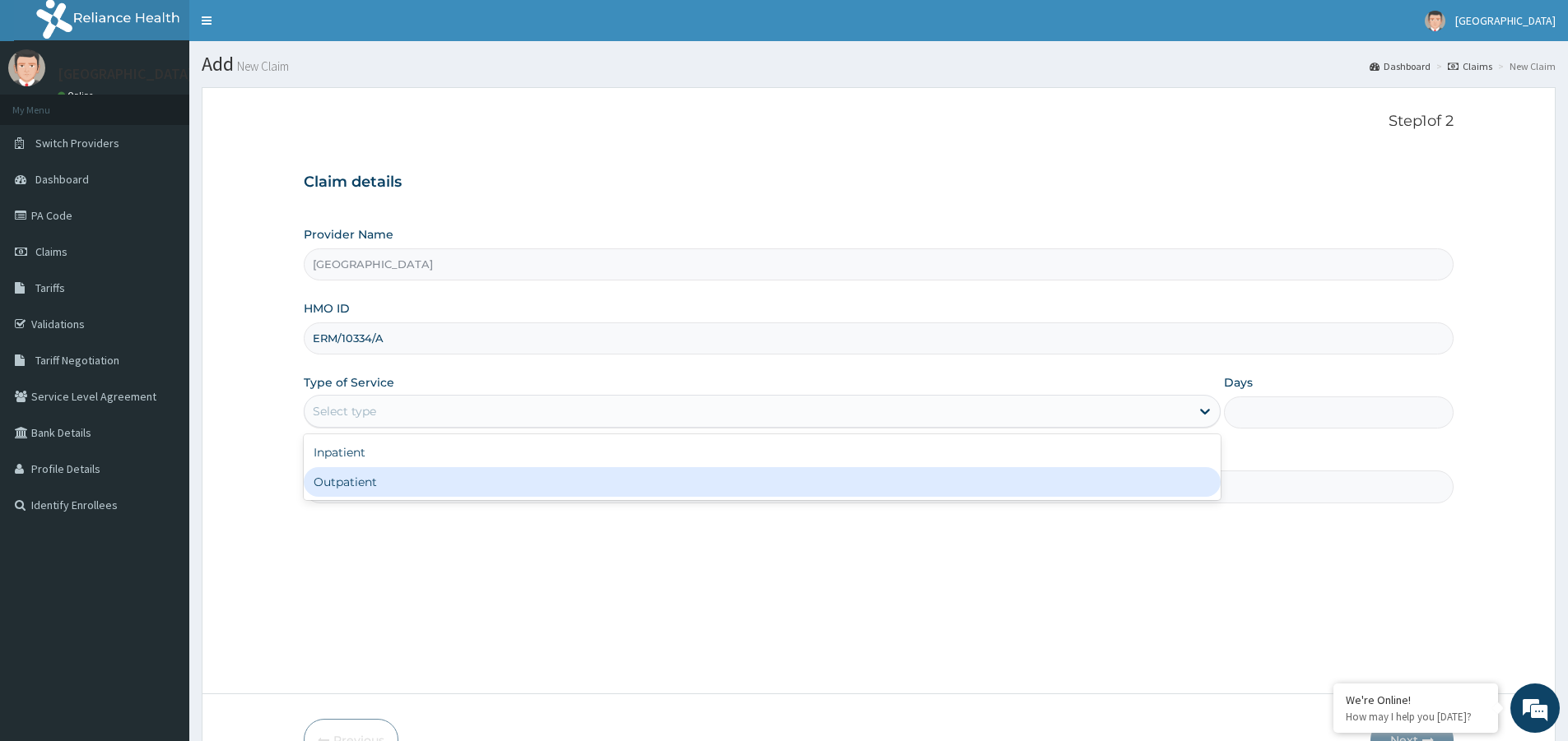
click at [608, 488] on div "Outpatient" at bounding box center [762, 481] width 916 height 30
type input "1"
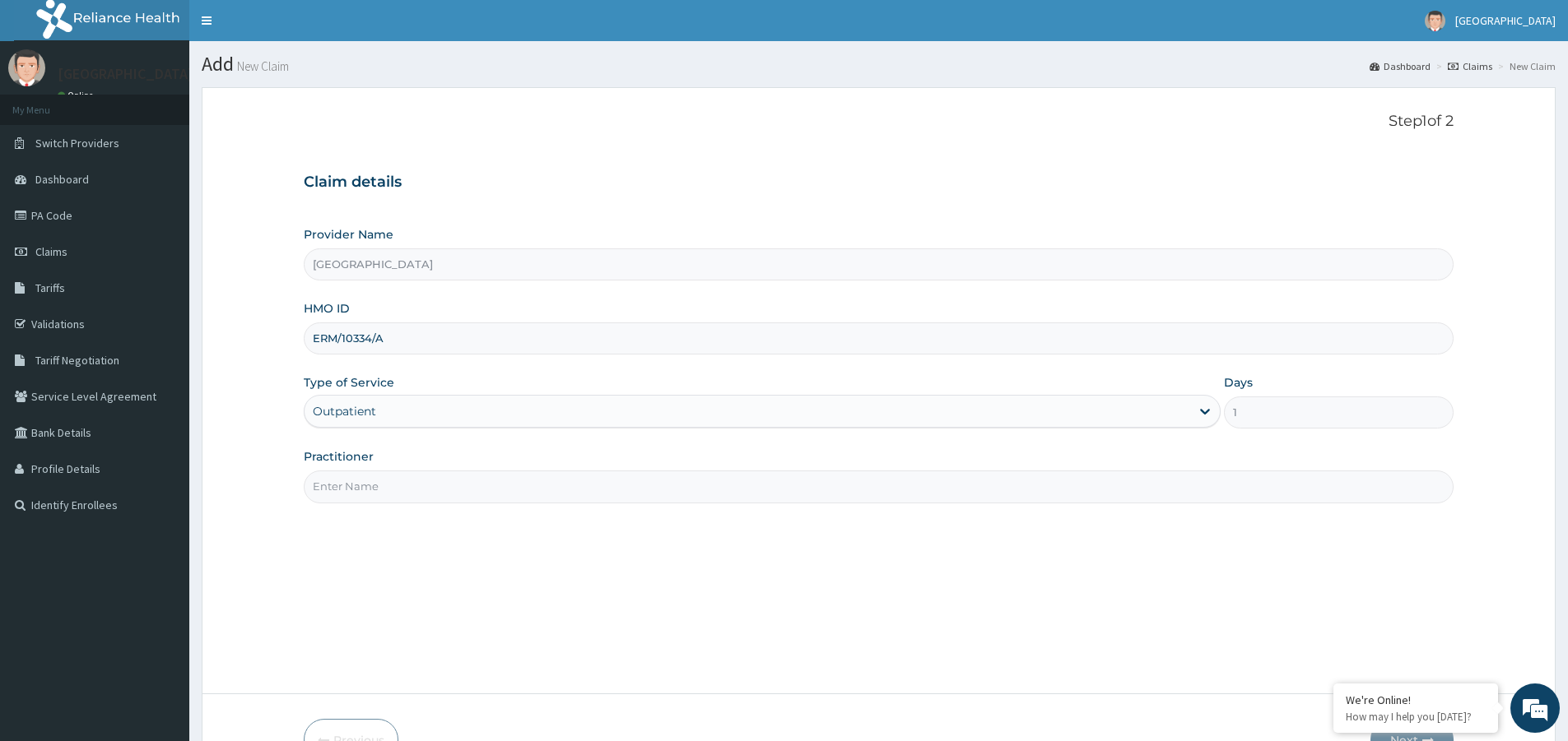
click at [653, 485] on input "Practitioner" at bounding box center [878, 487] width 1149 height 32
drag, startPoint x: 406, startPoint y: 490, endPoint x: 291, endPoint y: 491, distance: 115.0
click at [291, 491] on form "Step 1 of 2 Claim details Provider Name NEW MILE ONE HOSPITAL HMO ID ERM/10334/…" at bounding box center [878, 436] width 1354 height 700
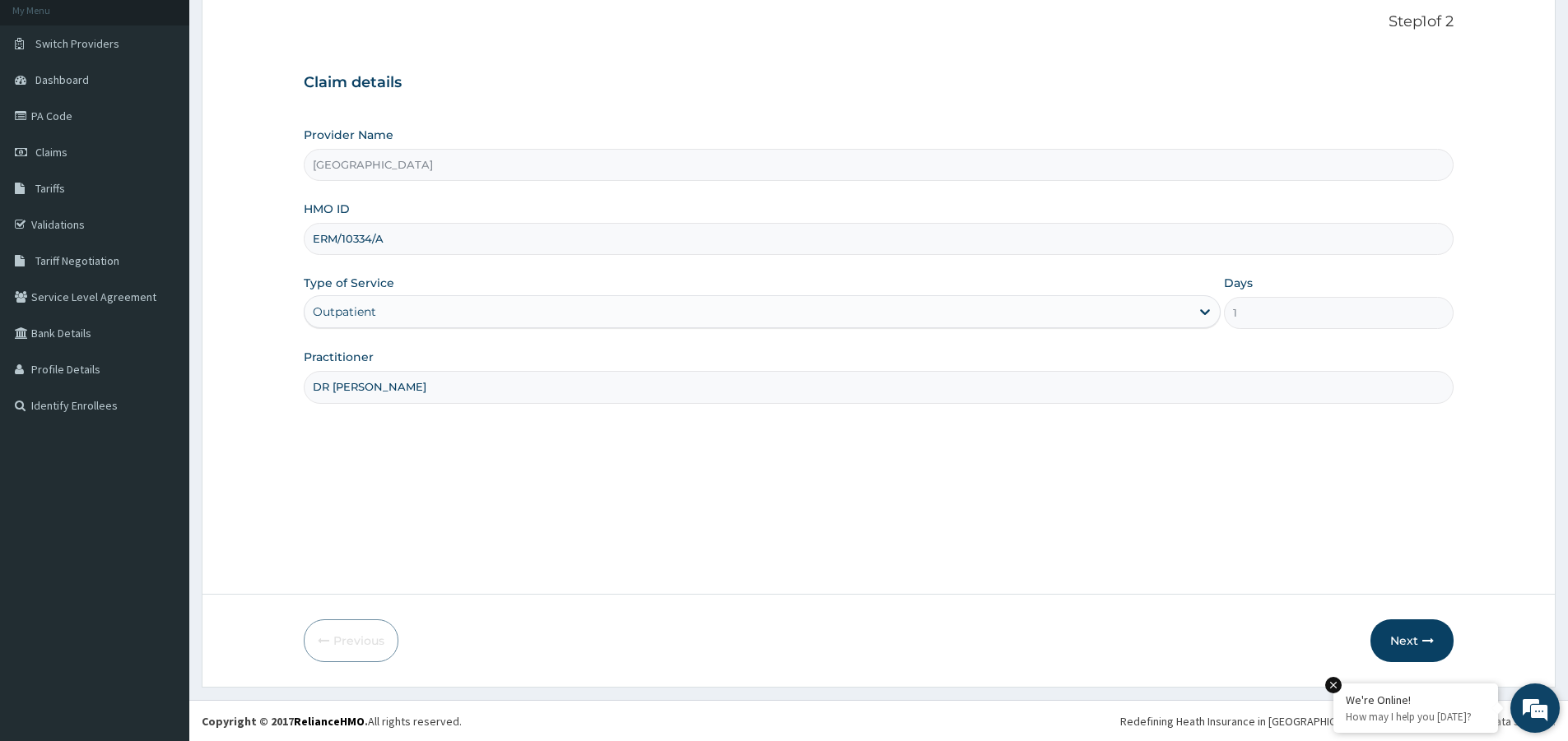
scroll to position [100, 0]
type input "DR [PERSON_NAME]"
click at [1378, 631] on button "Next" at bounding box center [1411, 640] width 83 height 43
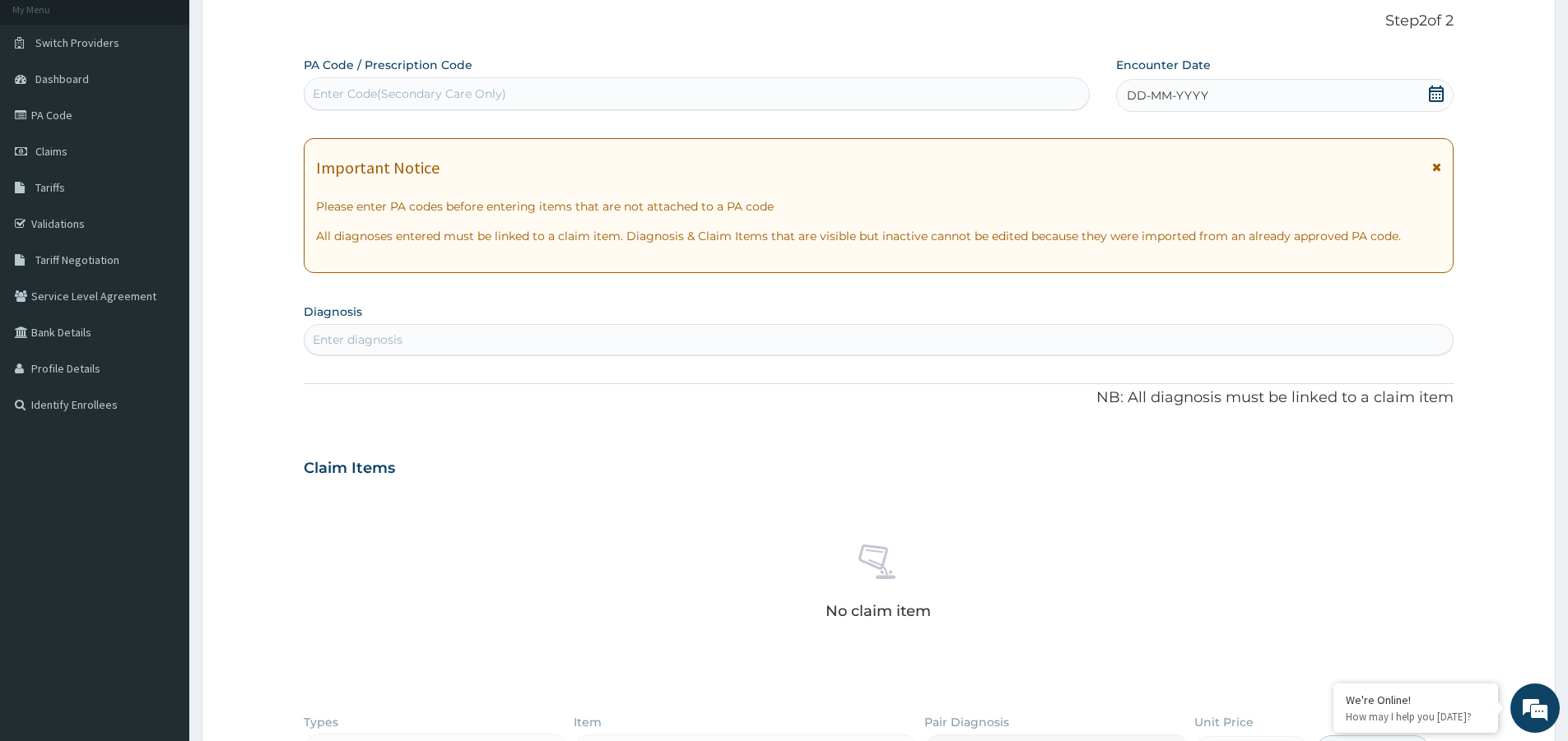
click at [1431, 95] on icon at bounding box center [1435, 94] width 16 height 16
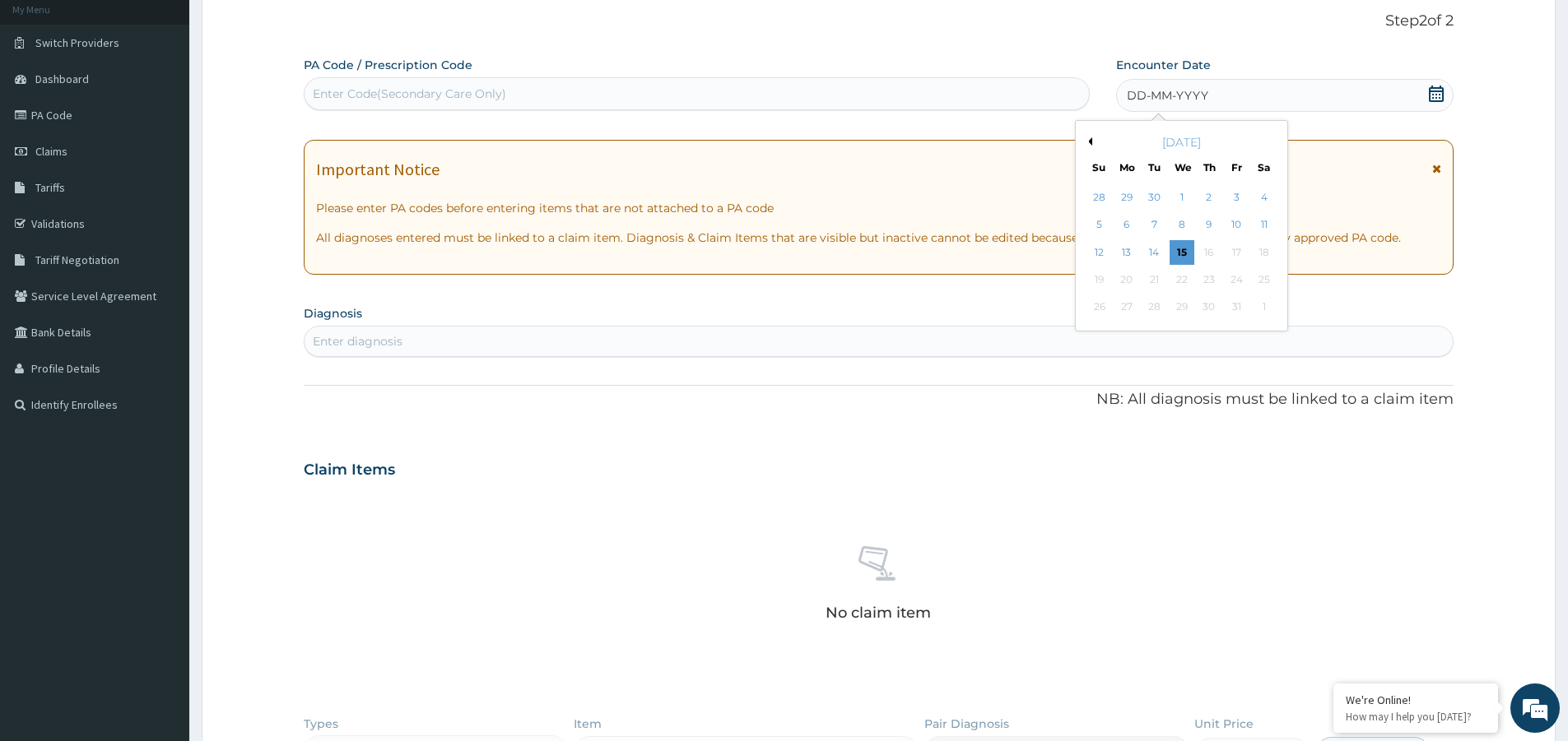
click at [1090, 141] on button "Previous Month" at bounding box center [1087, 141] width 9 height 9
click at [1240, 283] on div "22" at bounding box center [1236, 280] width 25 height 25
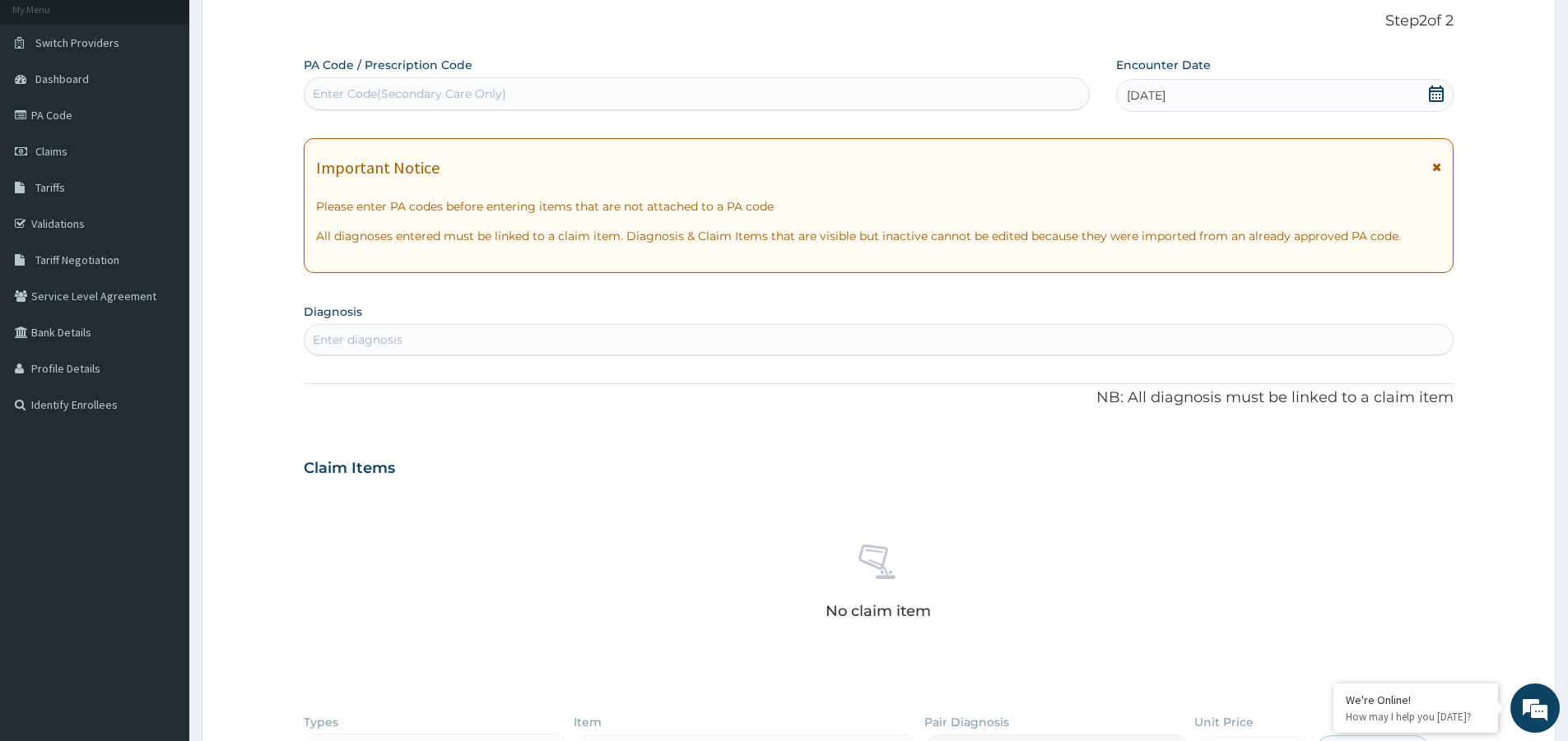
click at [776, 341] on div "Enter diagnosis" at bounding box center [878, 340] width 1148 height 27
type input "DERMATITIS"
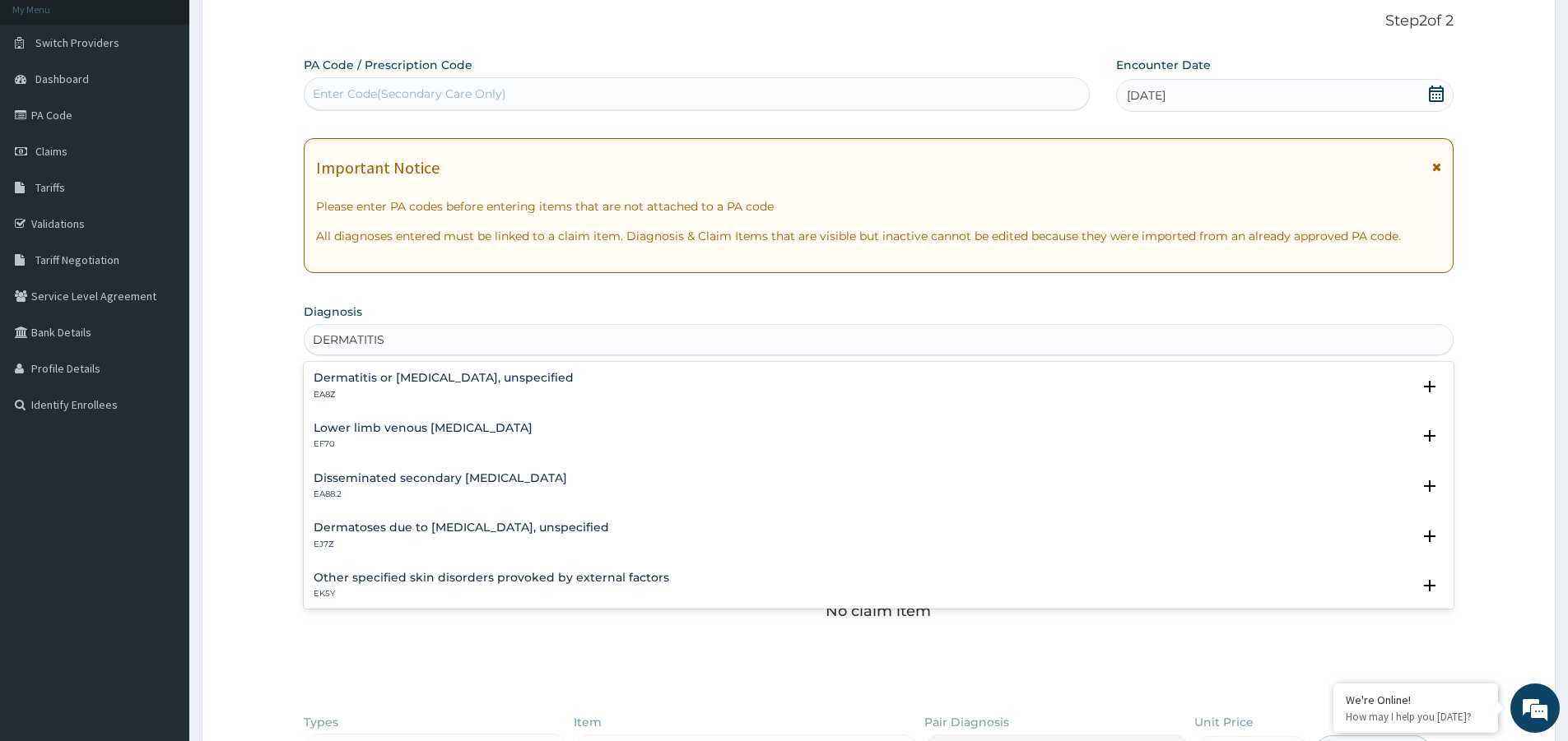
click at [437, 378] on h4 "Dermatitis or [MEDICAL_DATA], unspecified" at bounding box center [443, 377] width 260 height 12
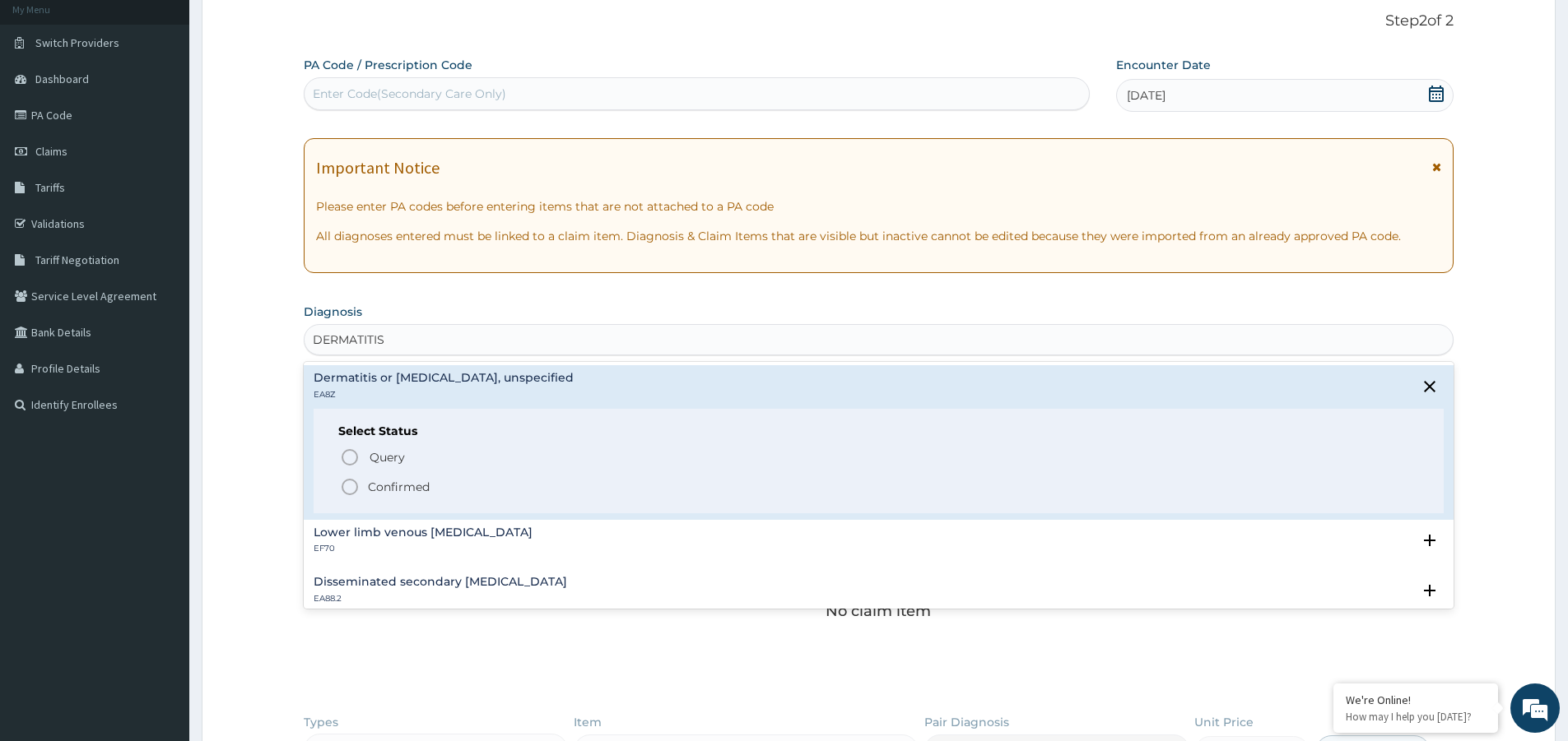
drag, startPoint x: 339, startPoint y: 447, endPoint x: 369, endPoint y: 455, distance: 31.0
click at [340, 447] on div "Query Query covers suspected (?), Keep in view (kiv), Ruled out (r/o) Confirmed" at bounding box center [878, 471] width 1081 height 51
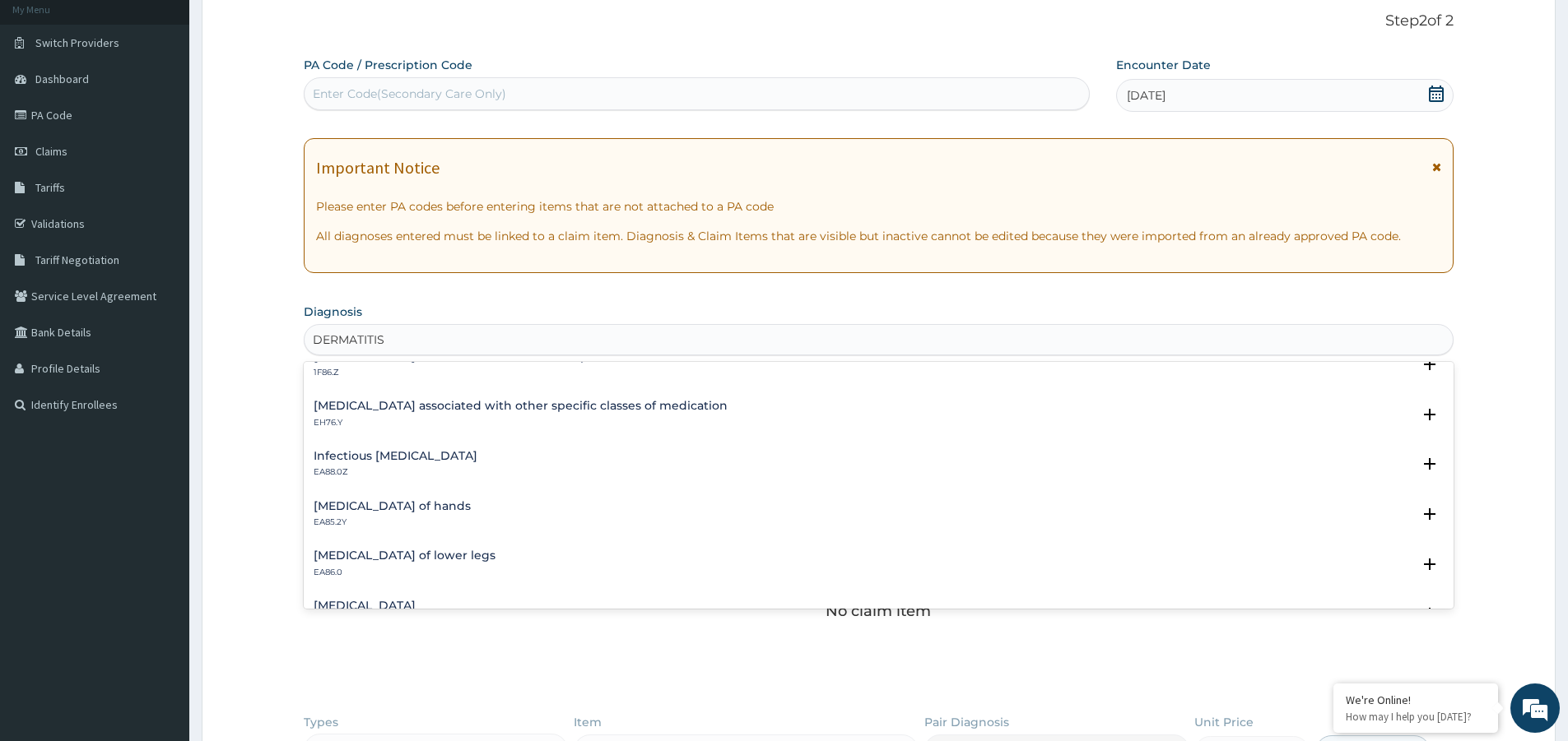
scroll to position [1398, 0]
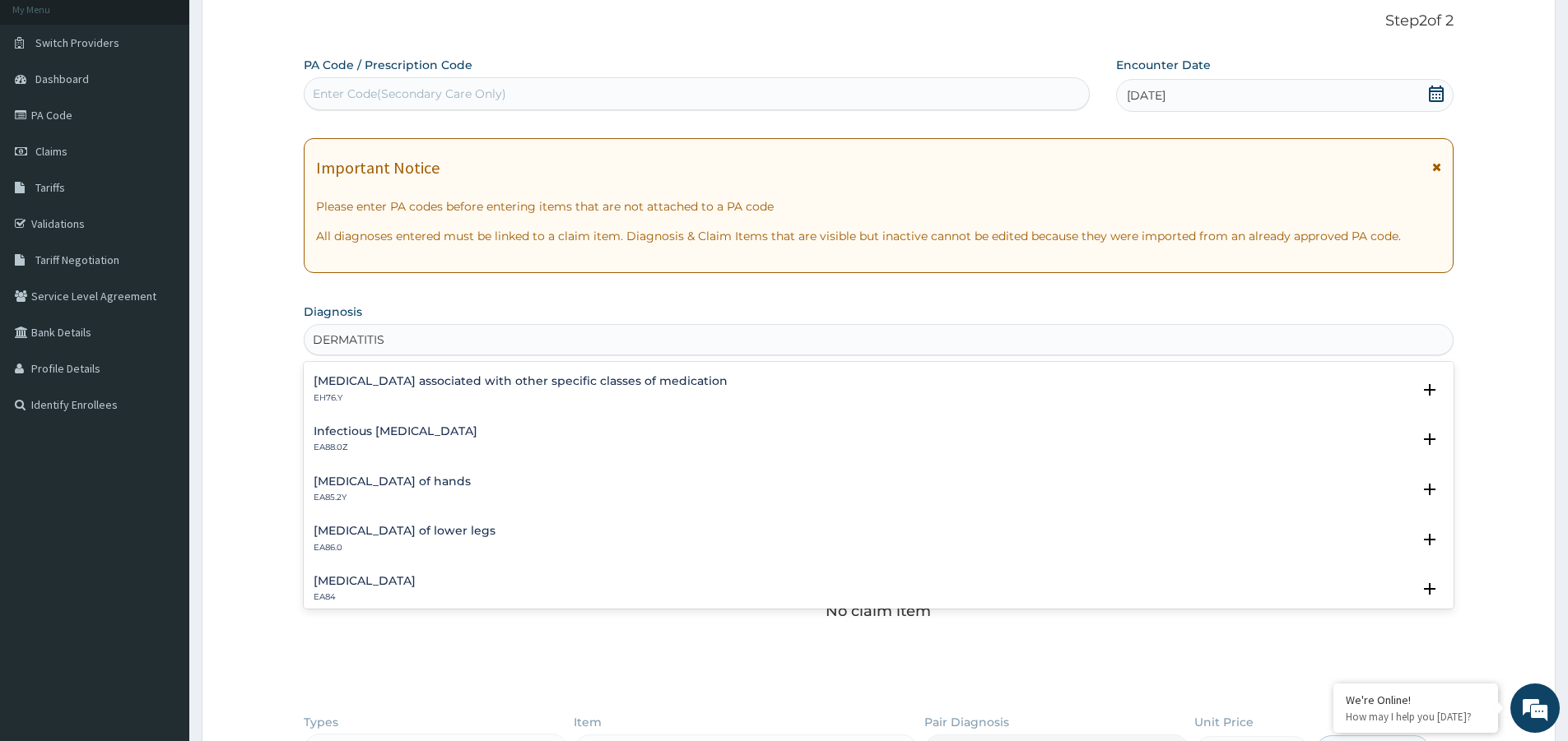
click at [459, 445] on p "EA88.0Z" at bounding box center [395, 447] width 163 height 11
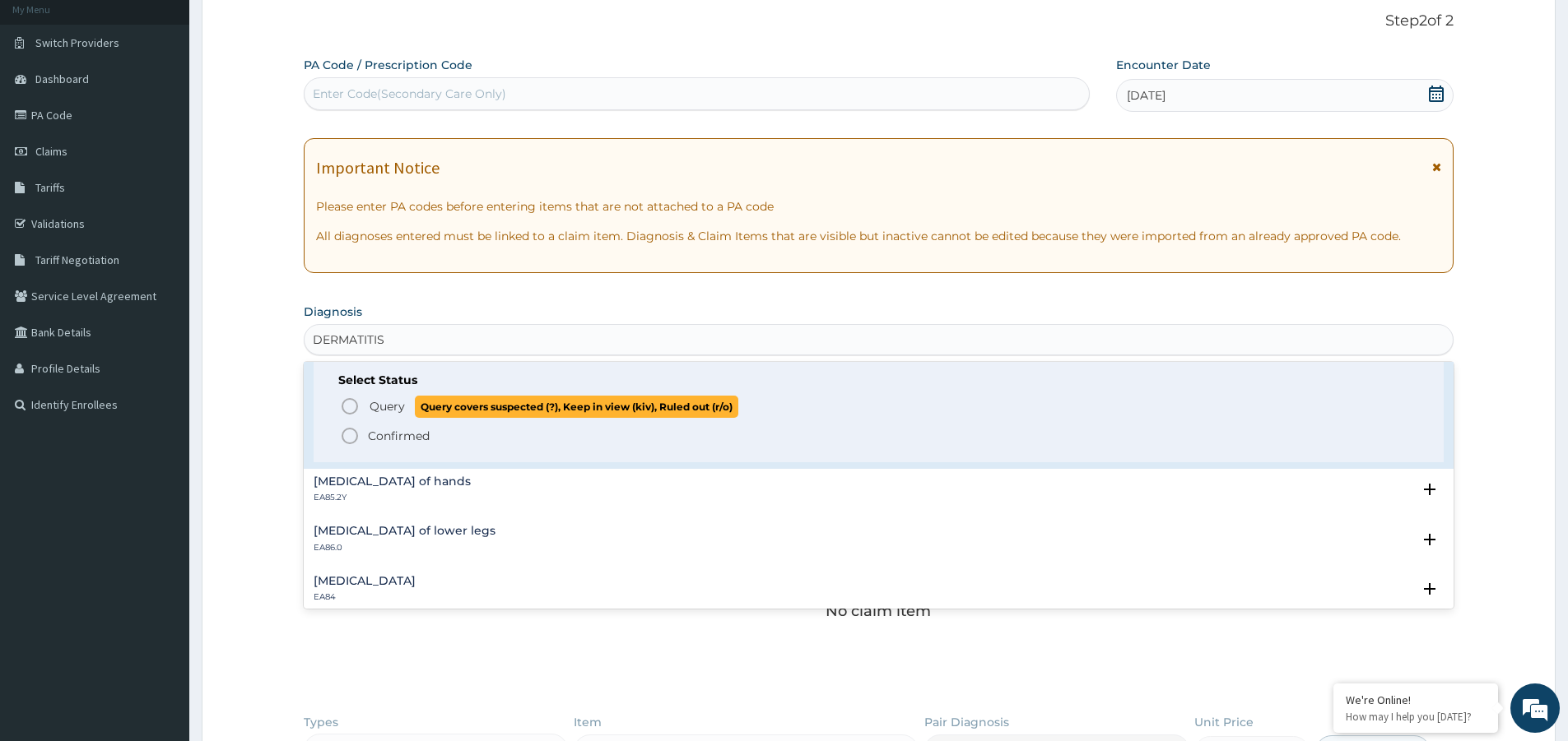
click at [370, 408] on p "Query Query covers suspected (?), Keep in view (kiv), Ruled out (r/o)" at bounding box center [553, 406] width 371 height 22
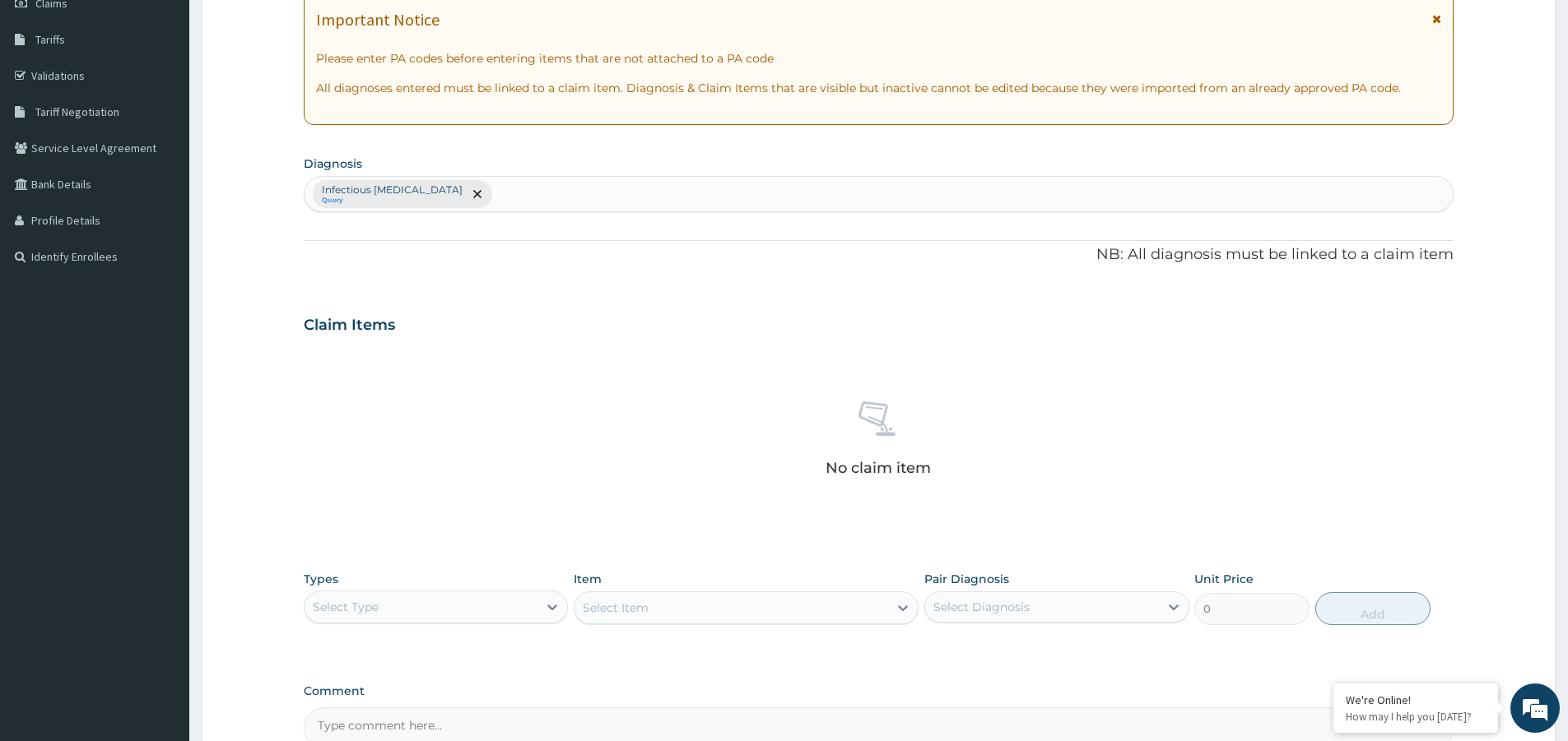
scroll to position [429, 0]
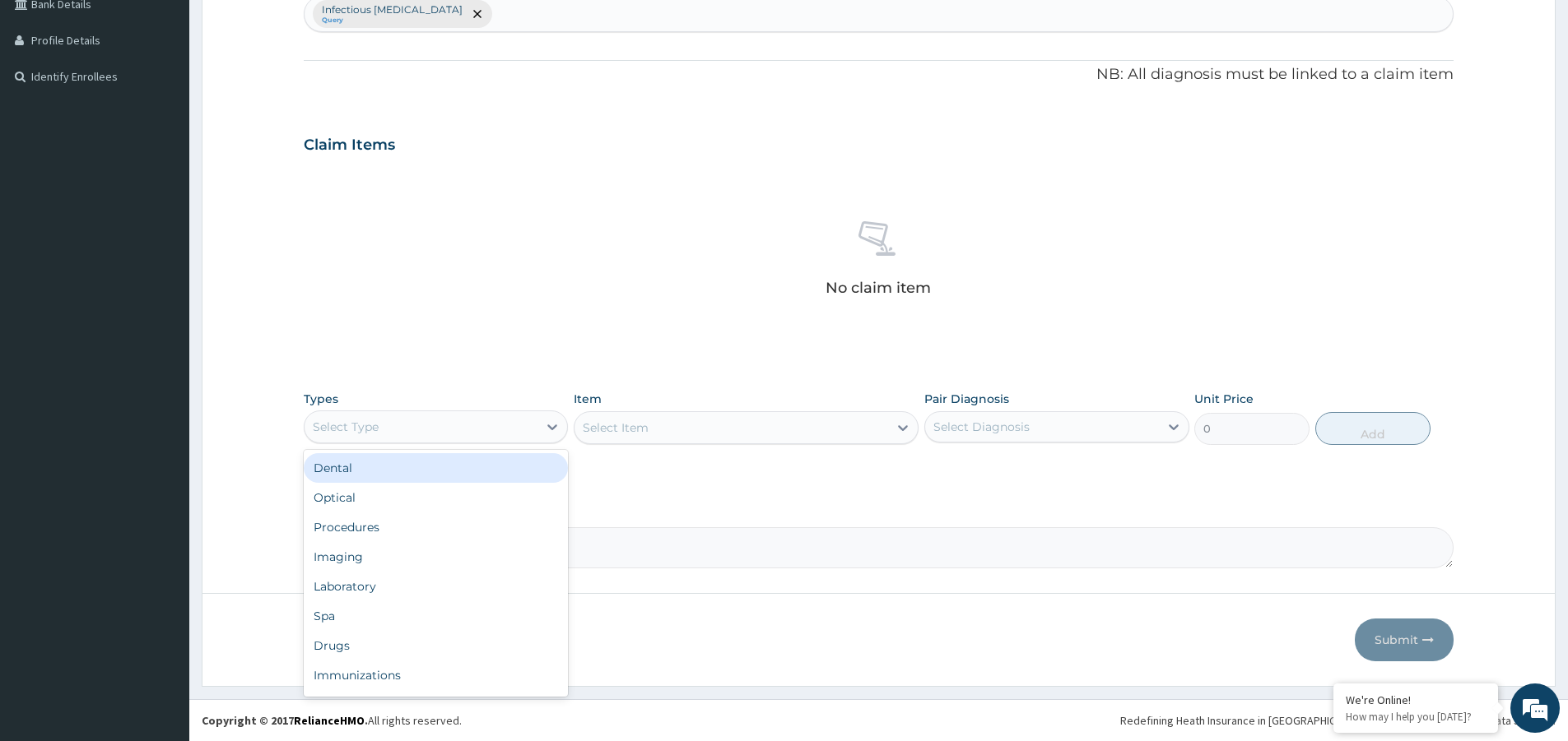
click at [450, 434] on div "Select Type" at bounding box center [421, 427] width 233 height 27
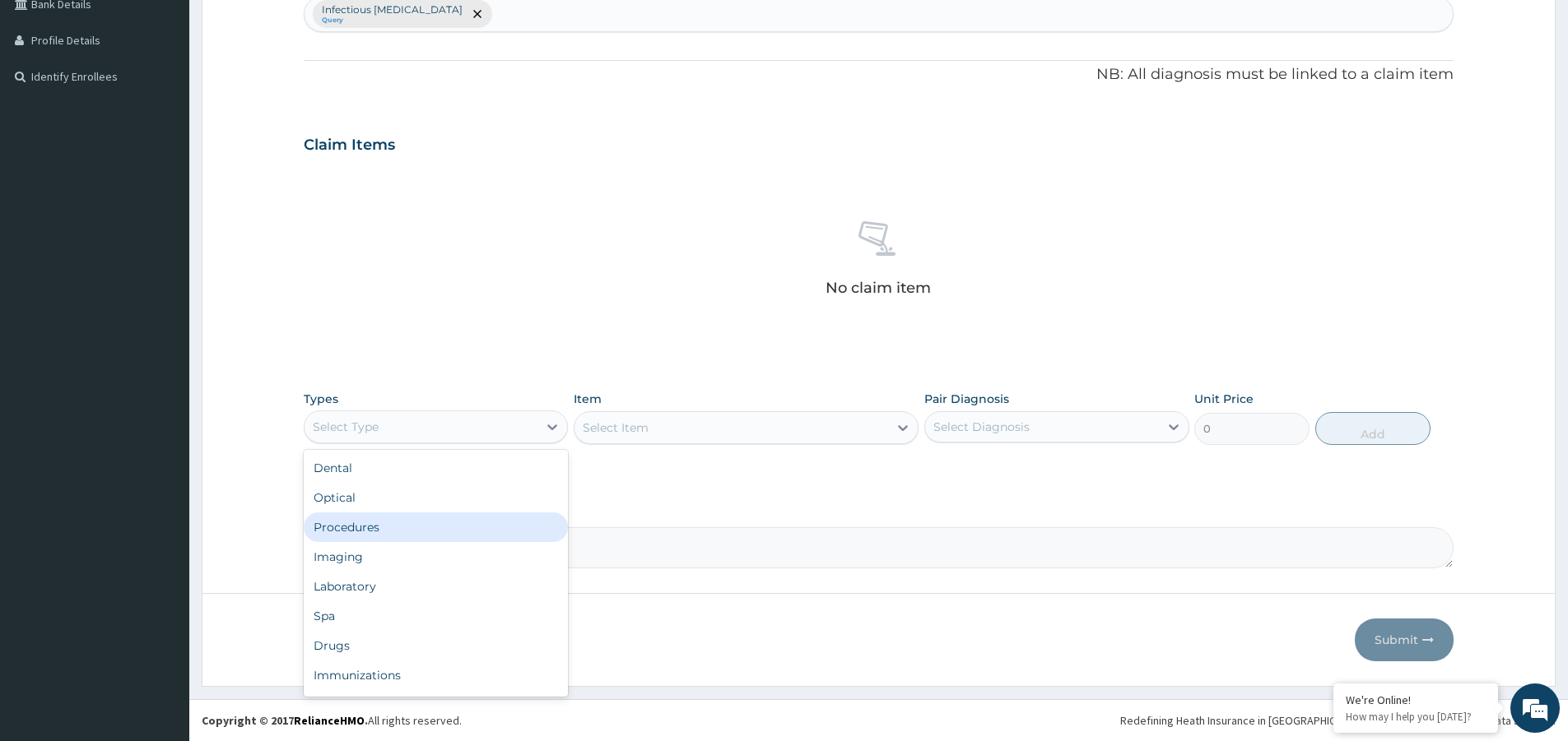
click at [441, 517] on div "Procedures" at bounding box center [436, 527] width 264 height 30
click at [758, 419] on div "Select Item" at bounding box center [731, 428] width 313 height 27
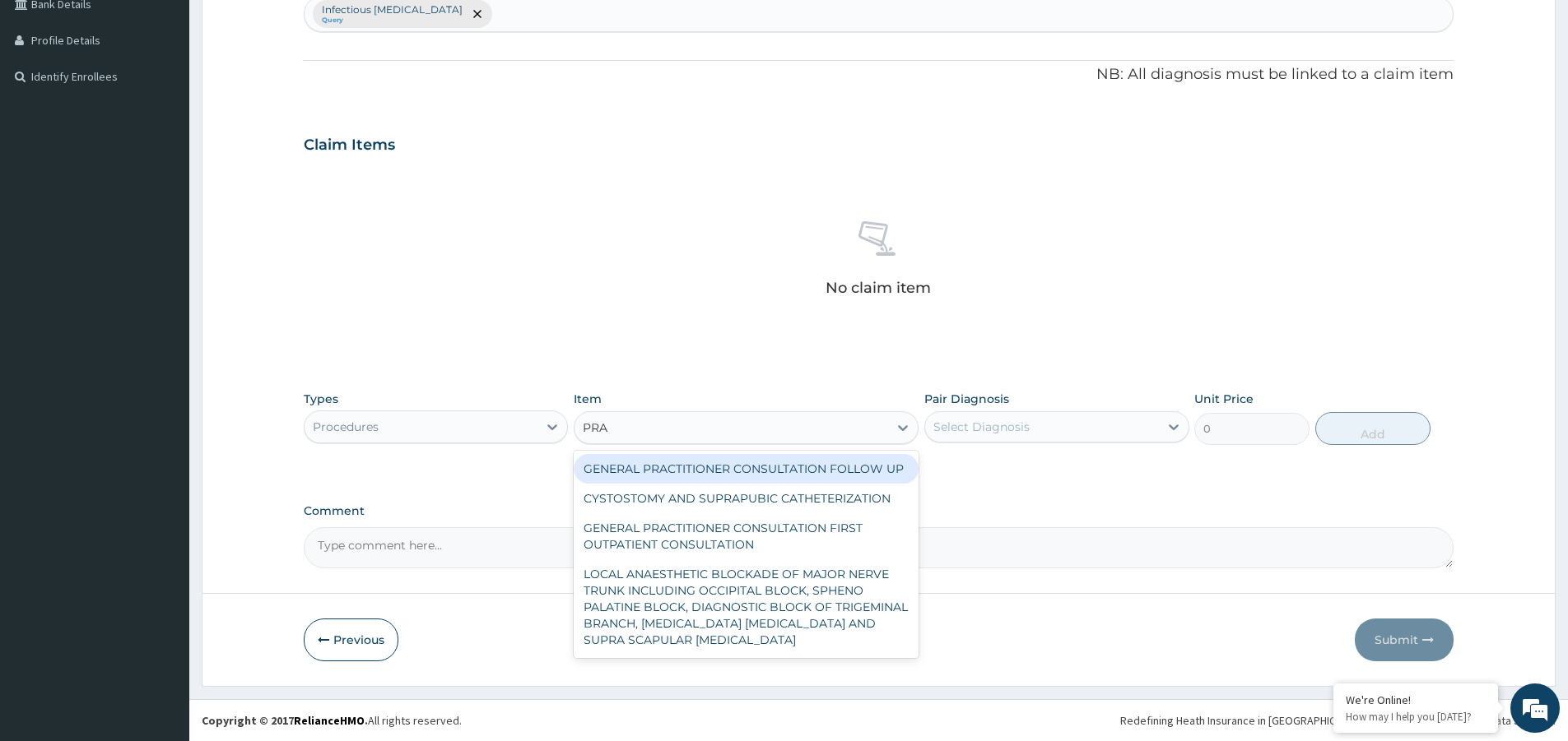
type input "PRAC"
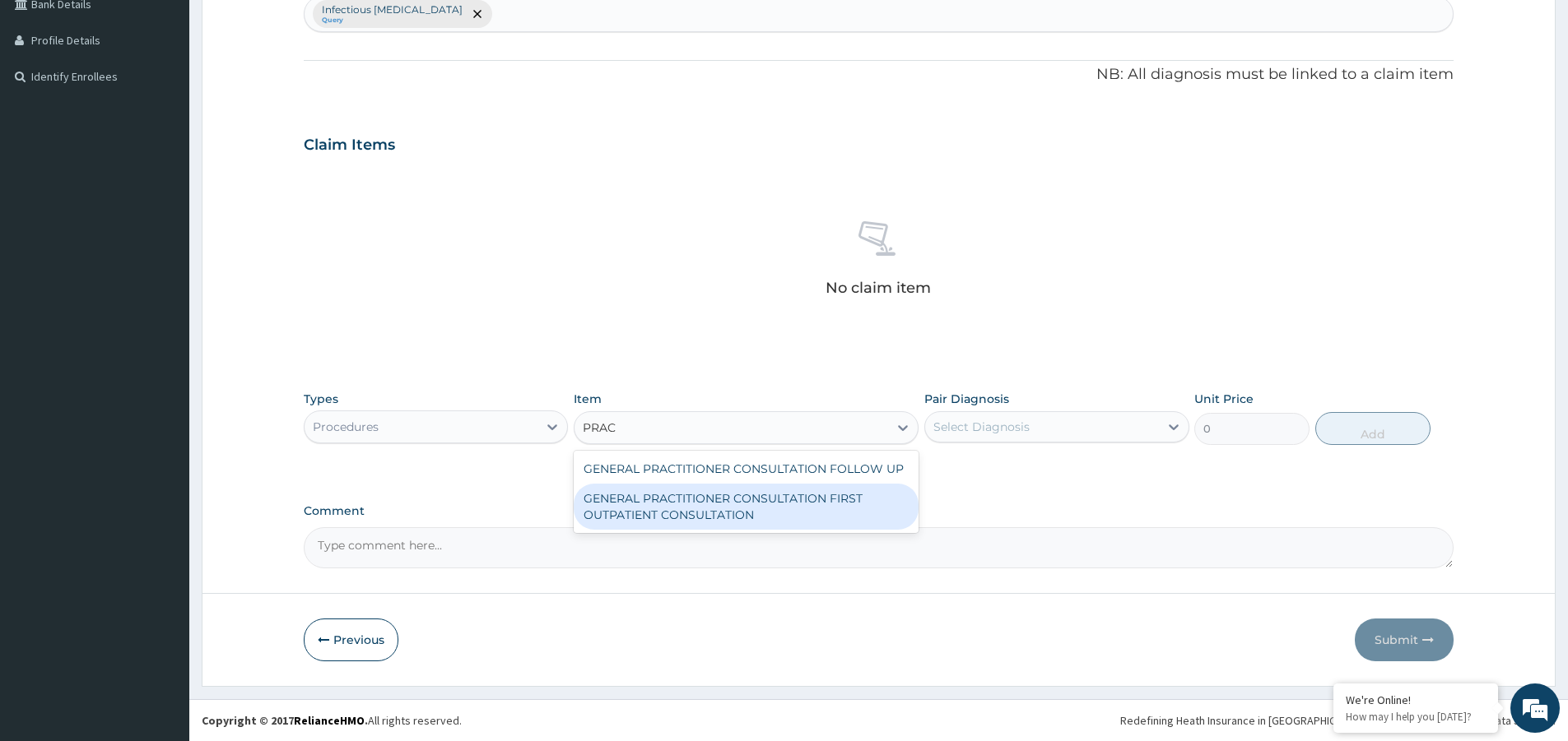
click at [765, 515] on div "GENERAL PRACTITIONER CONSULTATION FIRST OUTPATIENT CONSULTATION" at bounding box center [745, 506] width 345 height 46
type input "3547.5"
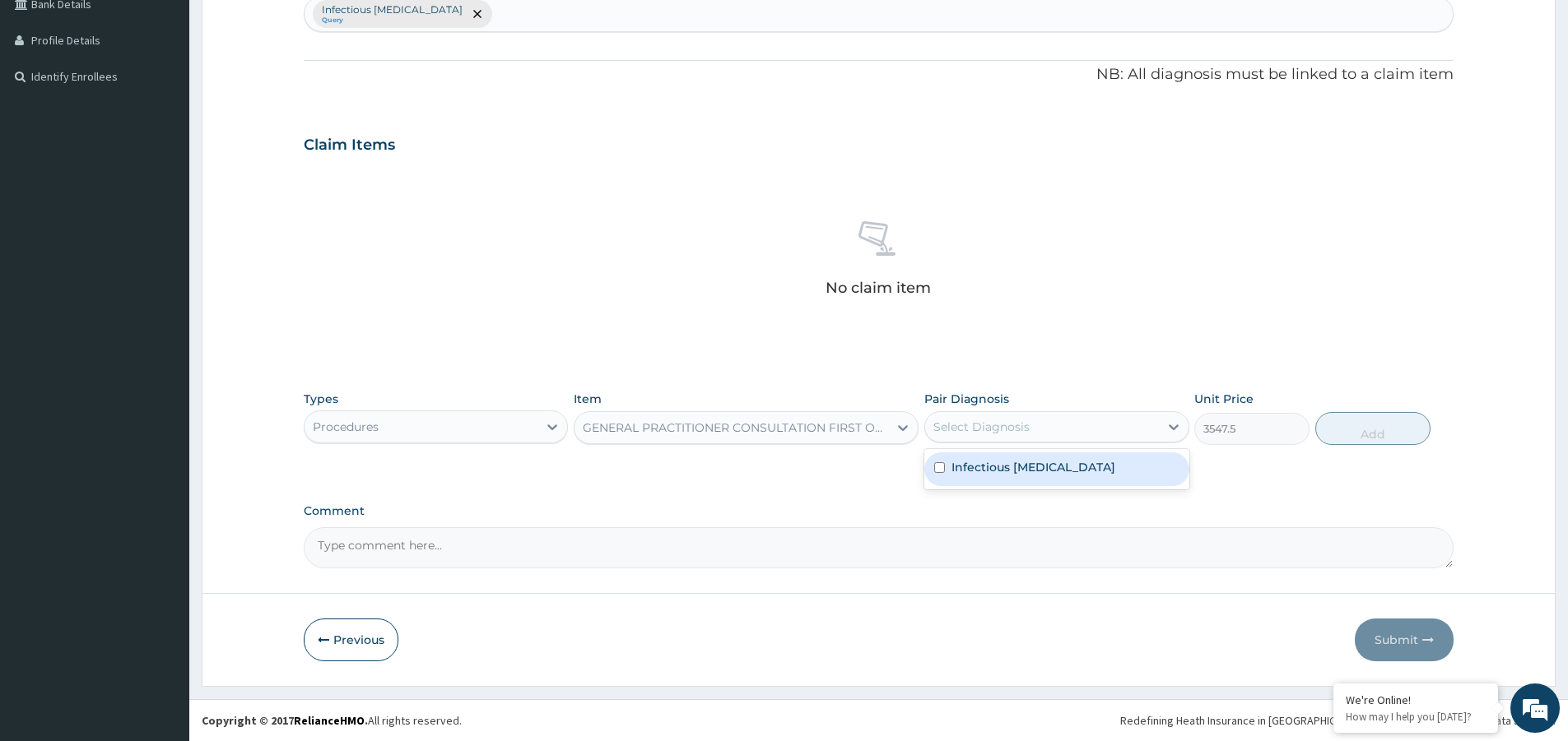
click at [1028, 434] on div "Select Diagnosis" at bounding box center [1042, 427] width 233 height 27
click at [1052, 469] on label "Infectious [MEDICAL_DATA]" at bounding box center [1033, 467] width 163 height 16
checkbox input "true"
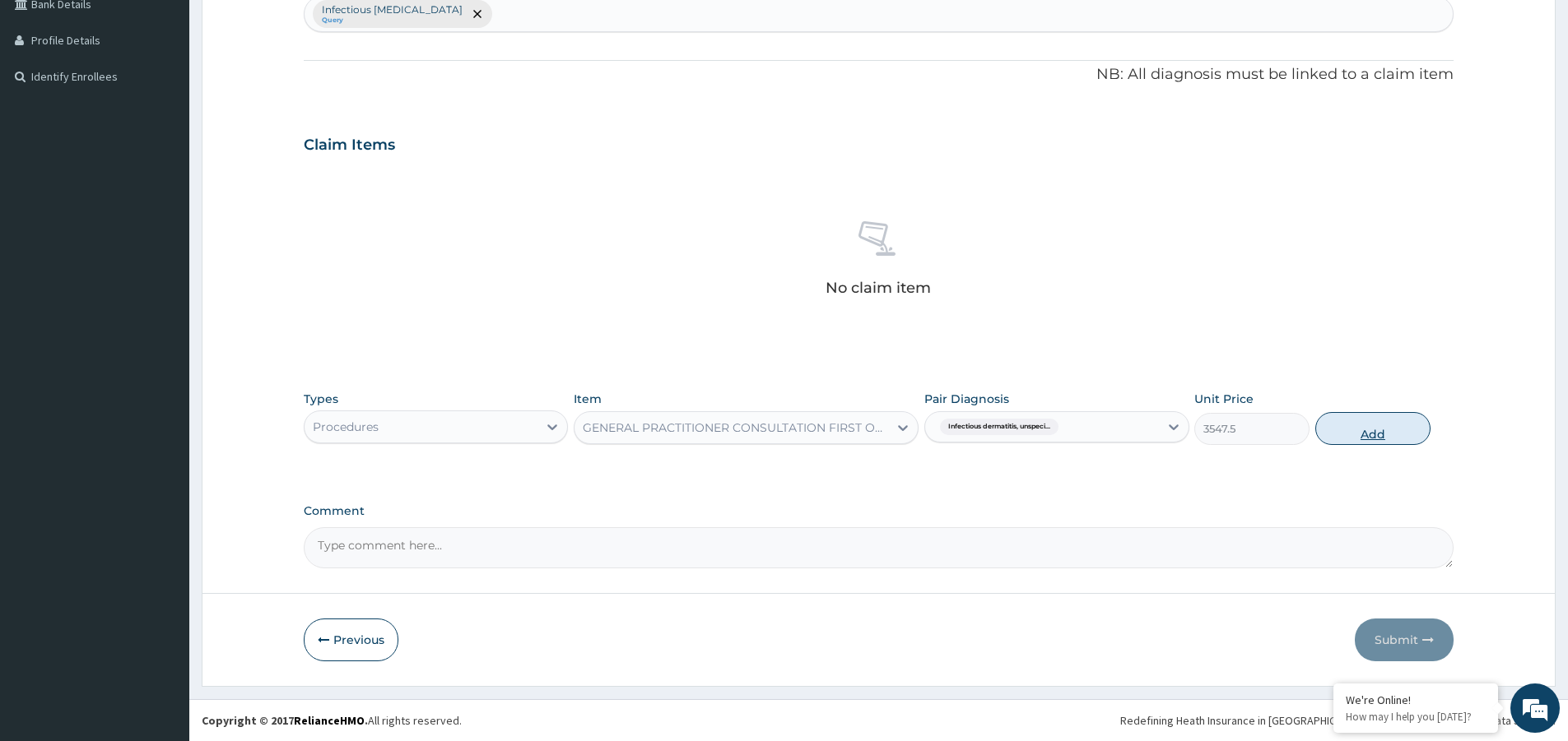
click at [1388, 430] on button "Add" at bounding box center [1372, 428] width 116 height 32
type input "0"
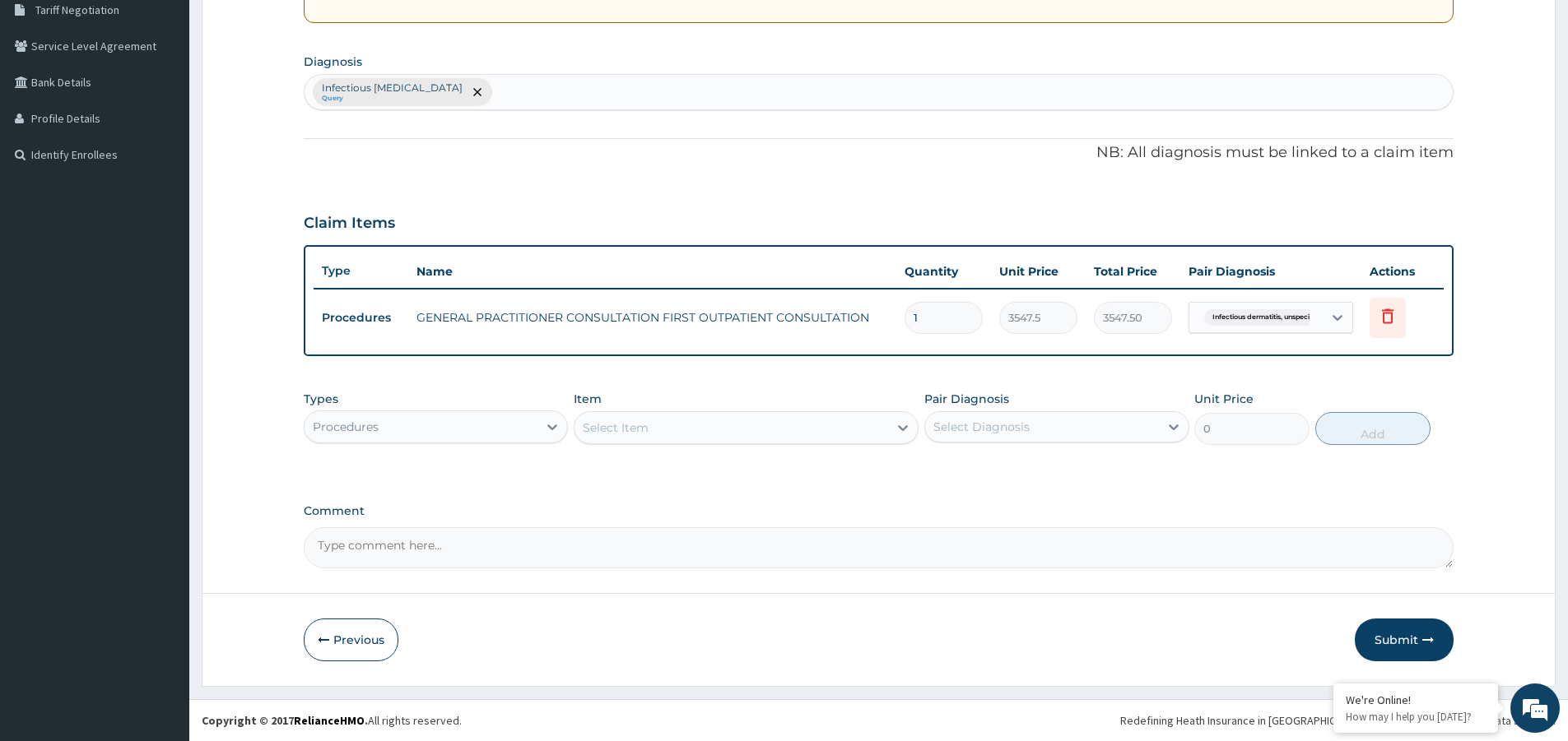
click at [649, 432] on div "Select Item" at bounding box center [731, 428] width 313 height 27
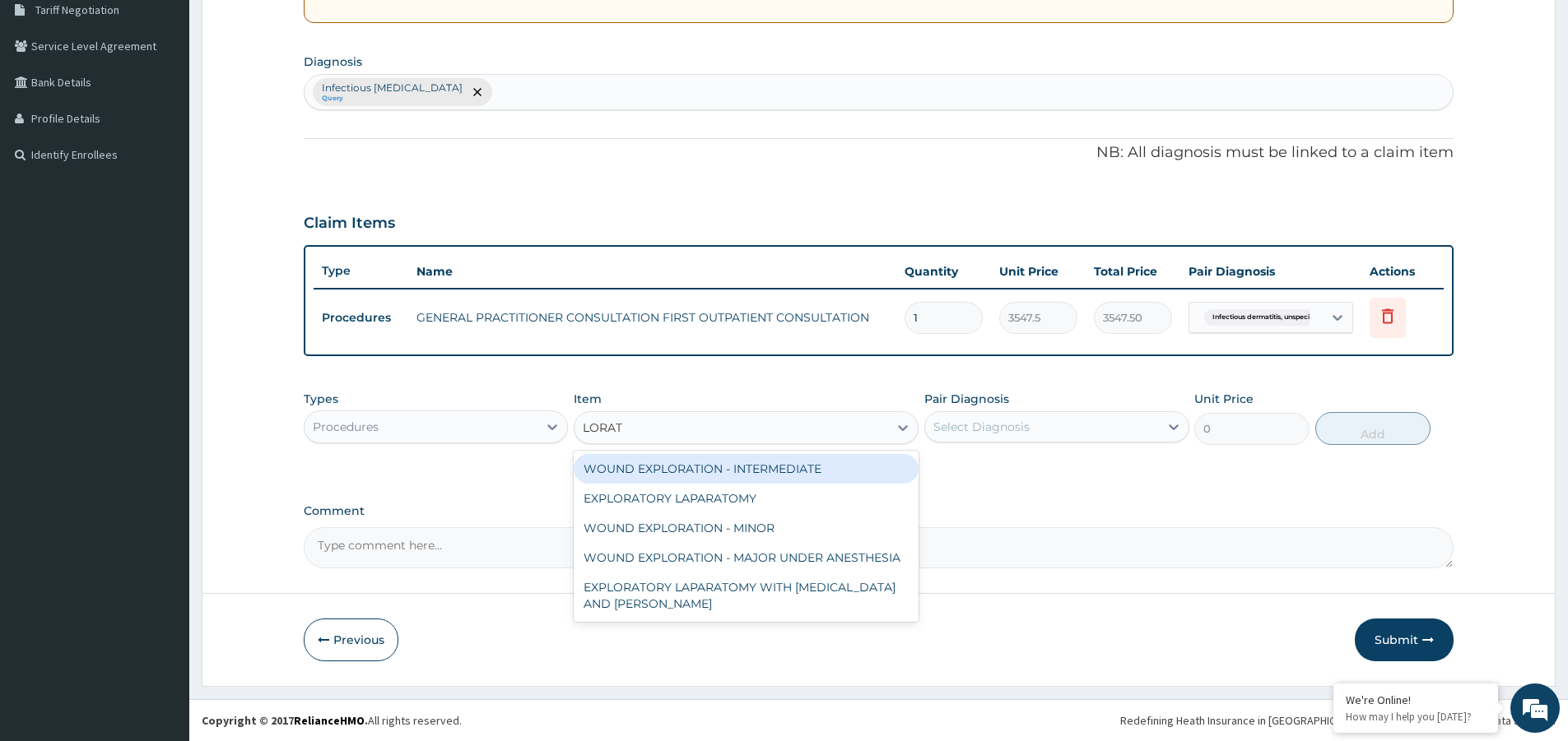
type input "LORAT"
click at [424, 425] on div "Procedures" at bounding box center [421, 427] width 233 height 27
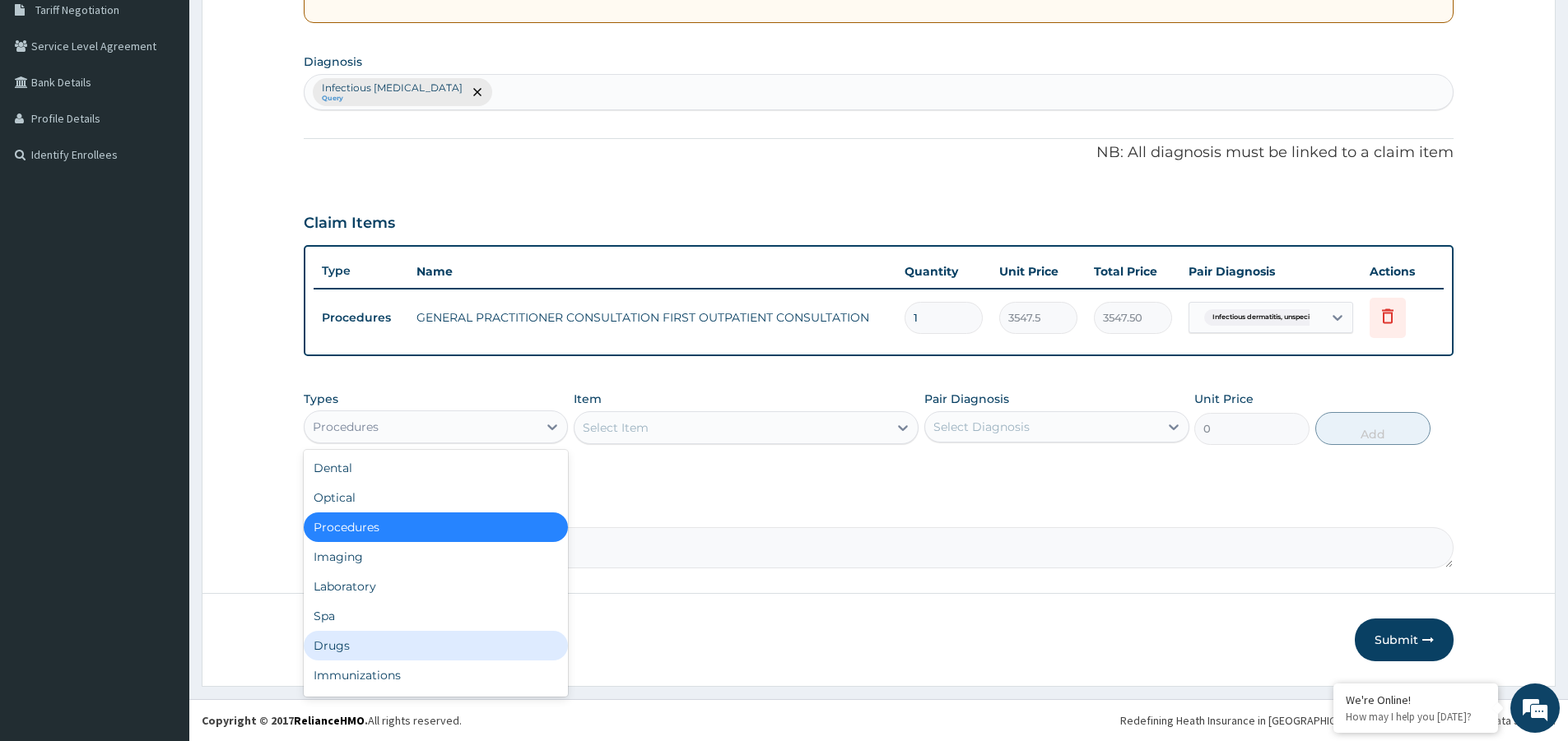
click at [355, 644] on div "Drugs" at bounding box center [436, 646] width 264 height 30
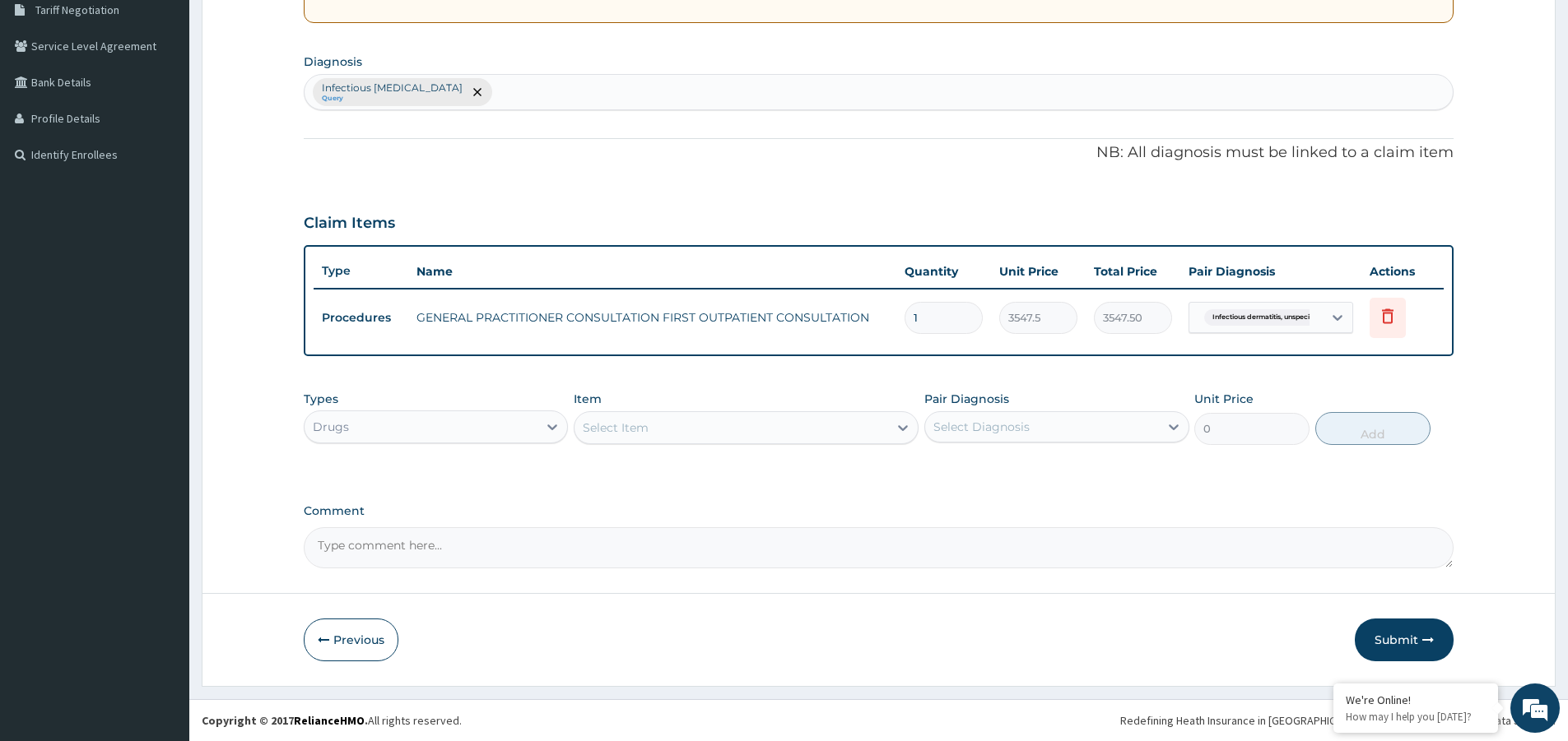
click at [713, 431] on div "Select Item" at bounding box center [731, 428] width 313 height 27
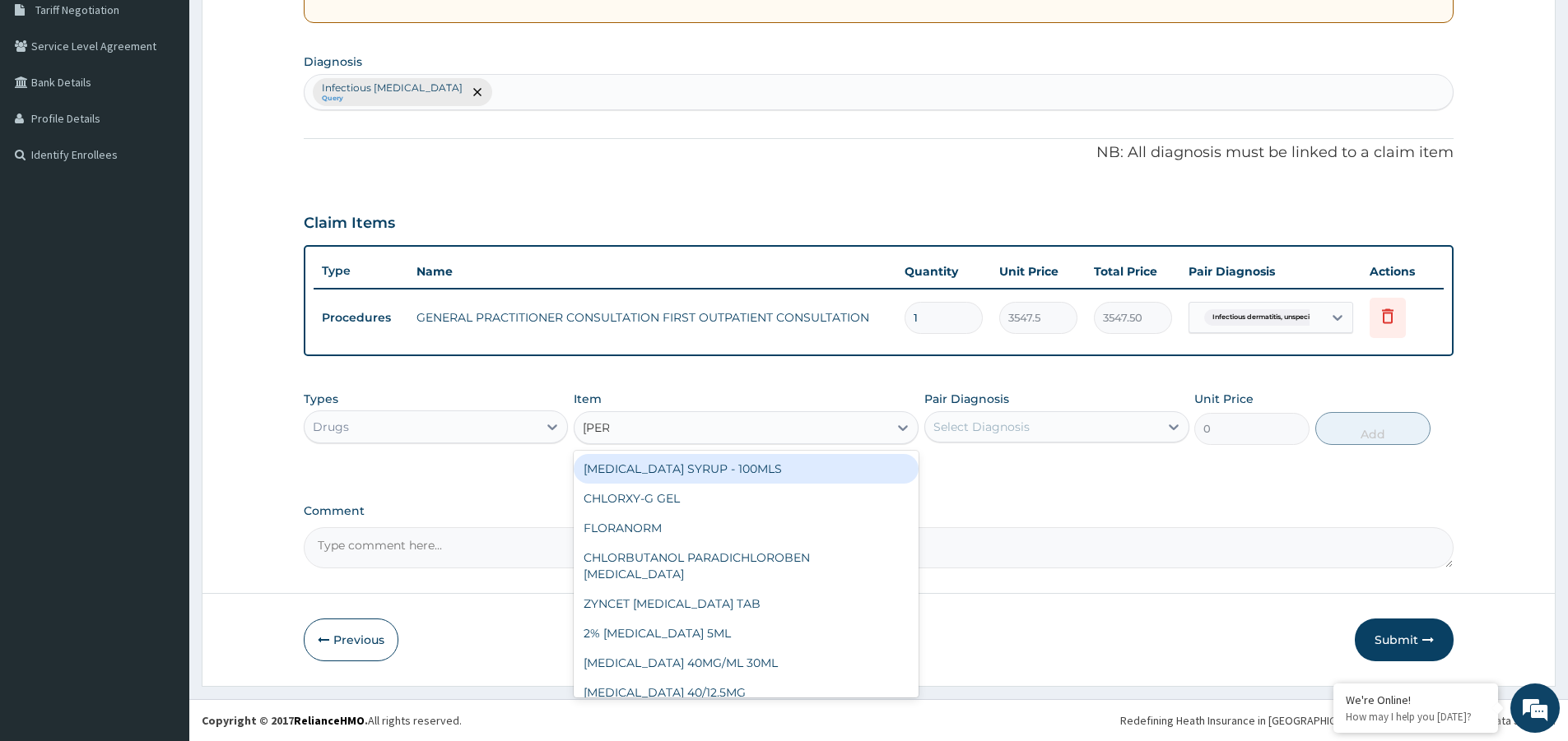
type input "LORAT"
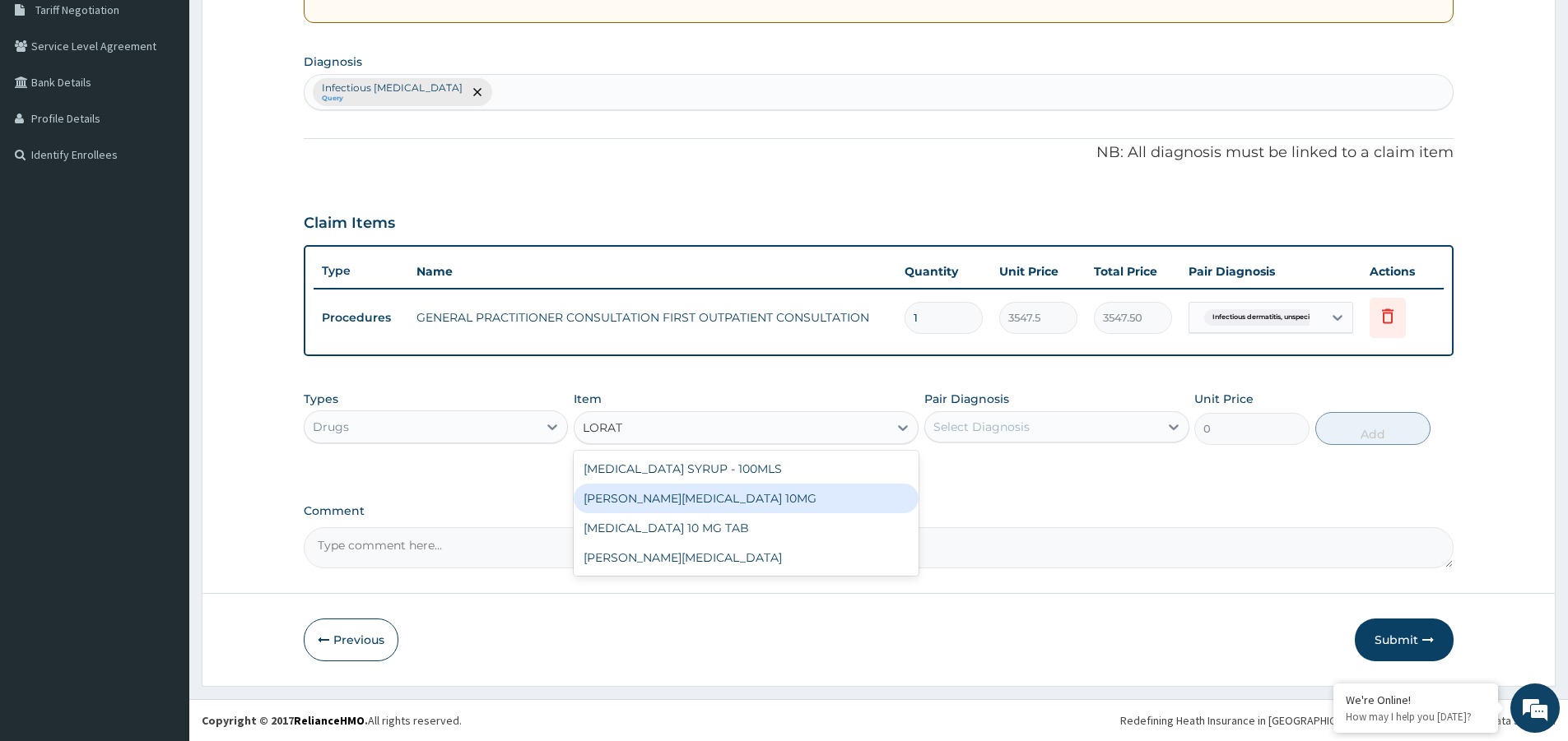
click at [731, 511] on div "LORATYN LORATADINE 10MG" at bounding box center [745, 498] width 345 height 30
type input "88.6875"
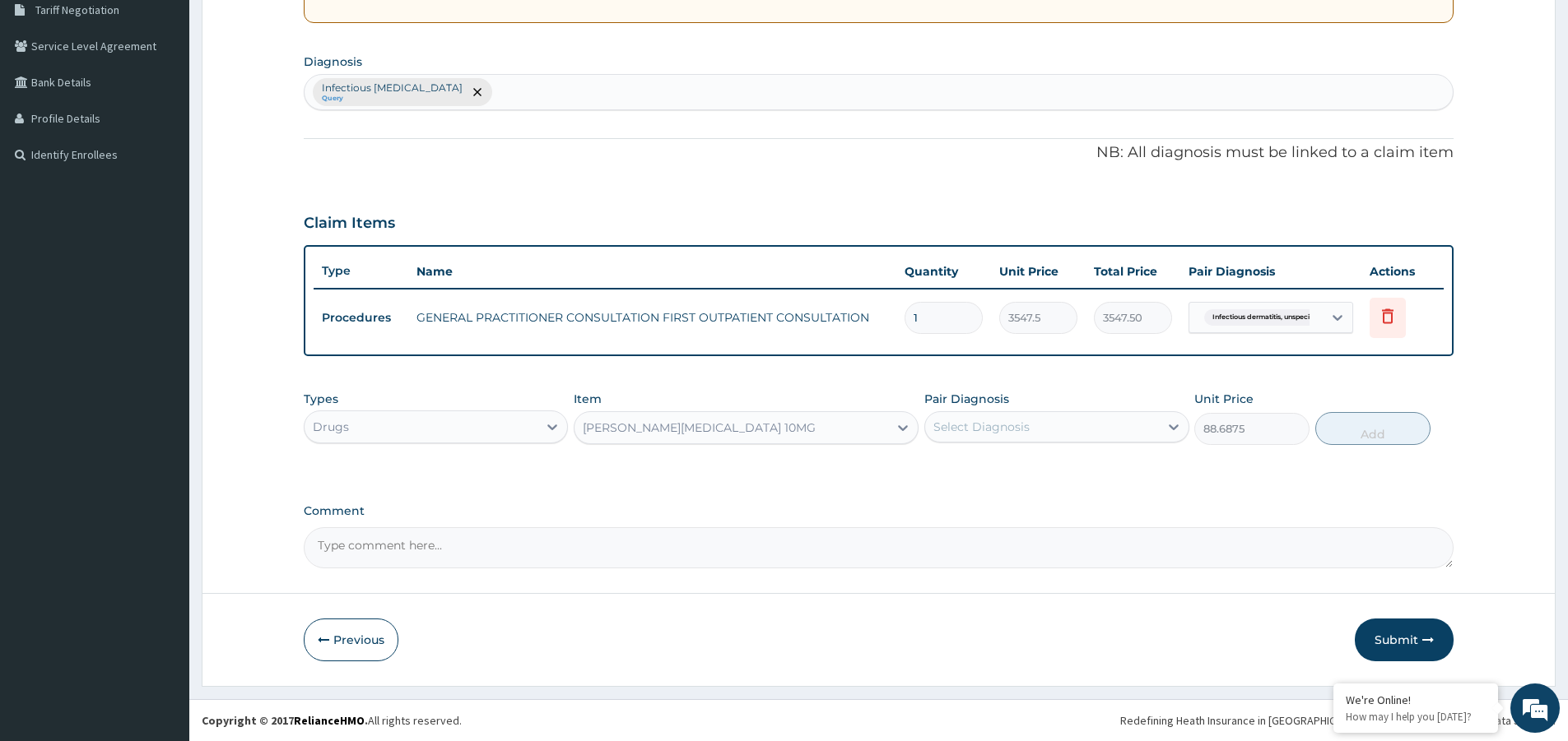
click at [999, 427] on div "Select Diagnosis" at bounding box center [981, 426] width 97 height 16
drag, startPoint x: 1010, startPoint y: 470, endPoint x: 1206, endPoint y: 471, distance: 196.0
click at [1013, 470] on label "Infectious [MEDICAL_DATA]" at bounding box center [1033, 467] width 163 height 16
checkbox input "true"
drag, startPoint x: 1386, startPoint y: 425, endPoint x: 1372, endPoint y: 483, distance: 59.7
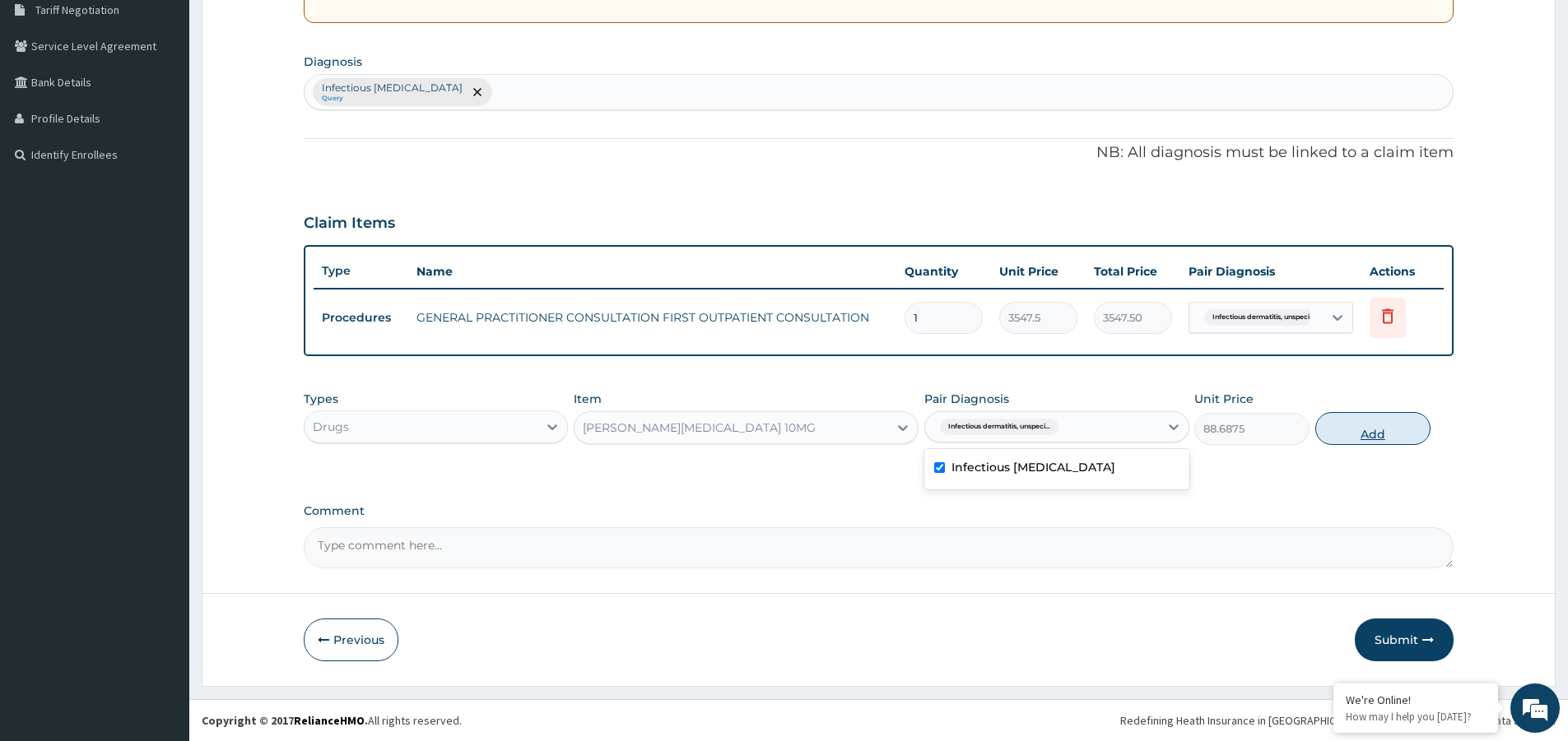
click at [1385, 427] on button "Add" at bounding box center [1372, 428] width 116 height 32
type input "0"
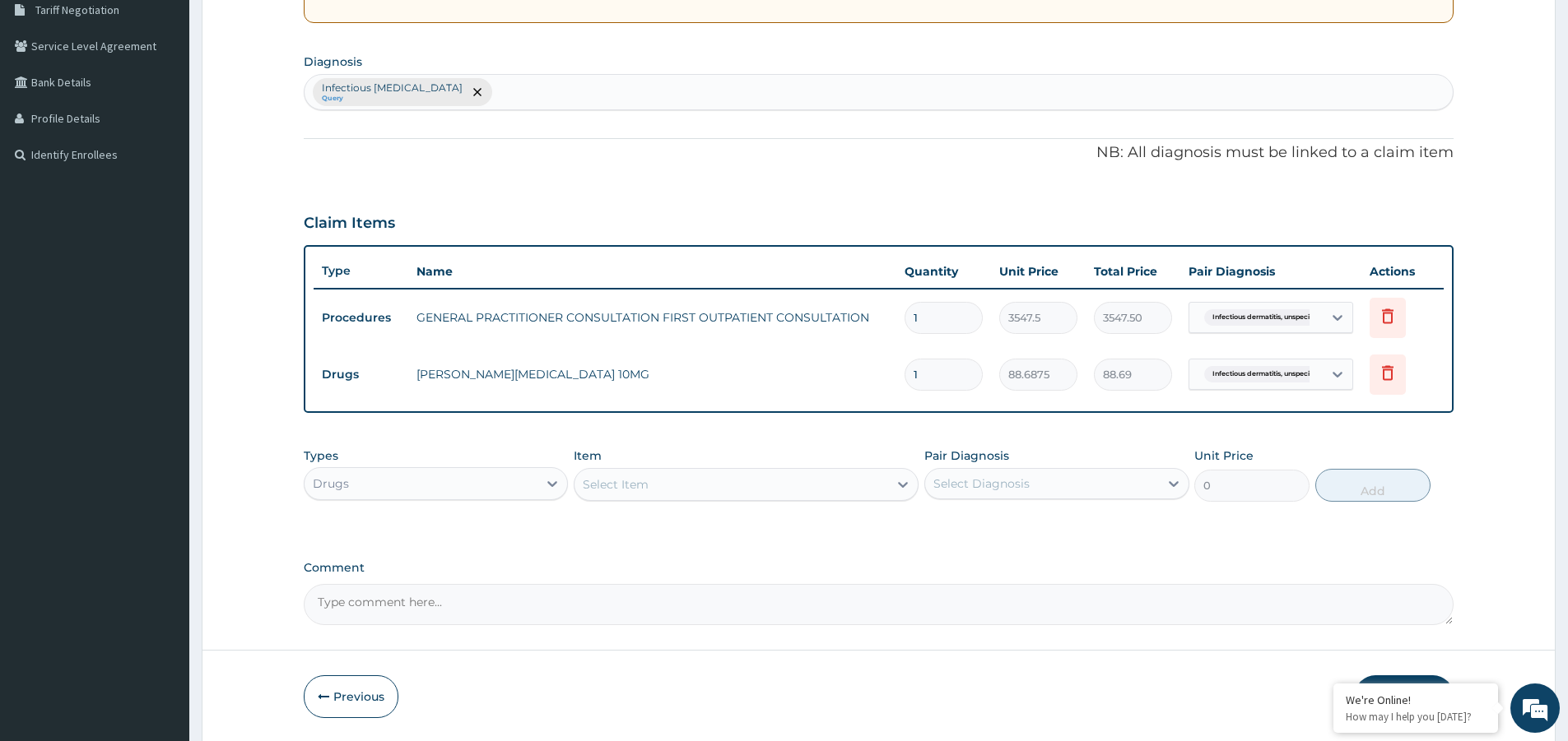
type input "0.00"
type input "5"
type input "443.44"
type input "5"
click at [671, 488] on div "Select Item" at bounding box center [731, 484] width 313 height 27
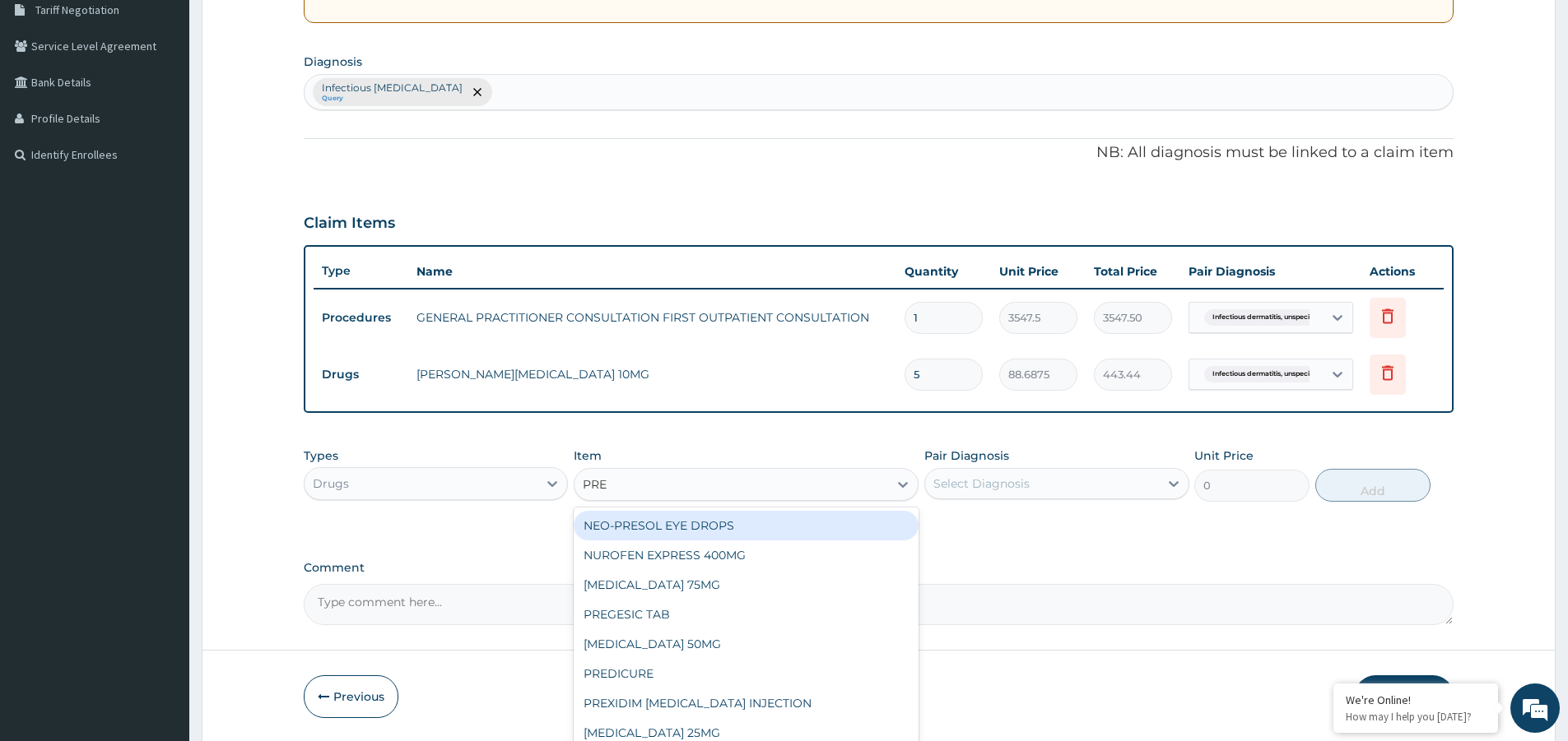
type input "PRED"
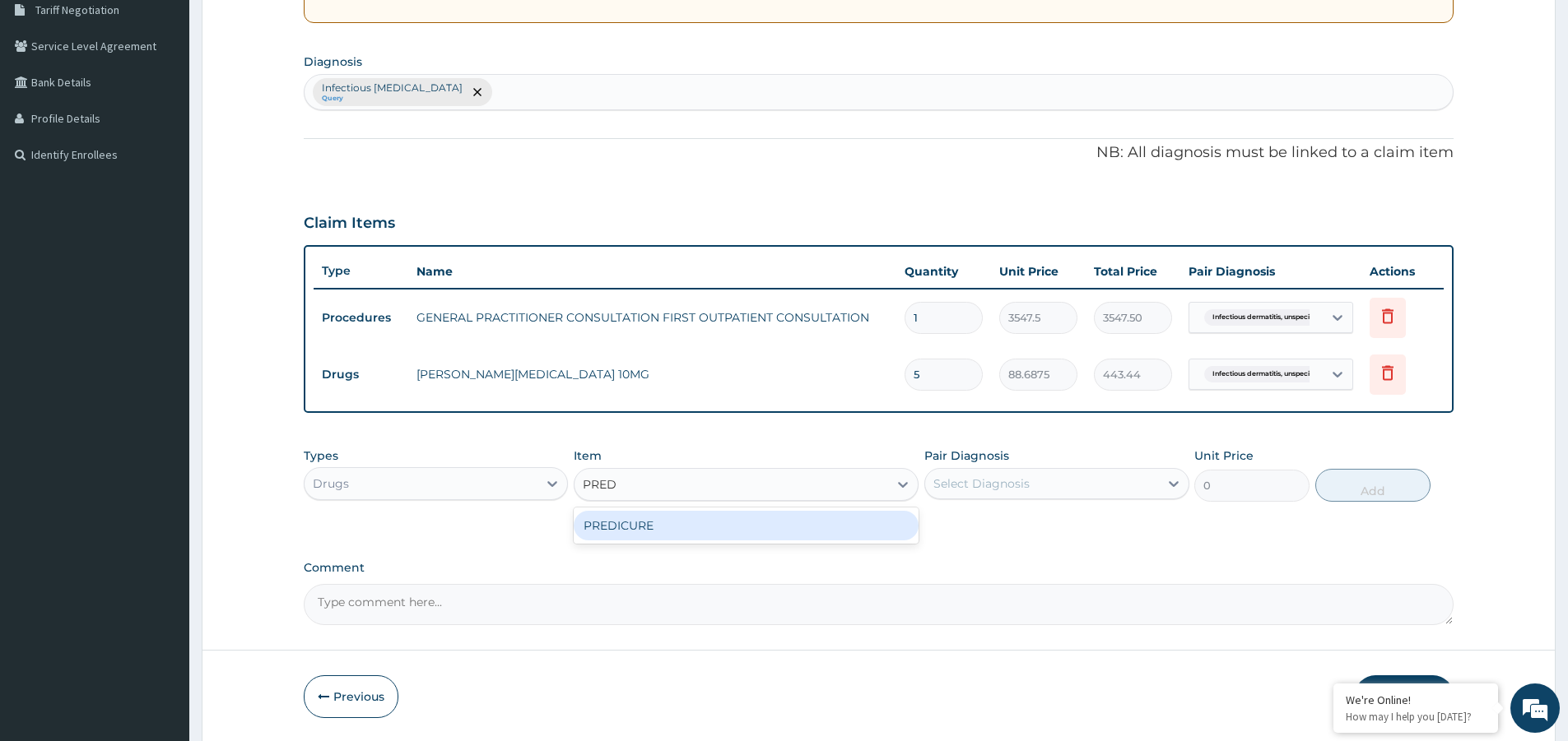
click at [686, 524] on div "PREDICURE" at bounding box center [745, 525] width 345 height 30
type input "53.212500000000006"
click at [1072, 493] on div "Select Diagnosis" at bounding box center [1042, 484] width 233 height 27
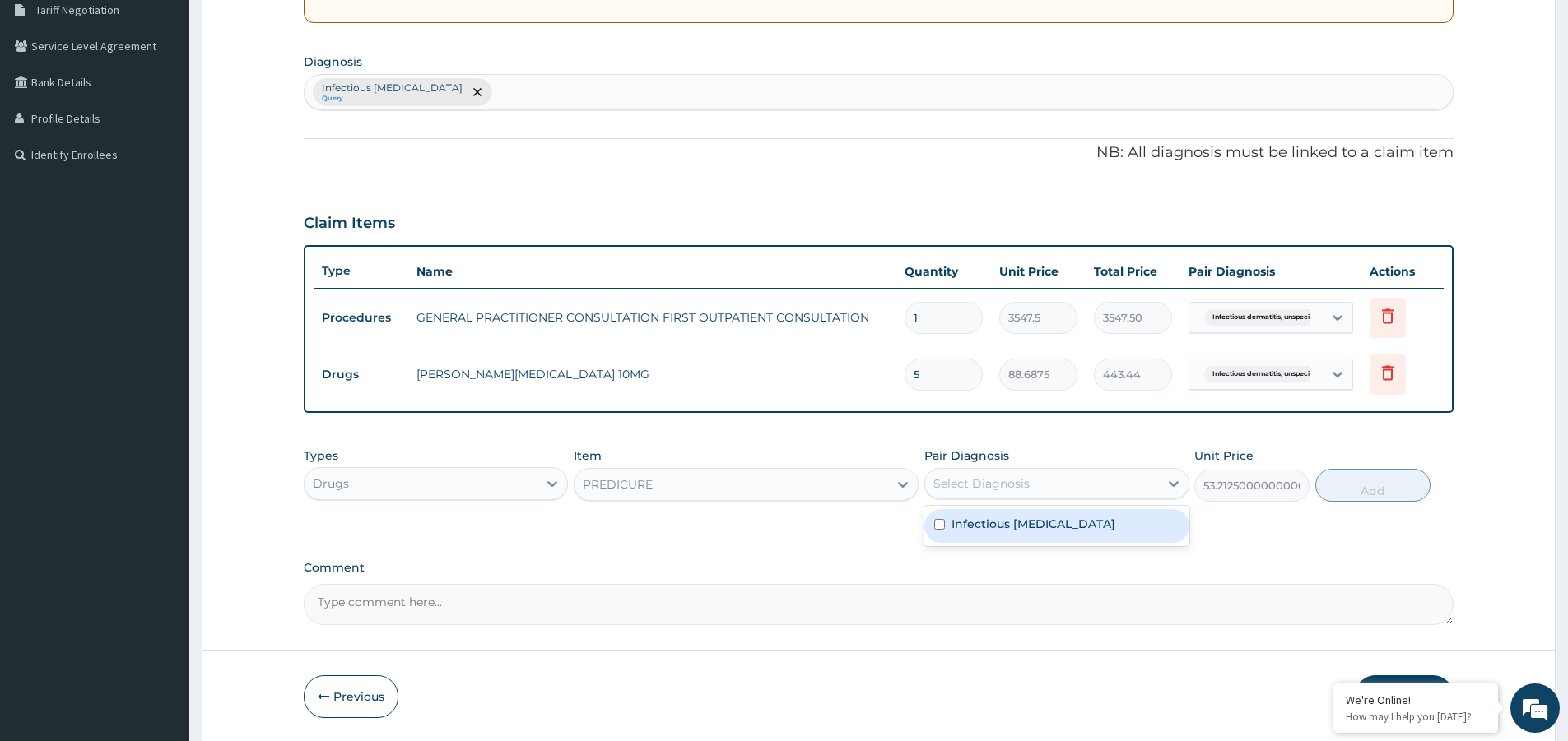
click at [1072, 538] on div "Infectious [MEDICAL_DATA]" at bounding box center [1056, 525] width 264 height 33
checkbox input "true"
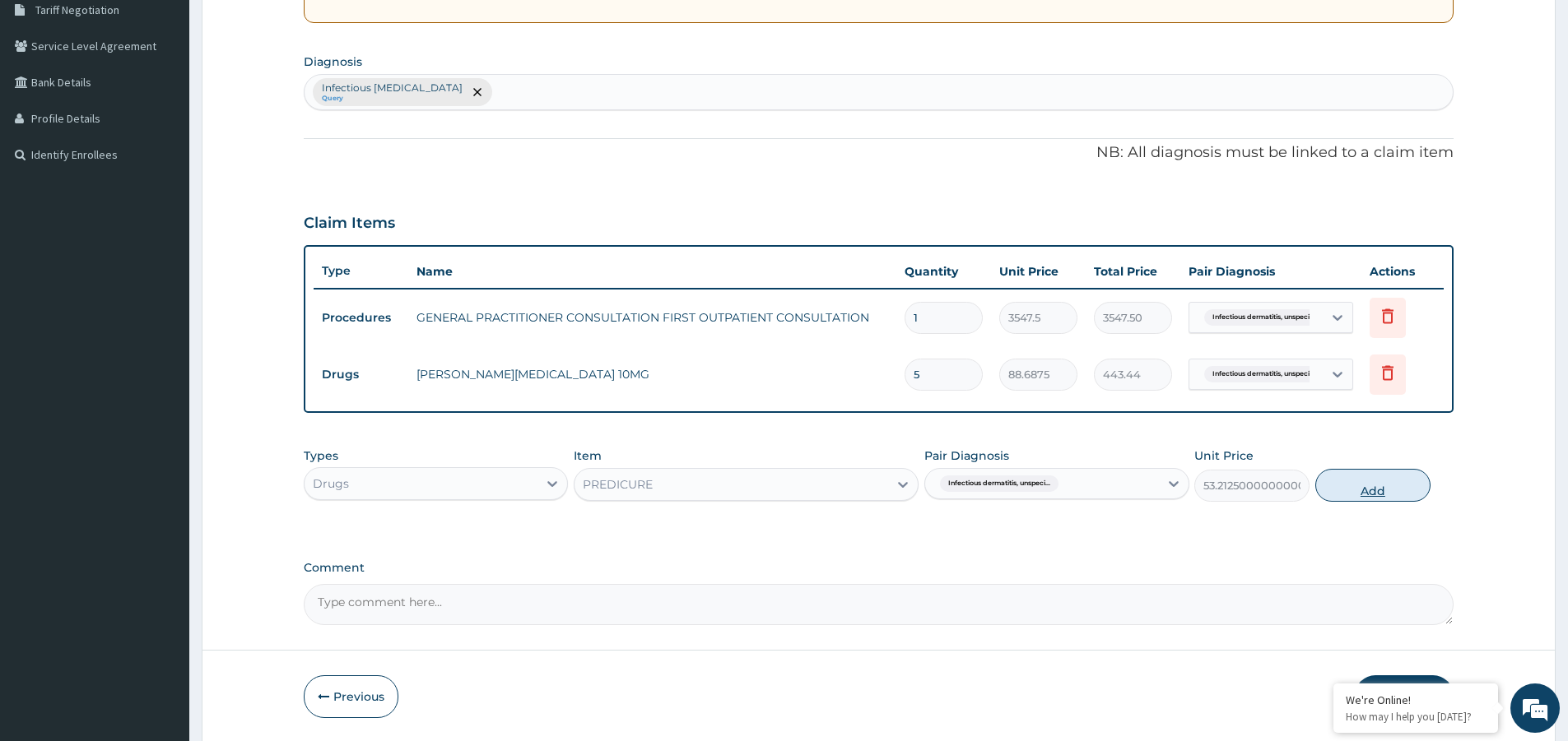
click at [1351, 483] on button "Add" at bounding box center [1372, 485] width 116 height 32
type input "0"
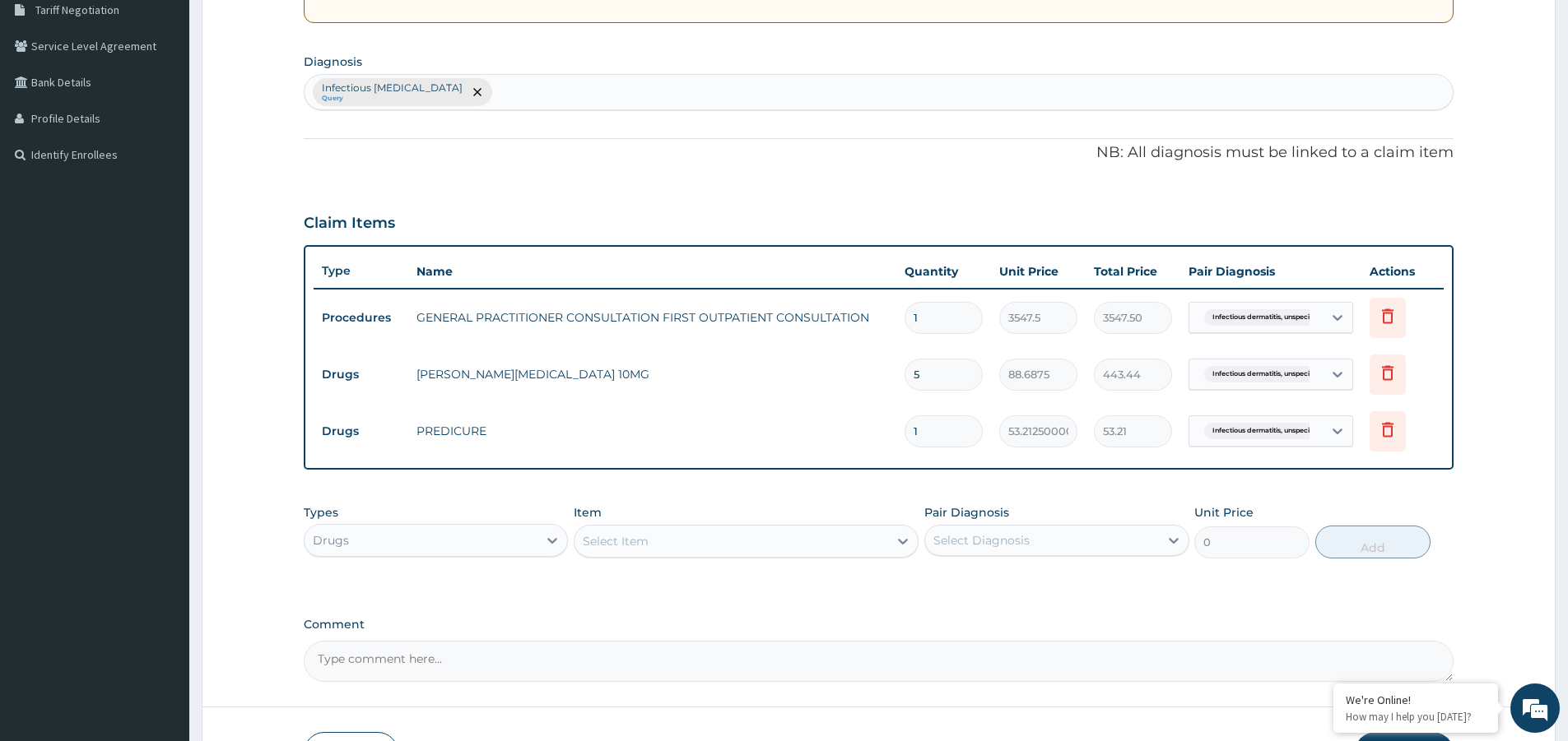
type input "0.00"
type input "3"
type input "159.64"
type input "30"
type input "1596.38"
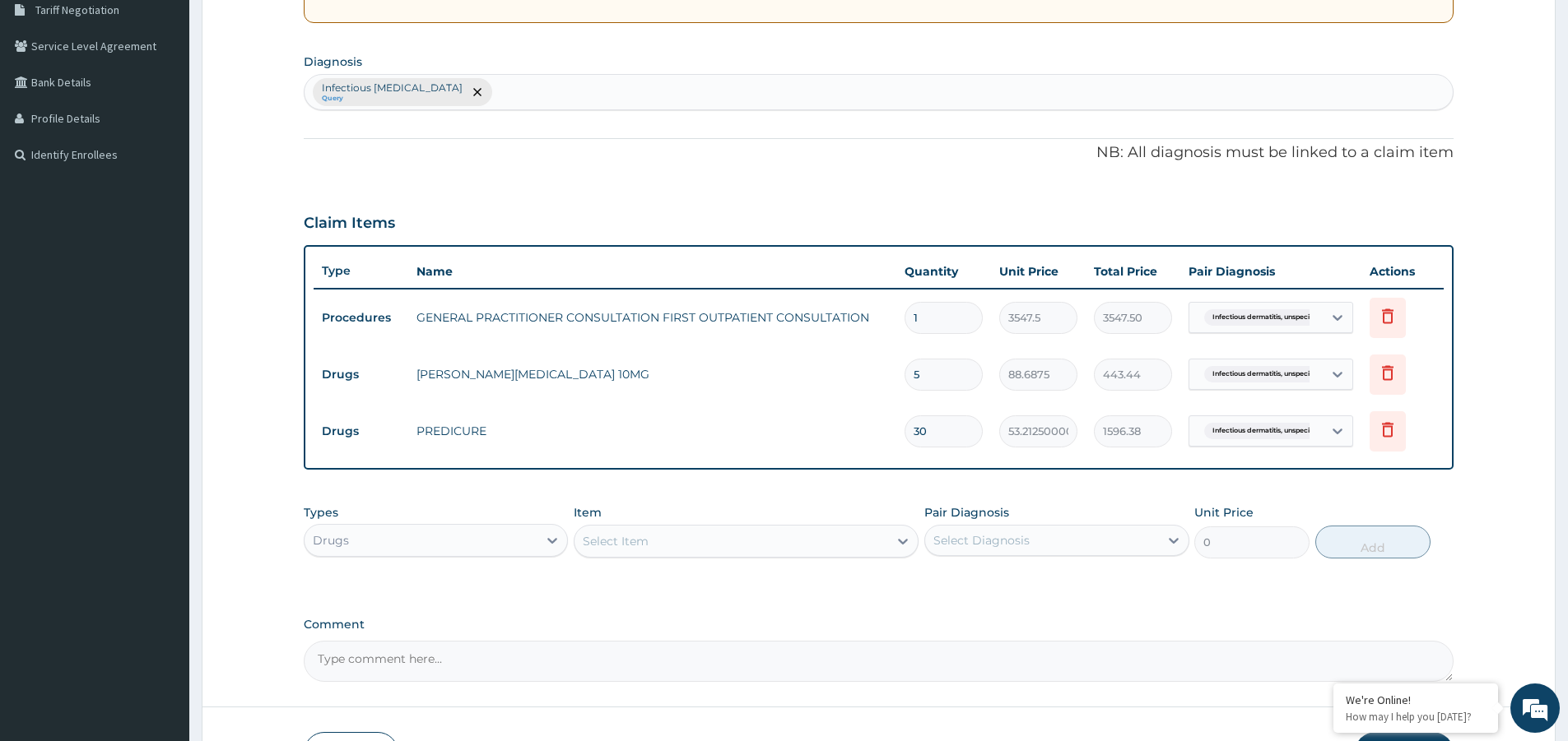
type input "30"
click at [659, 539] on div "Select Item" at bounding box center [731, 541] width 313 height 27
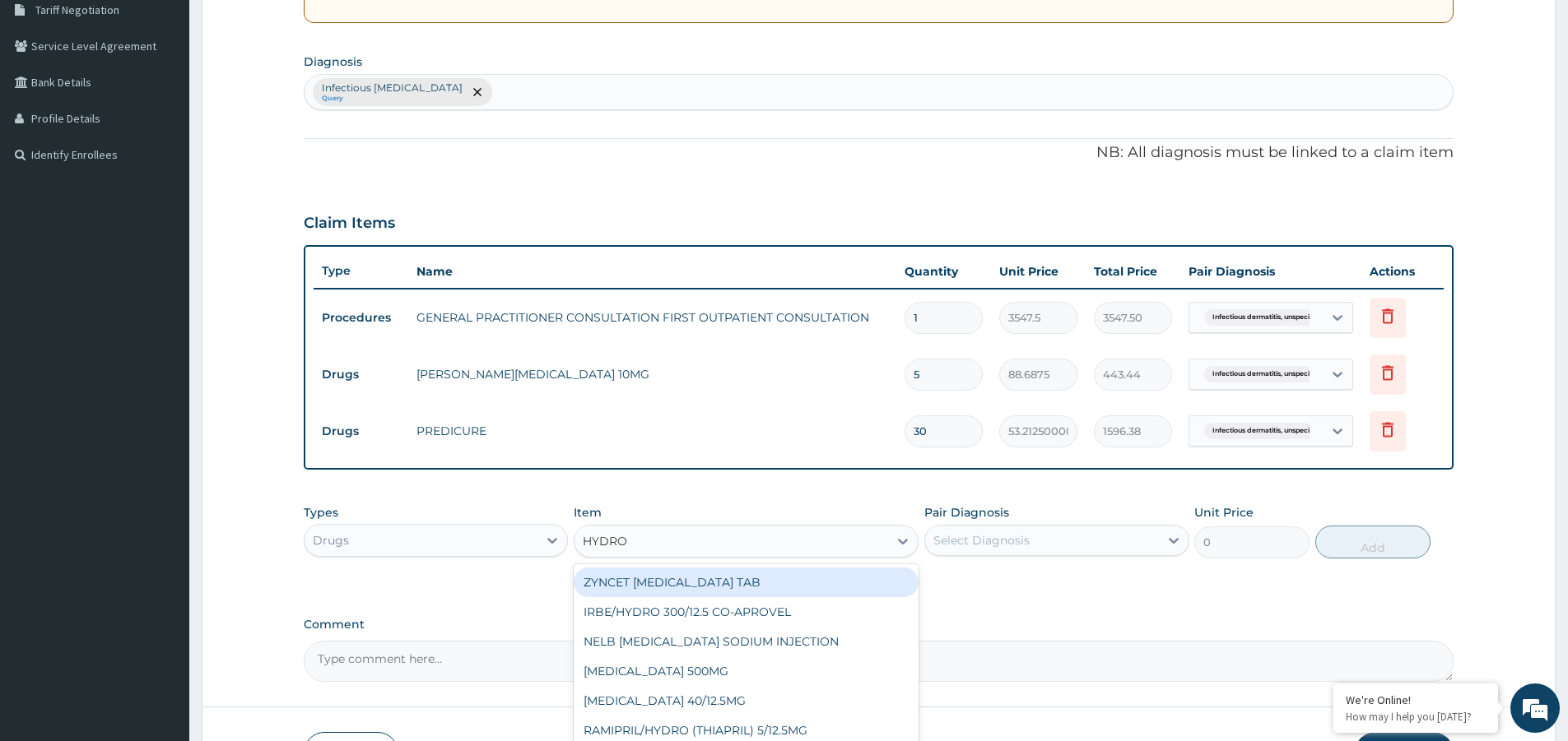
type input "HYDROC"
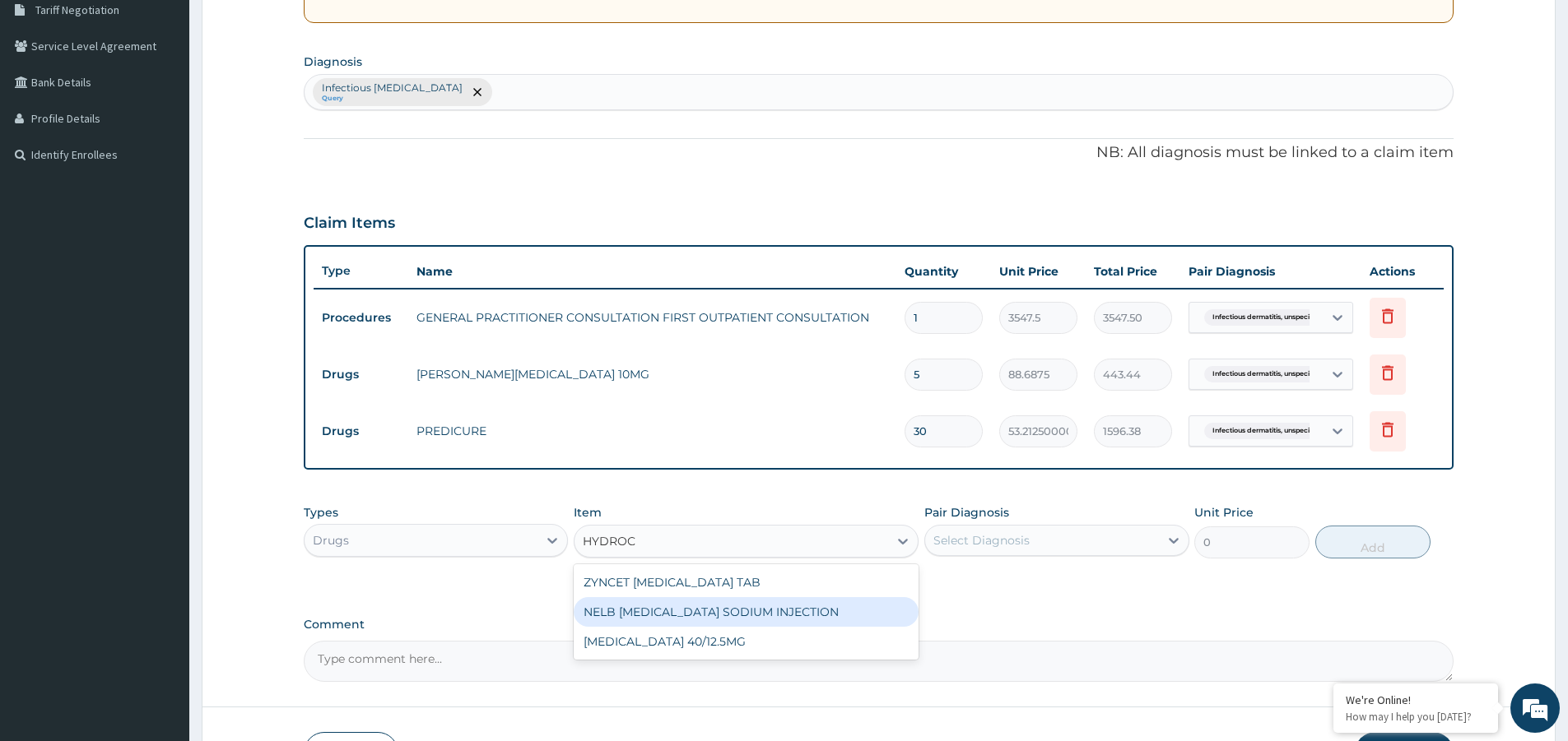
click at [791, 613] on div "NELB HYDROCORTISONE SODIUM INJECTION" at bounding box center [745, 611] width 345 height 30
type input "591.25"
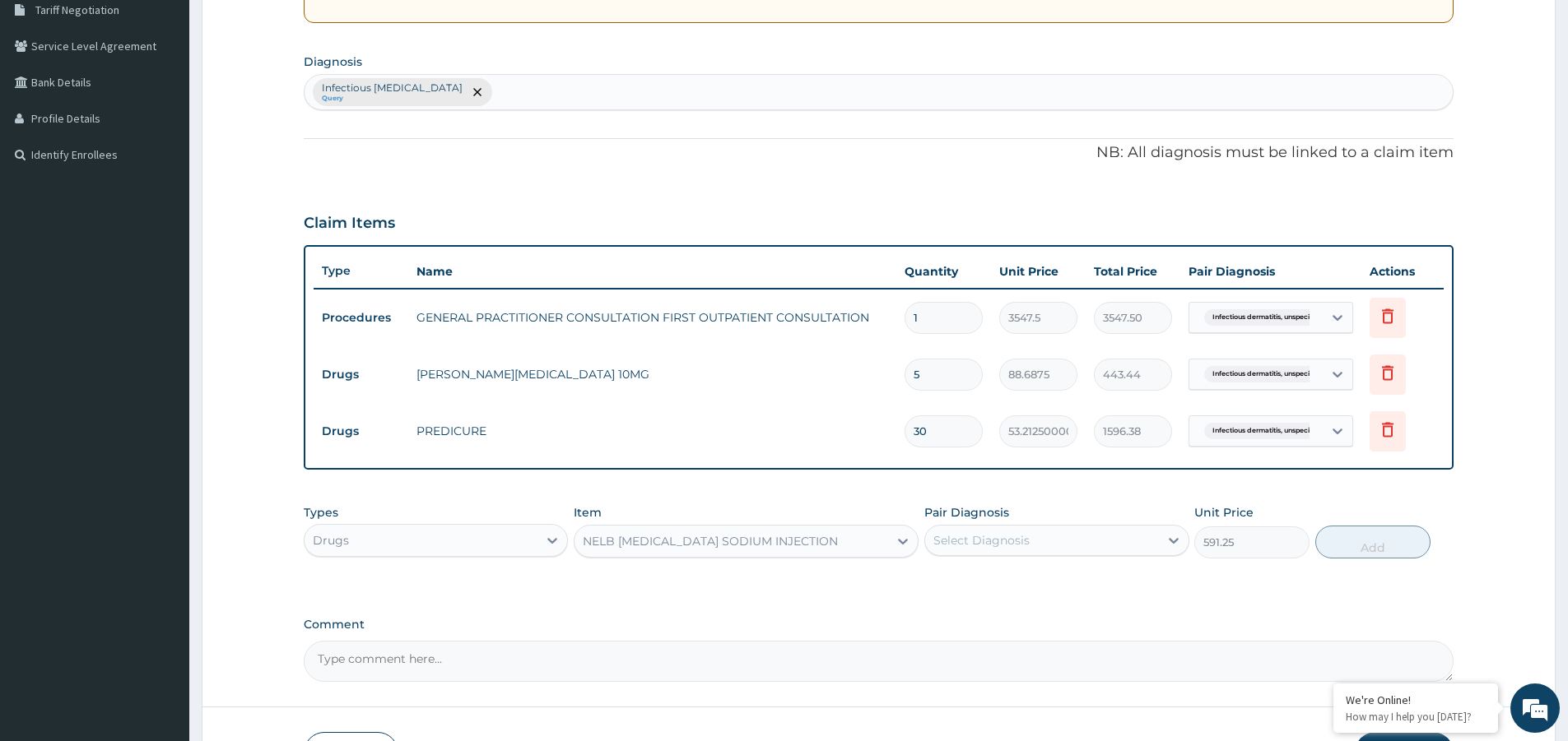
click at [1007, 548] on div "Select Diagnosis" at bounding box center [1042, 540] width 233 height 27
click at [1012, 588] on label "Infectious [MEDICAL_DATA]" at bounding box center [1033, 580] width 163 height 16
checkbox input "true"
click at [1337, 535] on button "Add" at bounding box center [1372, 541] width 116 height 32
type input "0"
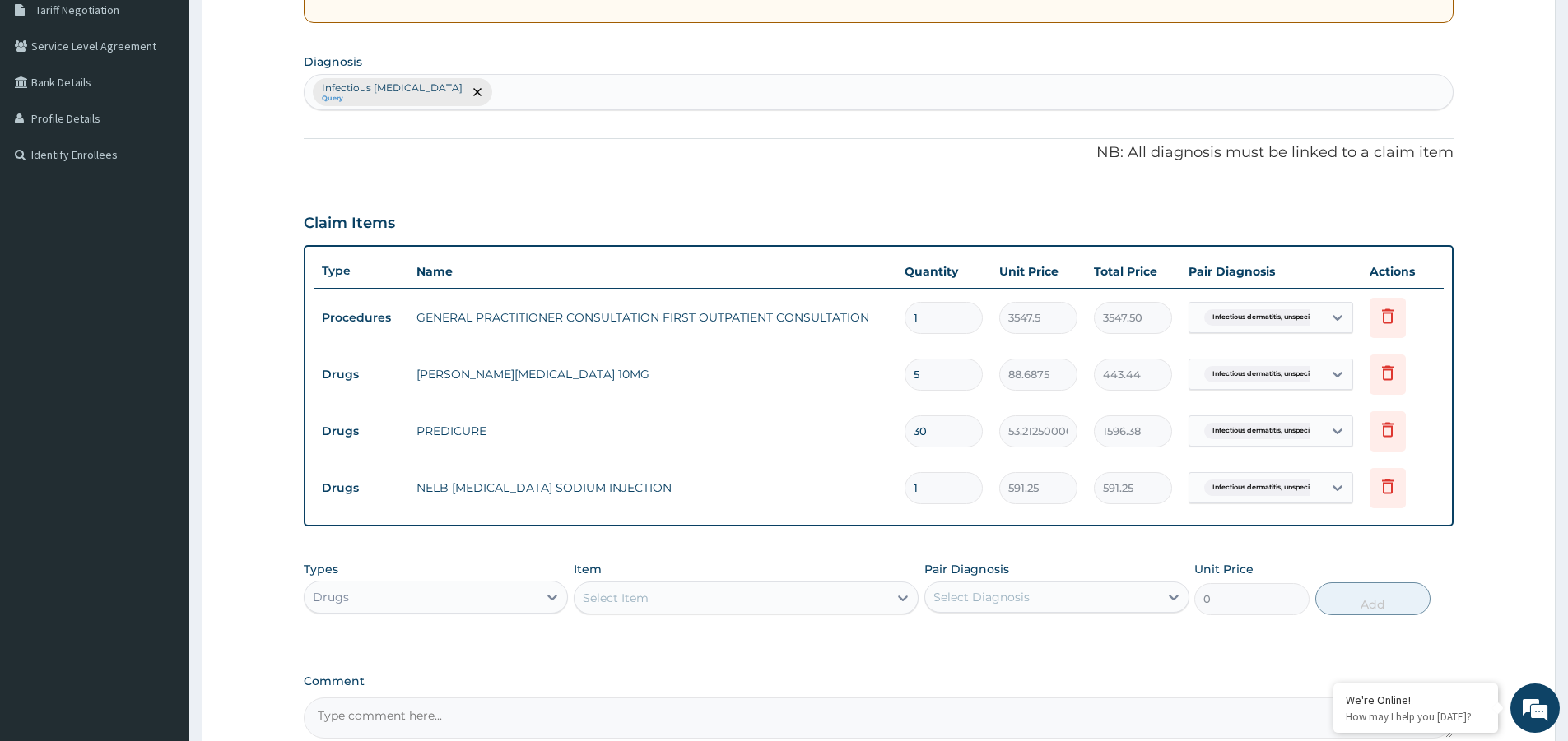
click at [780, 601] on div "Select Item" at bounding box center [731, 598] width 313 height 27
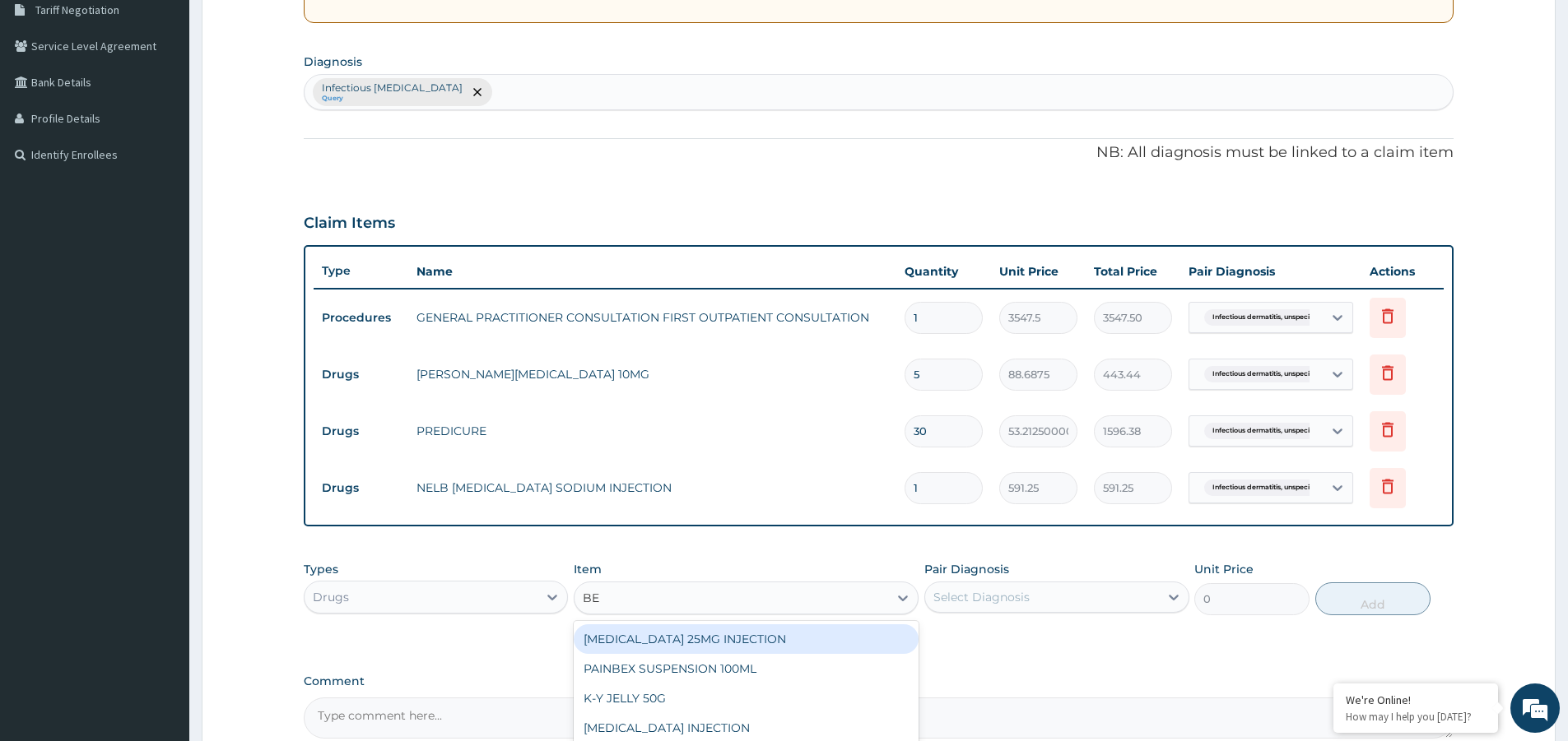
type input "BET"
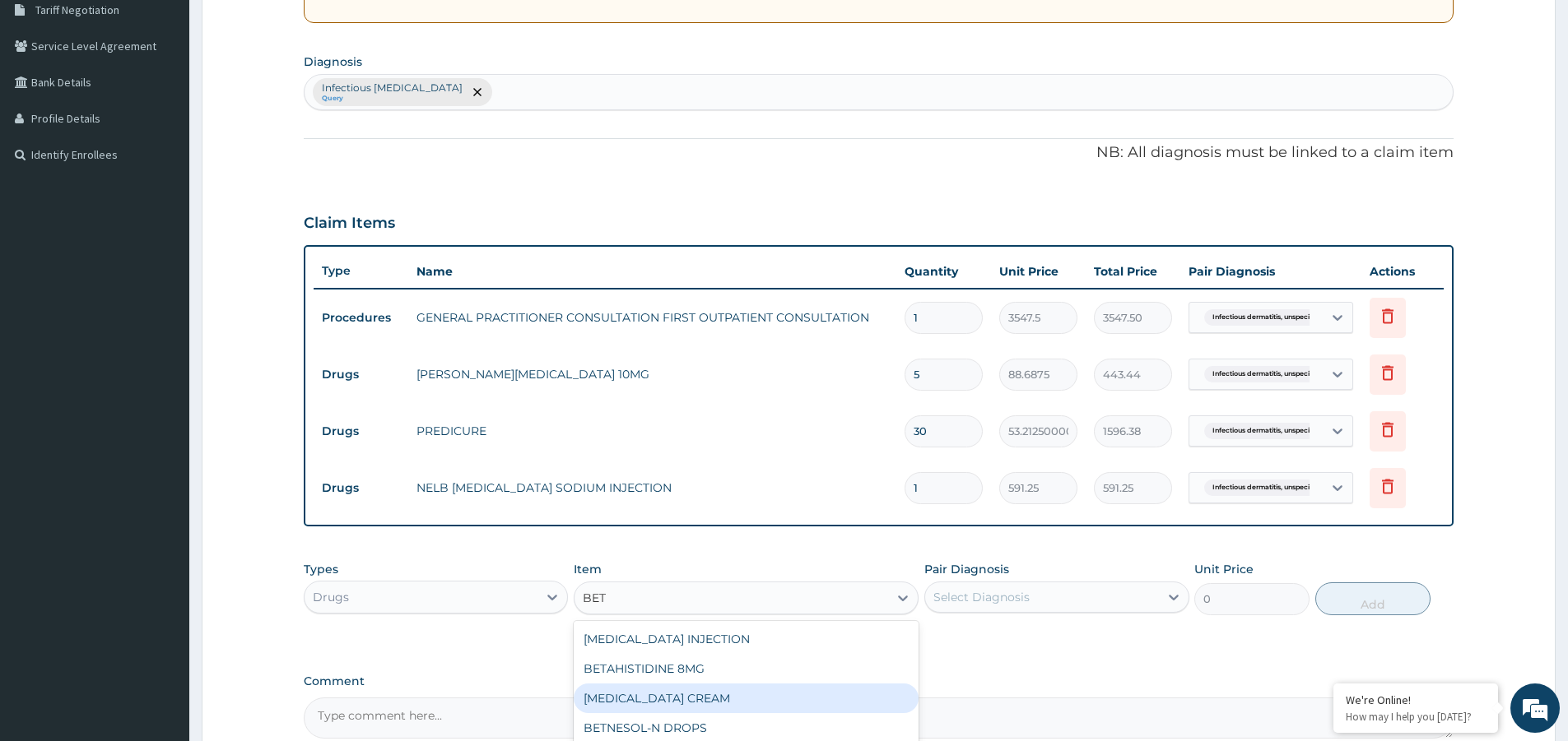
click at [732, 701] on div "BETAMETHASONE CREAM" at bounding box center [745, 698] width 345 height 30
type input "827.7500000000001"
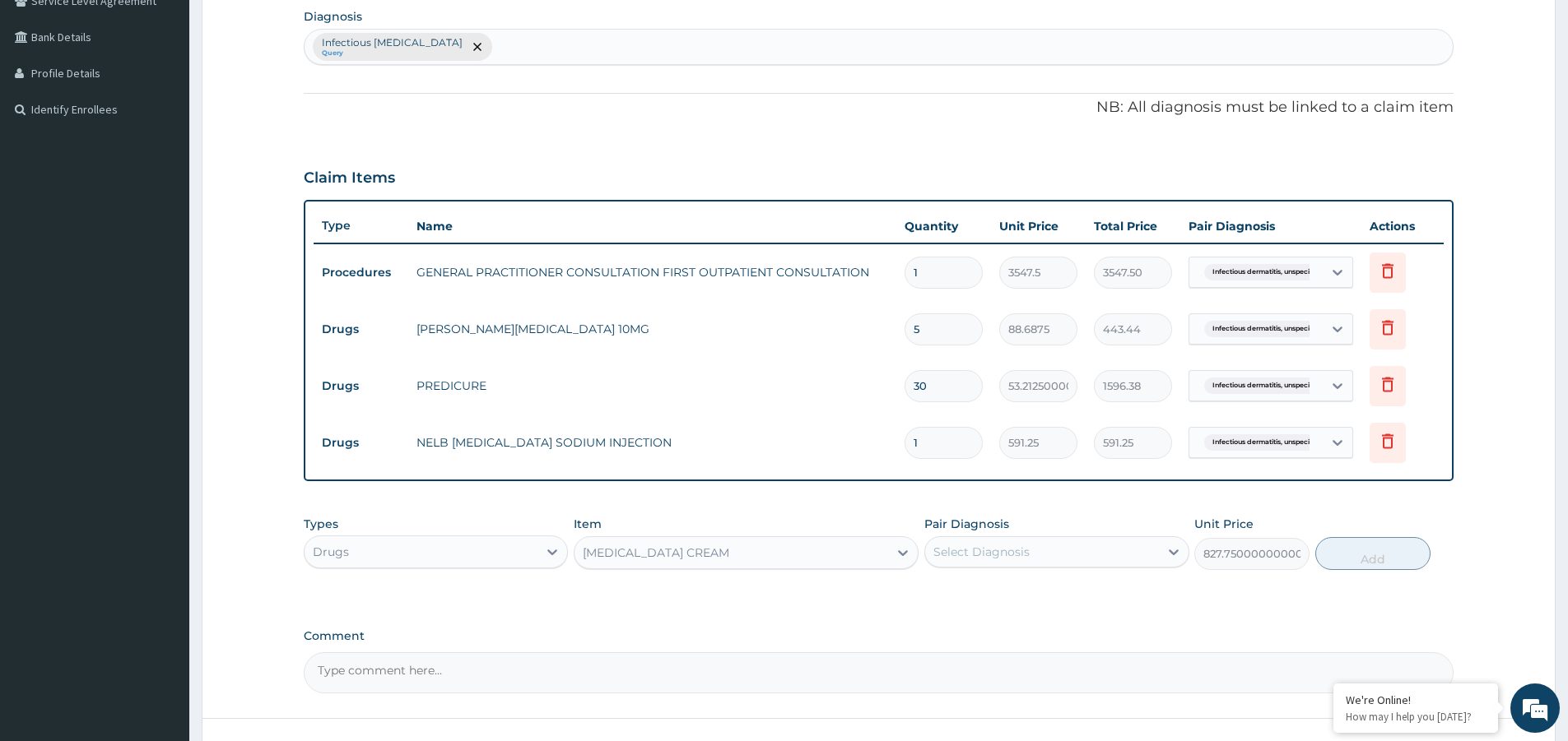
scroll to position [433, 0]
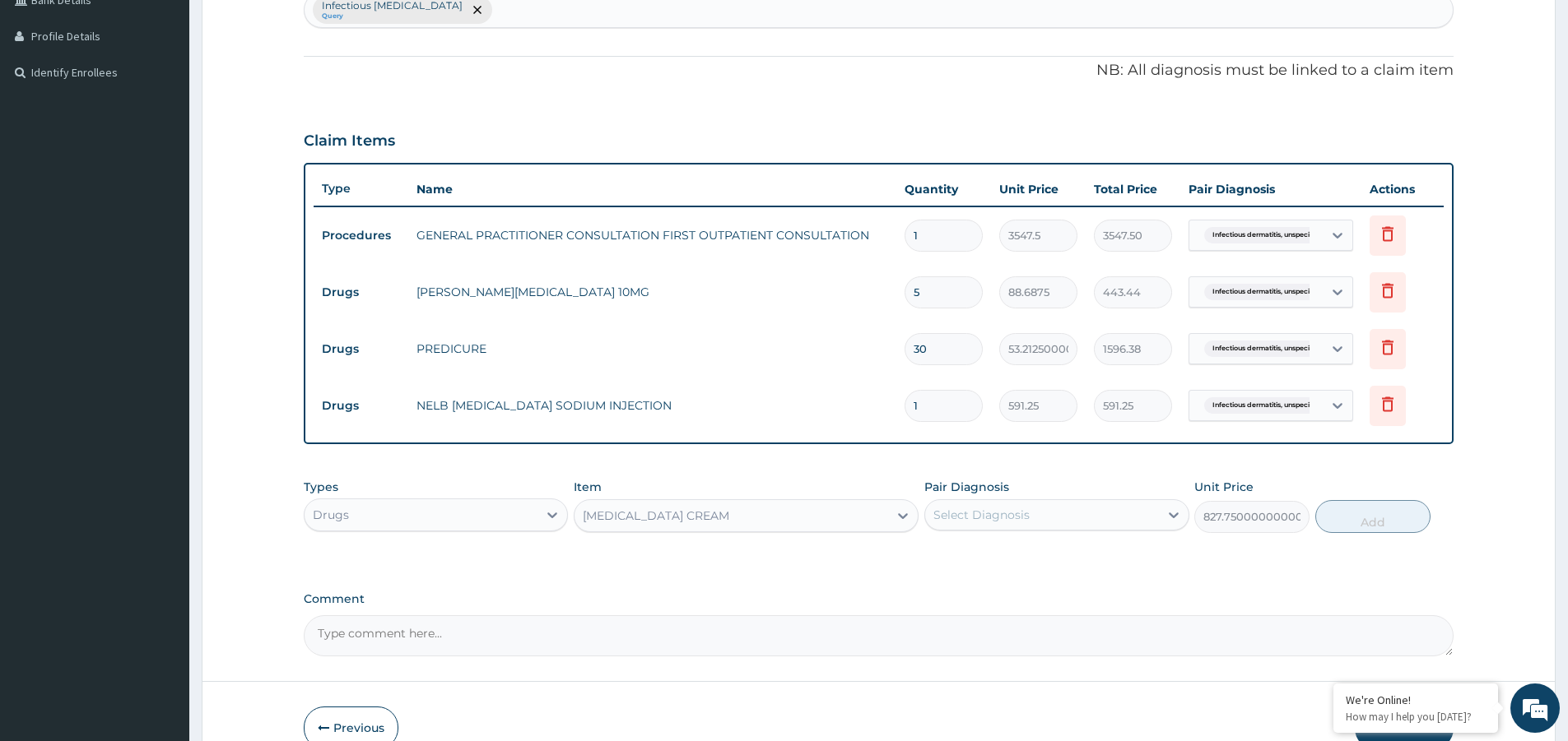
click at [1020, 519] on div "Select Diagnosis" at bounding box center [981, 514] width 97 height 16
click at [1051, 556] on label "Infectious [MEDICAL_DATA]" at bounding box center [1033, 555] width 163 height 16
checkbox input "true"
drag, startPoint x: 1342, startPoint y: 509, endPoint x: 1310, endPoint y: 521, distance: 34.2
click at [1342, 510] on button "Add" at bounding box center [1372, 517] width 116 height 32
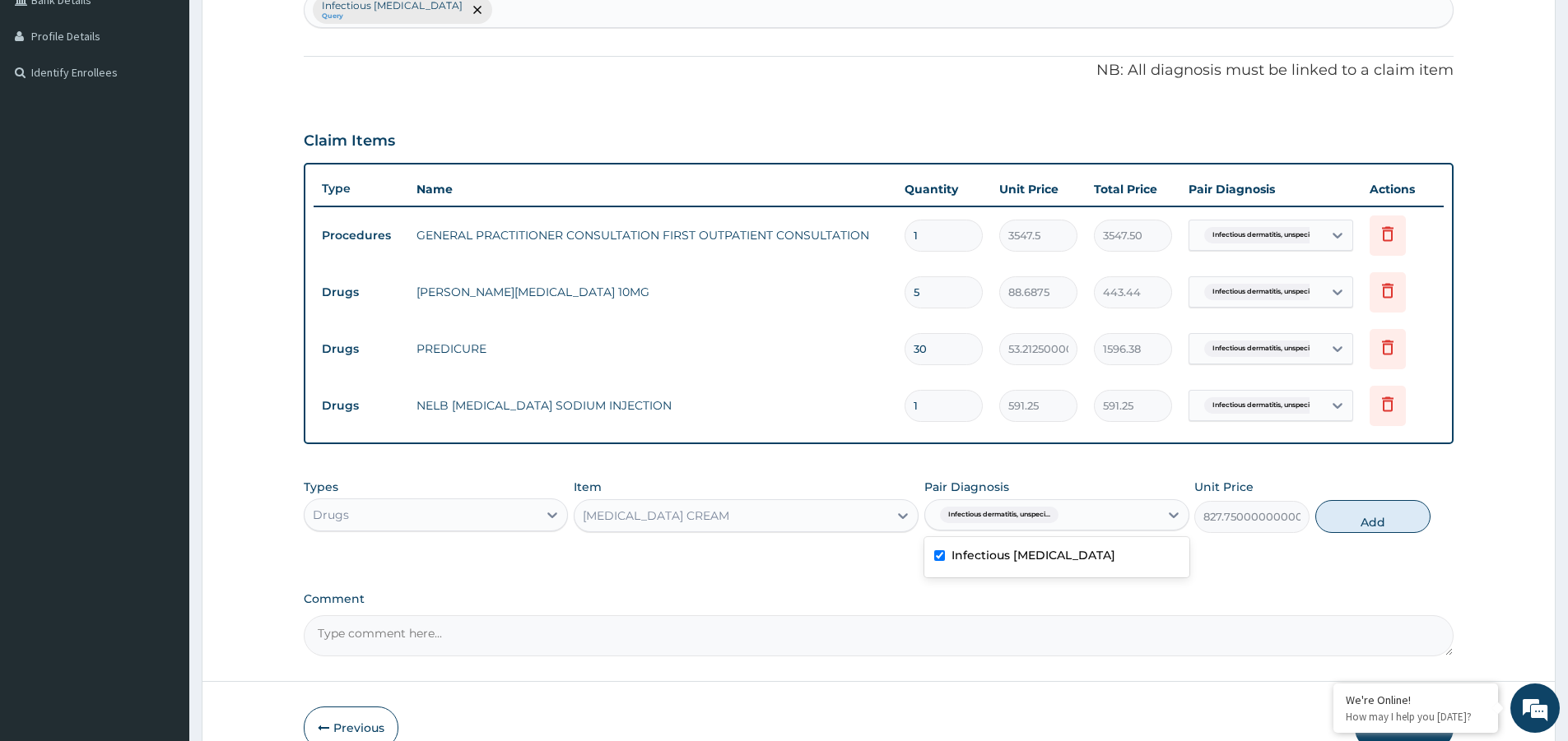
type input "0"
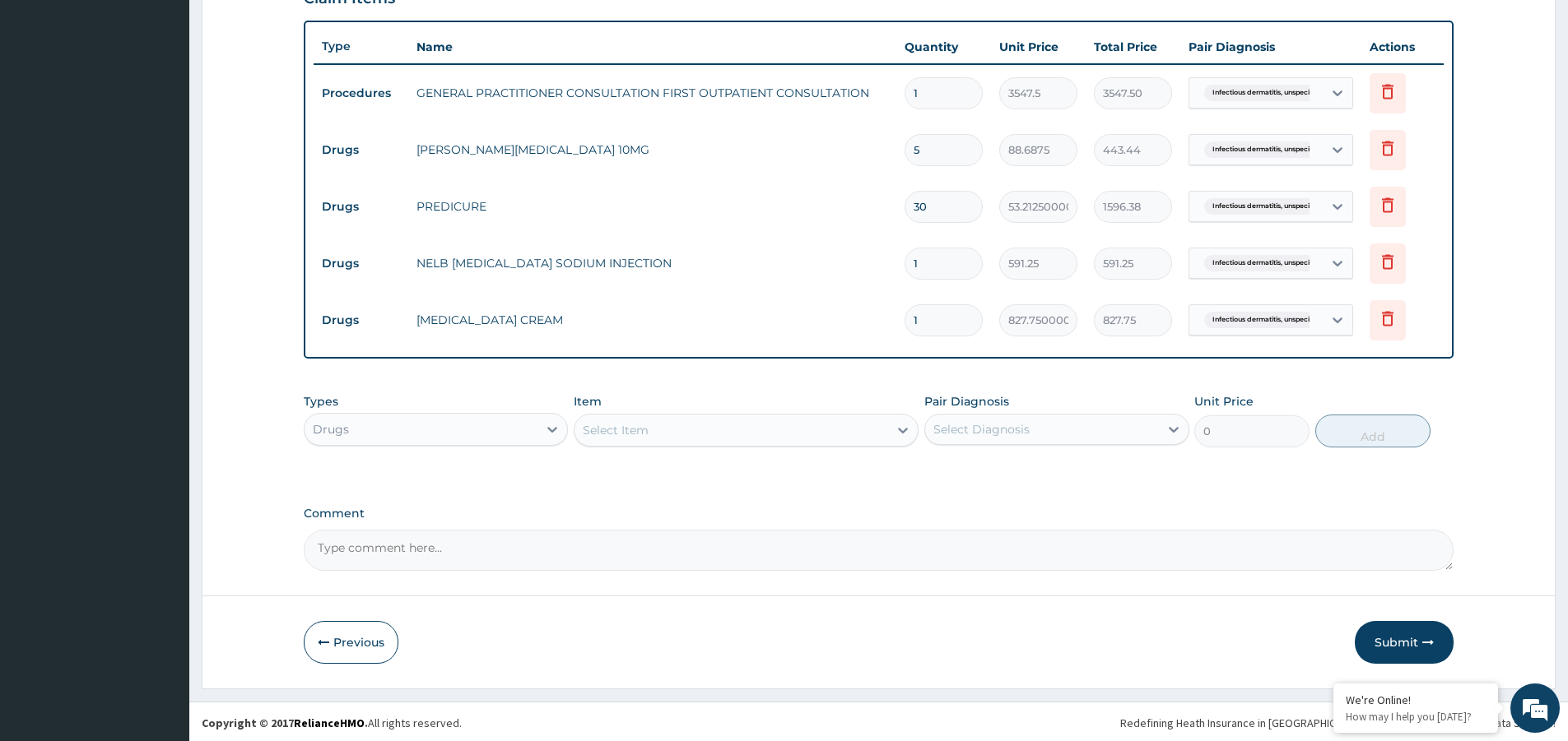
scroll to position [578, 0]
click at [1405, 641] on button "Submit" at bounding box center [1403, 640] width 98 height 43
click at [1396, 642] on button "Submit" at bounding box center [1403, 640] width 98 height 43
click at [1417, 636] on button "Submit" at bounding box center [1403, 640] width 98 height 43
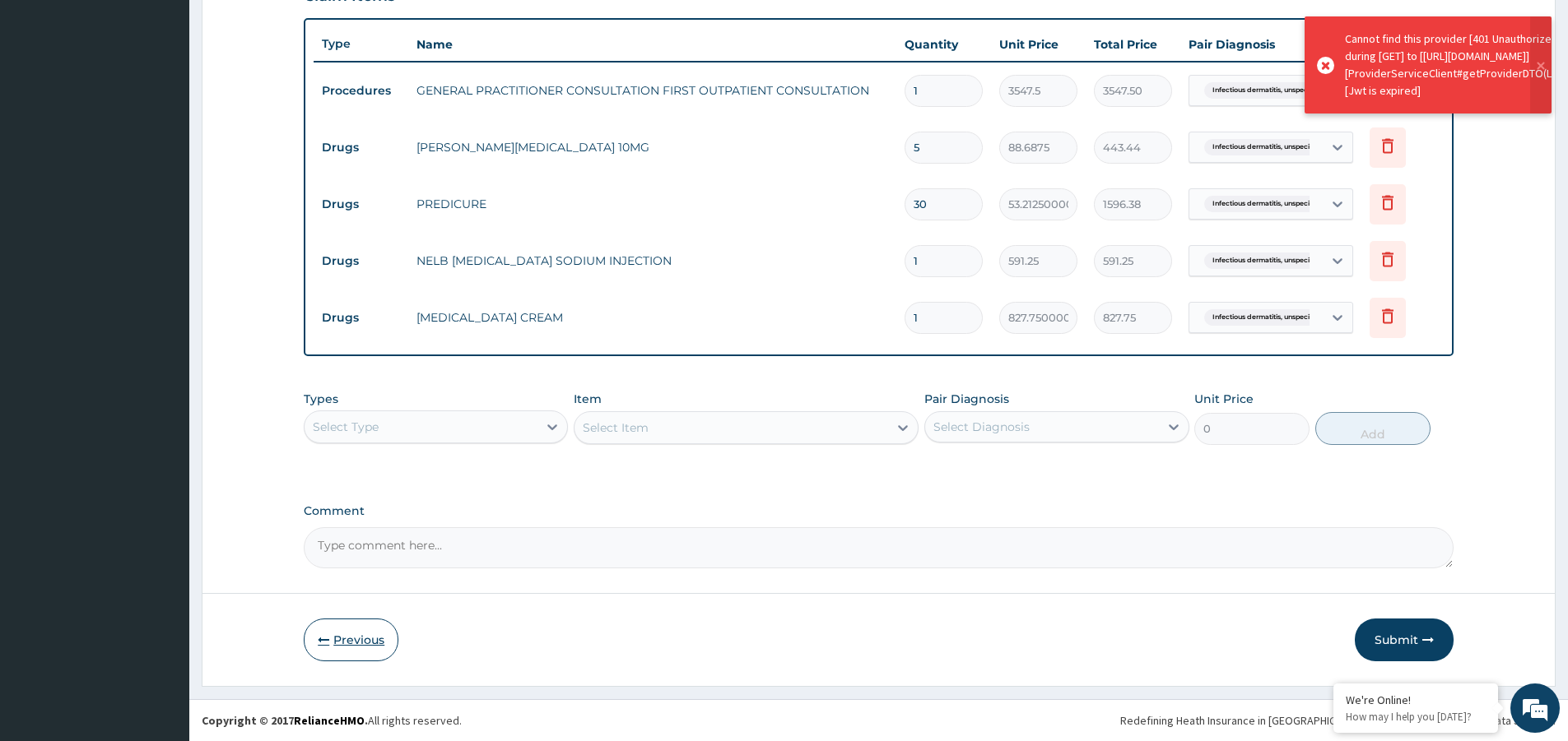
click at [374, 643] on button "Previous" at bounding box center [351, 640] width 95 height 43
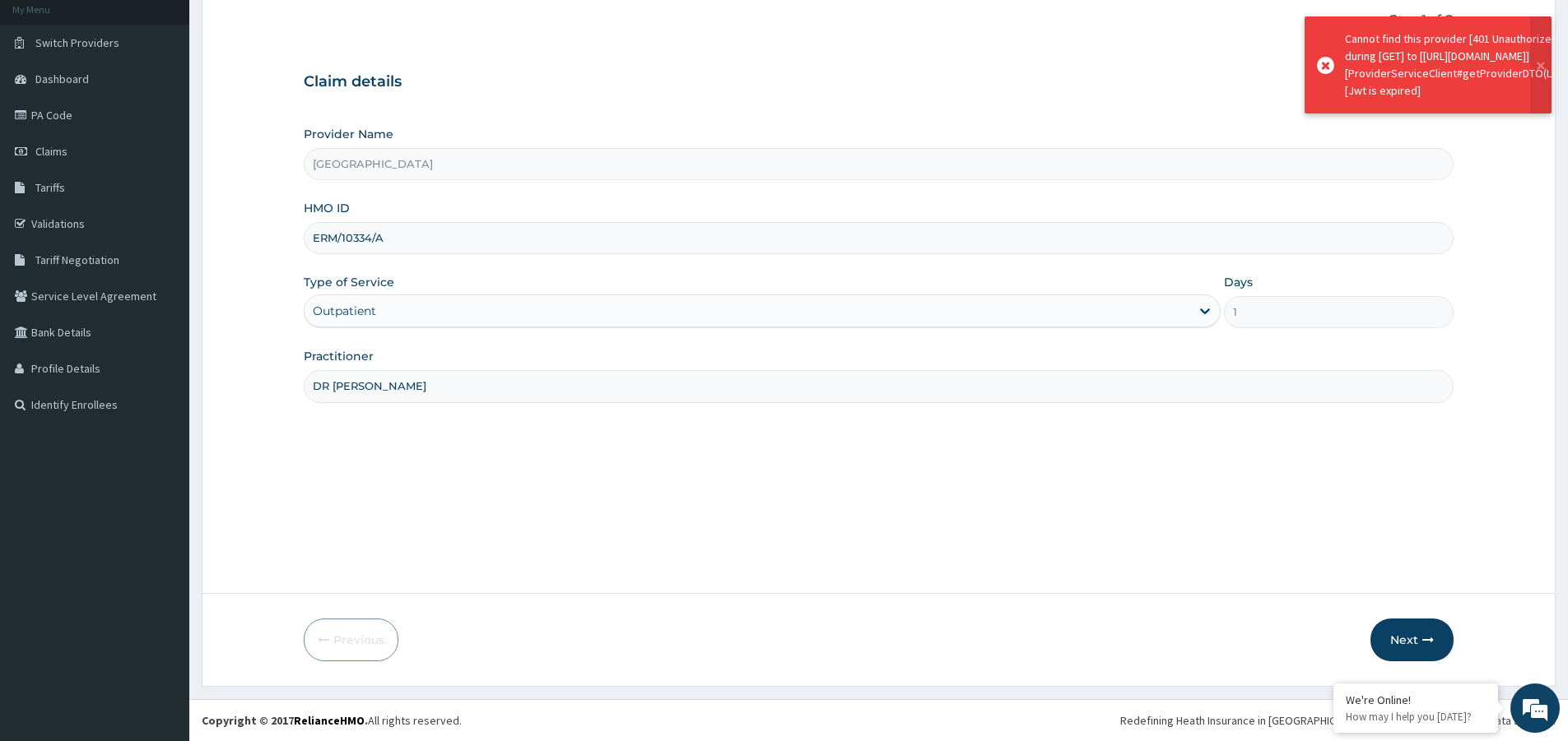
scroll to position [100, 0]
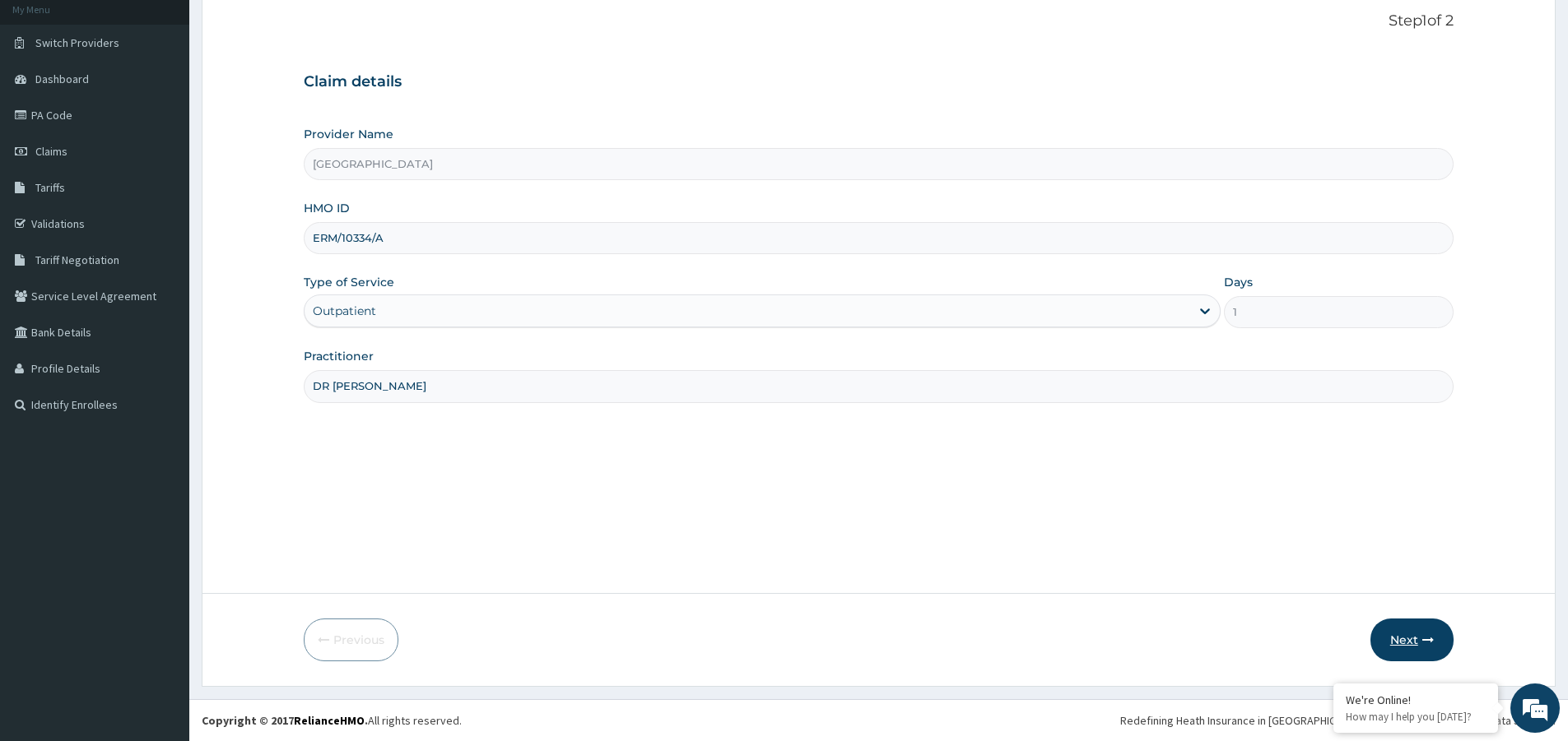
click at [1402, 631] on button "Next" at bounding box center [1411, 640] width 83 height 43
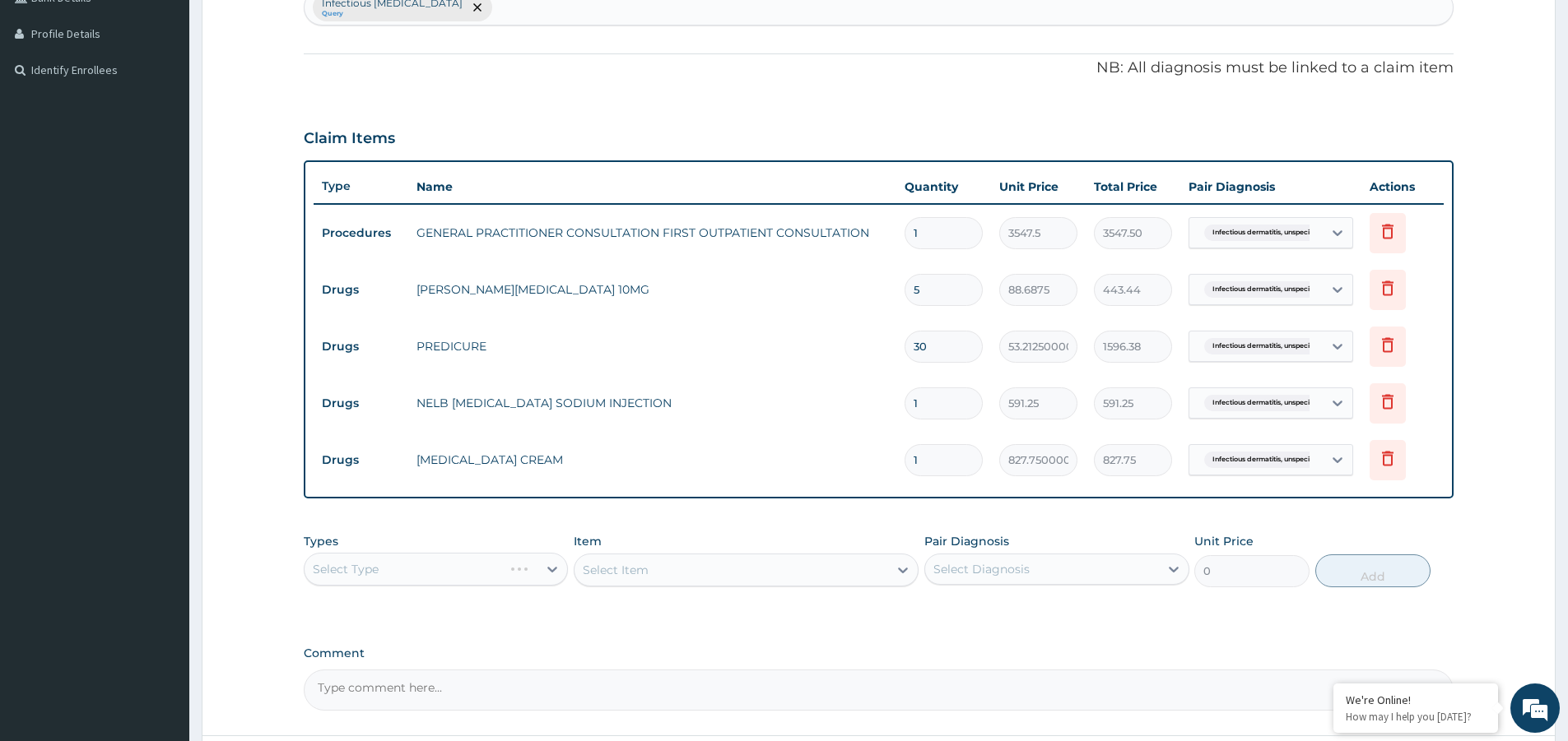
scroll to position [578, 0]
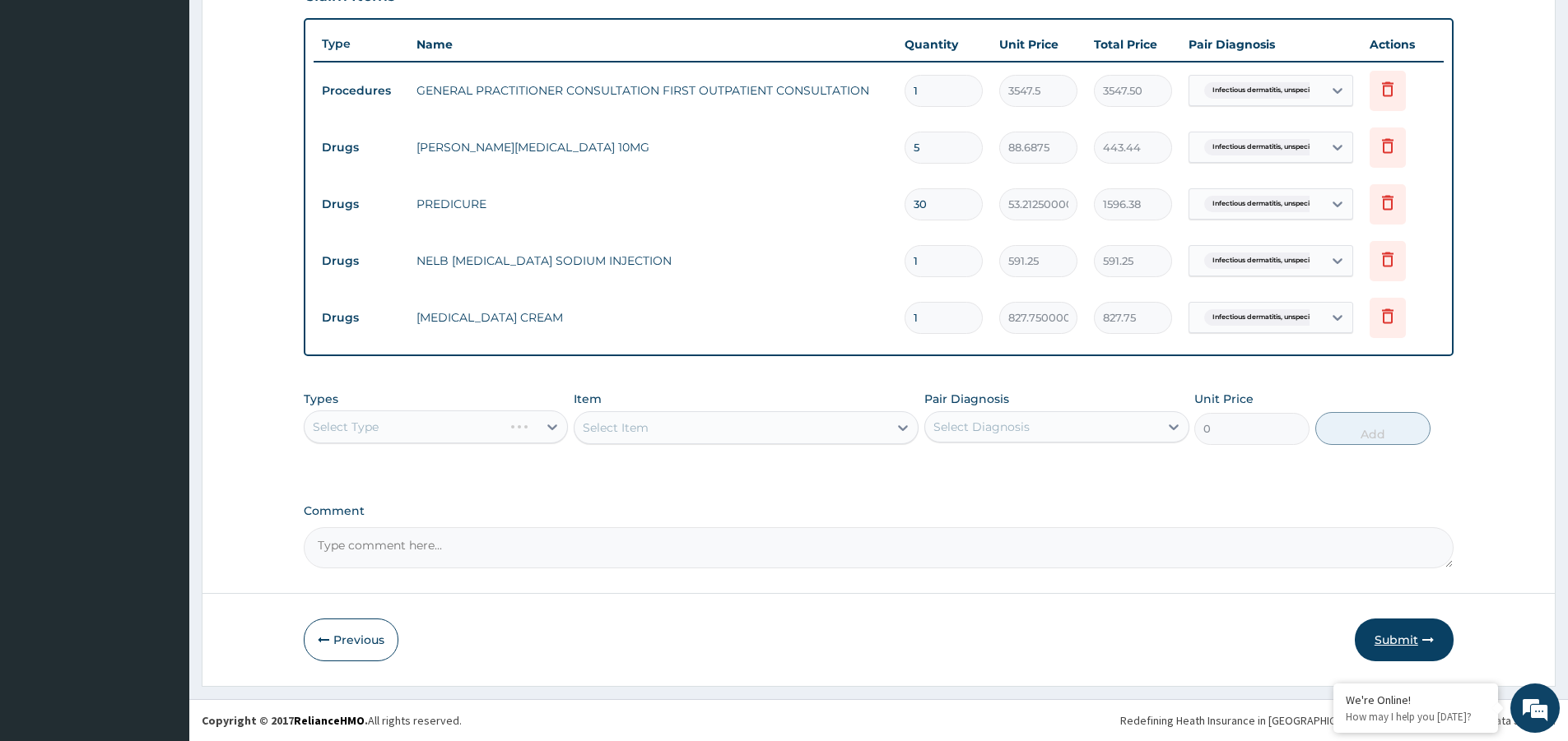
click at [1400, 644] on button "Submit" at bounding box center [1403, 640] width 98 height 43
click at [347, 640] on button "Previous" at bounding box center [351, 640] width 95 height 43
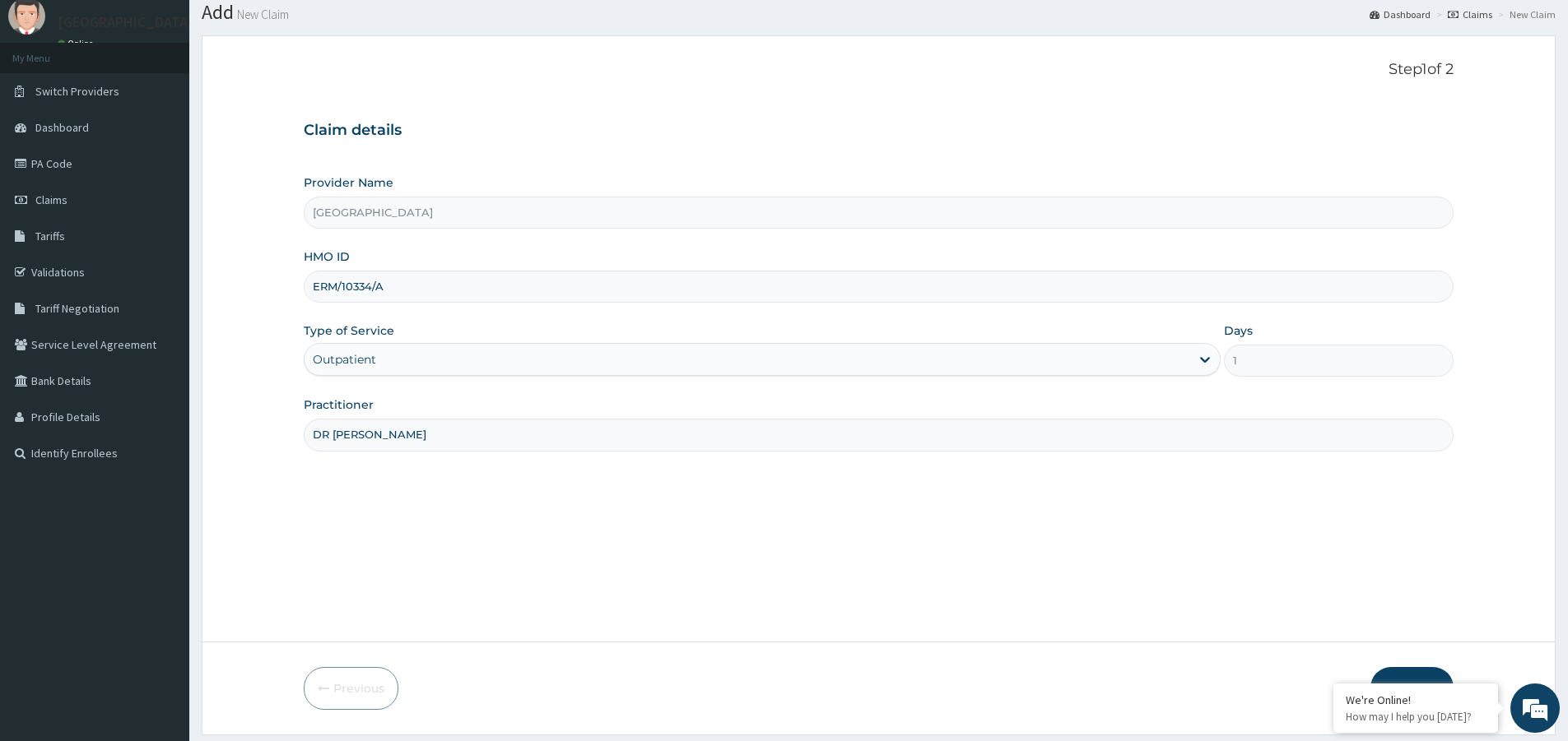
scroll to position [100, 0]
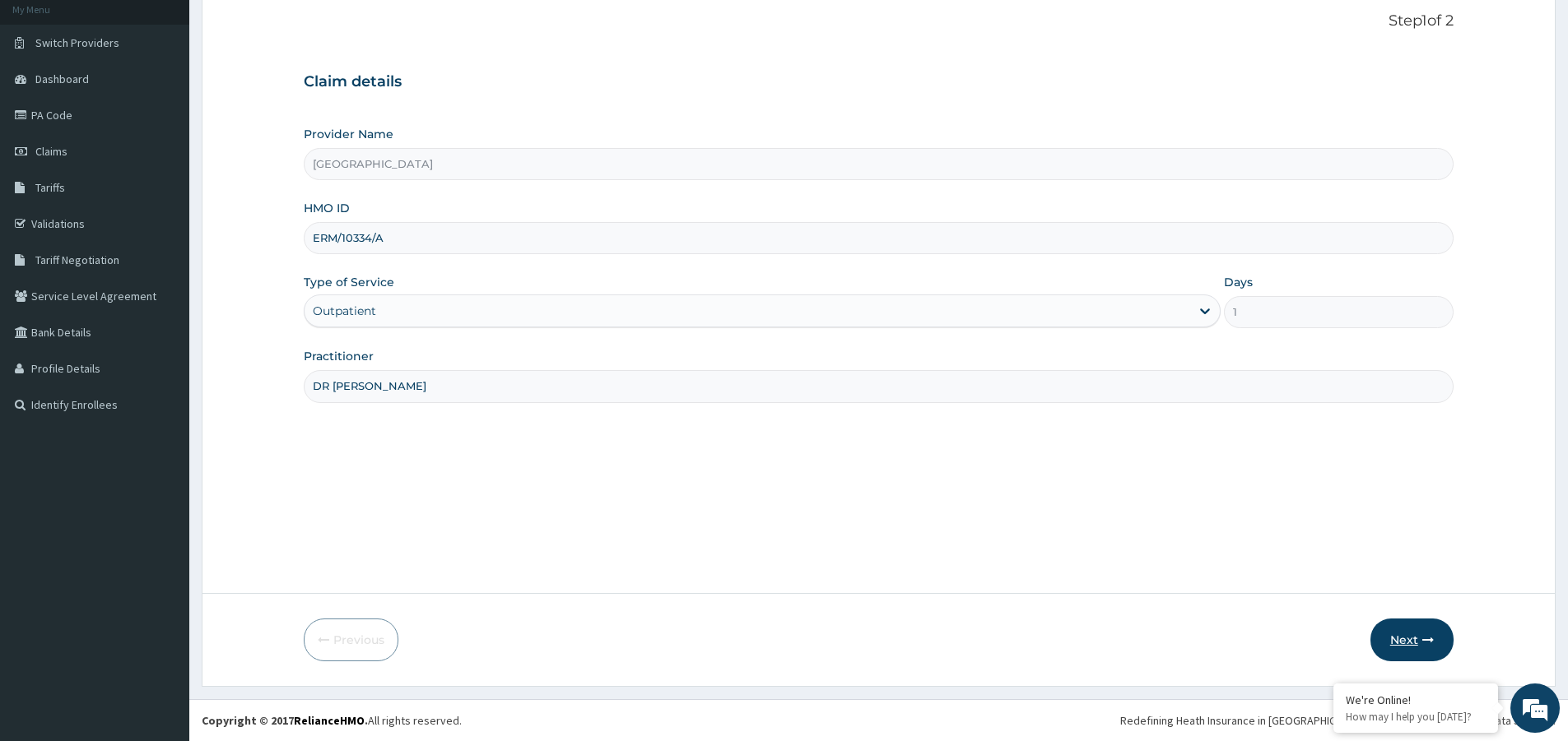
click at [1409, 646] on button "Next" at bounding box center [1411, 640] width 83 height 43
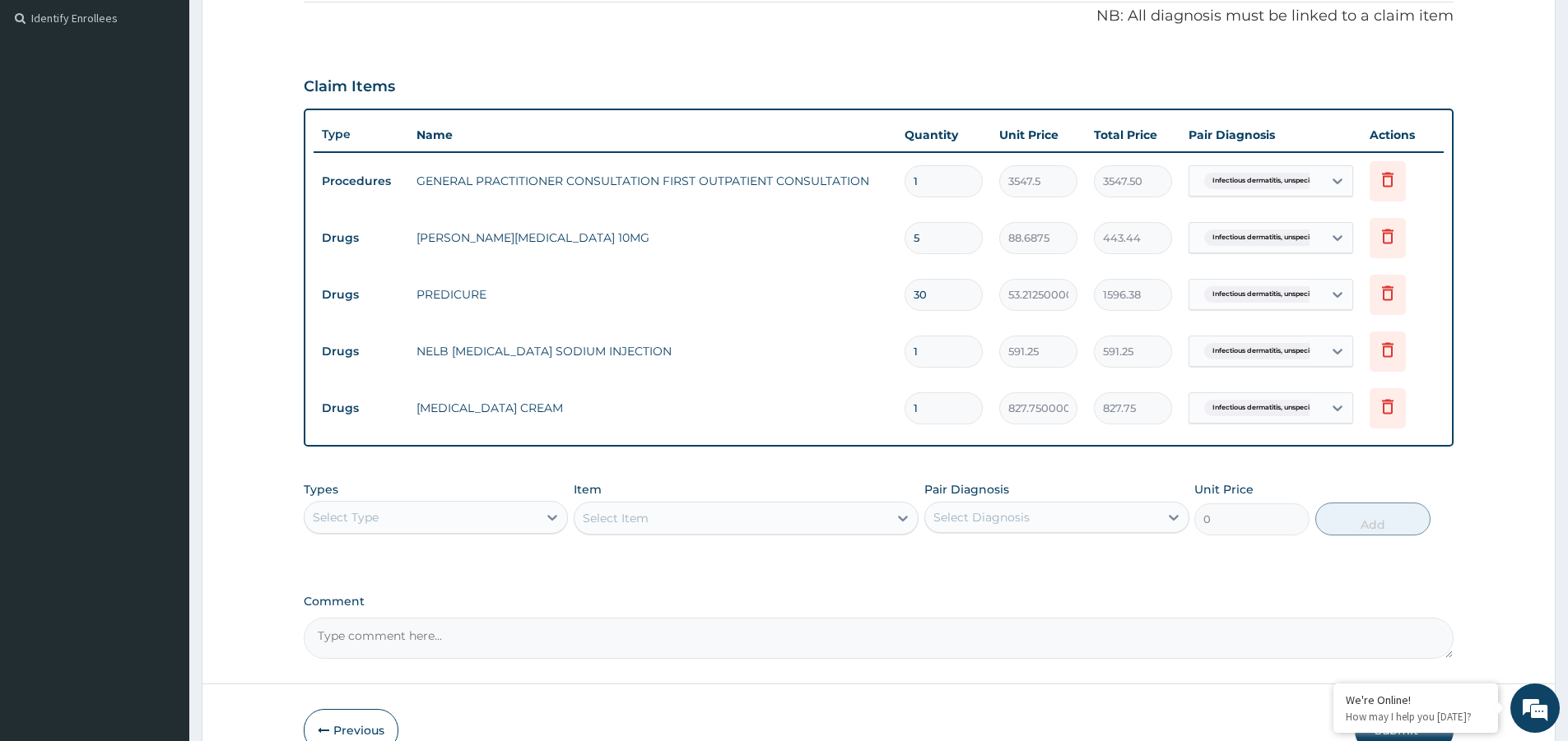
scroll to position [578, 0]
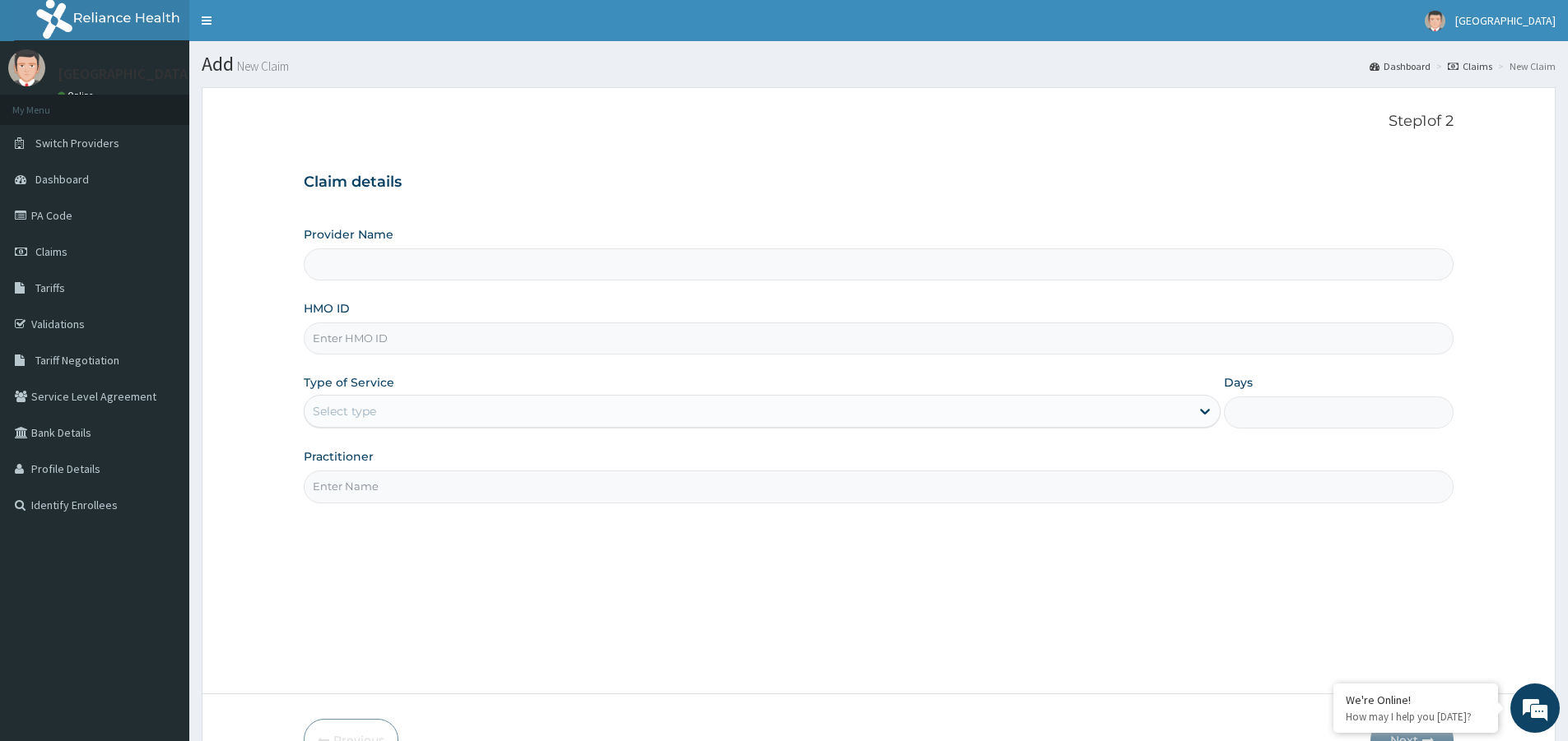
type input "[GEOGRAPHIC_DATA]"
paste input "ERM/10334/A"
type input "ERM/10334/A"
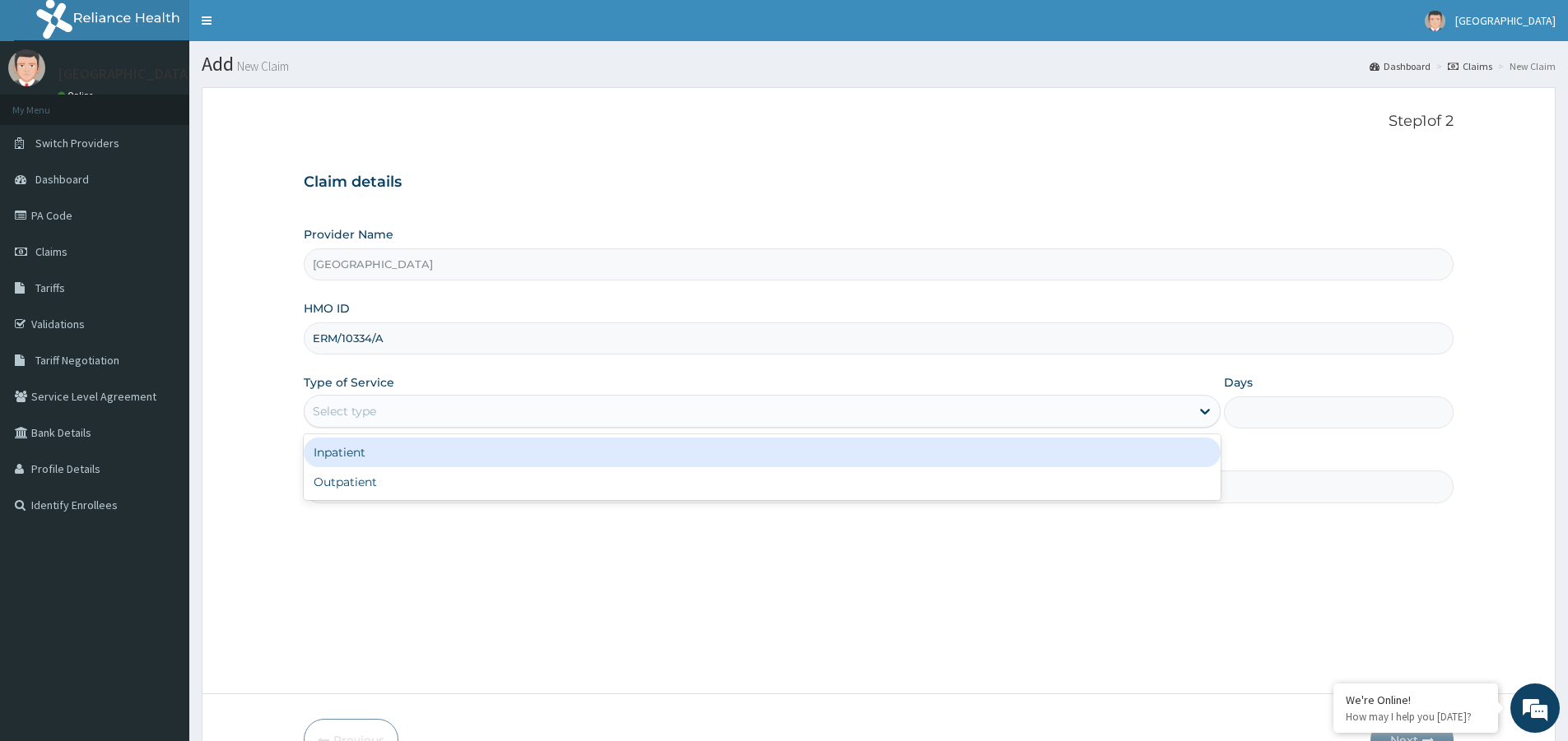
click at [594, 414] on div "Select type" at bounding box center [747, 412] width 886 height 27
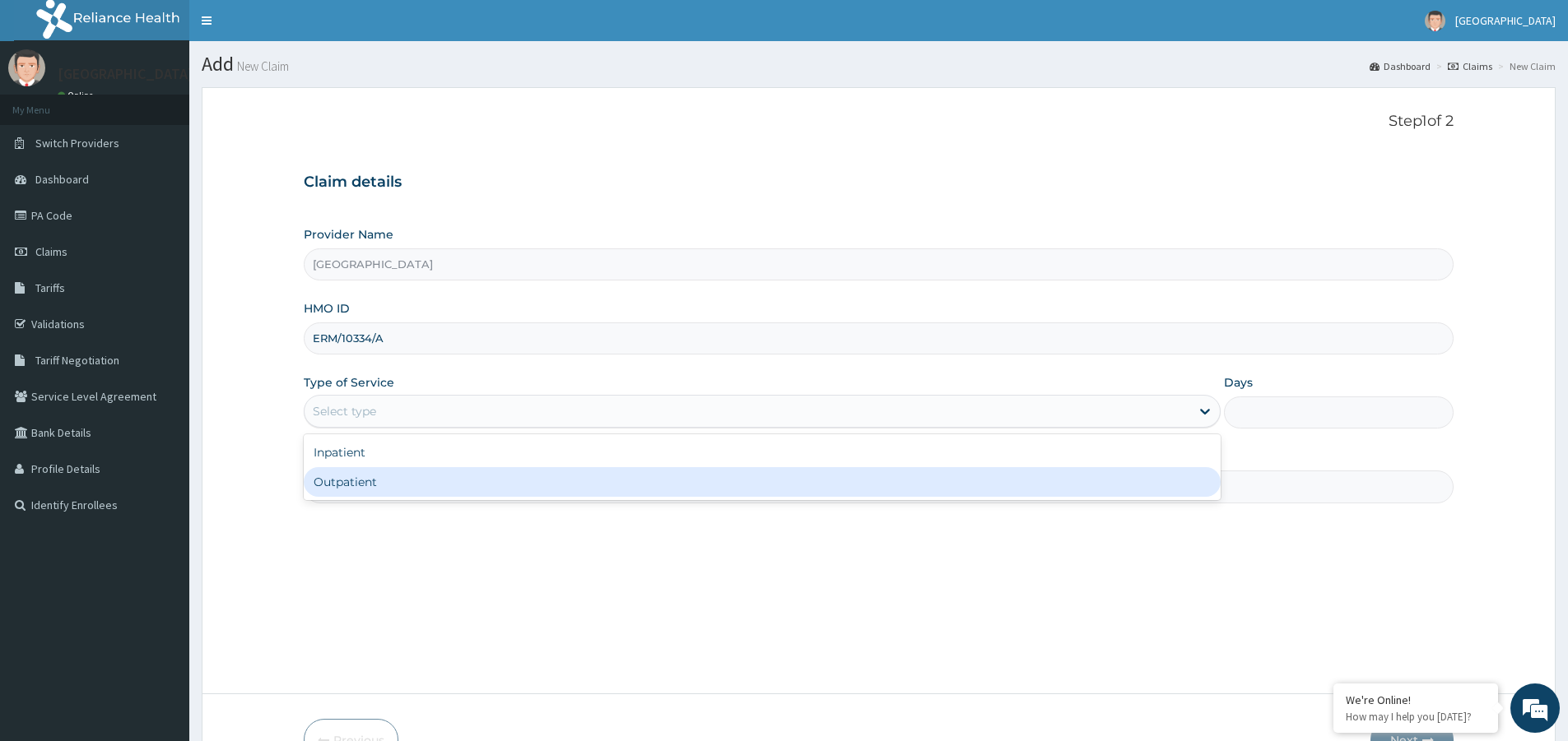
click at [569, 479] on div "Outpatient" at bounding box center [762, 481] width 916 height 30
type input "1"
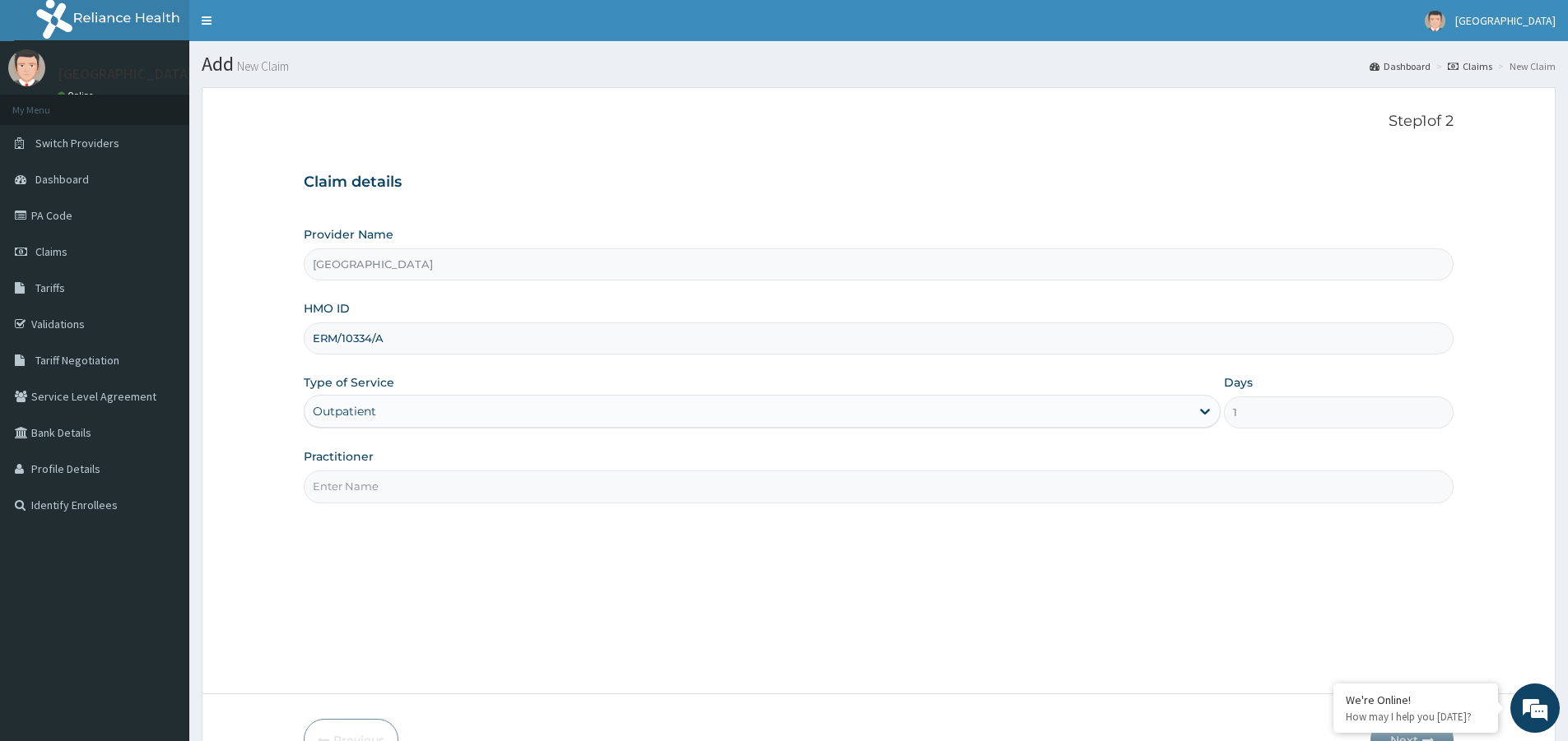
click at [606, 500] on input "Practitioner" at bounding box center [878, 487] width 1149 height 32
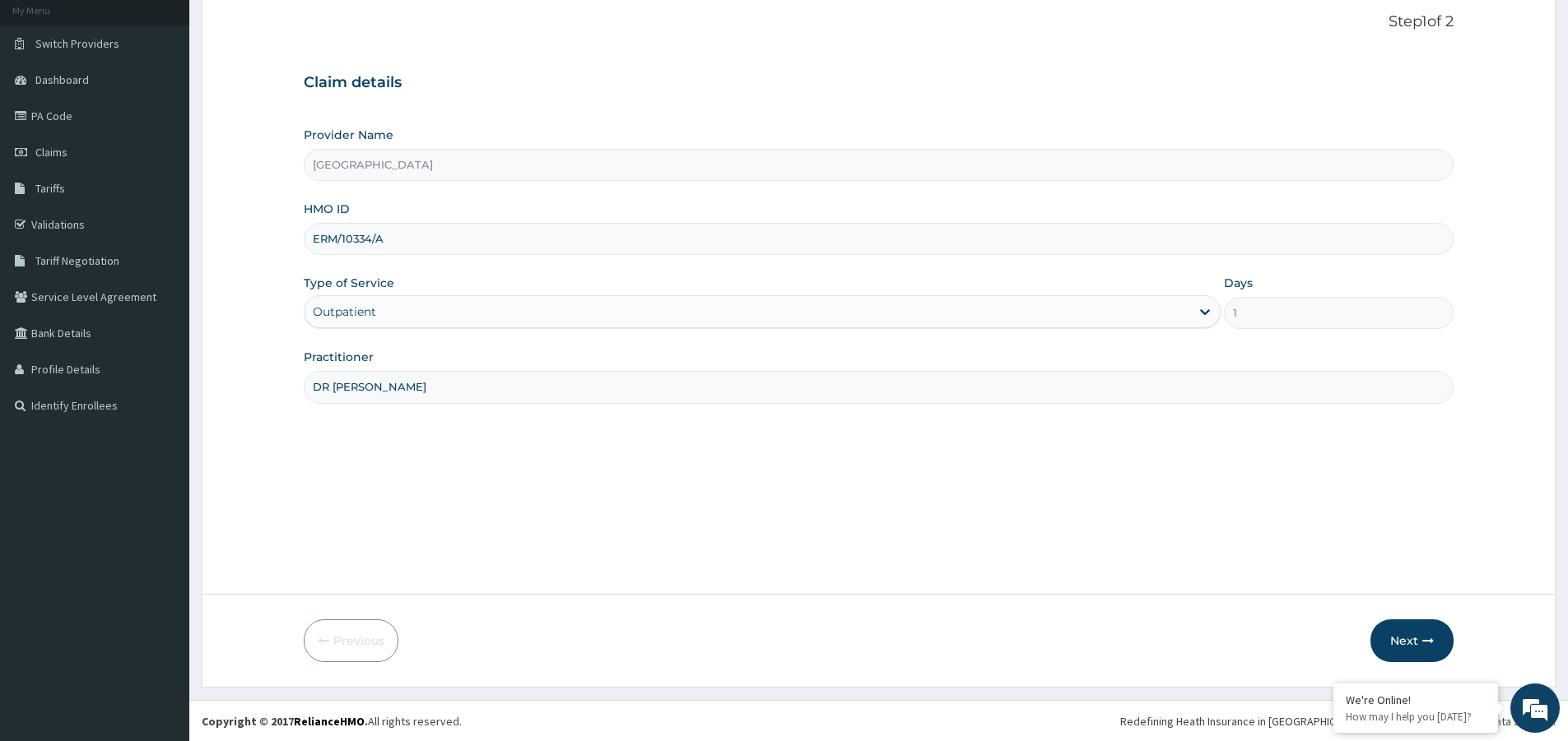
scroll to position [100, 0]
type input "DR [PERSON_NAME]"
click at [1407, 646] on button "Next" at bounding box center [1411, 640] width 83 height 43
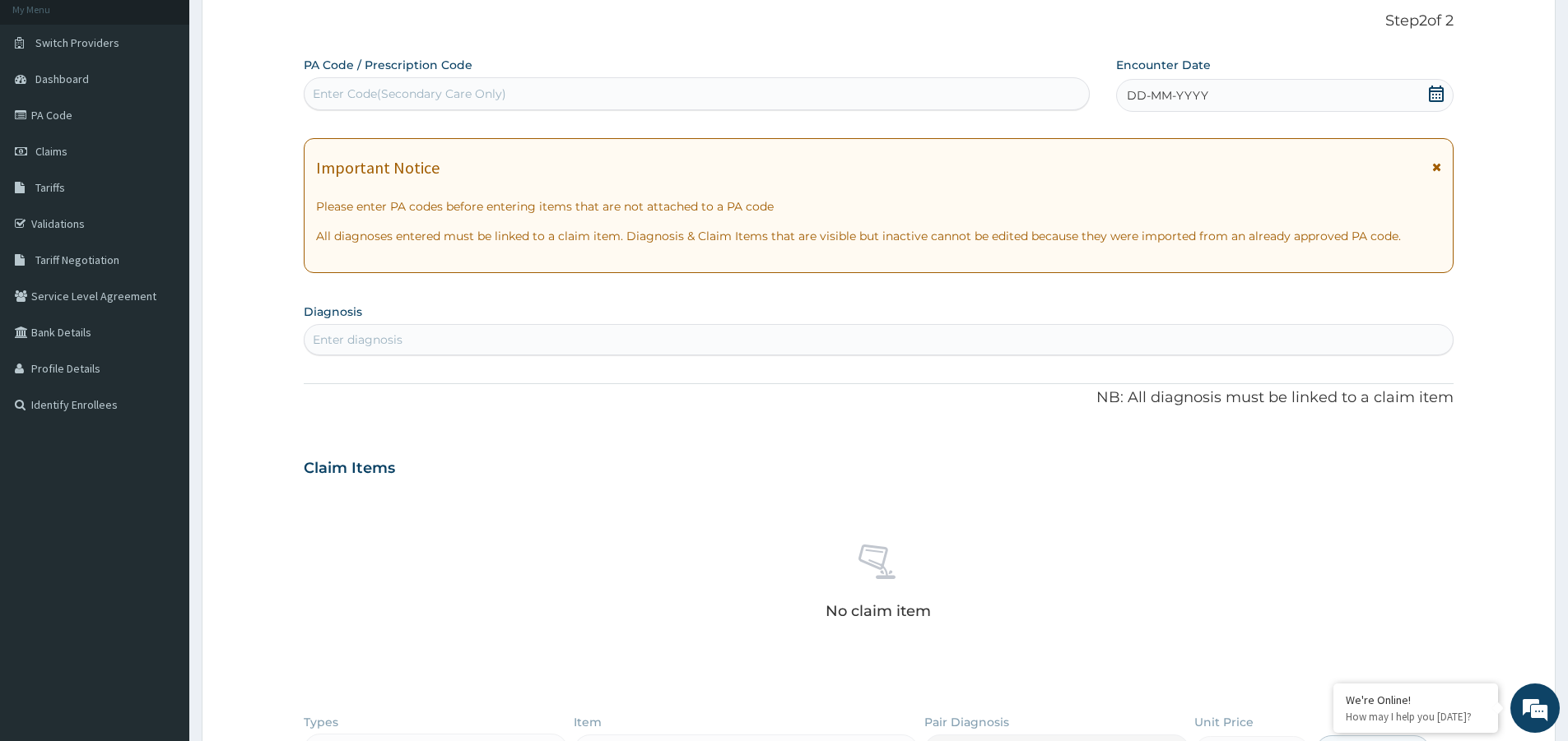
click at [1173, 93] on span "DD-MM-YYYY" at bounding box center [1167, 95] width 81 height 16
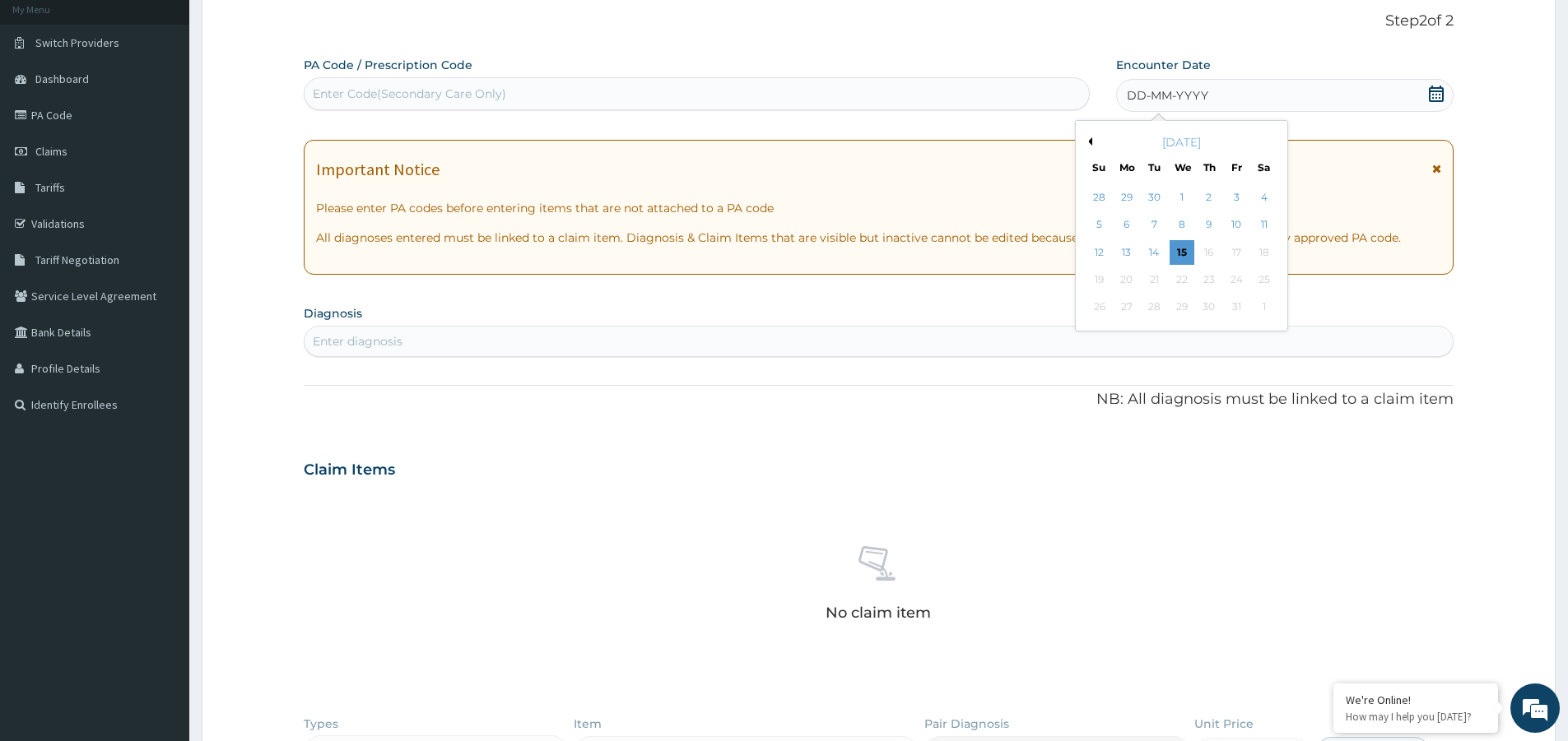
click at [1092, 141] on div "[DATE]" at bounding box center [1181, 141] width 199 height 16
click at [1088, 142] on button "Previous Month" at bounding box center [1087, 141] width 9 height 9
click at [1089, 142] on button "Previous Month" at bounding box center [1087, 141] width 9 height 9
click at [1239, 283] on div "22" at bounding box center [1236, 280] width 25 height 25
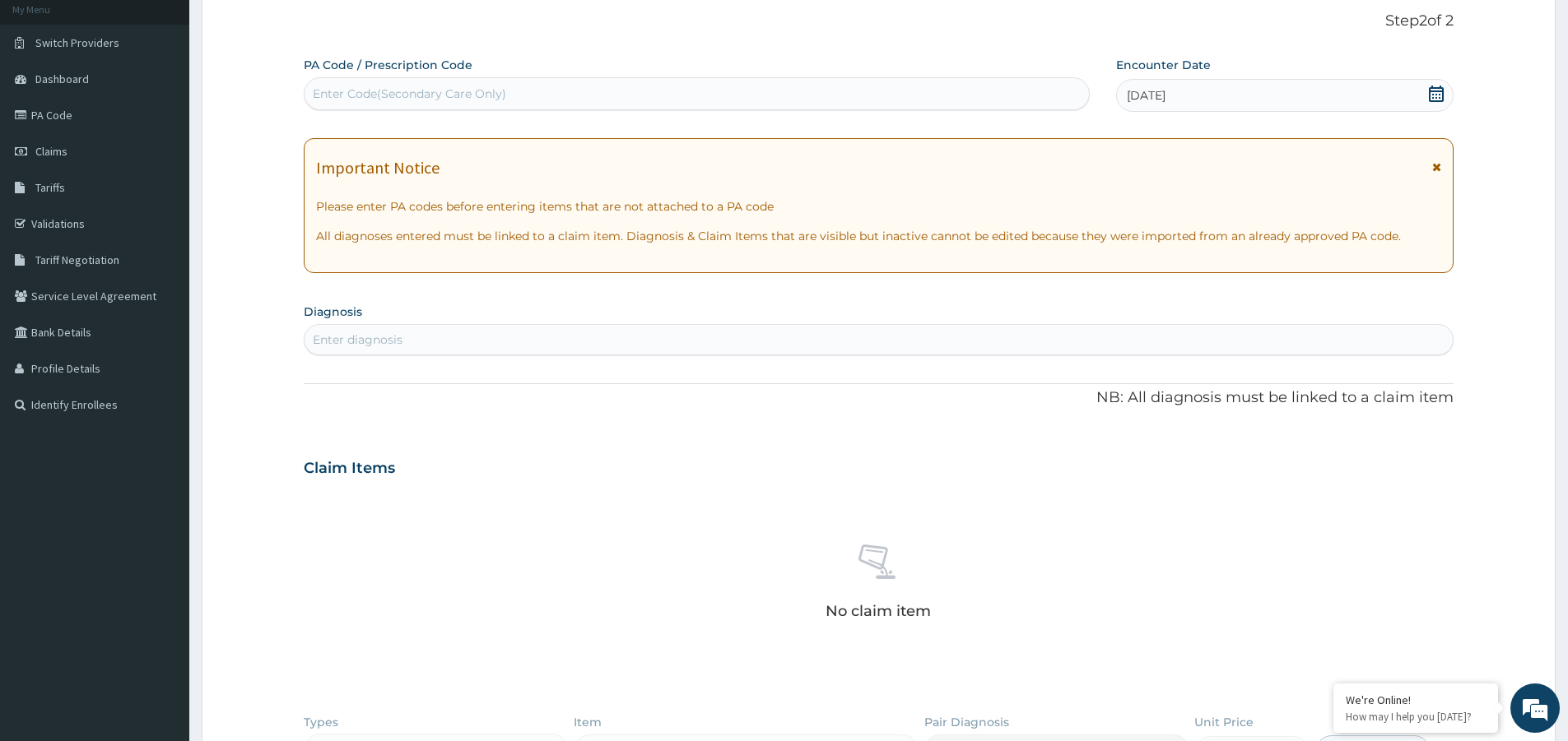
click at [942, 339] on div "Enter diagnosis" at bounding box center [878, 340] width 1148 height 27
type input "DERMATITIS"
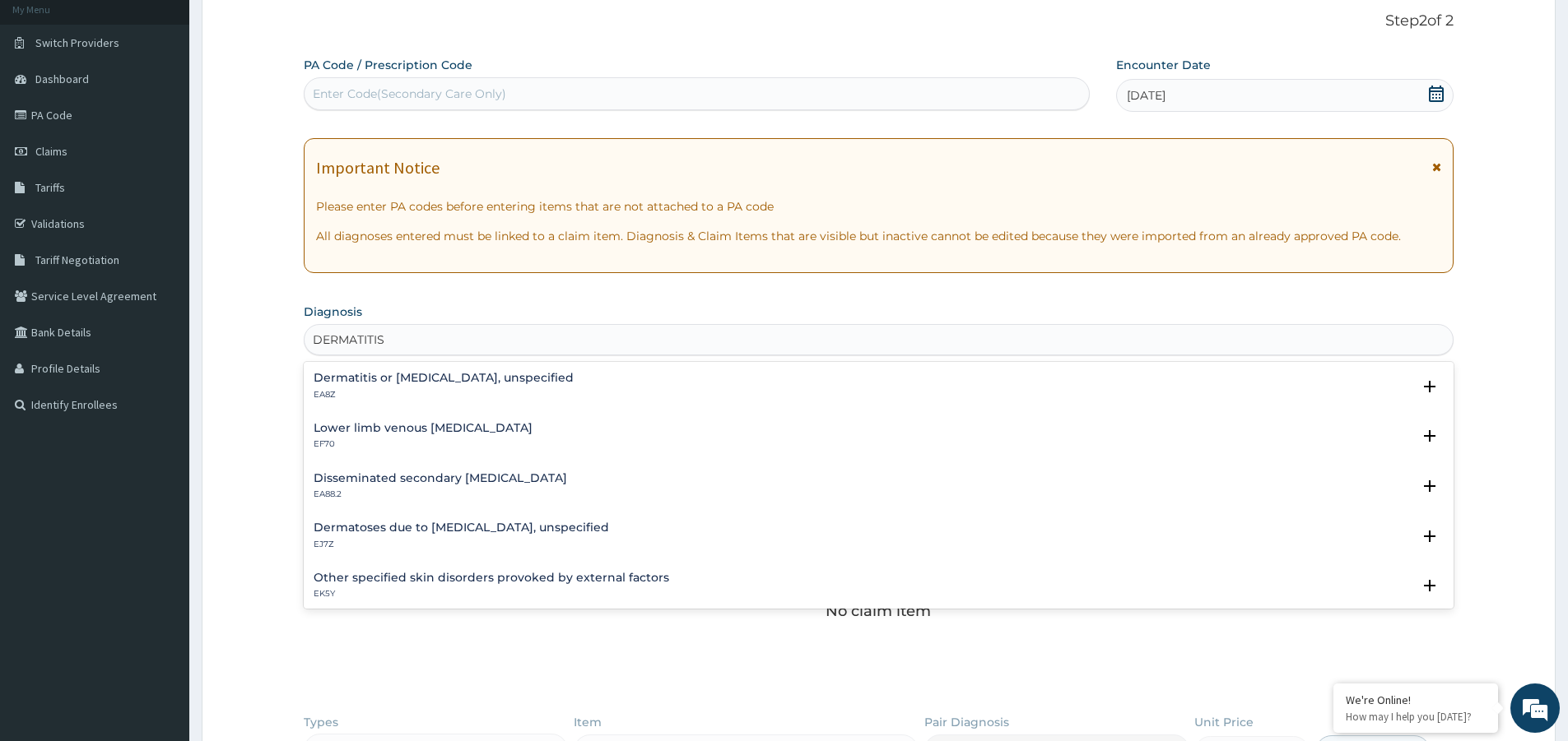
click at [402, 399] on p "EA8Z" at bounding box center [443, 394] width 260 height 11
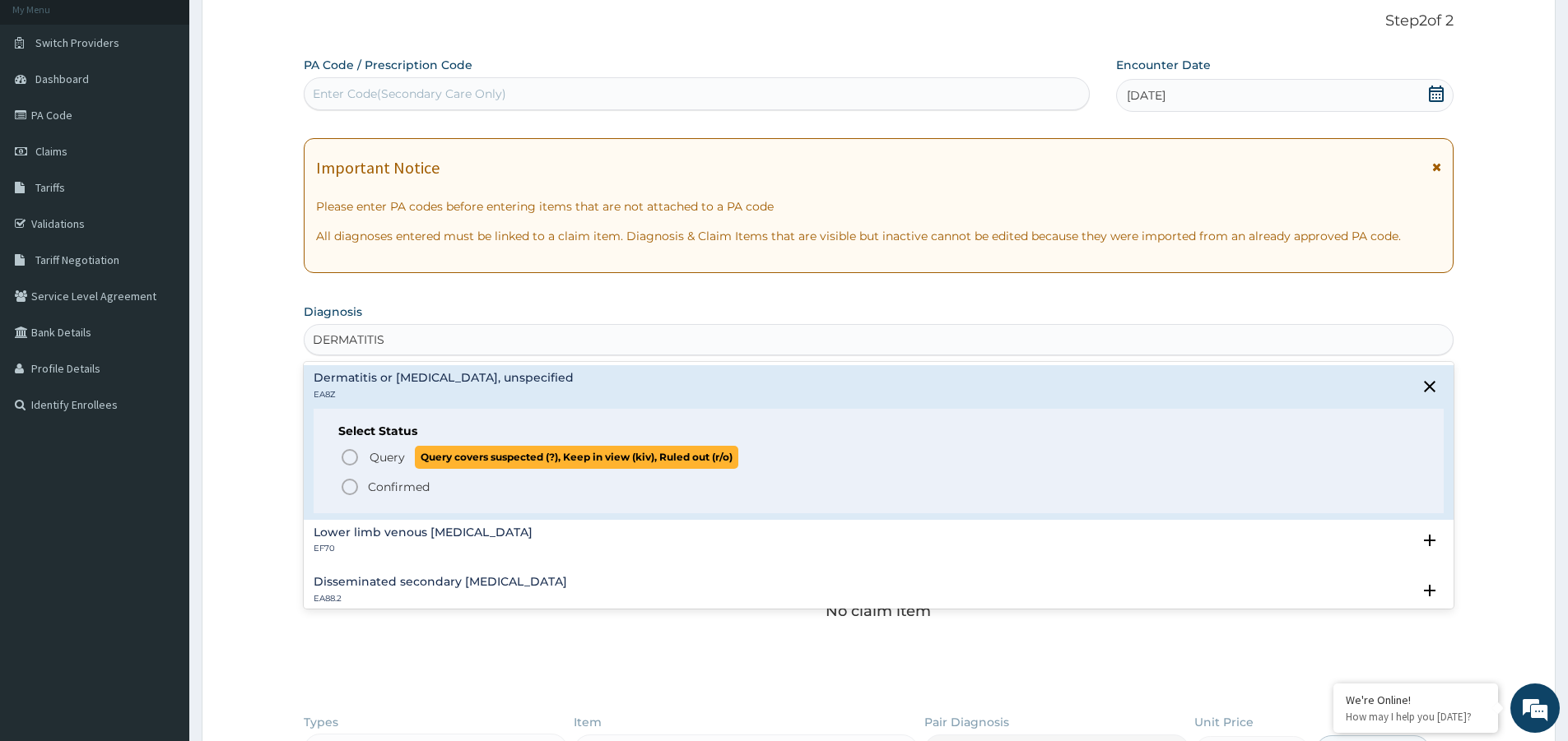
click at [369, 451] on p "Query Query covers suspected (?), Keep in view (kiv), Ruled out (r/o)" at bounding box center [553, 456] width 371 height 22
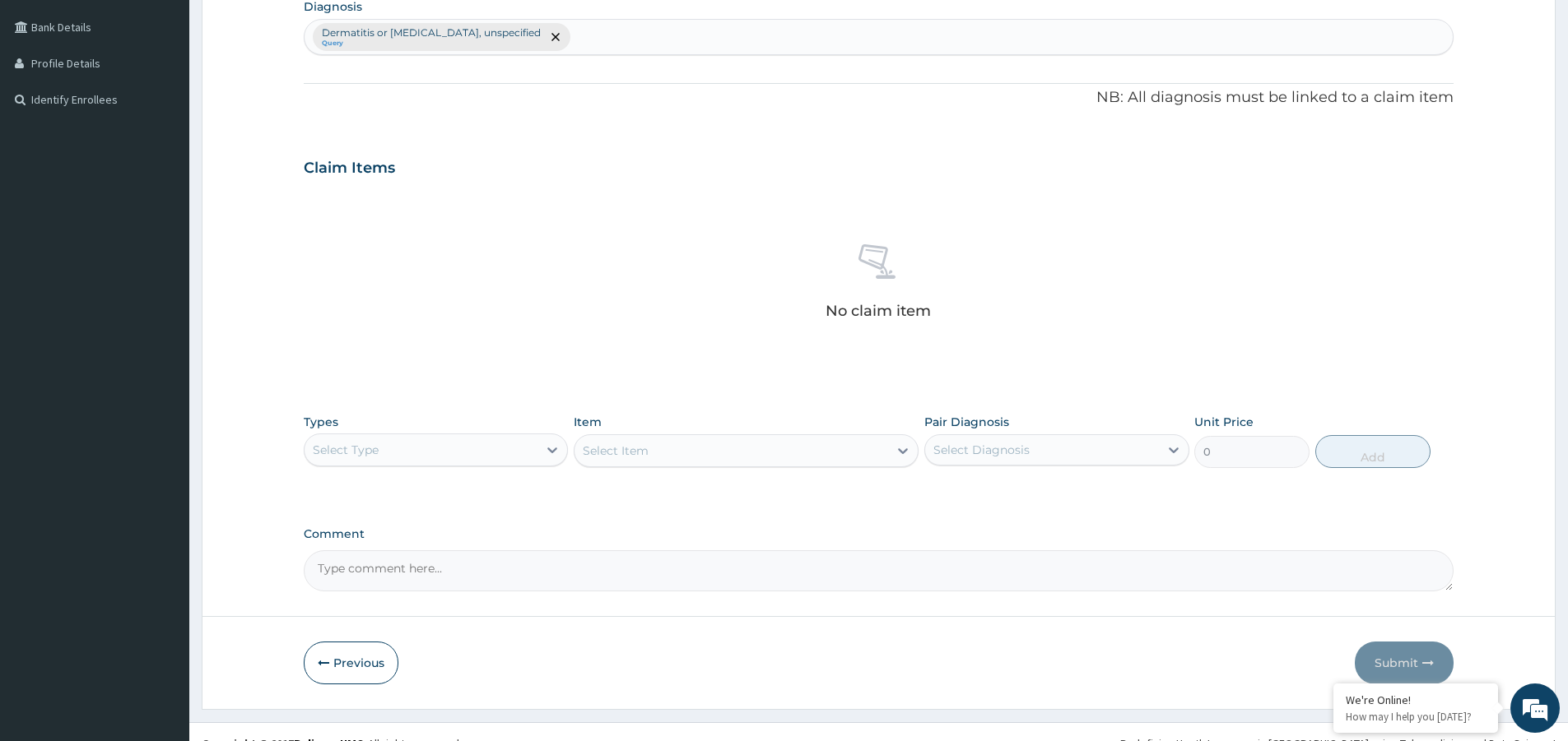
scroll to position [429, 0]
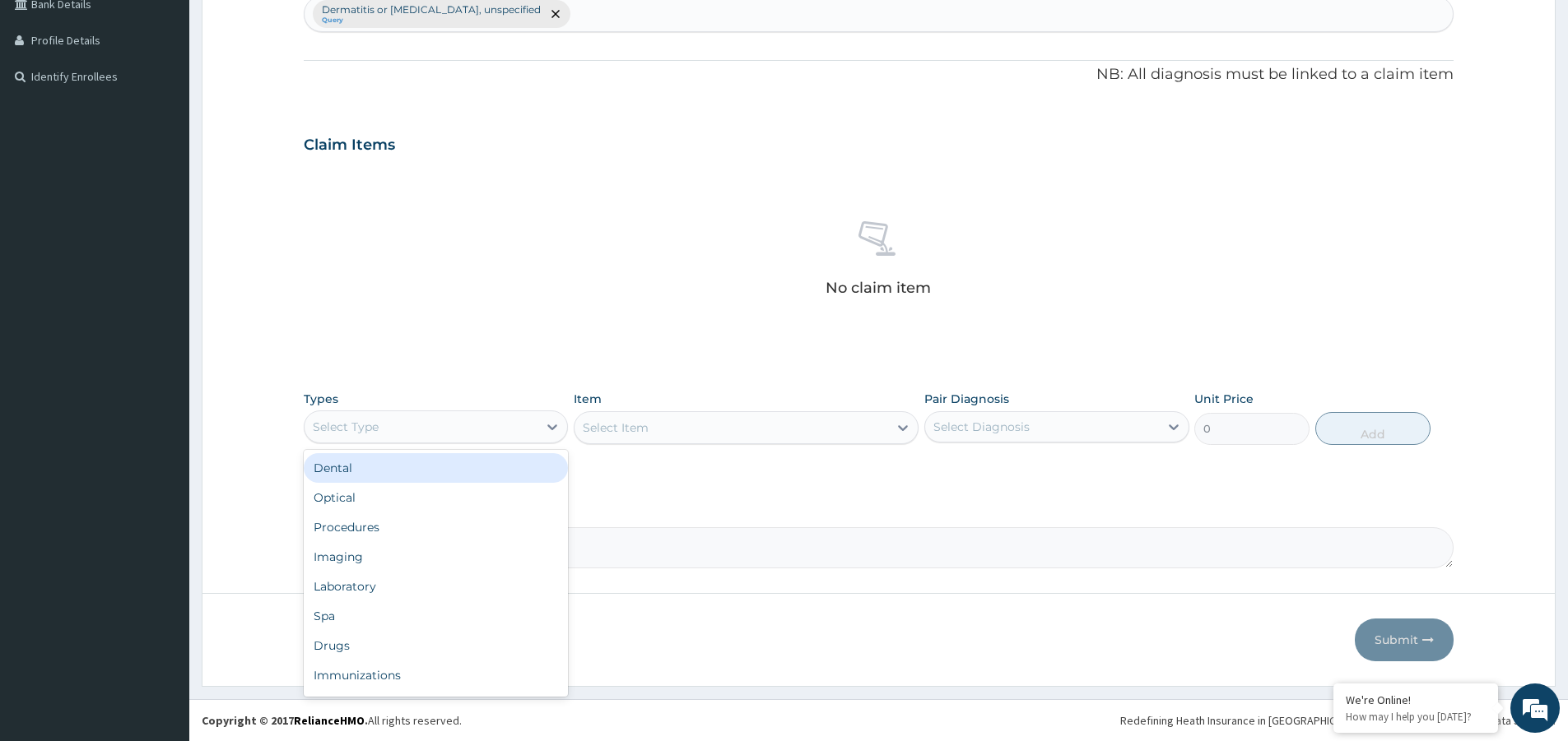
drag, startPoint x: 548, startPoint y: 428, endPoint x: 496, endPoint y: 478, distance: 72.1
click at [544, 434] on icon at bounding box center [551, 426] width 16 height 16
click at [481, 506] on div "Optical" at bounding box center [436, 498] width 264 height 30
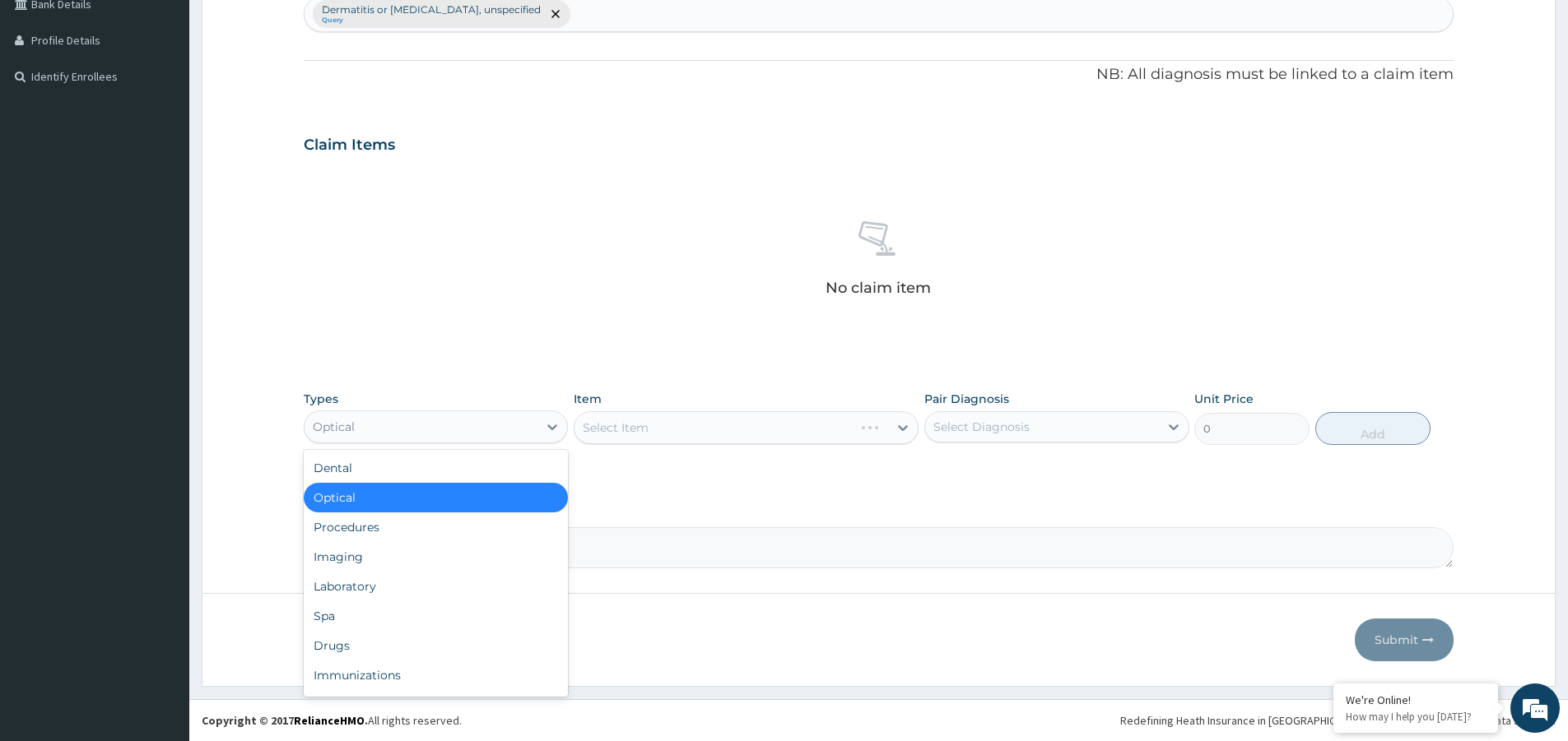
click at [489, 413] on div "Optical" at bounding box center [421, 427] width 233 height 27
click at [442, 530] on div "Procedures" at bounding box center [436, 527] width 264 height 30
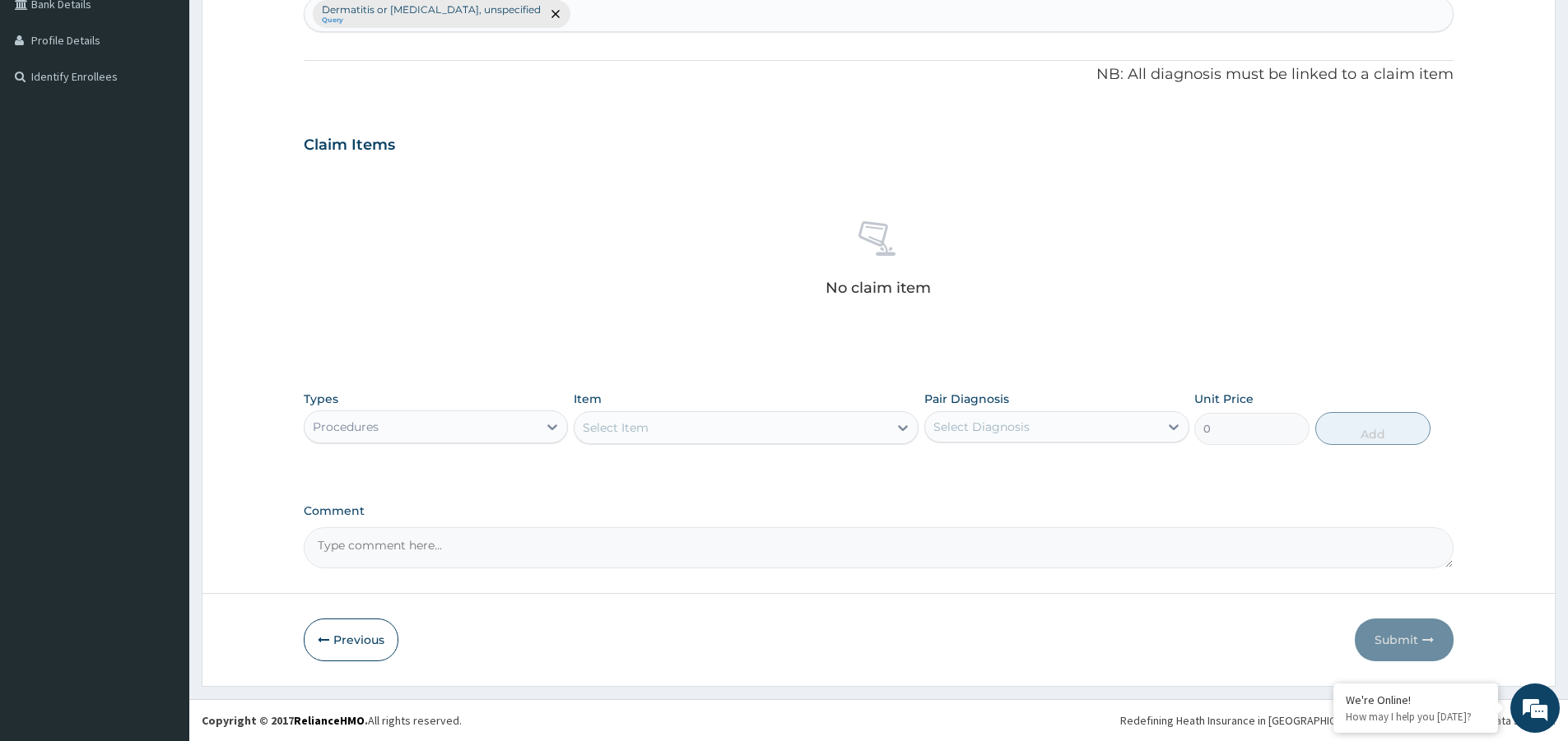
click at [728, 429] on div "Select Item" at bounding box center [731, 428] width 313 height 27
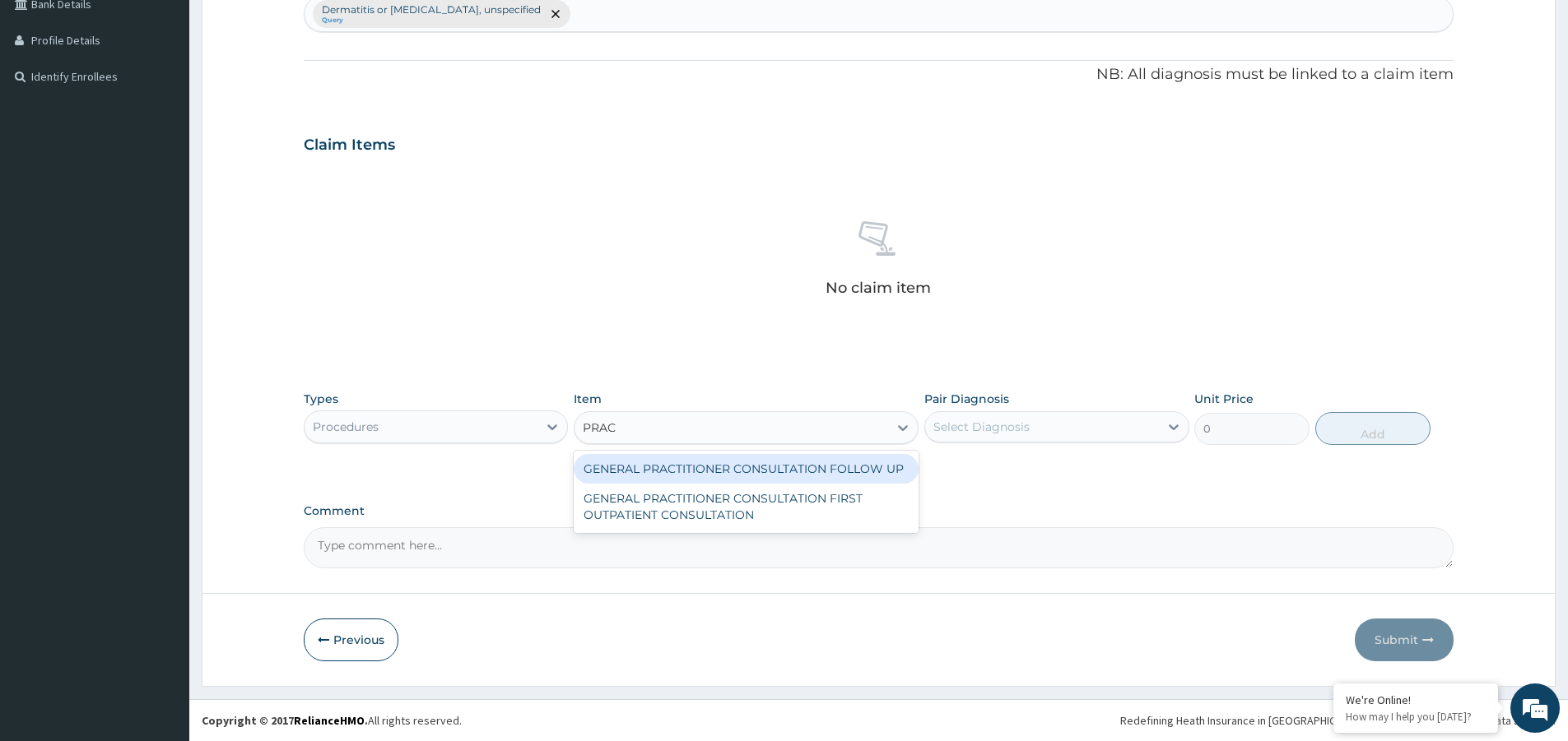
type input "PRACT"
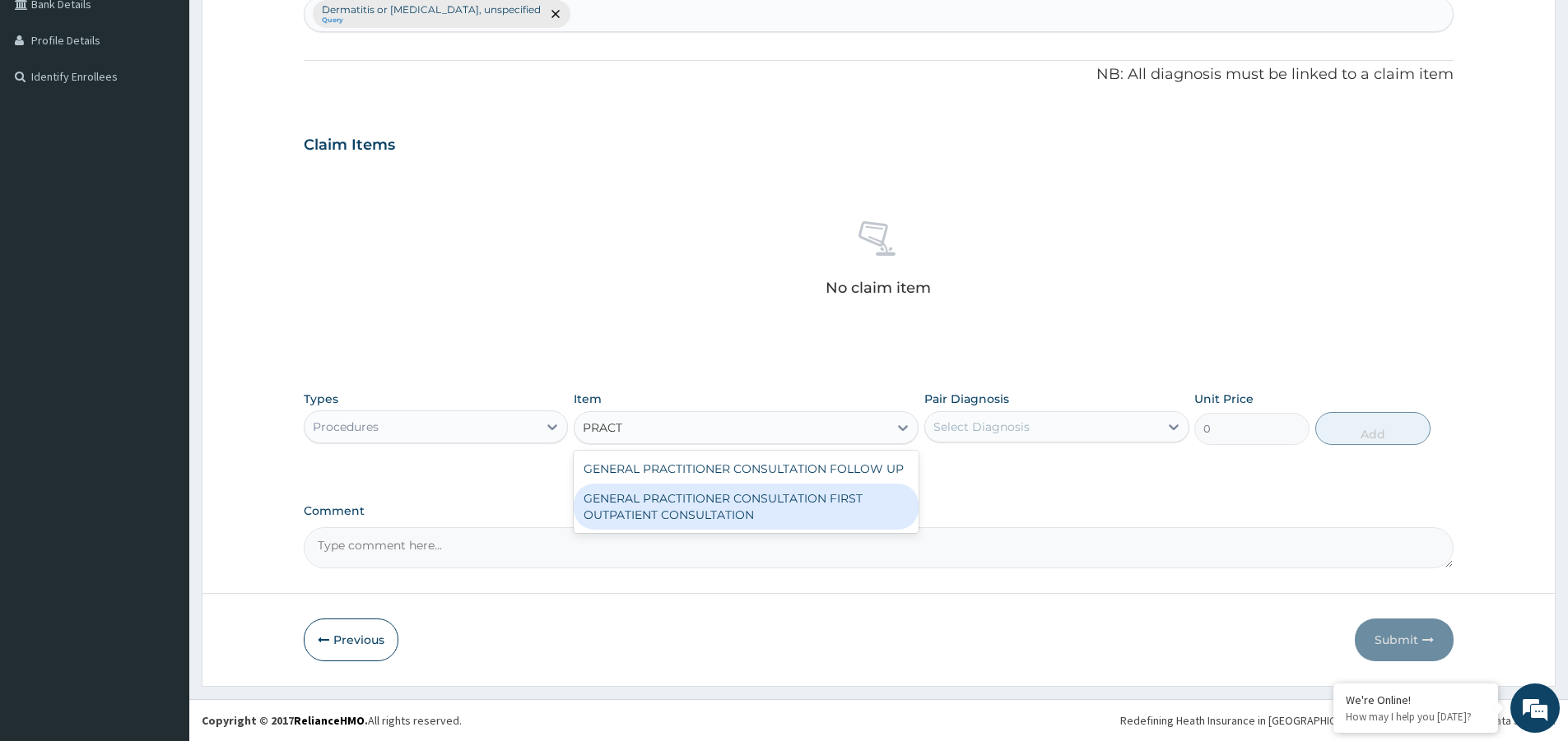
drag, startPoint x: 757, startPoint y: 507, endPoint x: 804, endPoint y: 500, distance: 47.5
click at [766, 507] on div "GENERAL PRACTITIONER CONSULTATION FIRST OUTPATIENT CONSULTATION" at bounding box center [745, 506] width 345 height 46
type input "3547.5"
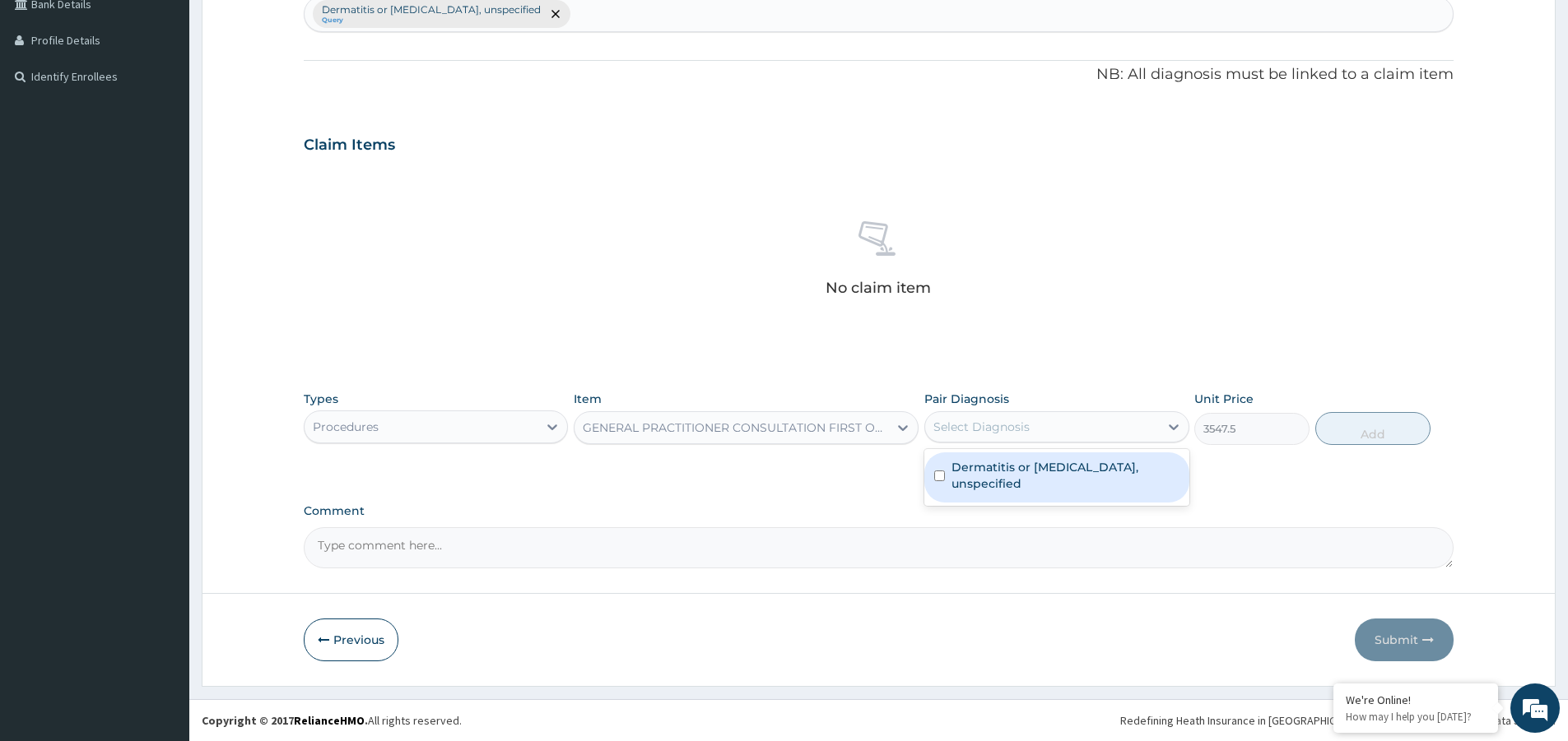
click at [966, 423] on div "Select Diagnosis" at bounding box center [981, 426] width 97 height 16
click at [1031, 465] on label "Dermatitis or [MEDICAL_DATA], unspecified" at bounding box center [1065, 476] width 227 height 32
checkbox input "true"
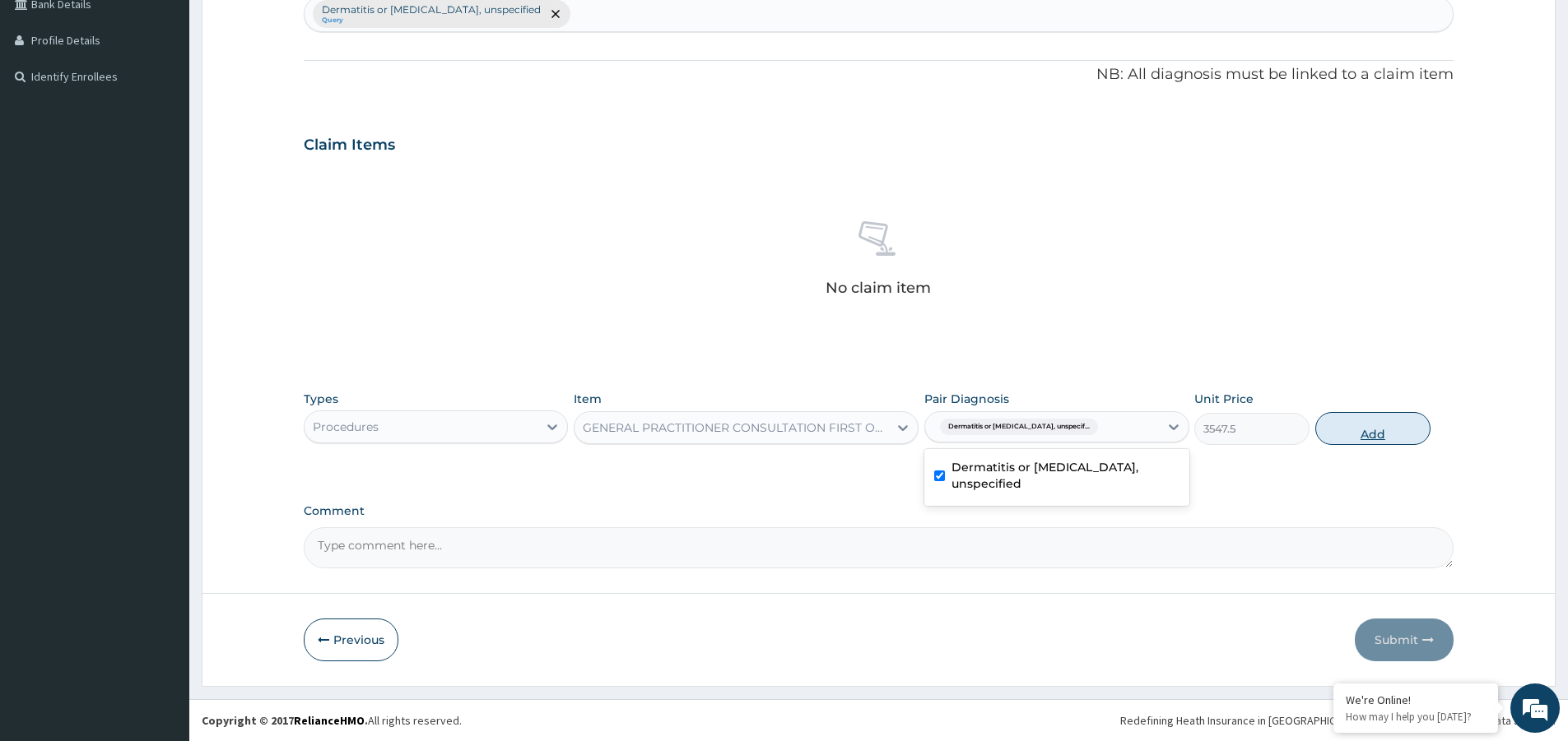
click at [1357, 430] on button "Add" at bounding box center [1372, 428] width 116 height 32
type input "0"
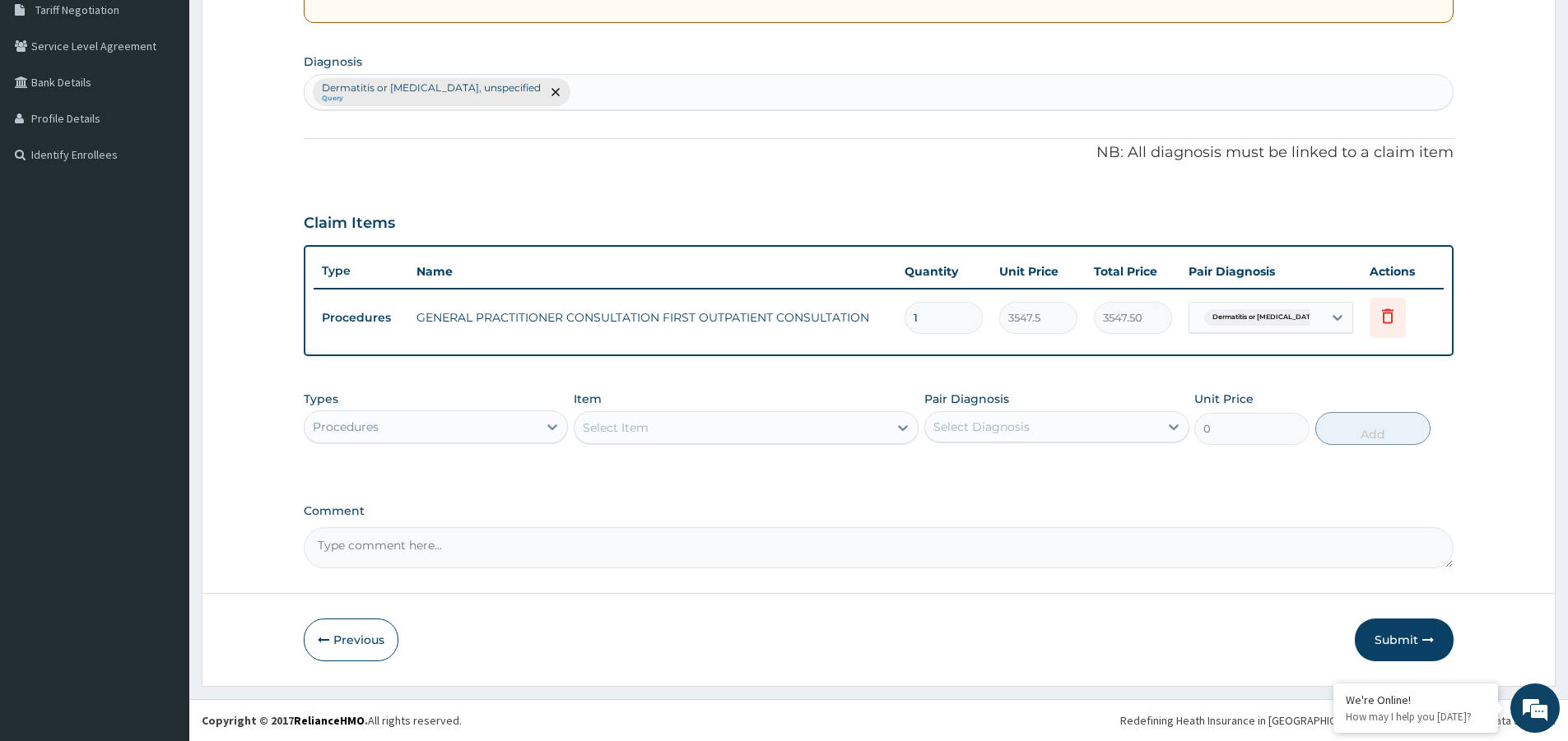
scroll to position [350, 0]
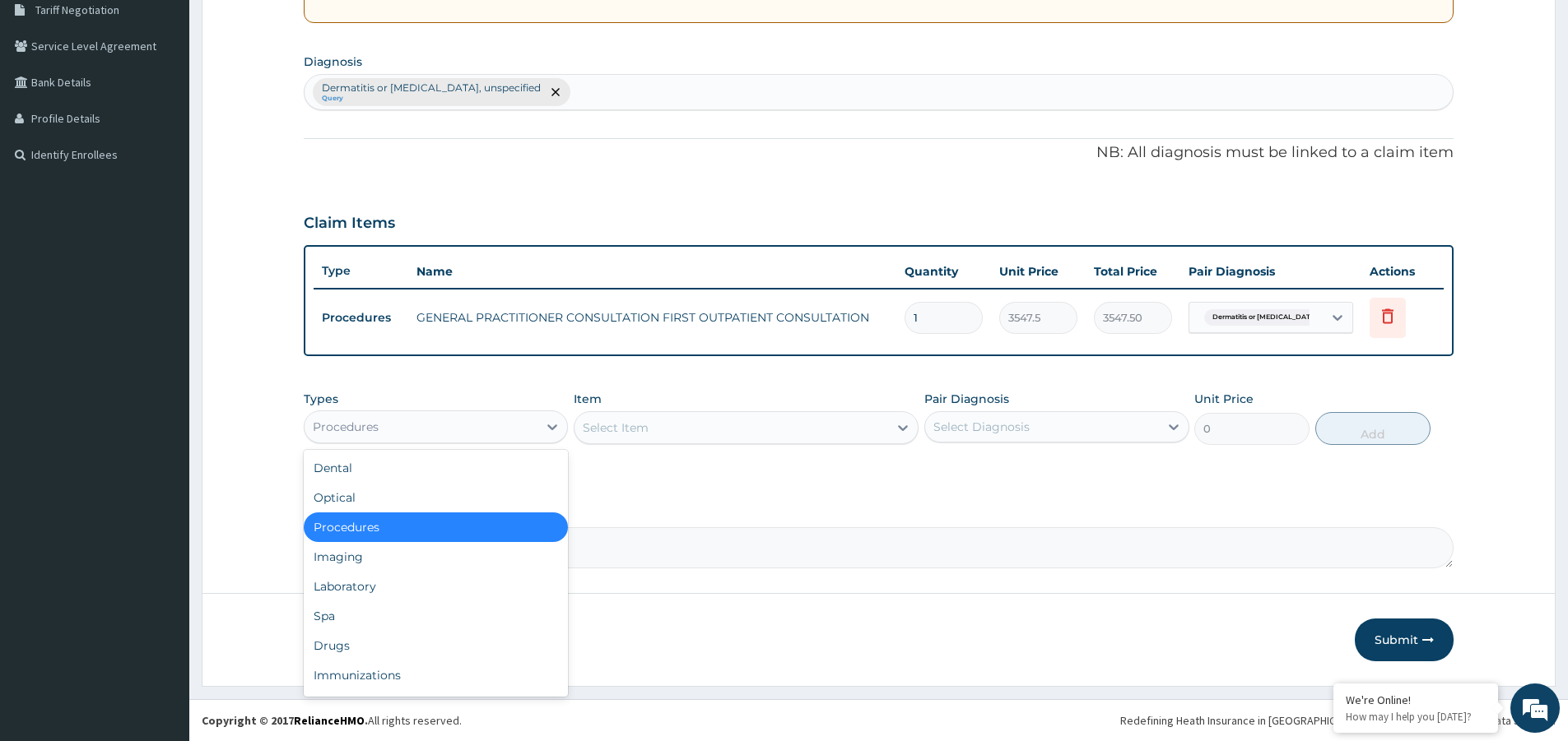
click at [532, 424] on div "Procedures" at bounding box center [421, 427] width 233 height 27
click at [371, 646] on div "Drugs" at bounding box center [436, 646] width 264 height 30
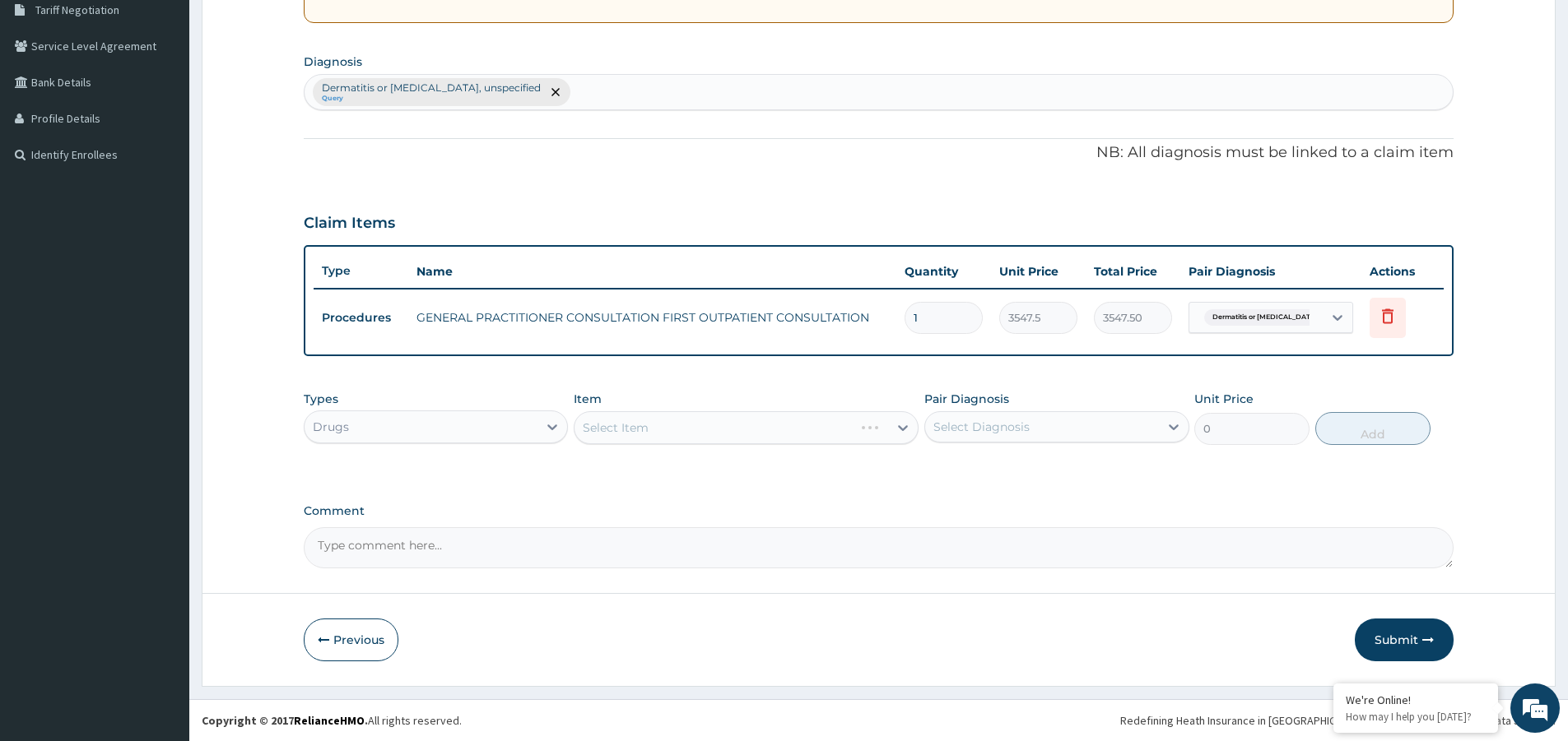
click at [995, 498] on div "PA Code / Prescription Code Enter Code(Secondary Care Only) Encounter Date [DAT…" at bounding box center [878, 187] width 1149 height 761
